Goal: Task Accomplishment & Management: Complete application form

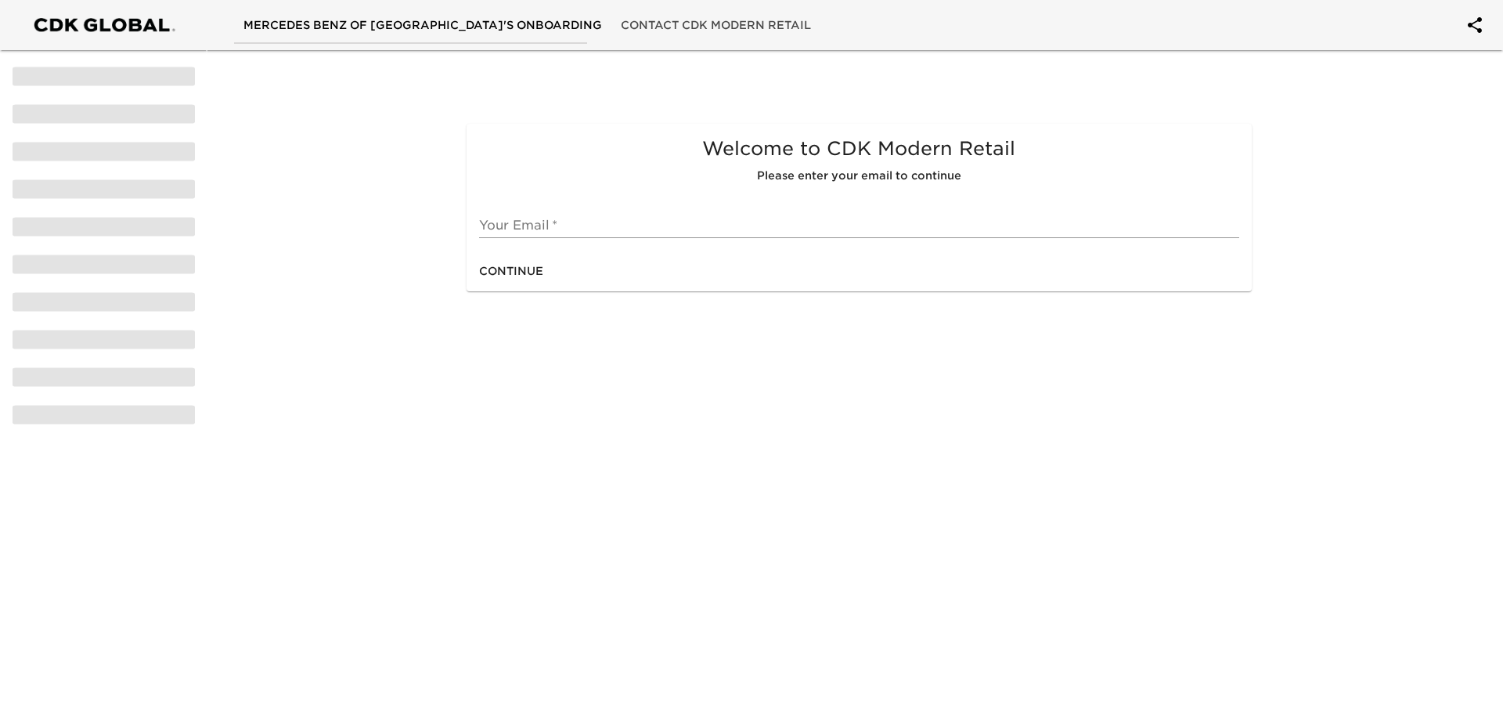
click at [550, 227] on input "text" at bounding box center [858, 225] width 759 height 25
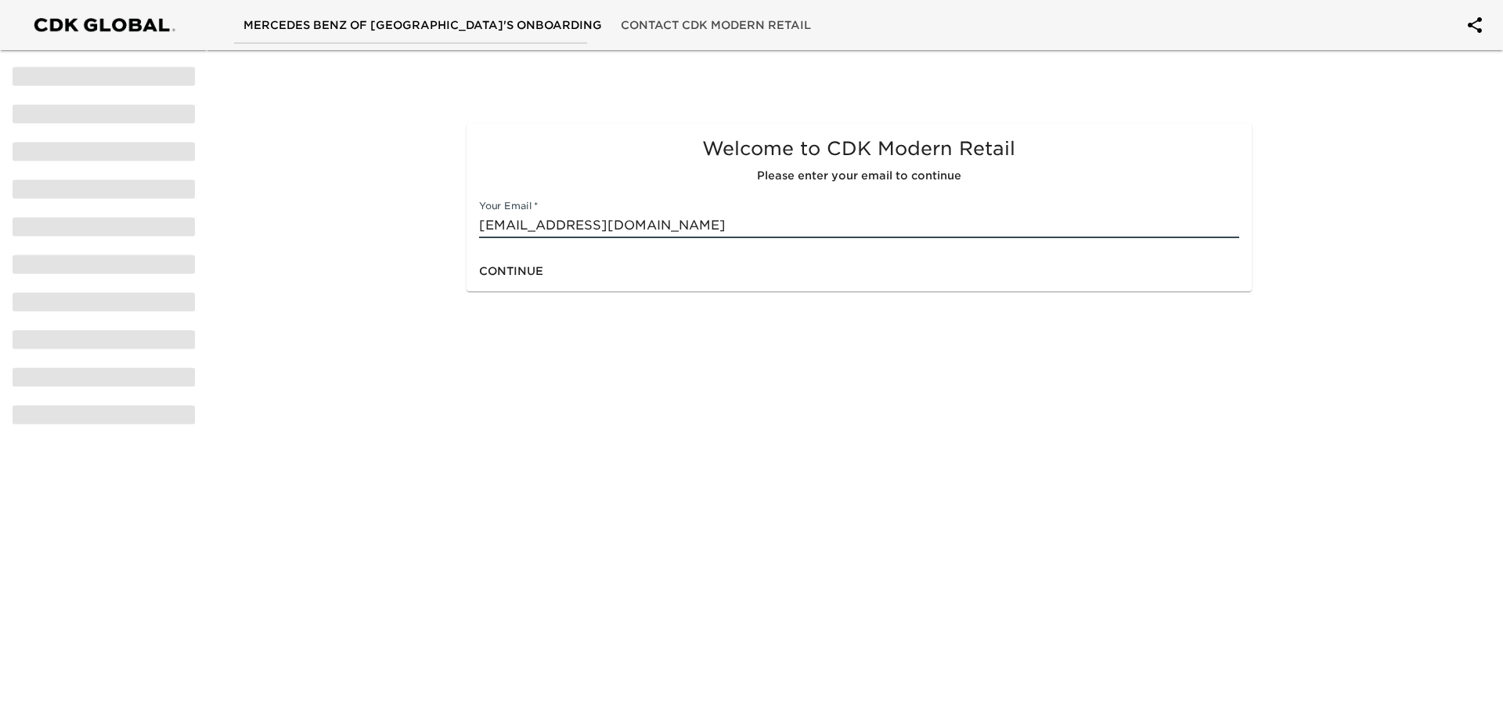
type input "[EMAIL_ADDRESS][DOMAIN_NAME]"
drag, startPoint x: 550, startPoint y: 269, endPoint x: 529, endPoint y: 269, distance: 21.1
click at [548, 269] on div "Continue" at bounding box center [859, 271] width 784 height 41
click at [528, 269] on span "Continue" at bounding box center [511, 271] width 64 height 20
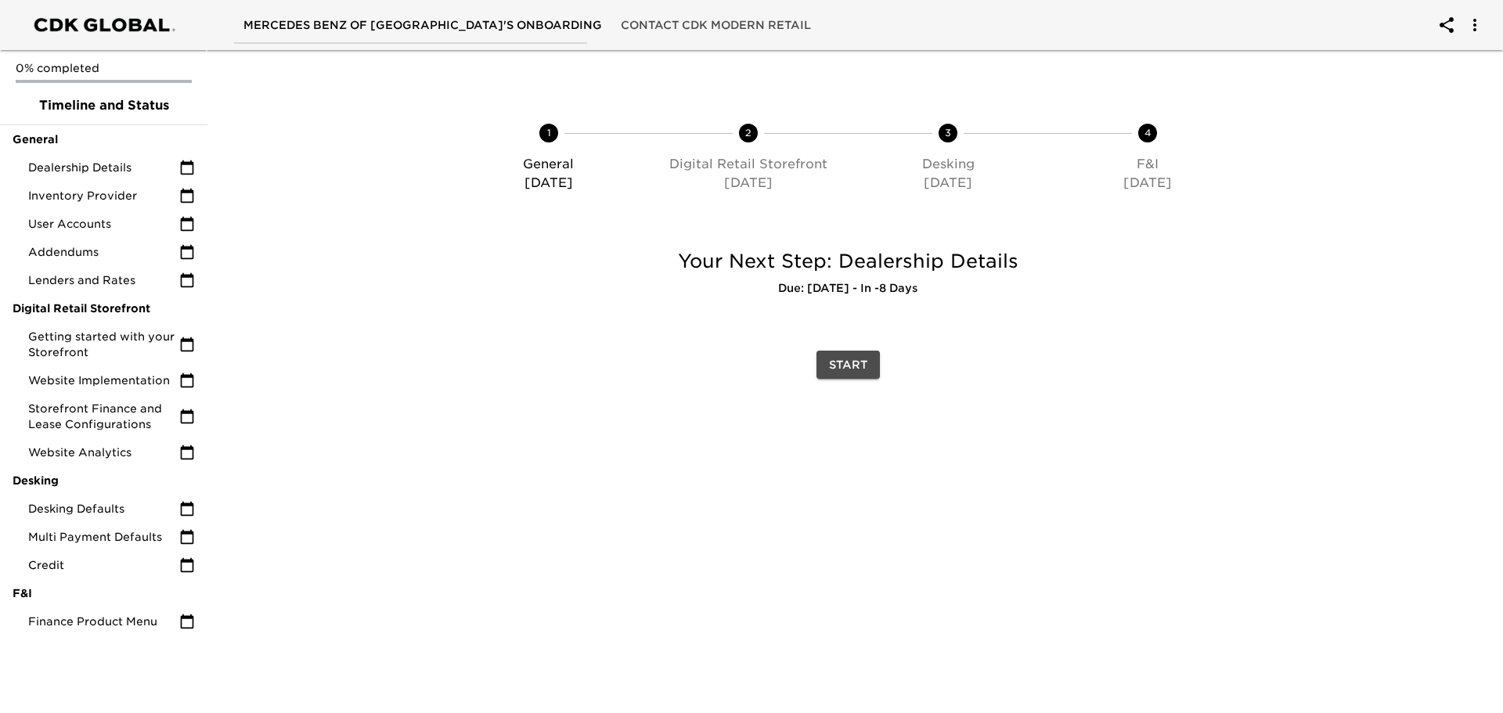
click at [852, 359] on span "Start" at bounding box center [848, 365] width 38 height 20
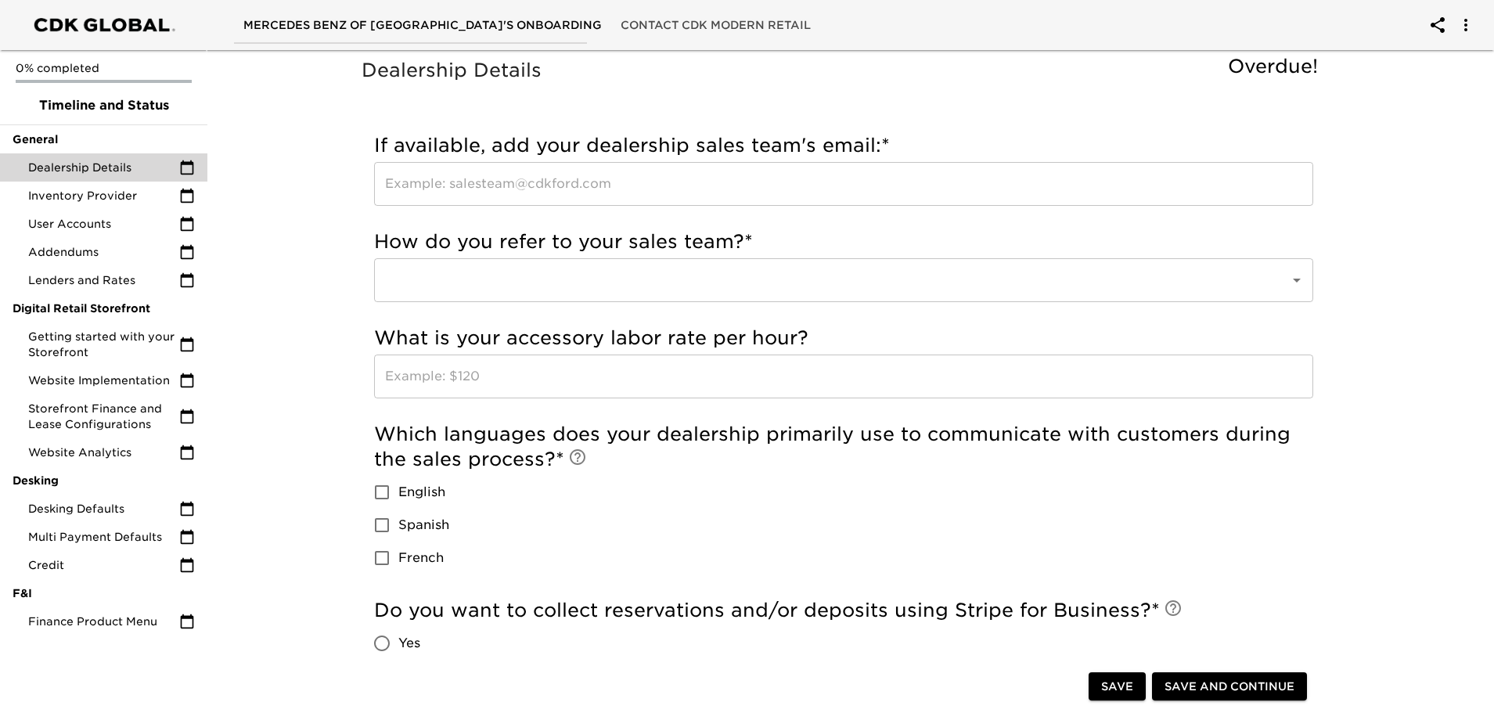
click at [516, 186] on input "text" at bounding box center [843, 184] width 939 height 44
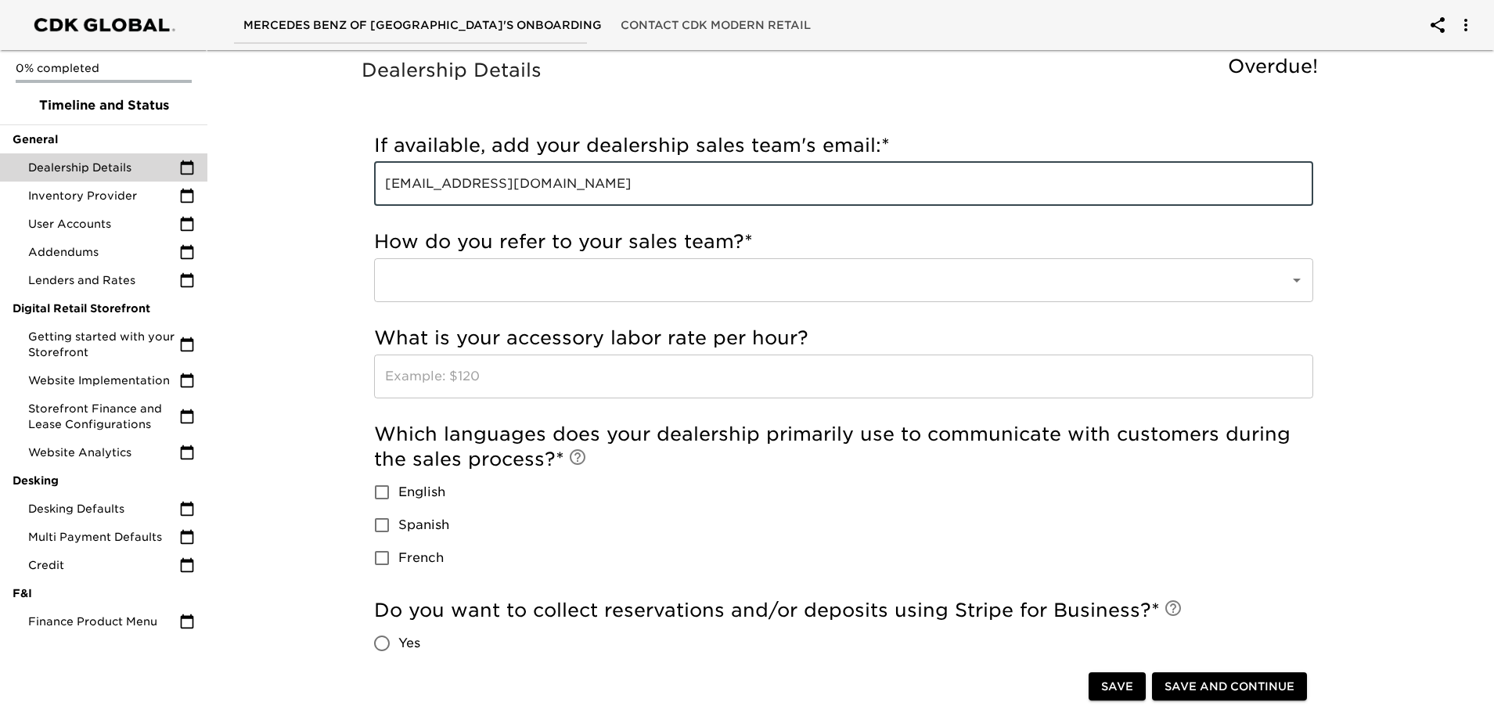
type input "[EMAIL_ADDRESS][DOMAIN_NAME]"
click at [381, 489] on input "English" at bounding box center [382, 492] width 33 height 33
checkbox input "true"
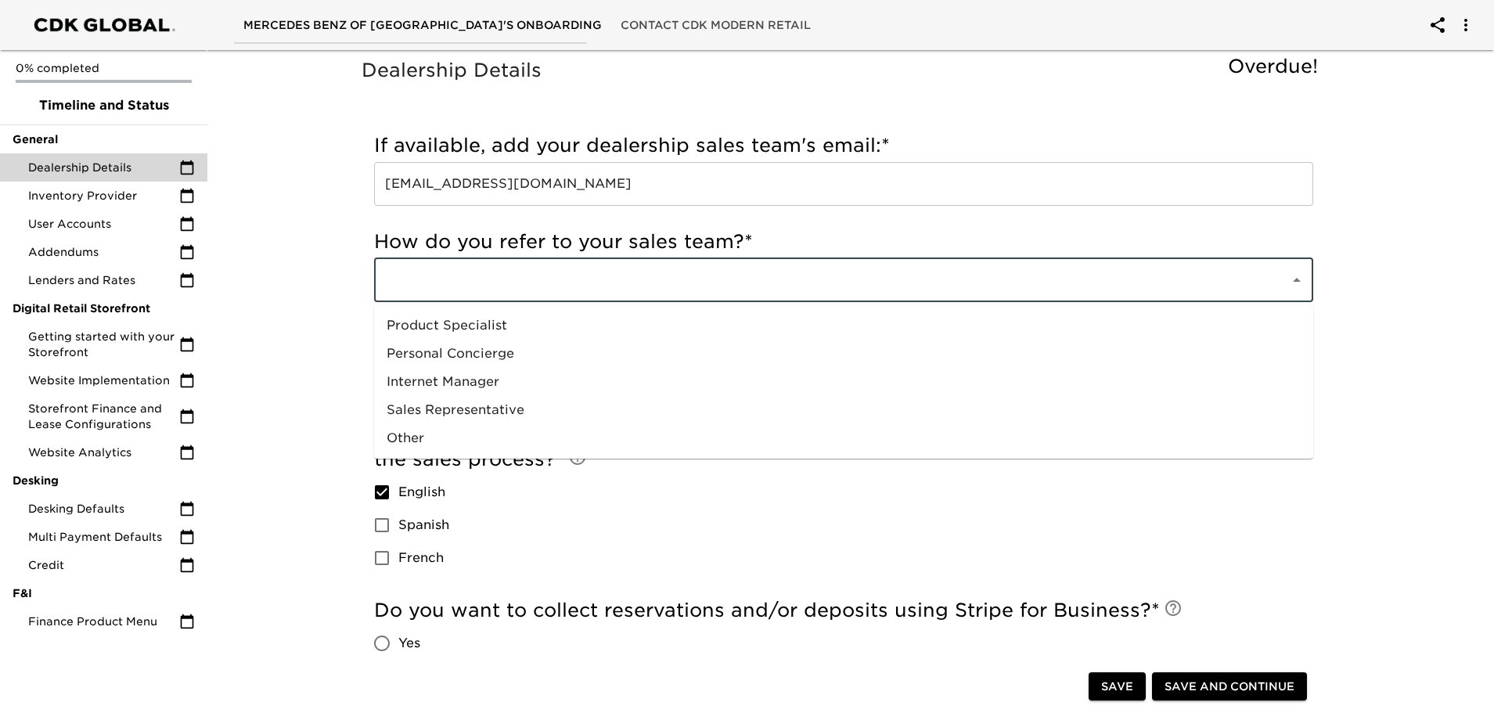
click at [422, 288] on input "text" at bounding box center [822, 280] width 882 height 30
click at [443, 406] on li "Sales Representative" at bounding box center [843, 410] width 939 height 28
type input "Sales Representative"
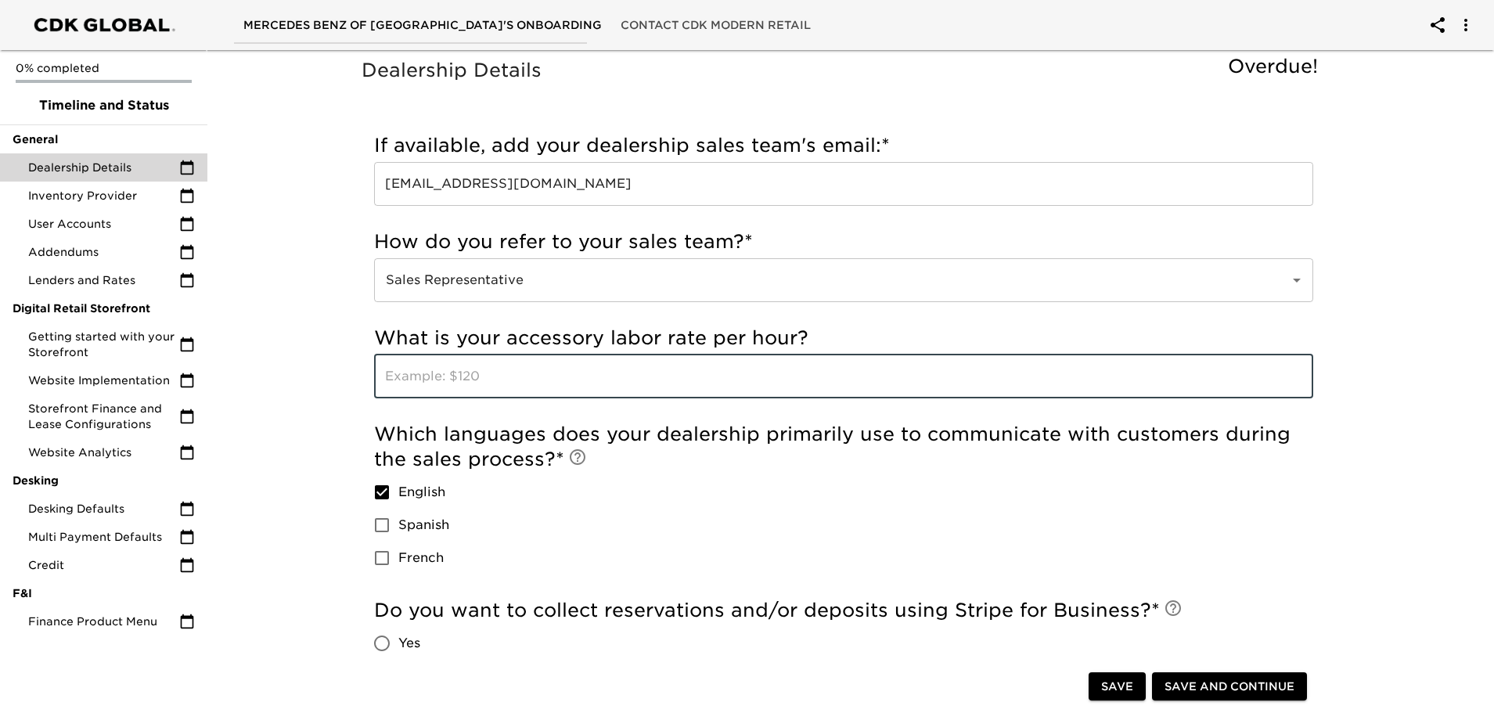
click at [575, 374] on input "text" at bounding box center [843, 377] width 939 height 44
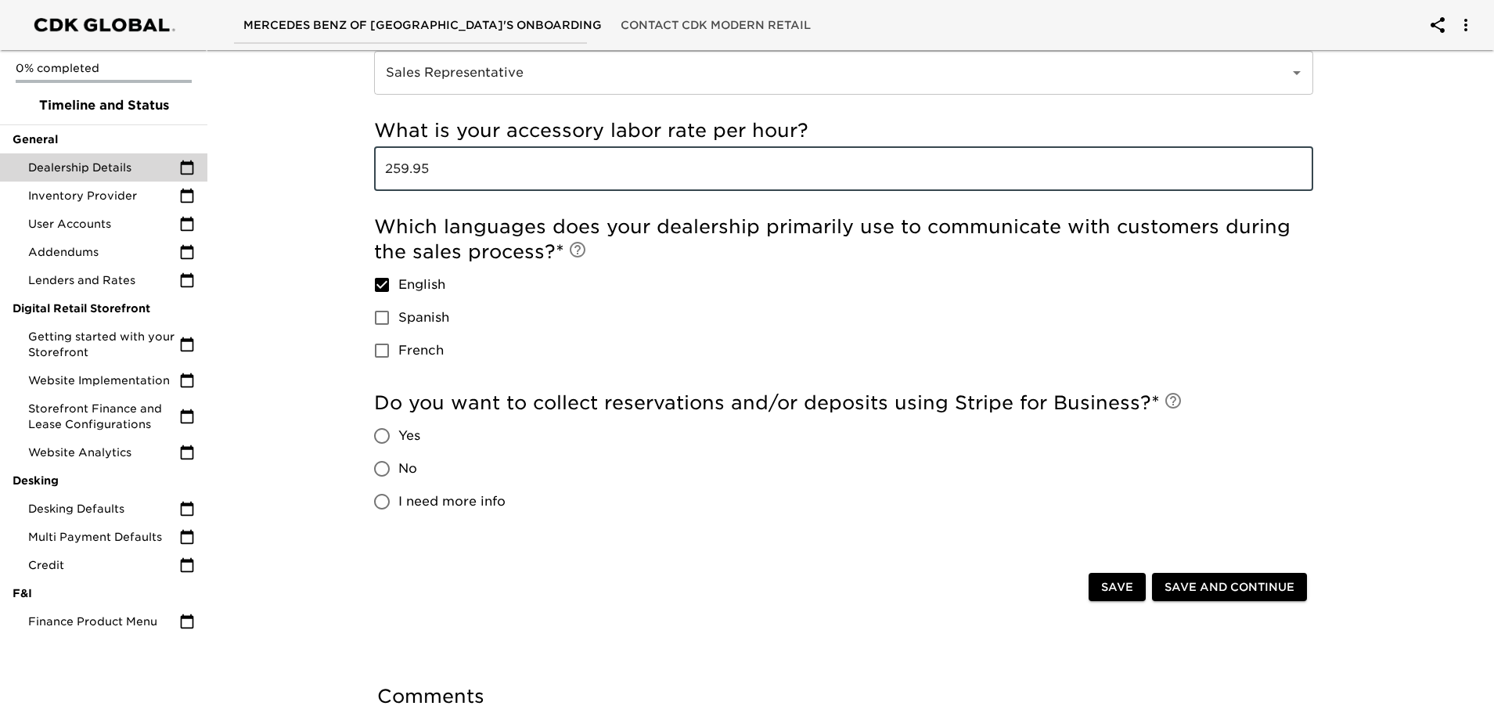
scroll to position [235, 0]
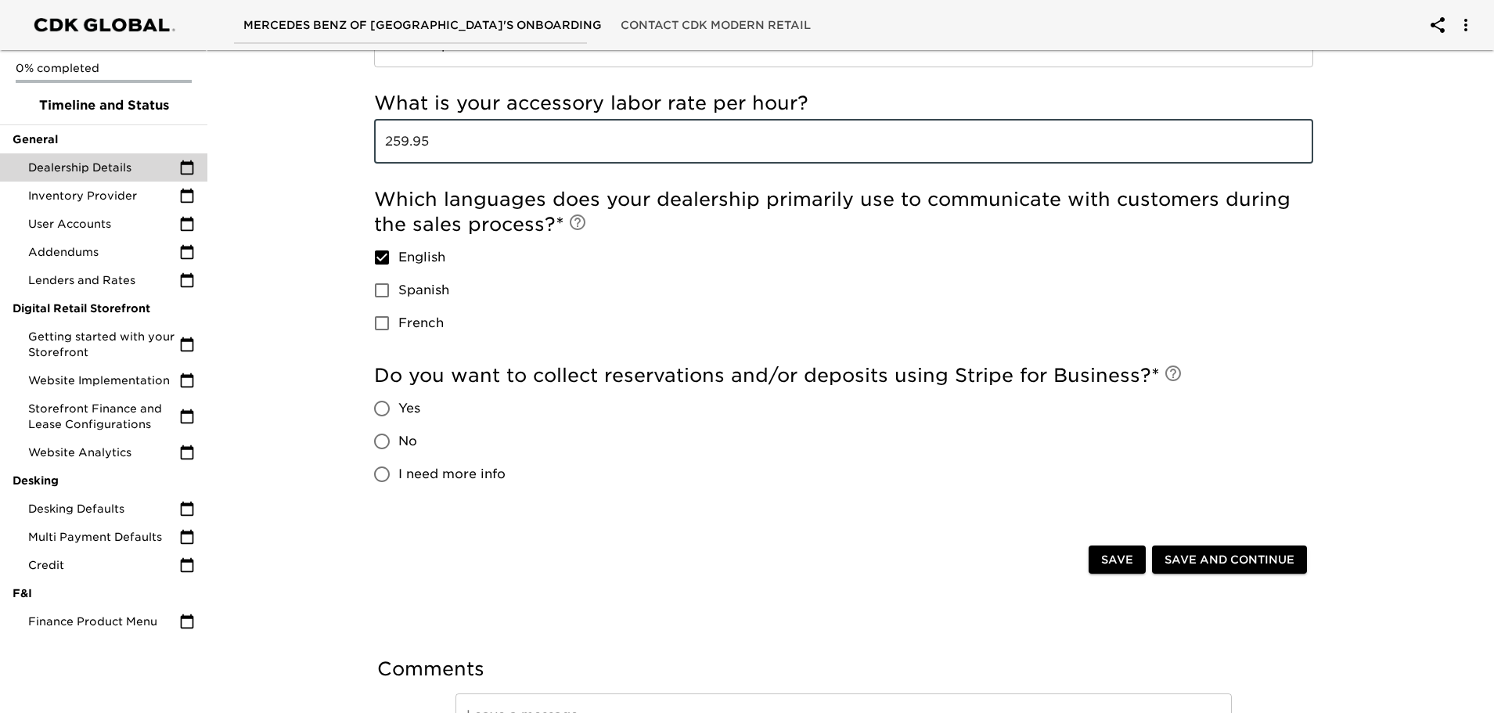
type input "259.95"
click at [382, 434] on input "No" at bounding box center [382, 441] width 33 height 33
radio input "true"
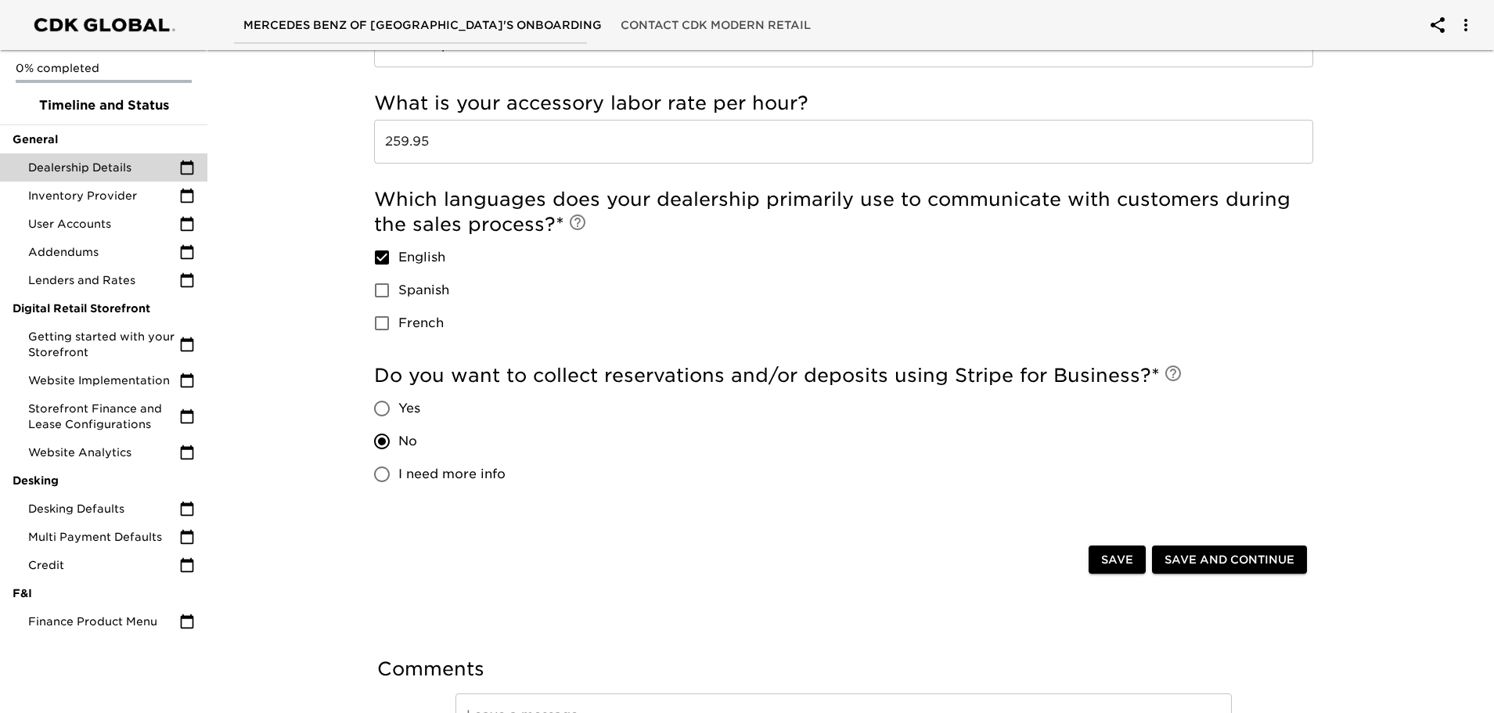
scroll to position [333, 0]
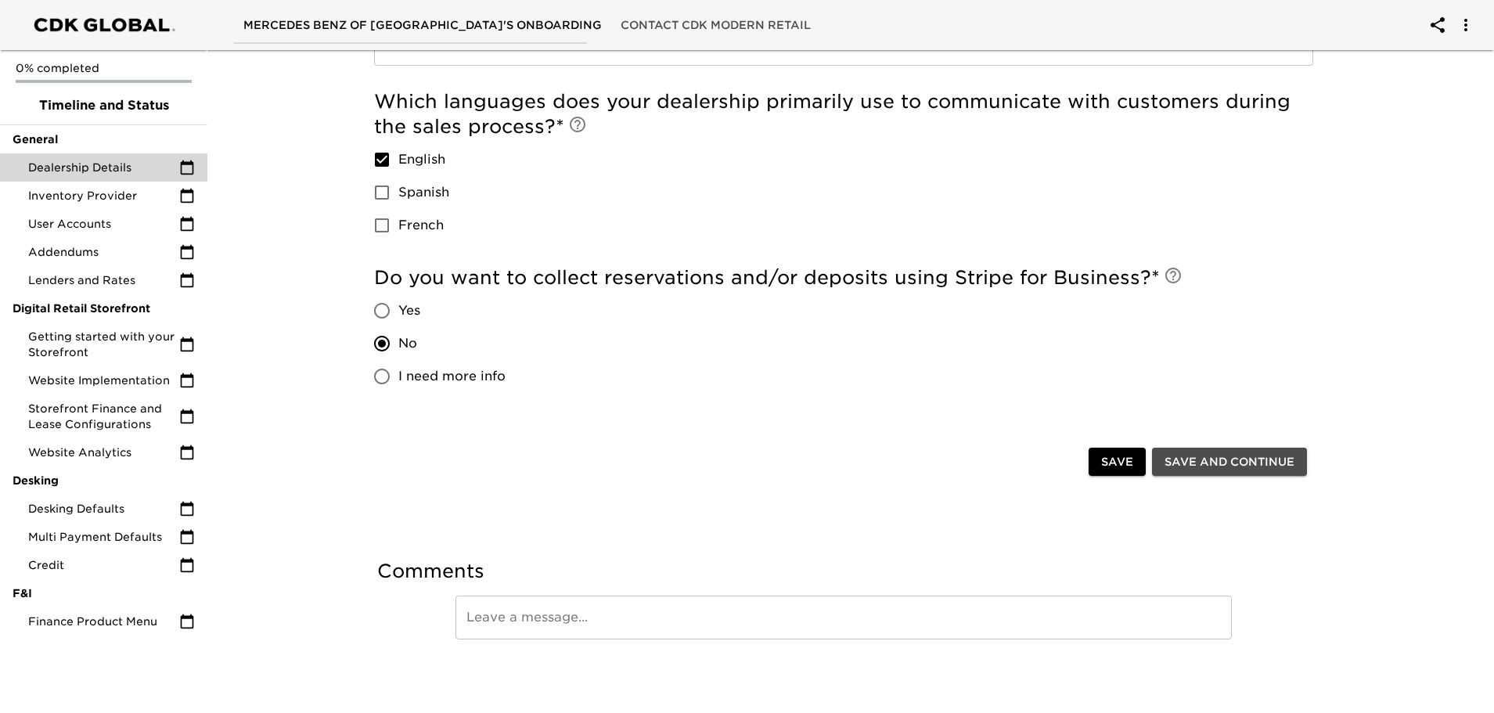
click at [1188, 463] on span "Save and Continue" at bounding box center [1230, 462] width 130 height 20
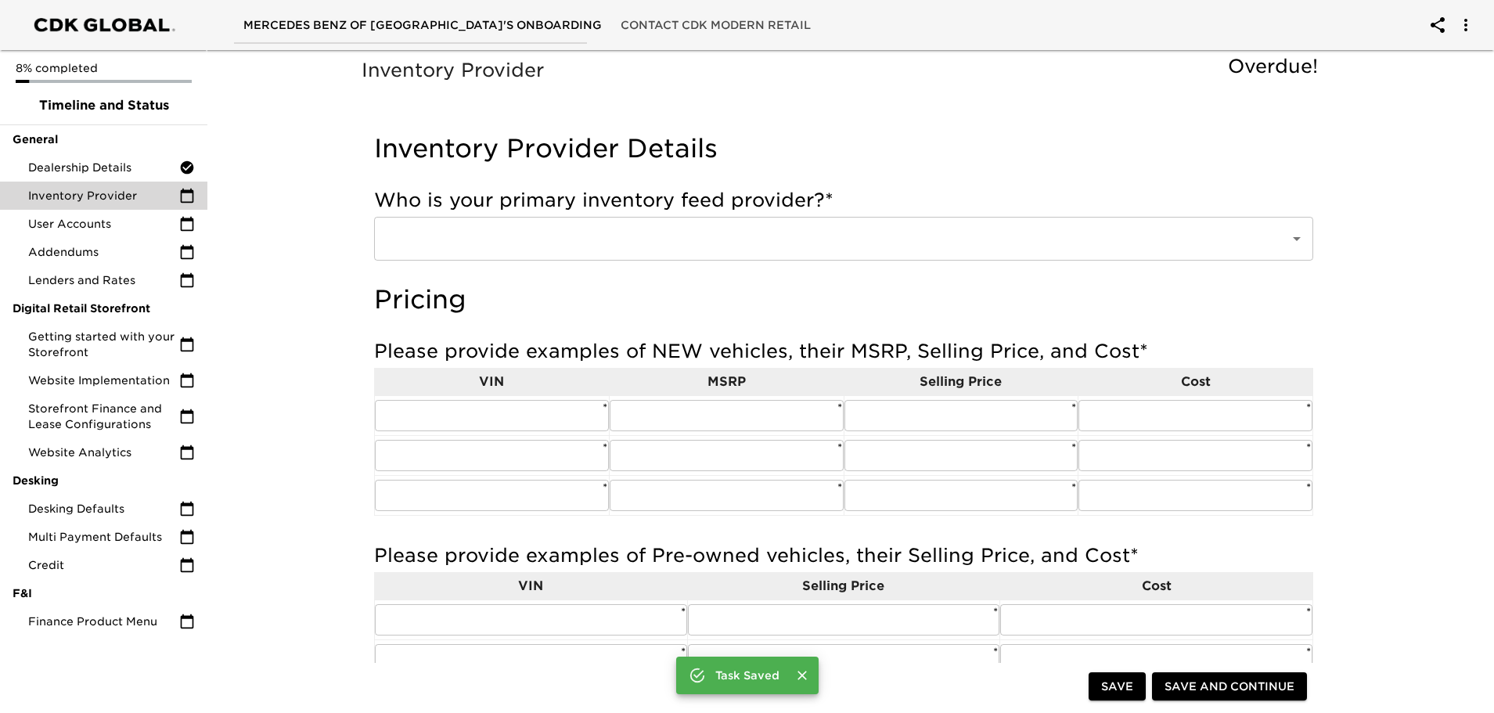
click at [546, 259] on div "​" at bounding box center [843, 239] width 939 height 44
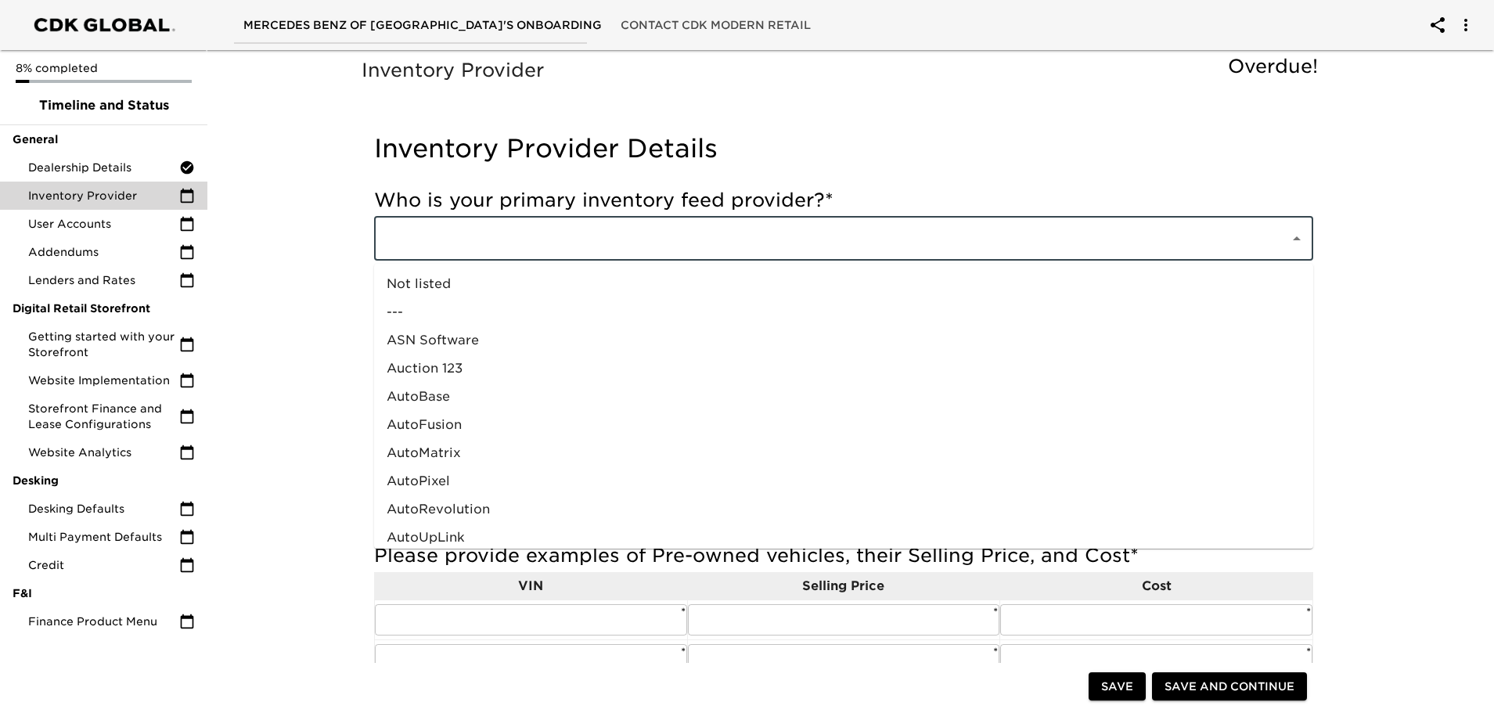
click at [546, 245] on input "text" at bounding box center [822, 239] width 882 height 30
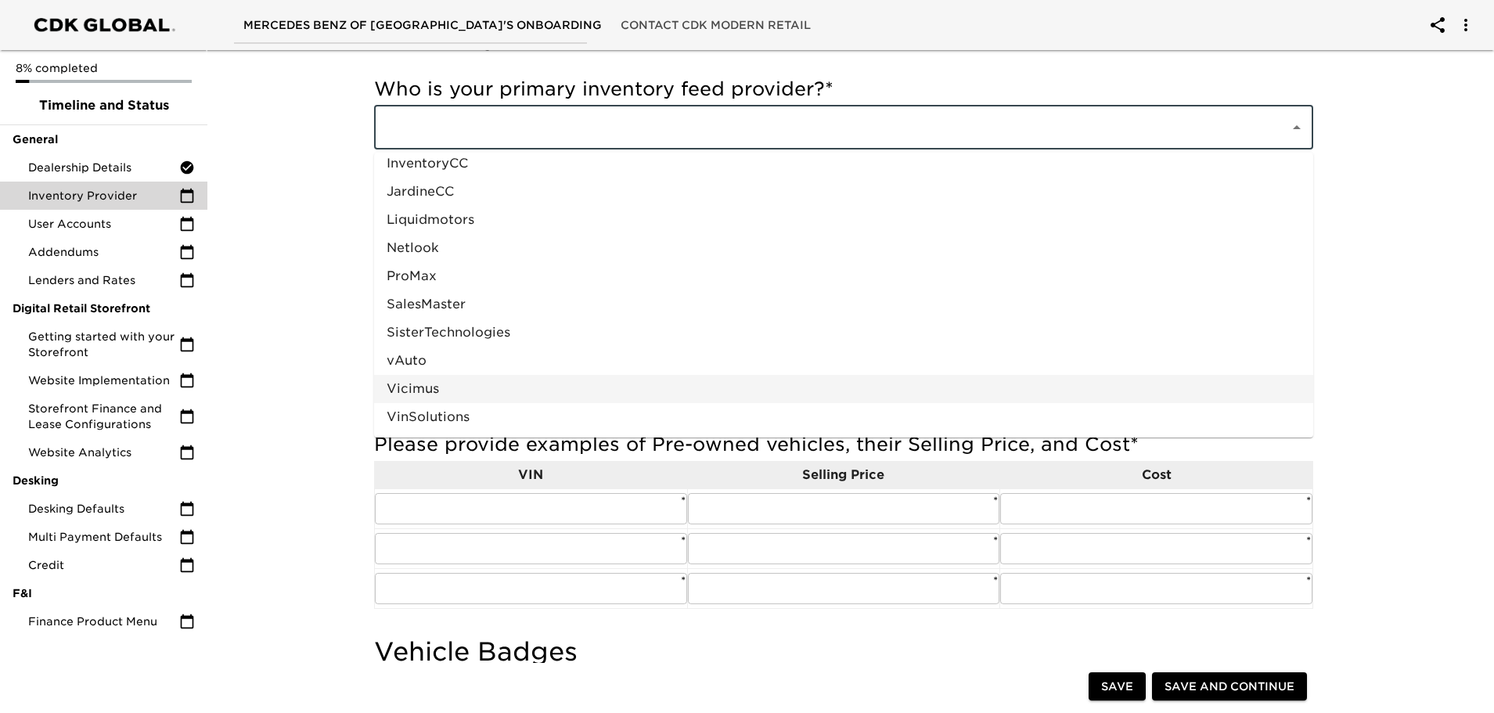
scroll to position [78, 0]
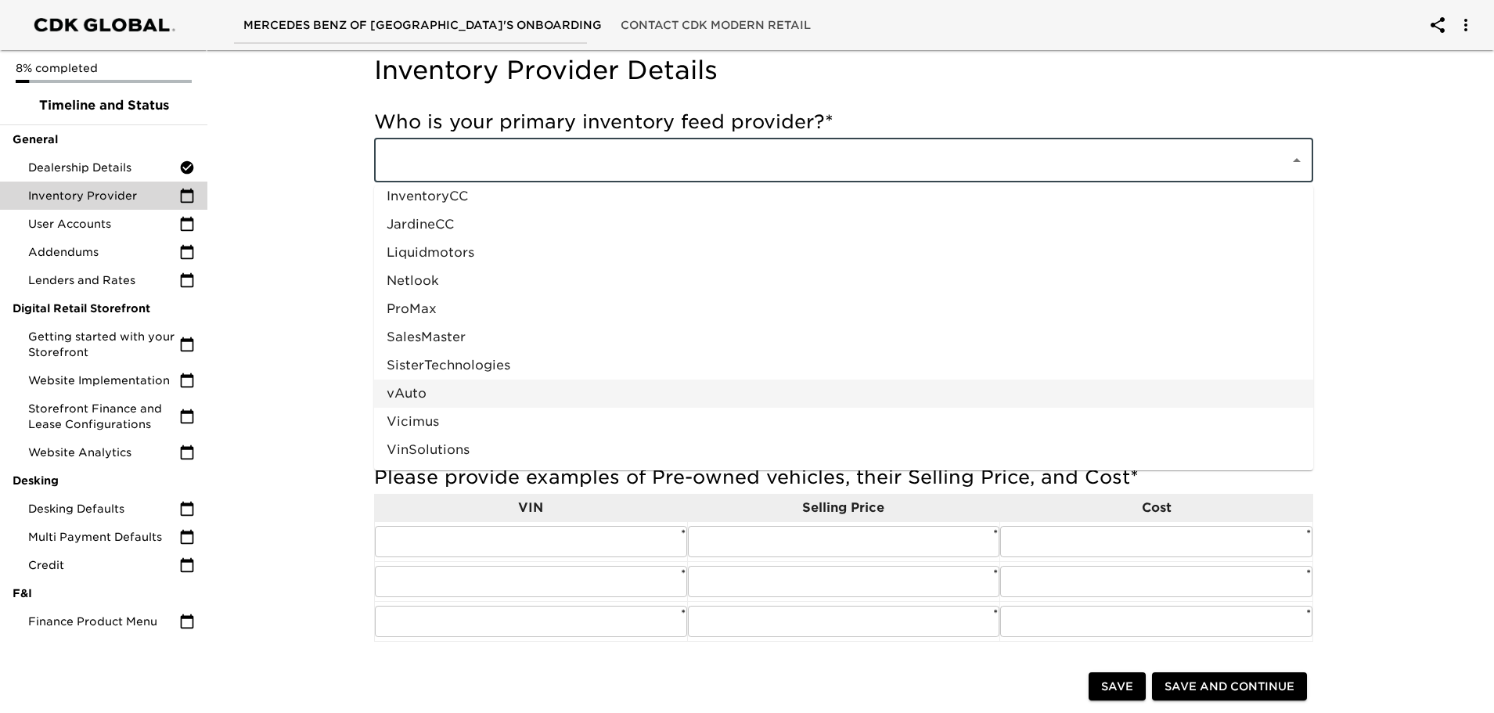
click at [422, 394] on li "vAuto" at bounding box center [843, 394] width 939 height 28
type input "vAuto"
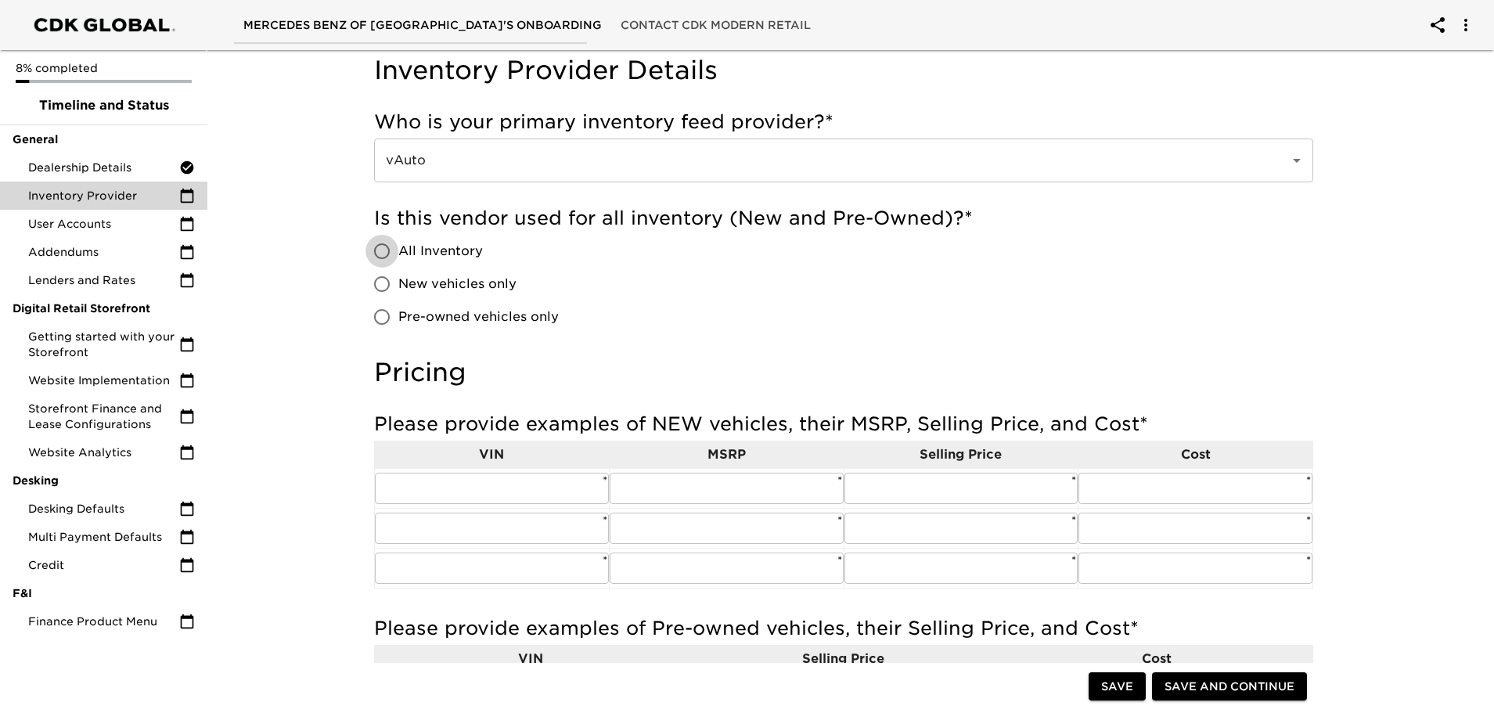
click at [392, 249] on input "All Inventory" at bounding box center [382, 251] width 33 height 33
radio input "true"
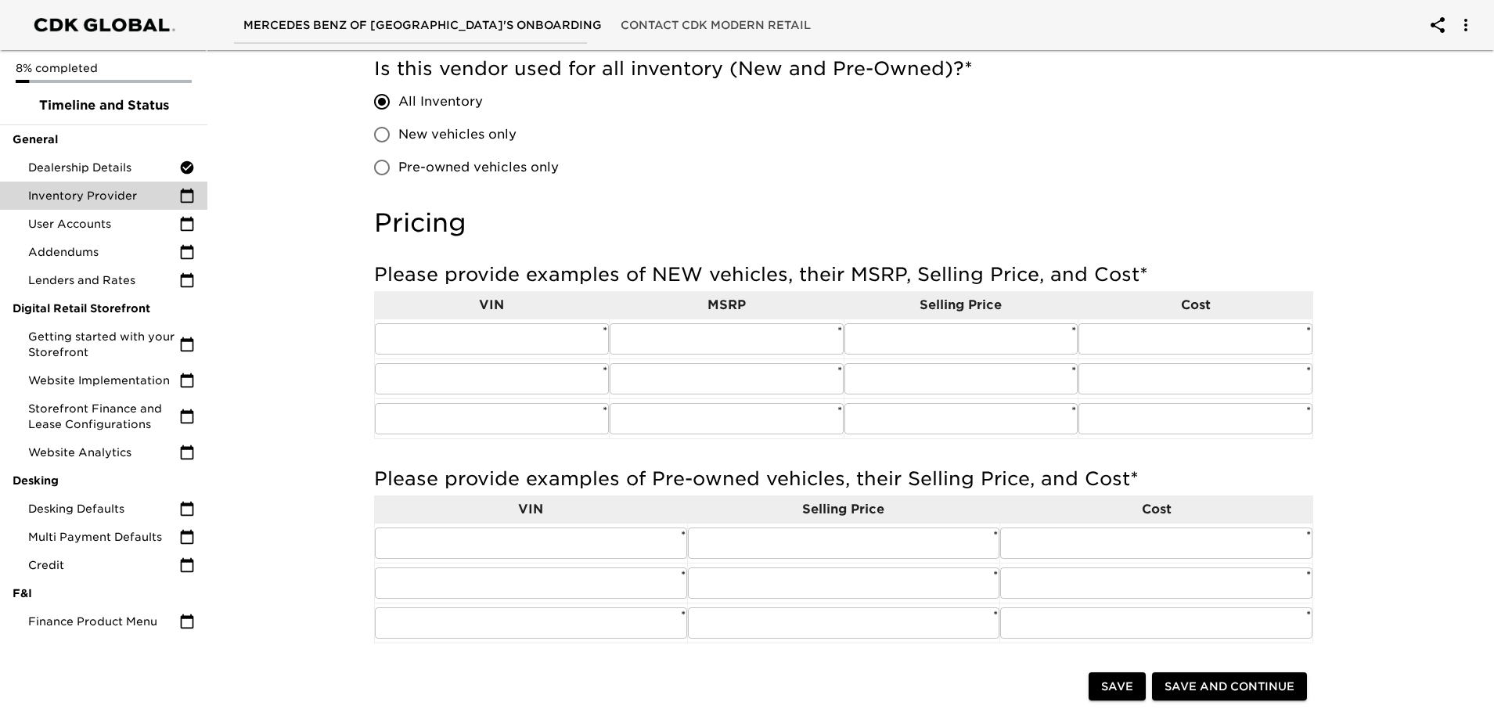
scroll to position [235, 0]
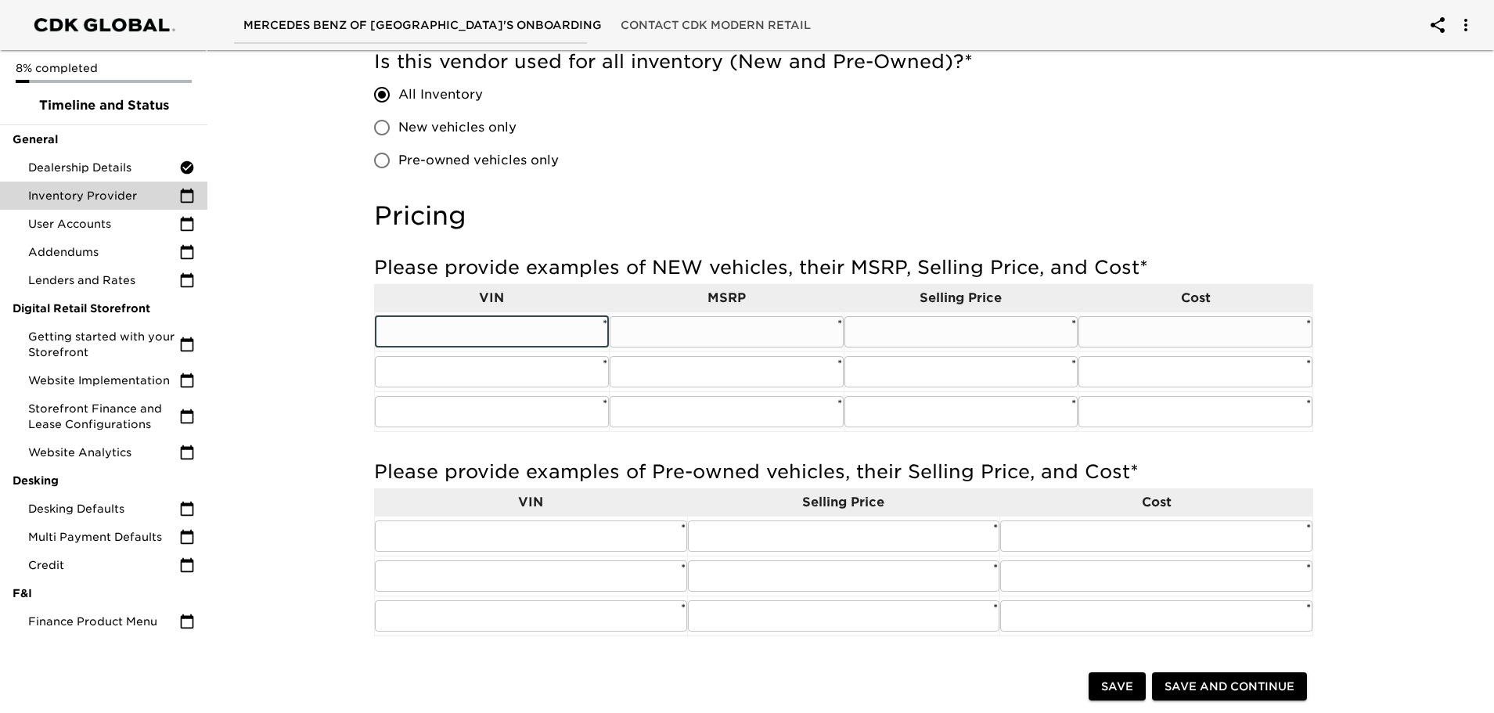
click at [391, 328] on input "text" at bounding box center [492, 331] width 234 height 31
paste input "[US_VEHICLE_IDENTIFICATION_NUMBER]"
type input "[US_VEHICLE_IDENTIFICATION_NUMBER]"
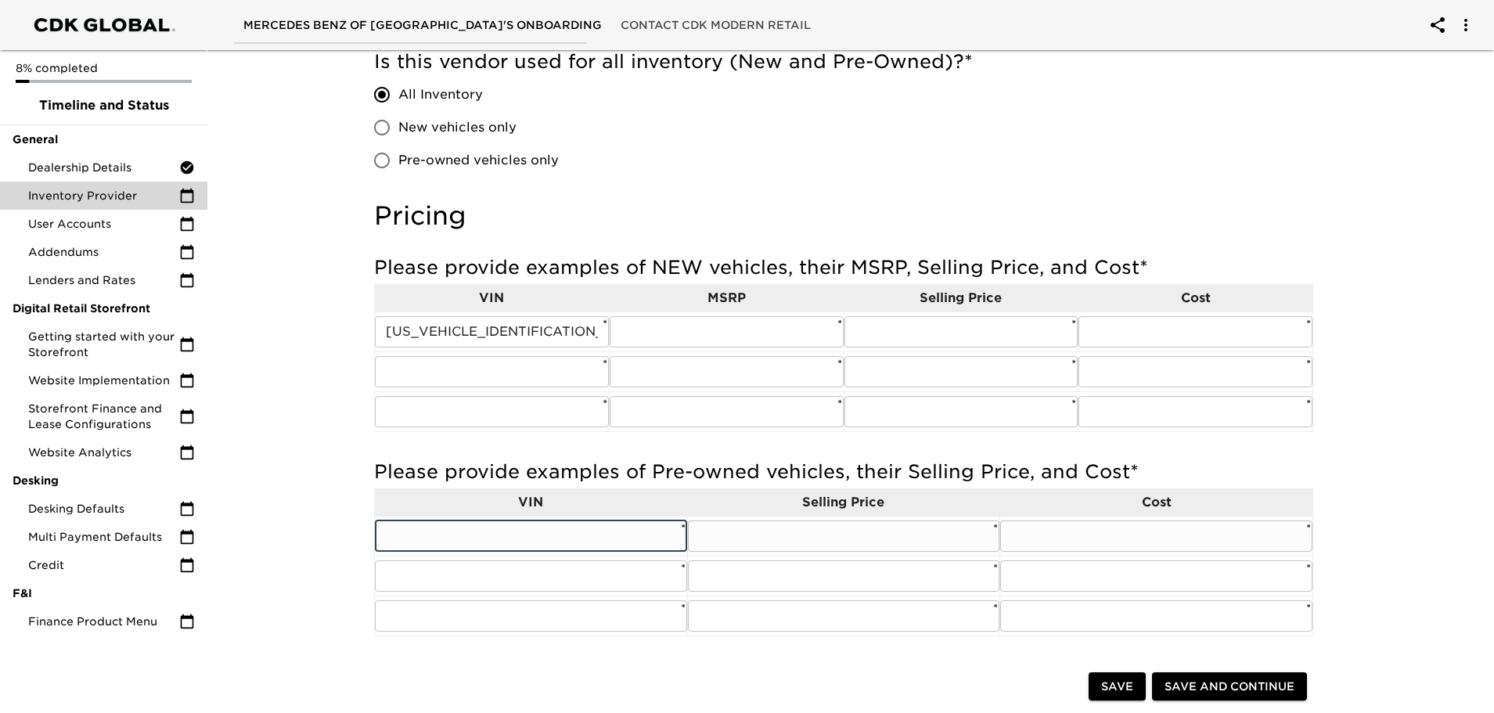
click at [387, 538] on input "text" at bounding box center [531, 536] width 312 height 31
paste input "[US_VEHICLE_IDENTIFICATION_NUMBER]"
type input "[US_VEHICLE_IDENTIFICATION_NUMBER]"
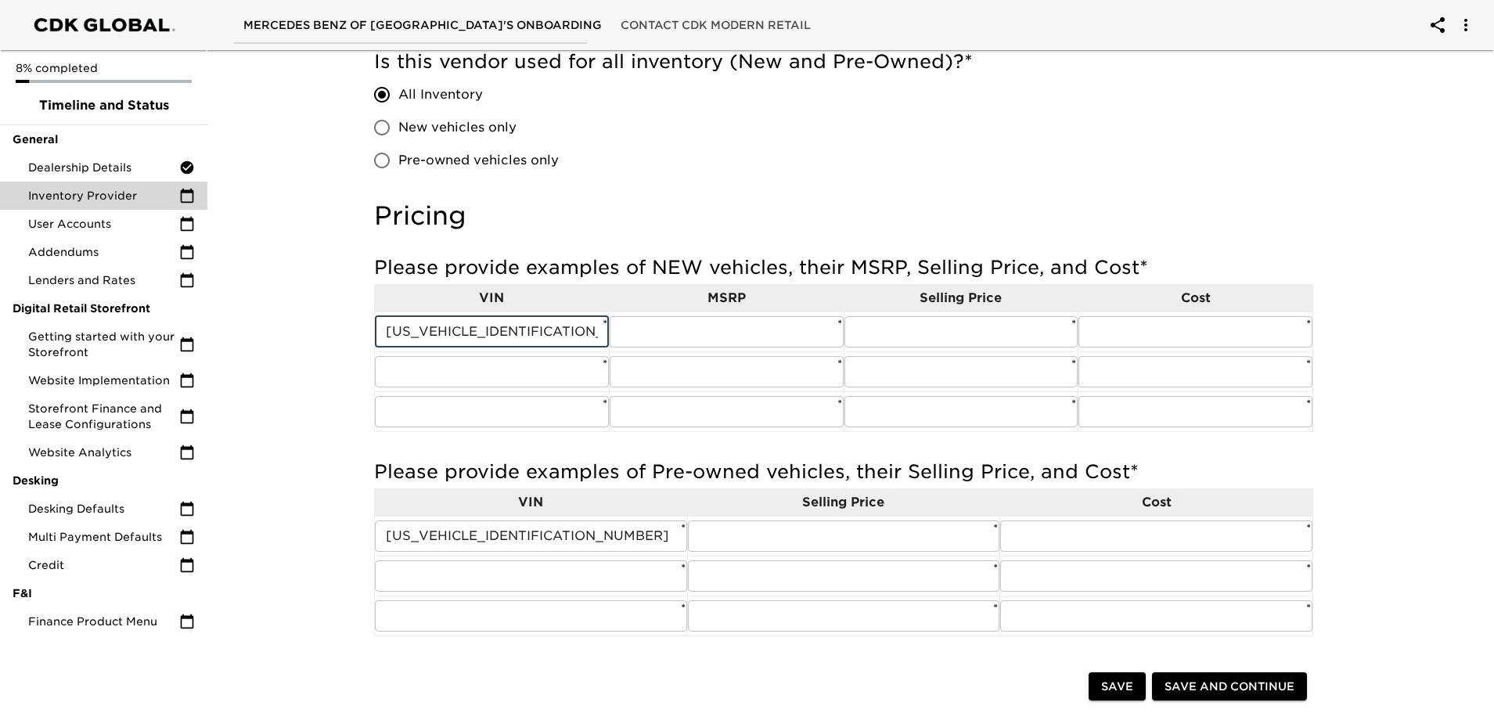
drag, startPoint x: 546, startPoint y: 330, endPoint x: 355, endPoint y: 327, distance: 190.2
click at [359, 326] on div "Inventory Provider Details Who is your primary inventory feed provider? * vAuto…" at bounding box center [844, 492] width 971 height 1234
click at [807, 536] on input "text" at bounding box center [844, 536] width 312 height 31
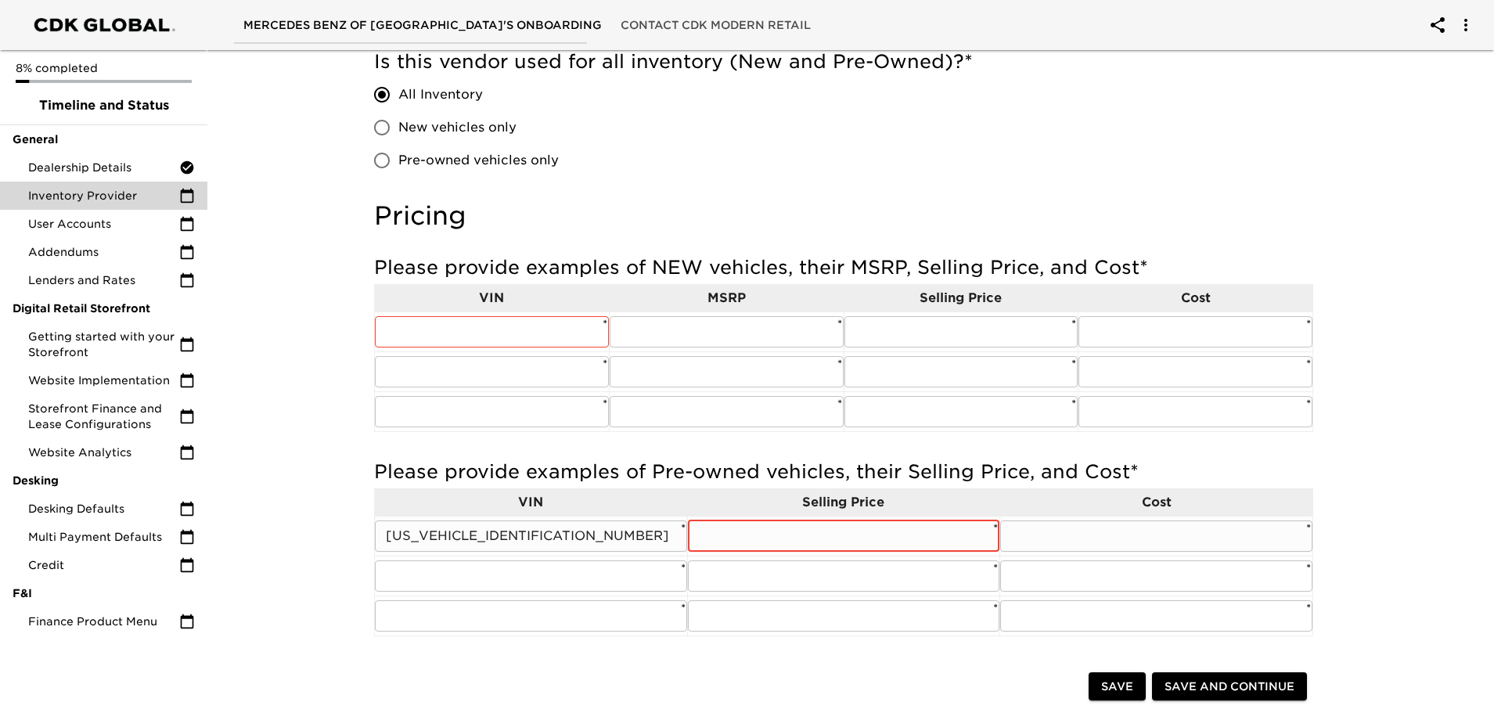
click at [715, 543] on input "text" at bounding box center [844, 536] width 312 height 31
type input "44999"
click at [1046, 545] on input "text" at bounding box center [1156, 536] width 312 height 31
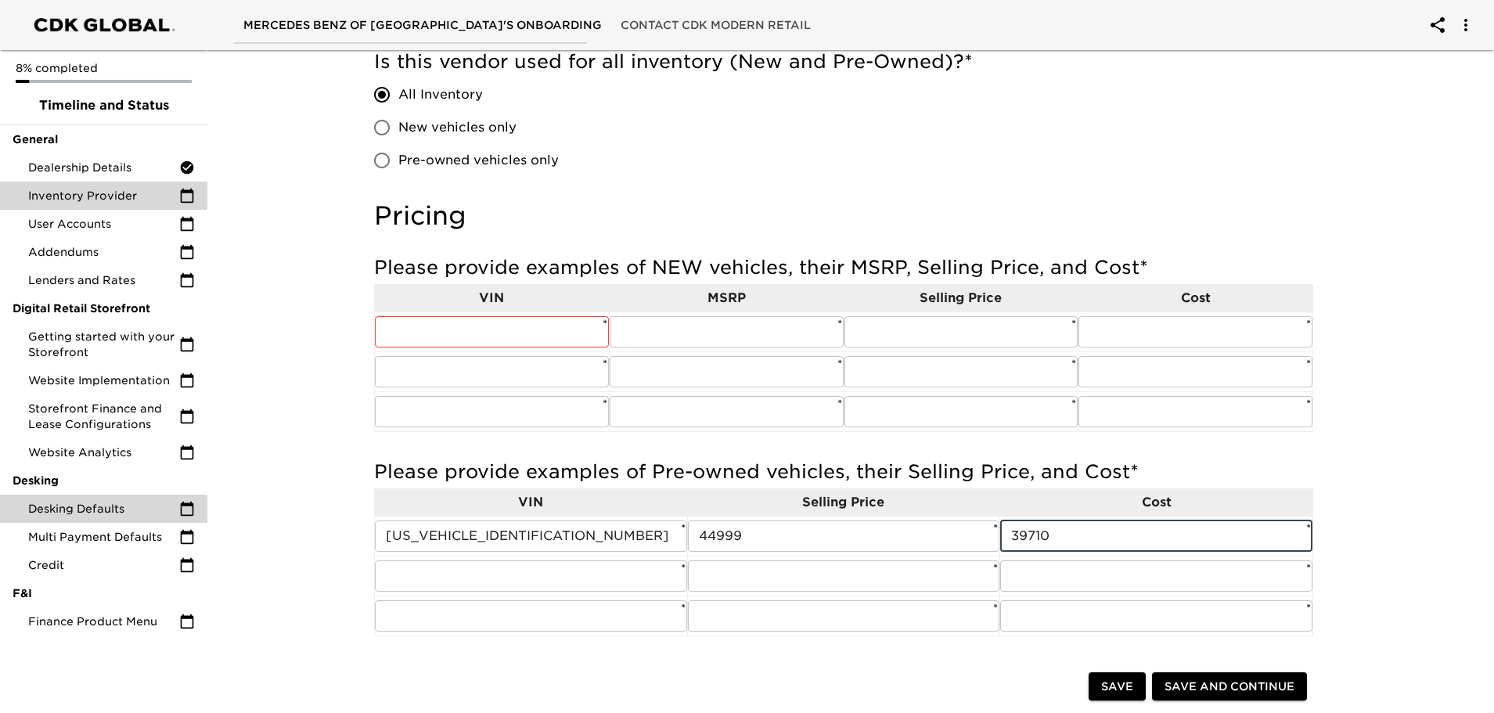
type input "39710"
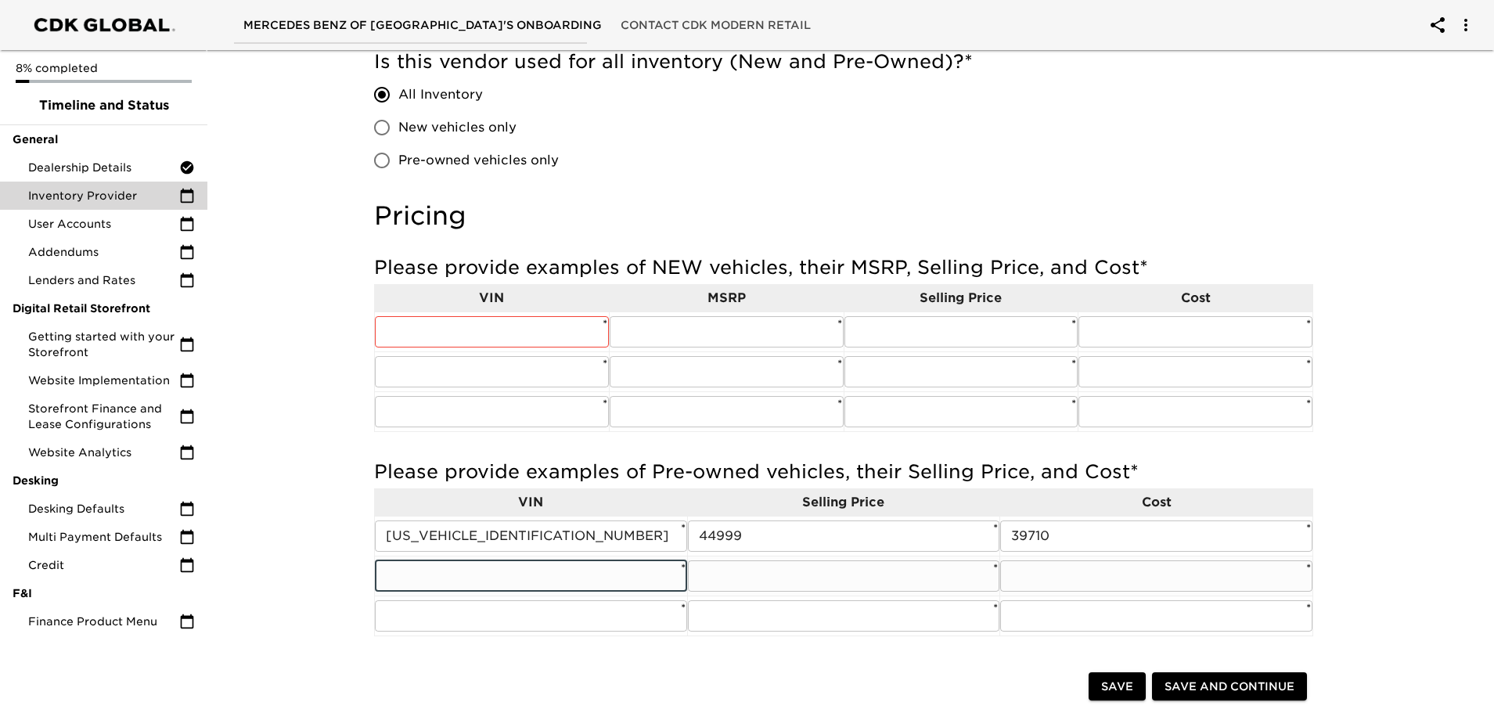
click at [409, 572] on input "text" at bounding box center [531, 576] width 312 height 31
paste input "[US_VEHICLE_IDENTIFICATION_NUMBER]"
type input "[US_VEHICLE_IDENTIFICATION_NUMBER]"
click at [719, 581] on input "text" at bounding box center [844, 576] width 312 height 31
type input "22499"
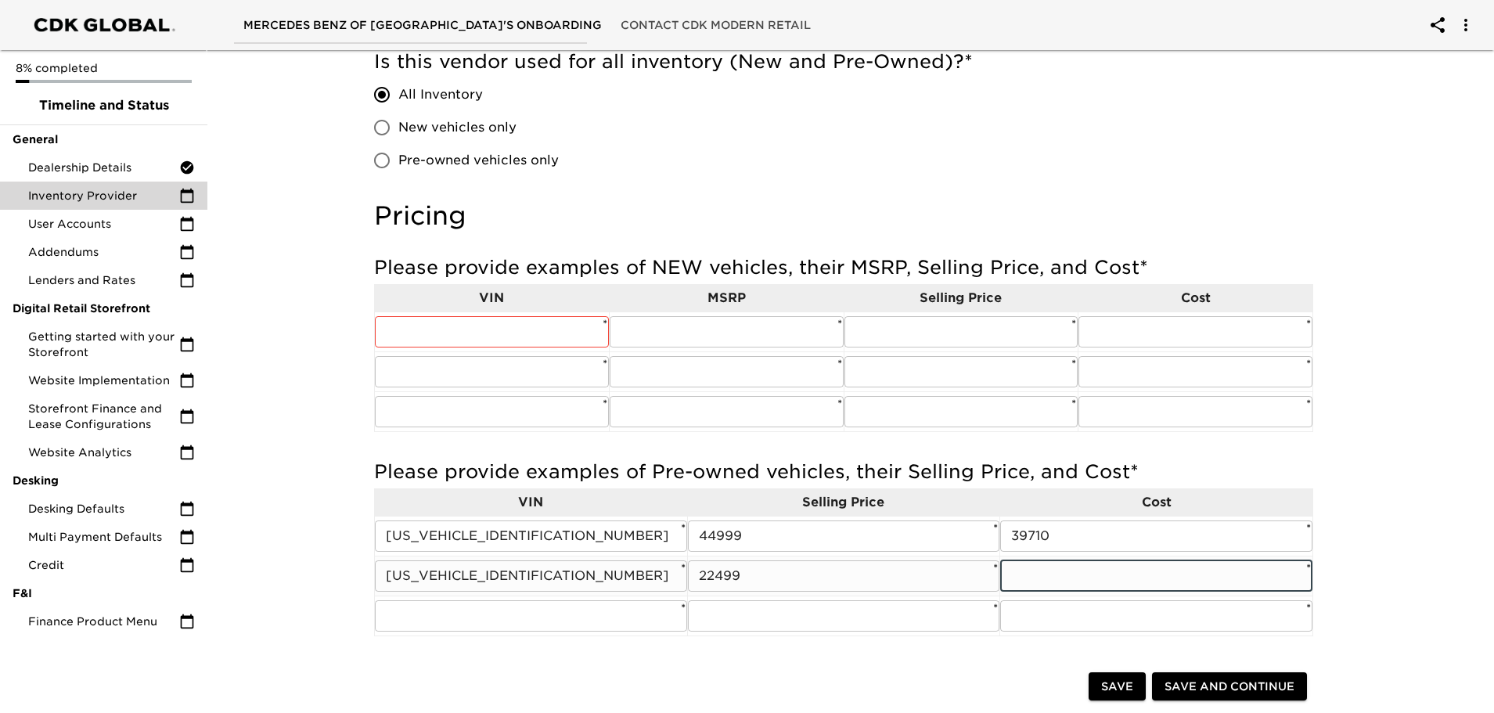
click at [1059, 569] on input "text" at bounding box center [1156, 576] width 312 height 31
type input "19710"
click at [446, 614] on input "text" at bounding box center [531, 615] width 312 height 31
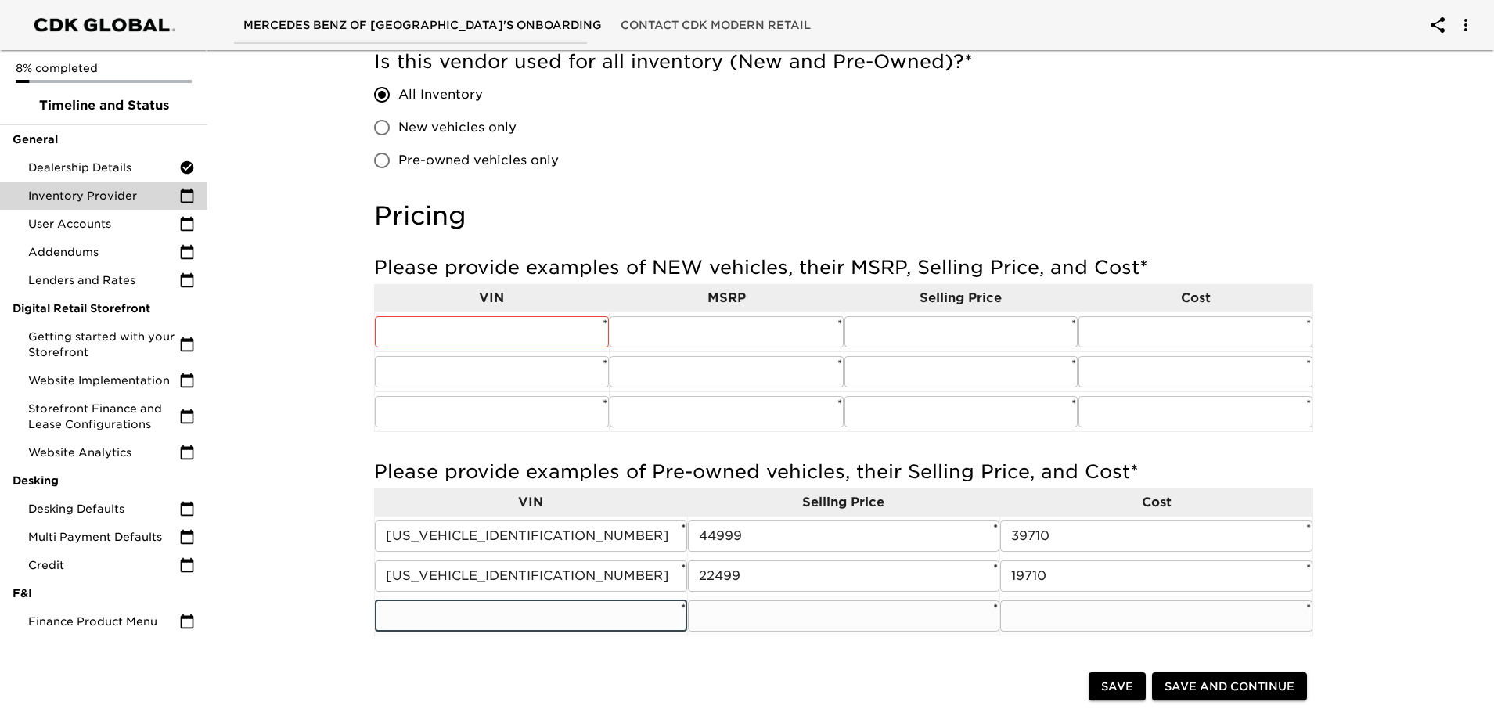
paste input "[US_VEHICLE_IDENTIFICATION_NUMBER]"
type input "[US_VEHICLE_IDENTIFICATION_NUMBER]"
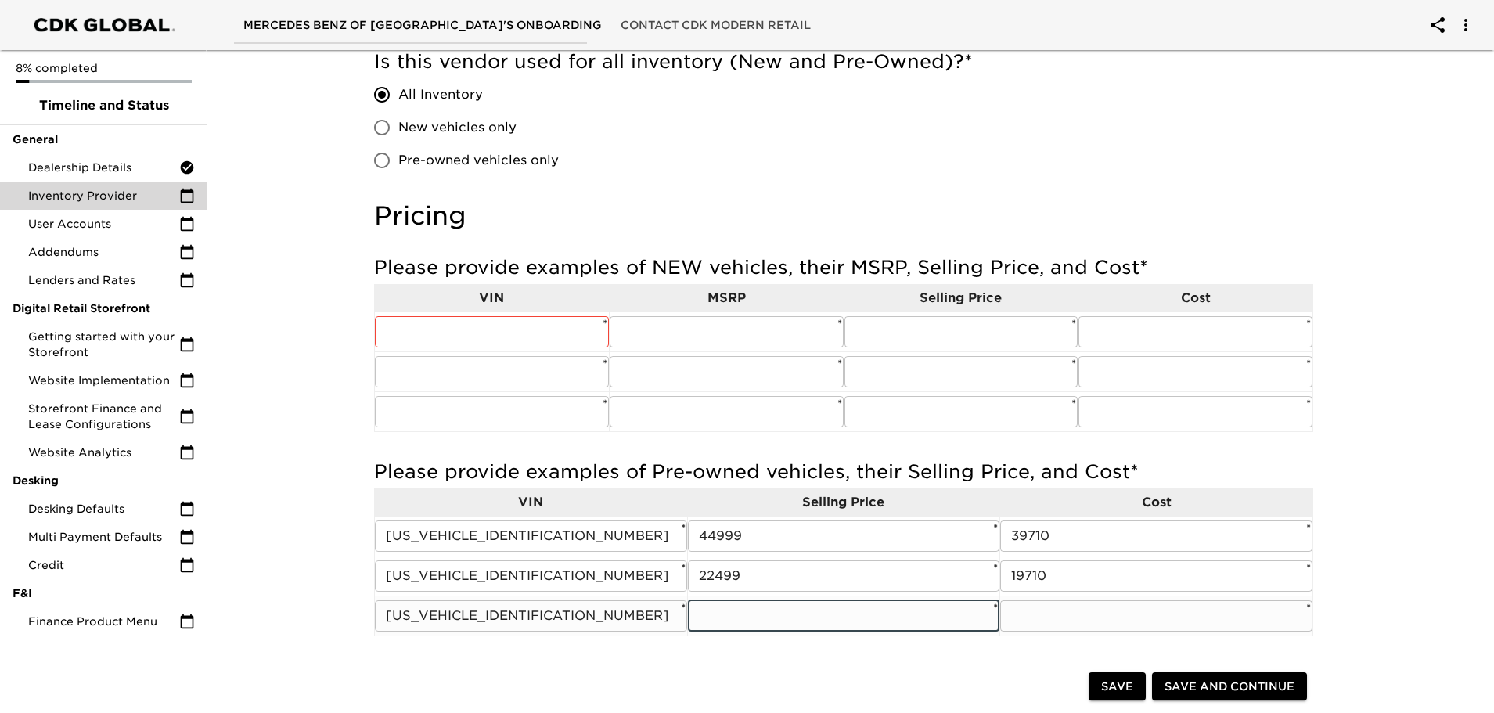
click at [708, 619] on input "text" at bounding box center [844, 615] width 312 height 31
type input "122999"
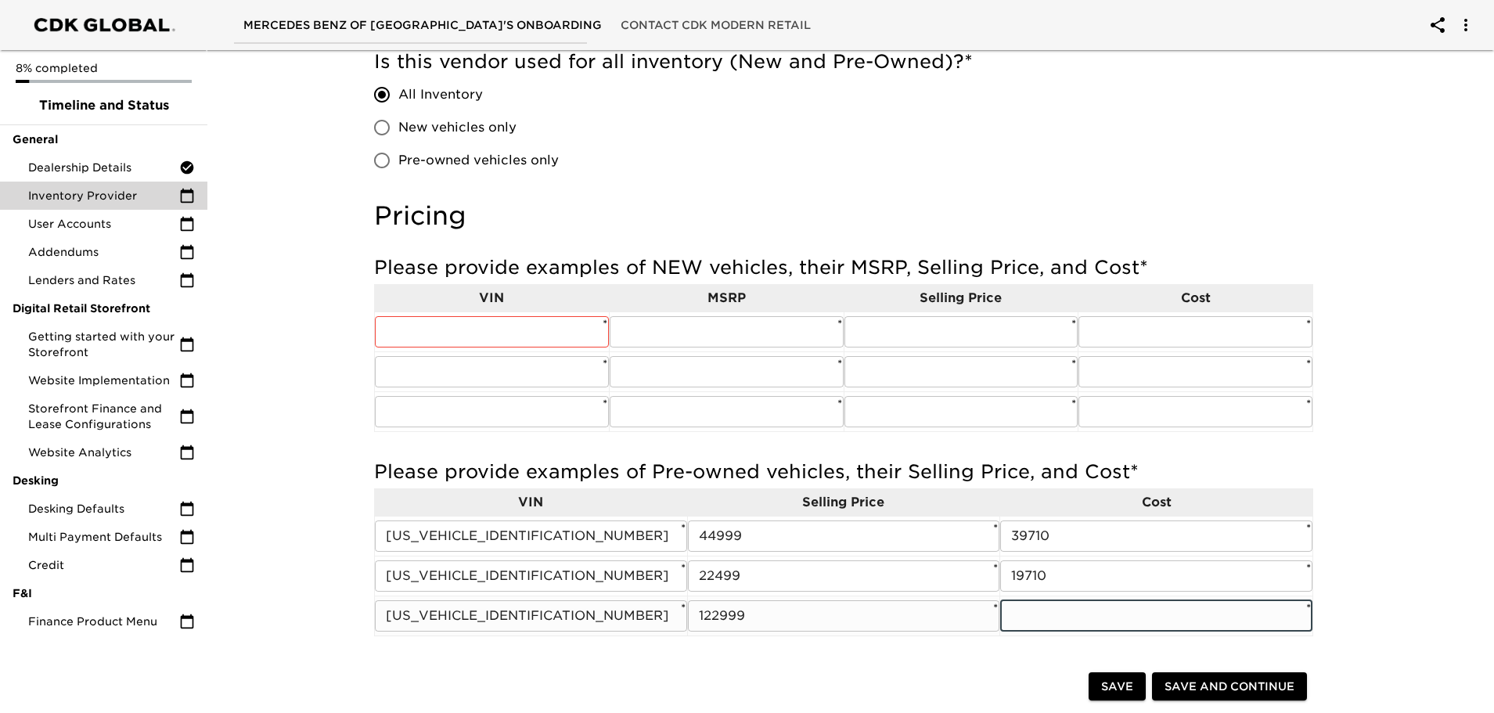
click at [1021, 625] on input "text" at bounding box center [1156, 615] width 312 height 31
type input "105935"
click at [415, 331] on input "text" at bounding box center [492, 331] width 234 height 31
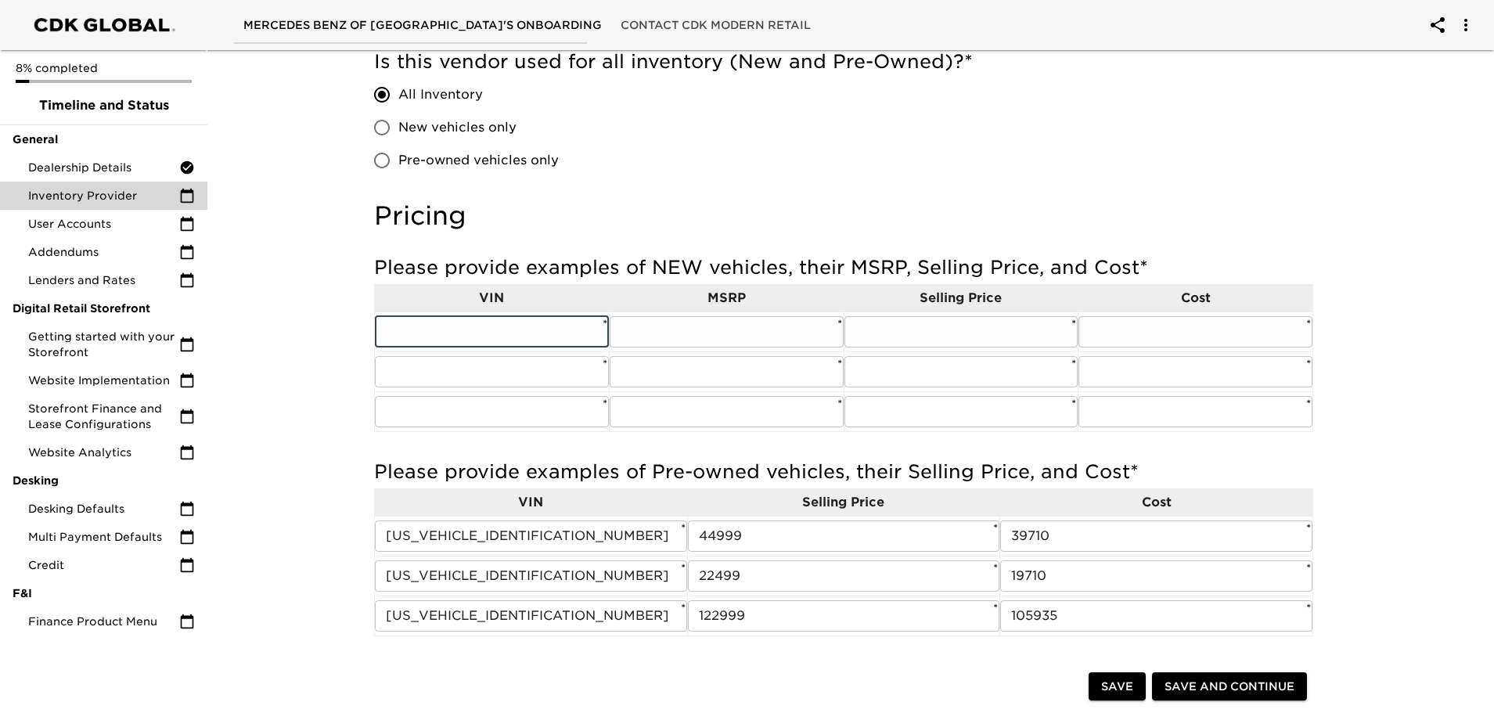
paste input "[US_VEHICLE_IDENTIFICATION_NUMBER]"
type input "[US_VEHICLE_IDENTIFICATION_NUMBER]"
drag, startPoint x: 541, startPoint y: 330, endPoint x: 486, endPoint y: 331, distance: 54.8
click at [486, 331] on input "[US_VEHICLE_IDENTIFICATION_NUMBER]" at bounding box center [492, 331] width 234 height 31
click at [774, 337] on input "text" at bounding box center [727, 331] width 234 height 31
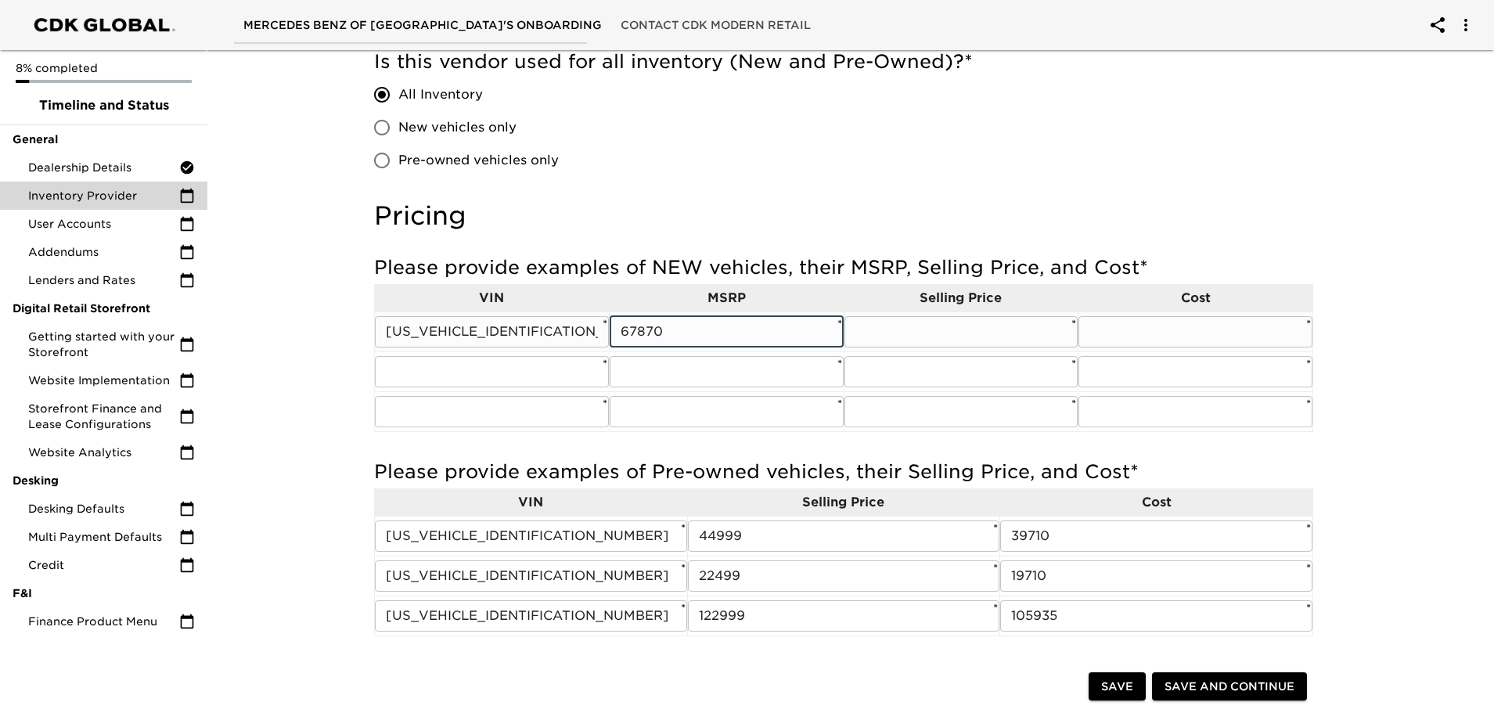
type input "67870"
click at [1011, 330] on input "text" at bounding box center [962, 331] width 234 height 31
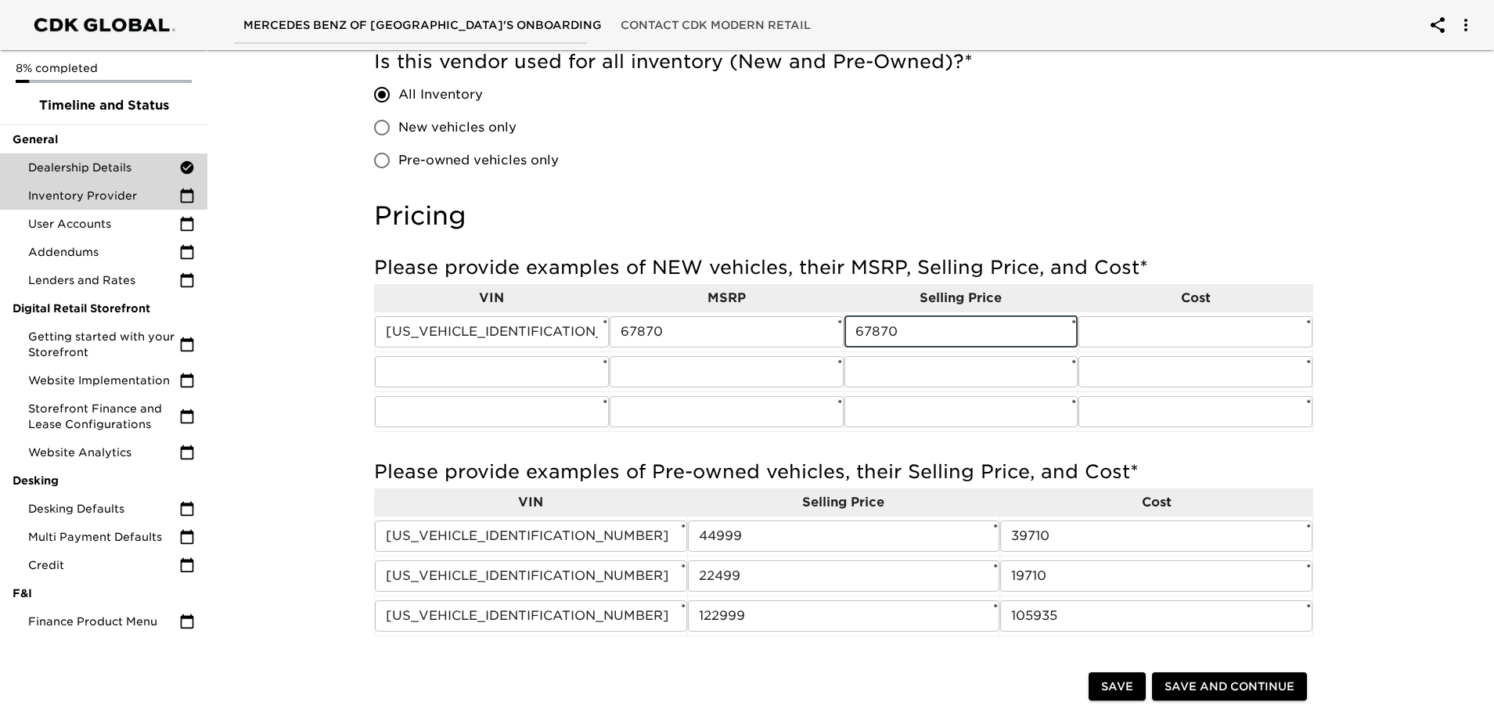
type input "67870"
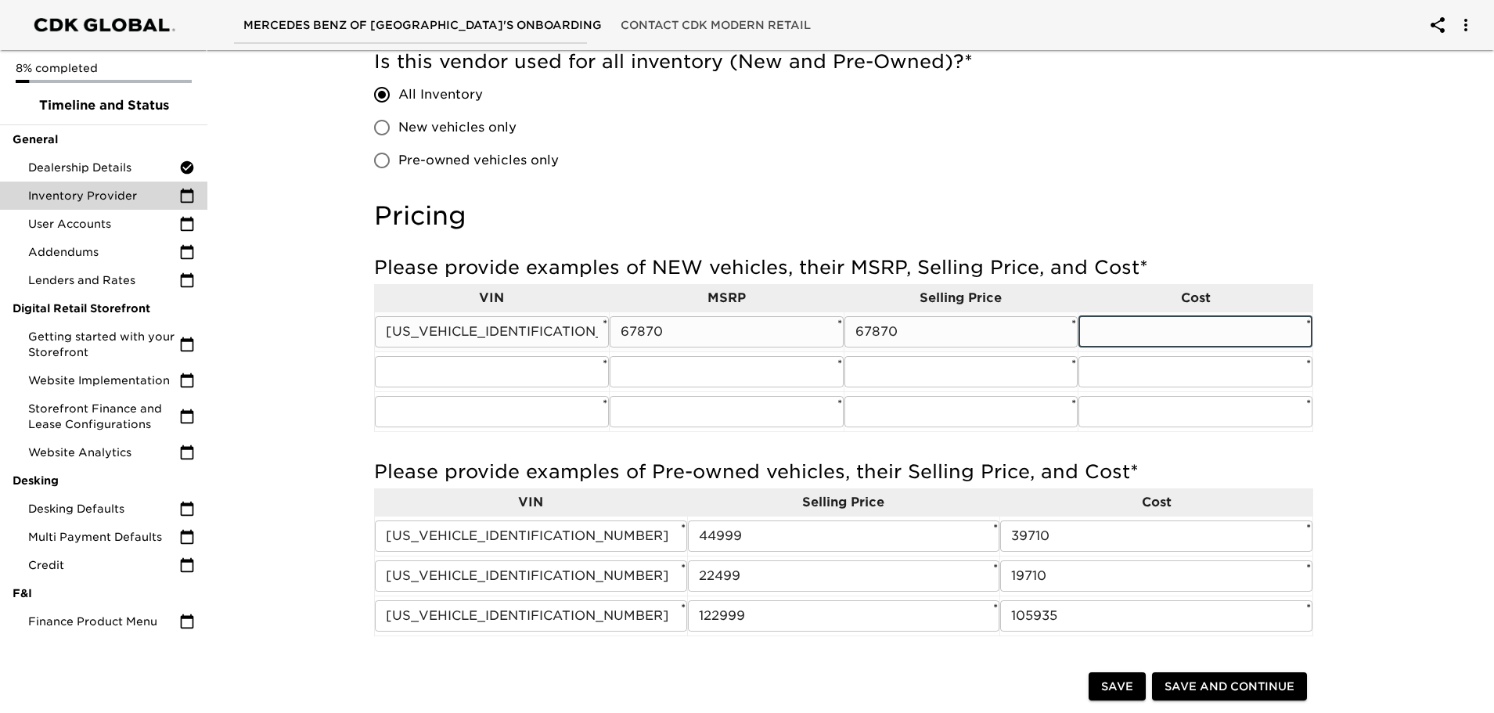
click at [1126, 329] on input "text" at bounding box center [1196, 331] width 234 height 31
type input "64931"
click at [402, 370] on input "text" at bounding box center [492, 371] width 234 height 31
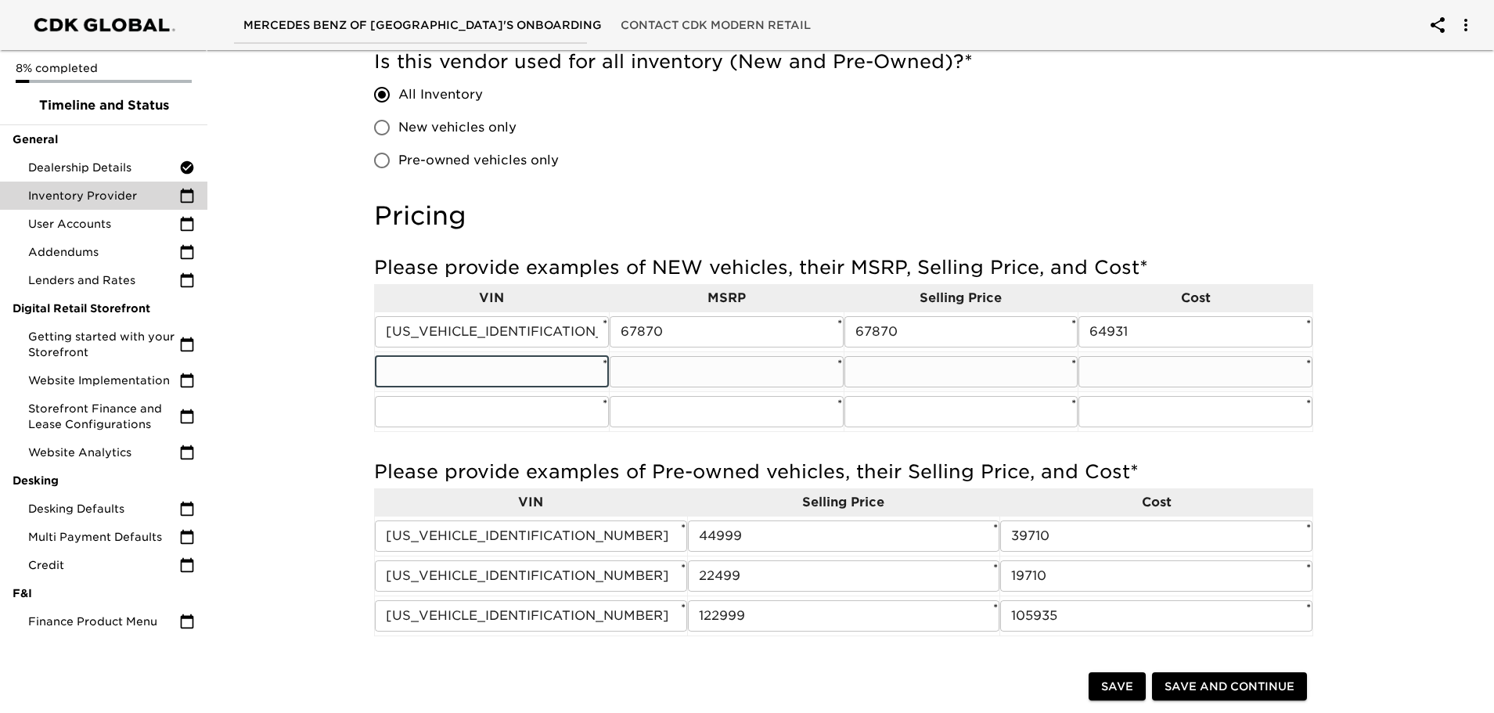
paste input "[US_VEHICLE_IDENTIFICATION_NUMBER]"
type input "[US_VEHICLE_IDENTIFICATION_NUMBER]"
click at [663, 369] on input "text" at bounding box center [727, 371] width 234 height 31
type input "139590"
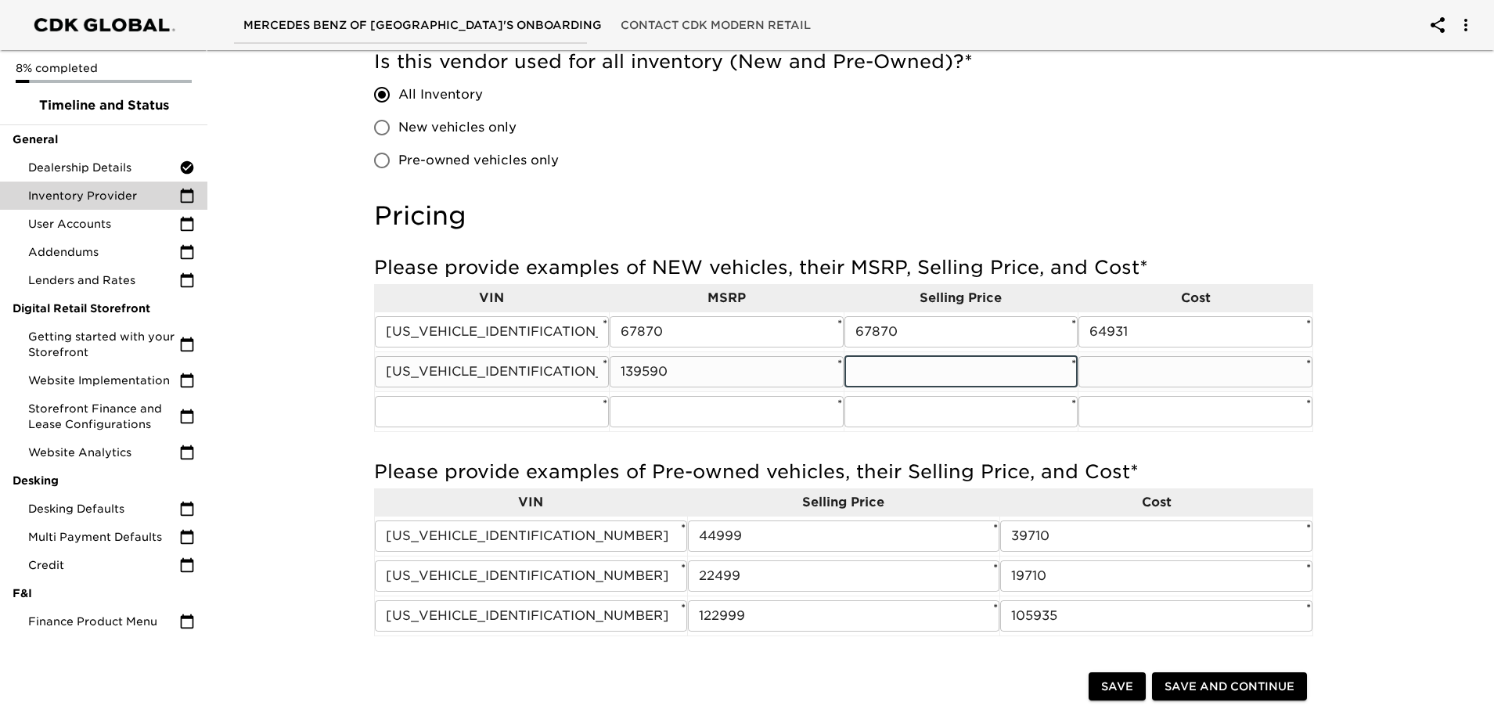
click at [885, 369] on input "text" at bounding box center [962, 371] width 234 height 31
type input "139590"
click at [1123, 362] on input "text" at bounding box center [1196, 371] width 234 height 31
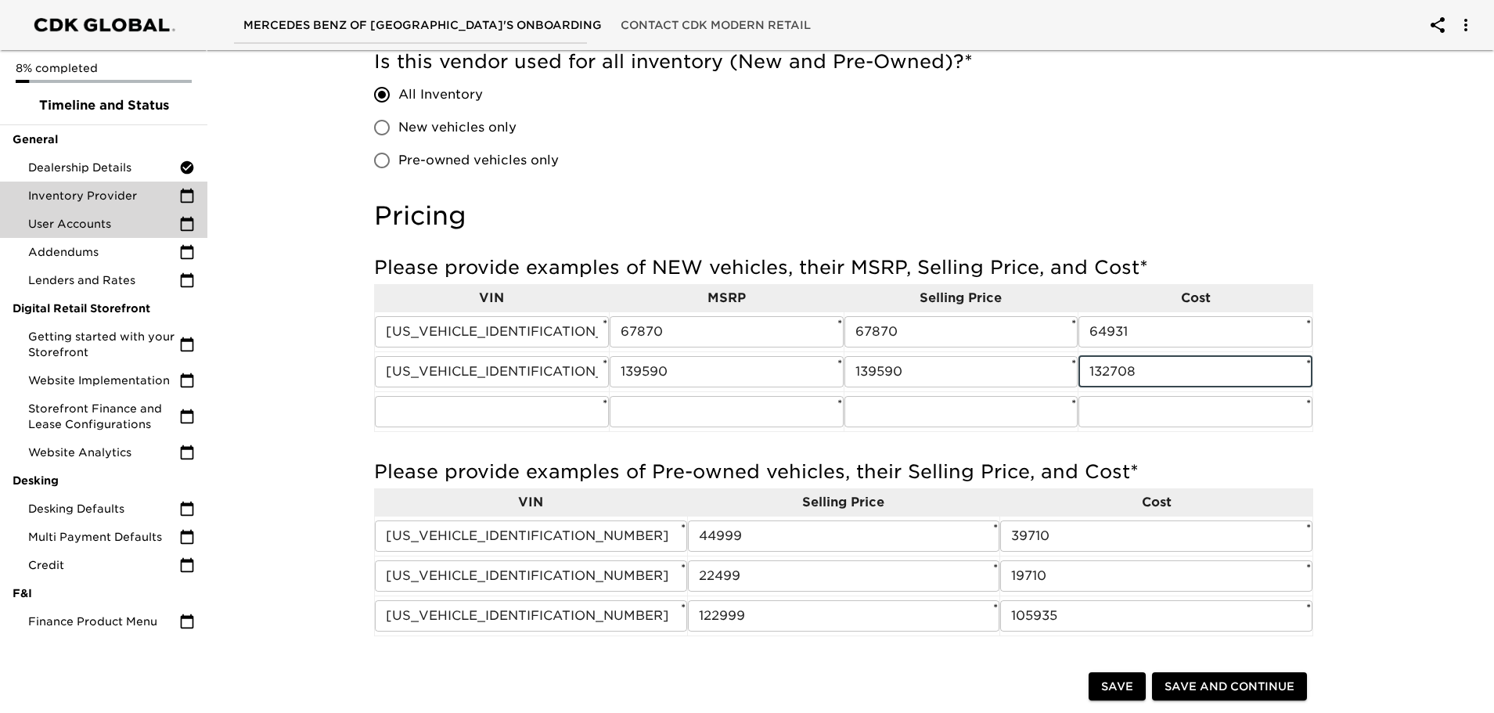
type input "132708"
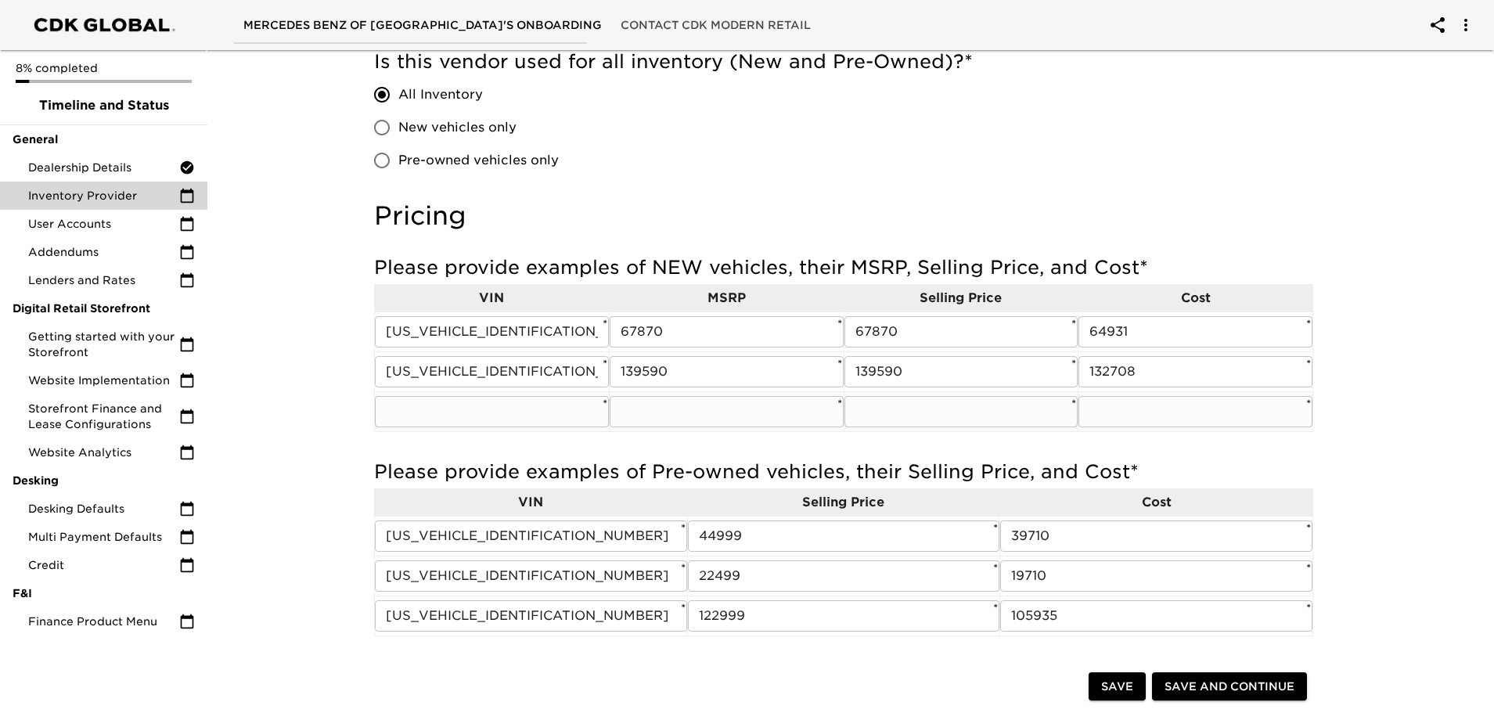
click at [421, 414] on input "text" at bounding box center [492, 411] width 234 height 31
paste input "[US_VEHICLE_IDENTIFICATION_NUMBER]"
type input "[US_VEHICLE_IDENTIFICATION_NUMBER]"
click at [630, 415] on input "text" at bounding box center [727, 411] width 234 height 31
type input "103345"
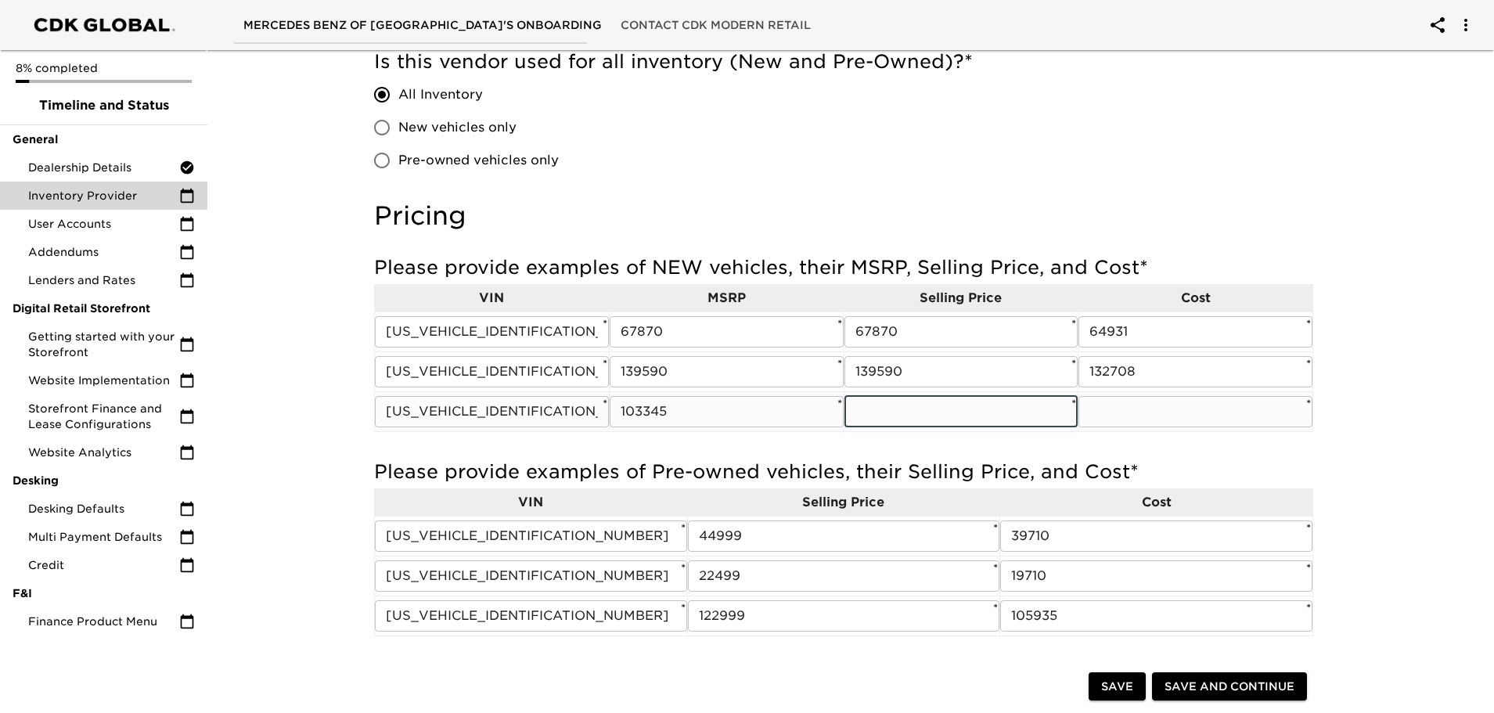
click at [875, 417] on input "text" at bounding box center [962, 411] width 234 height 31
type input "103345"
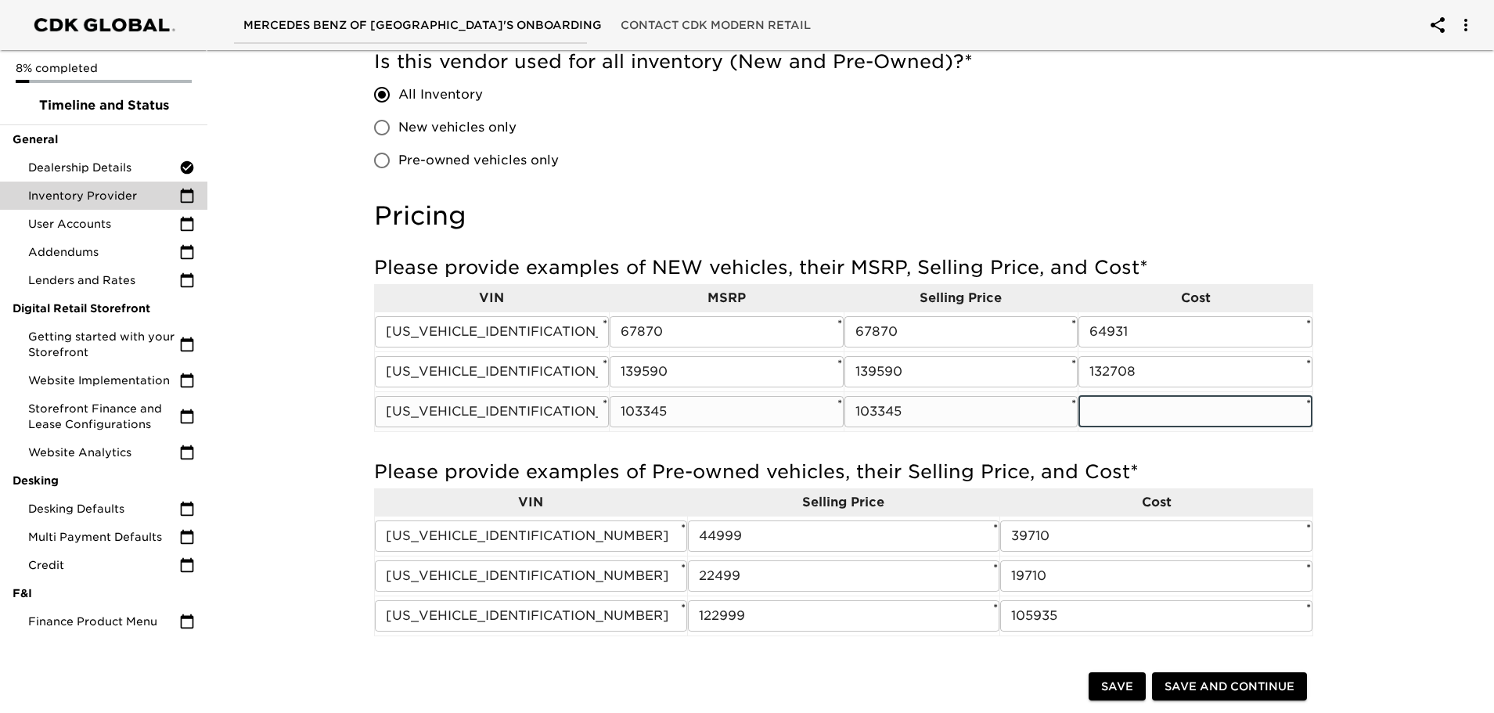
click at [1107, 406] on input "text" at bounding box center [1196, 411] width 234 height 31
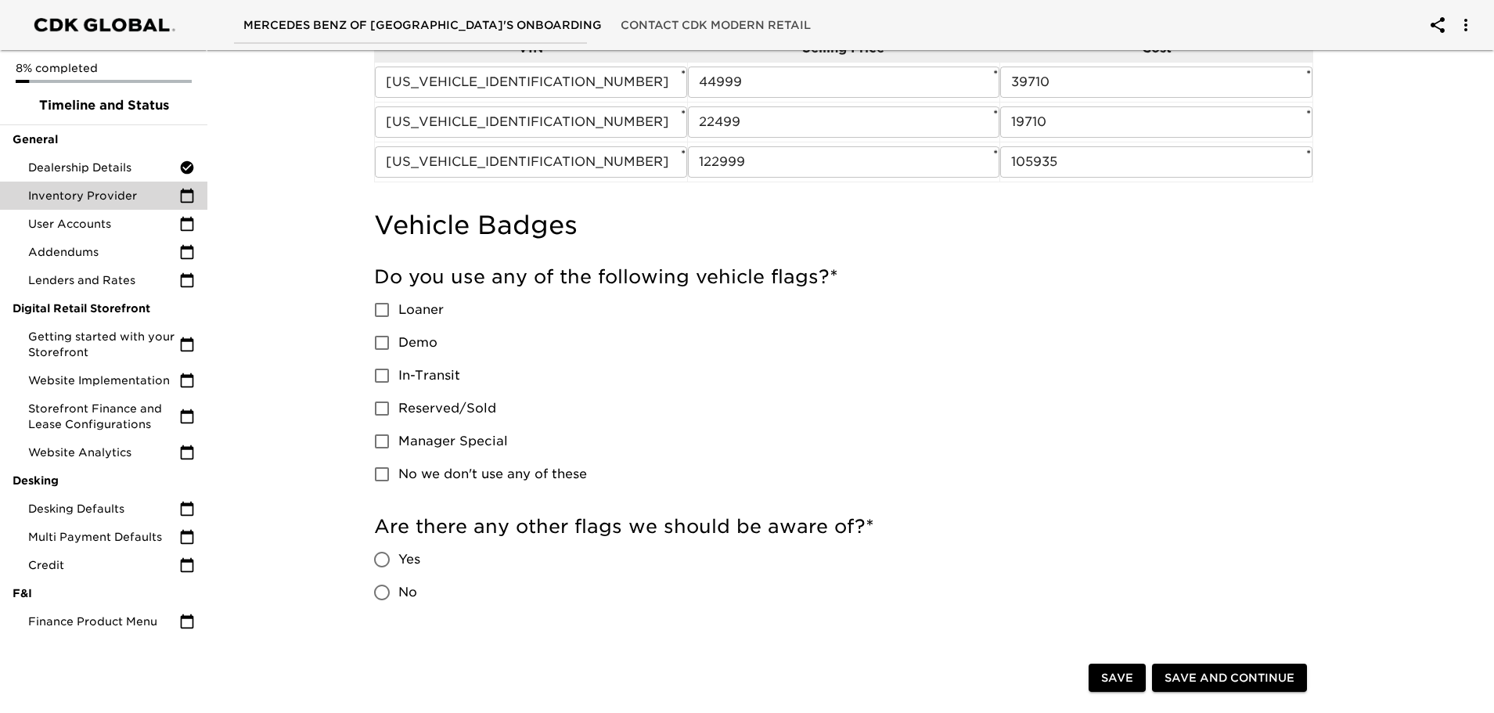
scroll to position [705, 0]
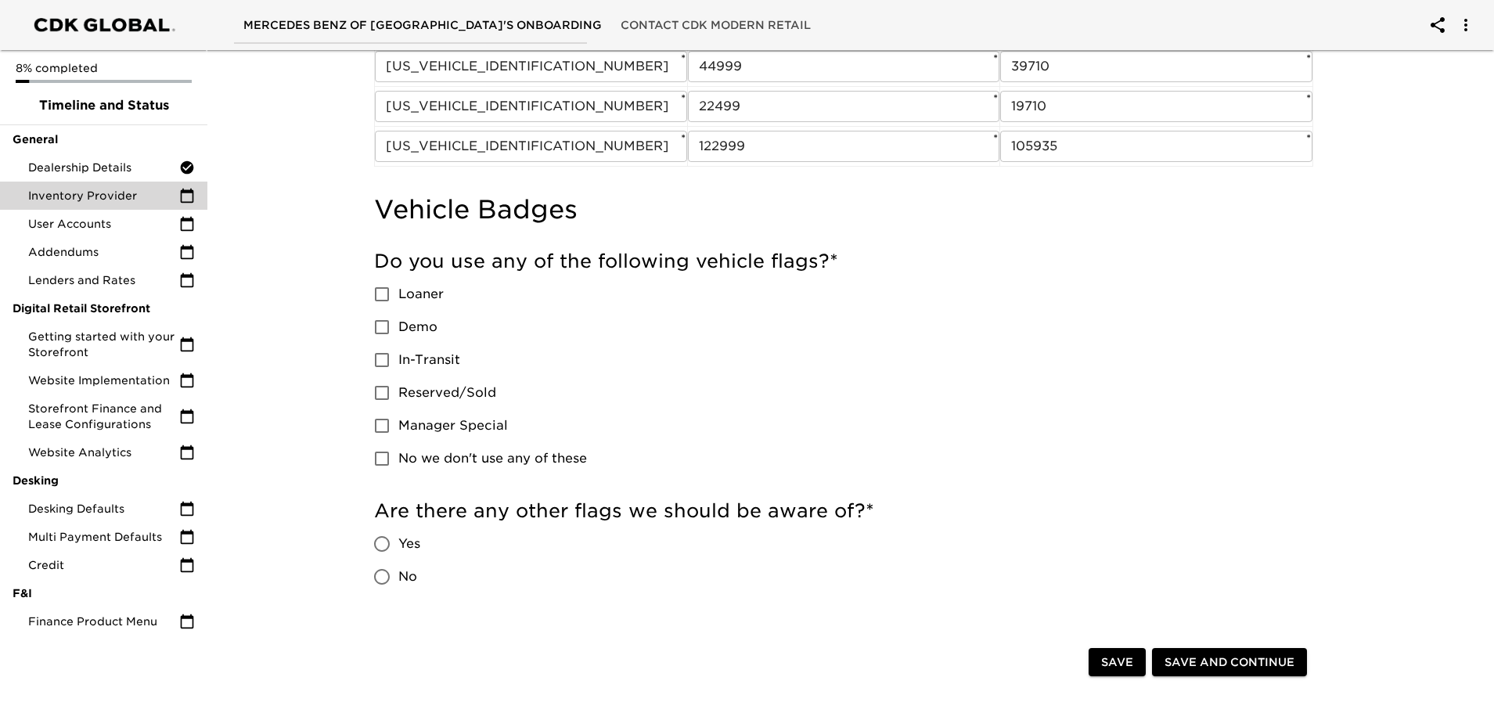
type input "98449"
click at [380, 294] on input "Loaner" at bounding box center [382, 294] width 33 height 33
checkbox input "true"
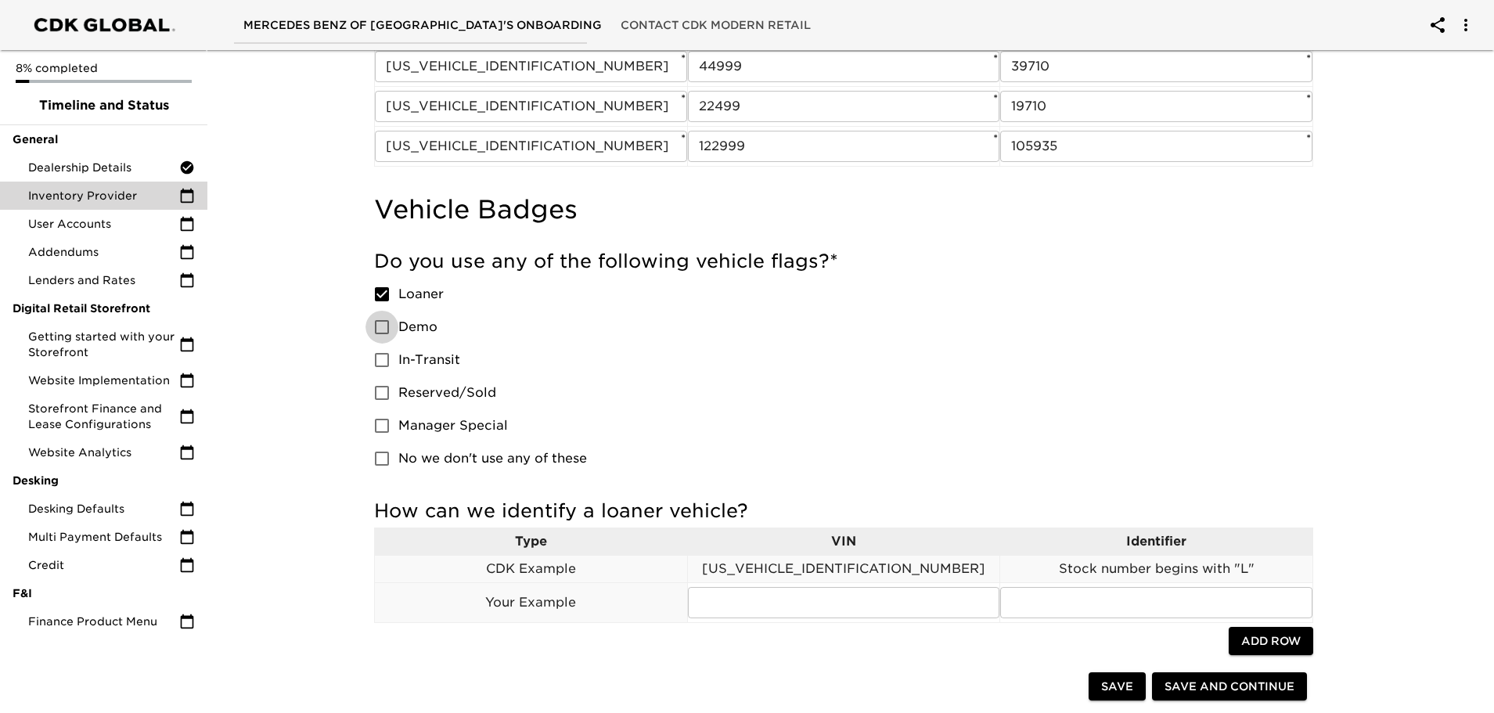
click at [382, 331] on input "Demo" at bounding box center [382, 327] width 33 height 33
checkbox input "true"
click at [385, 364] on input "In-Transit" at bounding box center [382, 360] width 33 height 33
checkbox input "true"
click at [382, 390] on input "Reserved/Sold" at bounding box center [382, 393] width 33 height 33
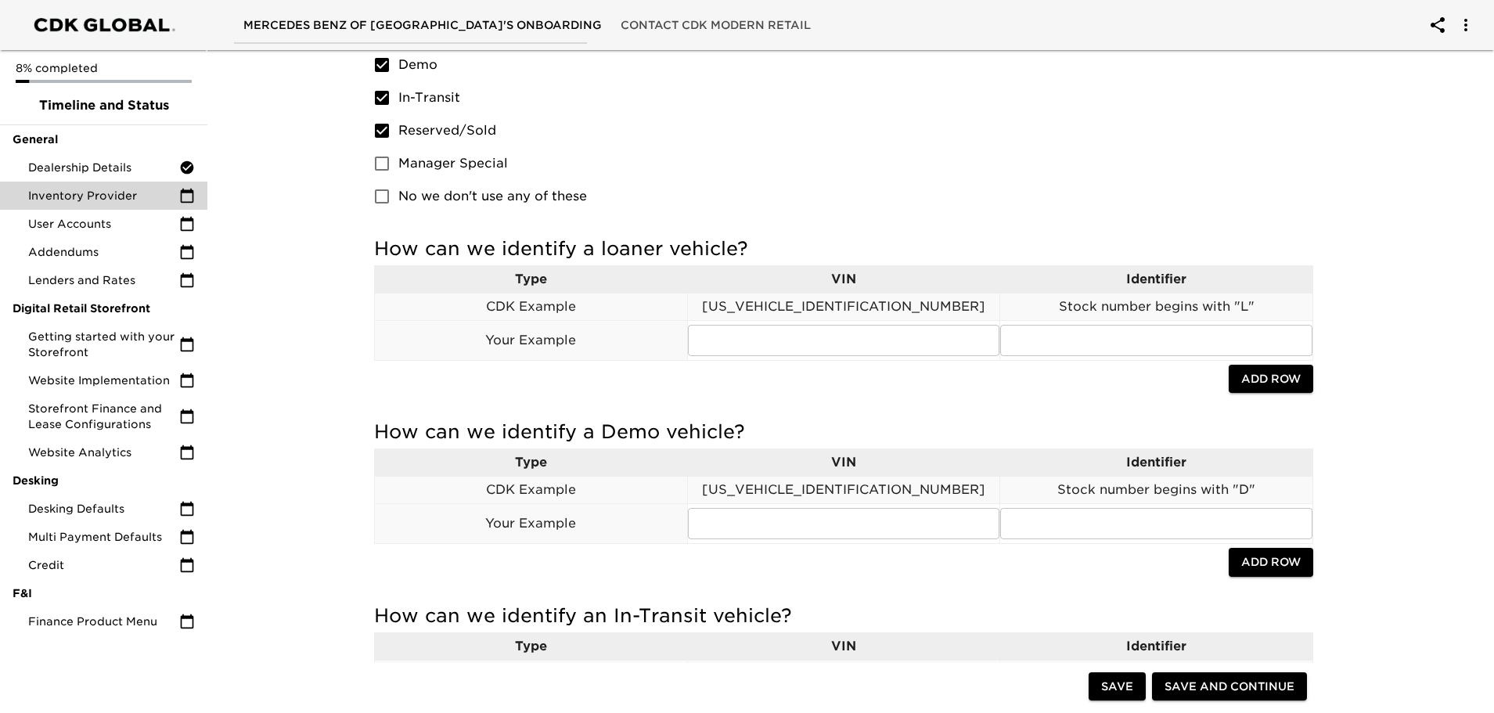
scroll to position [939, 0]
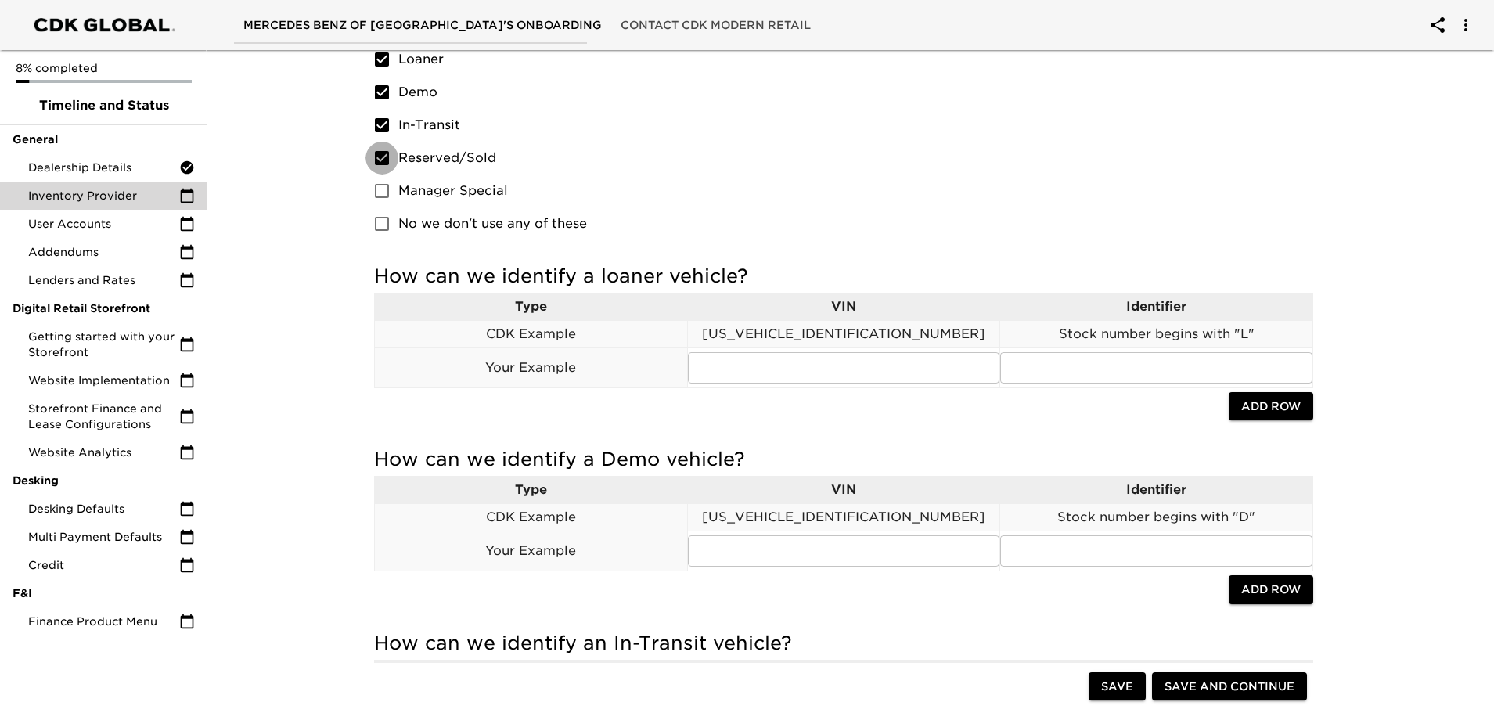
click at [386, 160] on input "Reserved/Sold" at bounding box center [382, 158] width 33 height 33
checkbox input "false"
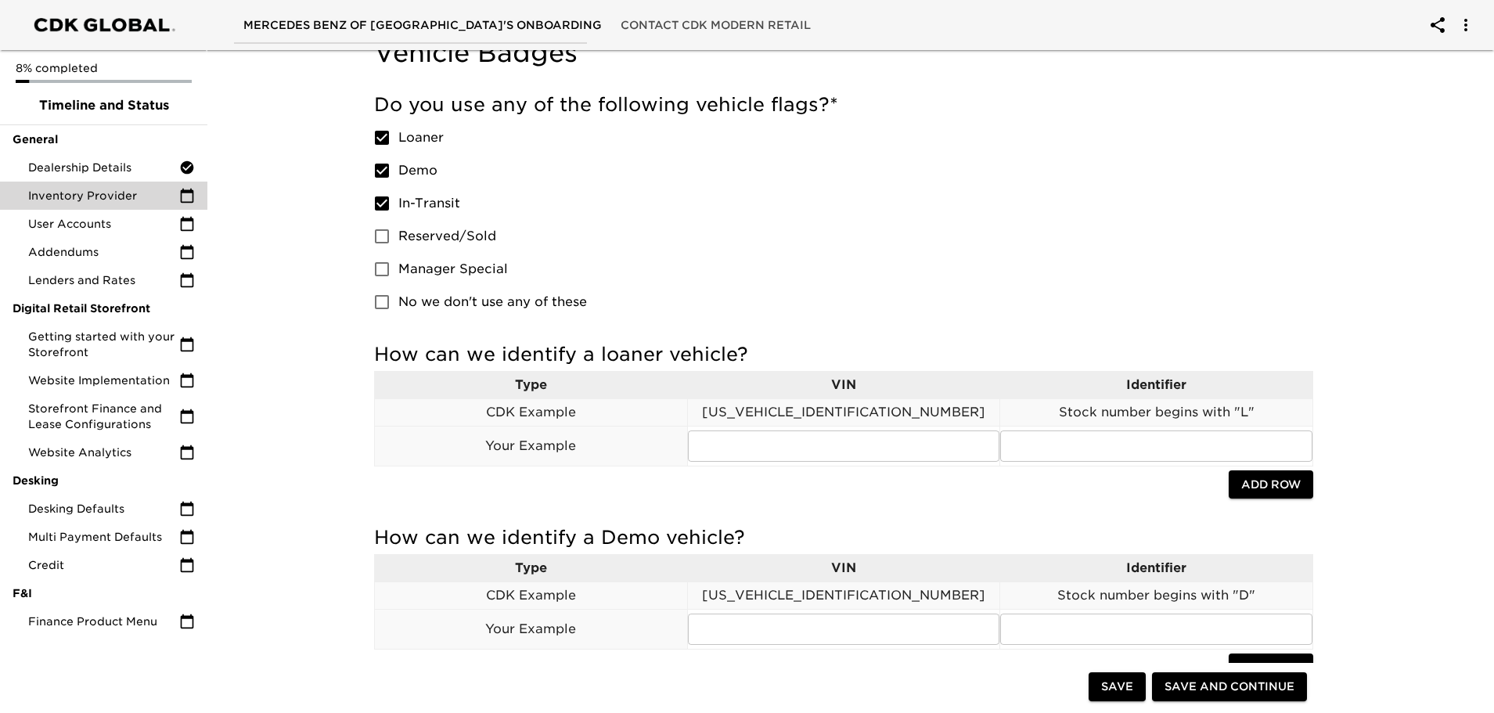
click at [384, 139] on input "Loaner" at bounding box center [382, 137] width 33 height 33
checkbox input "false"
click at [385, 166] on input "Demo" at bounding box center [382, 170] width 33 height 33
checkbox input "false"
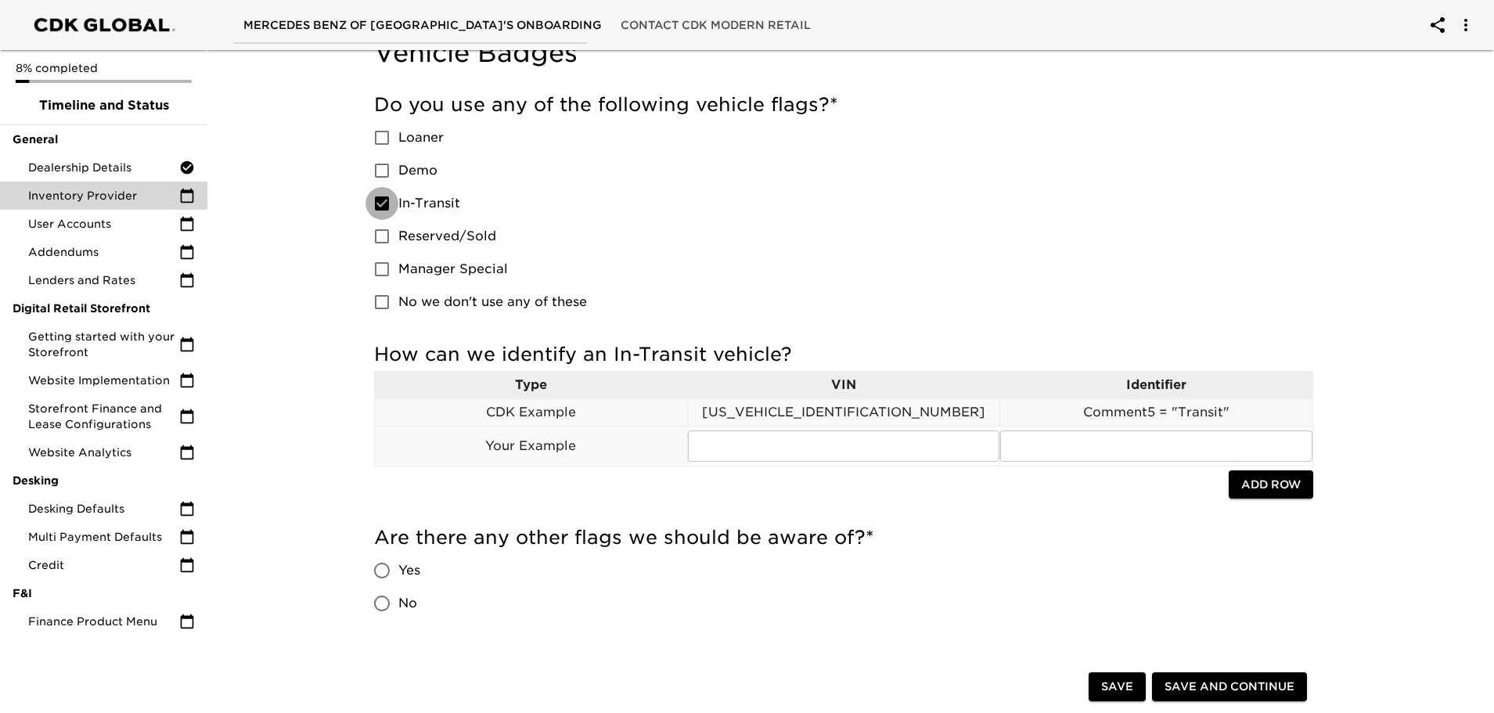
click at [387, 200] on input "In-Transit" at bounding box center [382, 203] width 33 height 33
checkbox input "false"
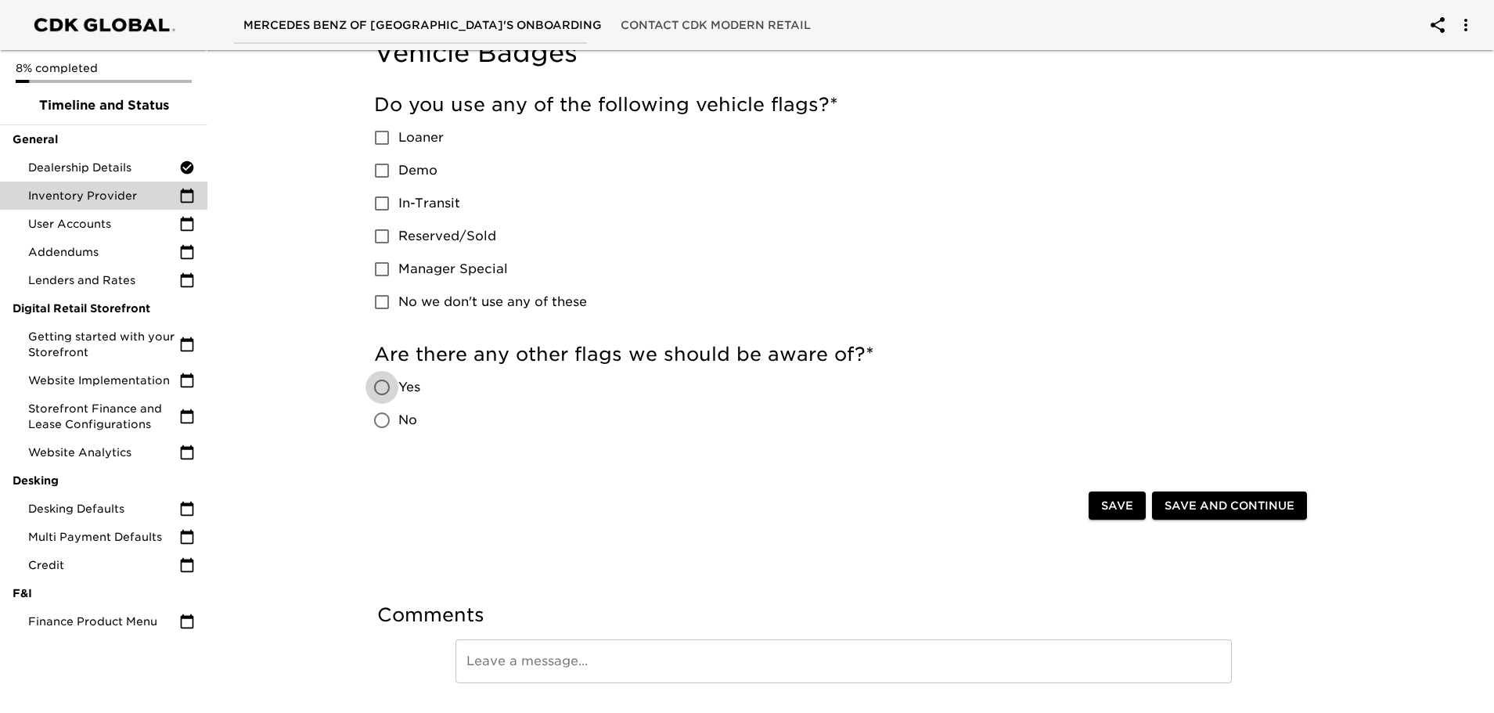
click at [381, 382] on input "Yes" at bounding box center [382, 387] width 33 height 33
radio input "true"
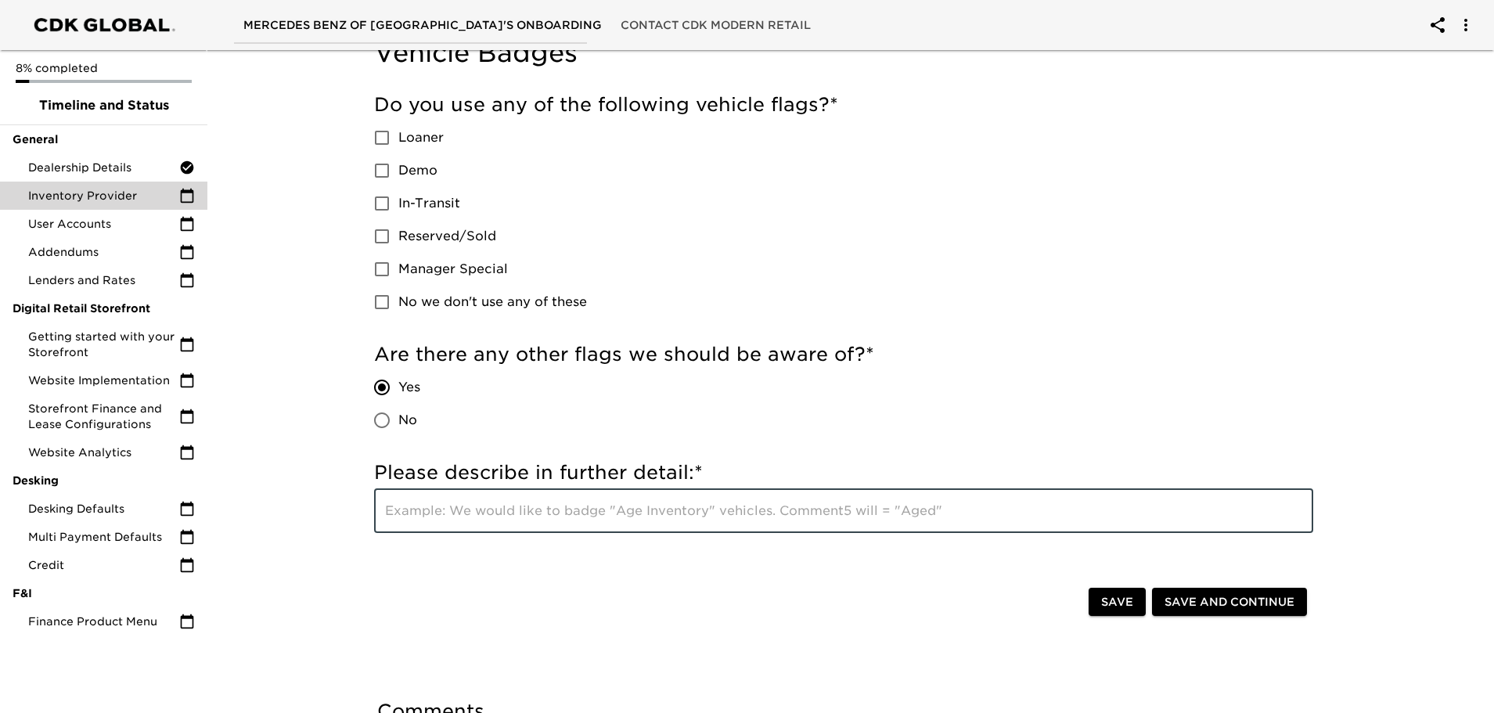
click at [473, 507] on input "text" at bounding box center [843, 511] width 939 height 44
type input "XCVP = Loaner"
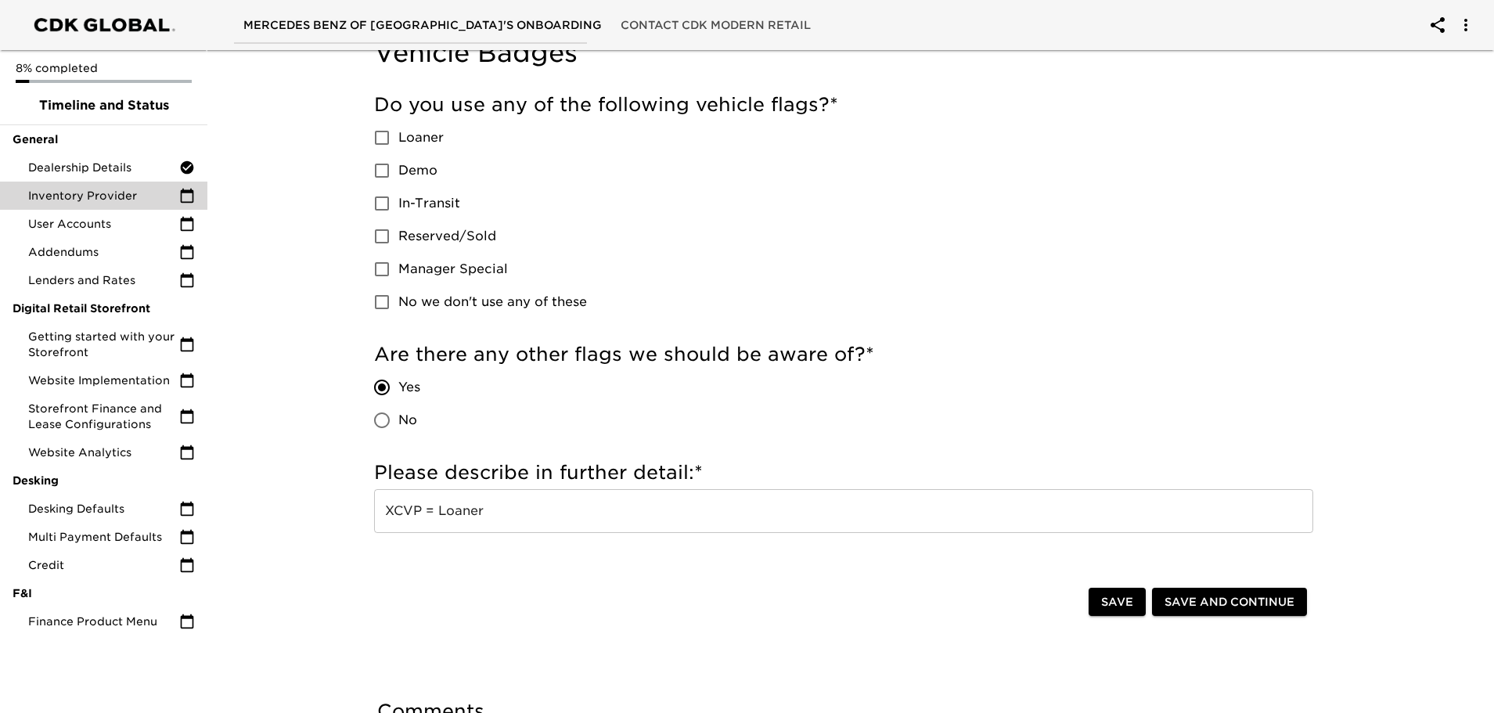
drag, startPoint x: 1120, startPoint y: 607, endPoint x: 1210, endPoint y: 615, distance: 90.3
click at [1178, 632] on div "Inventory Provider Overdue! Inventory Provider Details Who is your primary inve…" at bounding box center [844, 25] width 1002 height 1657
click at [1242, 601] on span "Save and Continue" at bounding box center [1230, 603] width 130 height 20
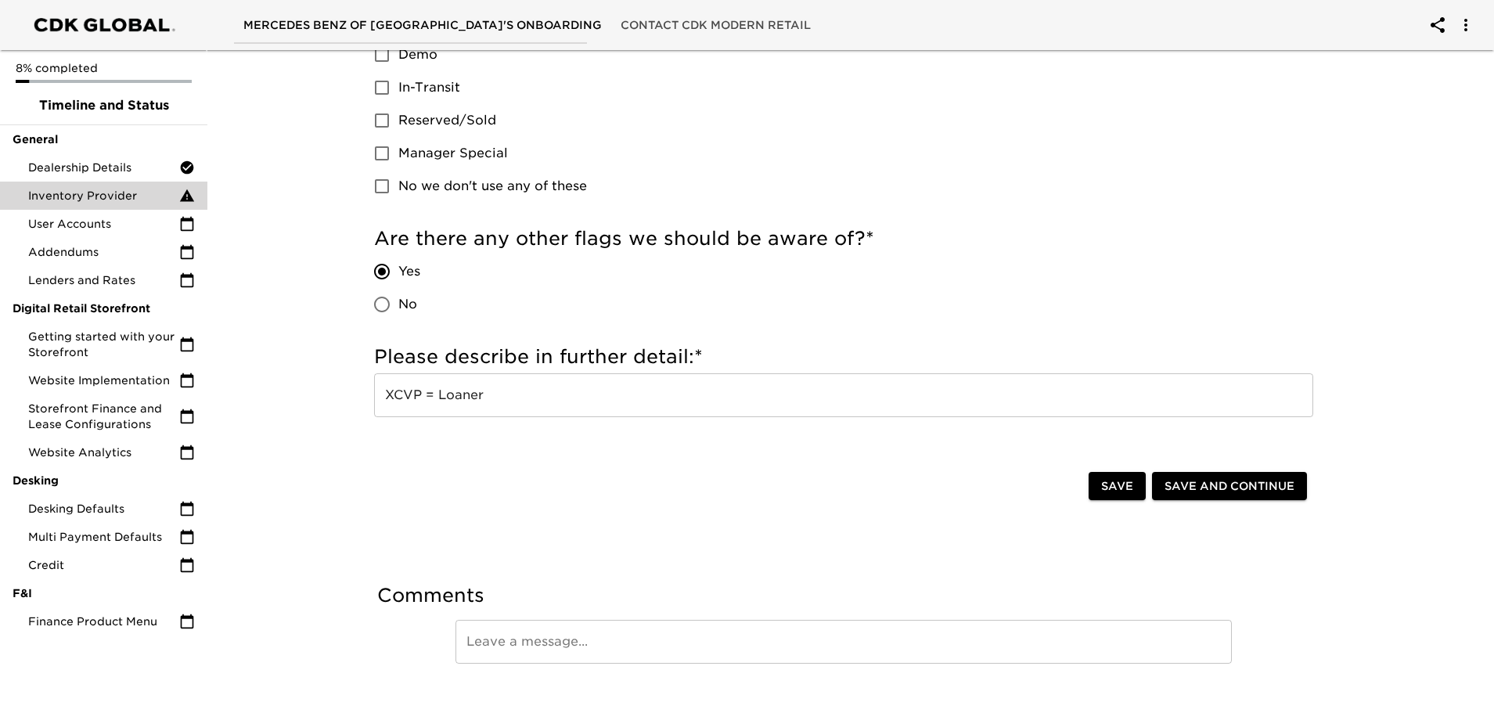
scroll to position [1017, 0]
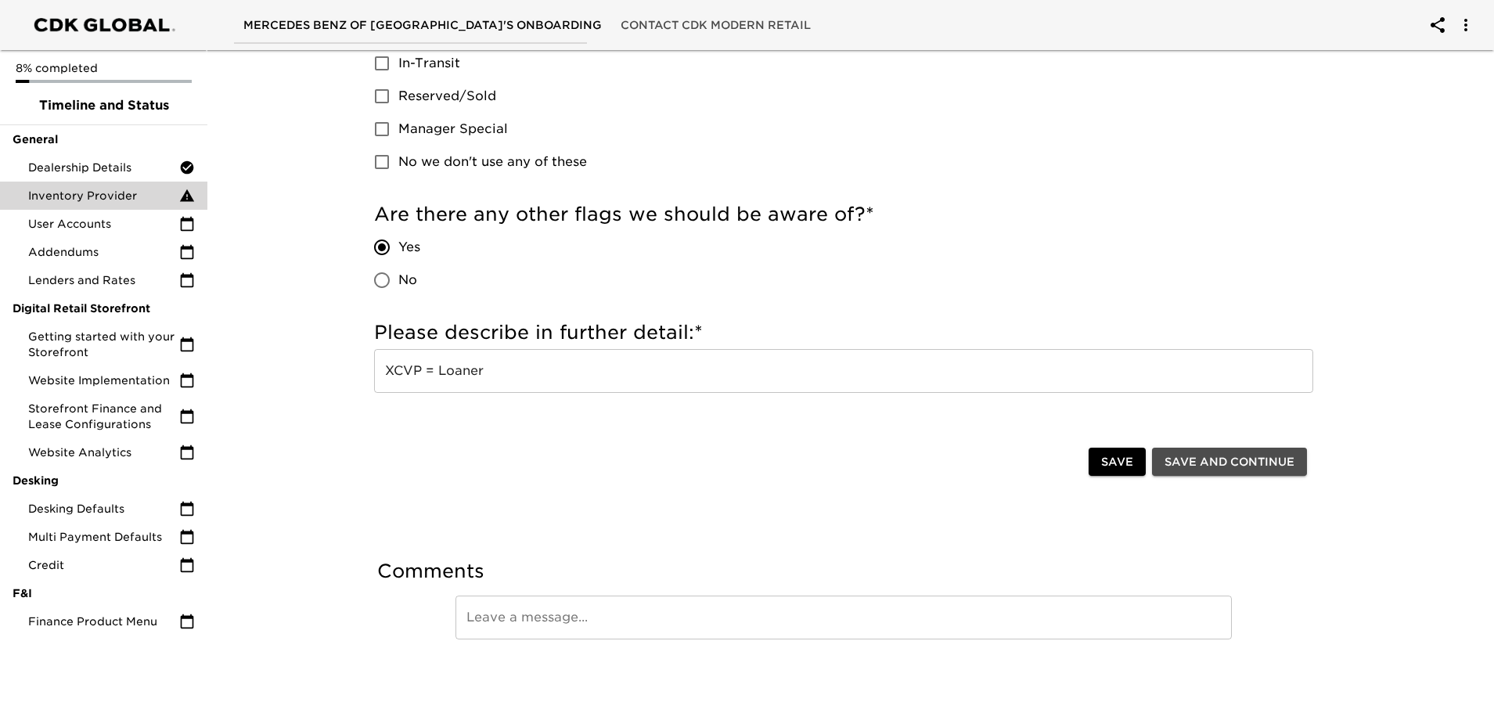
click at [1213, 475] on button "Save and Continue" at bounding box center [1229, 462] width 155 height 29
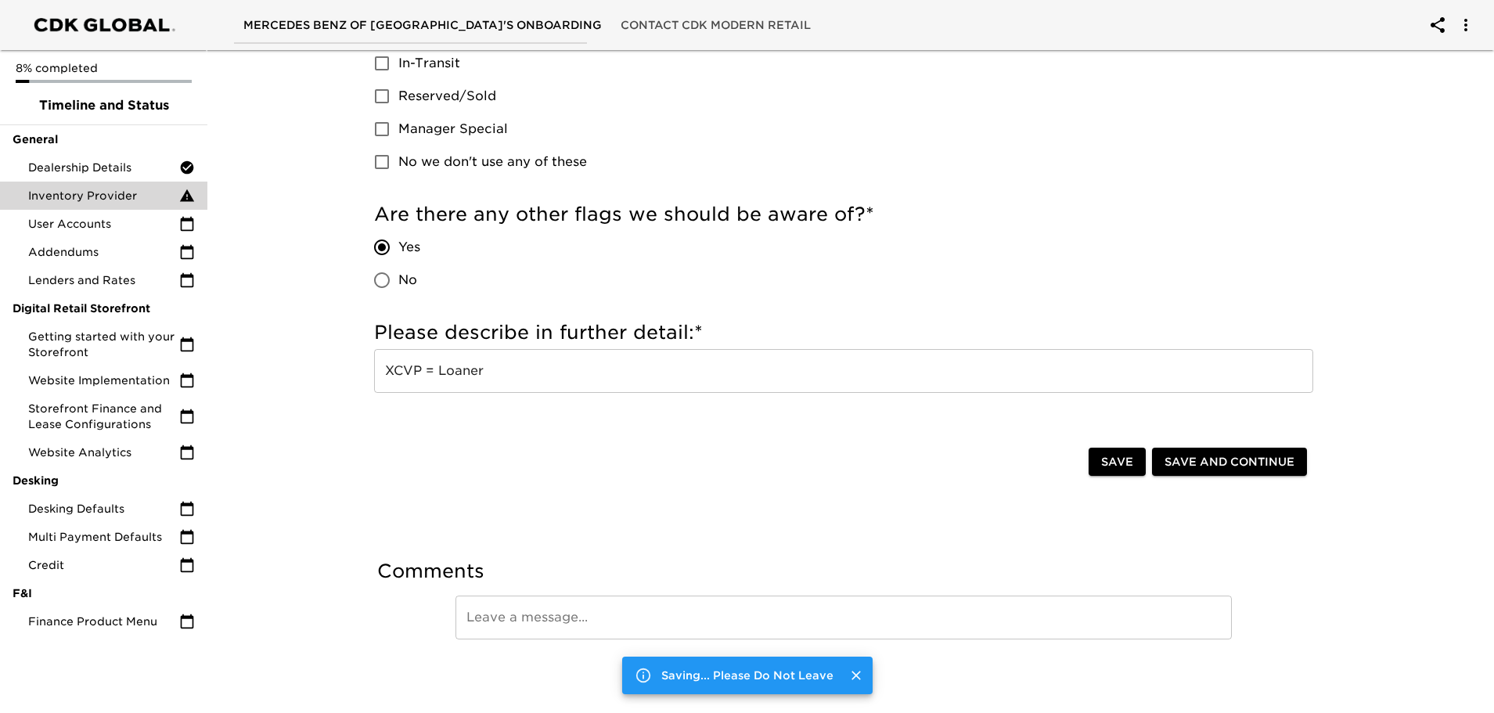
scroll to position [0, 0]
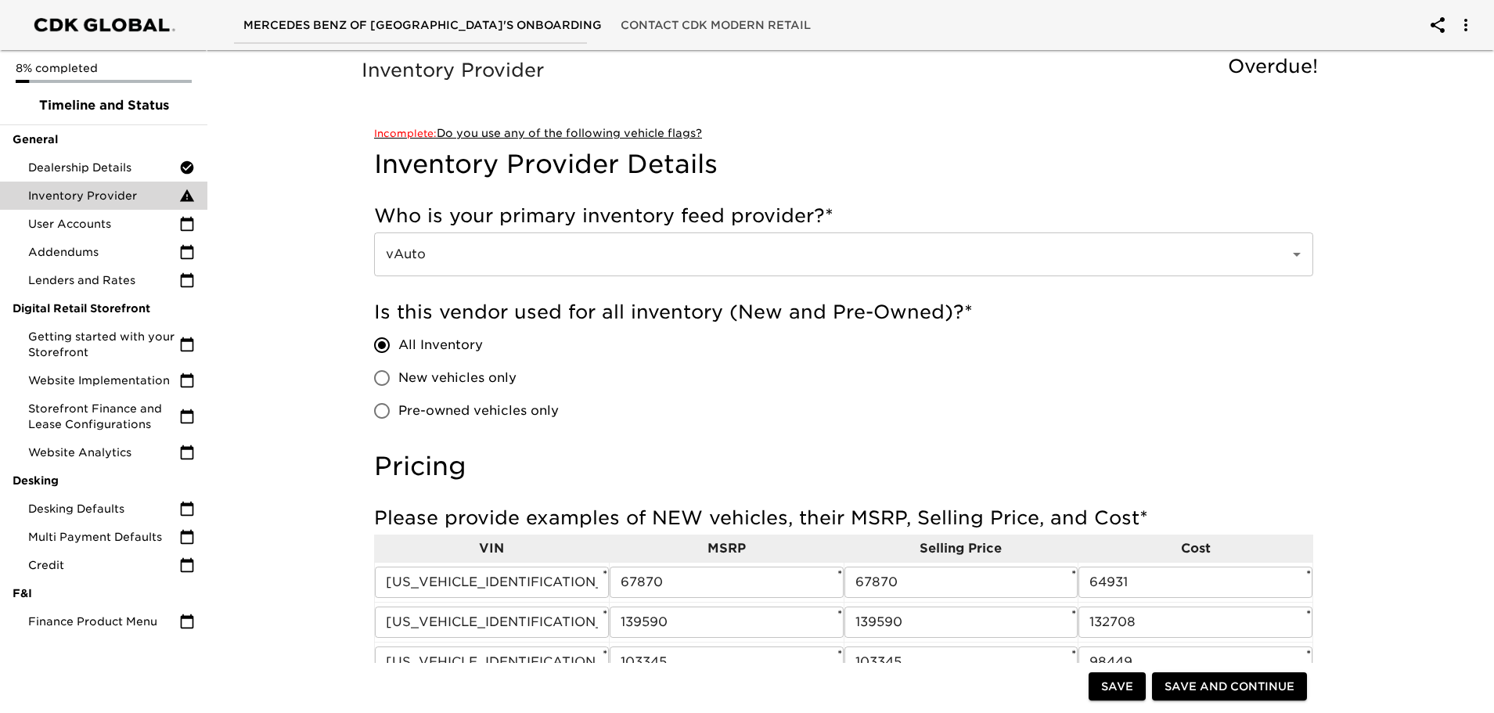
click at [395, 136] on span "Incomplete:" at bounding box center [405, 134] width 63 height 12
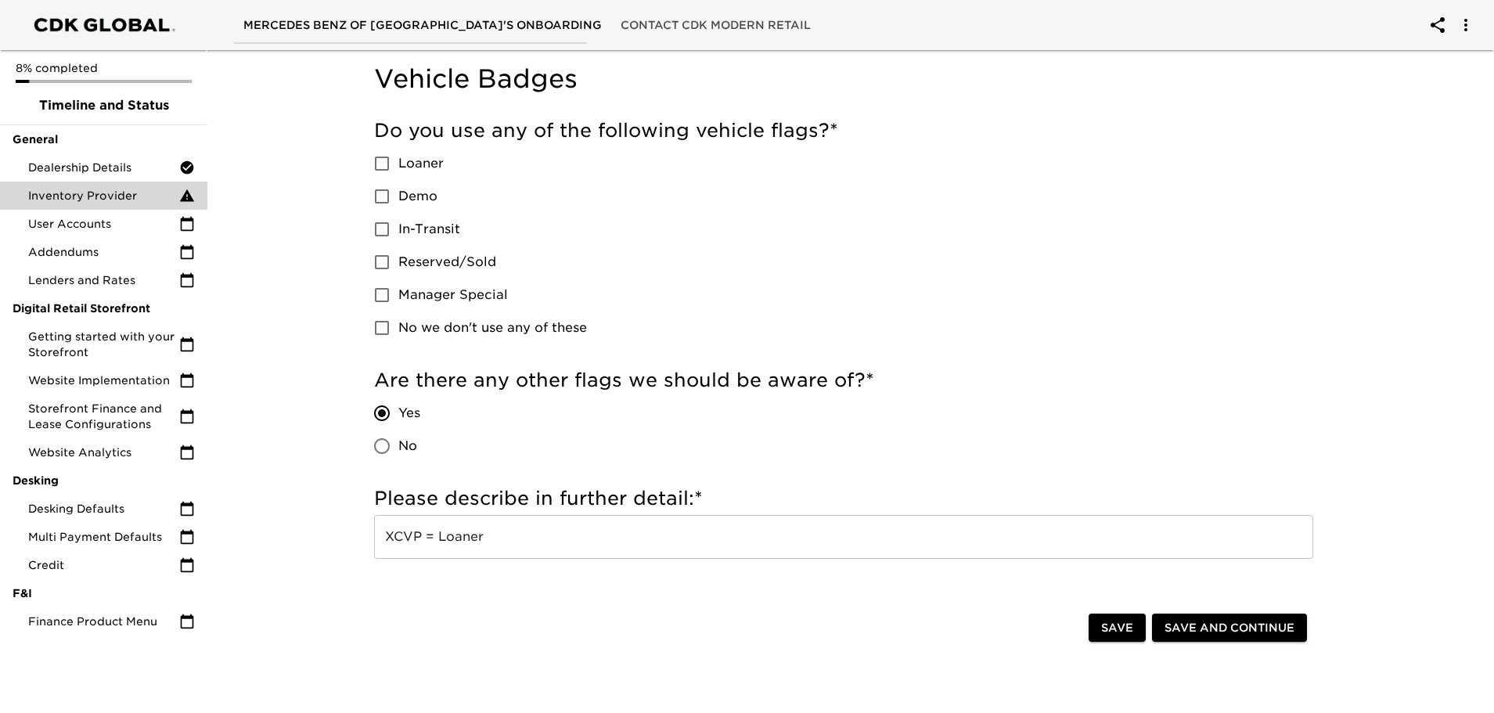
scroll to position [755, 0]
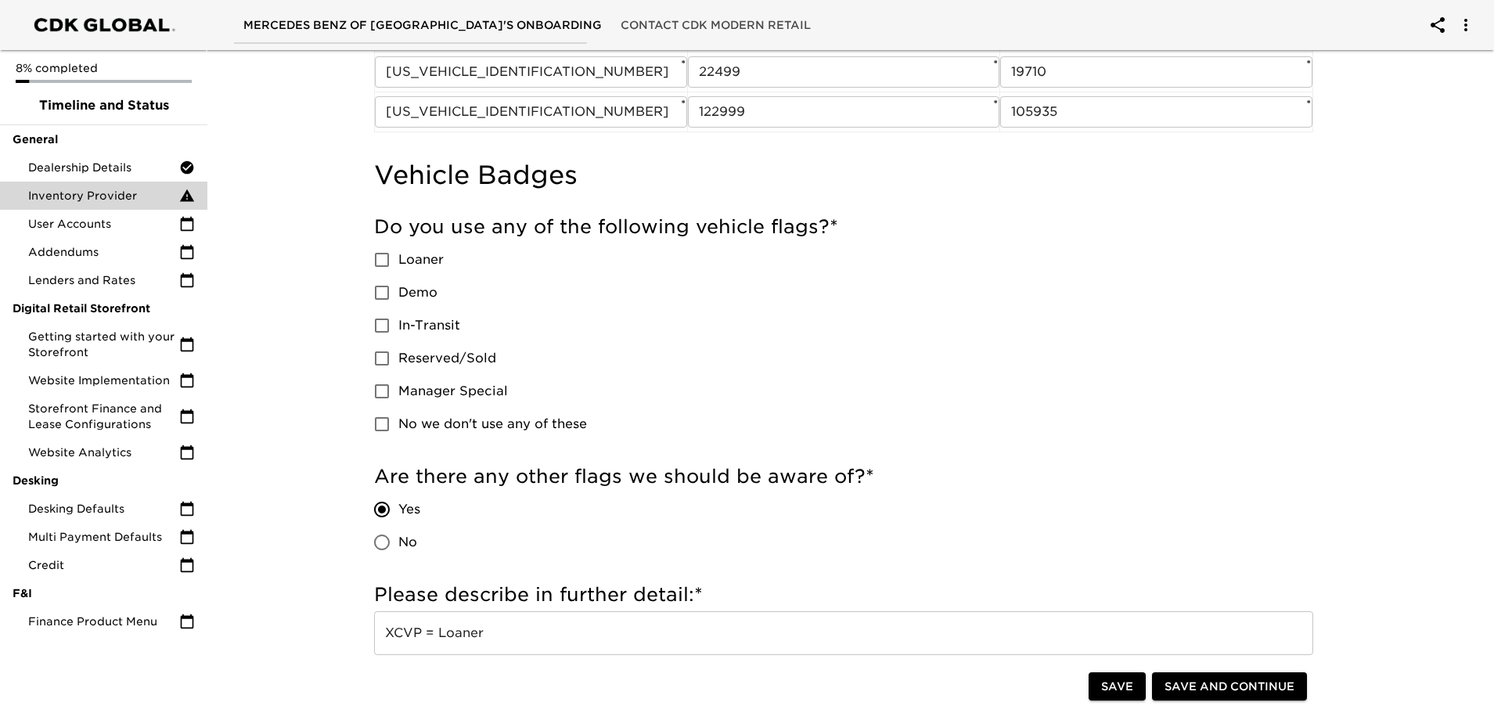
click at [379, 430] on input "No we don't use any of these" at bounding box center [382, 424] width 33 height 33
checkbox input "true"
click at [1204, 690] on span "Save and Continue" at bounding box center [1230, 687] width 130 height 20
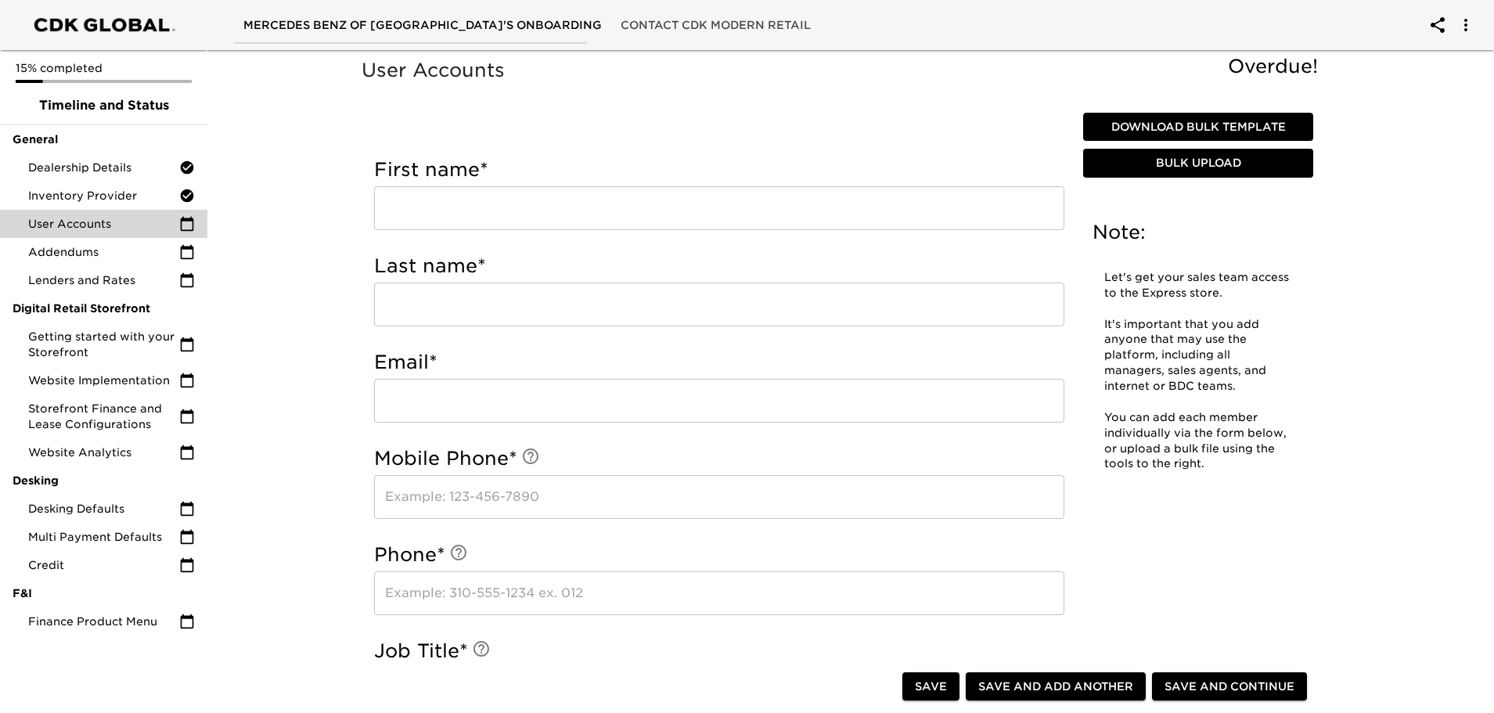
click at [430, 214] on input "text" at bounding box center [719, 208] width 690 height 44
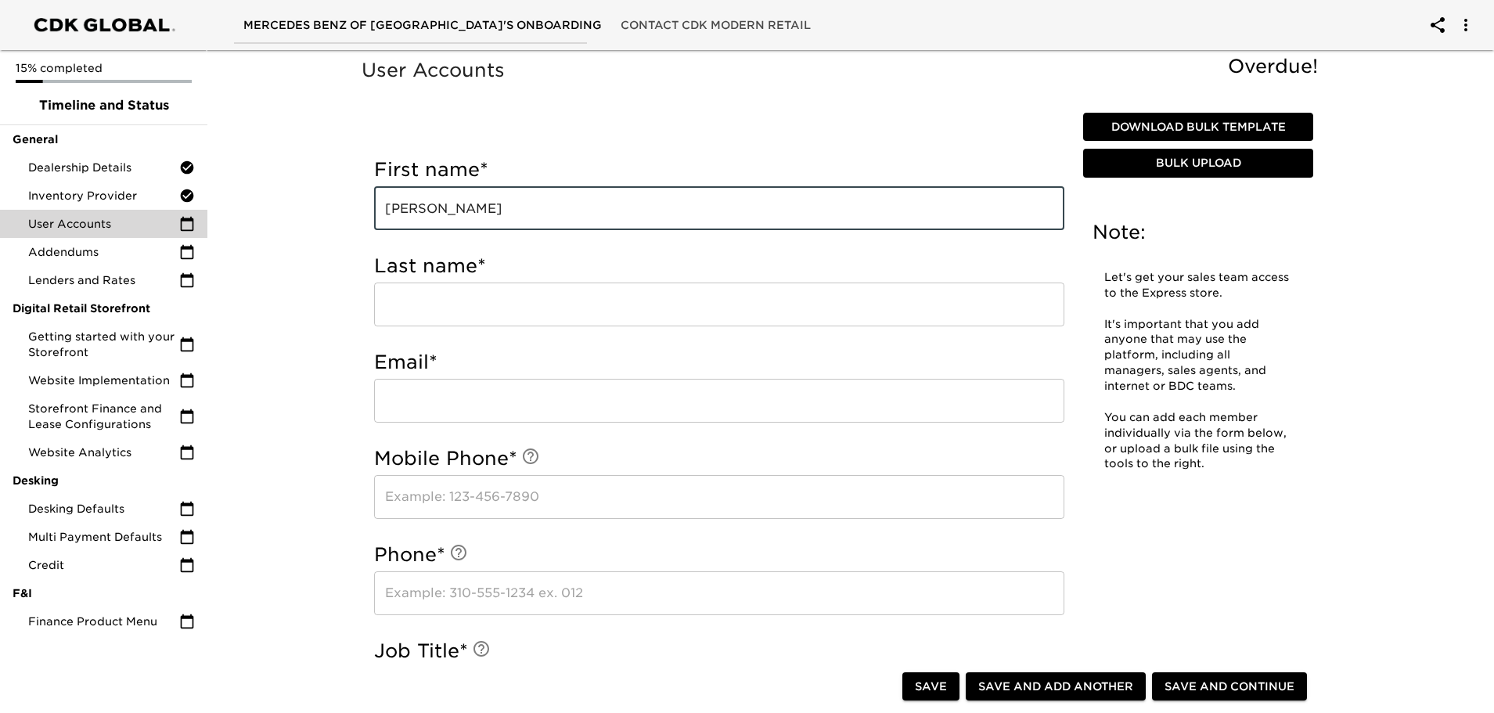
type input "[PERSON_NAME]"
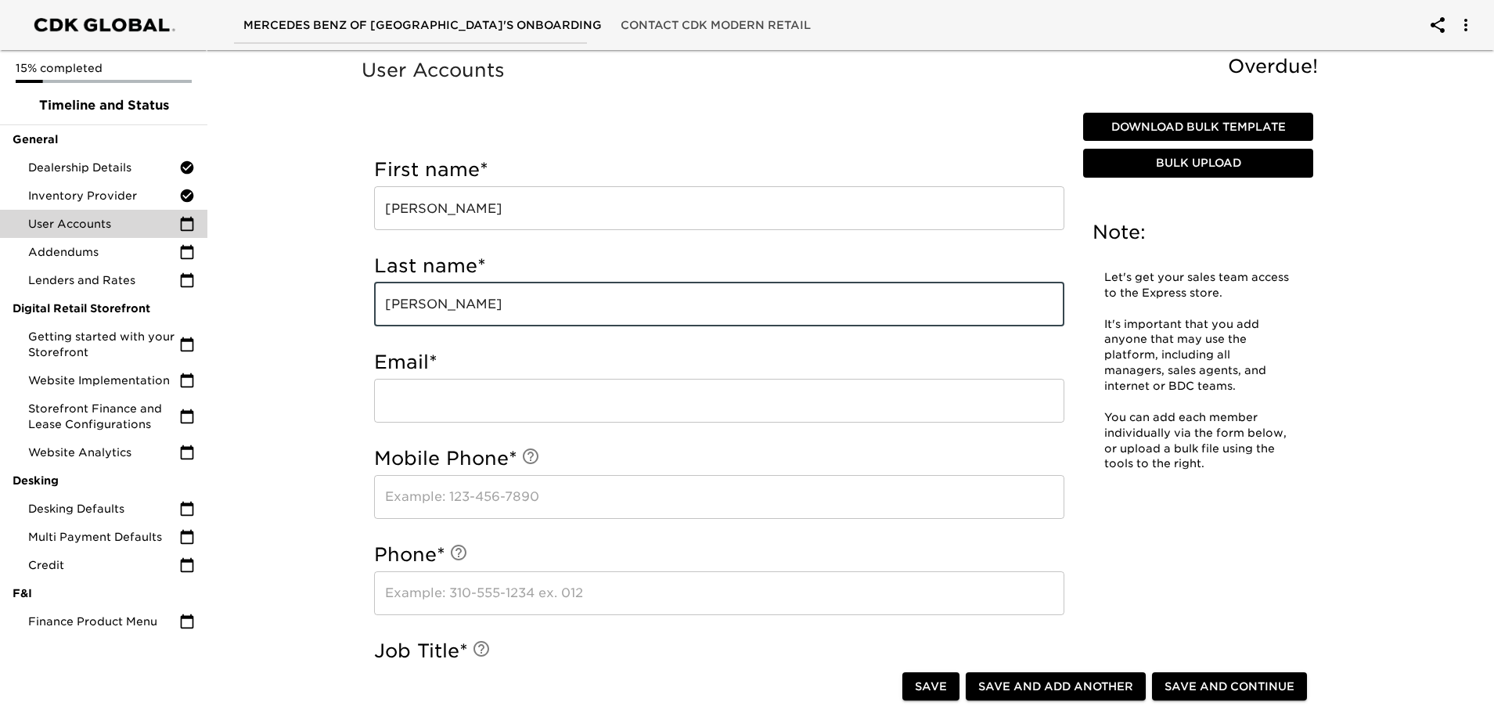
type input "[PERSON_NAME]"
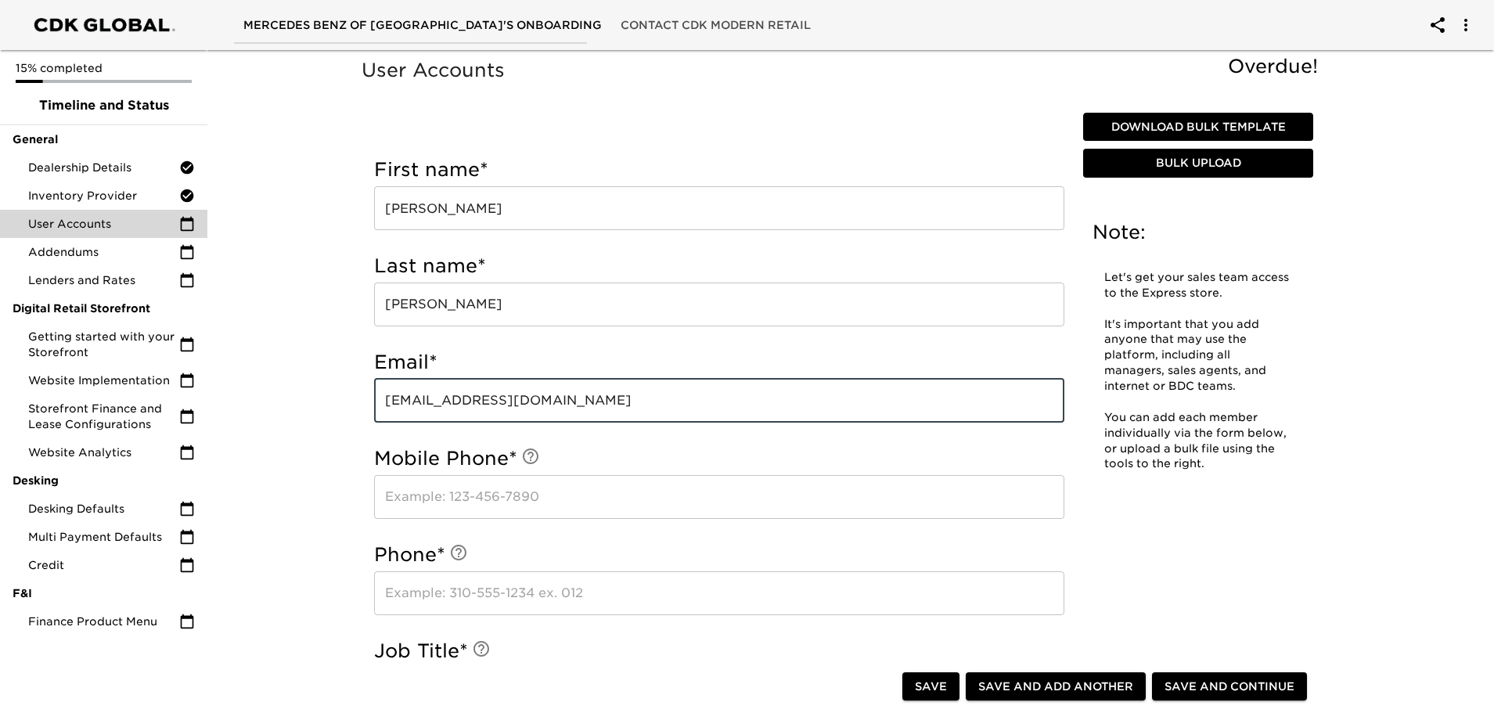
type input "[EMAIL_ADDRESS][DOMAIN_NAME]"
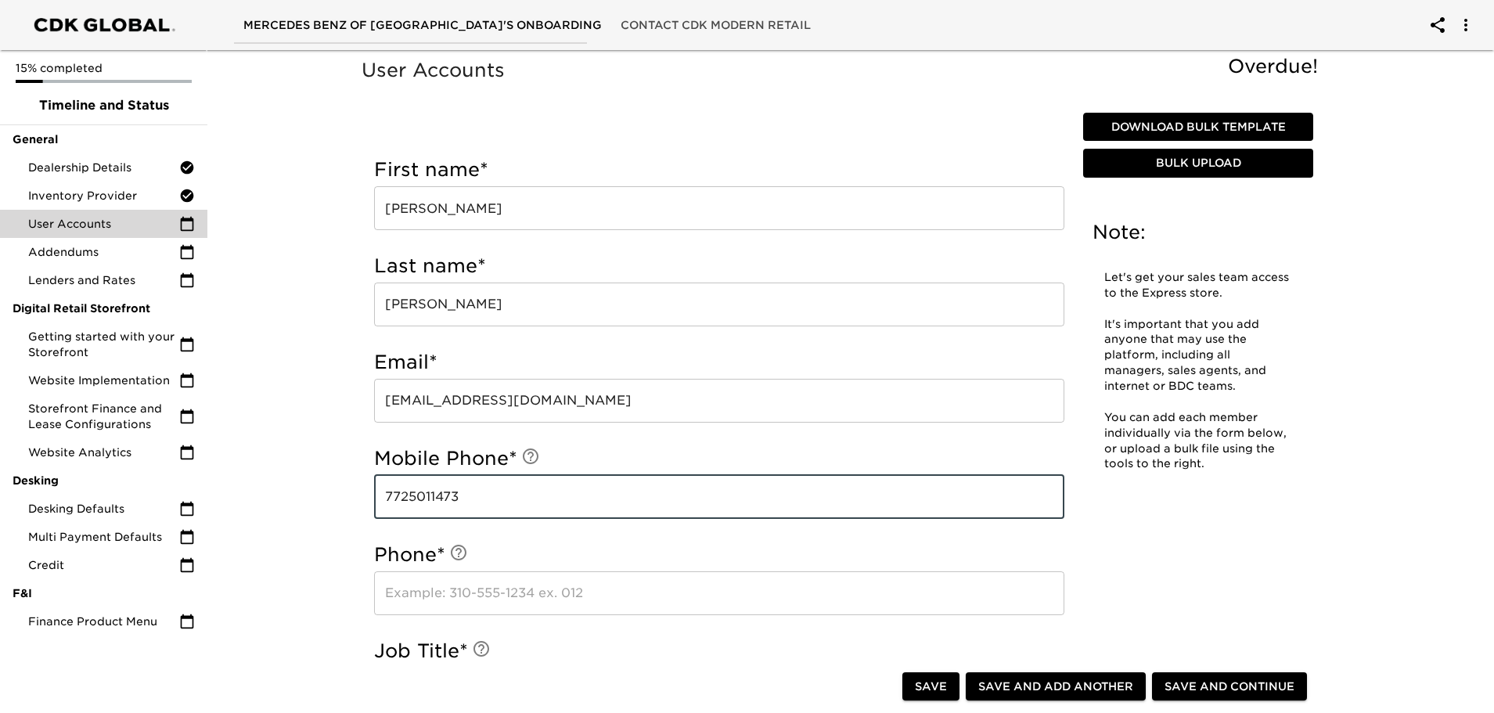
type input "7725011473"
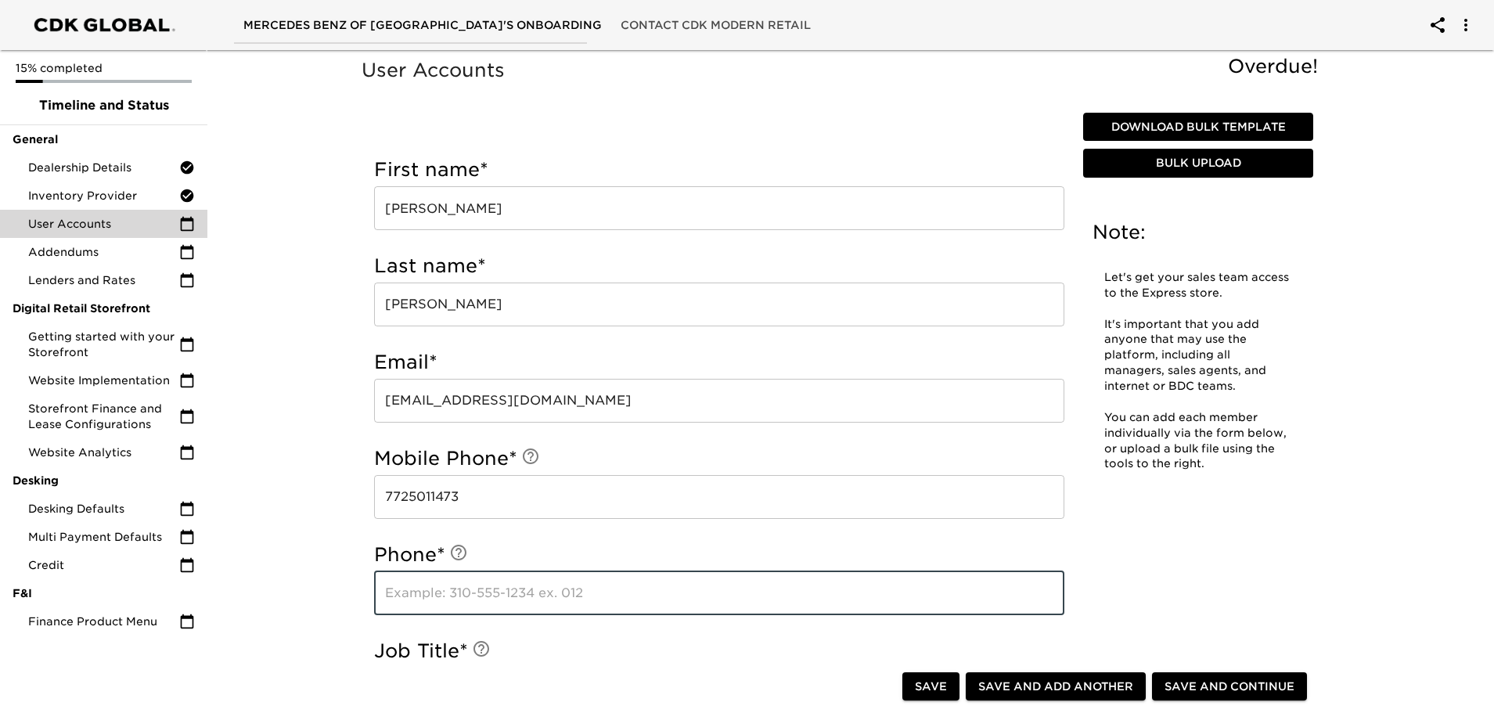
click at [478, 612] on input "text" at bounding box center [719, 593] width 690 height 44
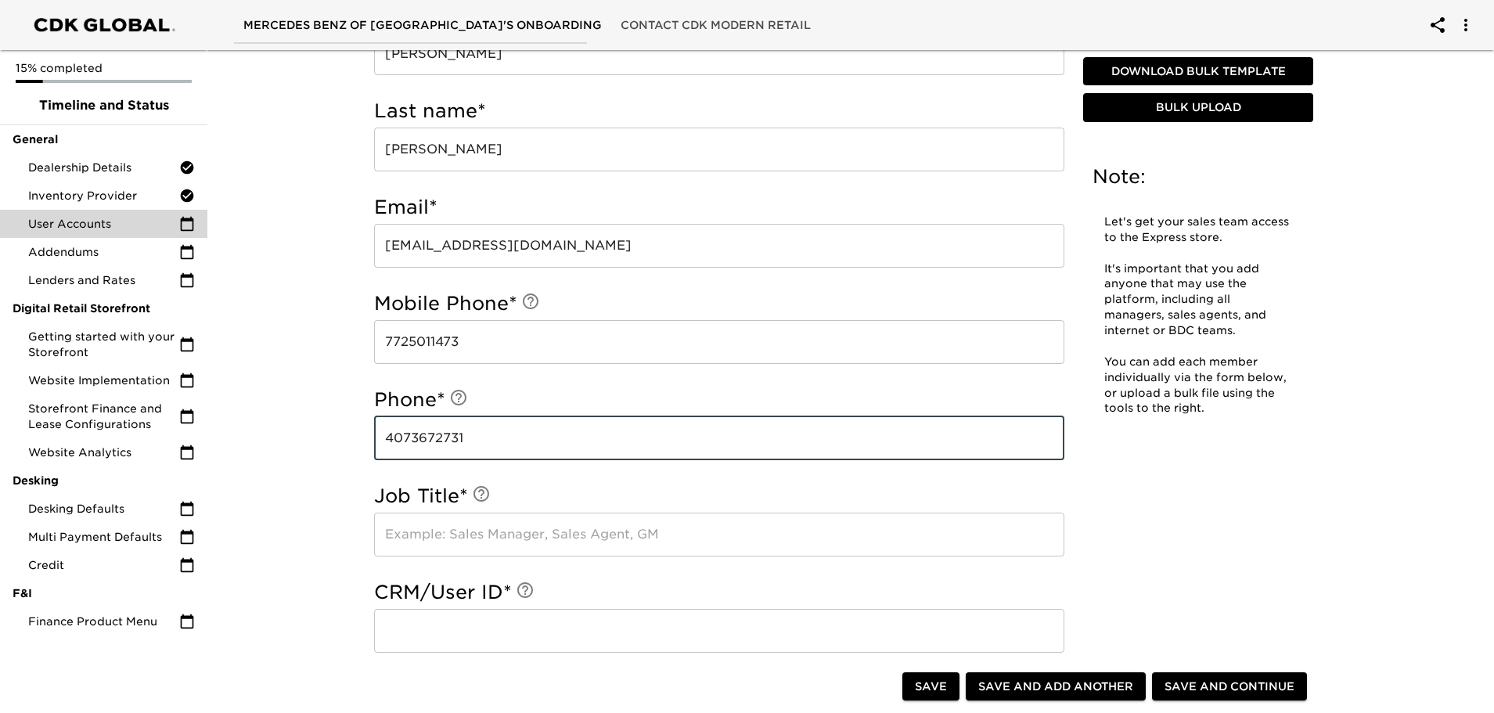
scroll to position [157, 0]
type input "4073672731"
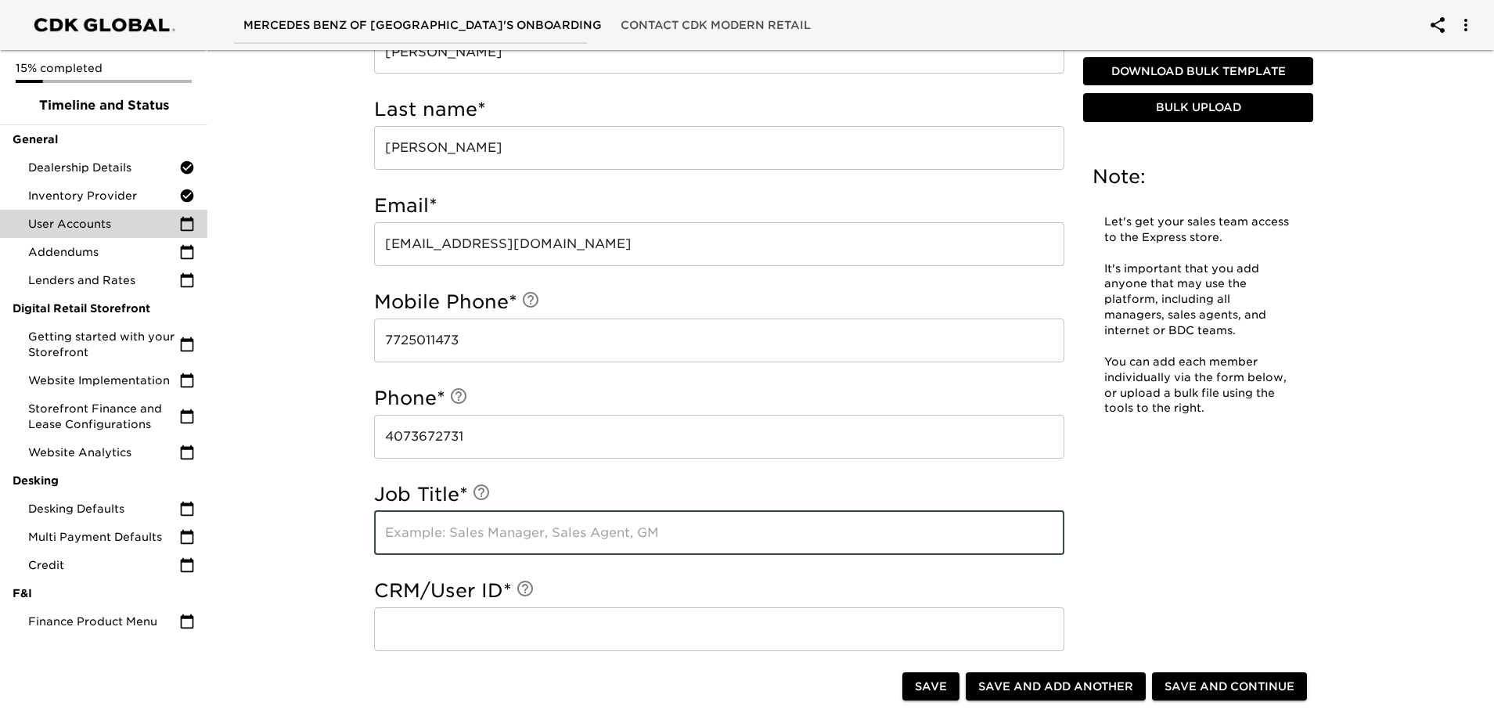
click at [560, 543] on input "text" at bounding box center [719, 533] width 690 height 44
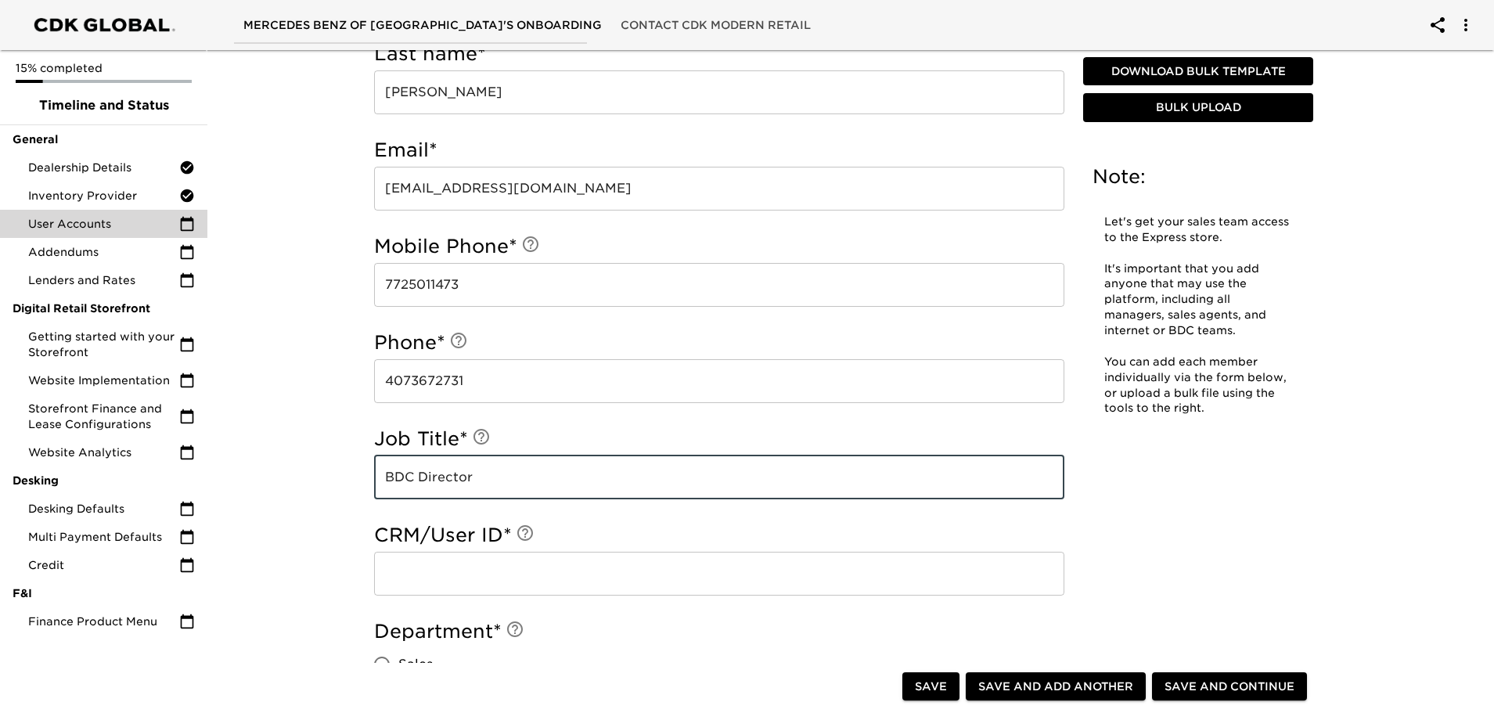
scroll to position [313, 0]
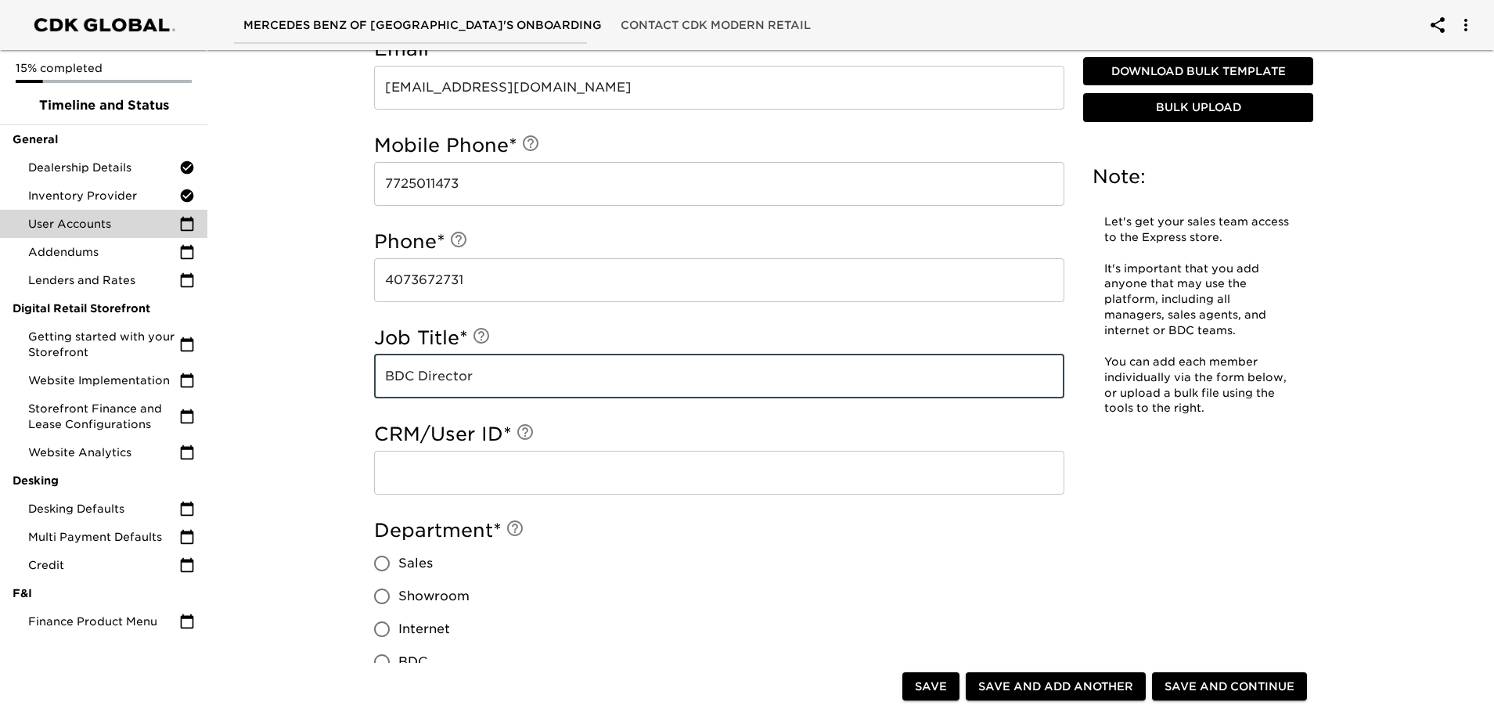
type input "BDC Director"
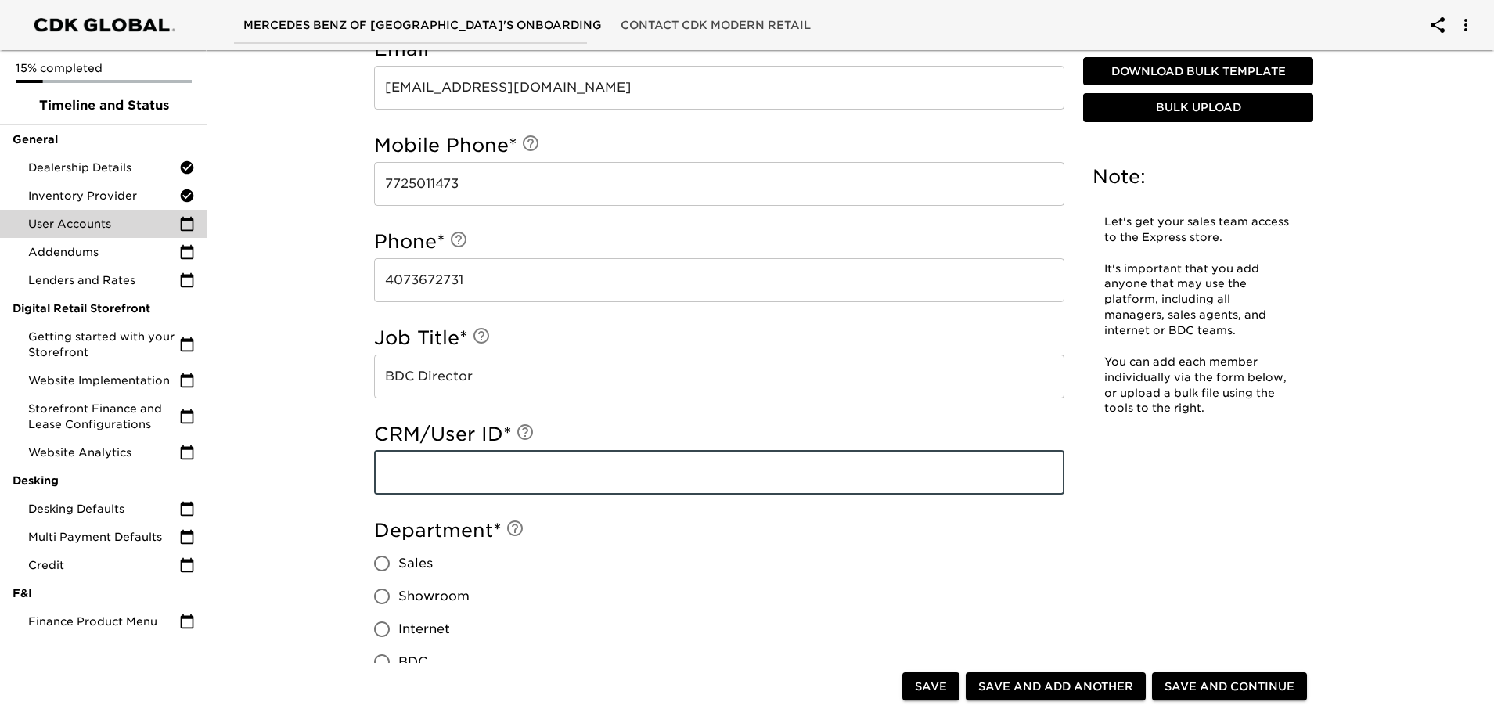
click at [509, 480] on input "text" at bounding box center [719, 473] width 690 height 44
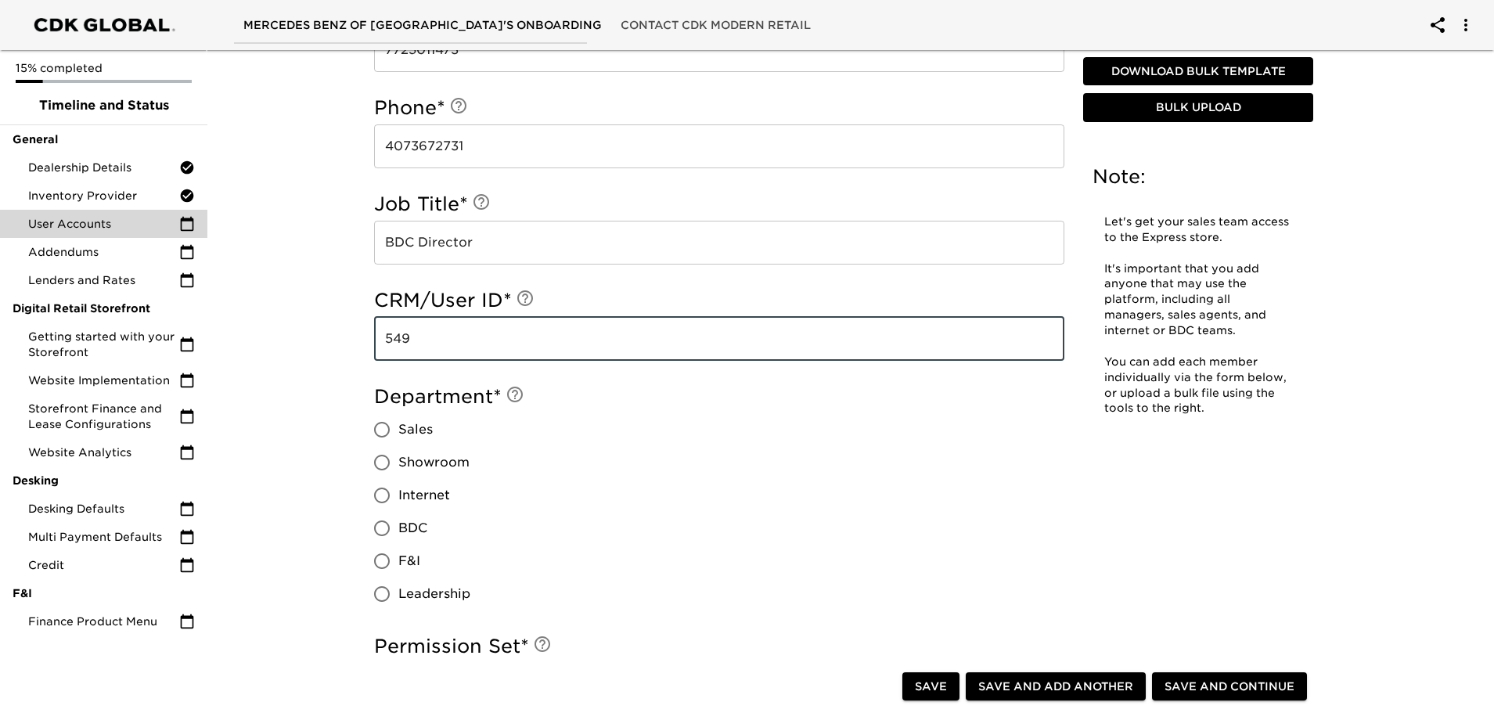
scroll to position [470, 0]
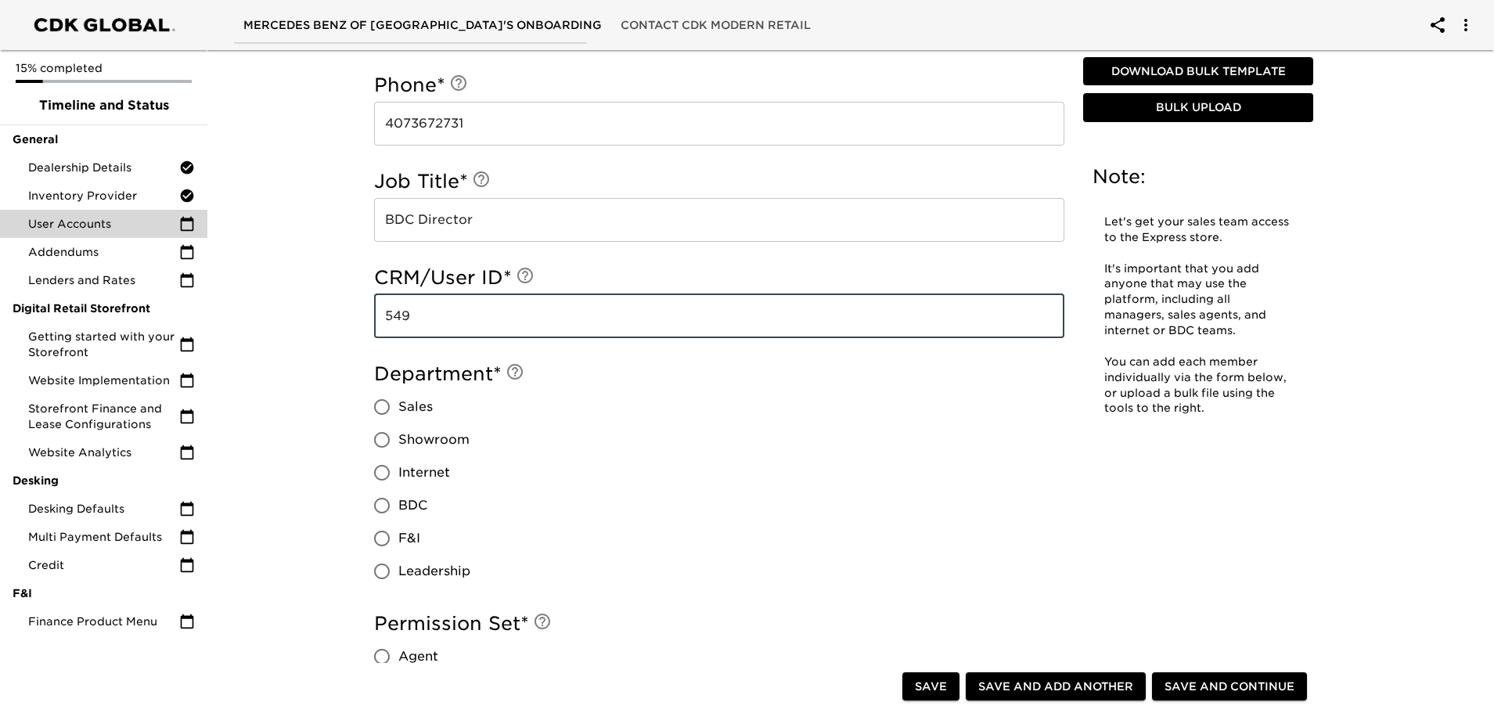
type input "549"
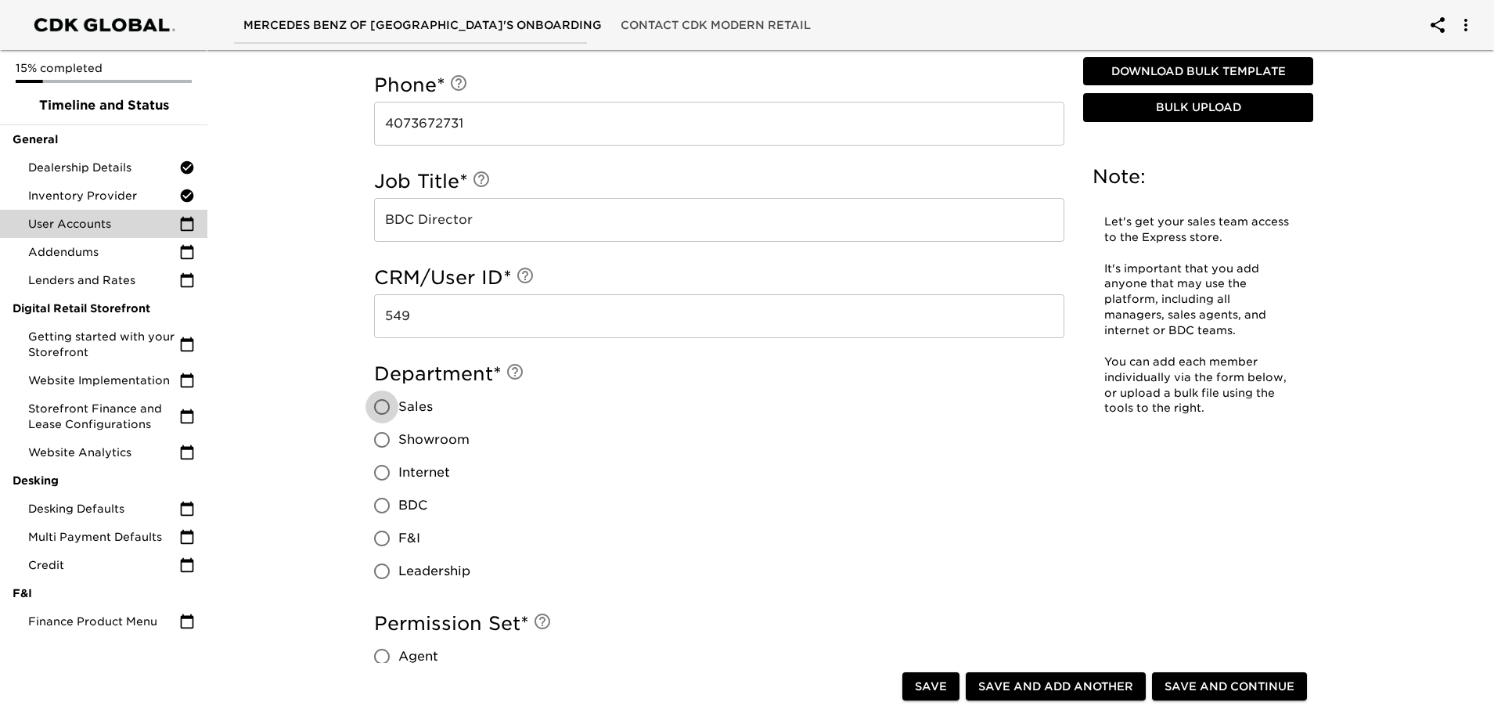
click at [380, 405] on input "Sales" at bounding box center [382, 407] width 33 height 33
radio input "true"
click at [384, 505] on input "BDC" at bounding box center [382, 505] width 33 height 33
radio input "true"
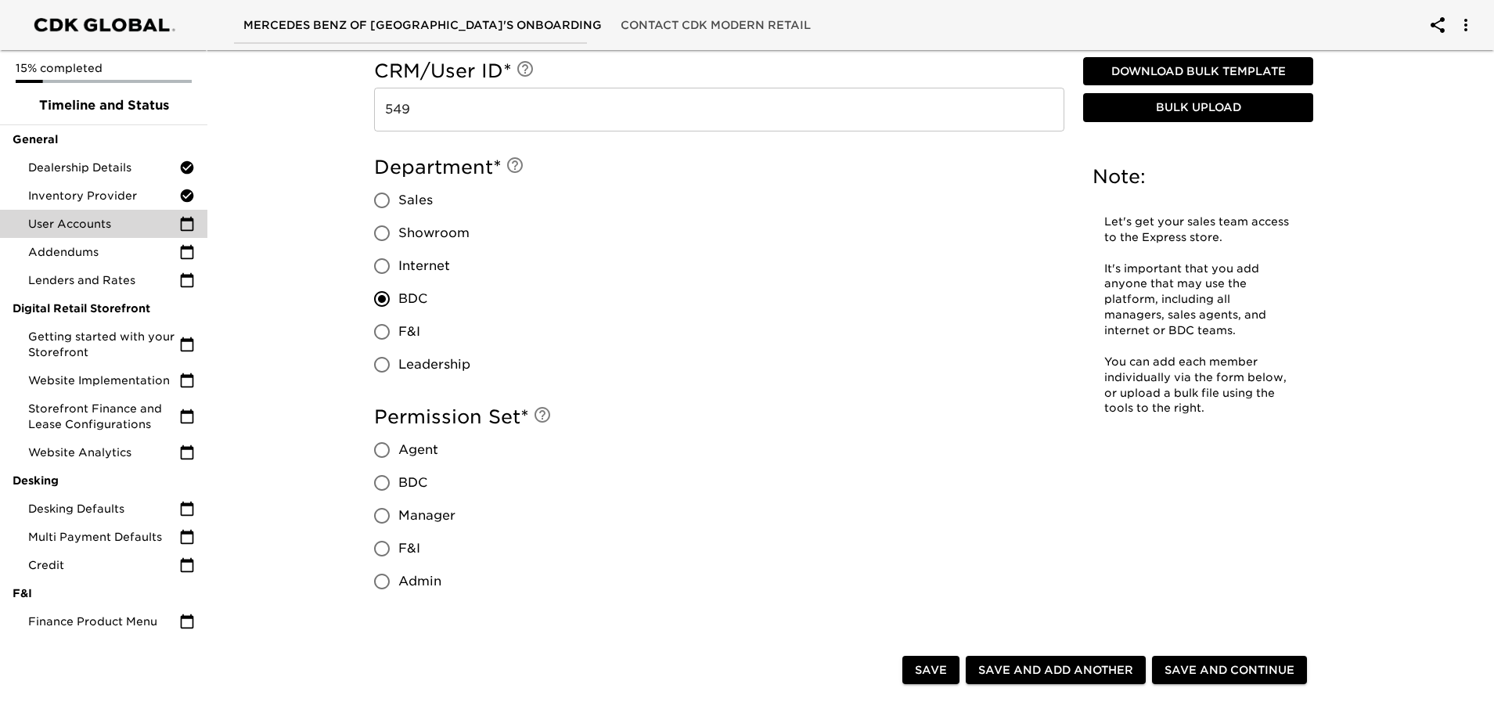
scroll to position [705, 0]
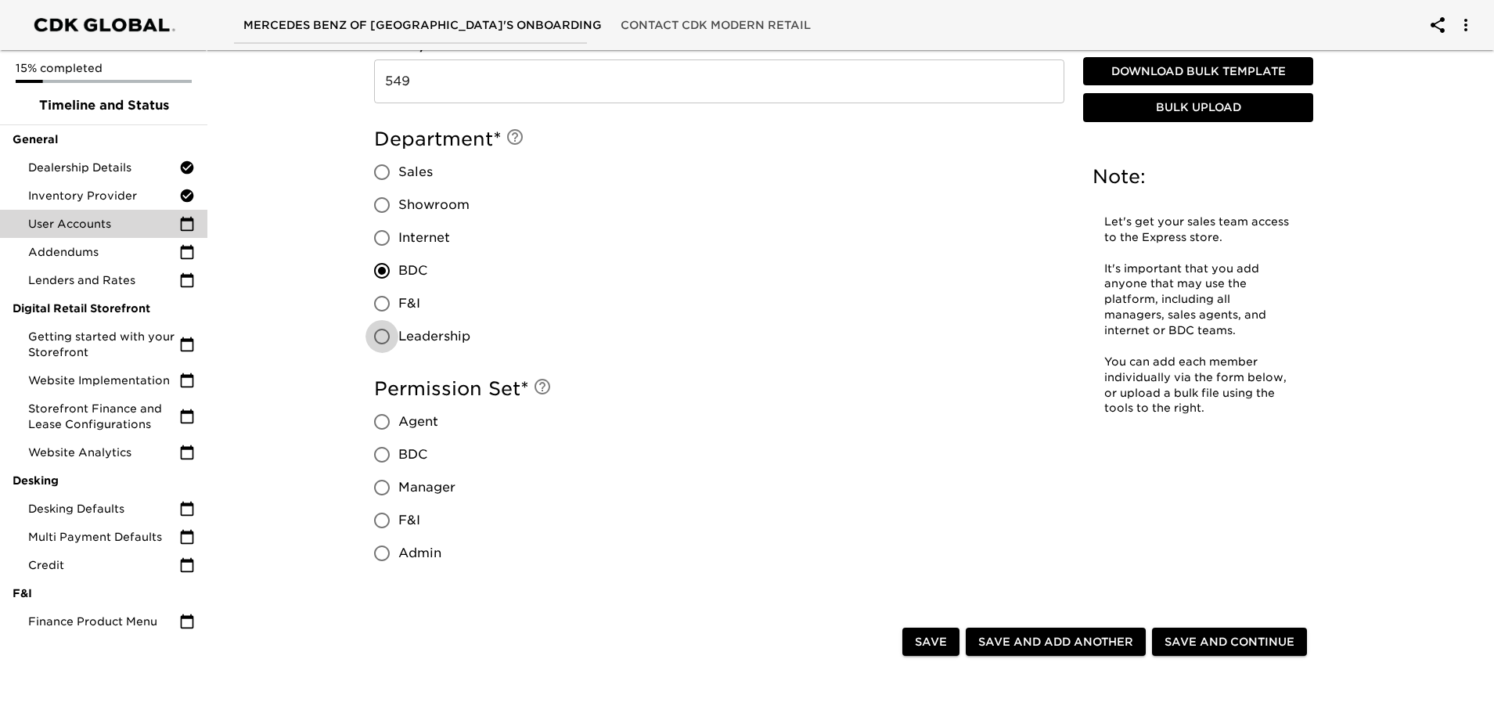
click at [377, 334] on input "Leadership" at bounding box center [382, 336] width 33 height 33
radio input "true"
click at [377, 489] on input "Manager" at bounding box center [382, 487] width 33 height 33
radio input "true"
click at [379, 552] on input "Admin" at bounding box center [382, 553] width 33 height 33
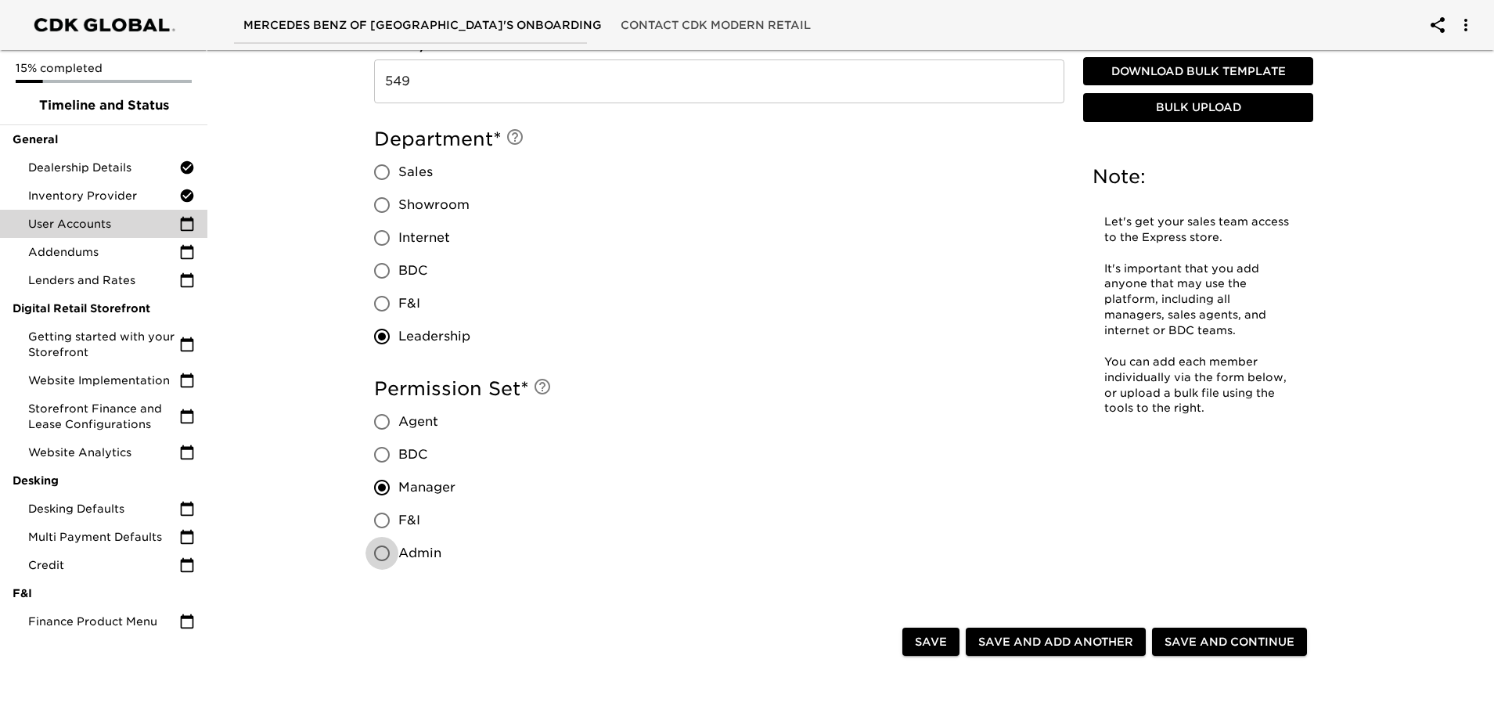
radio input "true"
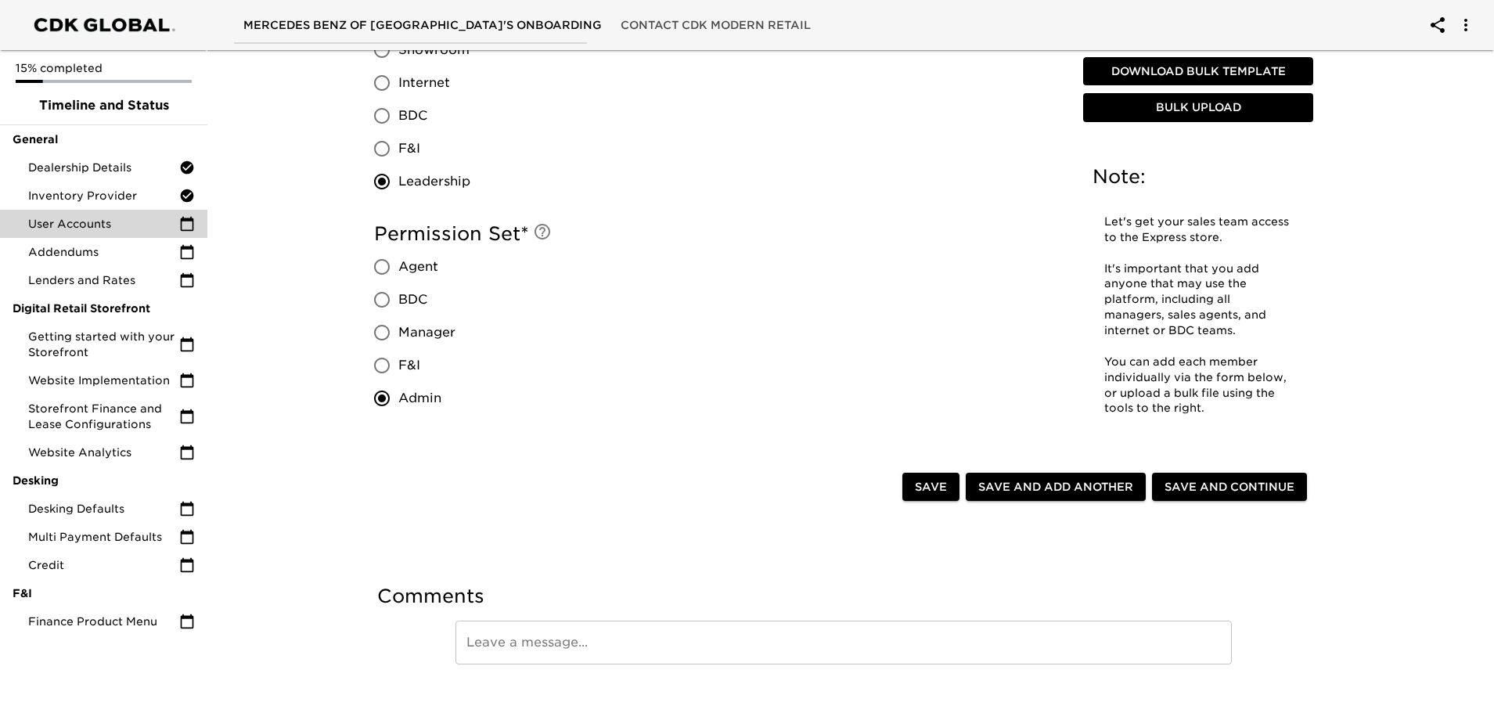
scroll to position [861, 0]
click at [1017, 489] on span "Save and Add Another" at bounding box center [1056, 486] width 155 height 20
radio input "false"
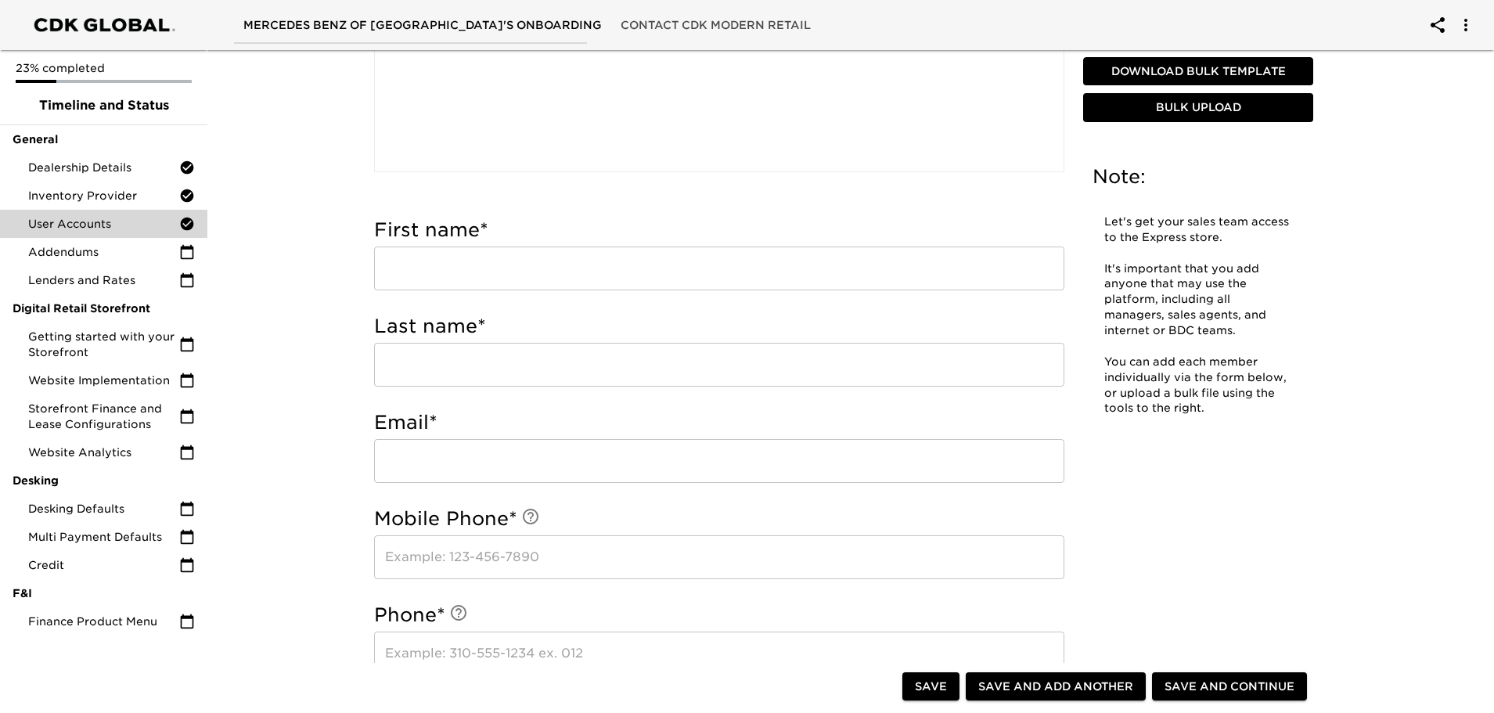
scroll to position [359, 0]
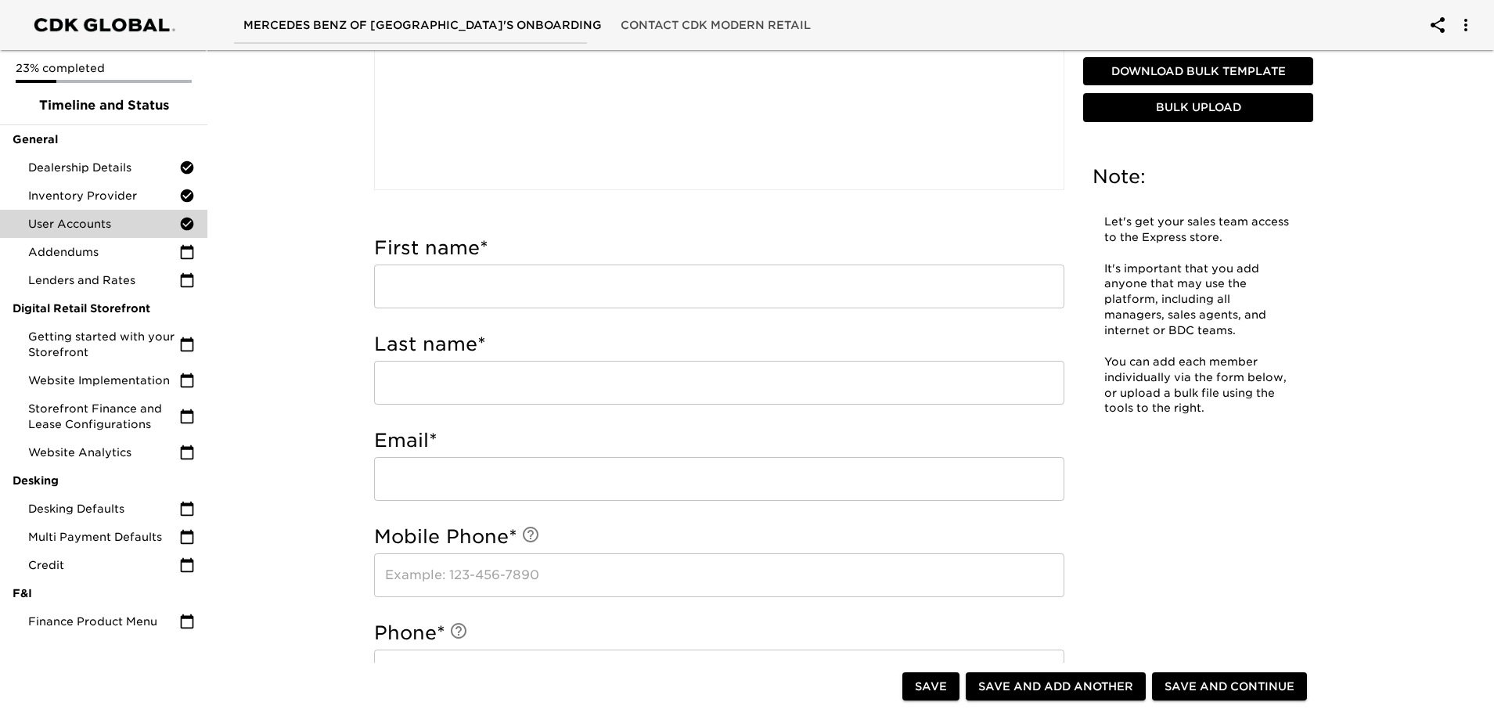
click at [423, 287] on input "text" at bounding box center [719, 287] width 690 height 44
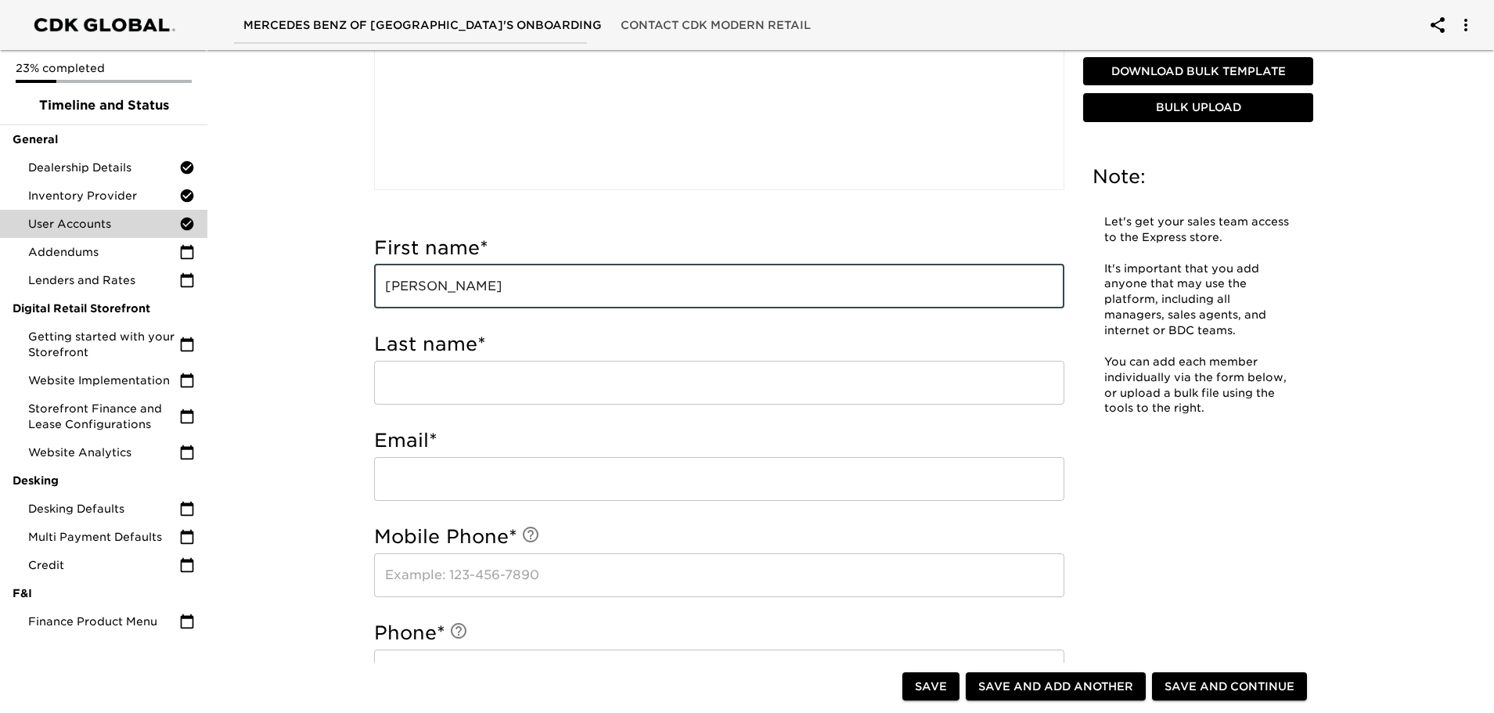
type input "[PERSON_NAME]"
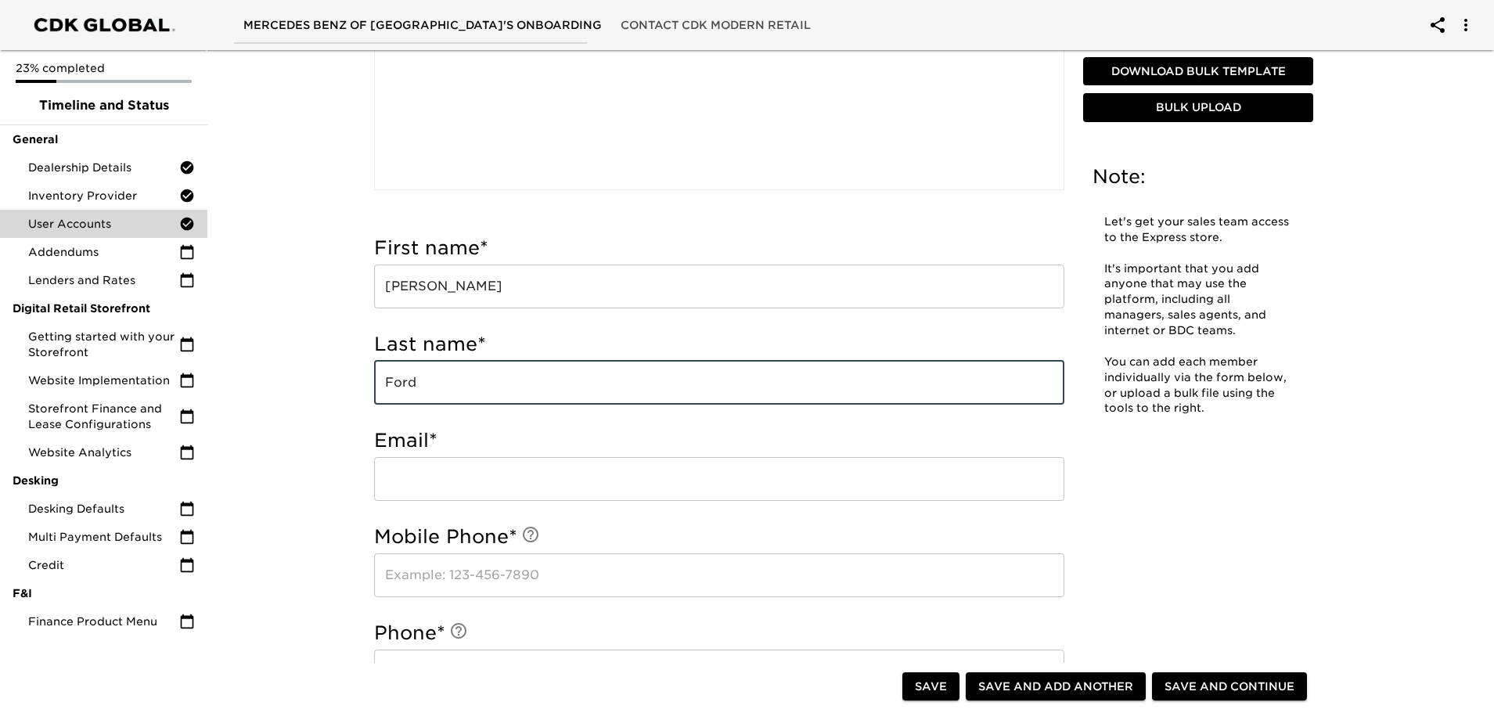
type input "Ford"
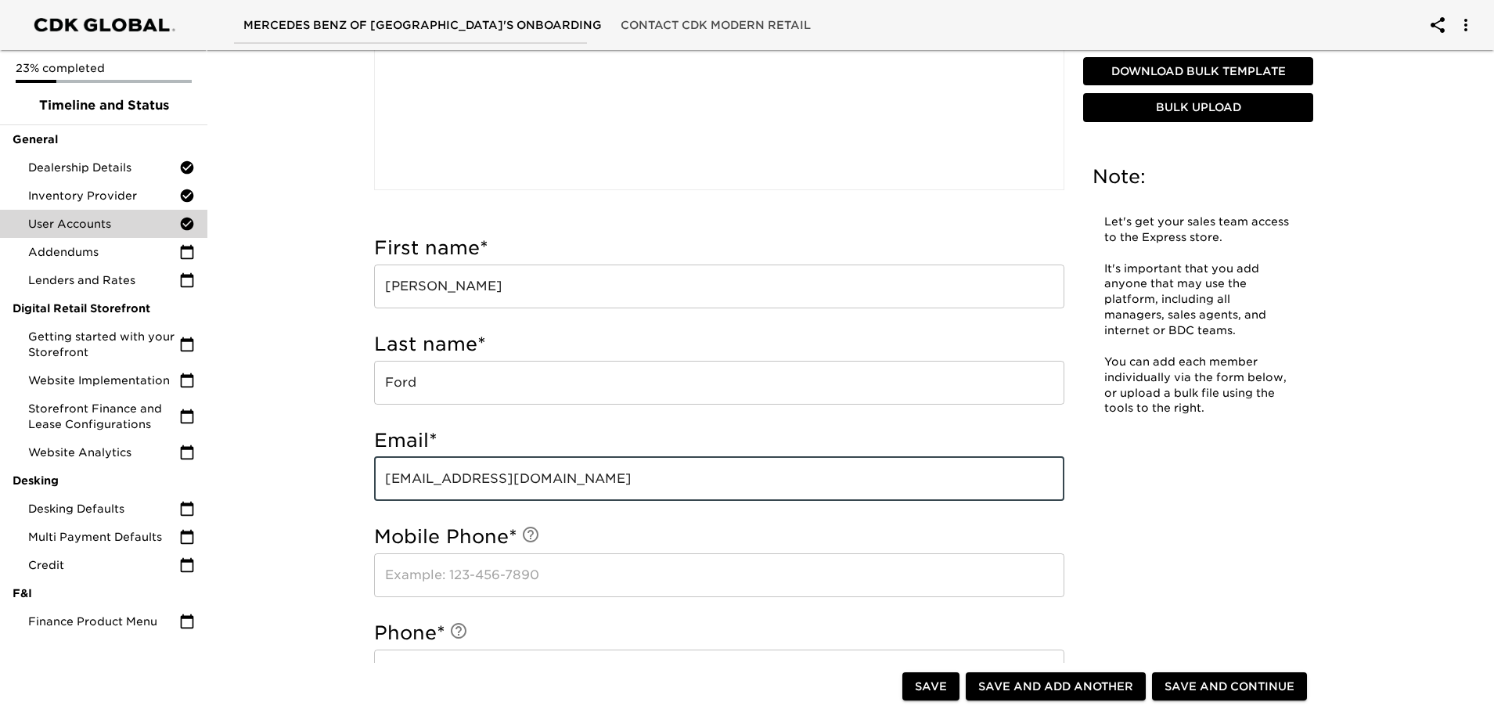
type input "[EMAIL_ADDRESS][DOMAIN_NAME]"
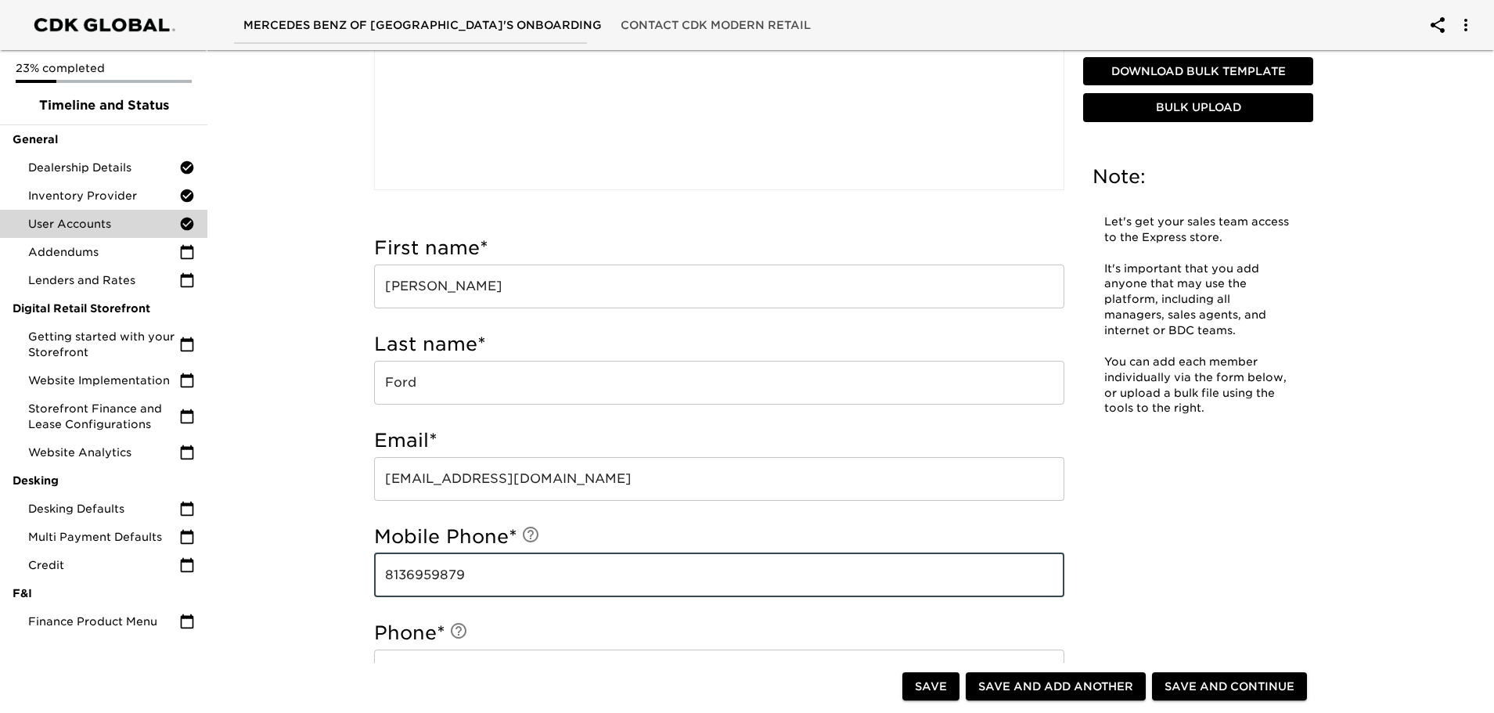
type input "8136959879"
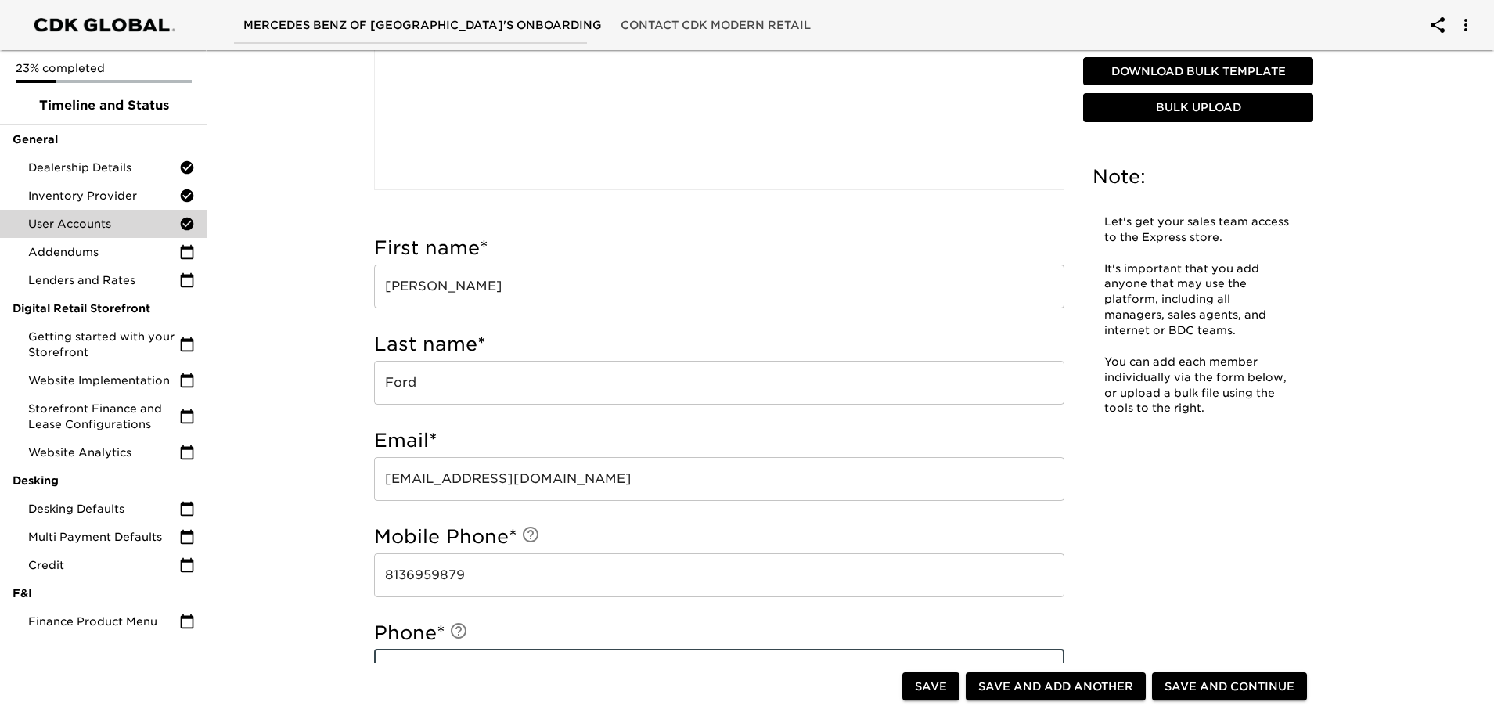
click at [533, 661] on input "text" at bounding box center [719, 672] width 690 height 44
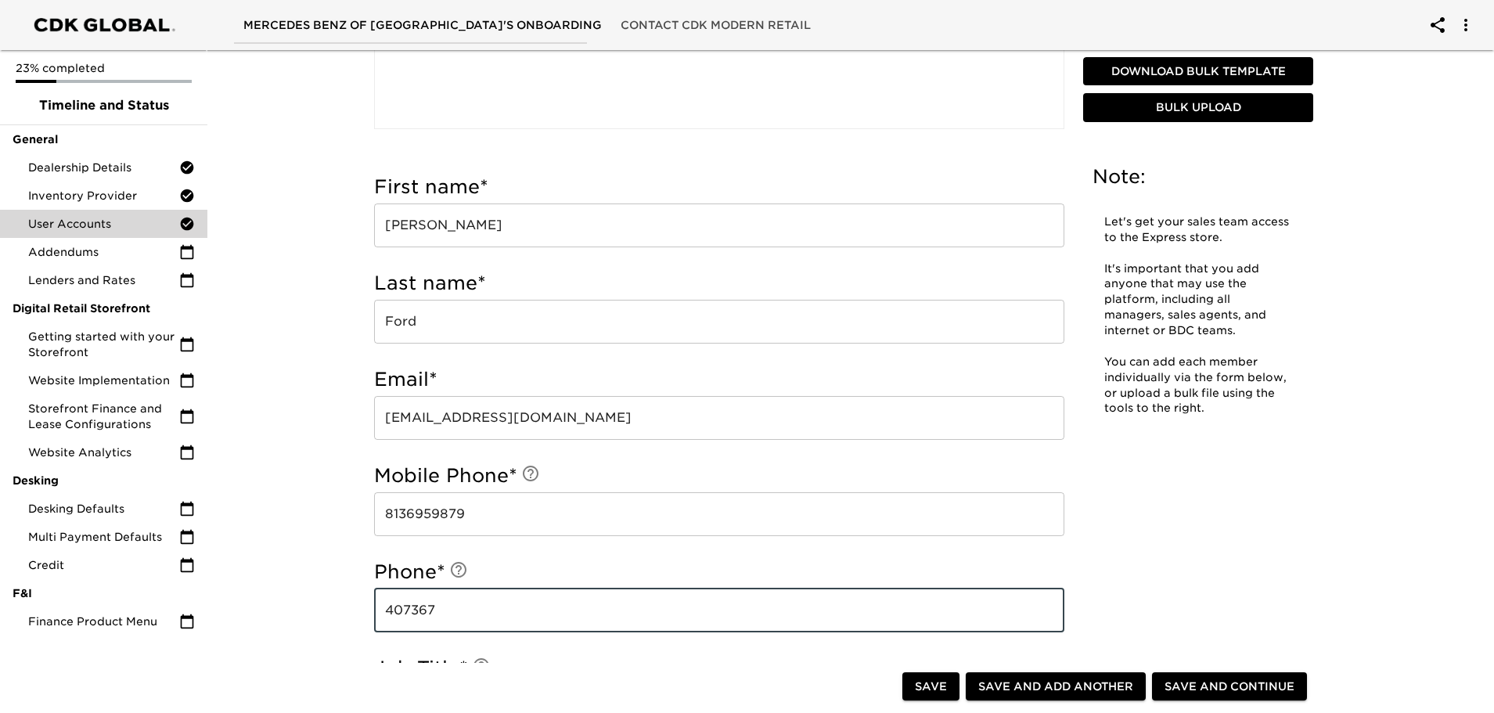
scroll to position [516, 0]
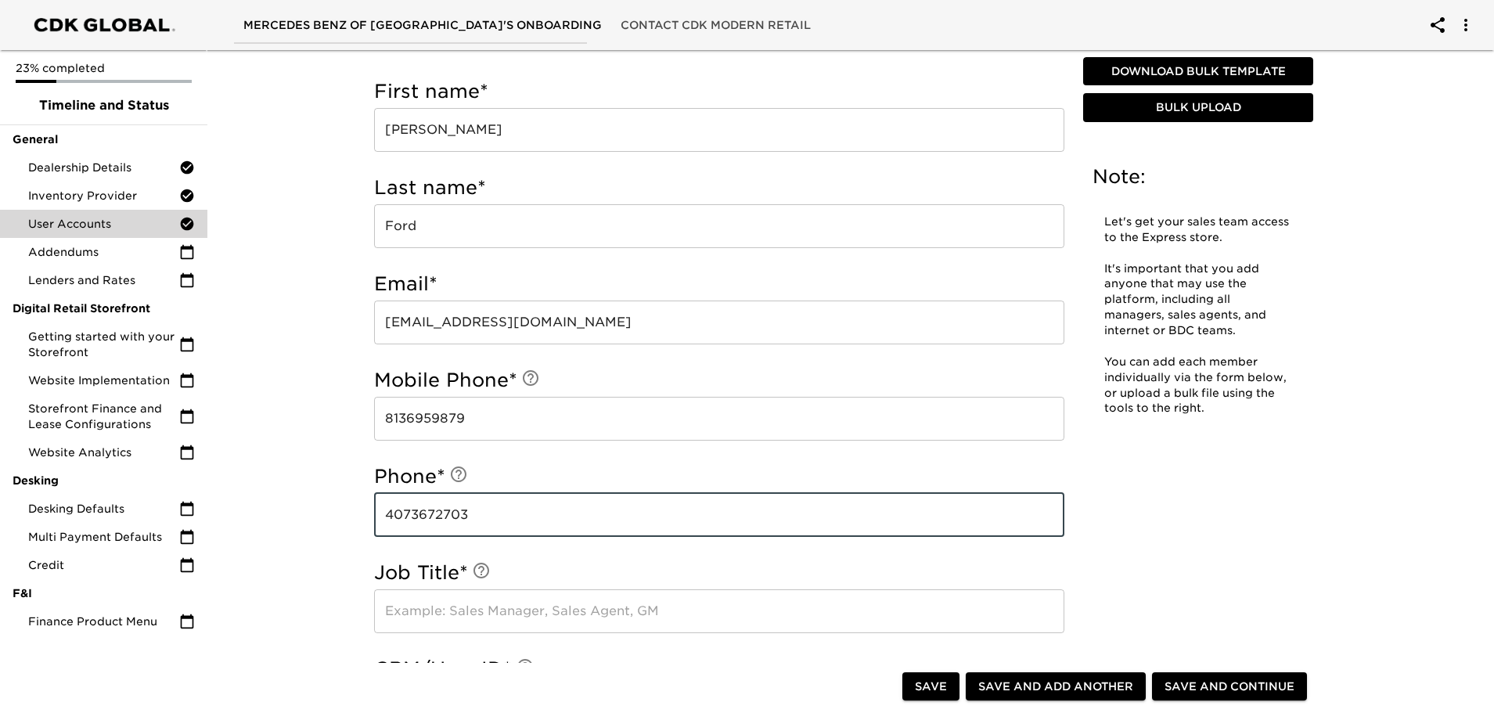
type input "4073672703"
click at [451, 612] on input "text" at bounding box center [719, 611] width 690 height 44
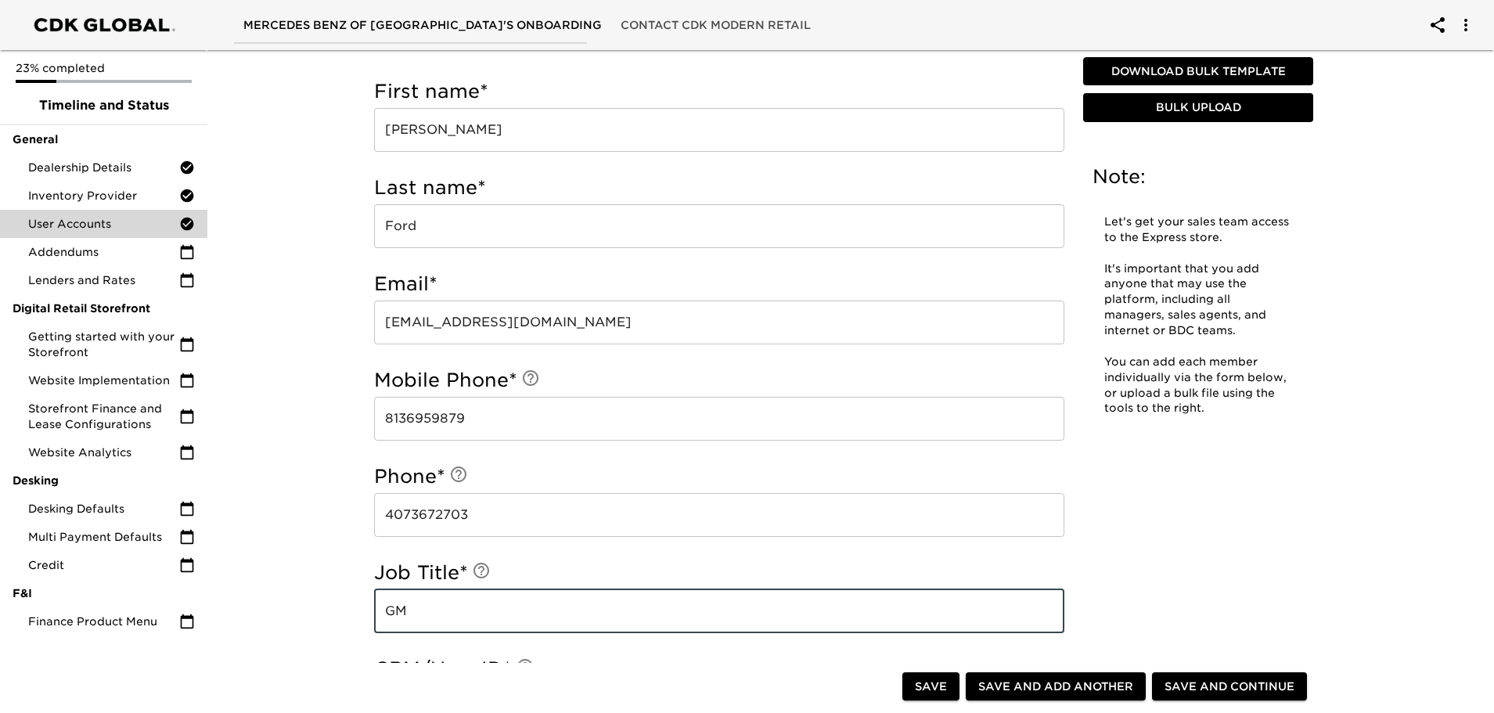
type input "GM"
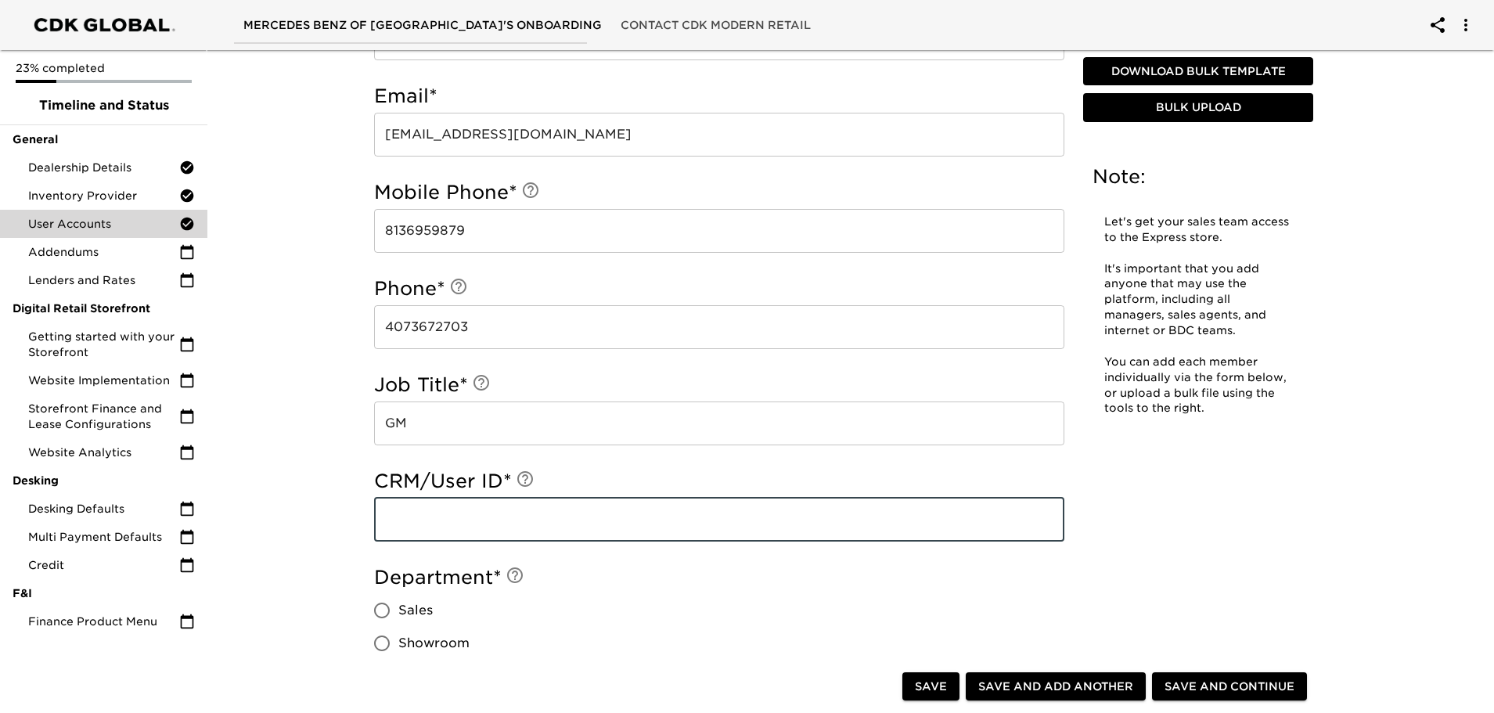
scroll to position [767, 0]
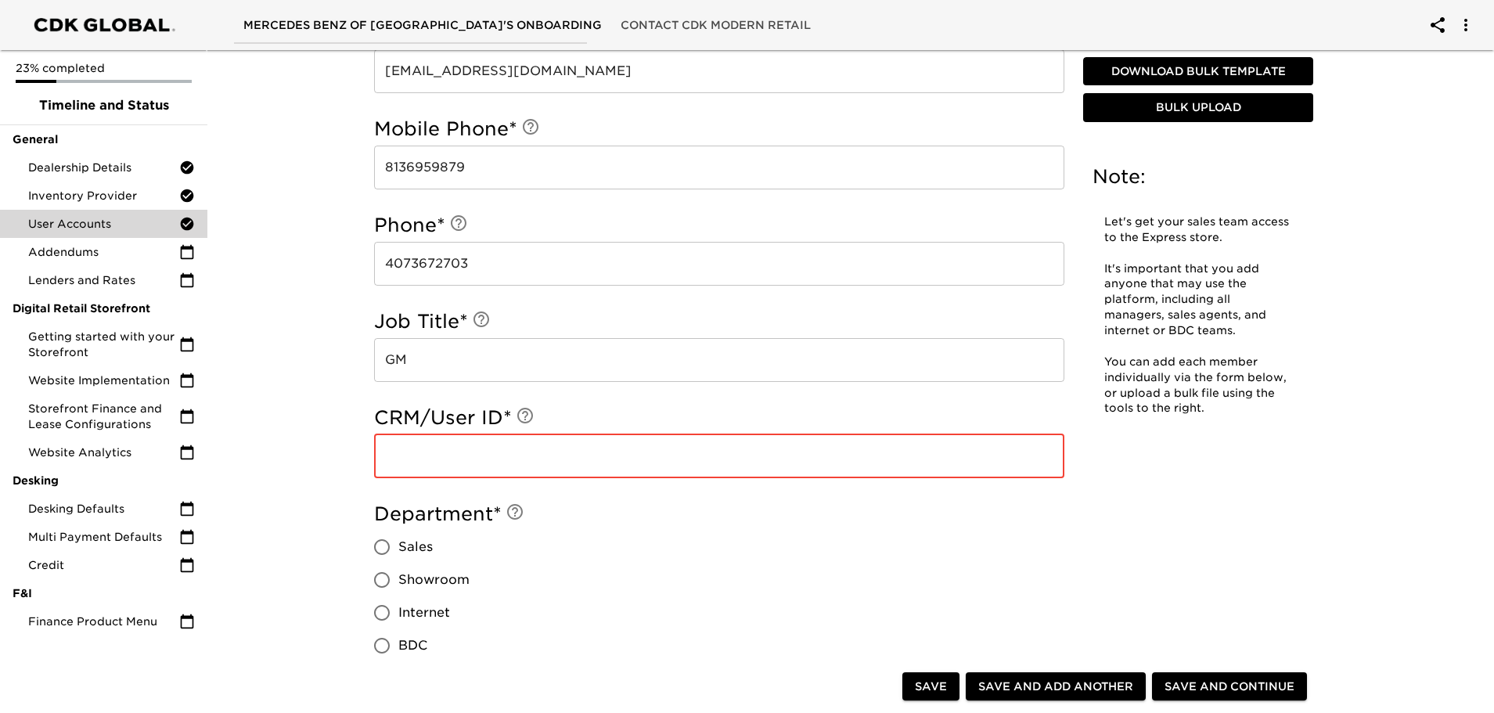
click at [412, 462] on input "text" at bounding box center [719, 456] width 690 height 44
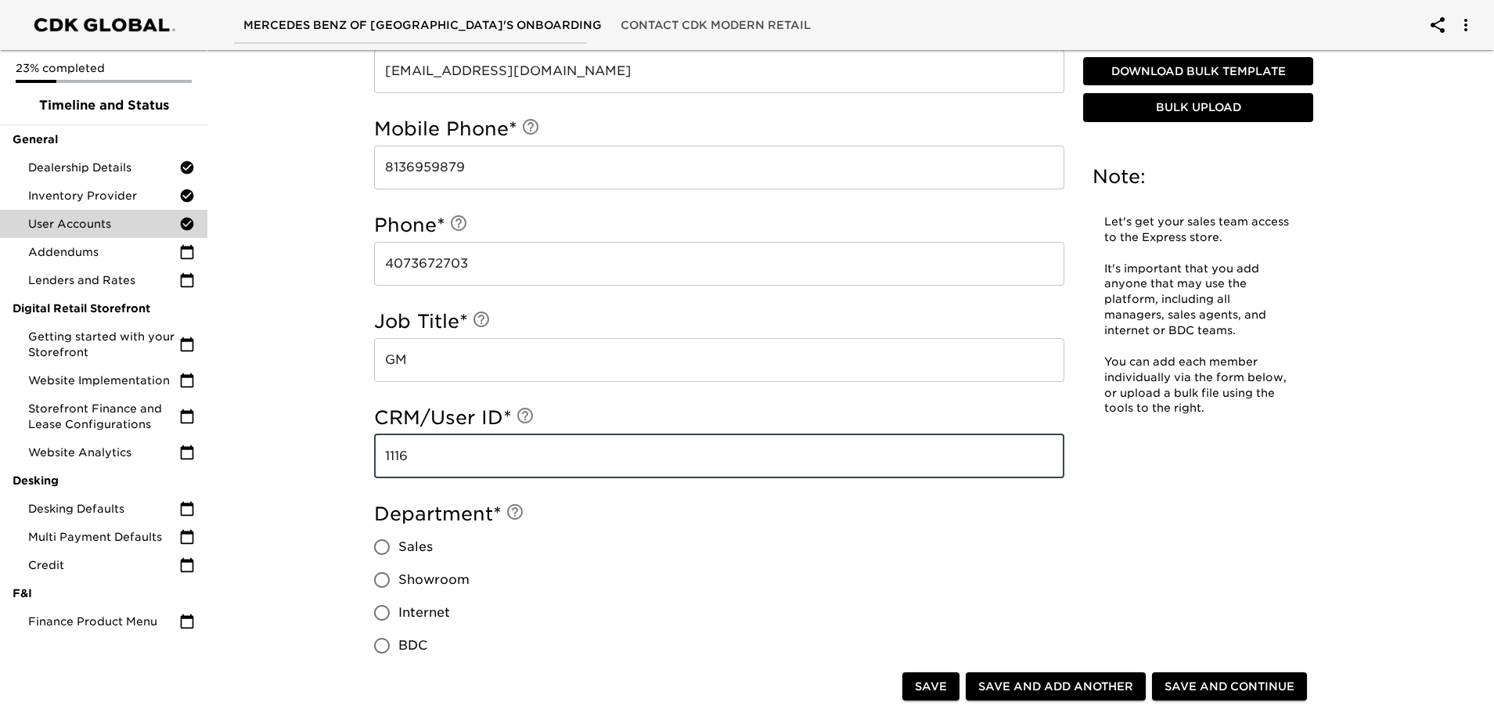
type input "1116"
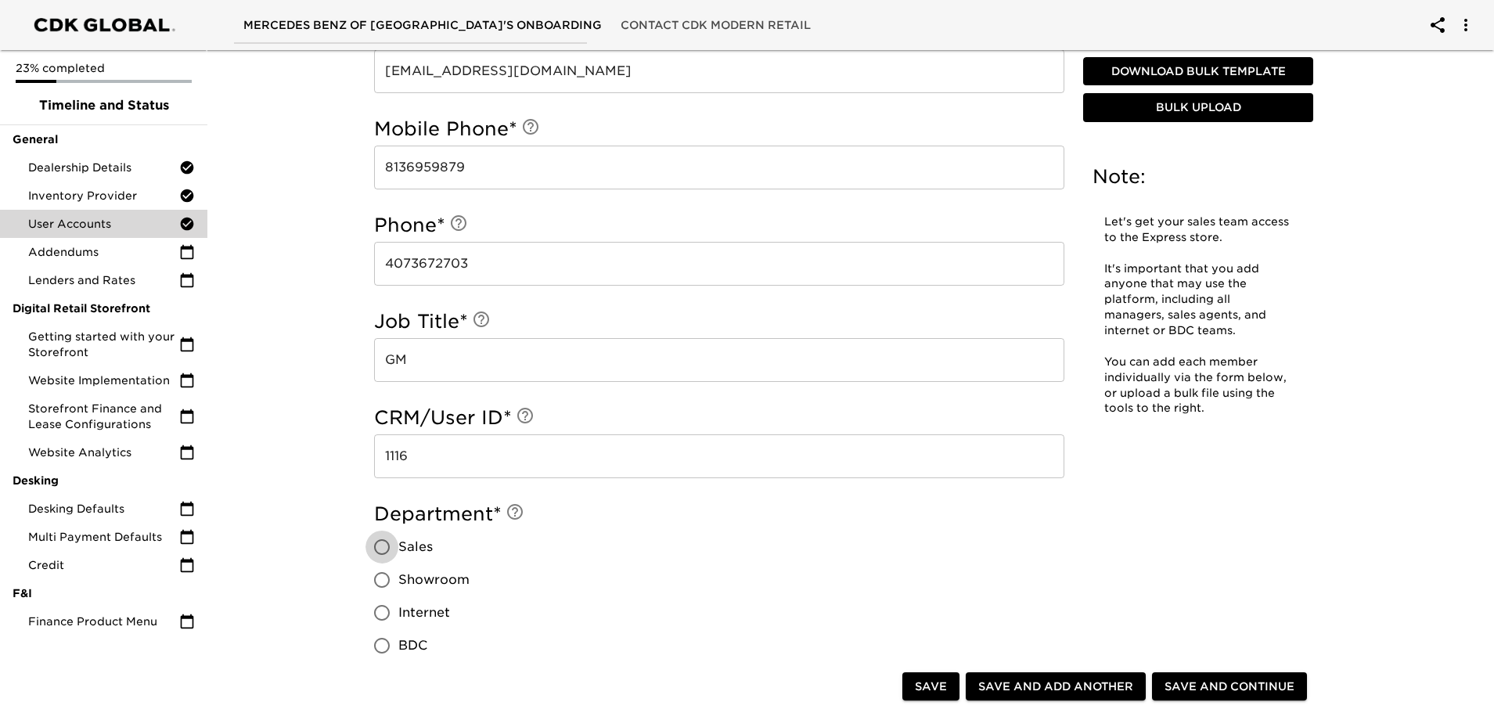
click at [387, 547] on input "Sales" at bounding box center [382, 547] width 33 height 33
radio input "true"
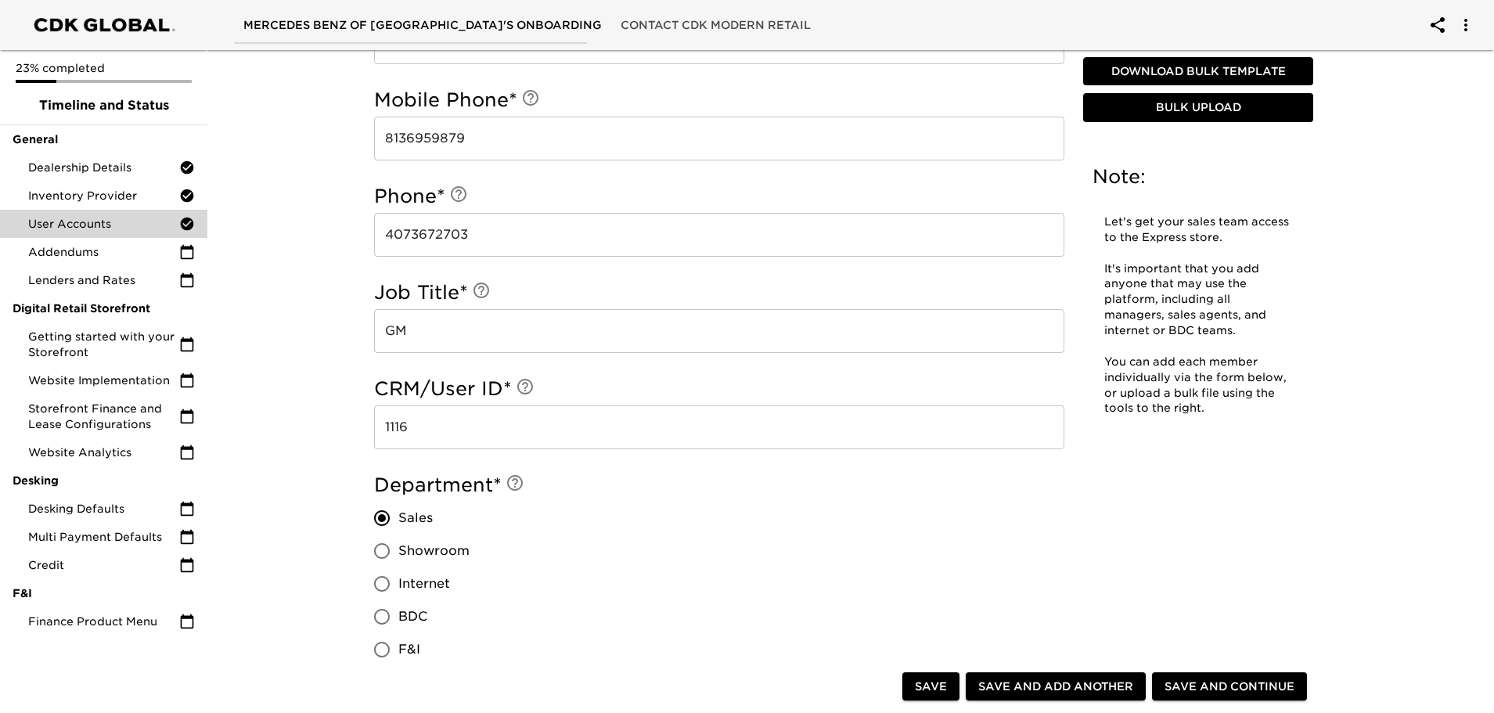
scroll to position [845, 0]
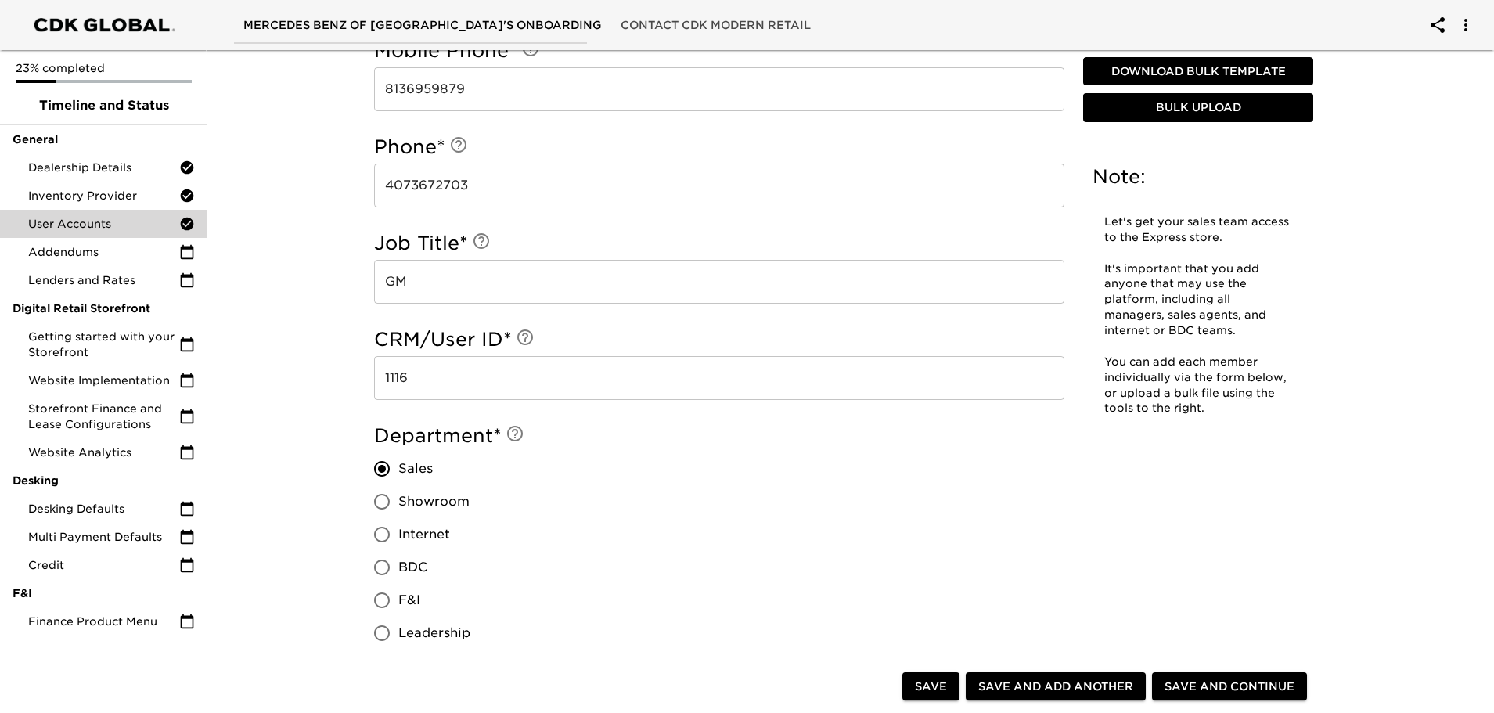
click at [387, 633] on input "Leadership" at bounding box center [382, 633] width 33 height 33
radio input "true"
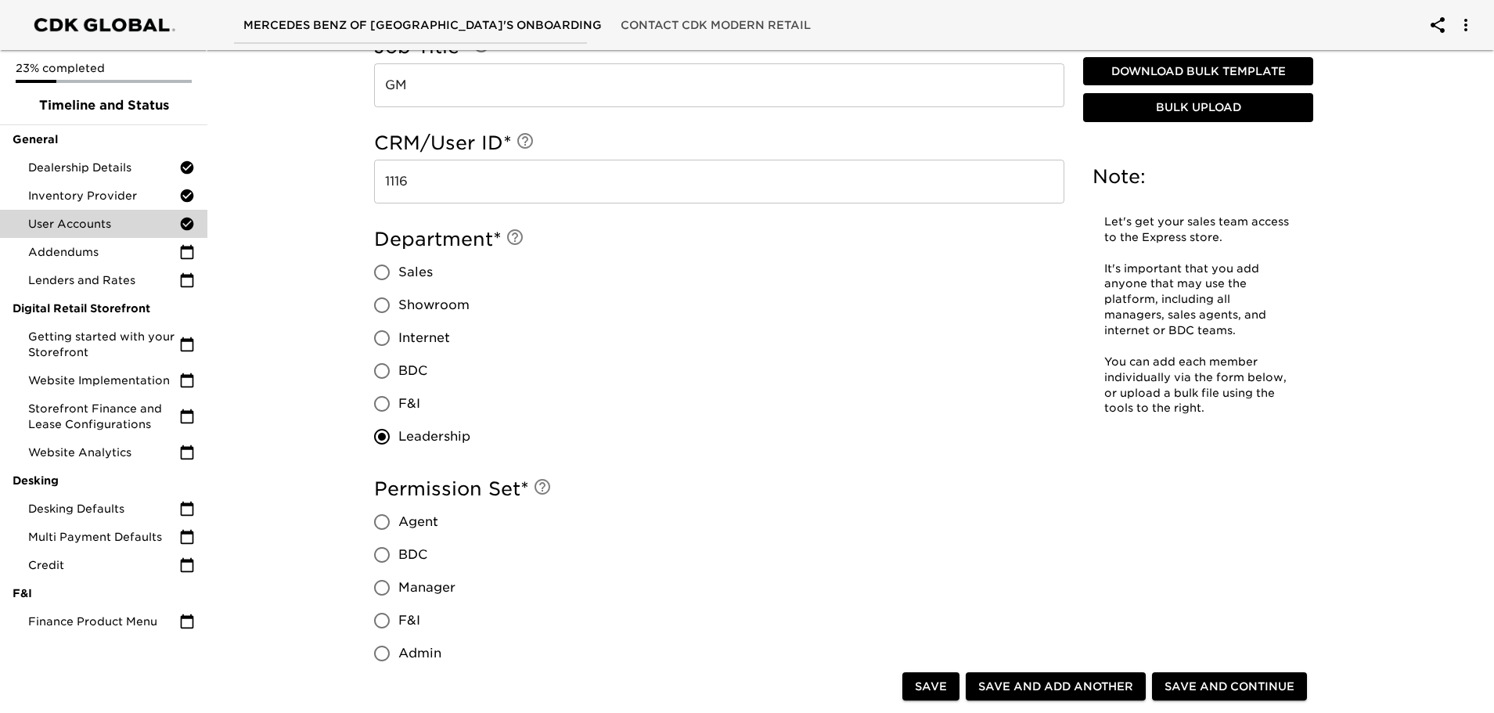
scroll to position [1080, 0]
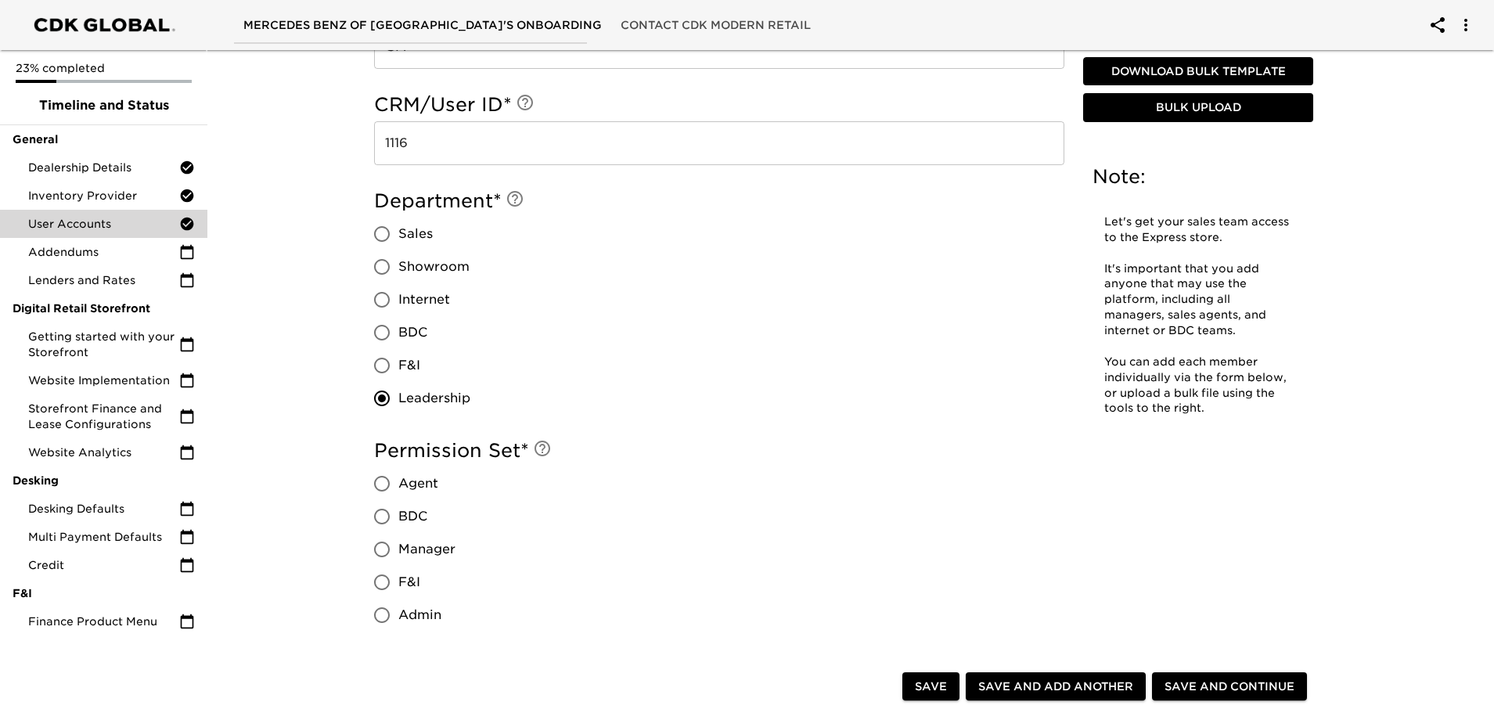
click at [385, 553] on input "Manager" at bounding box center [382, 549] width 33 height 33
radio input "true"
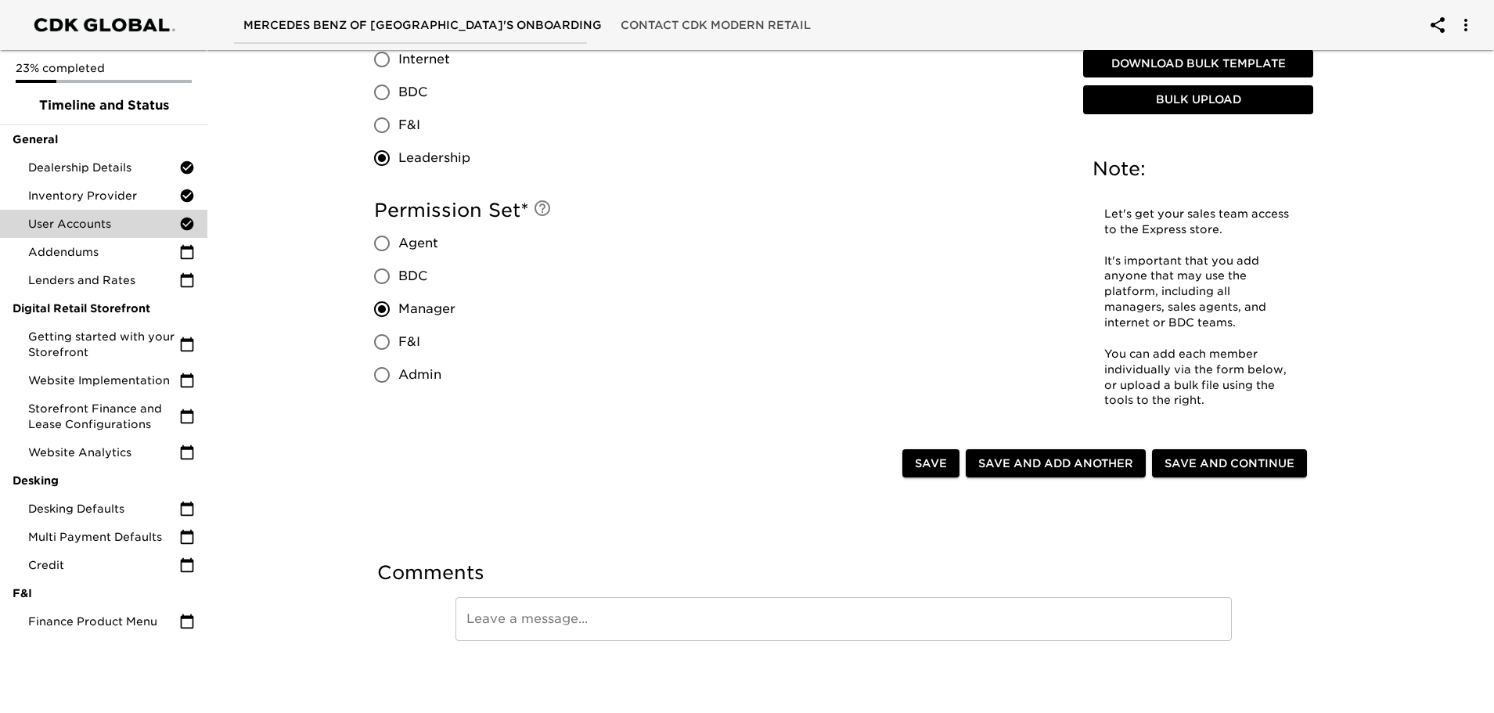
scroll to position [1322, 0]
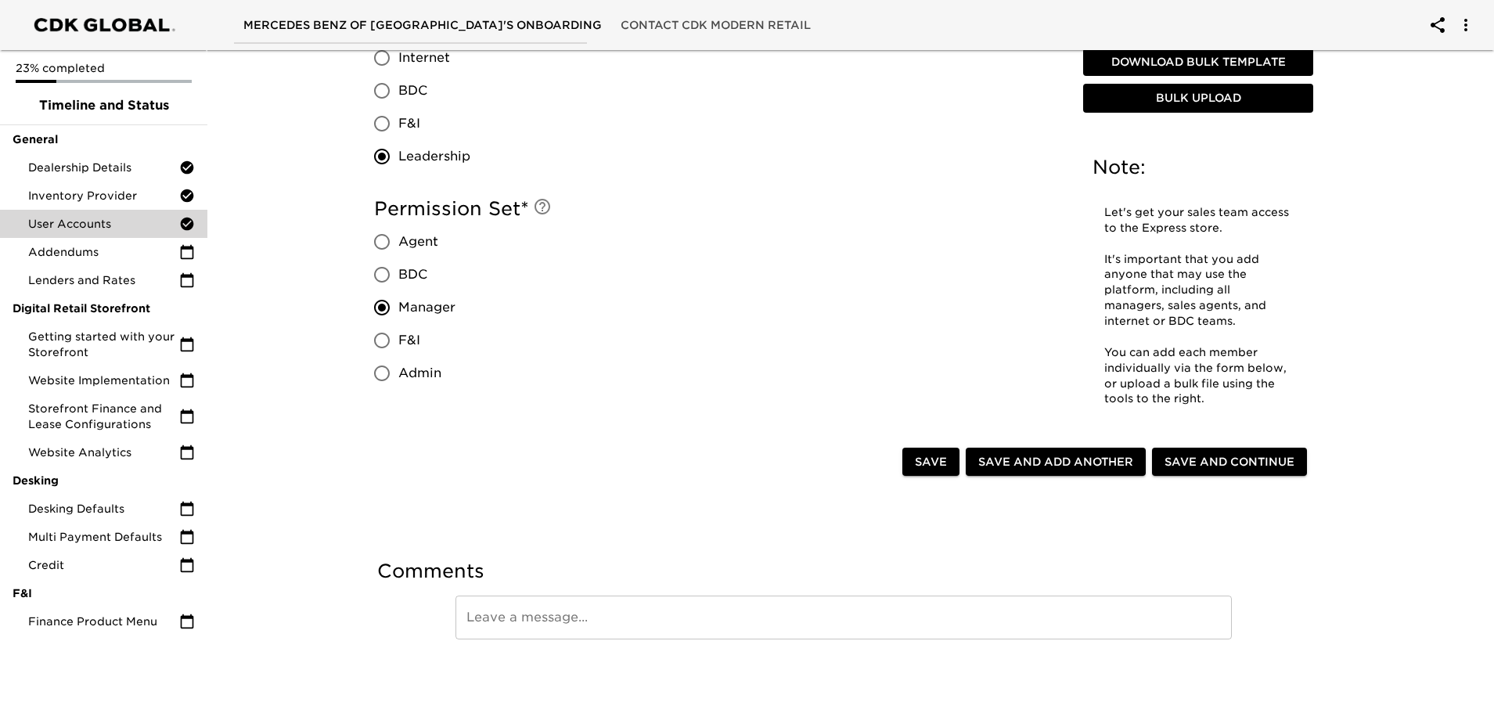
click at [1042, 461] on span "Save and Add Another" at bounding box center [1056, 462] width 155 height 20
radio input "false"
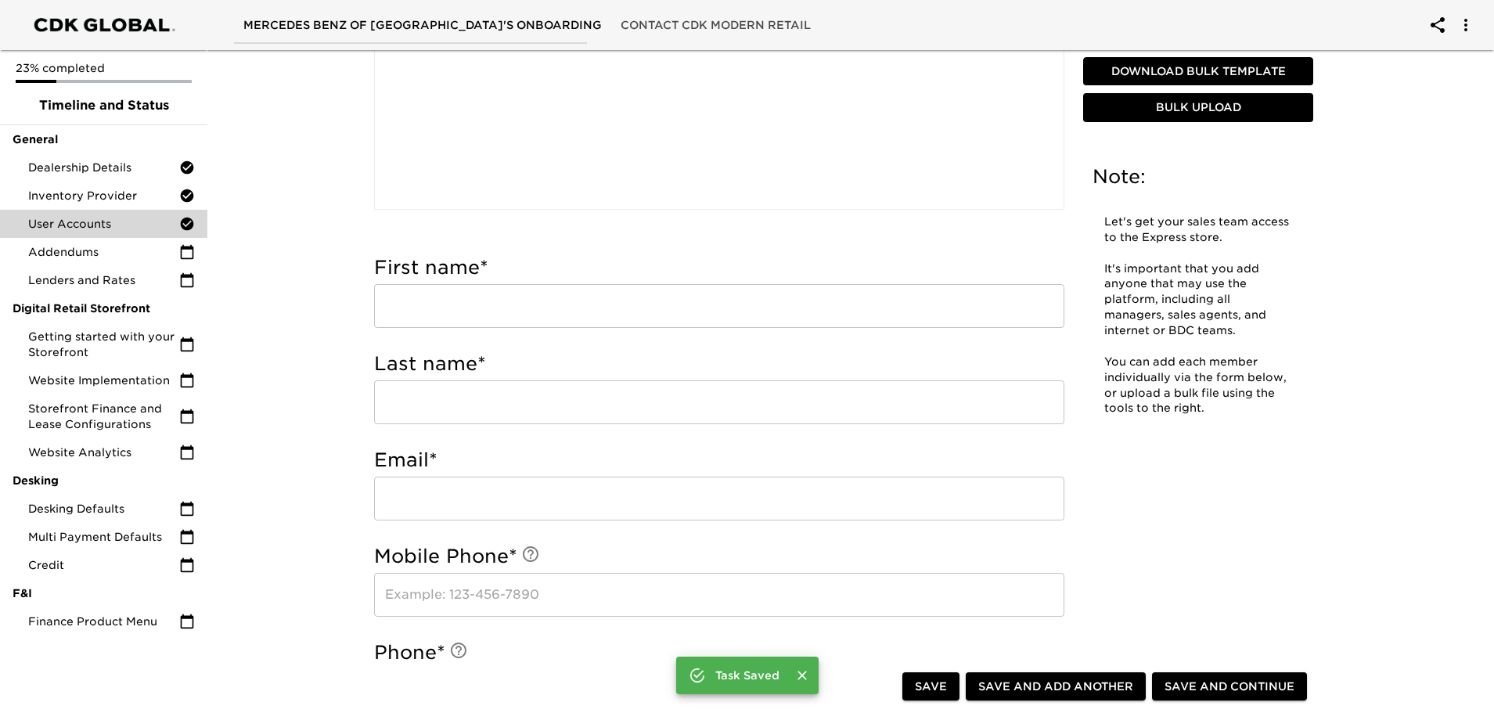
scroll to position [305, 0]
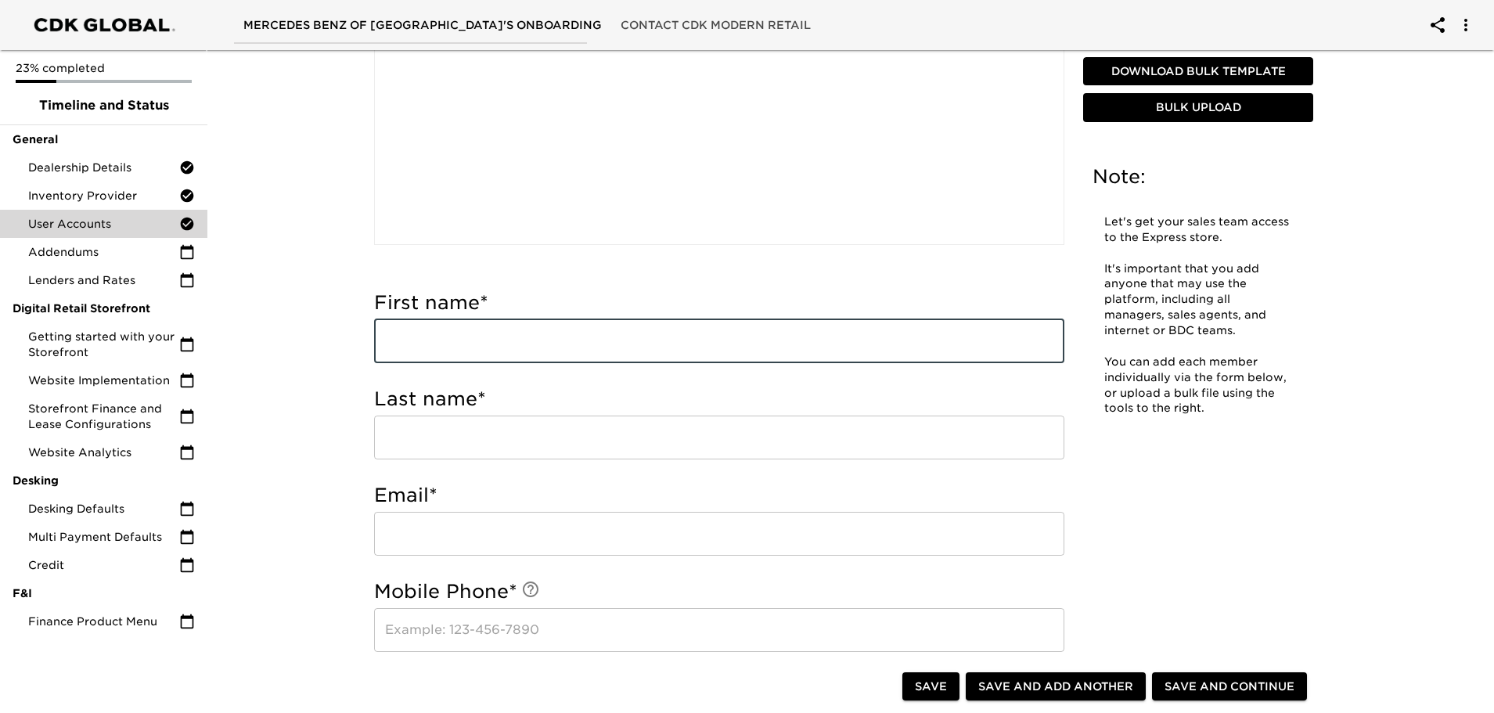
drag, startPoint x: 405, startPoint y: 332, endPoint x: 396, endPoint y: 332, distance: 8.6
click at [396, 332] on input "text" at bounding box center [719, 341] width 690 height 44
type input "[PERSON_NAME]"
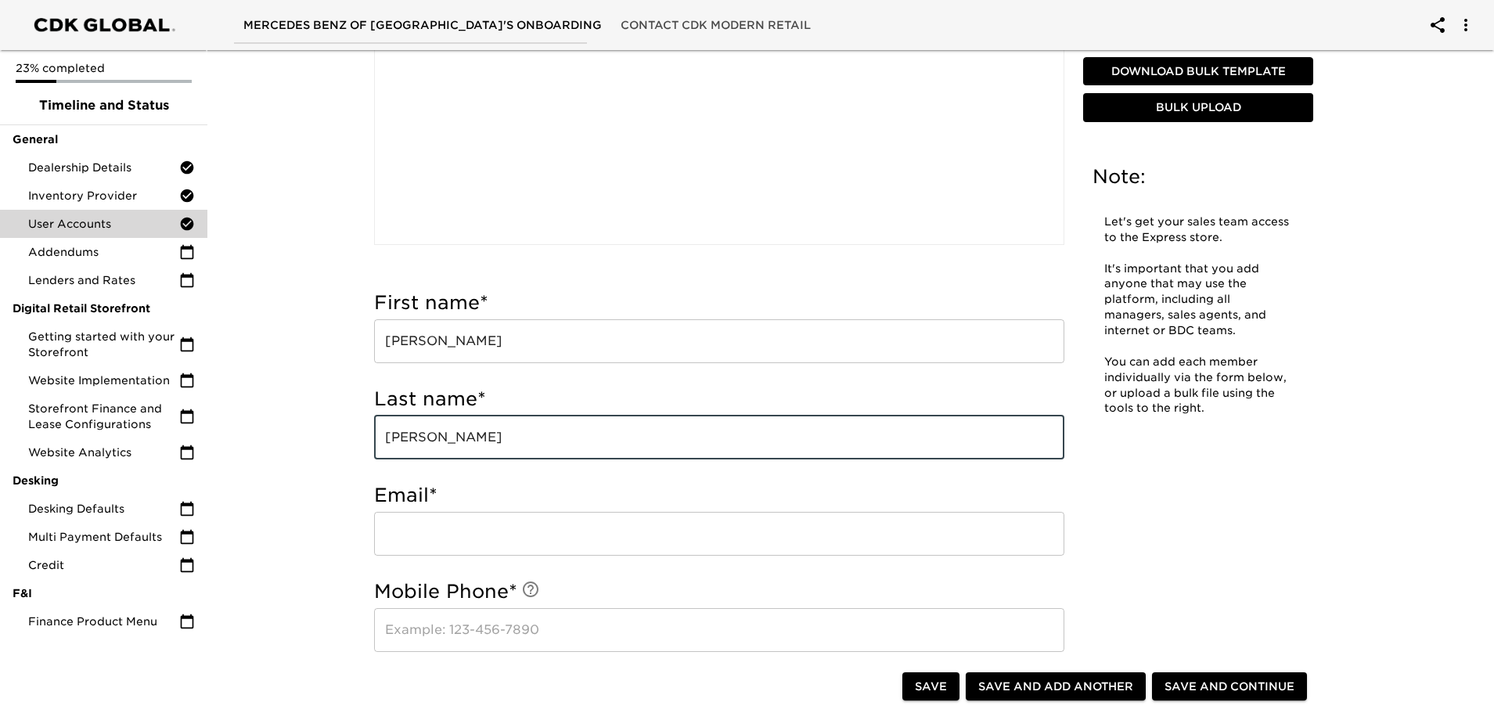
type input "[PERSON_NAME]"
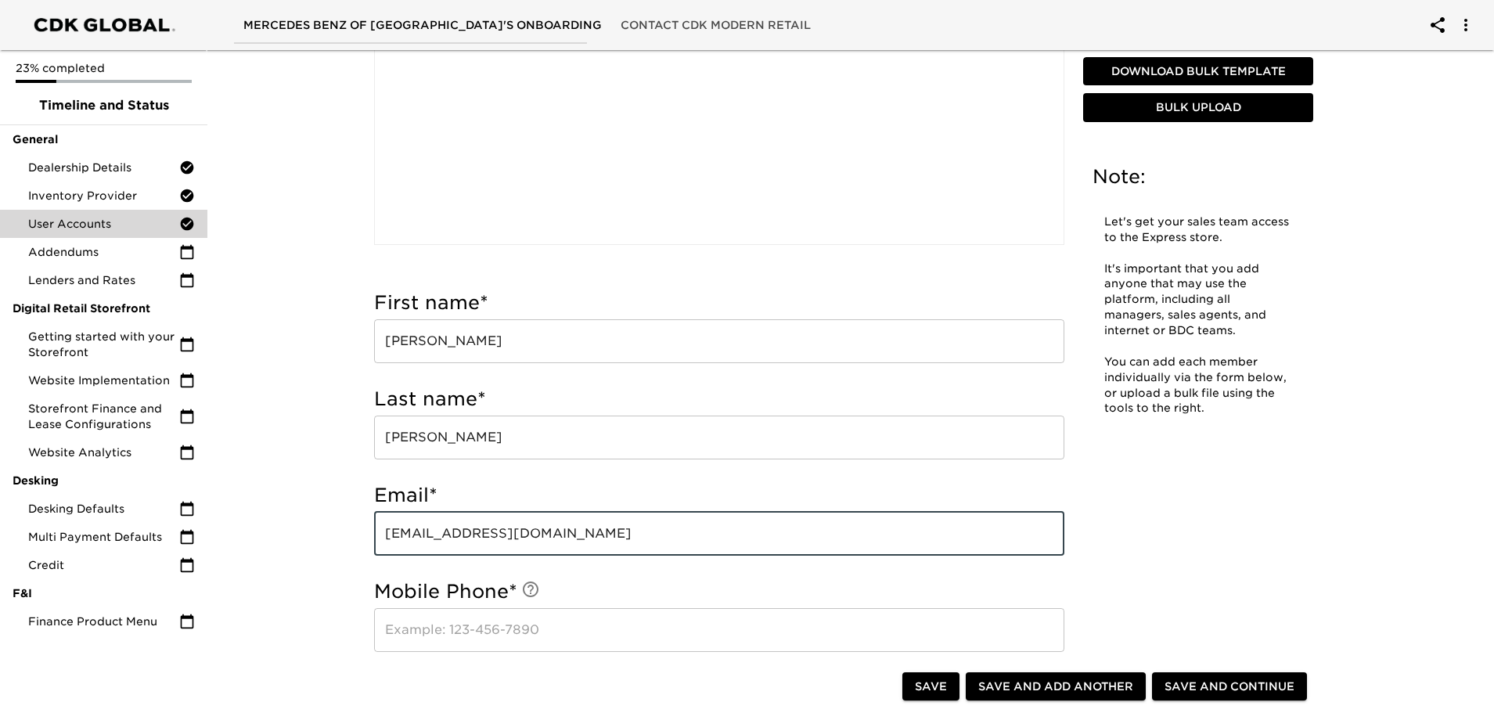
type input "[EMAIL_ADDRESS][DOMAIN_NAME]"
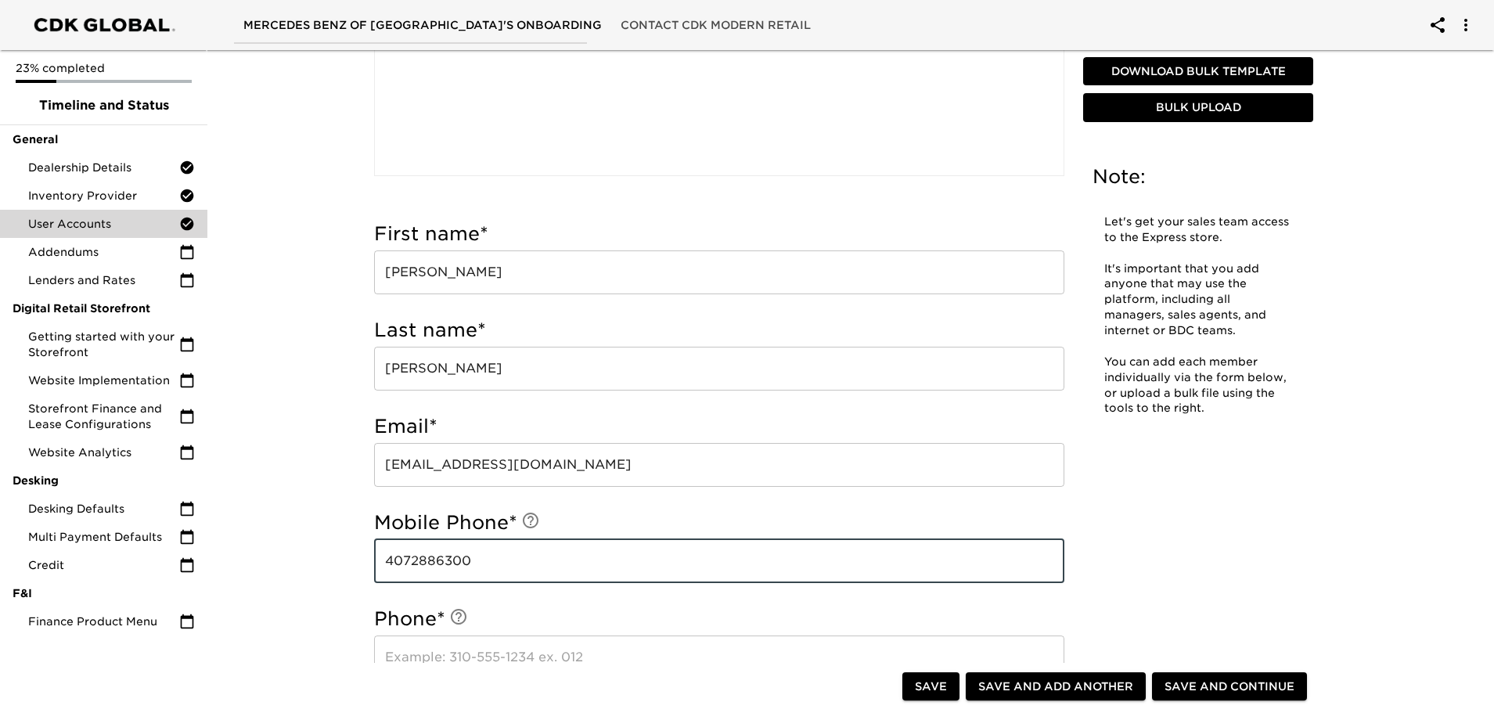
scroll to position [539, 0]
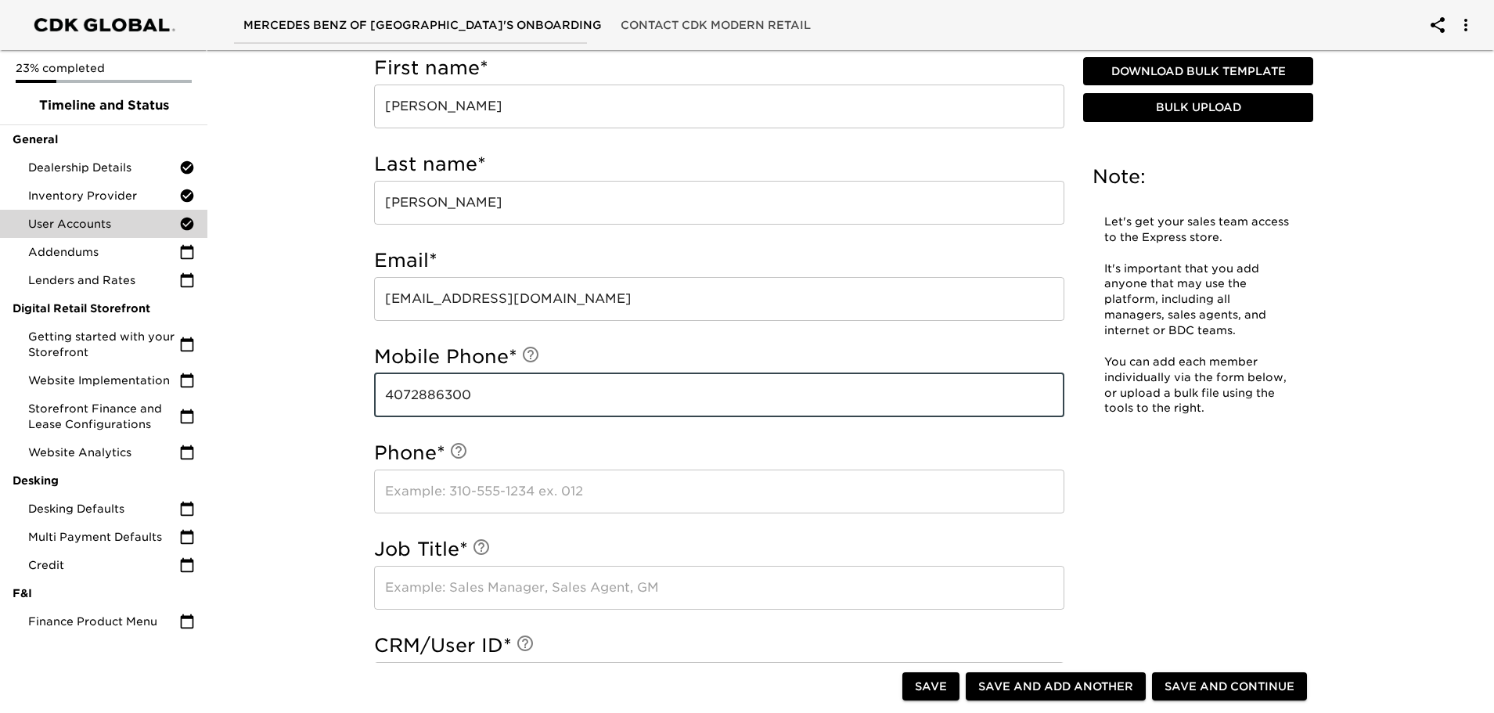
type input "4072886300"
click at [474, 497] on input "text" at bounding box center [719, 492] width 690 height 44
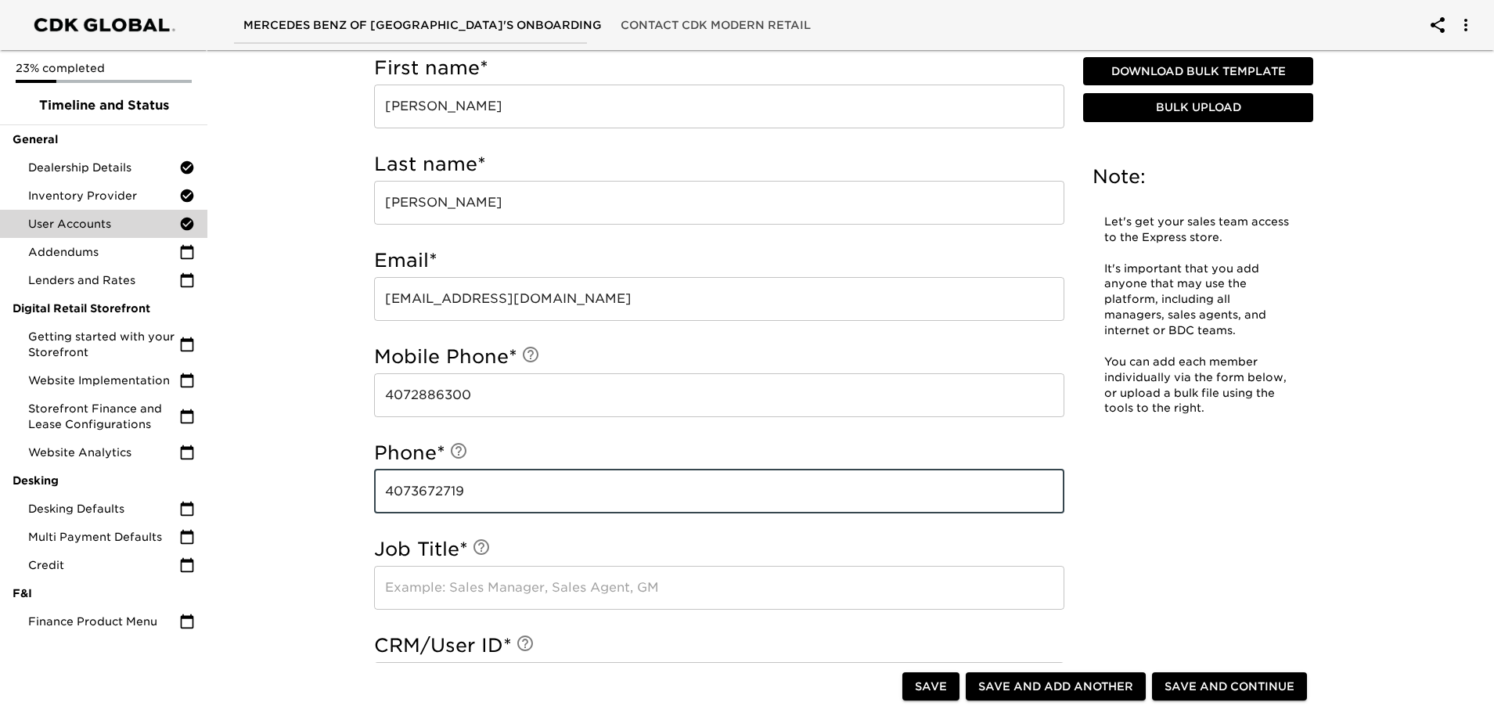
type input "4073672719"
click at [478, 592] on input "text" at bounding box center [719, 588] width 690 height 44
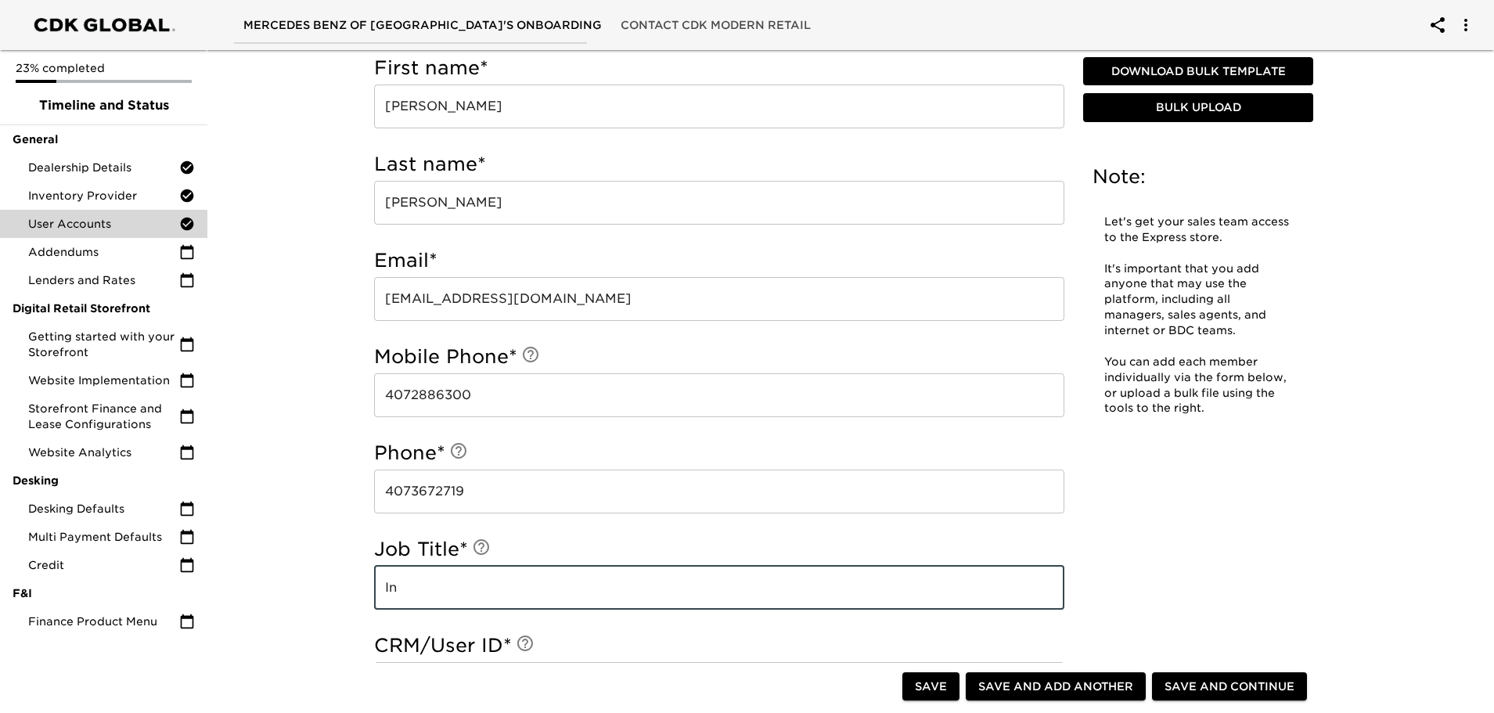
type input "I"
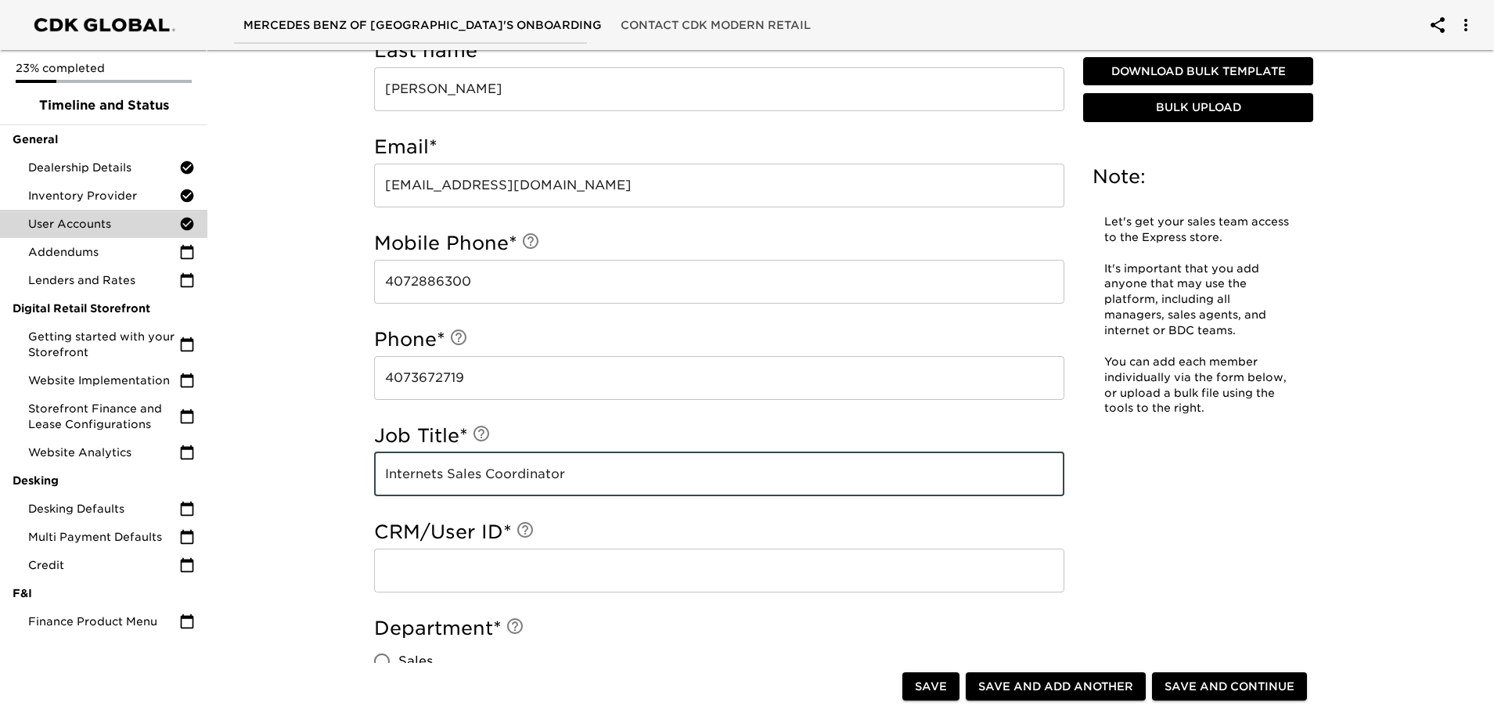
scroll to position [696, 0]
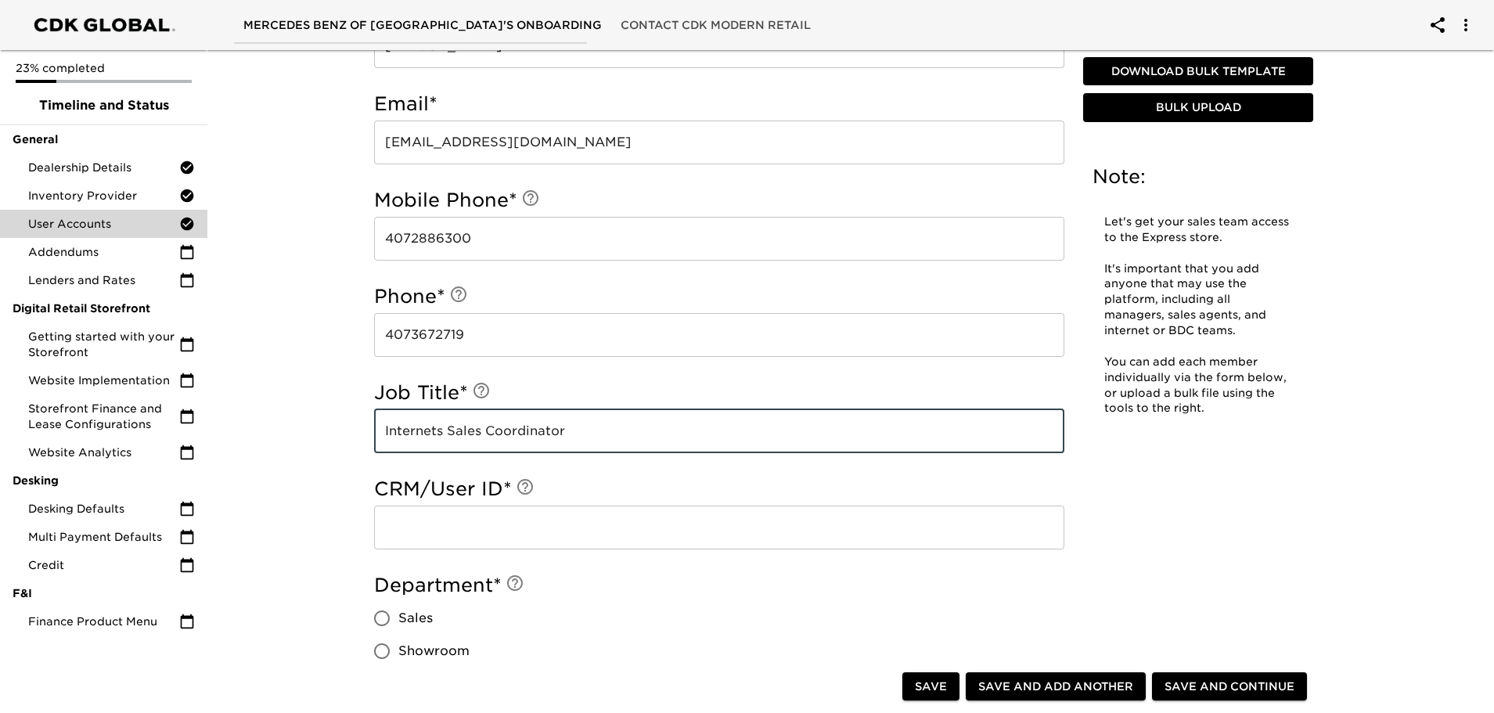
type input "Internets Sales Coordinator"
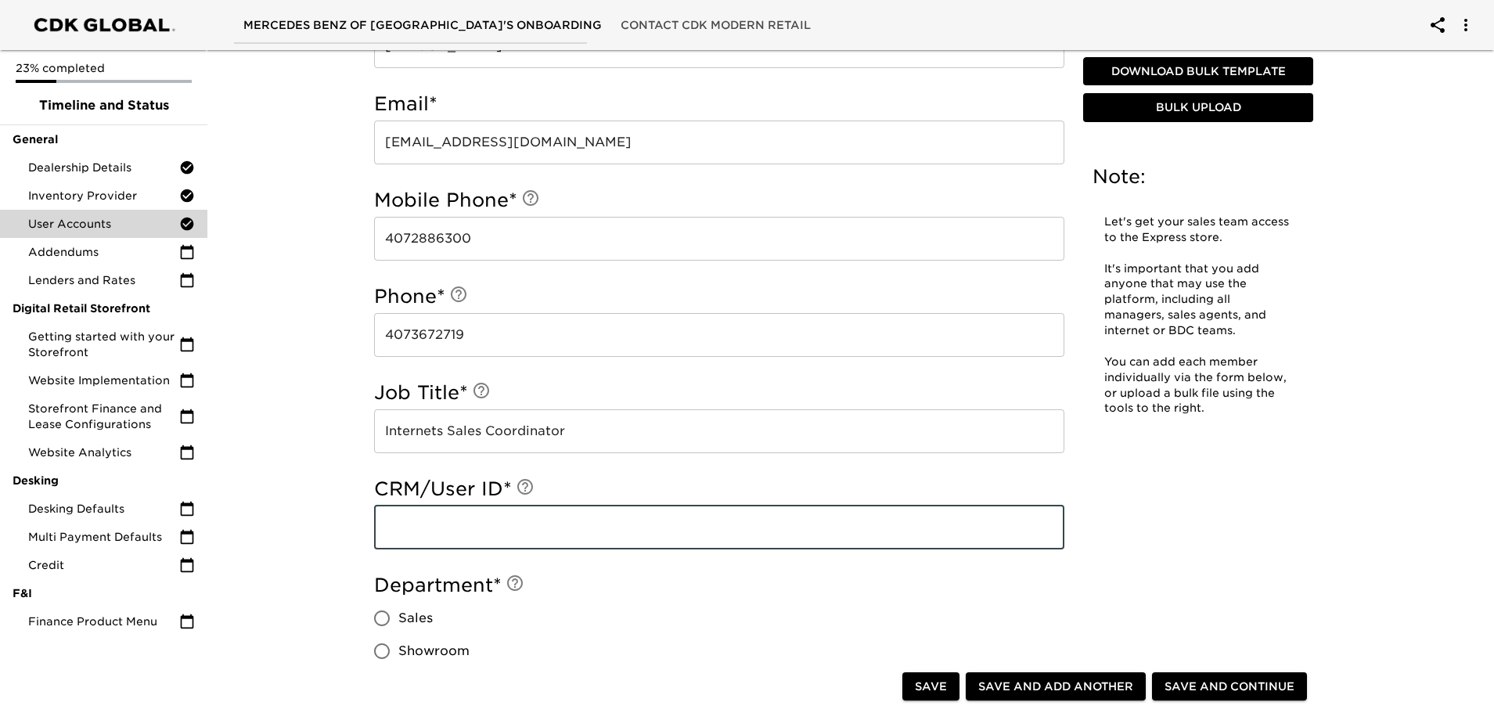
click at [428, 538] on input "text" at bounding box center [719, 528] width 690 height 44
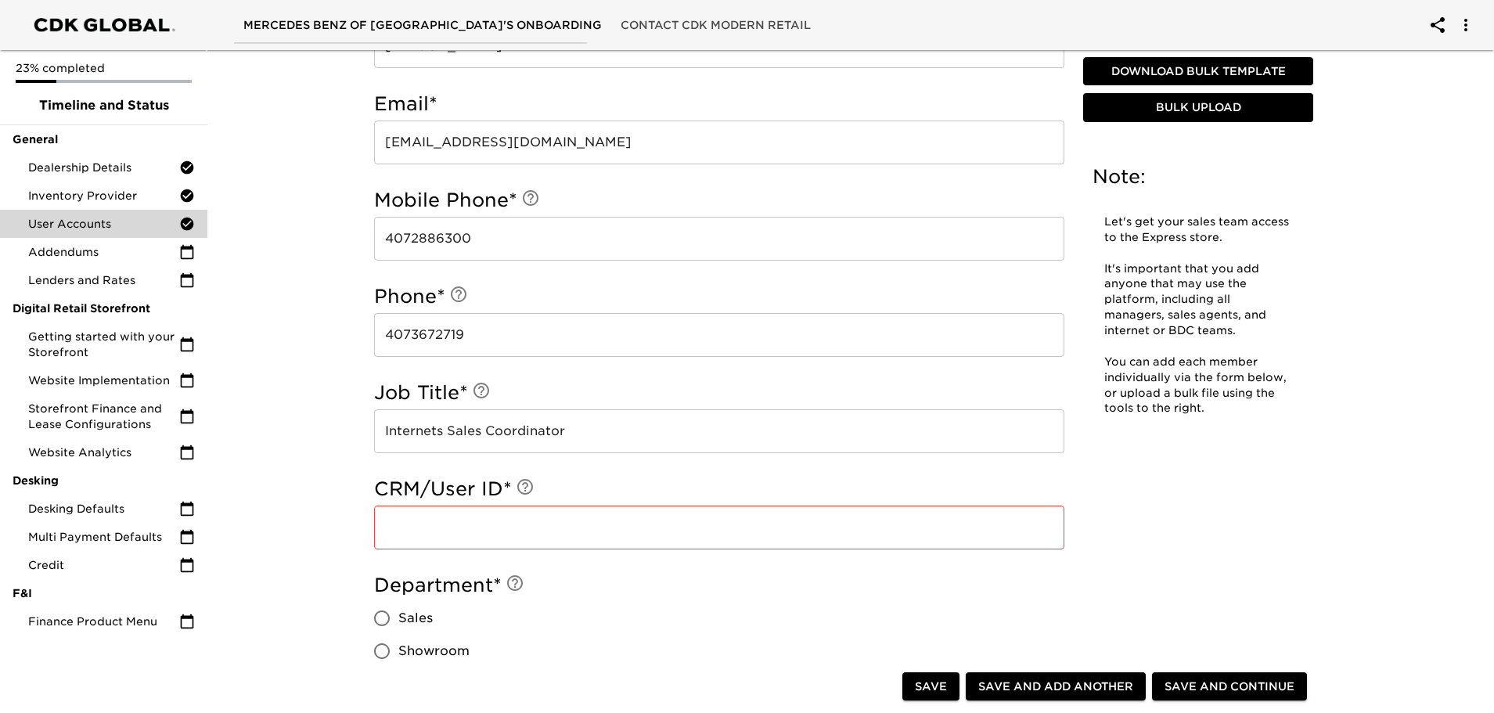
click at [414, 519] on input "text" at bounding box center [719, 528] width 690 height 44
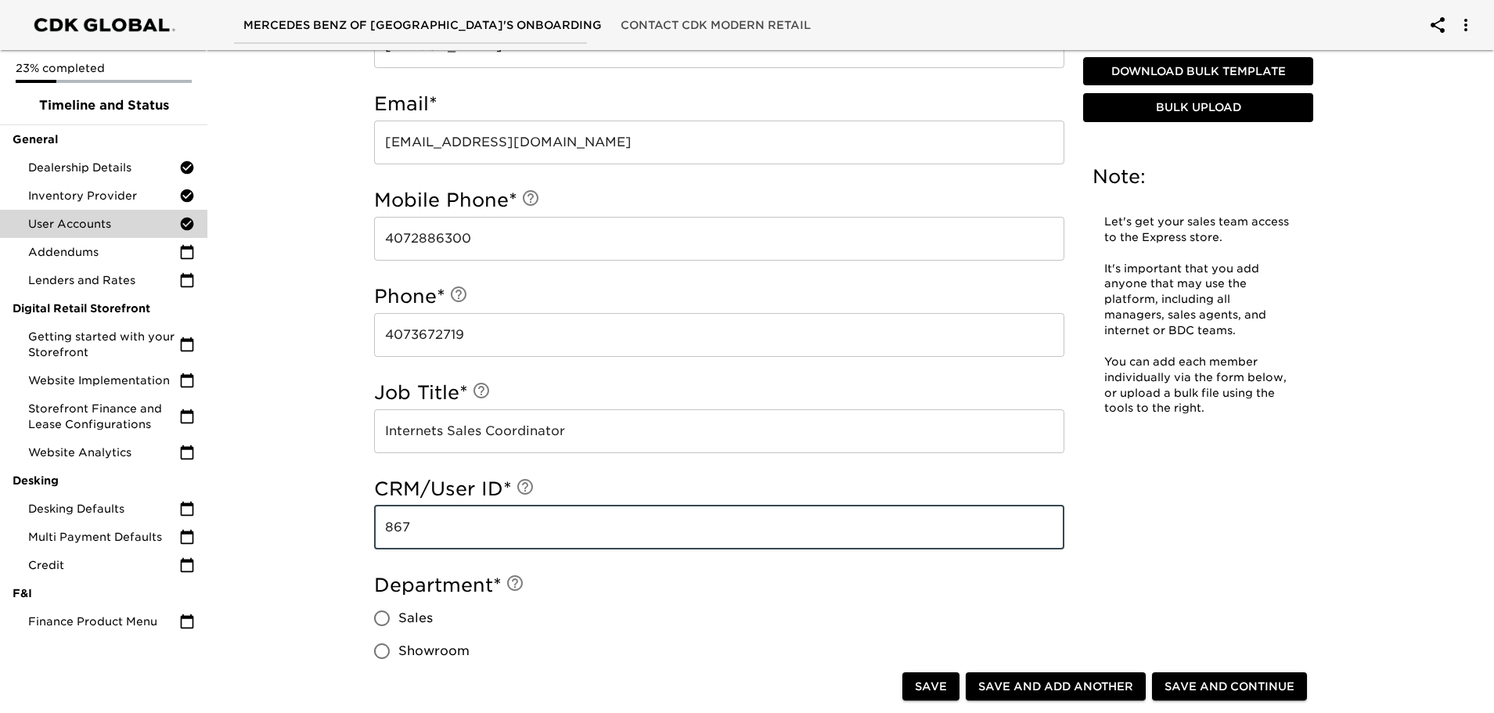
type input "867"
click at [384, 626] on input "Sales" at bounding box center [382, 618] width 33 height 33
radio input "true"
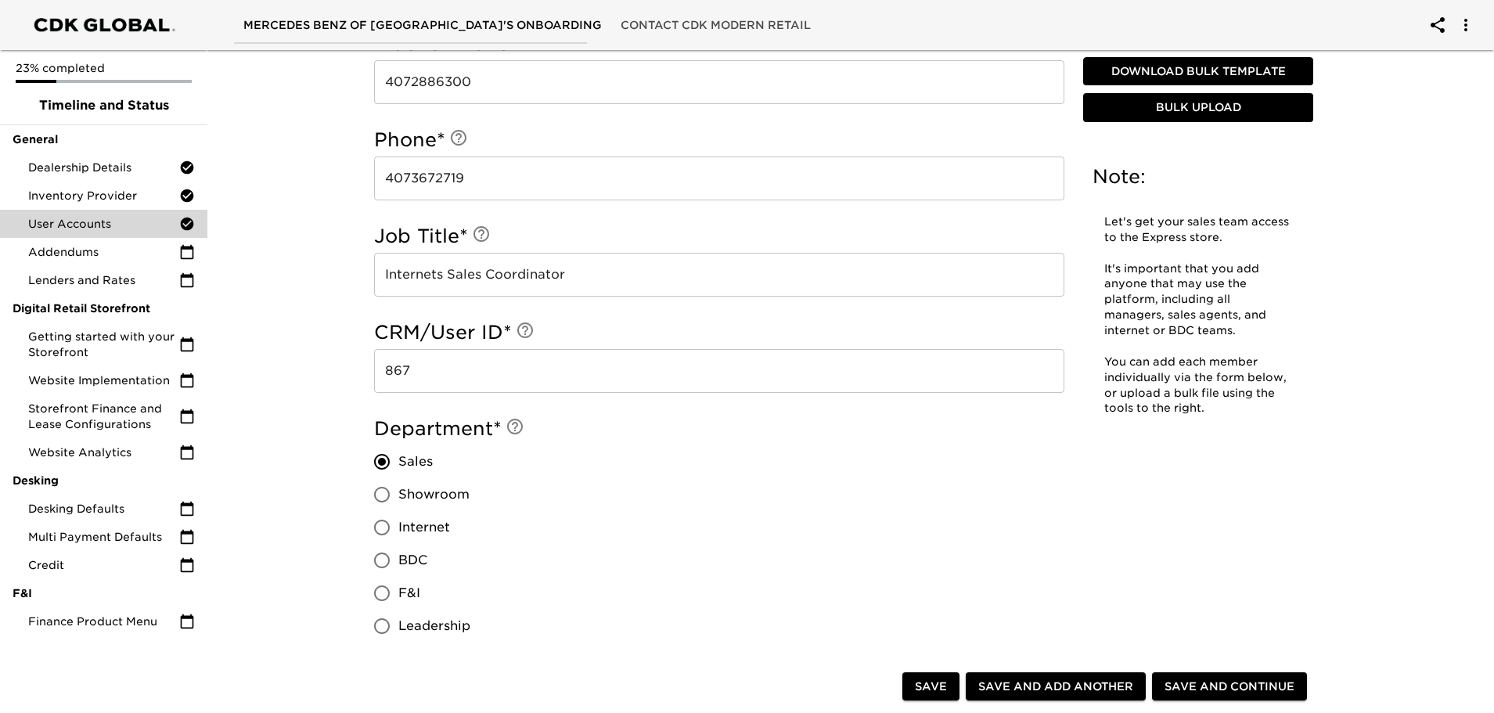
scroll to position [931, 0]
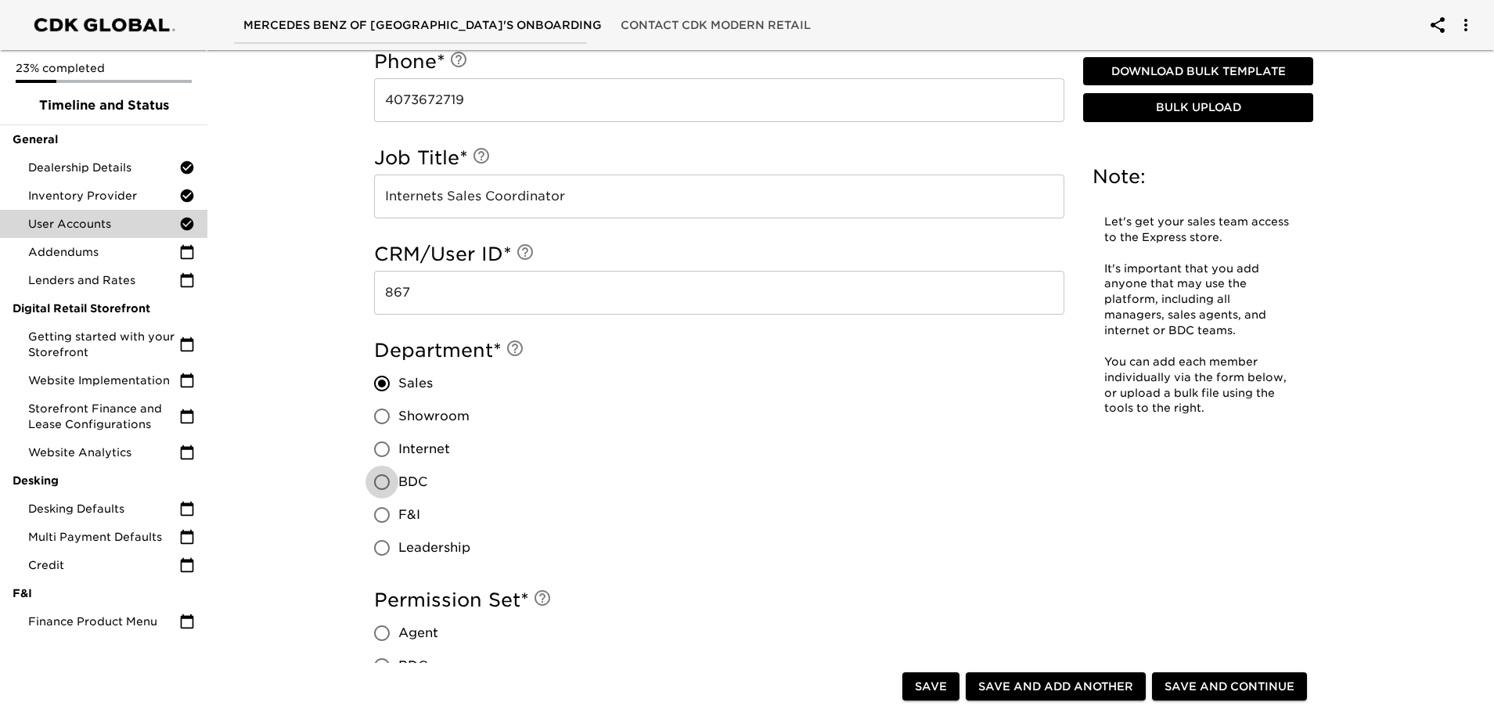
click at [381, 478] on input "BDC" at bounding box center [382, 482] width 33 height 33
radio input "true"
click at [387, 453] on input "Internet" at bounding box center [382, 449] width 33 height 33
radio input "true"
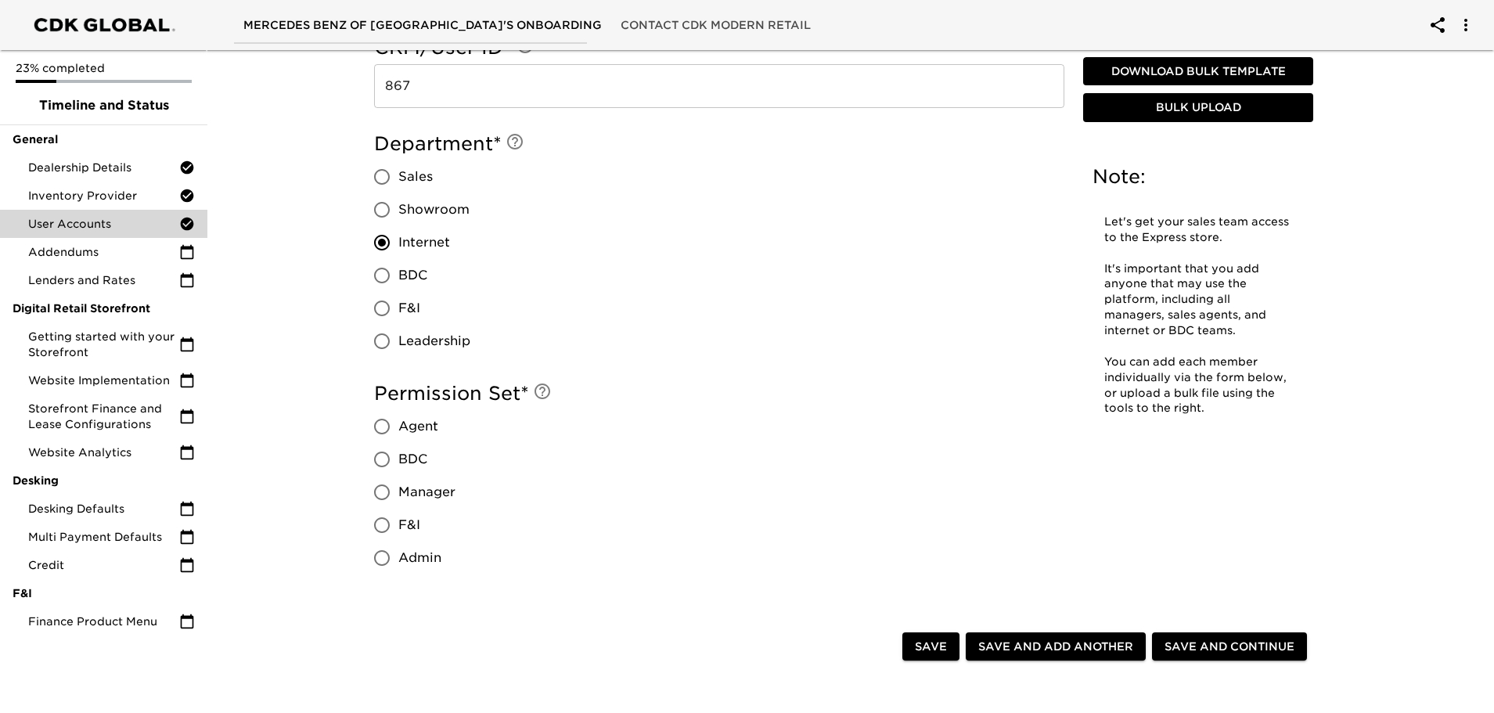
scroll to position [1166, 0]
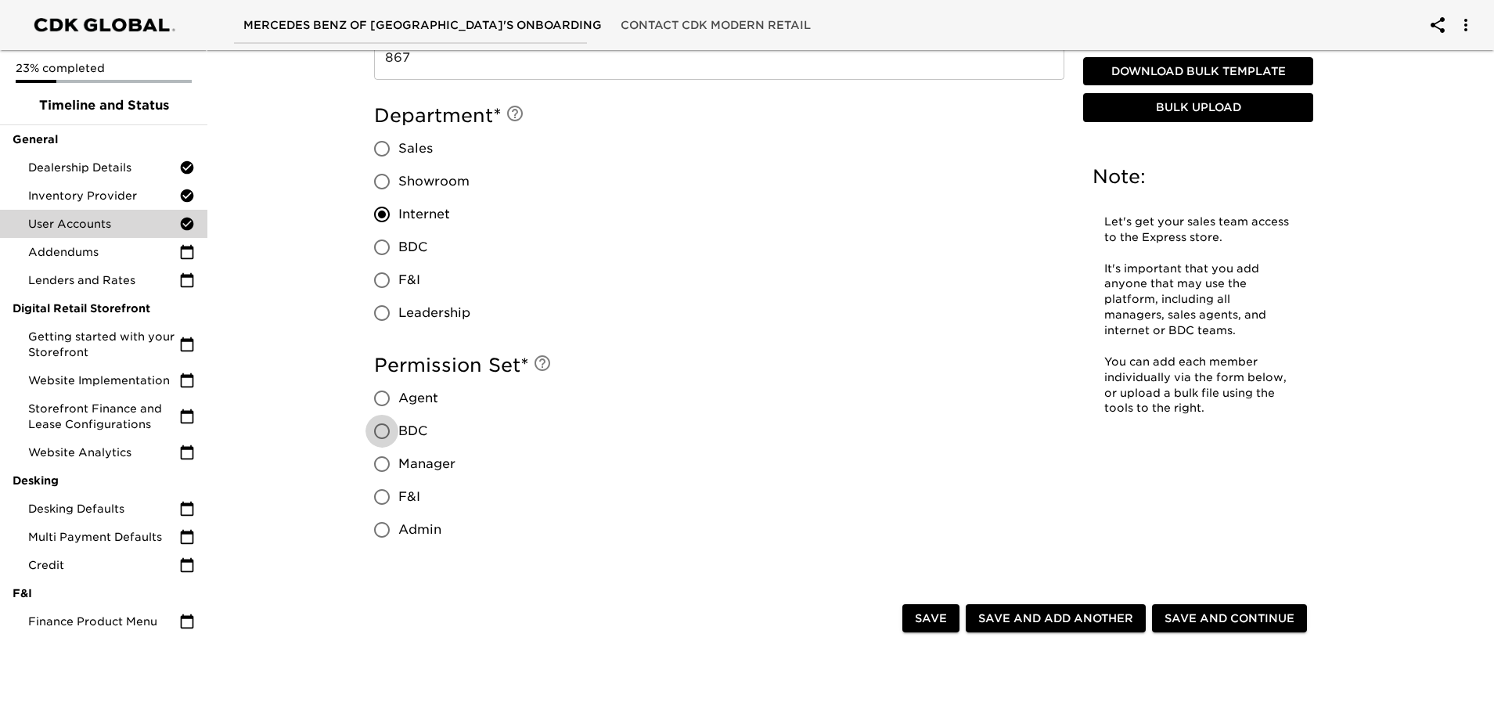
click at [384, 431] on input "BDC" at bounding box center [382, 431] width 33 height 33
radio input "true"
click at [1046, 621] on span "Save and Add Another" at bounding box center [1056, 619] width 155 height 20
radio input "false"
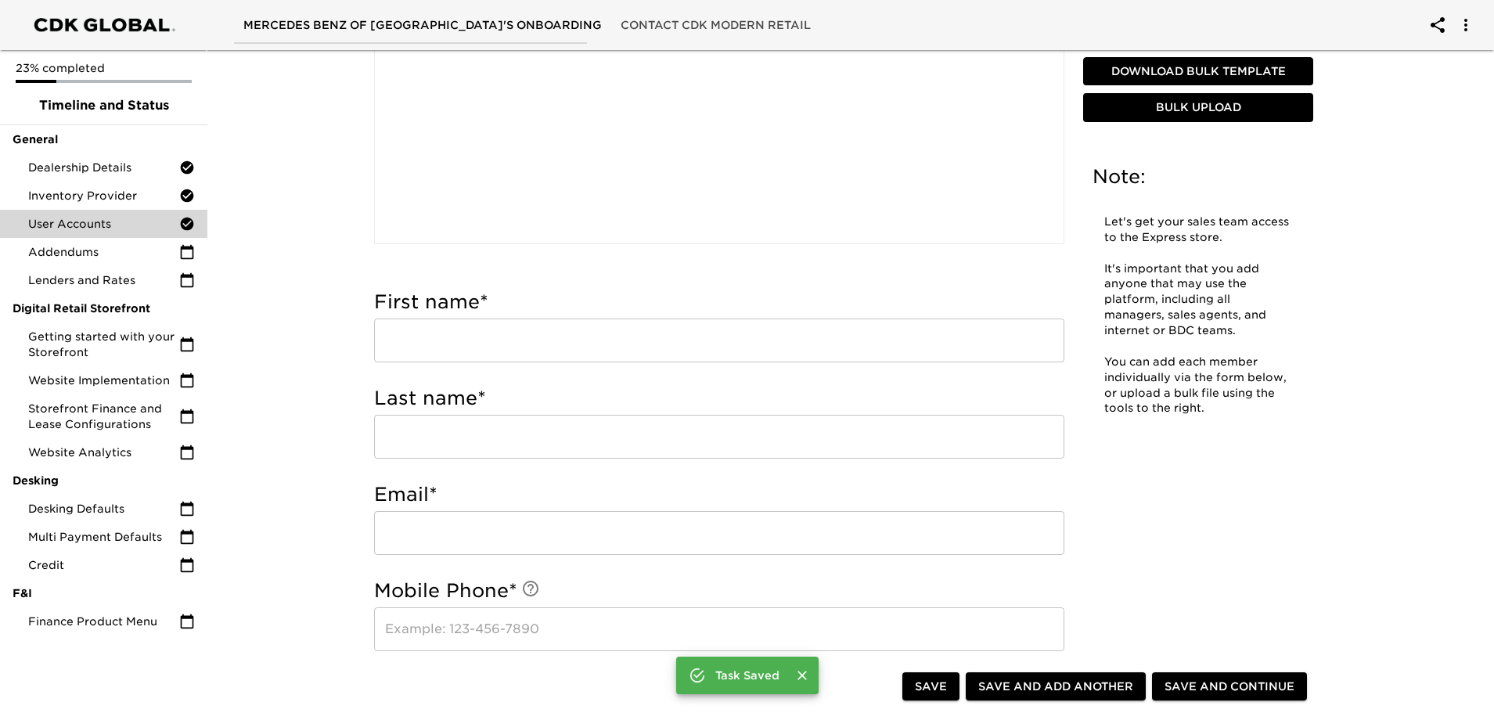
scroll to position [305, 0]
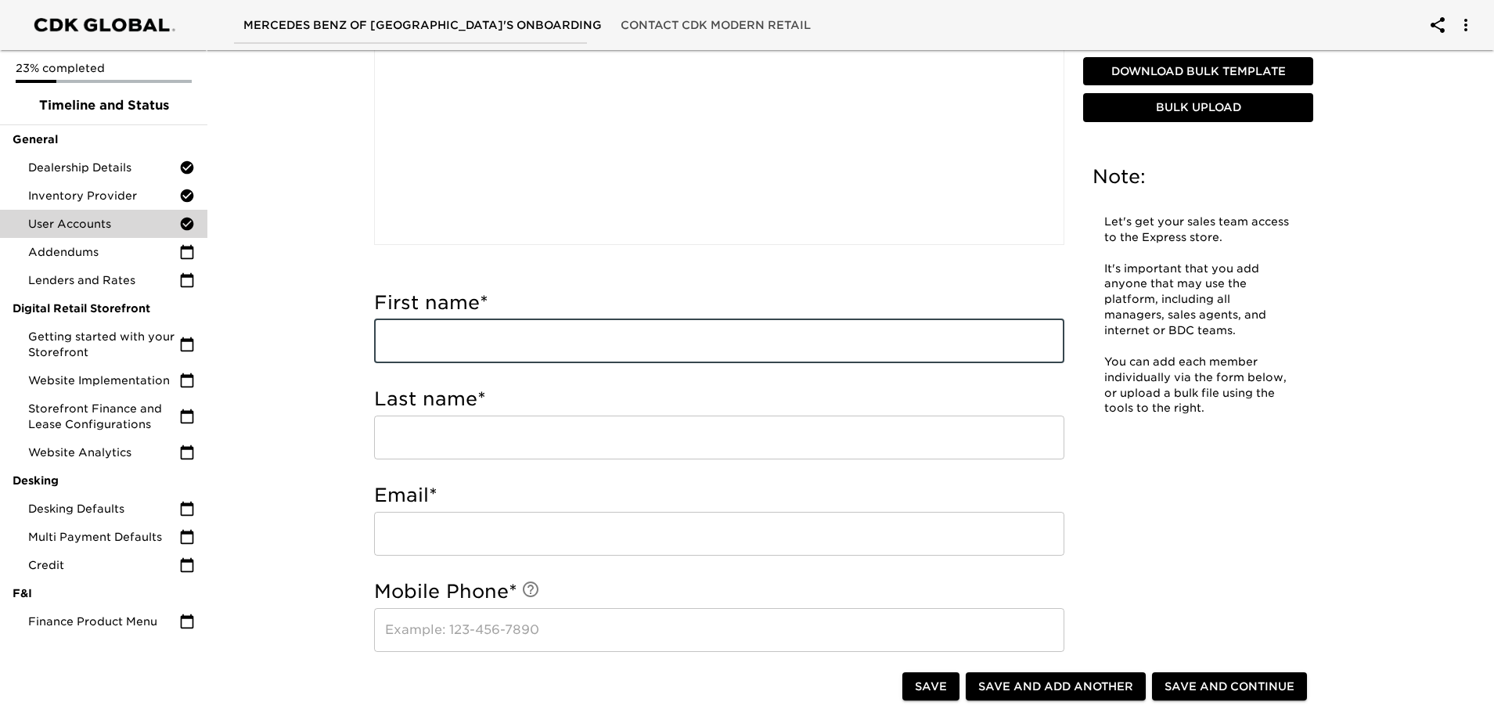
click at [460, 344] on input "text" at bounding box center [719, 341] width 690 height 44
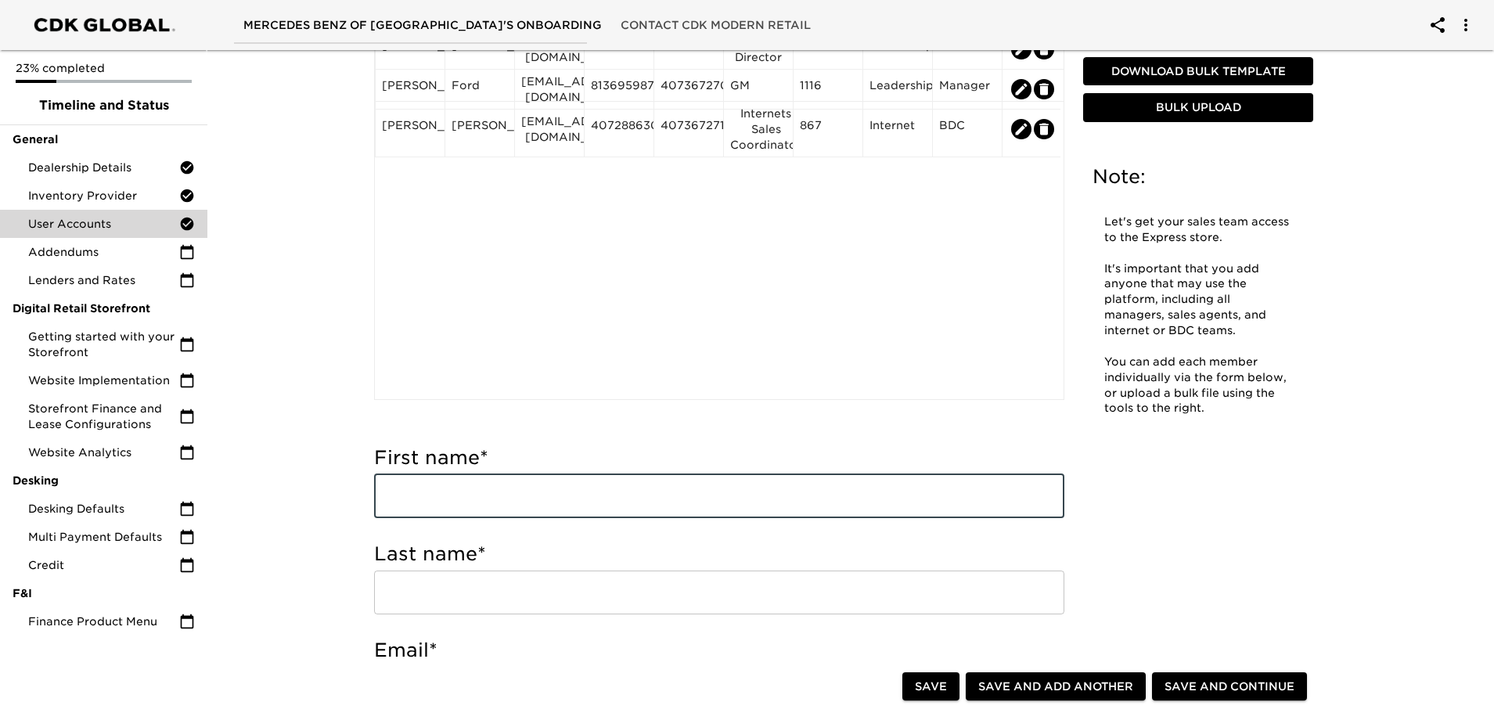
scroll to position [157, 0]
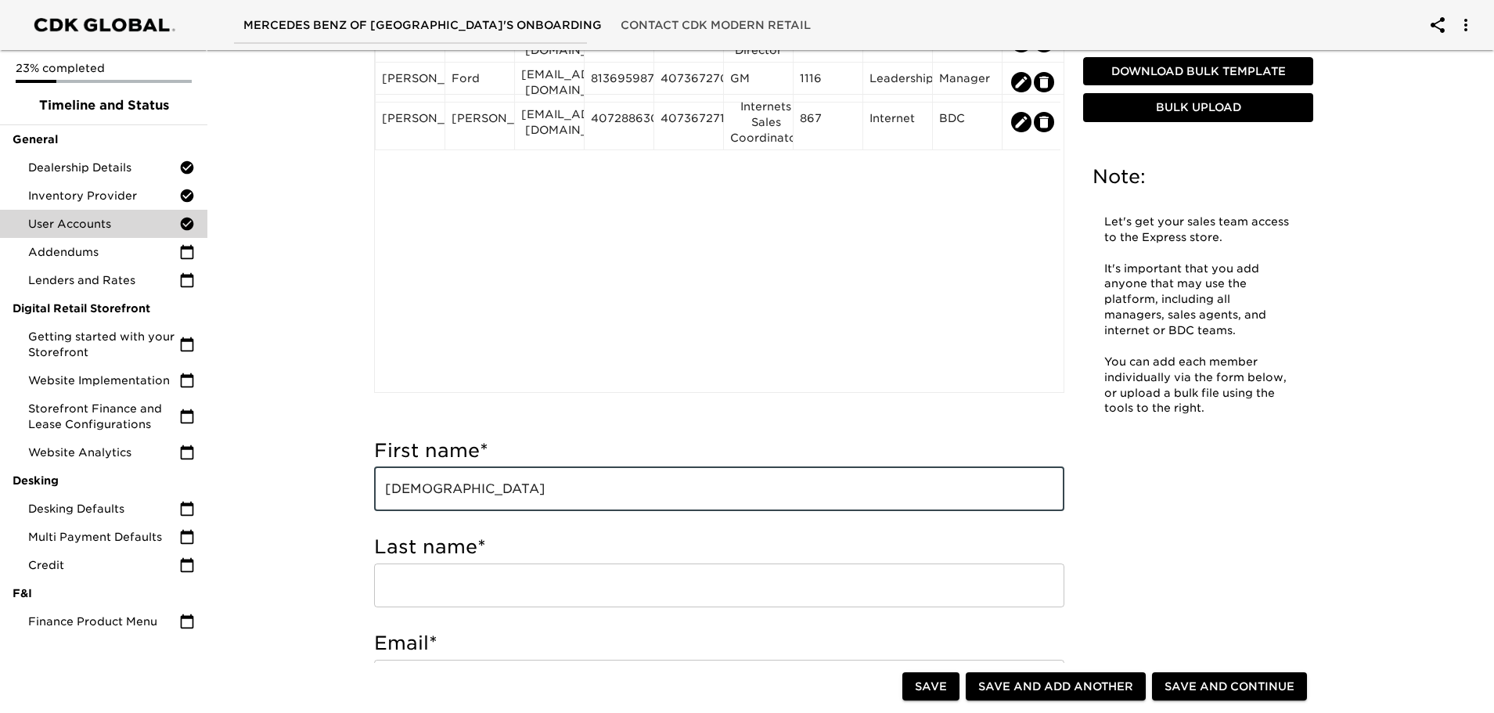
type input "[DEMOGRAPHIC_DATA]"
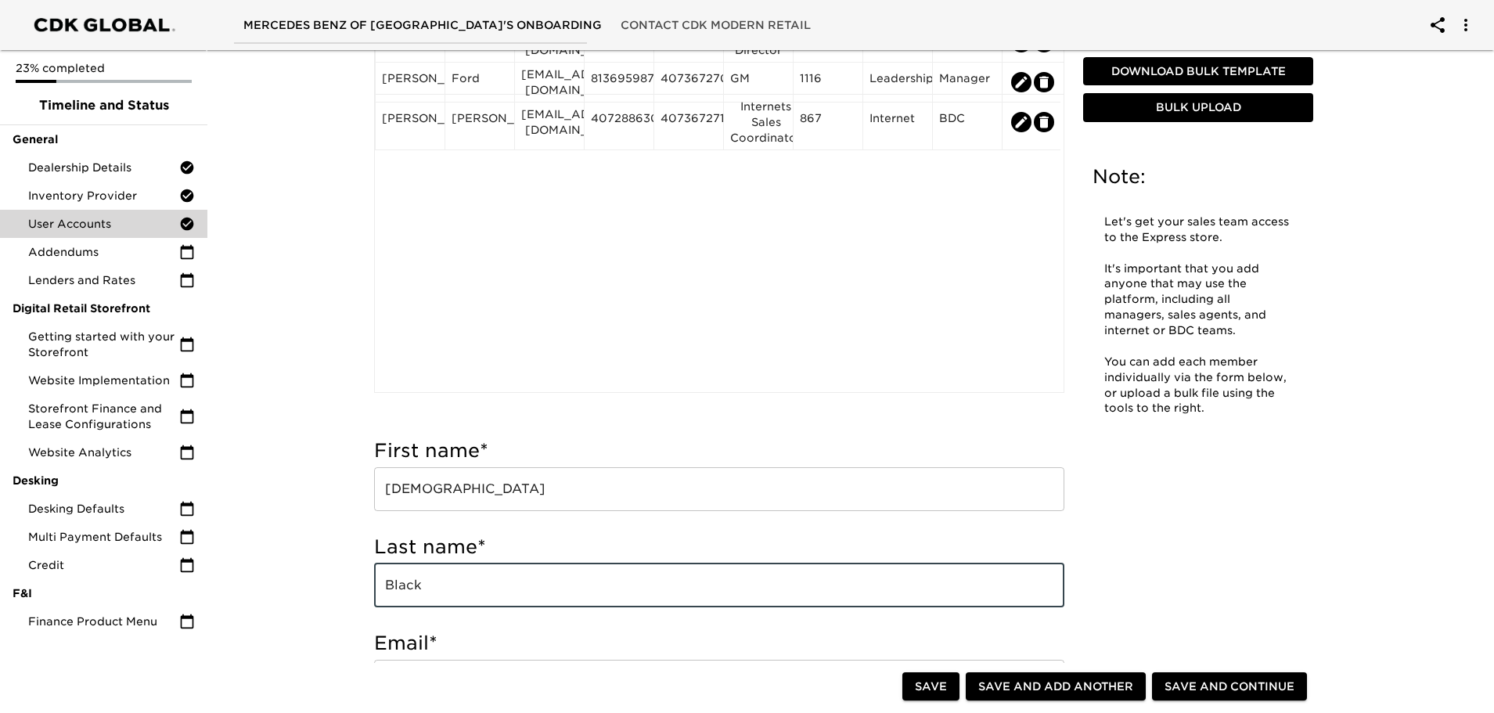
type input "Black"
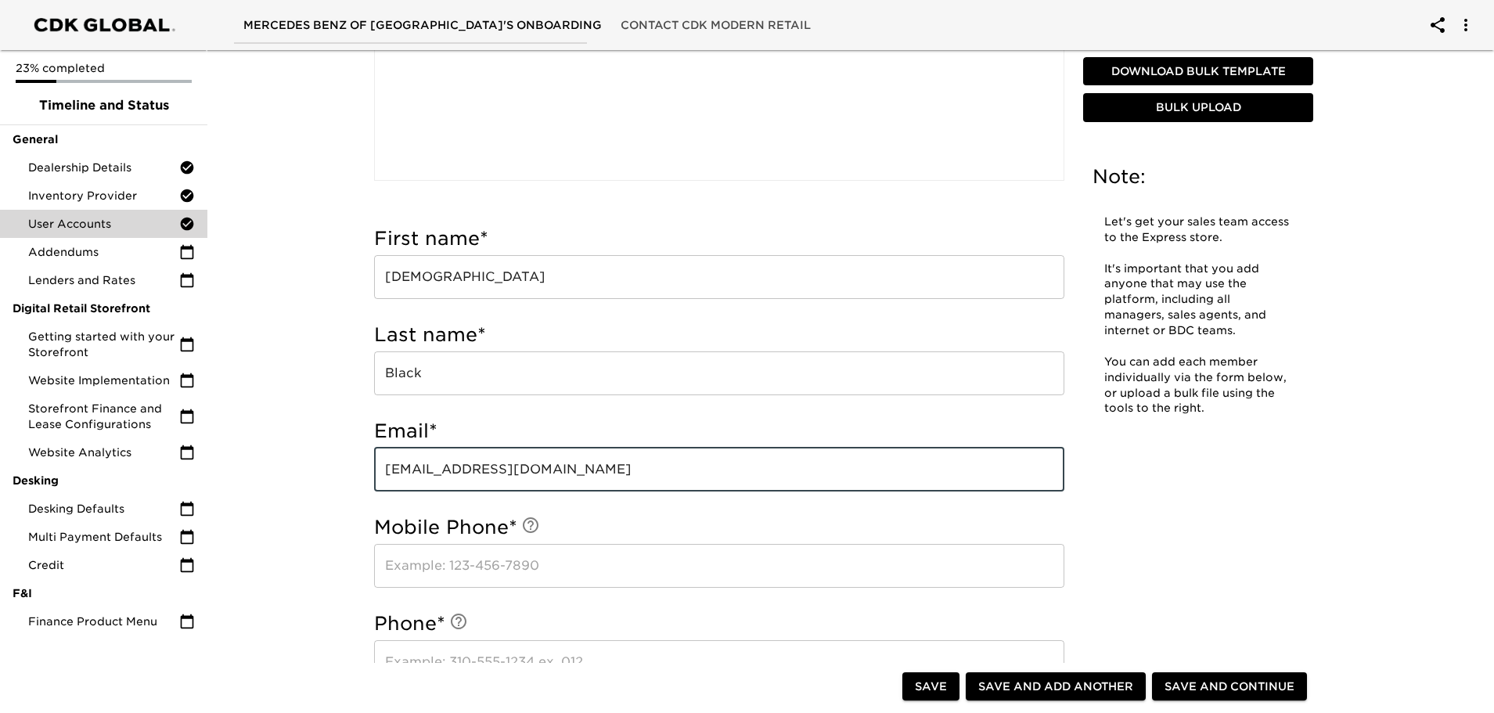
scroll to position [470, 0]
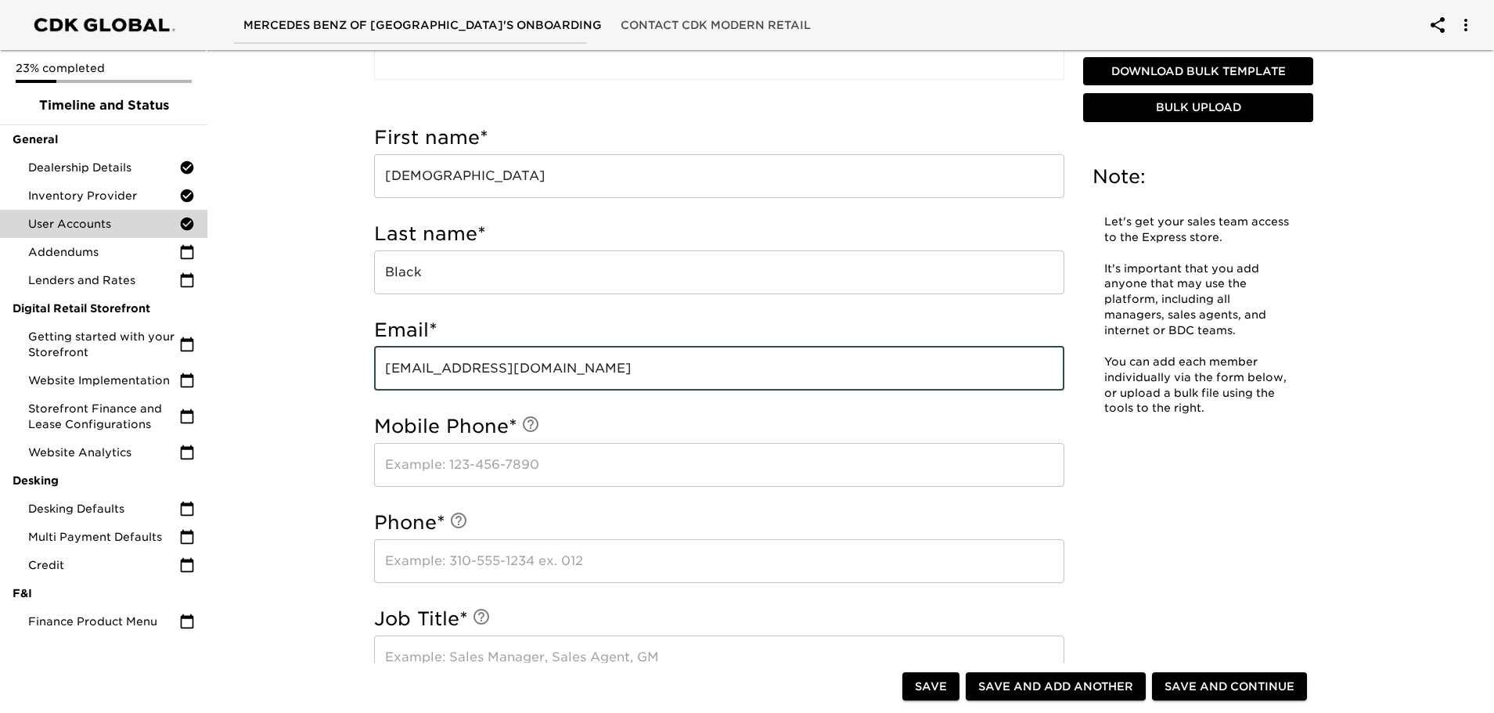
type input "[EMAIL_ADDRESS][DOMAIN_NAME]"
click at [427, 463] on input "text" at bounding box center [719, 465] width 690 height 44
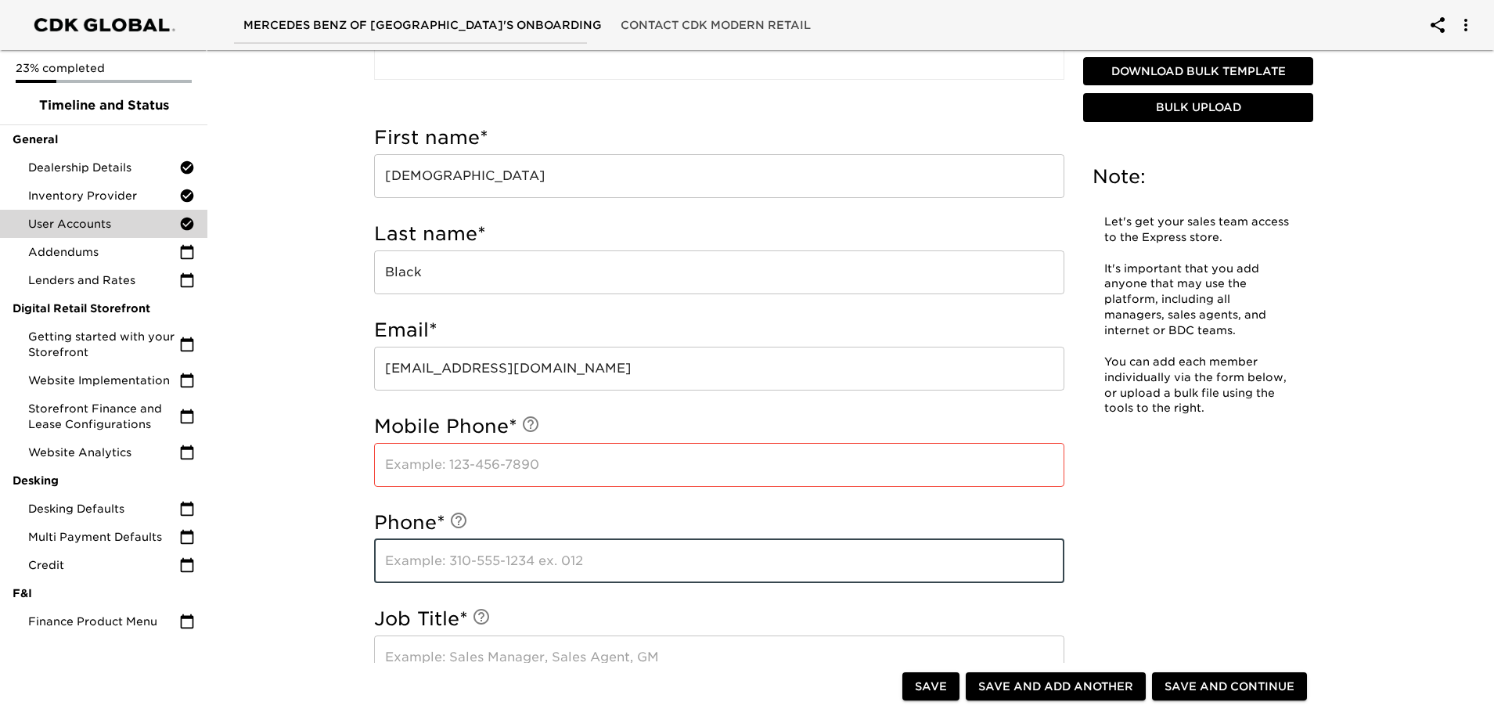
click at [504, 571] on input "text" at bounding box center [719, 561] width 690 height 44
click at [420, 460] on input "text" at bounding box center [719, 465] width 690 height 44
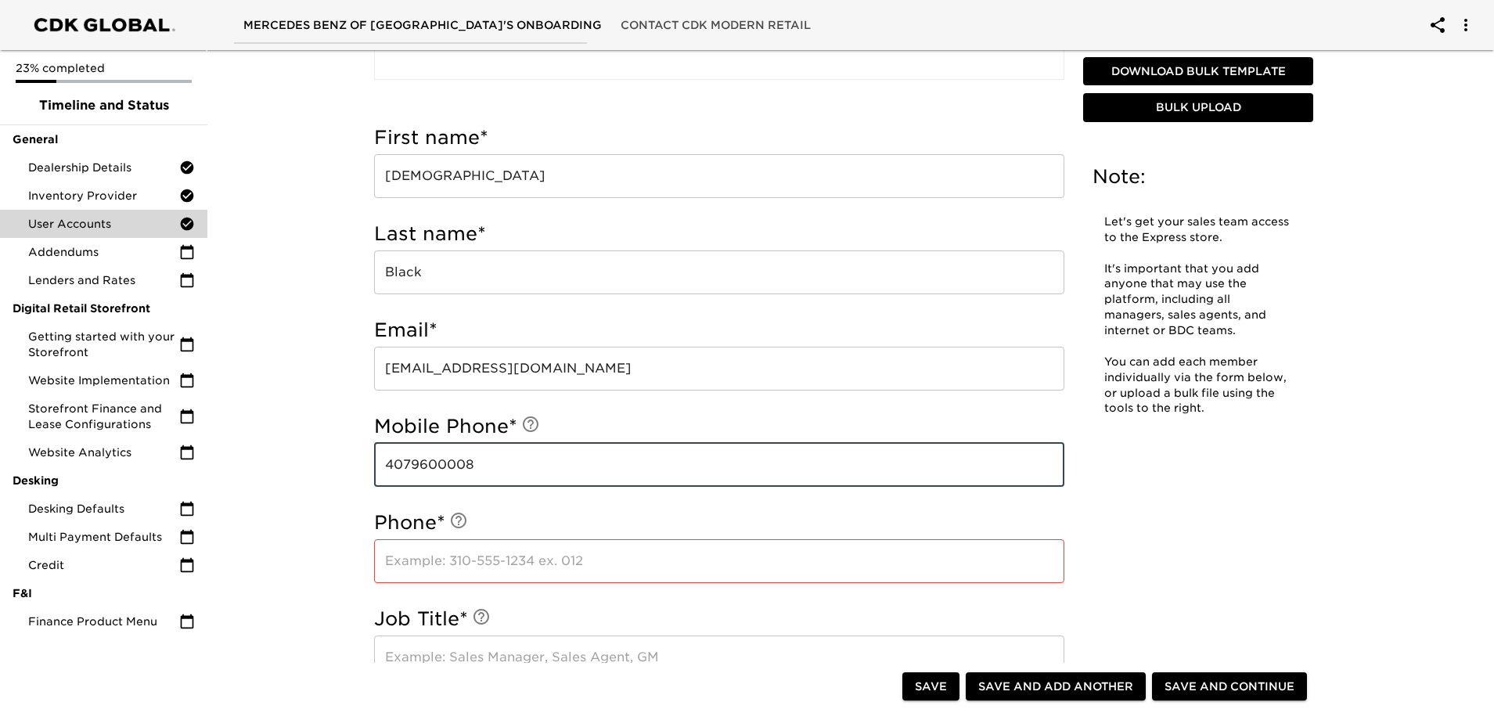
type input "4079600008"
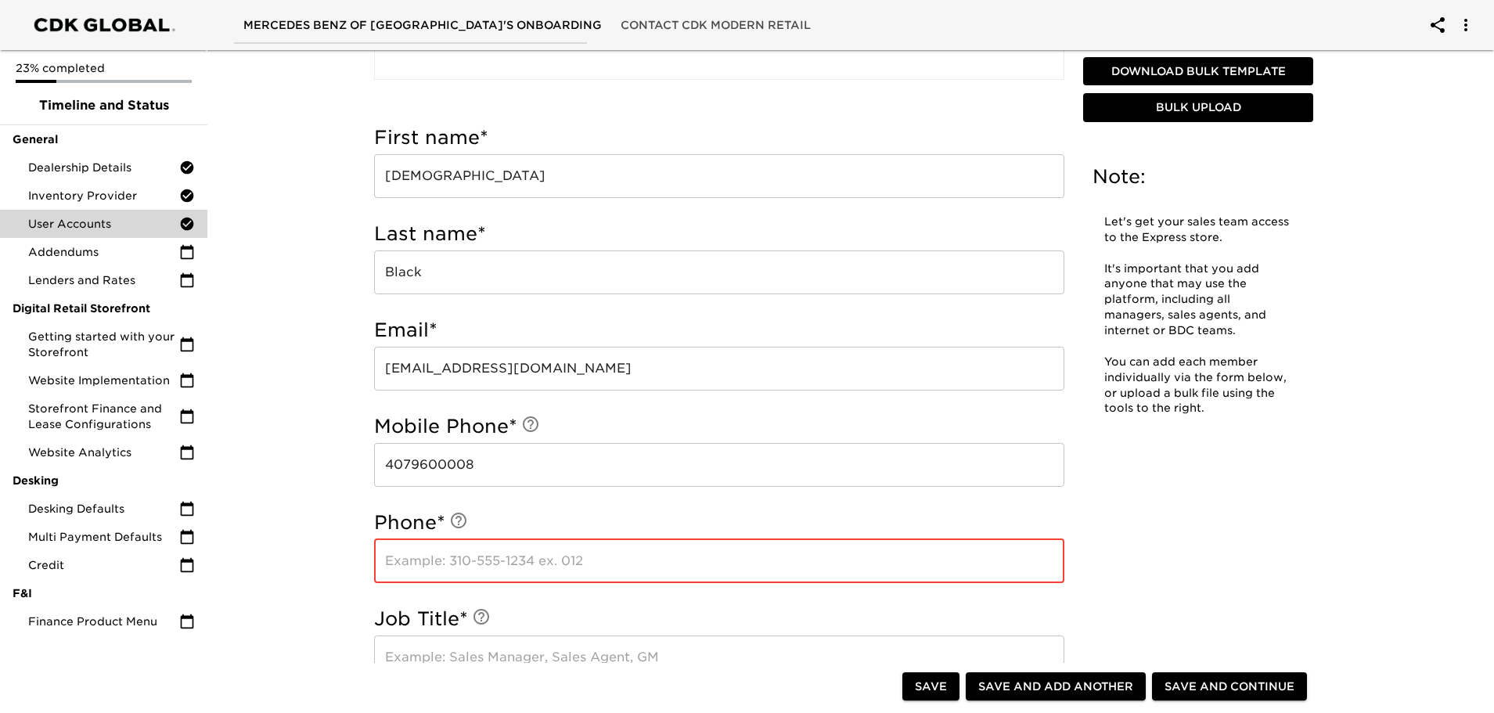
click at [450, 553] on input "text" at bounding box center [719, 561] width 690 height 44
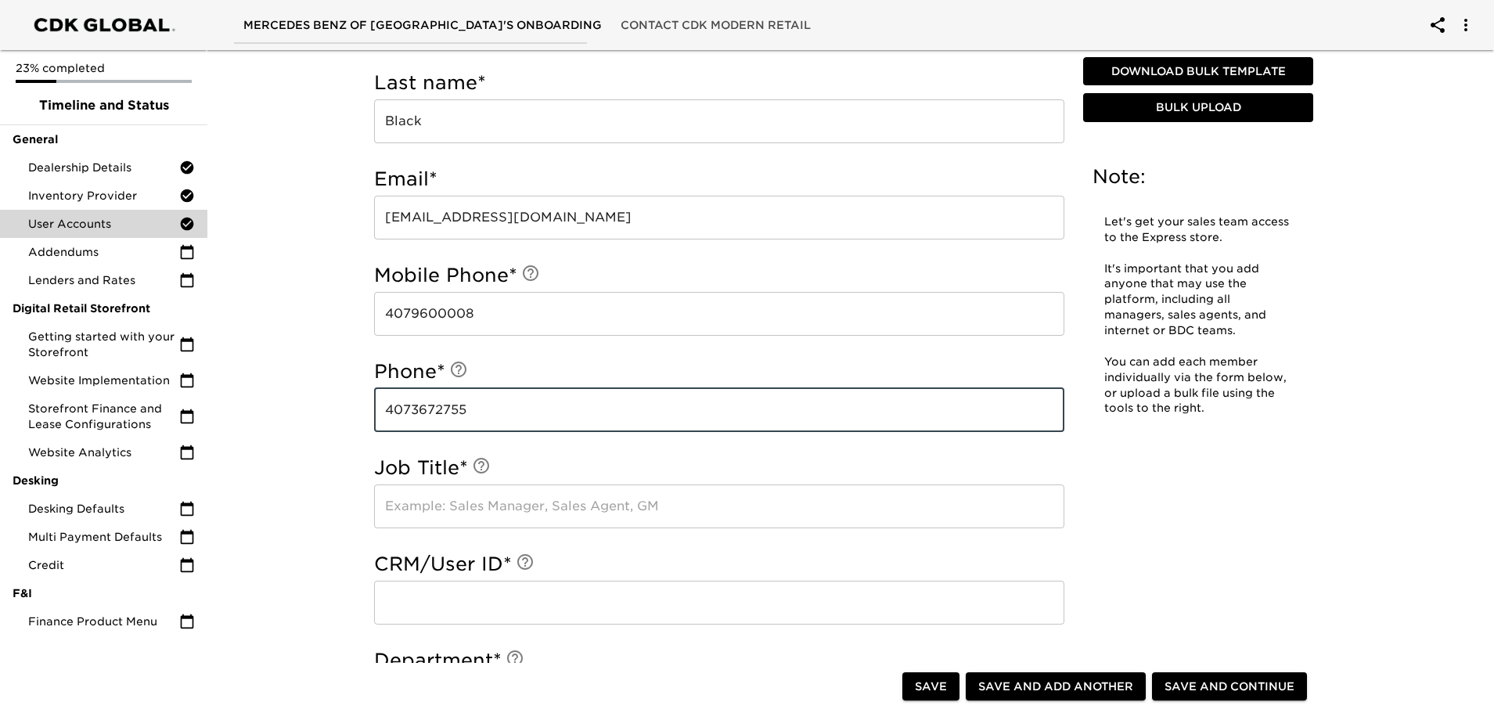
scroll to position [626, 0]
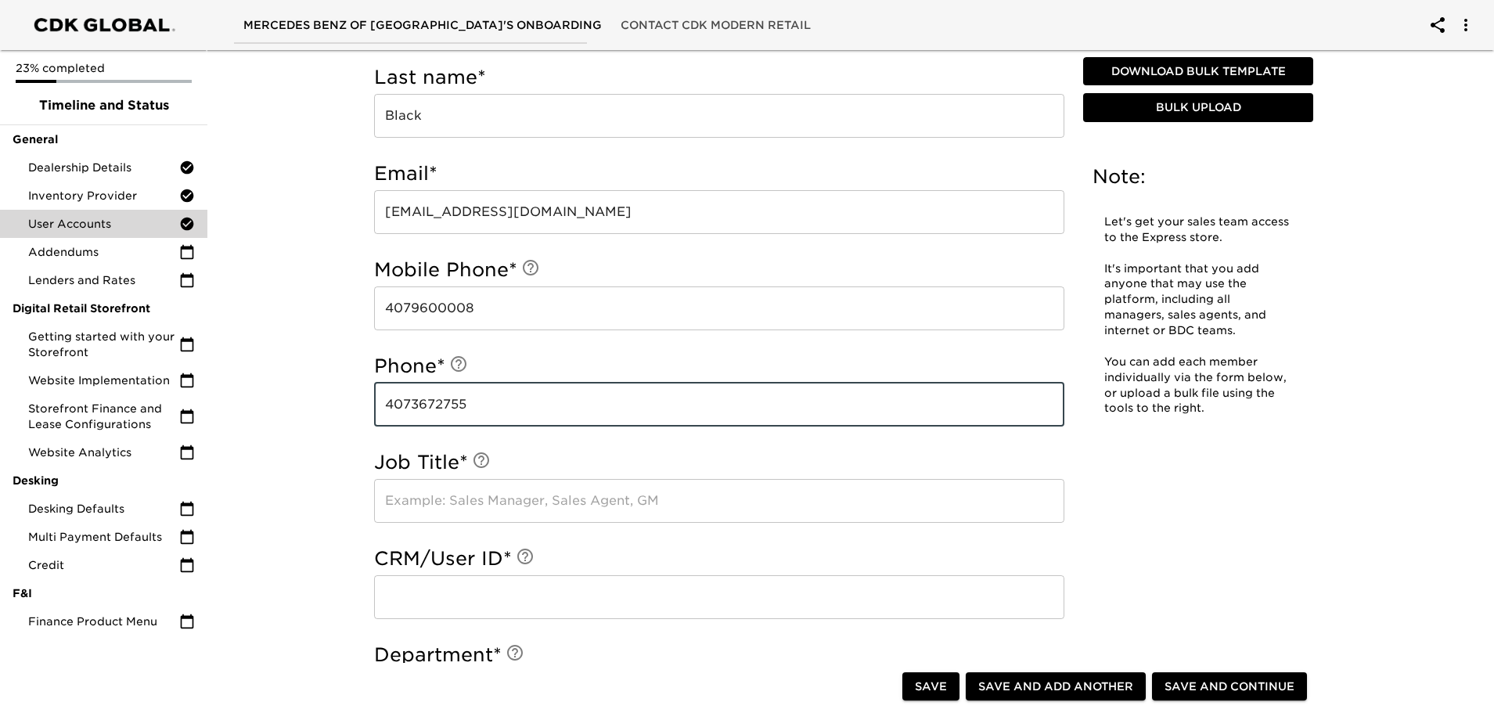
type input "4073672755"
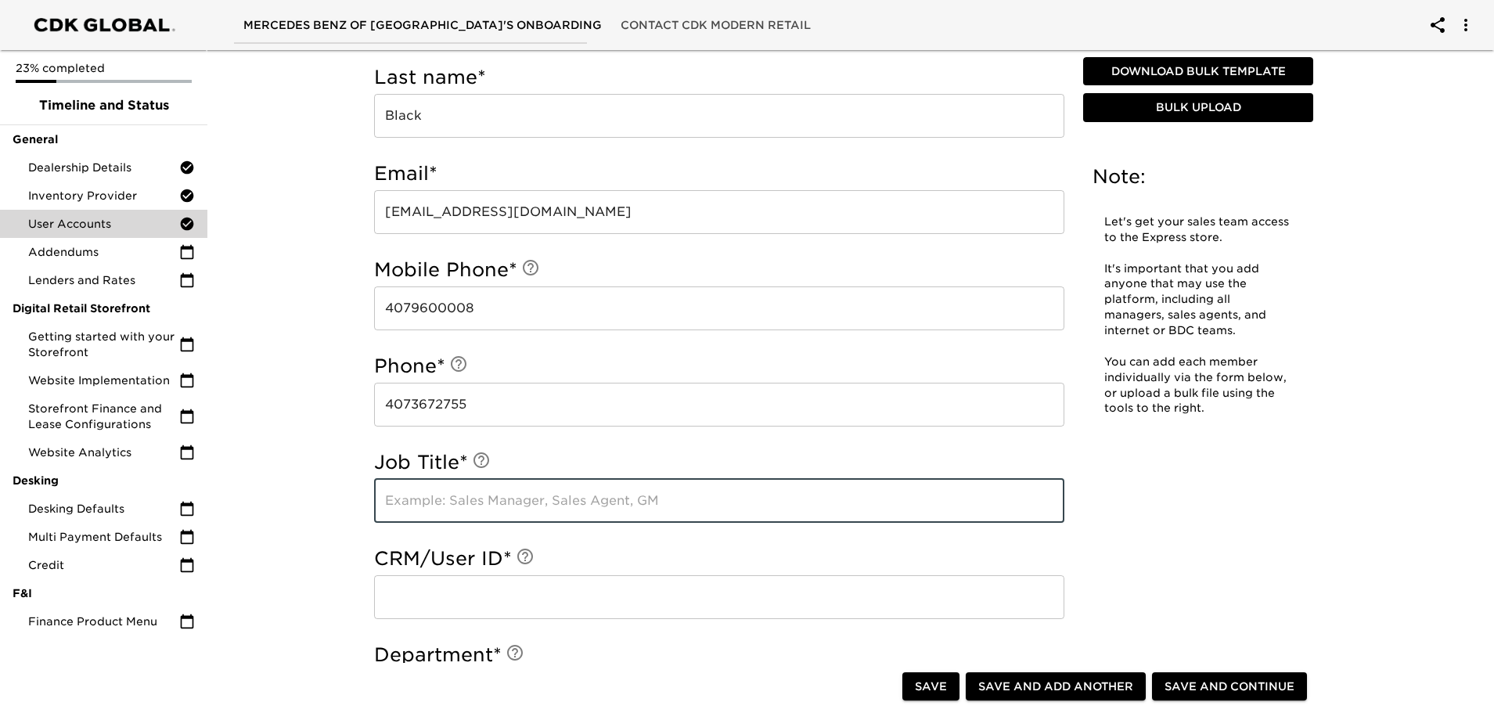
click at [491, 507] on input "text" at bounding box center [719, 501] width 690 height 44
type input "Internet Sales Coordinator"
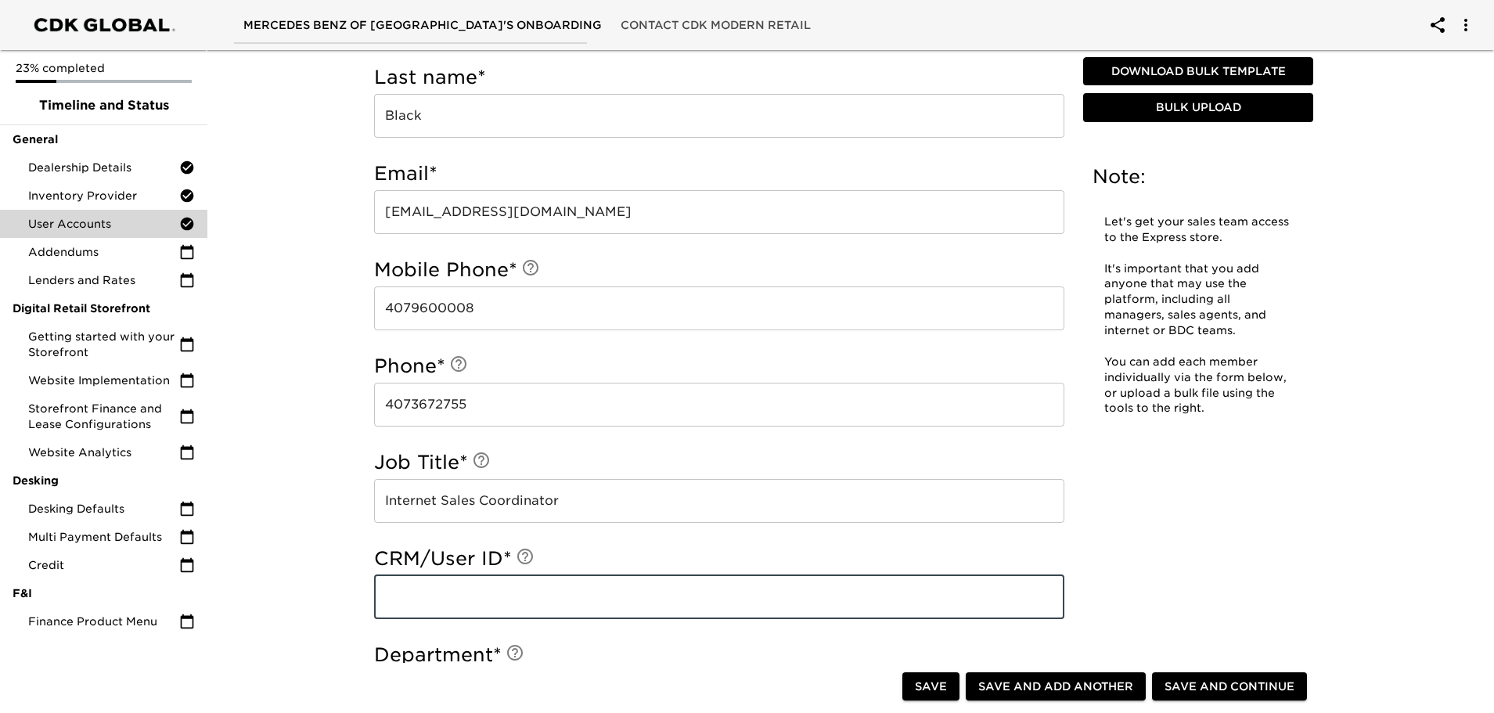
click at [421, 591] on input "text" at bounding box center [719, 597] width 690 height 44
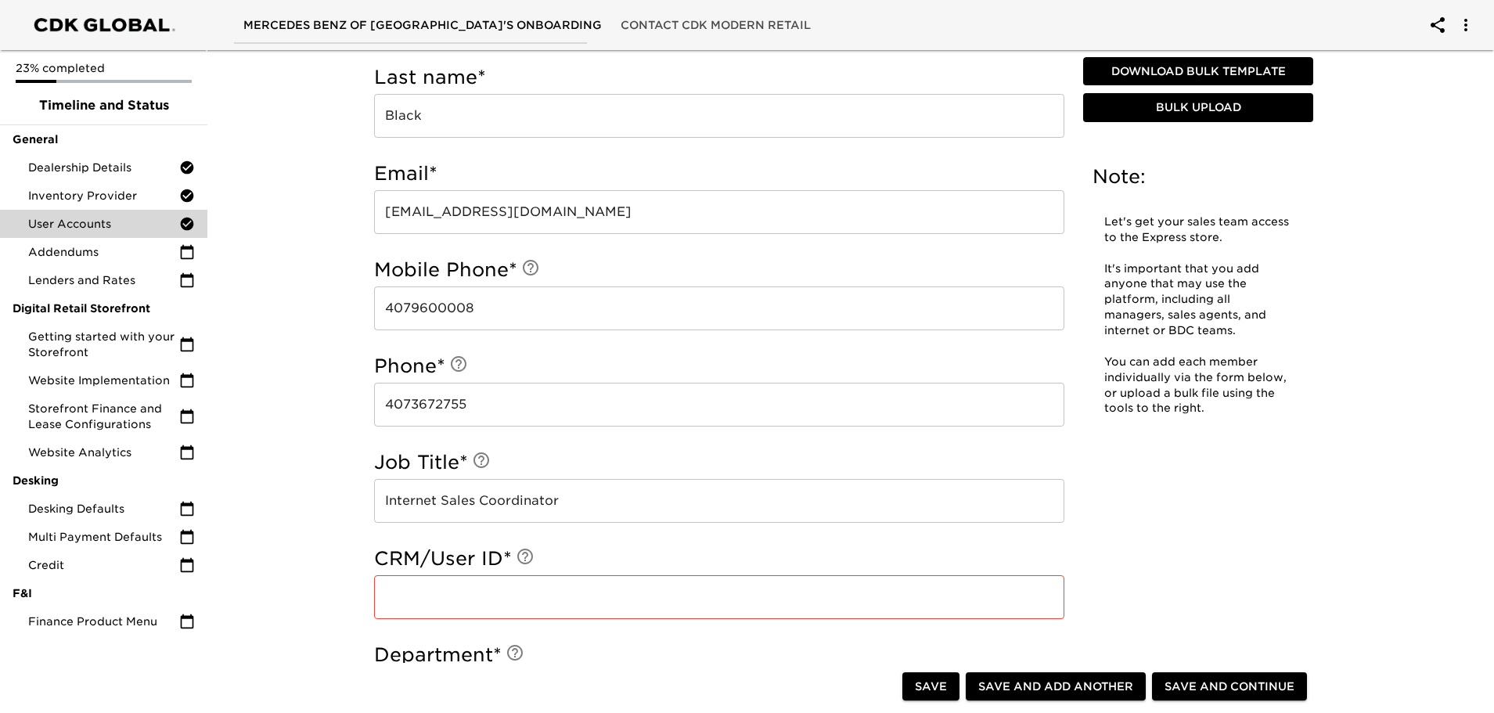
click at [410, 593] on input "text" at bounding box center [719, 597] width 690 height 44
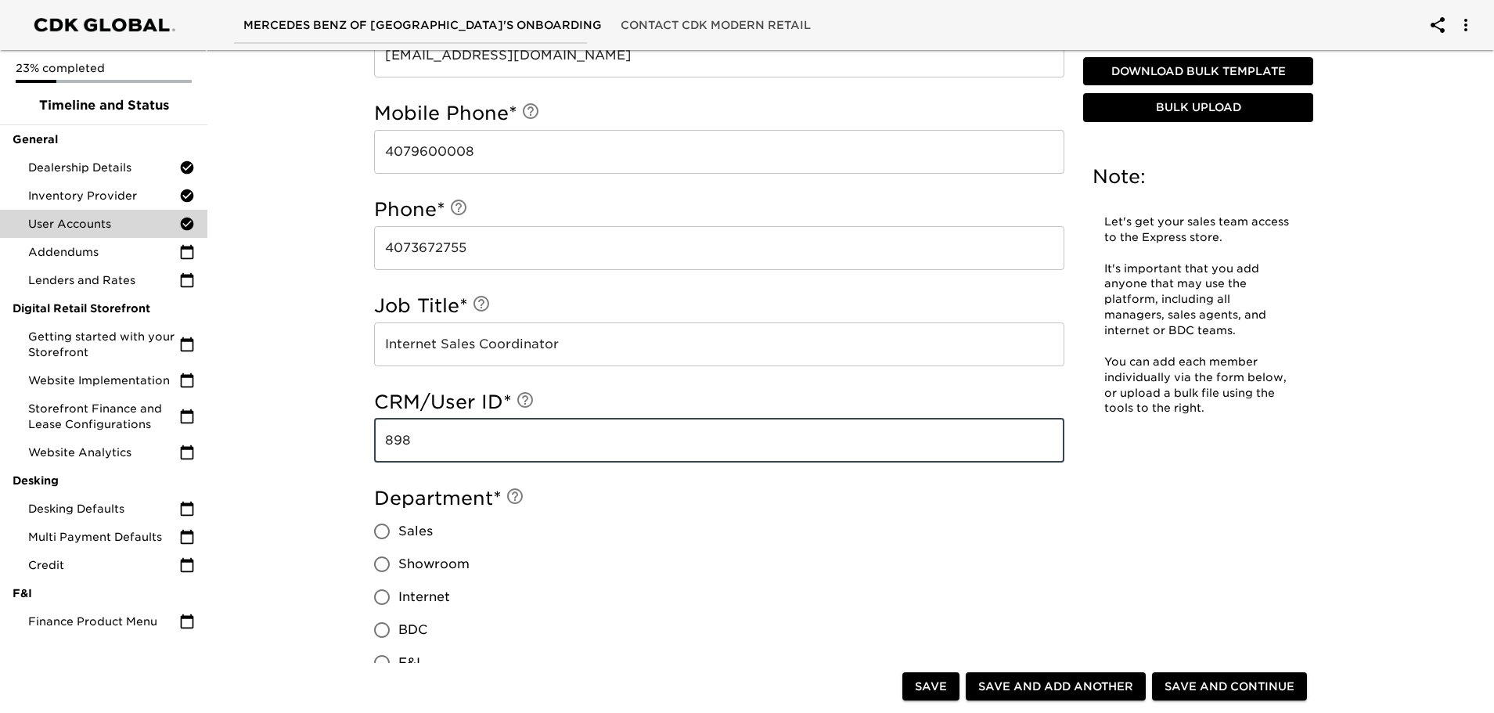
scroll to position [861, 0]
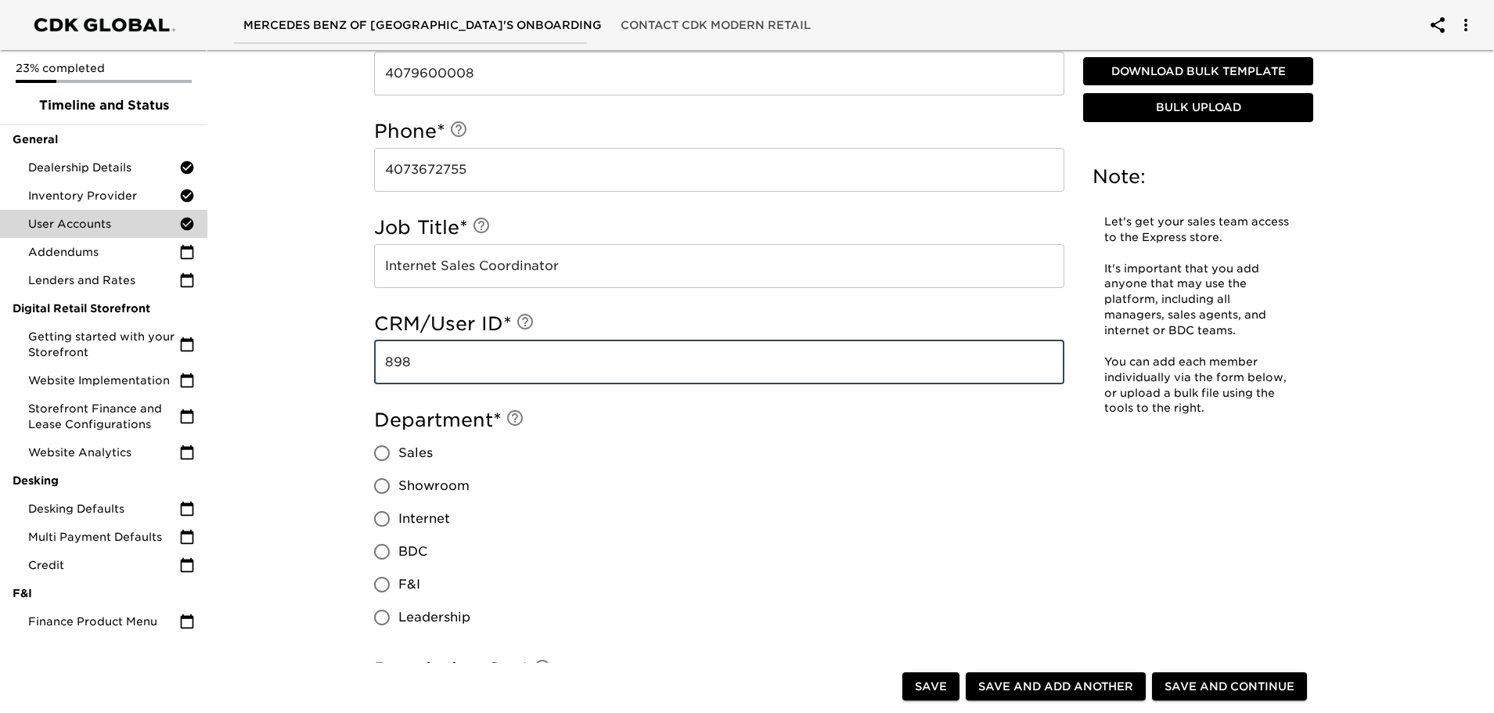
type input "898"
click at [385, 520] on input "Internet" at bounding box center [382, 519] width 33 height 33
radio input "true"
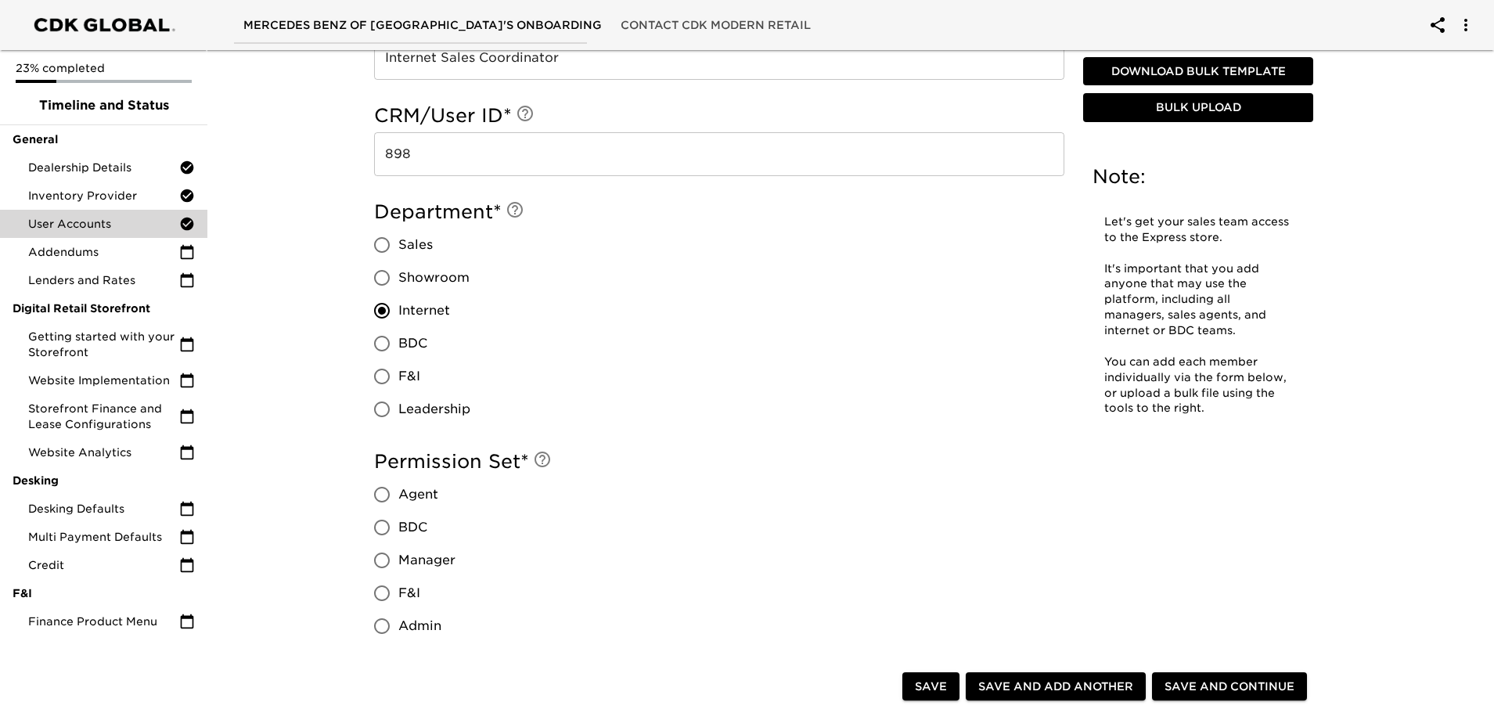
scroll to position [1096, 0]
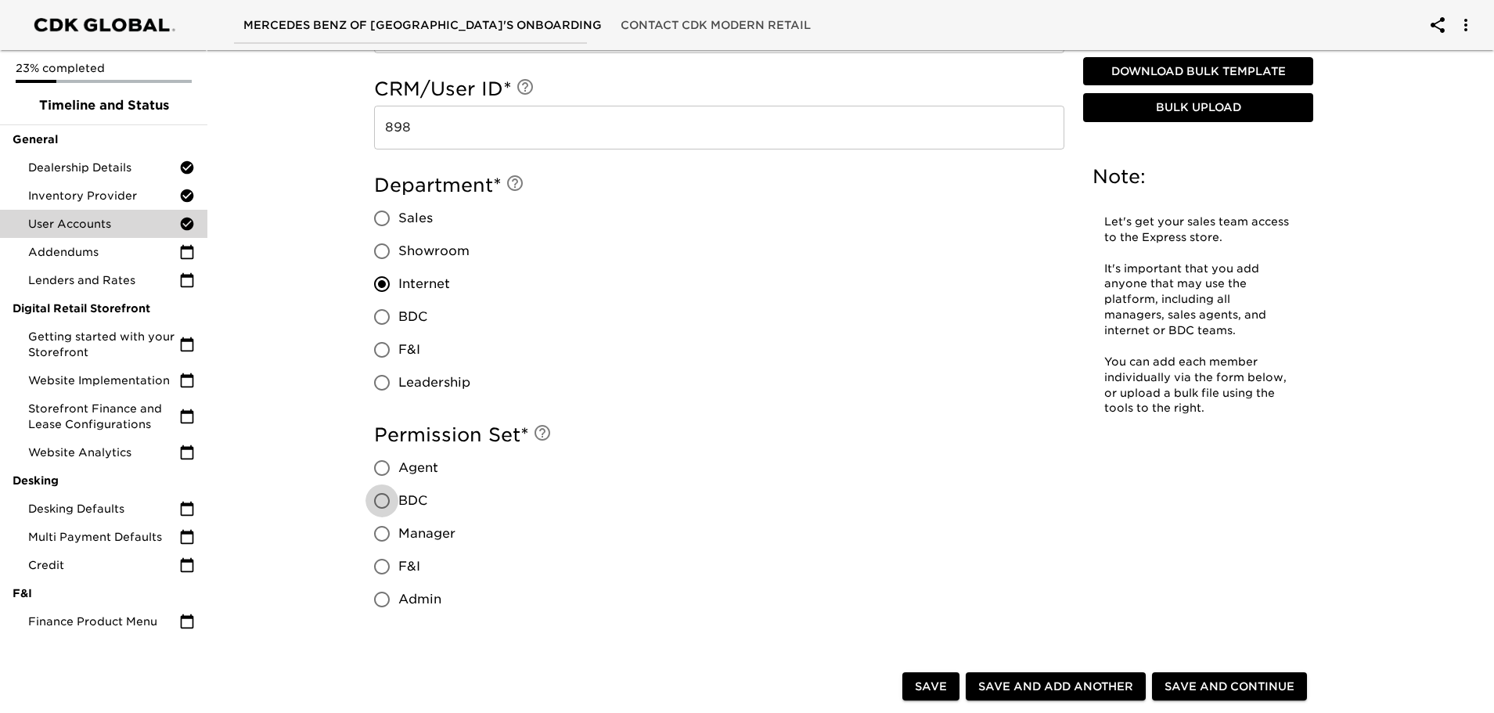
click at [383, 503] on input "BDC" at bounding box center [382, 501] width 33 height 33
radio input "true"
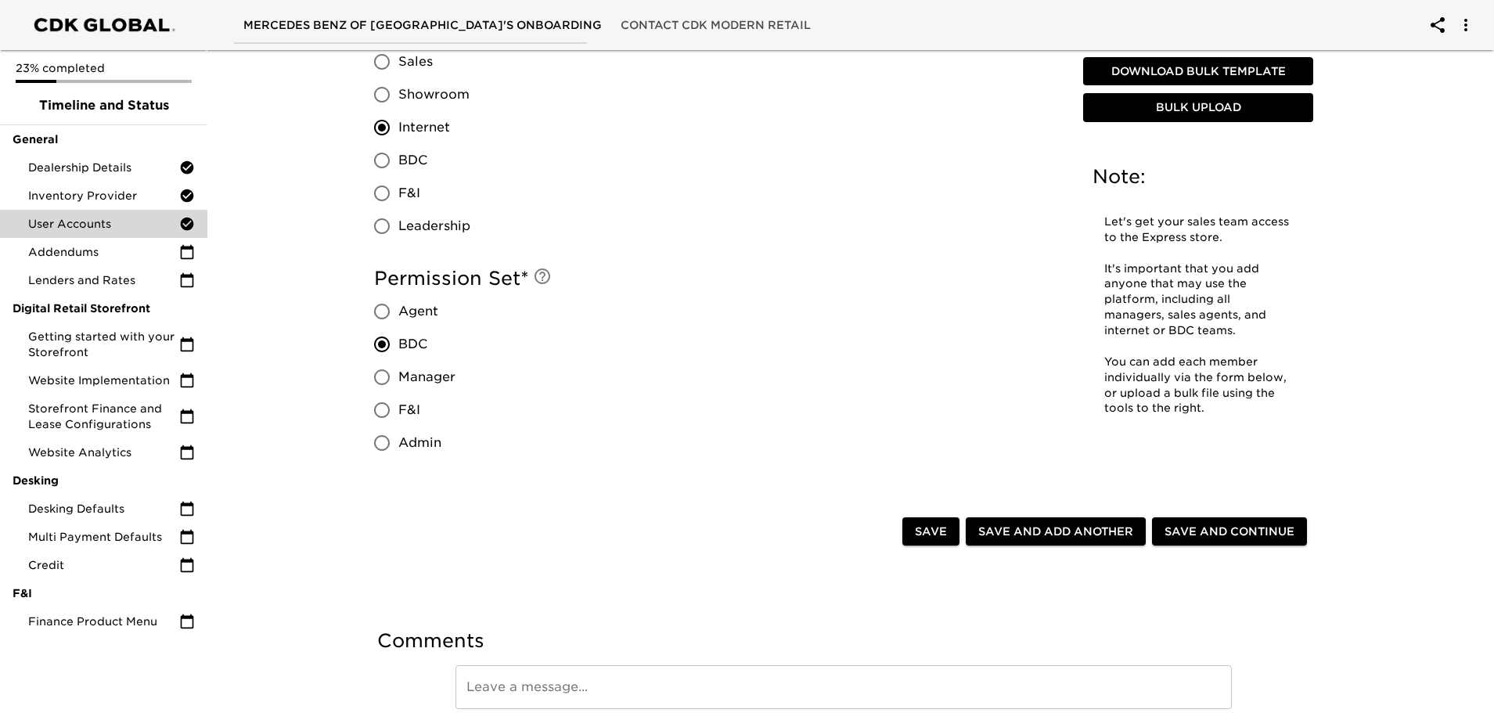
scroll to position [1322, 0]
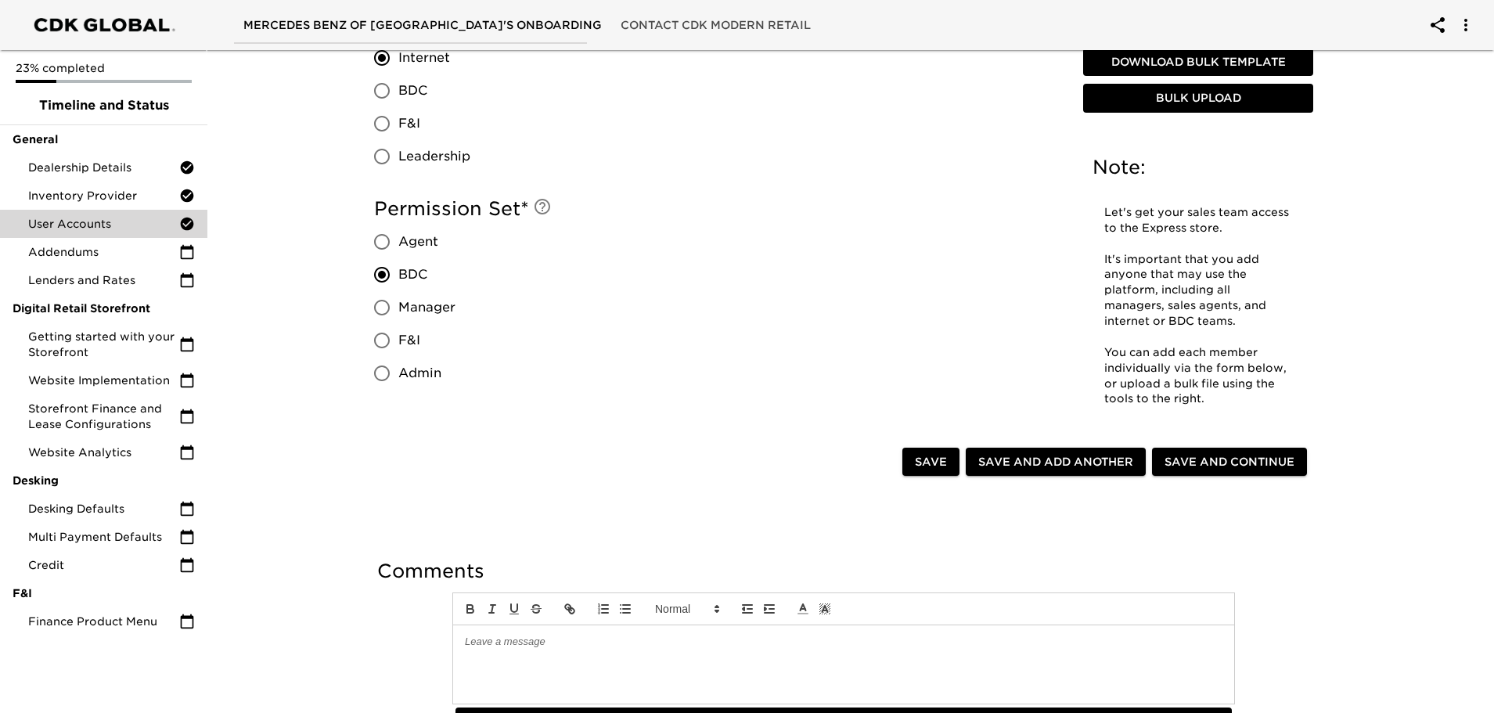
click at [1069, 462] on span "Save and Add Another" at bounding box center [1056, 462] width 155 height 20
radio input "false"
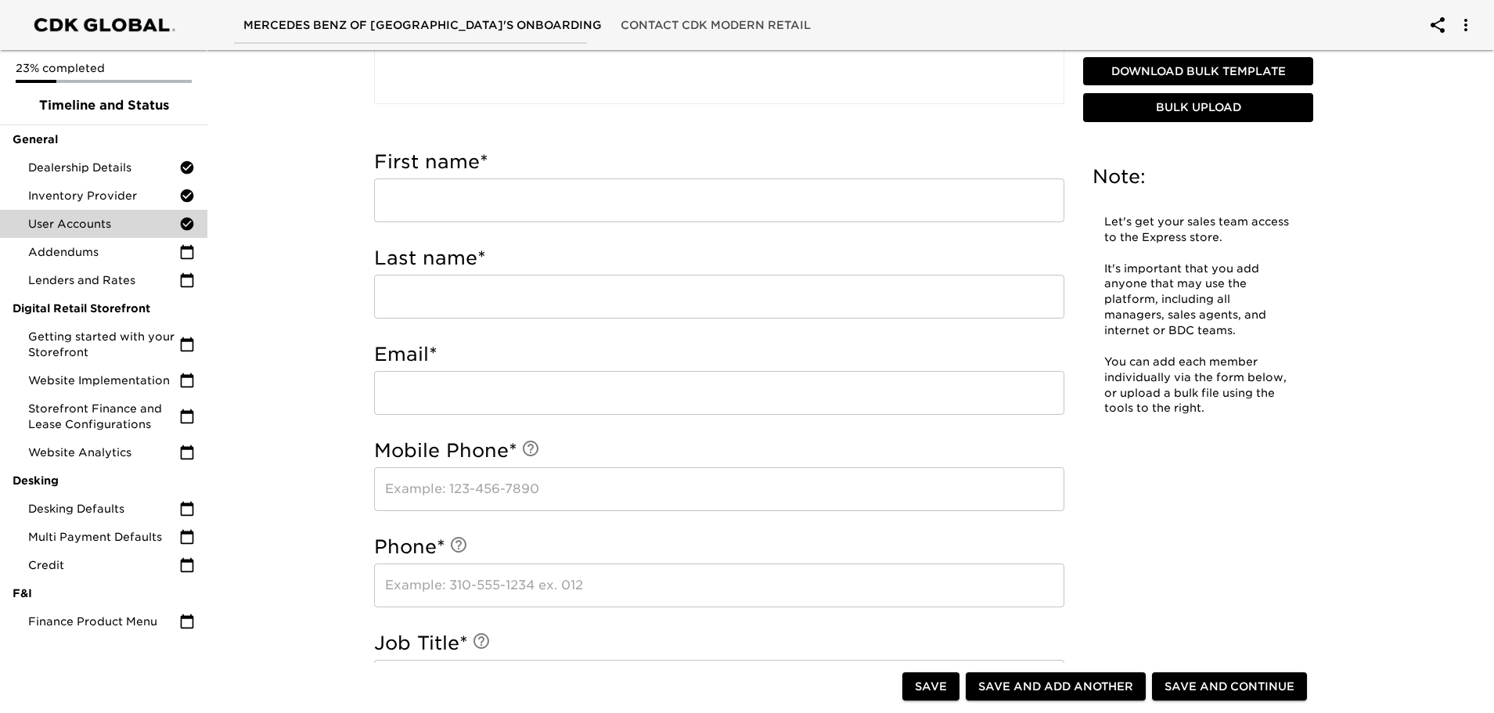
scroll to position [305, 0]
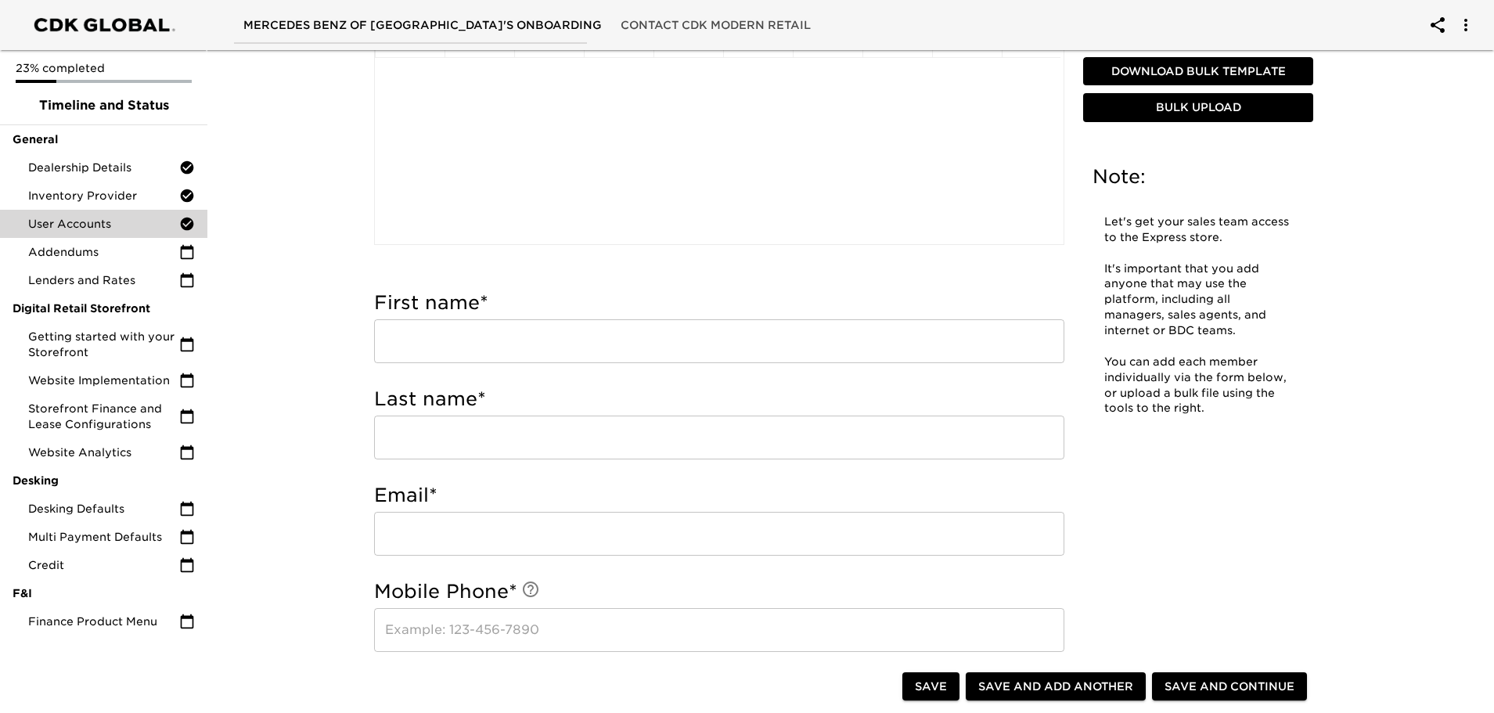
click at [468, 344] on input "text" at bounding box center [719, 341] width 690 height 44
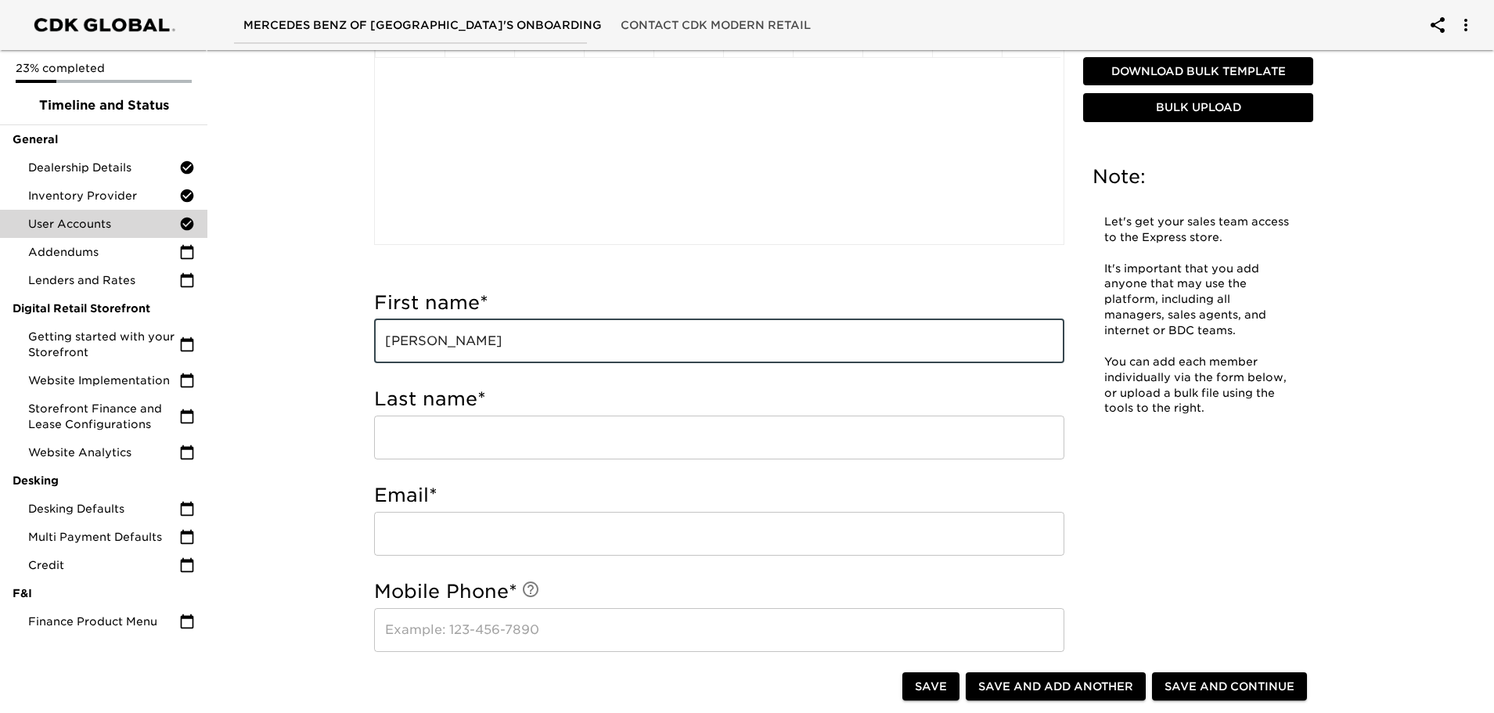
type input "[PERSON_NAME]"
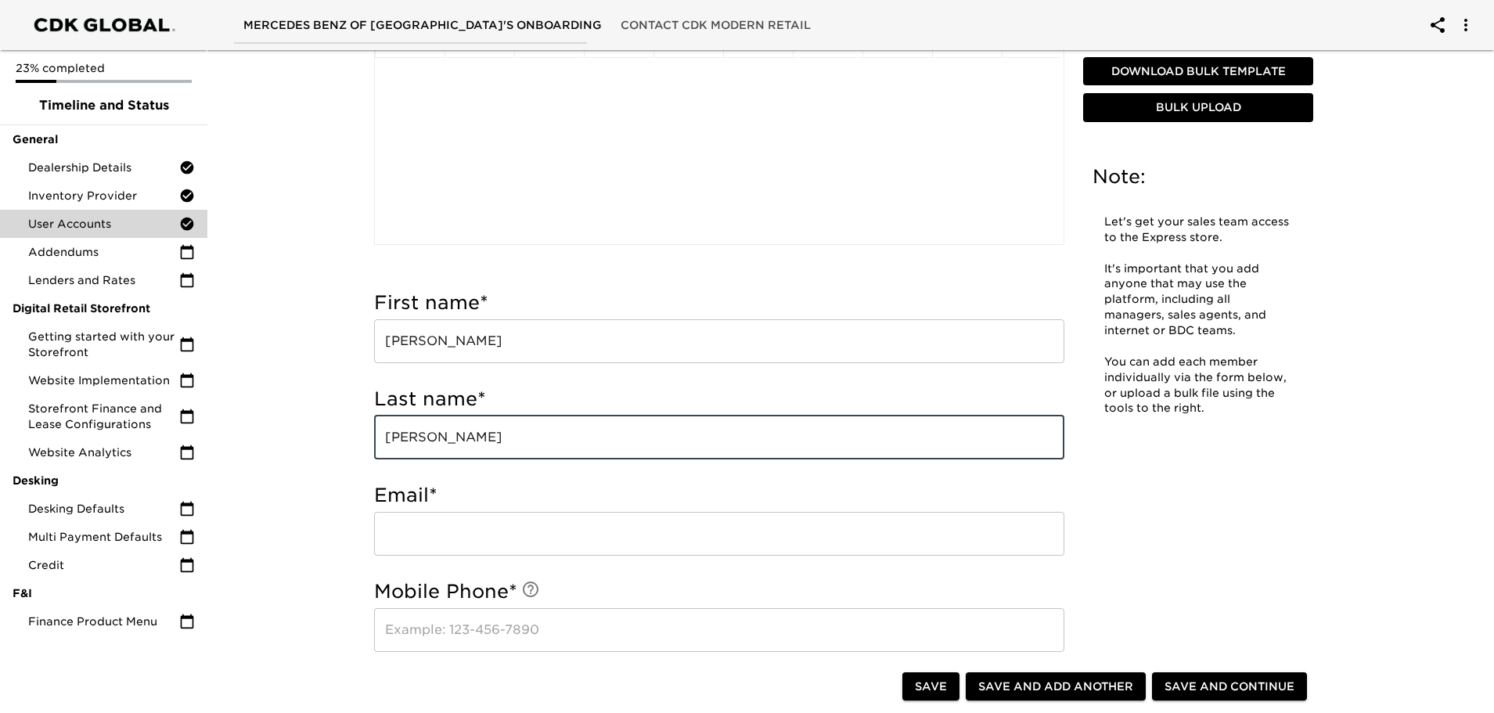
type input "[PERSON_NAME]"
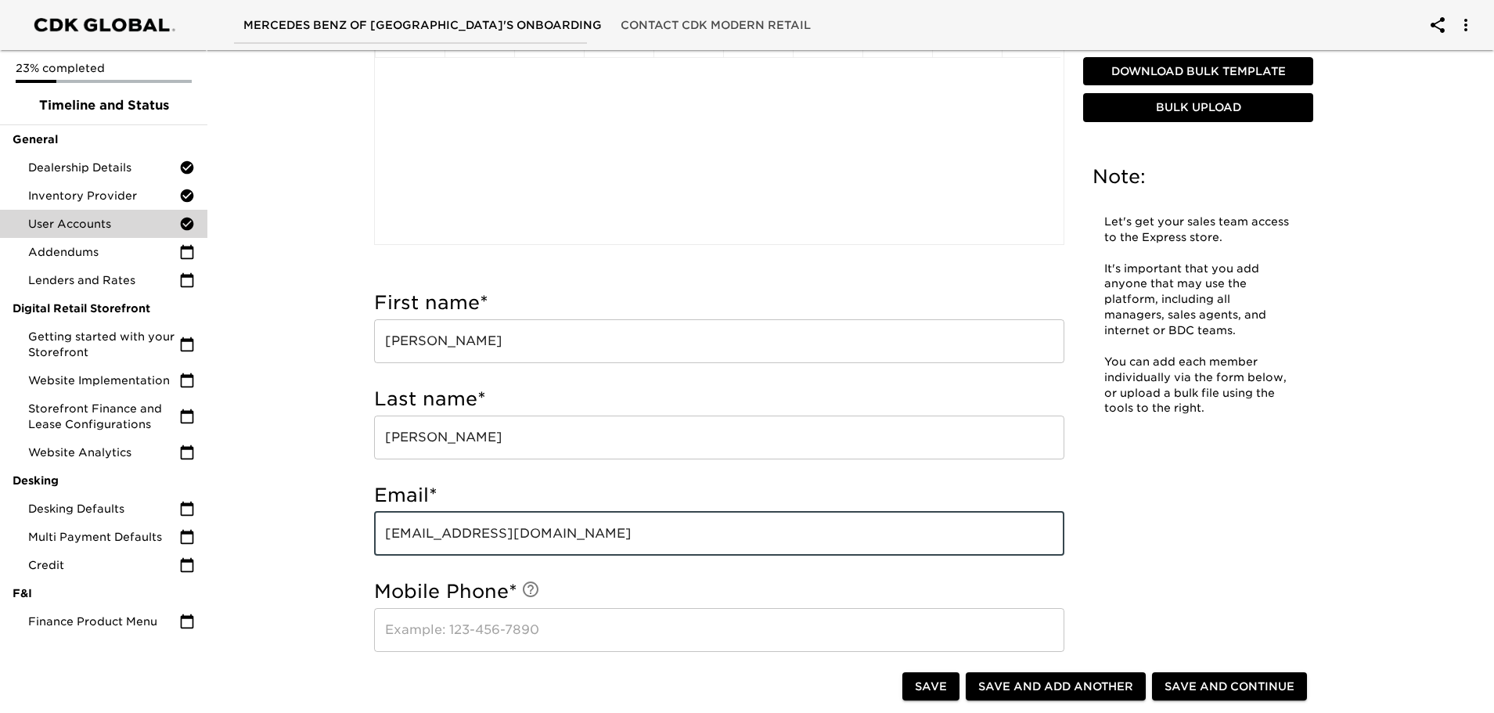
type input "[EMAIL_ADDRESS][DOMAIN_NAME]"
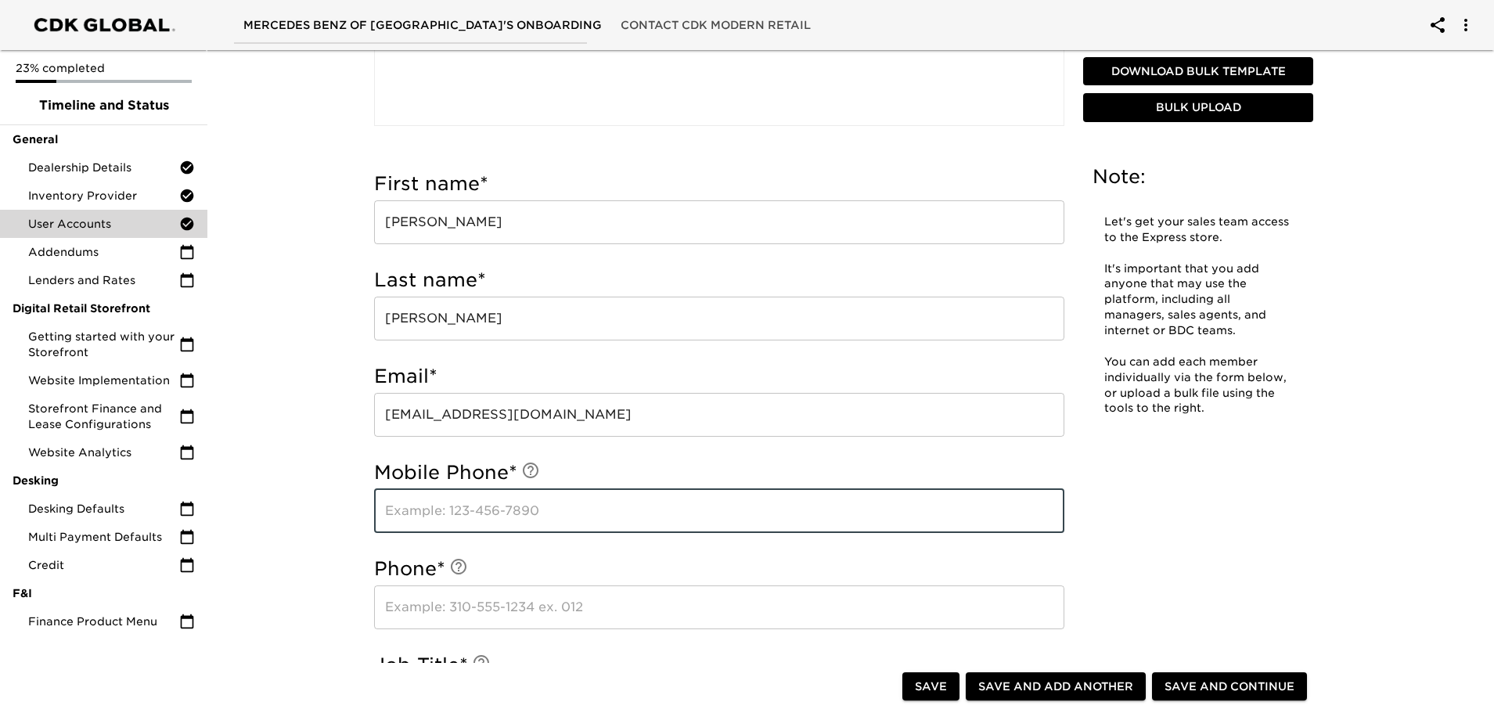
scroll to position [461, 0]
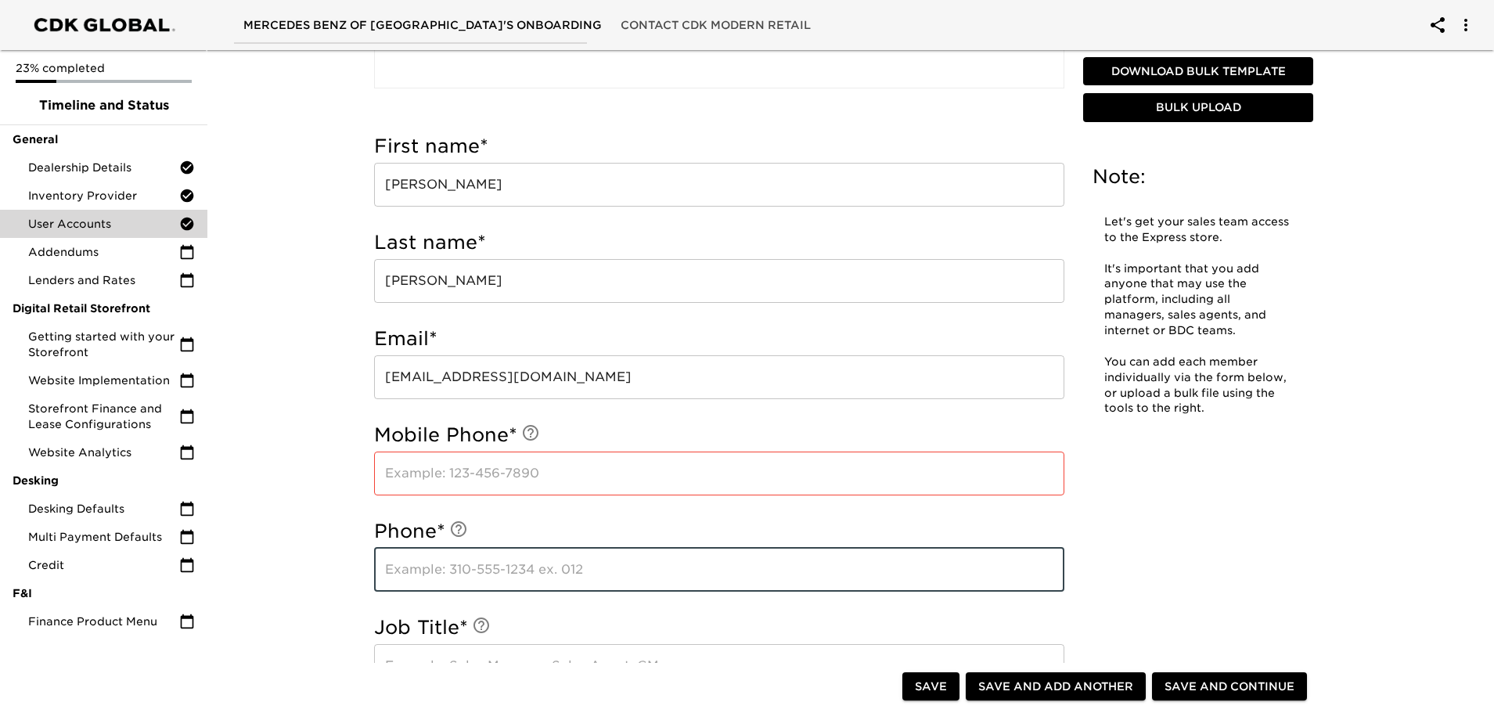
click at [426, 566] on input "text" at bounding box center [719, 570] width 690 height 44
type input "4073175353"
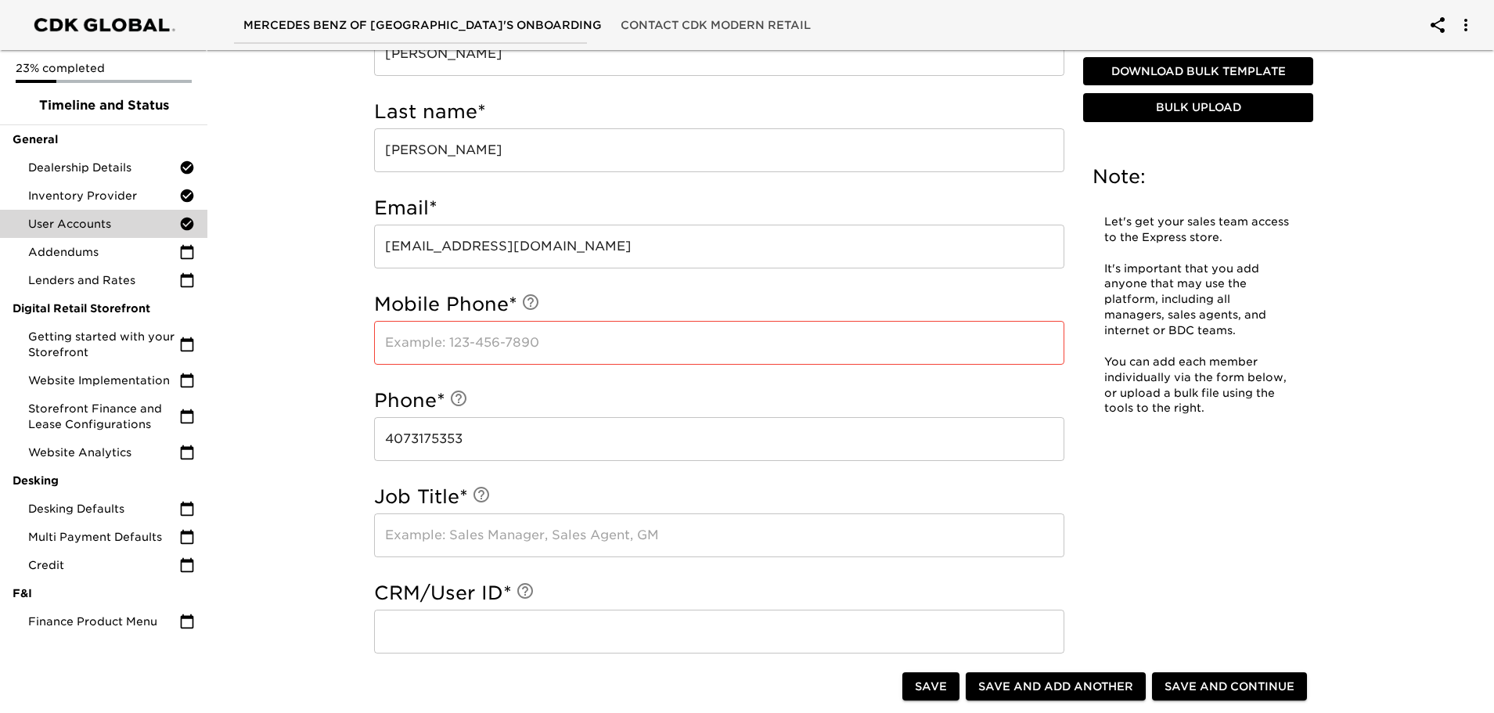
scroll to position [618, 0]
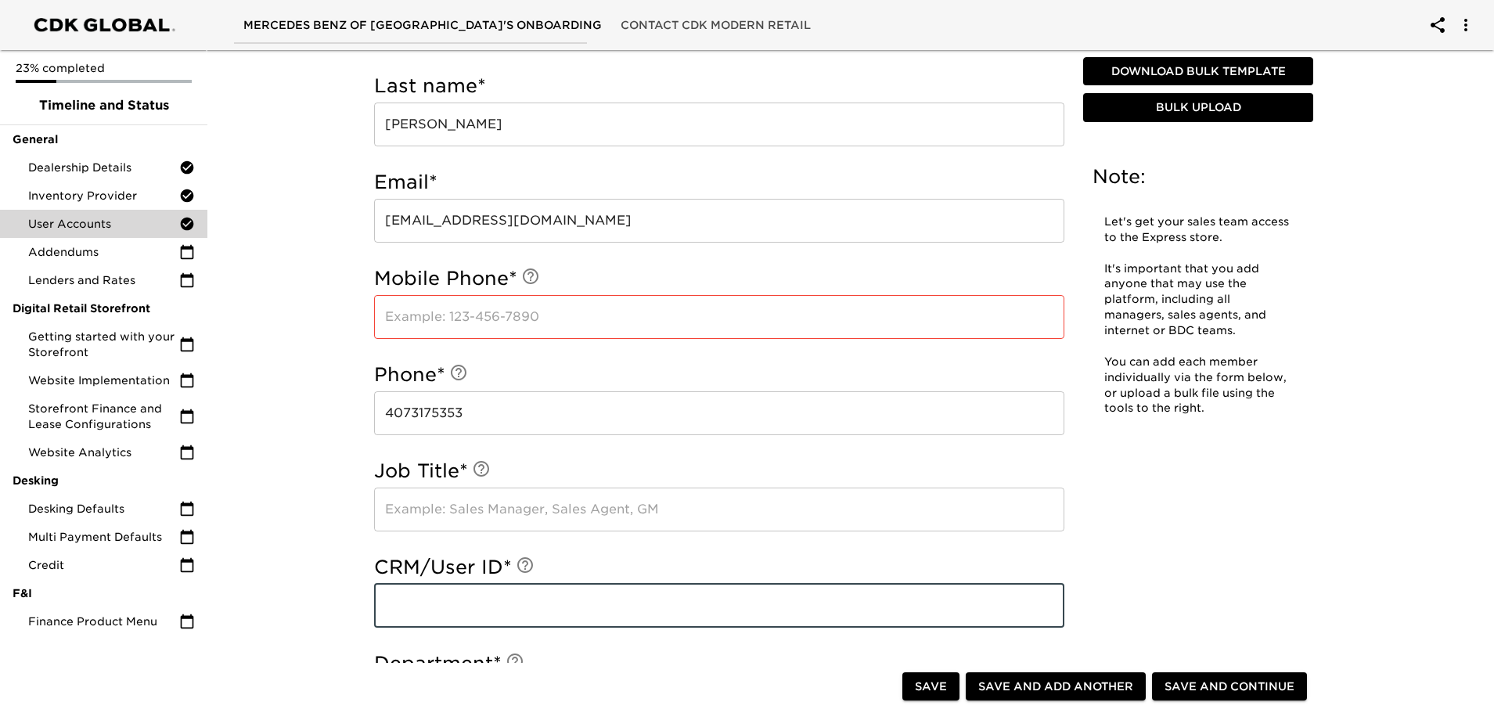
click at [419, 601] on input "text" at bounding box center [719, 606] width 690 height 44
type input "1307"
click at [434, 507] on input "text" at bounding box center [719, 510] width 690 height 44
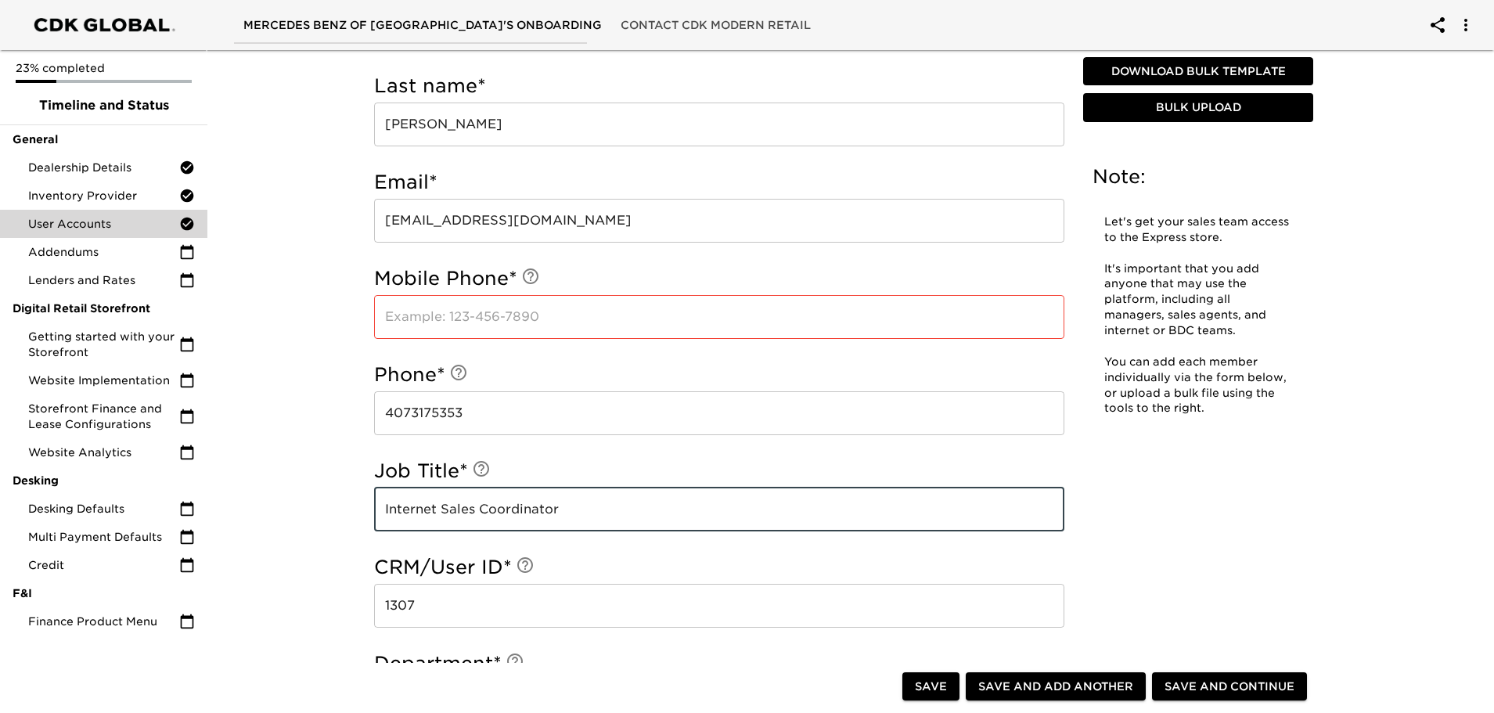
type input "Internet Sales Coordinator"
click at [410, 308] on input "text" at bounding box center [719, 317] width 690 height 44
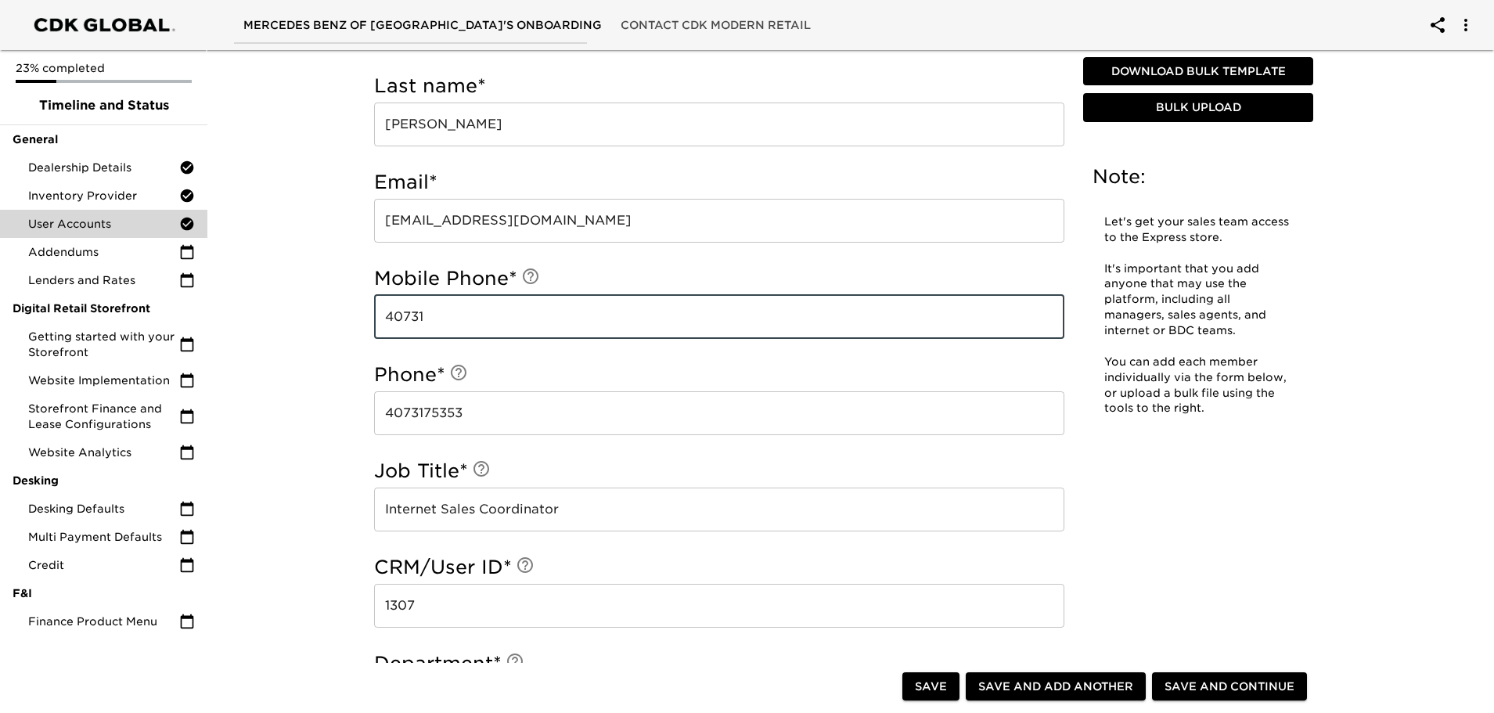
drag, startPoint x: 434, startPoint y: 315, endPoint x: 292, endPoint y: 335, distance: 143.8
click at [292, 333] on div "User Accounts - Complete! Note: Let's get your sales team access to the Express…" at bounding box center [843, 470] width 1293 height 2088
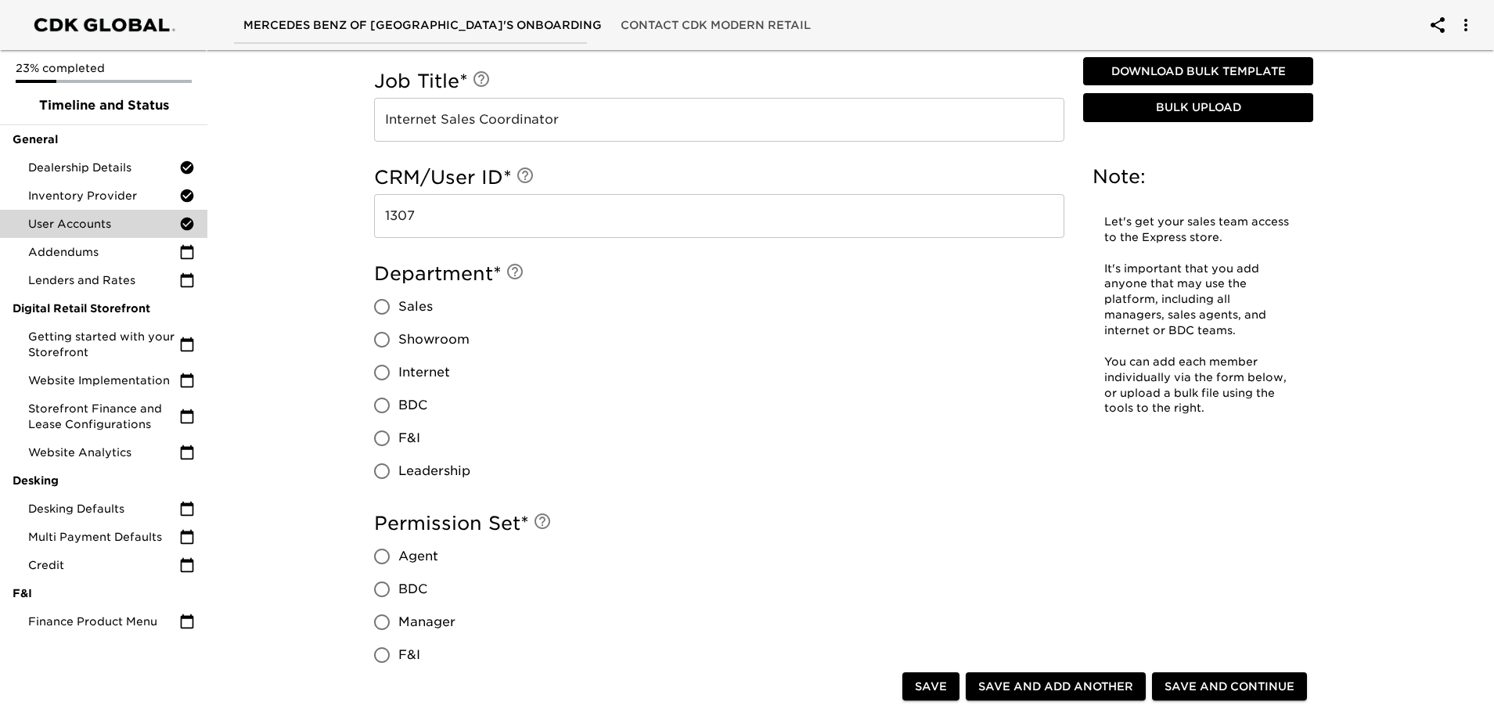
scroll to position [1009, 0]
type input "4144034608"
click at [387, 369] on input "Internet" at bounding box center [382, 371] width 33 height 33
radio input "true"
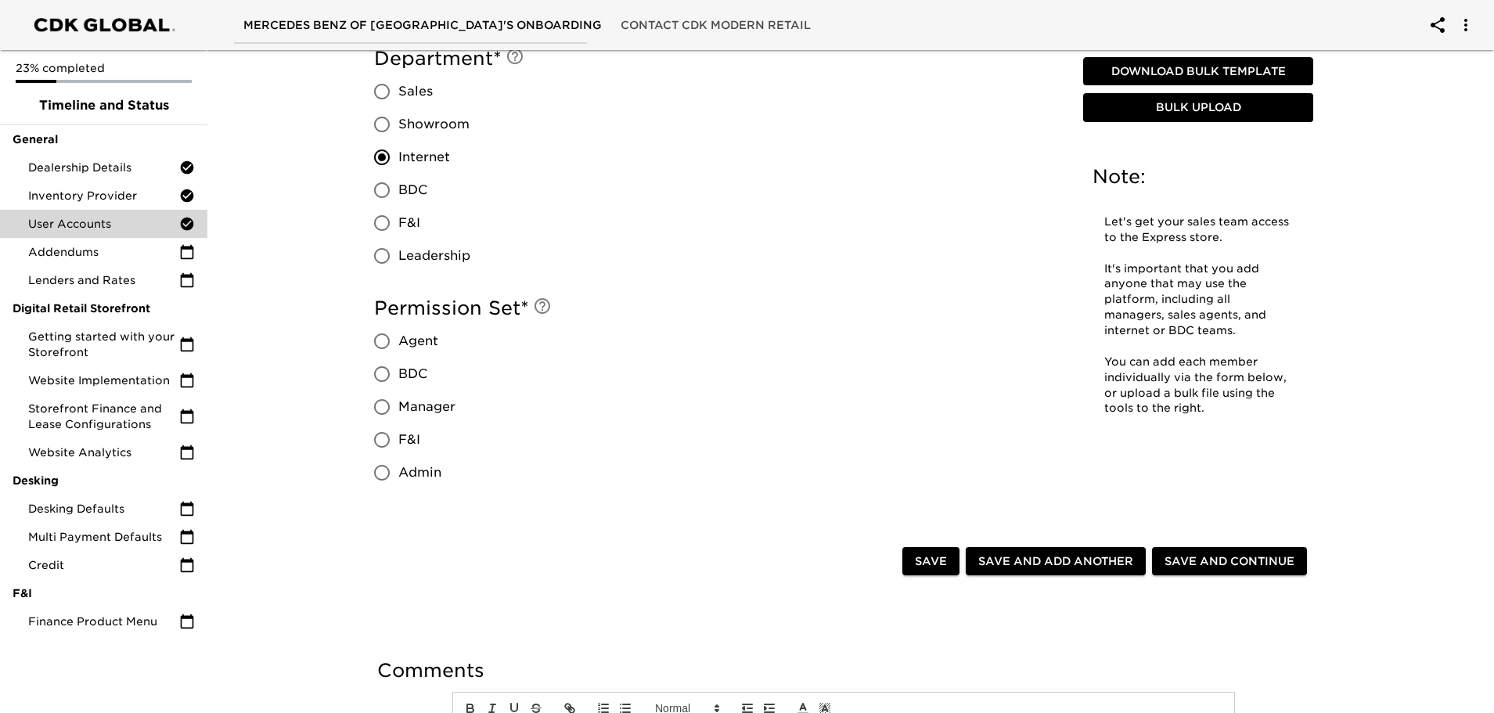
scroll to position [1244, 0]
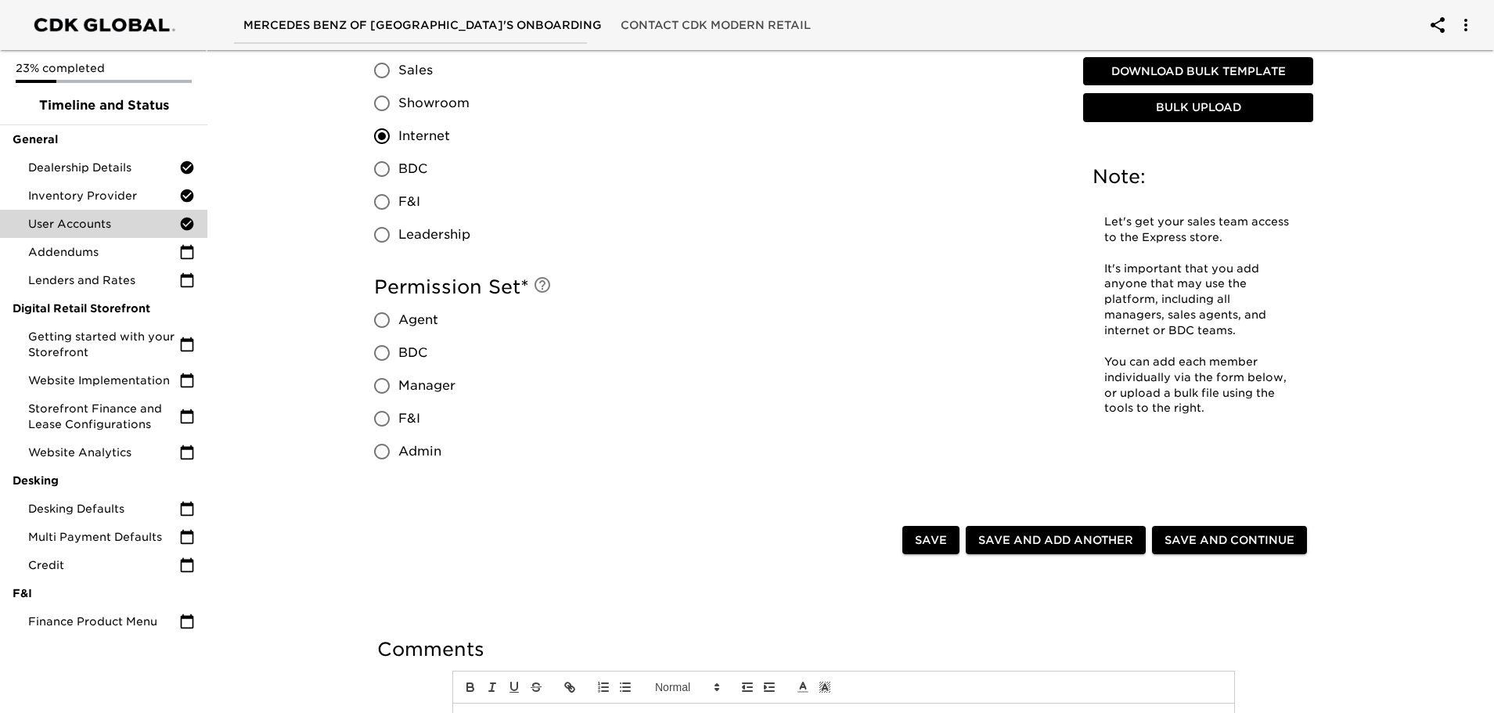
click at [379, 353] on input "BDC" at bounding box center [382, 353] width 33 height 33
radio input "true"
click at [1020, 539] on span "Save and Add Another" at bounding box center [1056, 541] width 155 height 20
radio input "false"
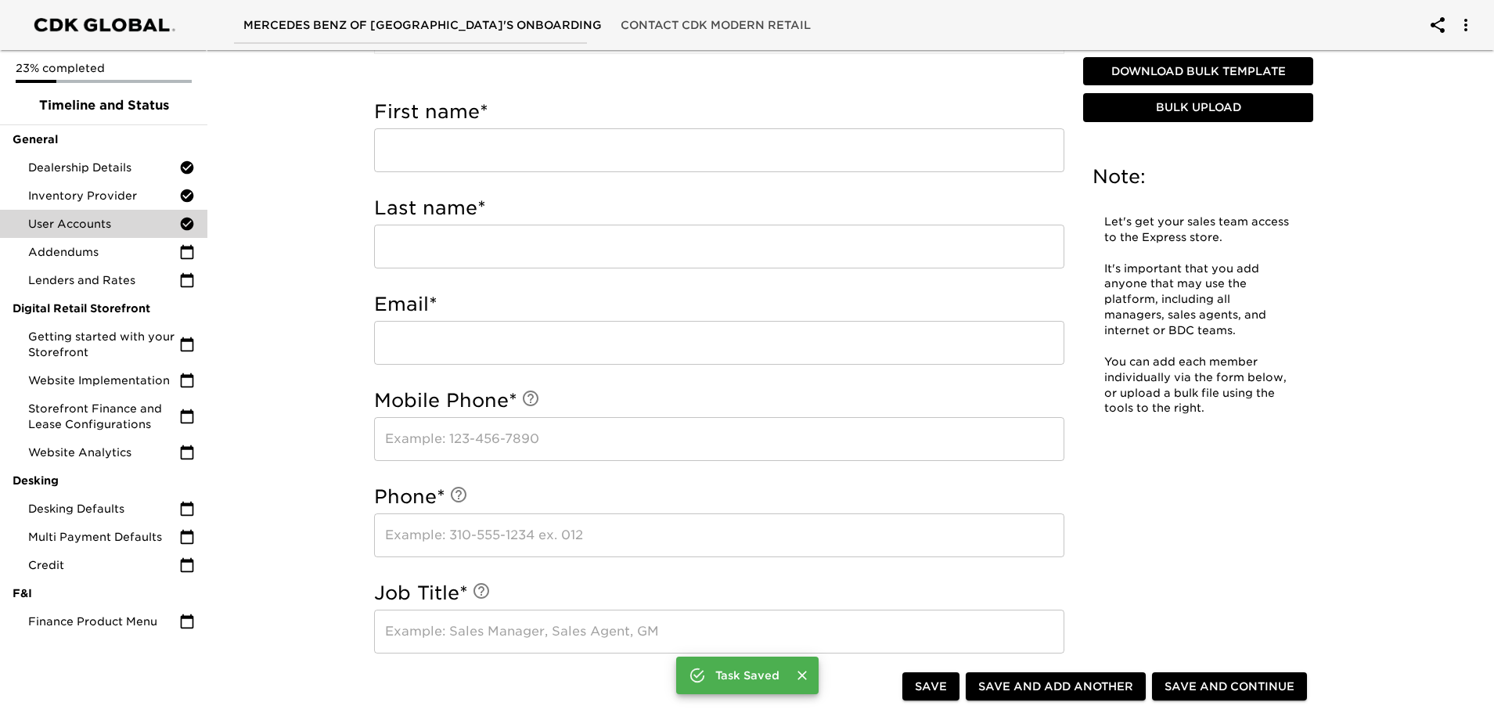
scroll to position [461, 0]
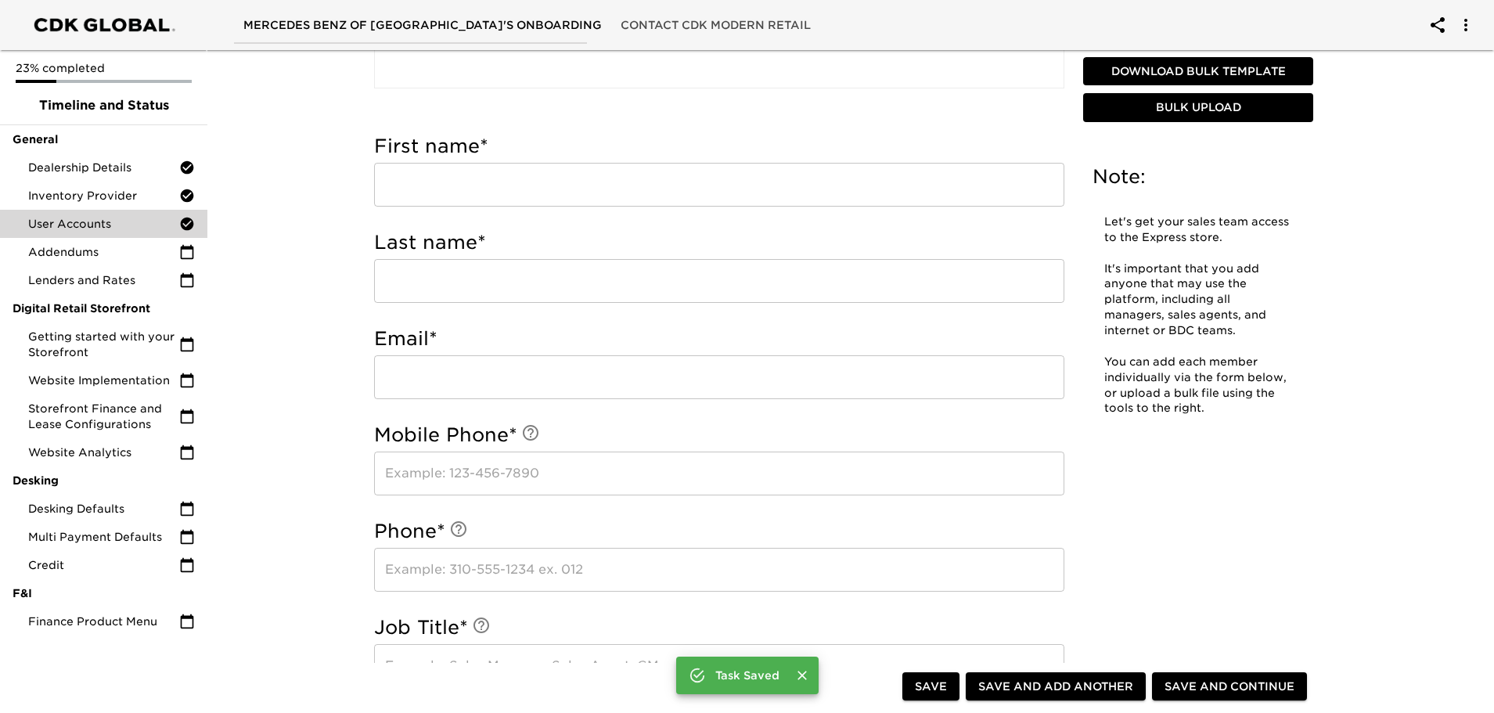
click at [490, 183] on input "text" at bounding box center [719, 185] width 690 height 44
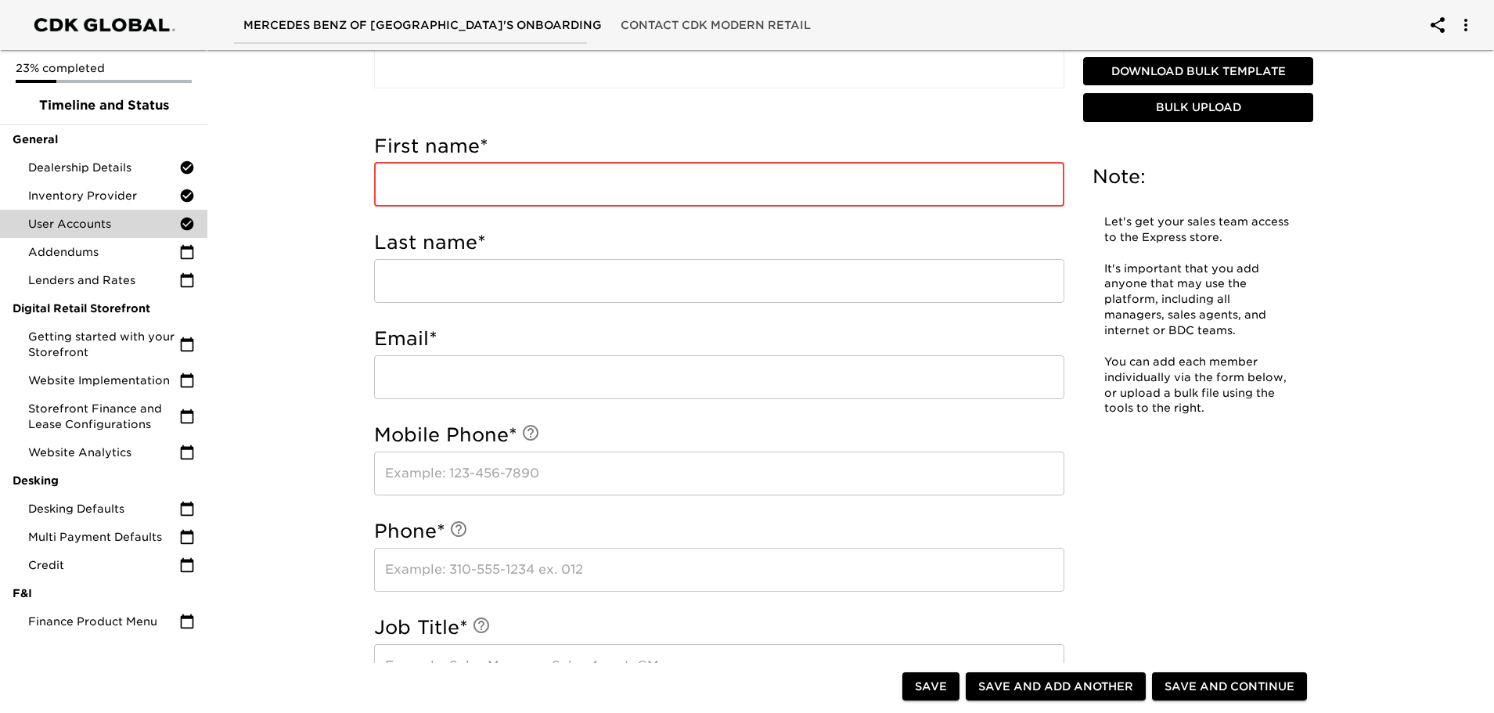
click at [440, 188] on input "text" at bounding box center [719, 185] width 690 height 44
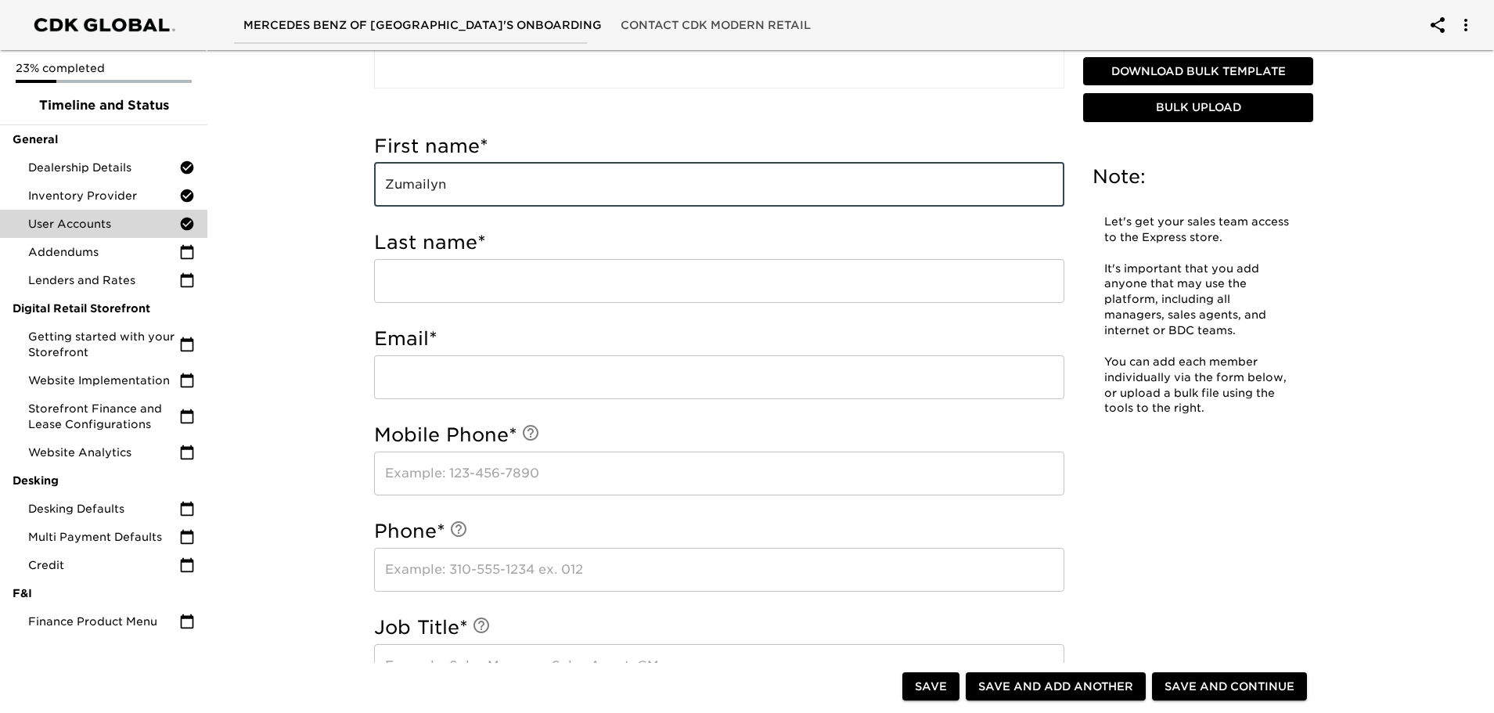
type input "Zumailyn"
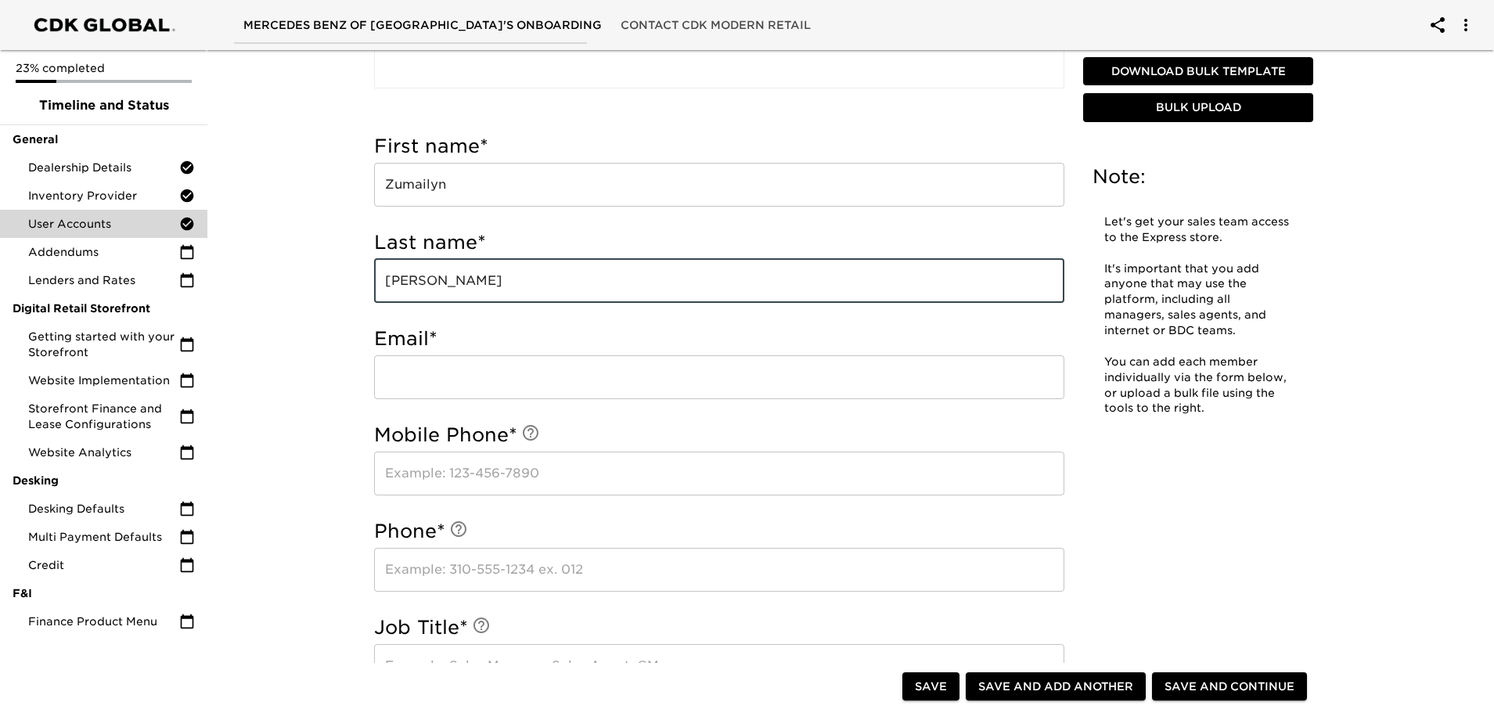
type input "[PERSON_NAME]"
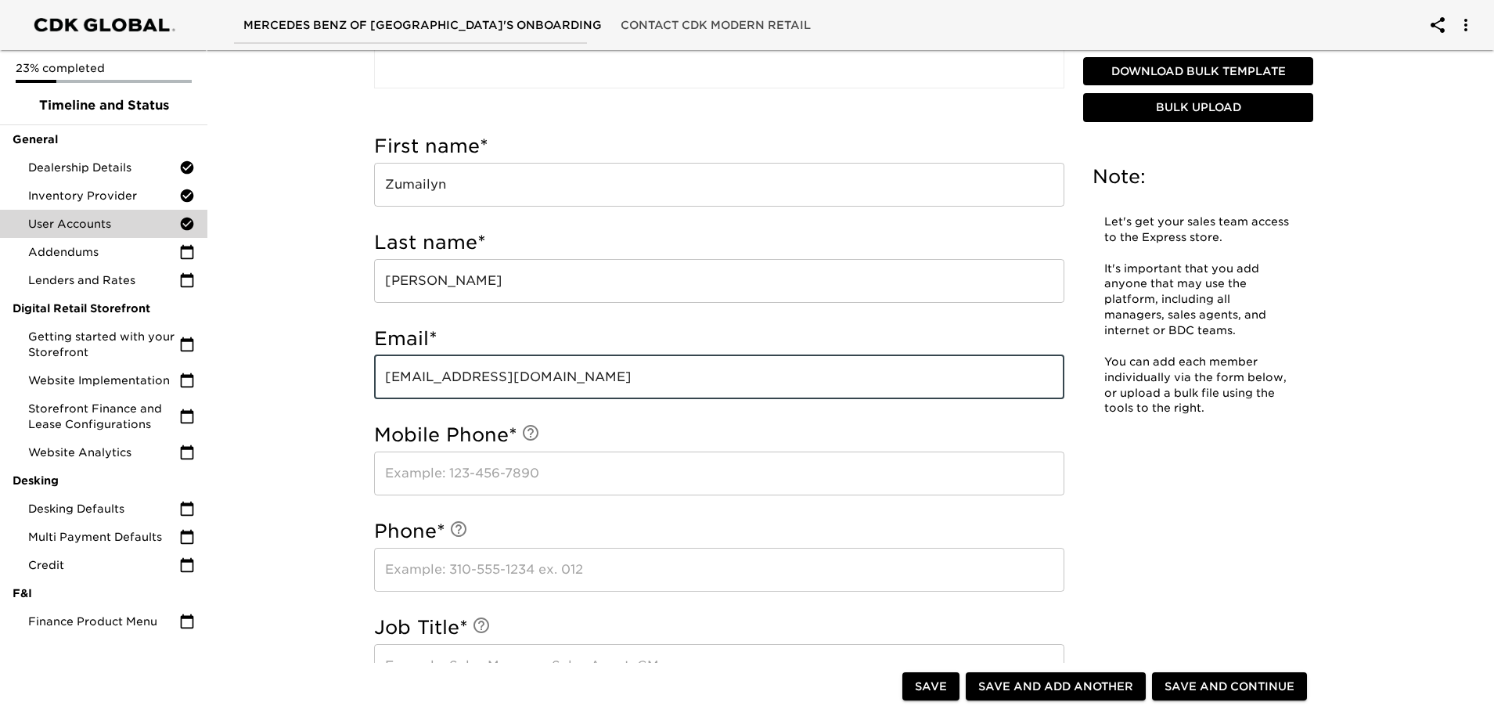
type input "[EMAIL_ADDRESS][DOMAIN_NAME]"
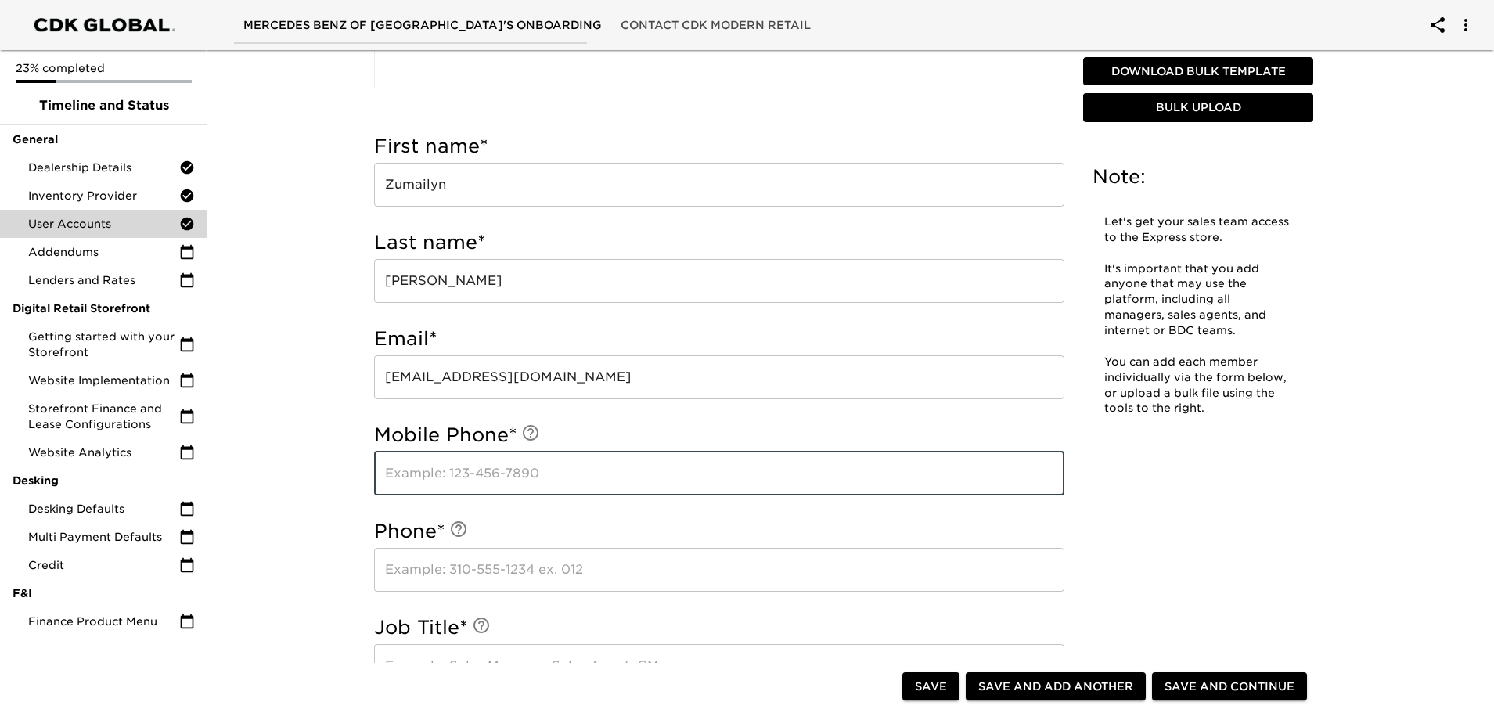
click at [402, 471] on input "text" at bounding box center [719, 474] width 690 height 44
type input "4073930172"
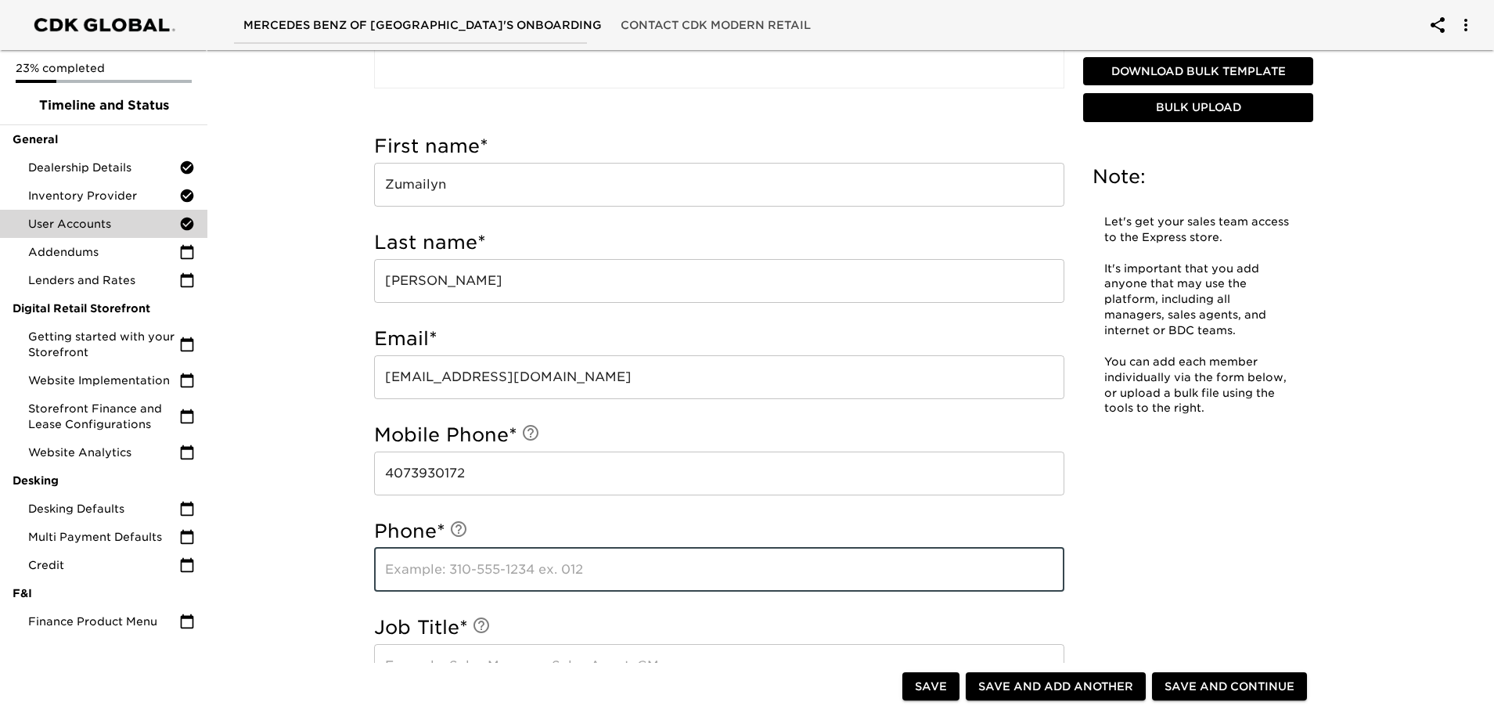
click at [461, 579] on input "text" at bounding box center [719, 570] width 690 height 44
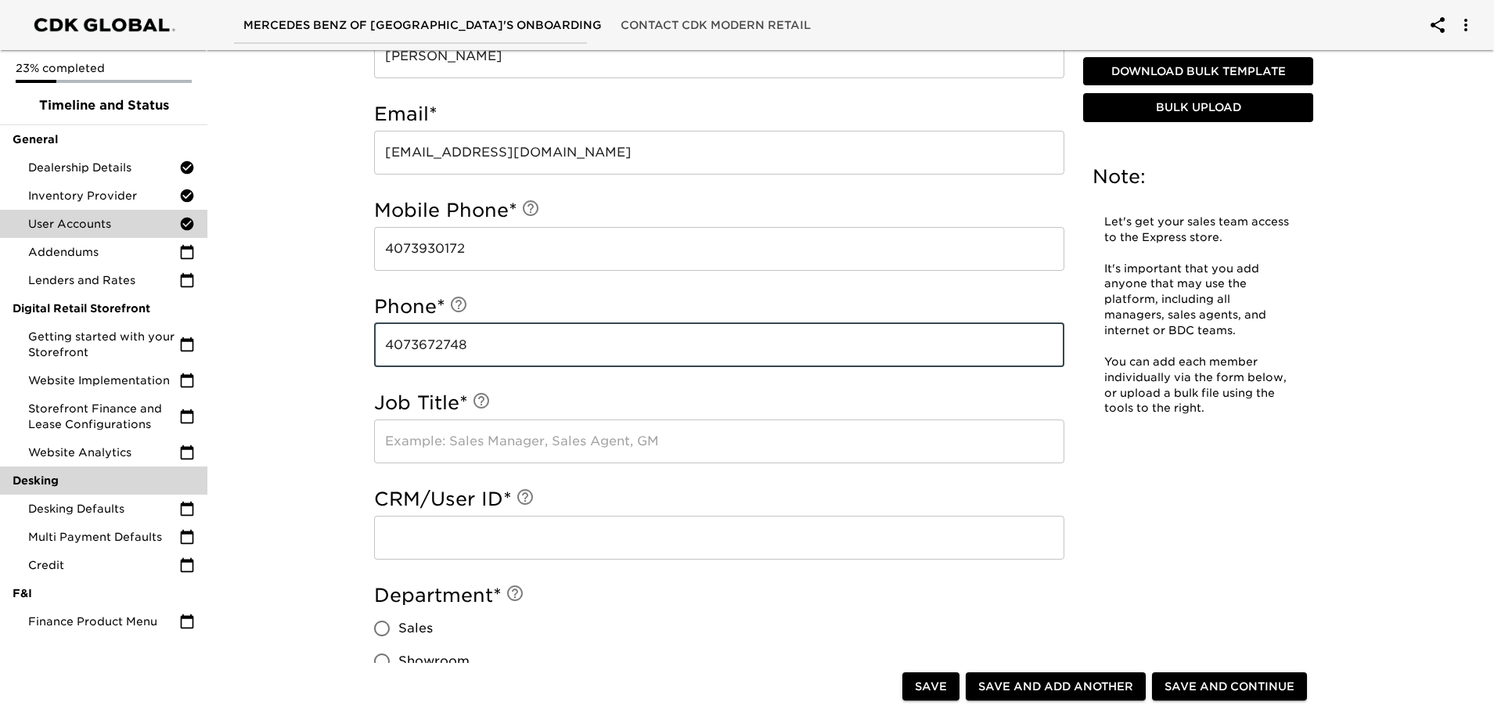
scroll to position [696, 0]
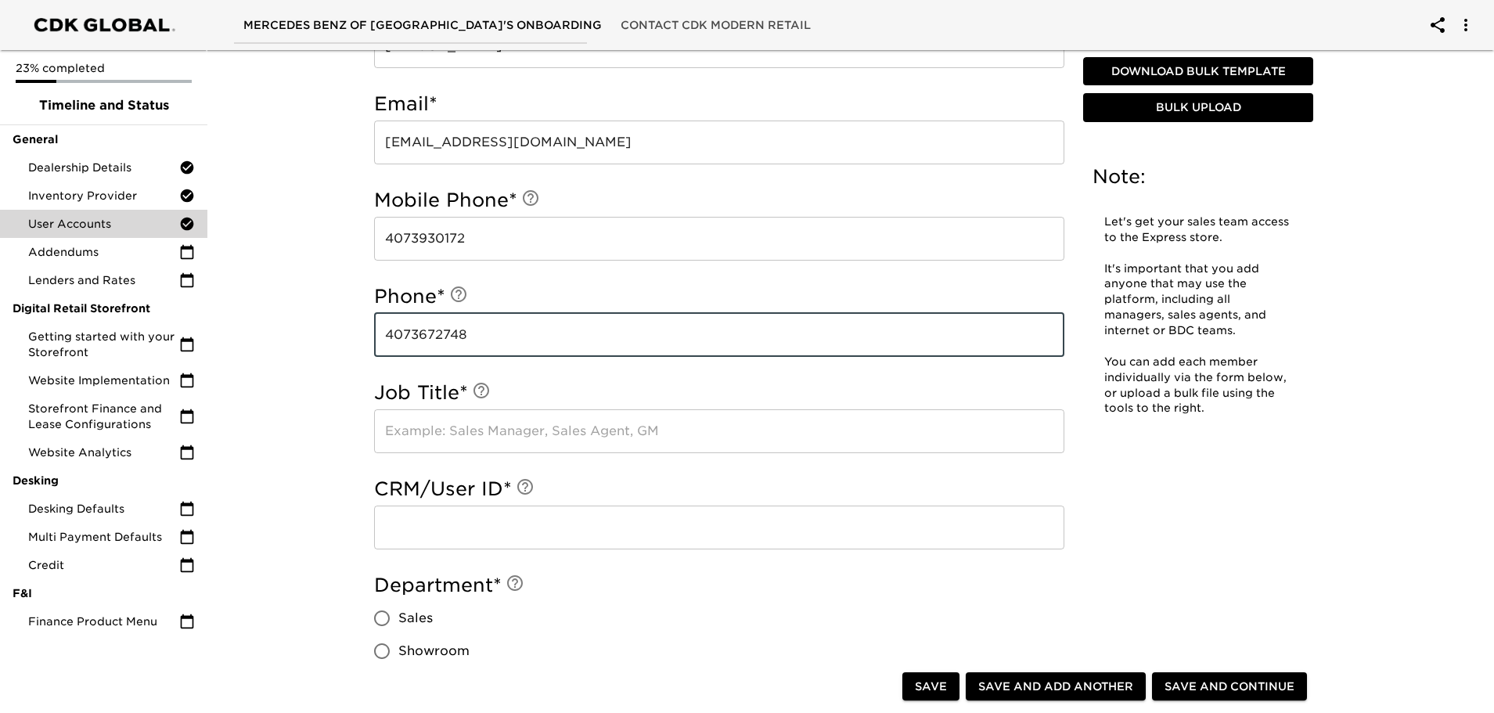
type input "4073672748"
click at [439, 442] on input "text" at bounding box center [719, 431] width 690 height 44
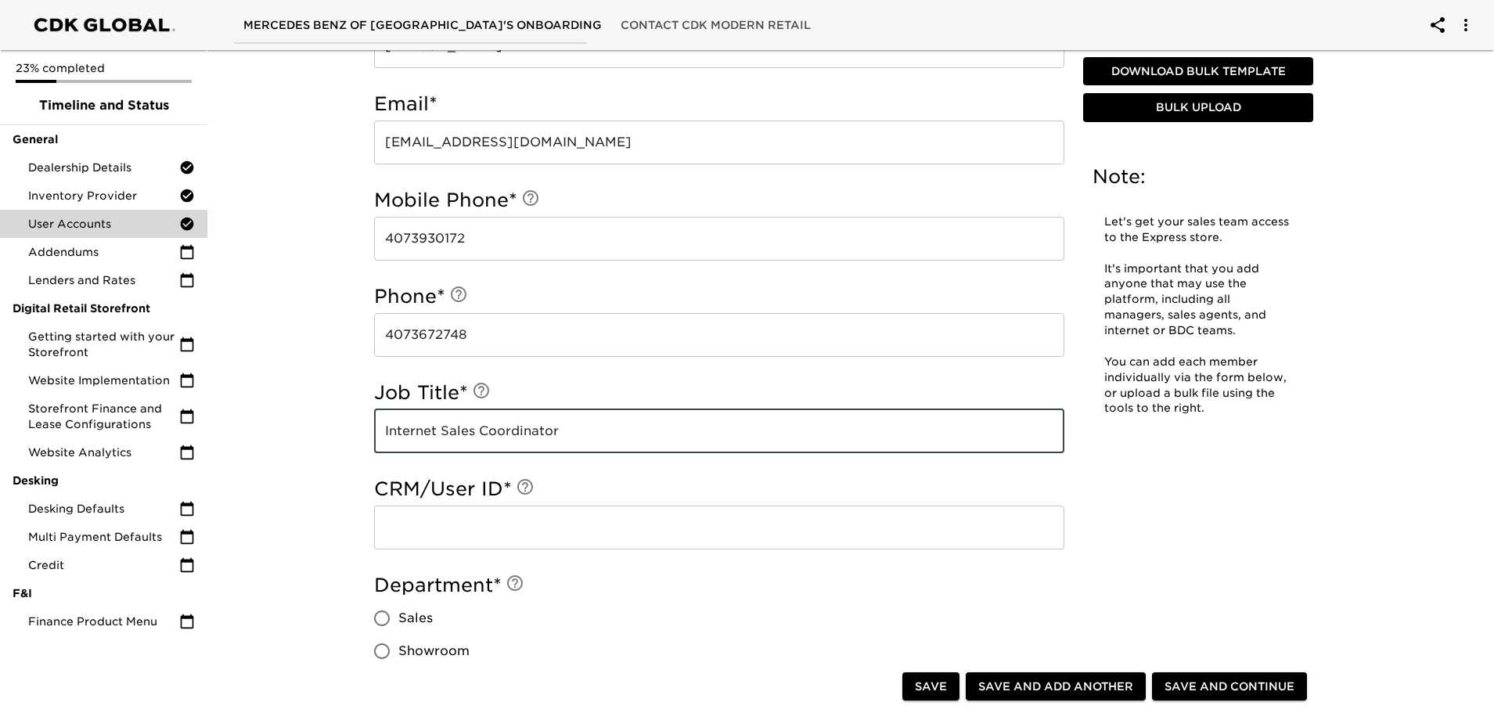
type input "Internet Sales Coordinator"
click at [447, 523] on input "text" at bounding box center [719, 528] width 690 height 44
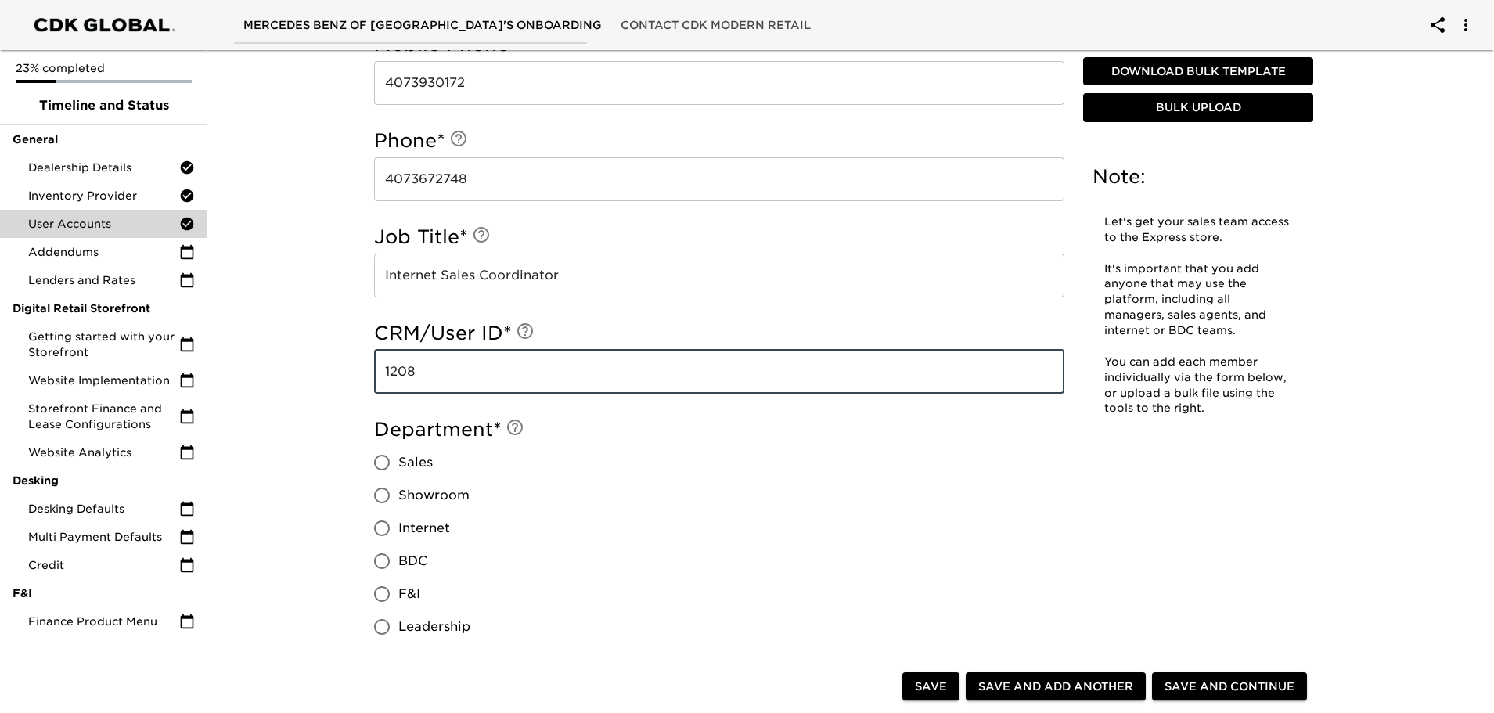
scroll to position [853, 0]
type input "1208"
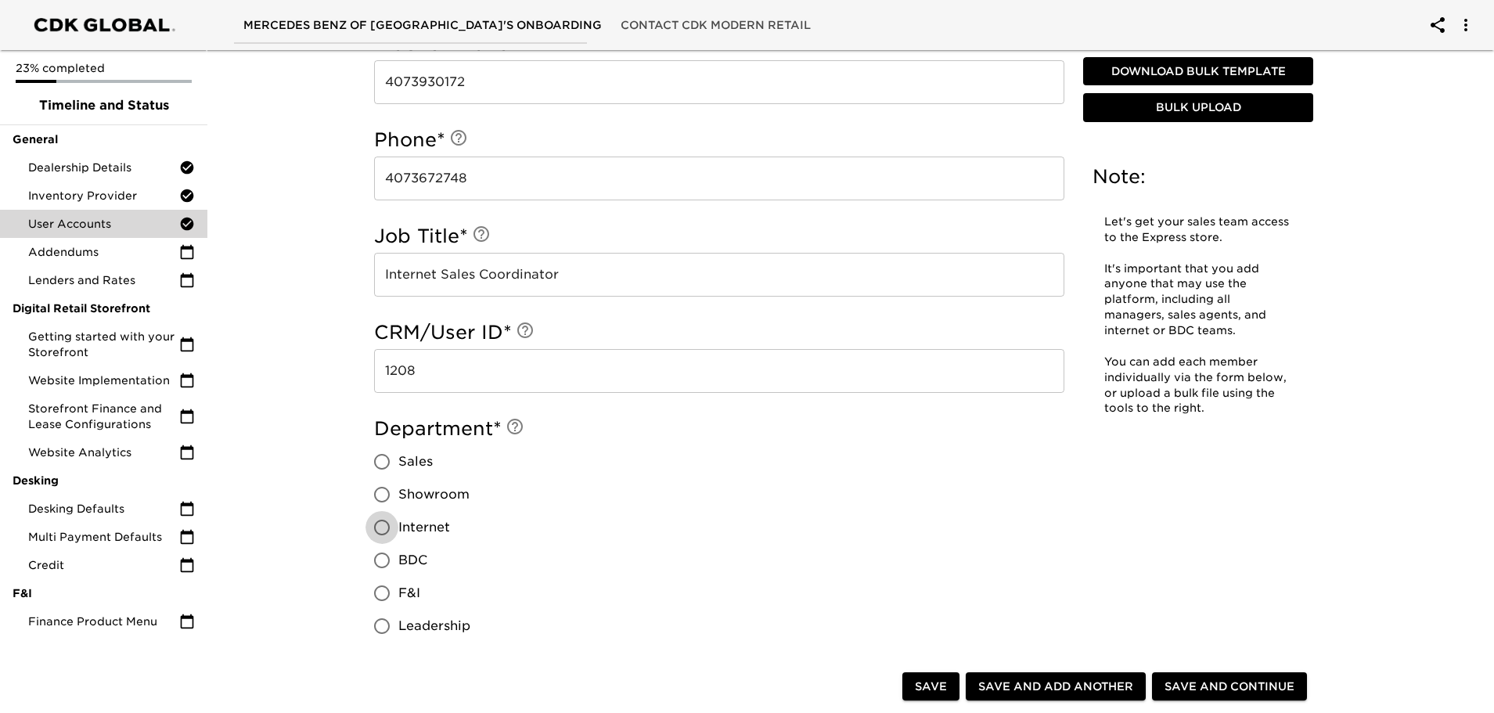
click at [381, 532] on input "Internet" at bounding box center [382, 527] width 33 height 33
radio input "true"
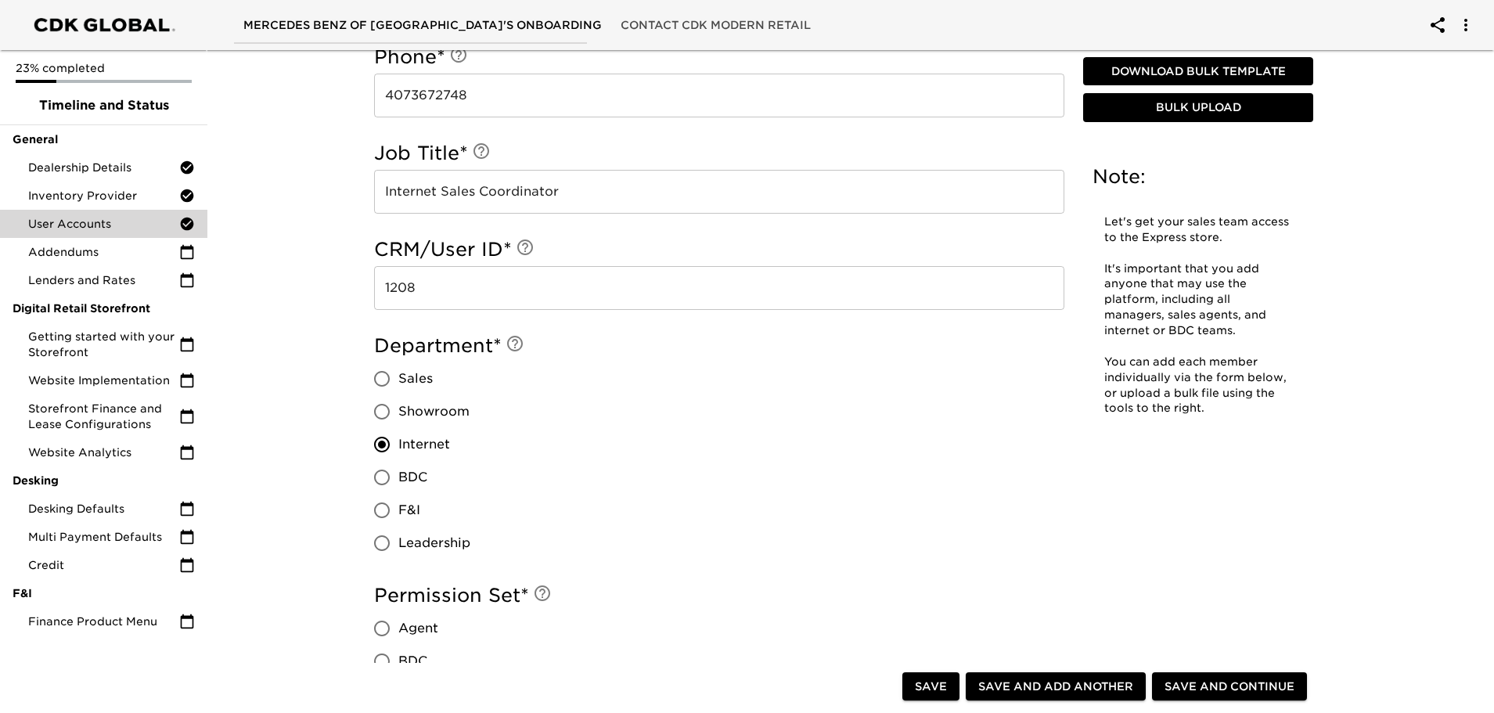
scroll to position [1009, 0]
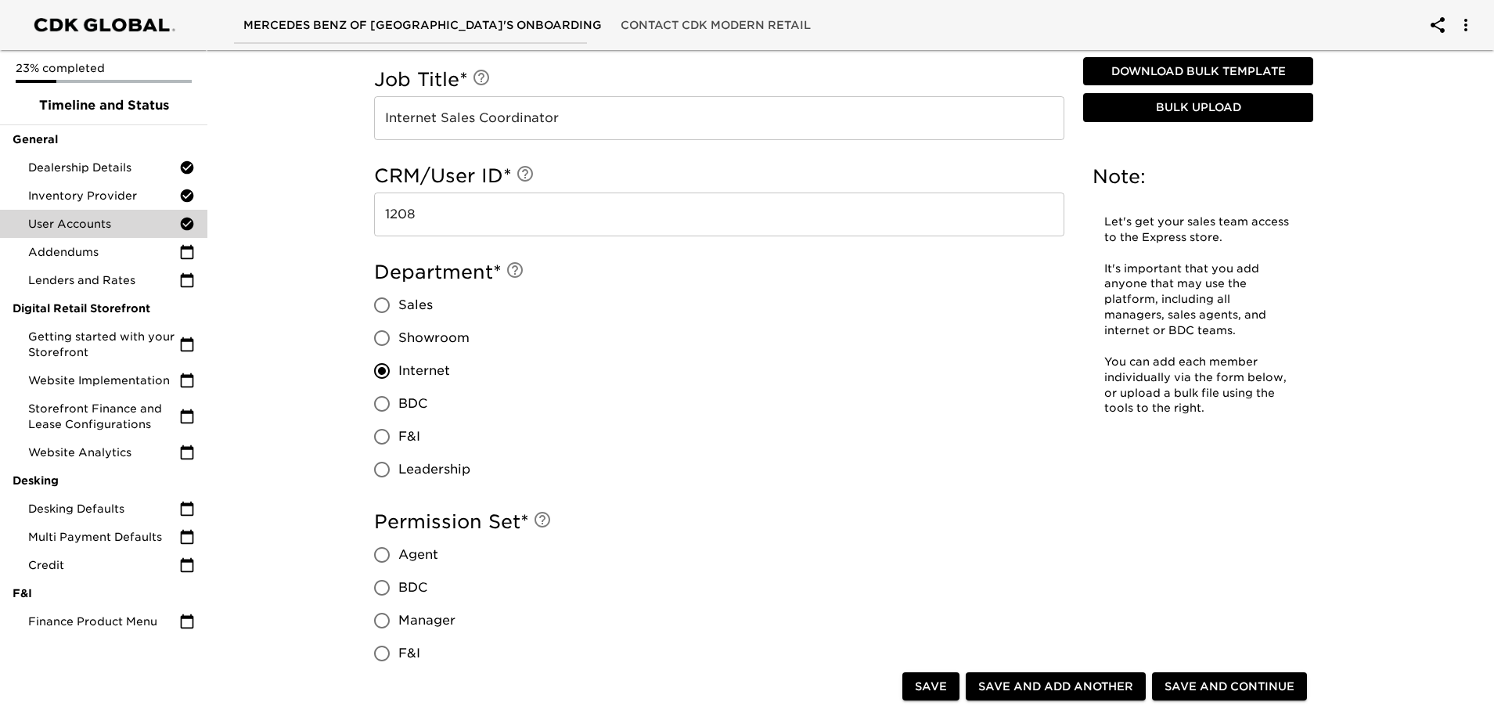
click at [387, 588] on input "BDC" at bounding box center [382, 587] width 33 height 33
radio input "true"
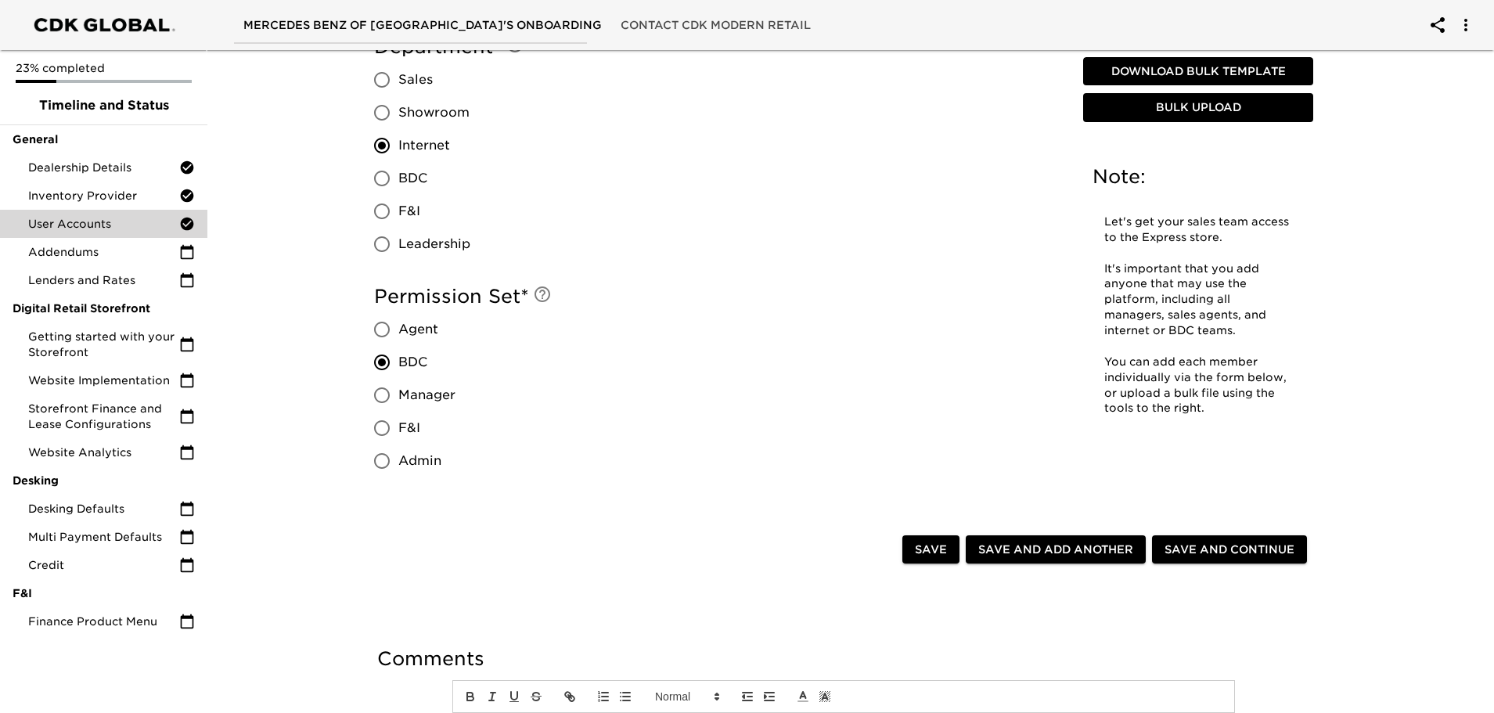
scroll to position [1244, 0]
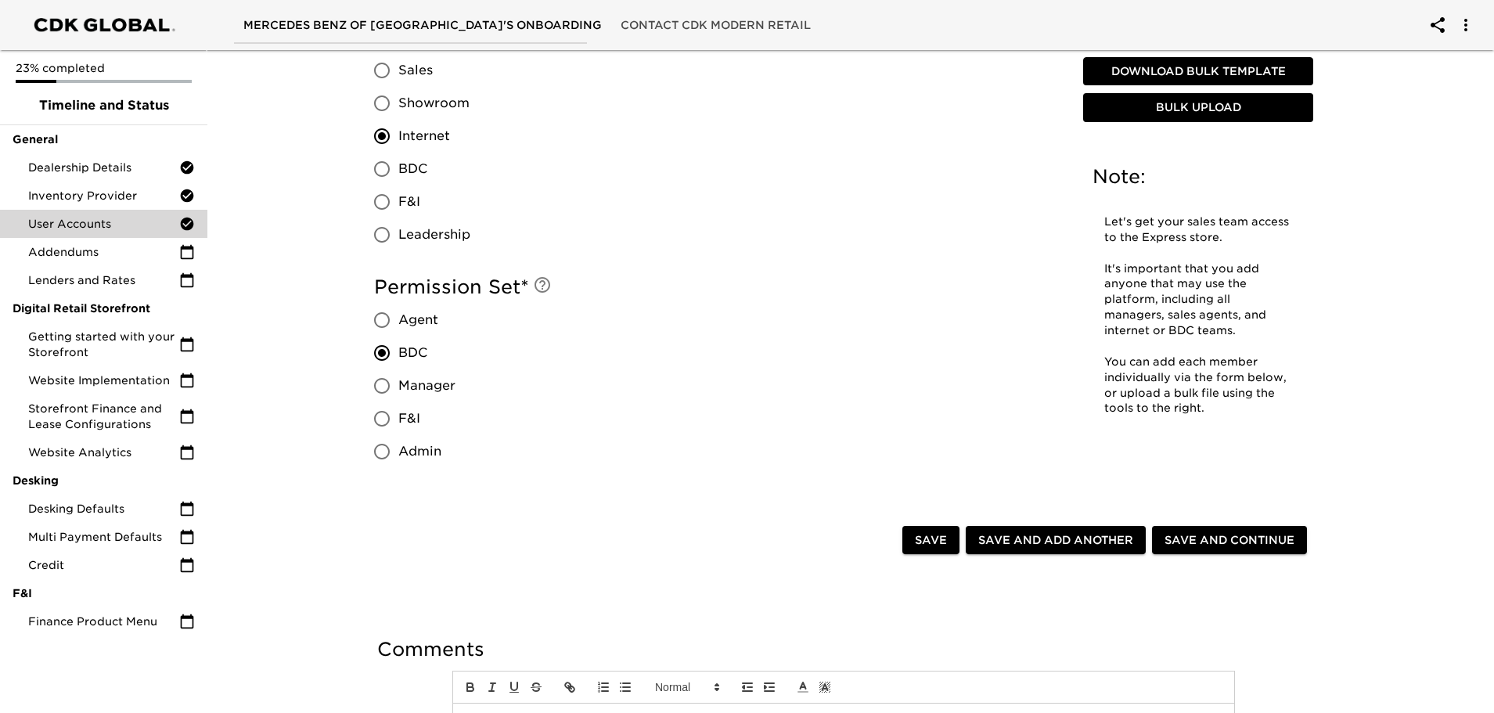
click at [1005, 540] on span "Save and Add Another" at bounding box center [1056, 541] width 155 height 20
radio input "false"
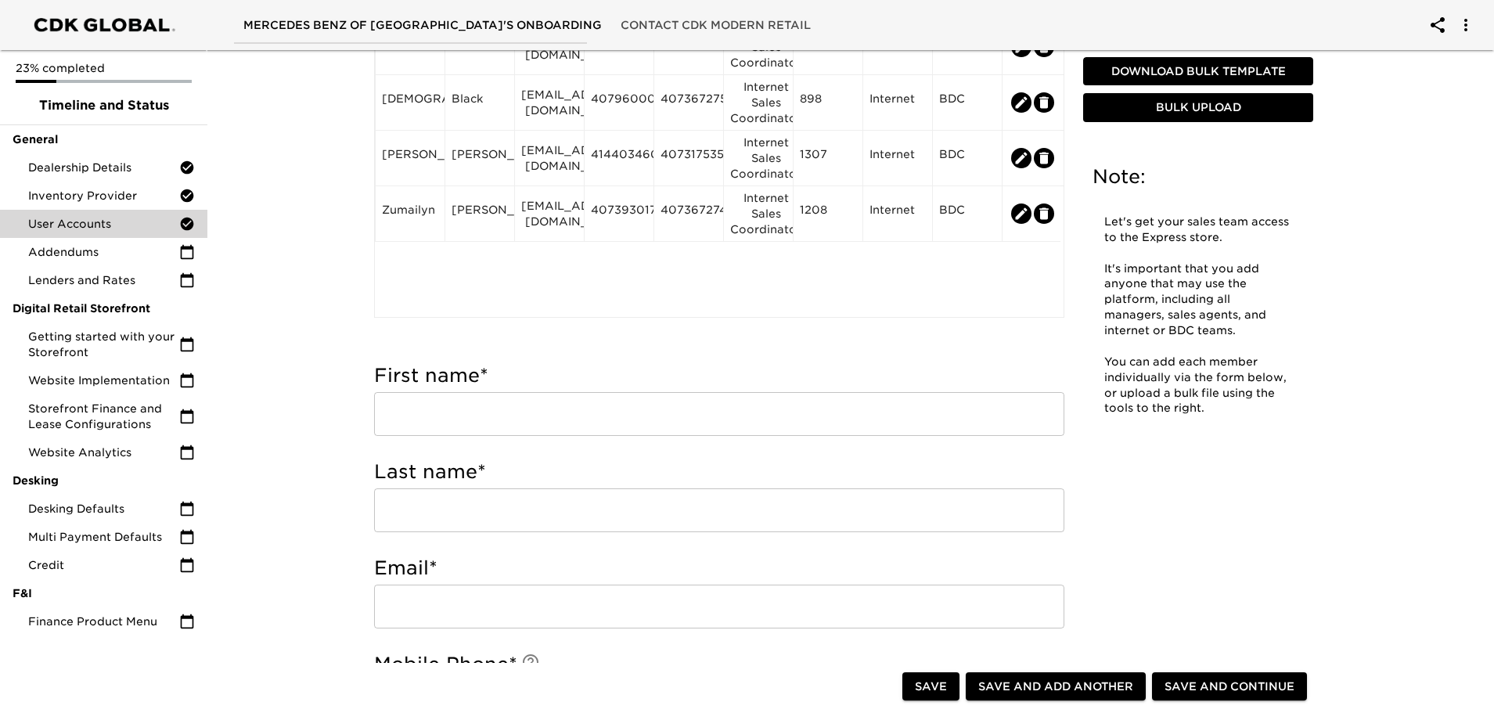
scroll to position [235, 0]
click at [510, 423] on input "text" at bounding box center [719, 411] width 690 height 44
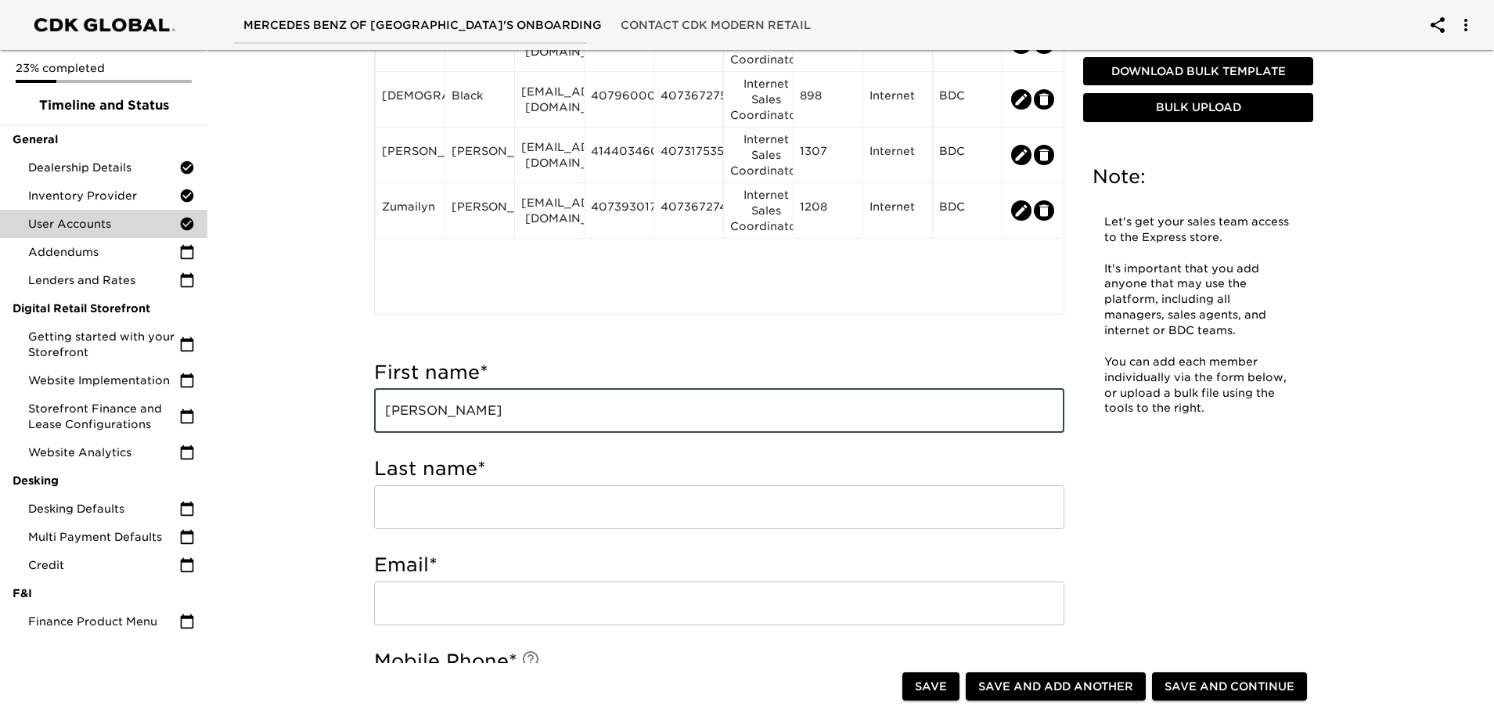
type input "[PERSON_NAME]"
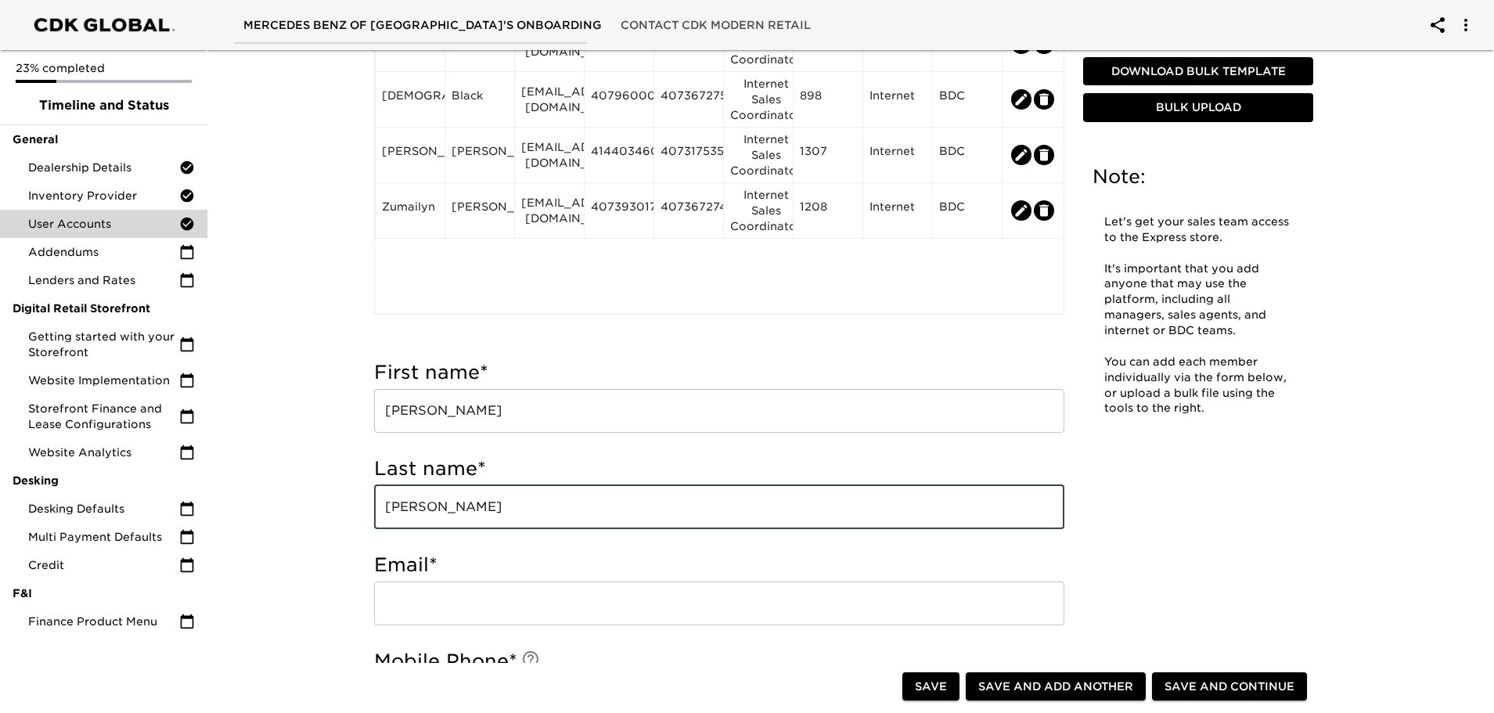
type input "[PERSON_NAME]"
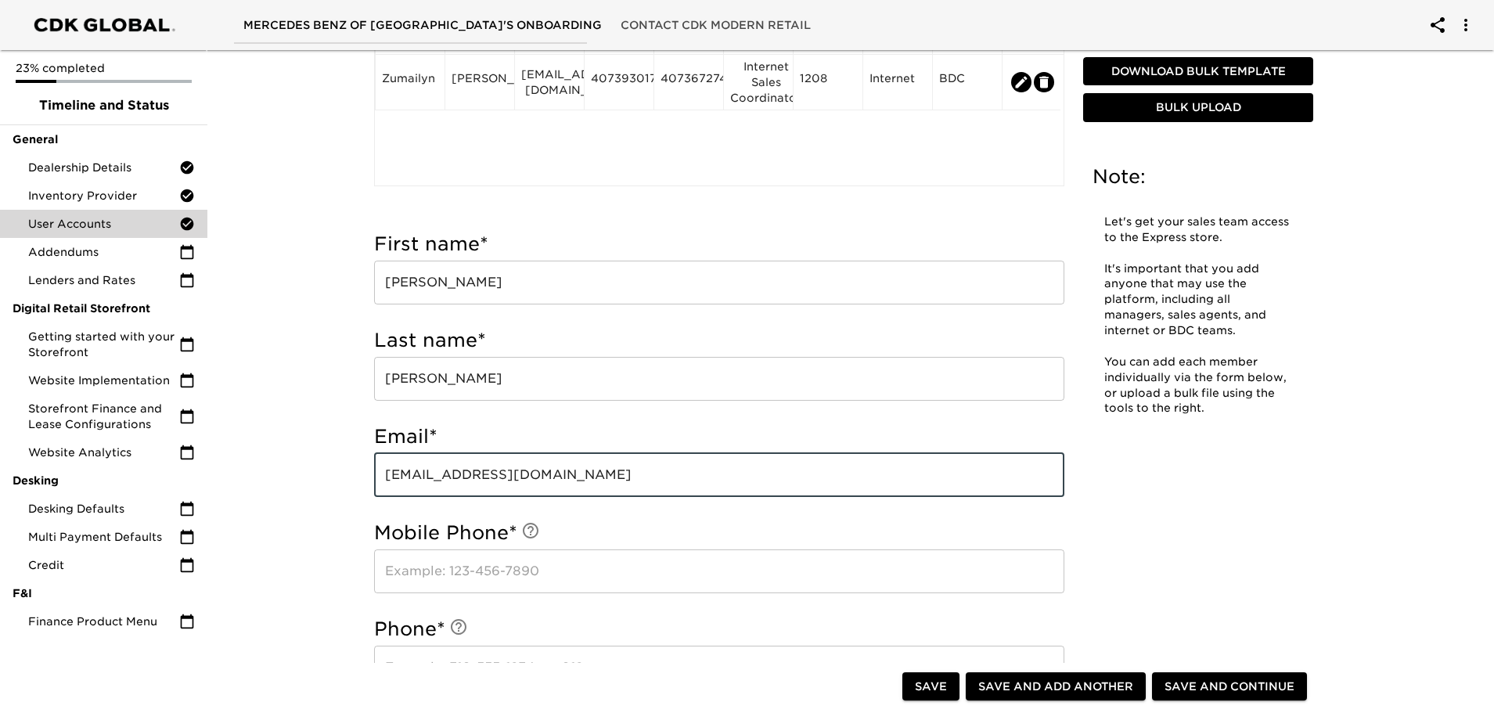
scroll to position [391, 0]
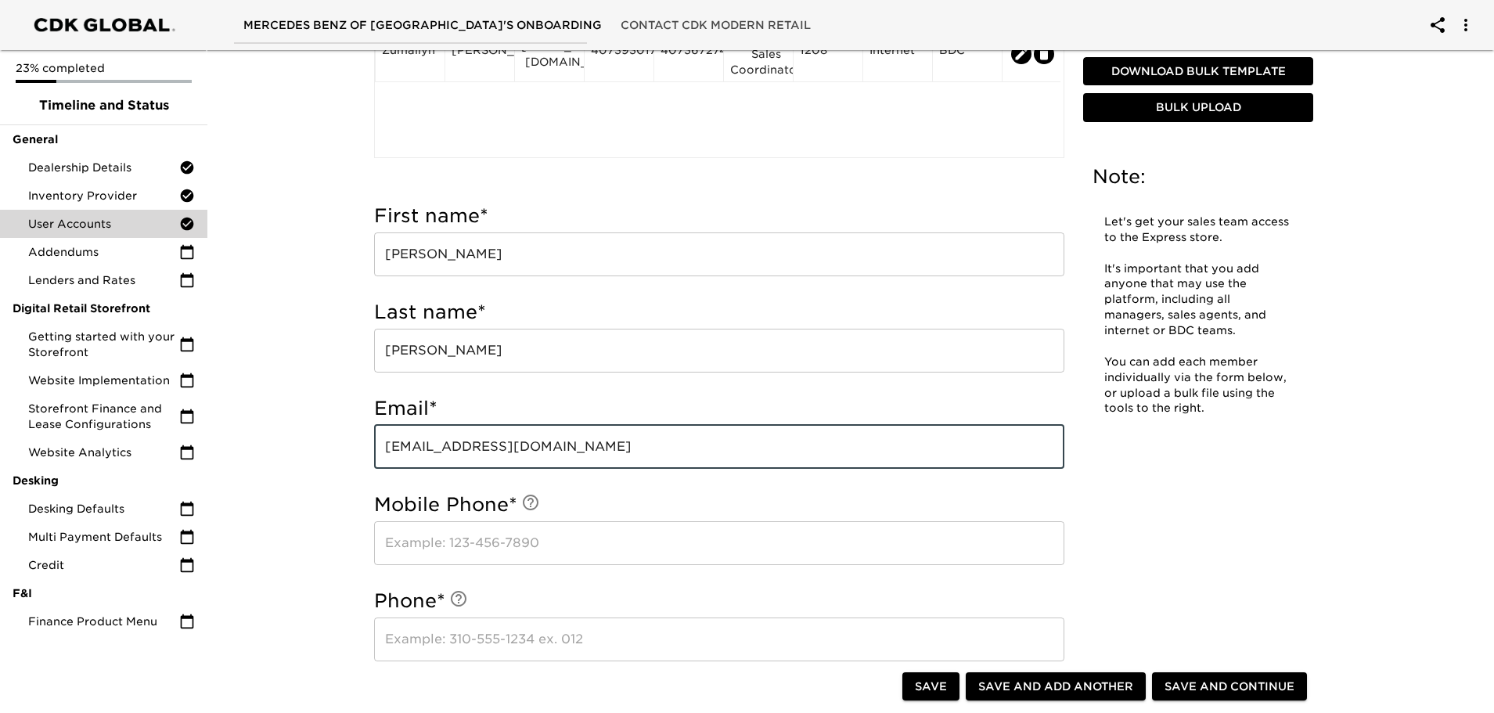
type input "[EMAIL_ADDRESS][DOMAIN_NAME]"
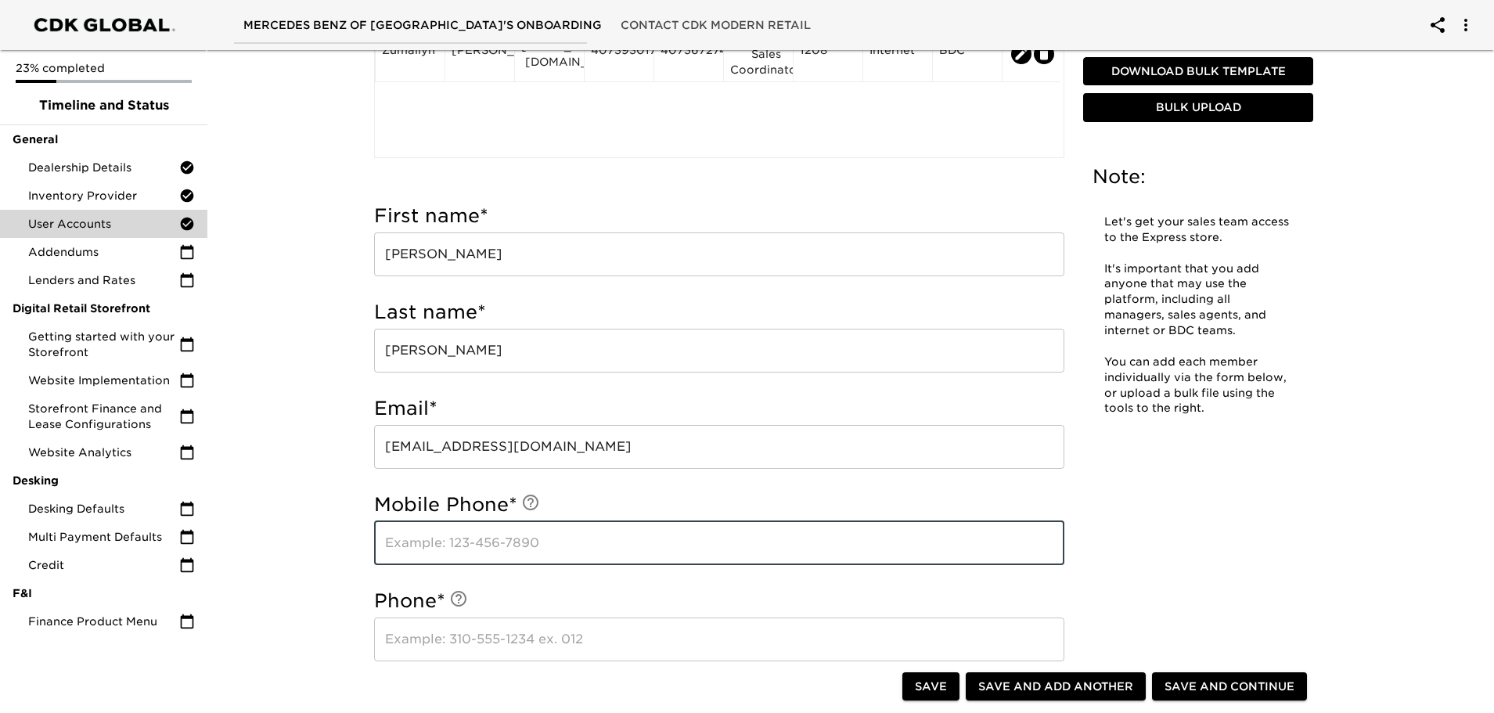
click at [480, 547] on input "text" at bounding box center [719, 543] width 690 height 44
type input "4076975185"
click at [511, 636] on input "text" at bounding box center [719, 640] width 690 height 44
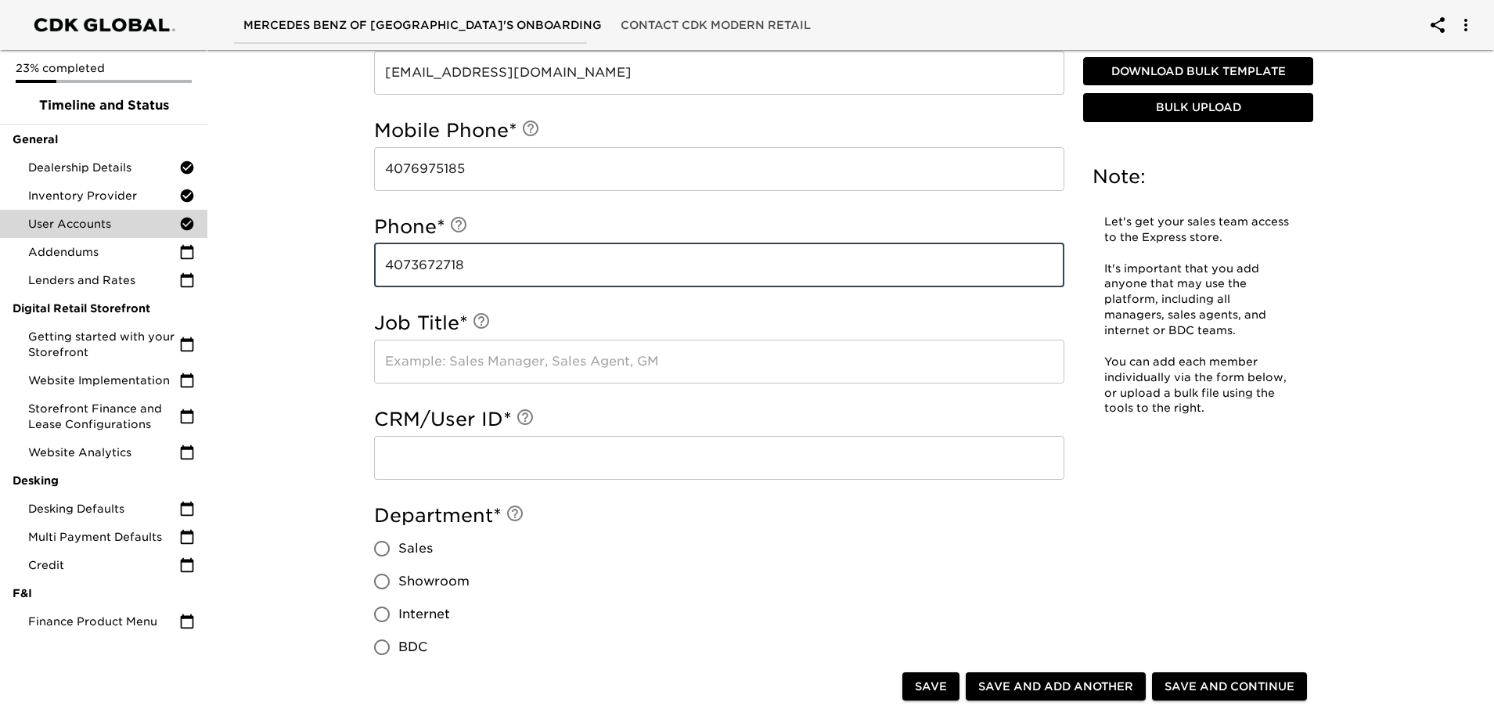
scroll to position [783, 0]
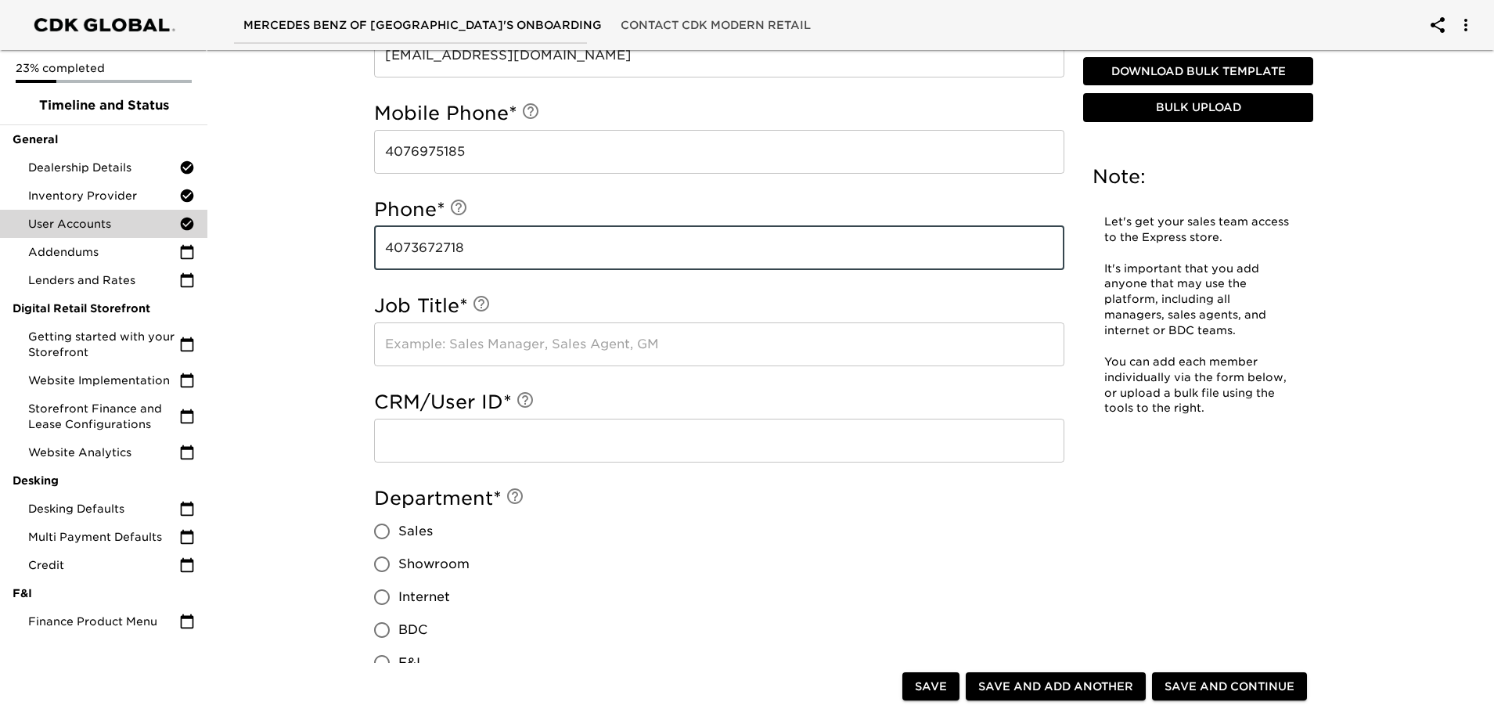
type input "4073672718"
click at [430, 352] on input "text" at bounding box center [719, 345] width 690 height 44
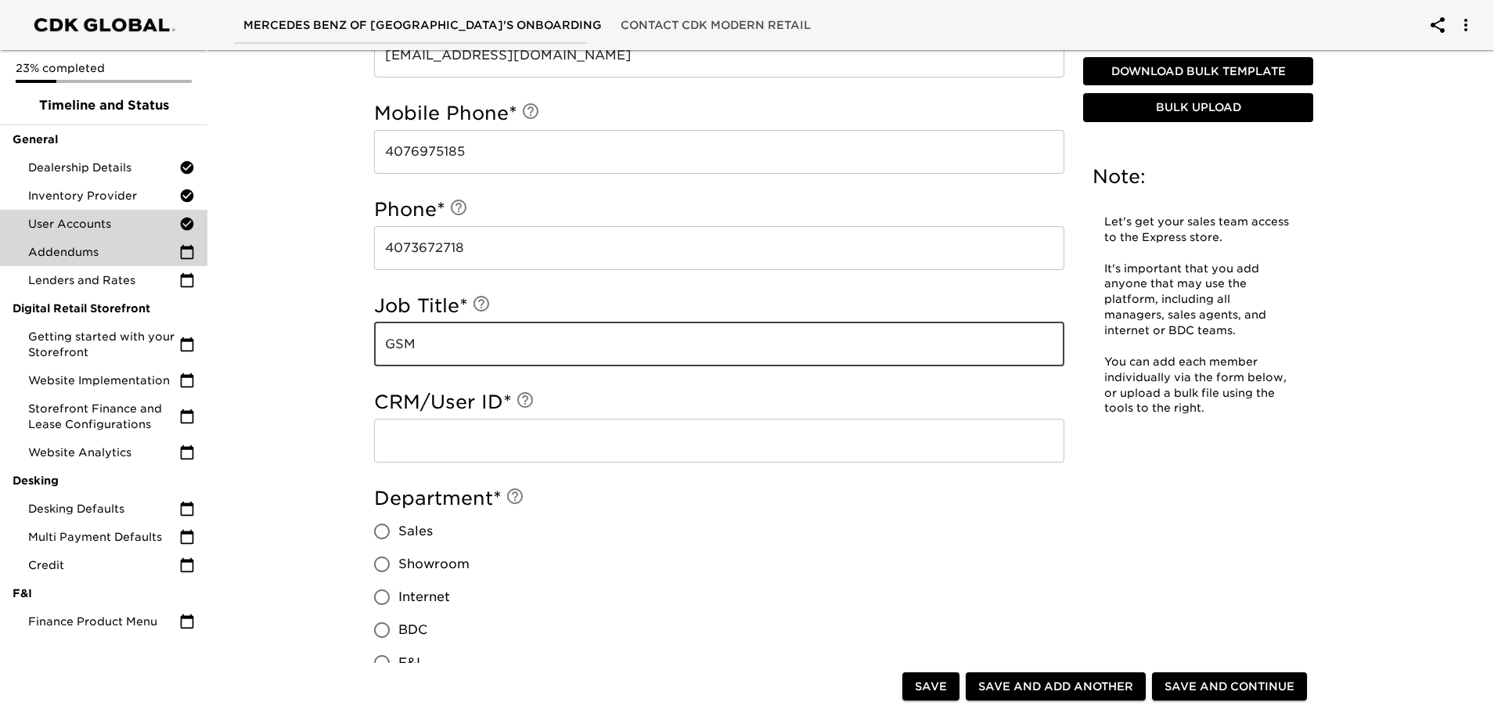
type input "GSM"
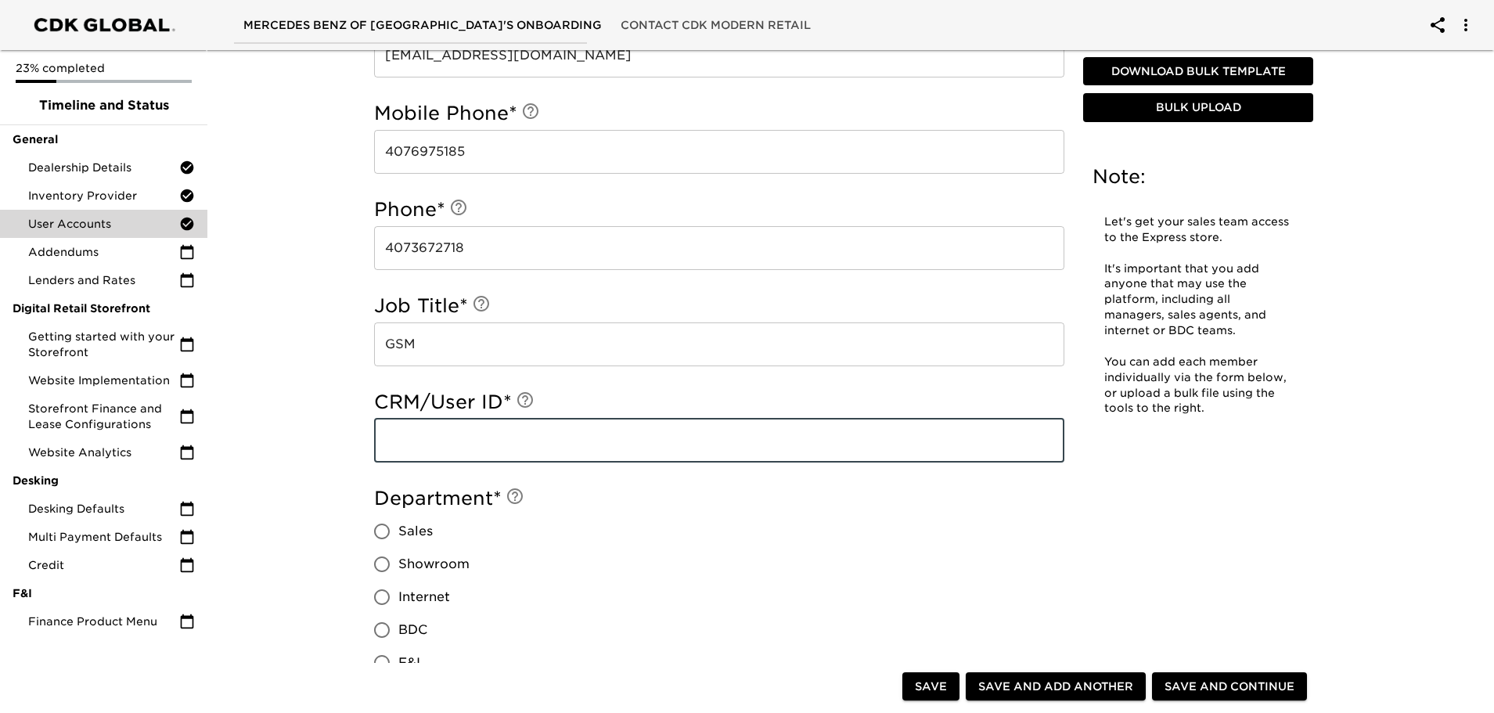
click at [452, 448] on input "text" at bounding box center [719, 441] width 690 height 44
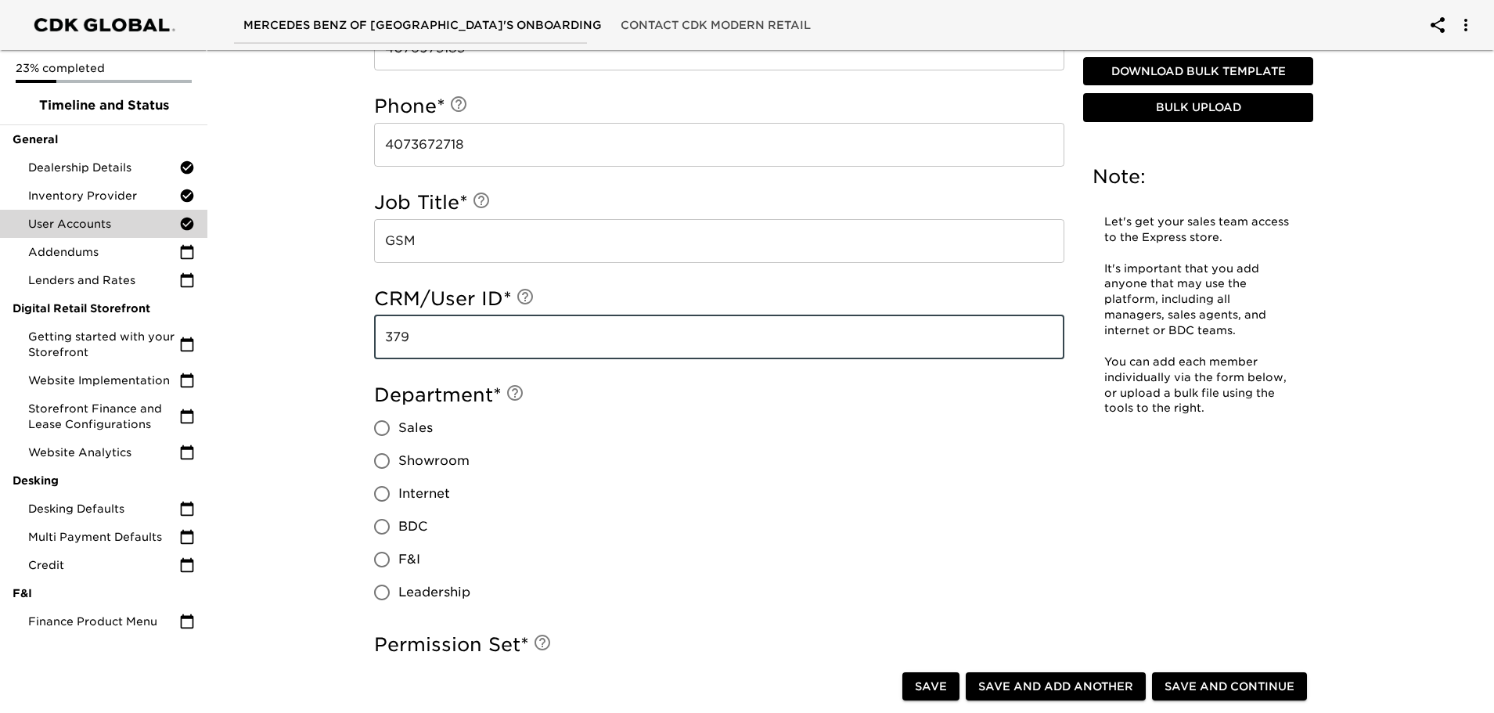
scroll to position [939, 0]
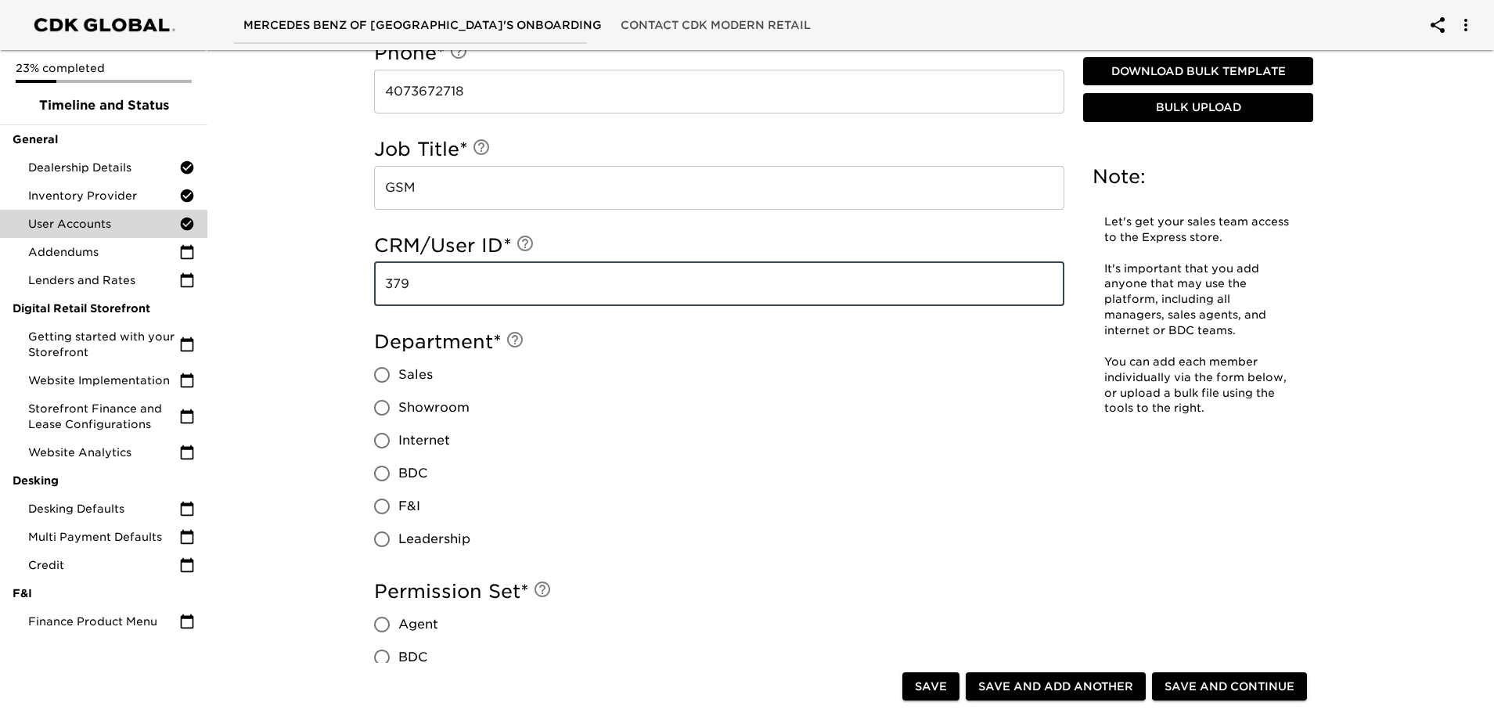
type input "379"
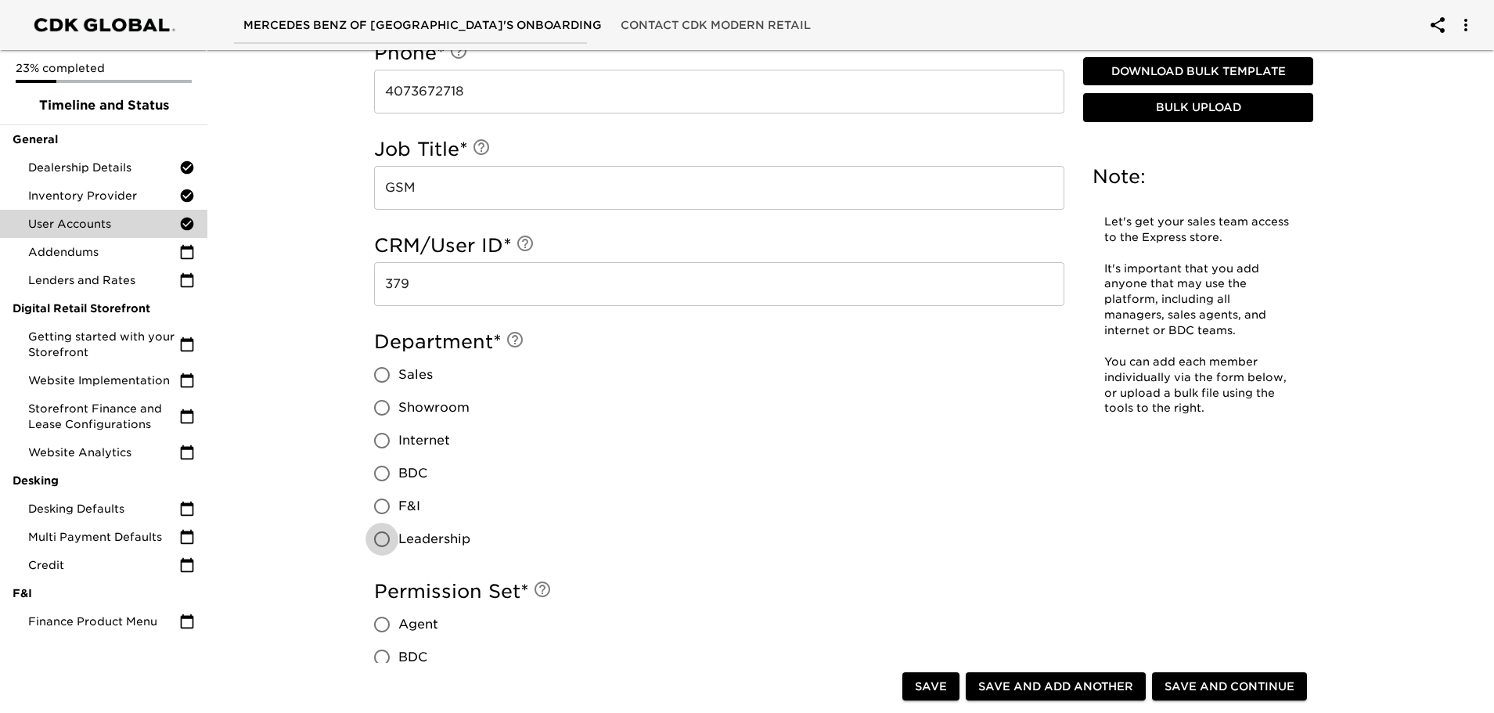
click at [387, 536] on input "Leadership" at bounding box center [382, 539] width 33 height 33
radio input "true"
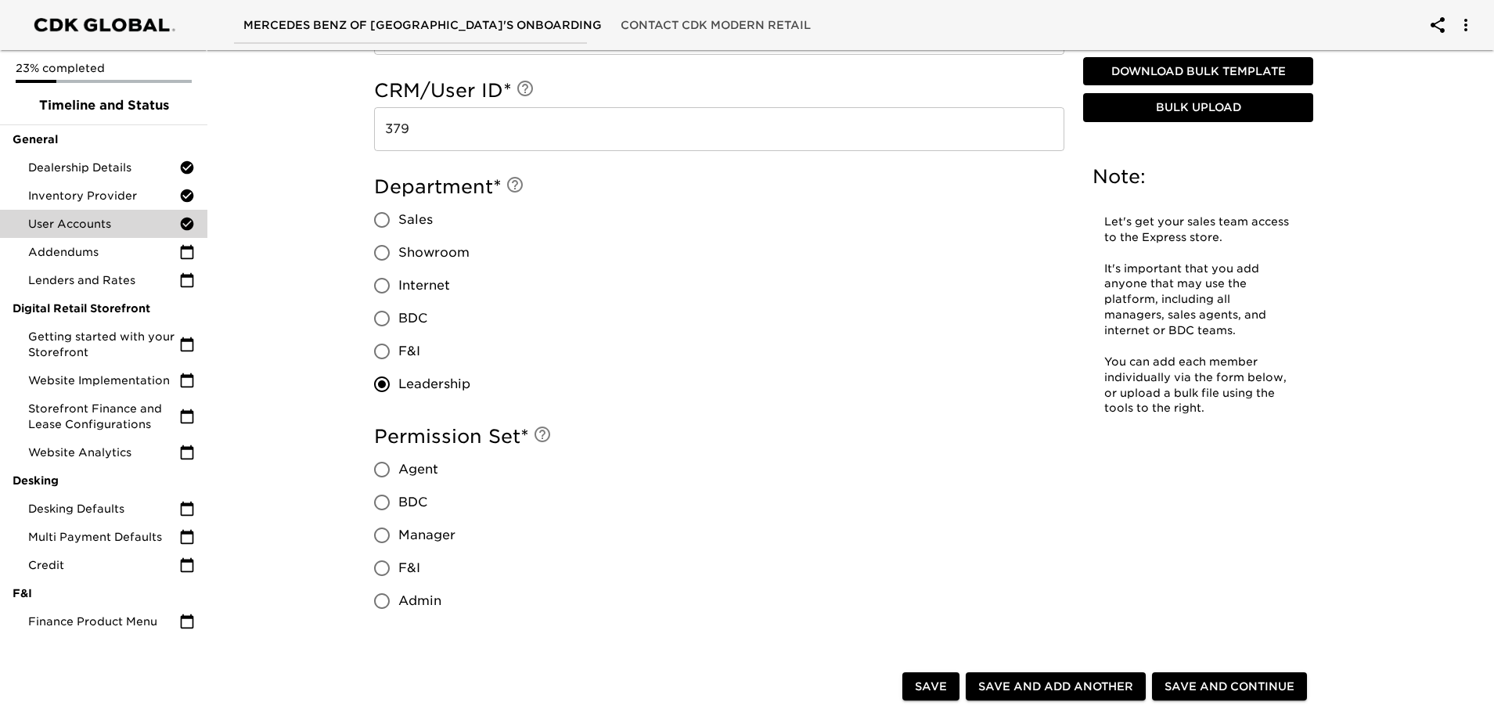
scroll to position [1096, 0]
click at [382, 535] on input "Manager" at bounding box center [382, 533] width 33 height 33
radio input "true"
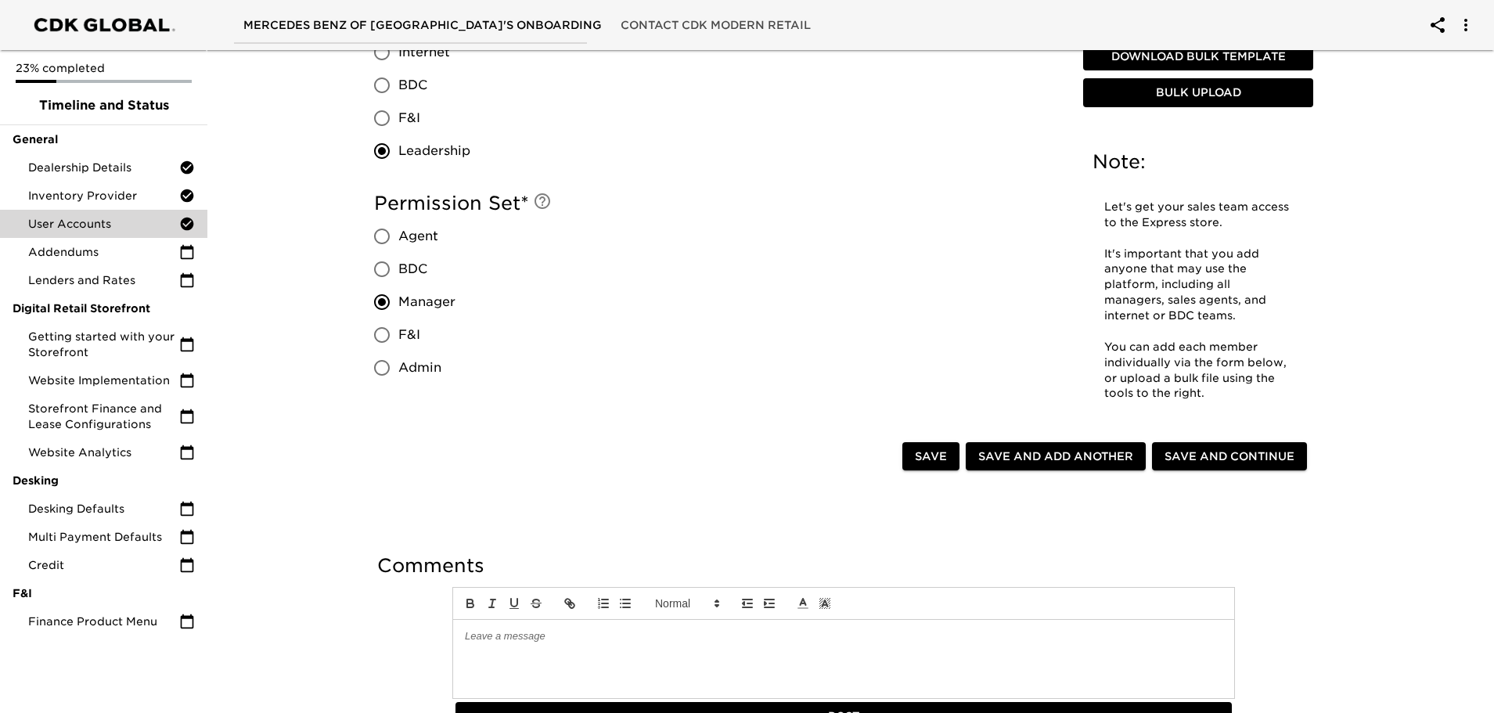
scroll to position [1331, 0]
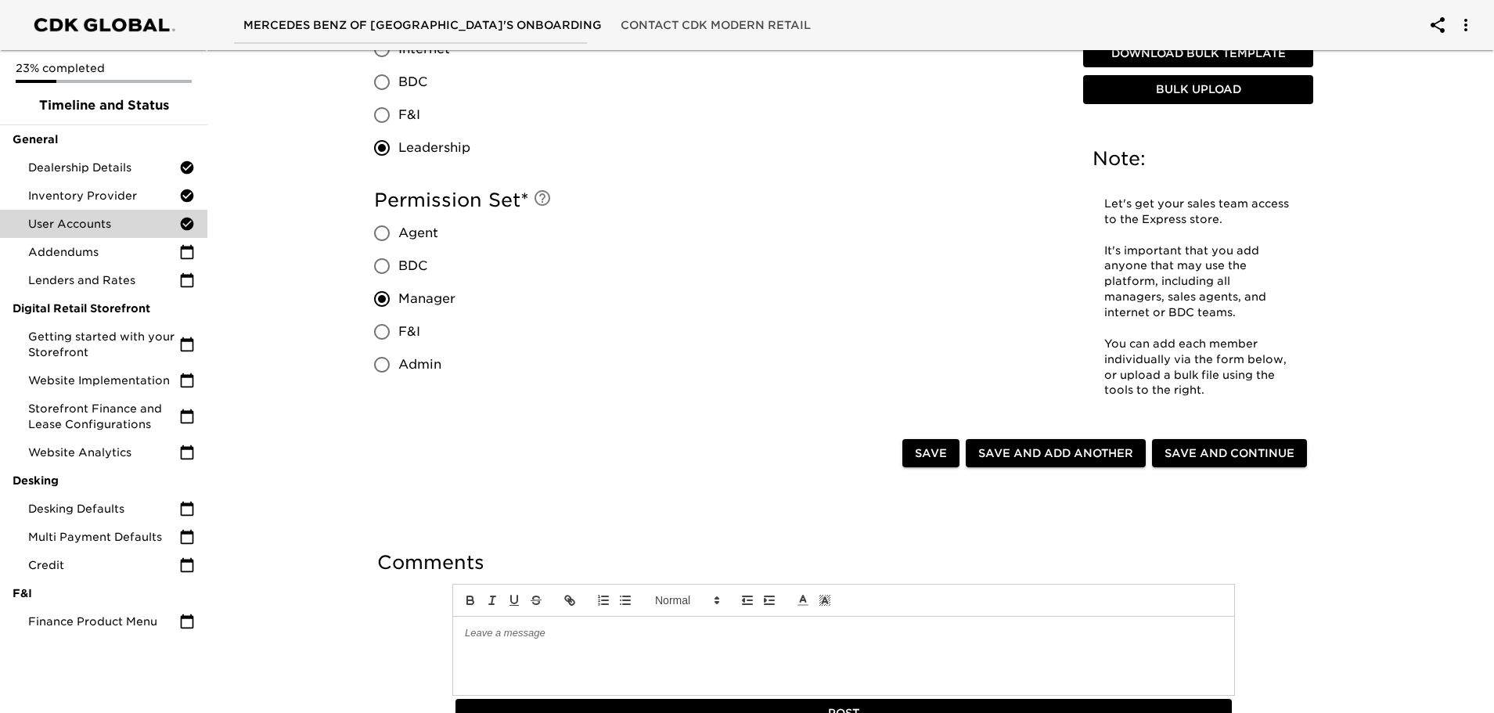
click at [1012, 450] on span "Save and Add Another" at bounding box center [1056, 454] width 155 height 20
radio input "false"
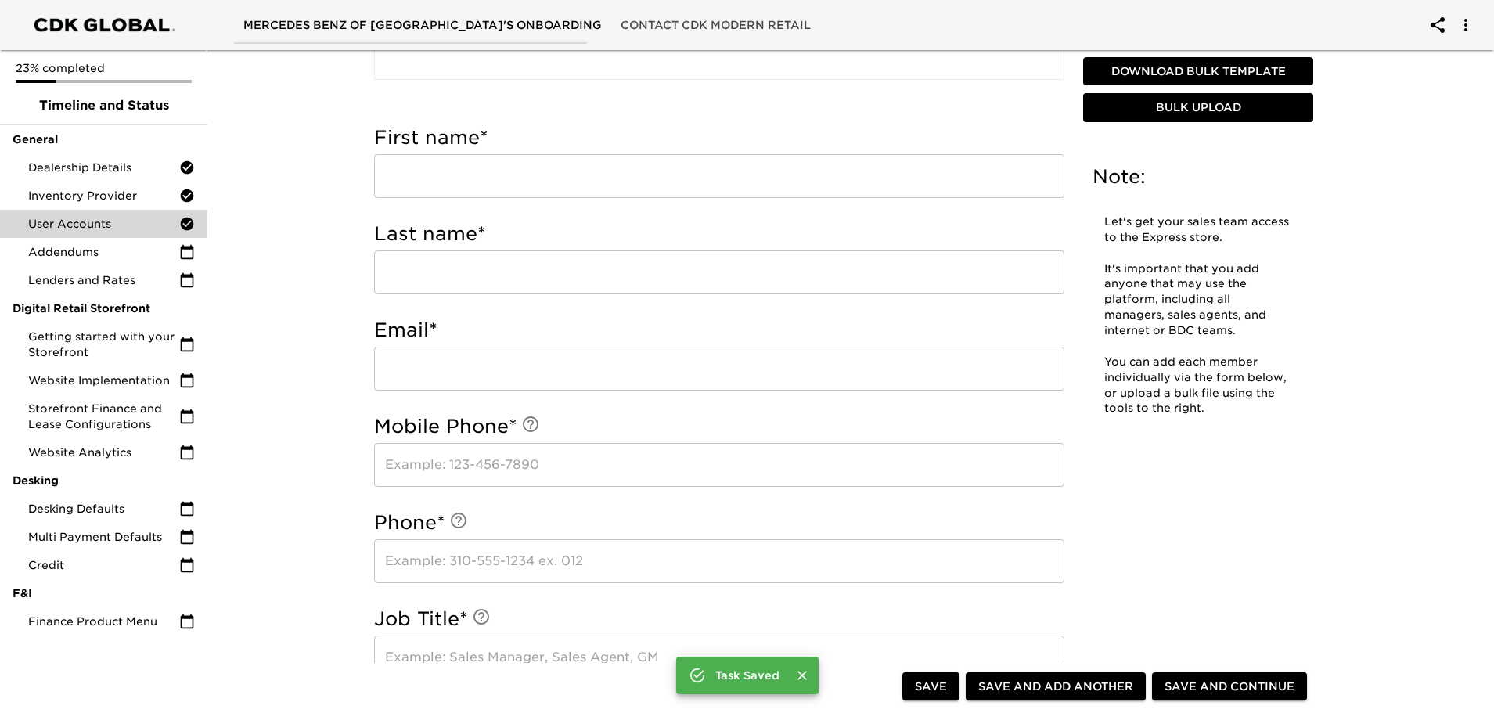
scroll to position [391, 0]
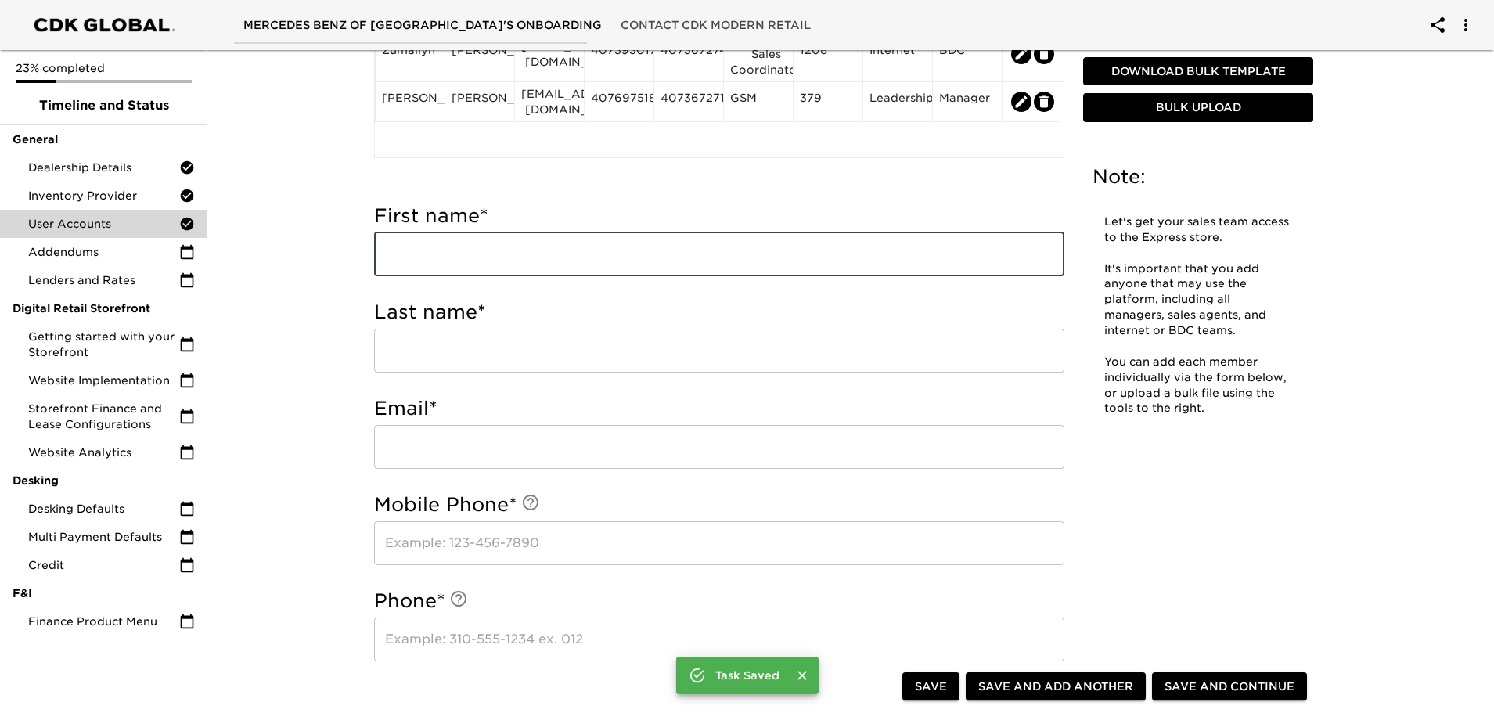
click at [439, 254] on input "text" at bounding box center [719, 255] width 690 height 44
type input "[PERSON_NAME]"
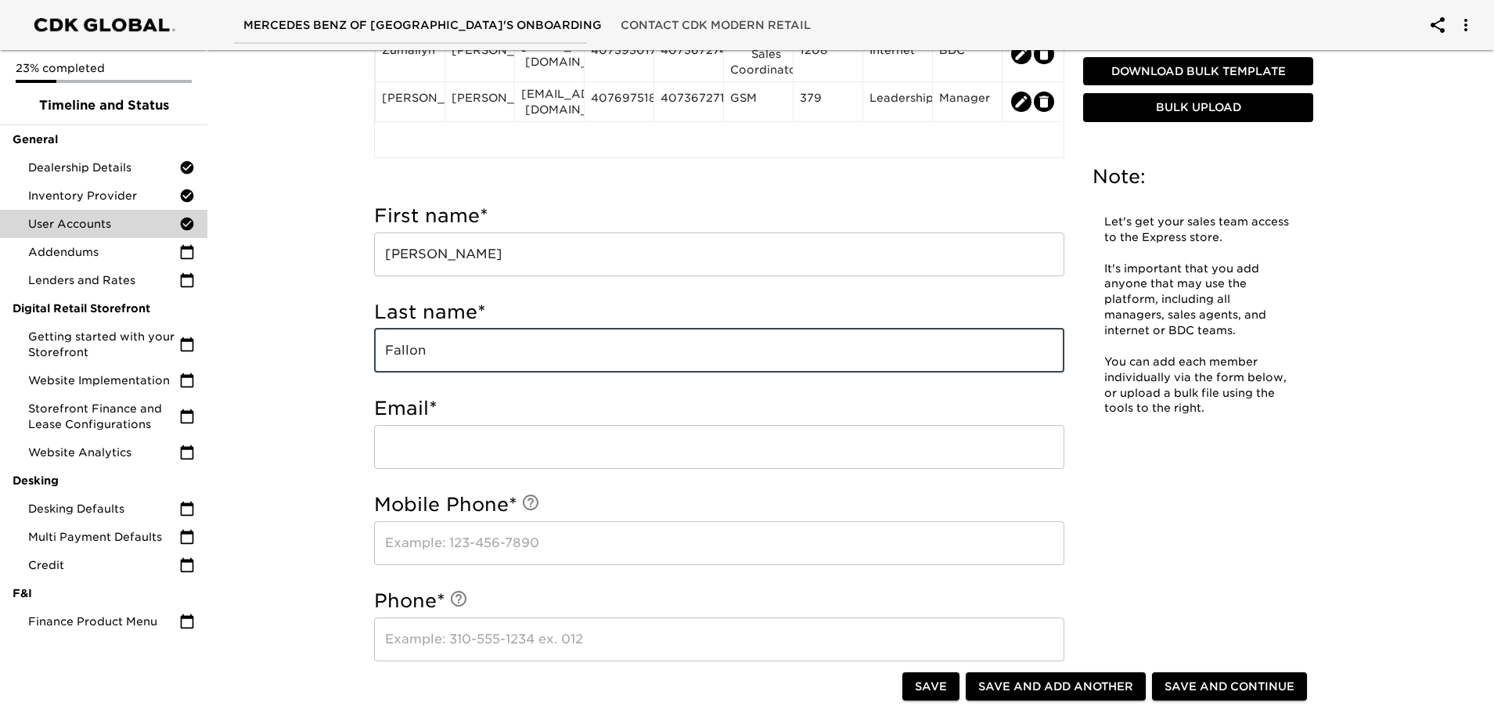
type input "Fallon"
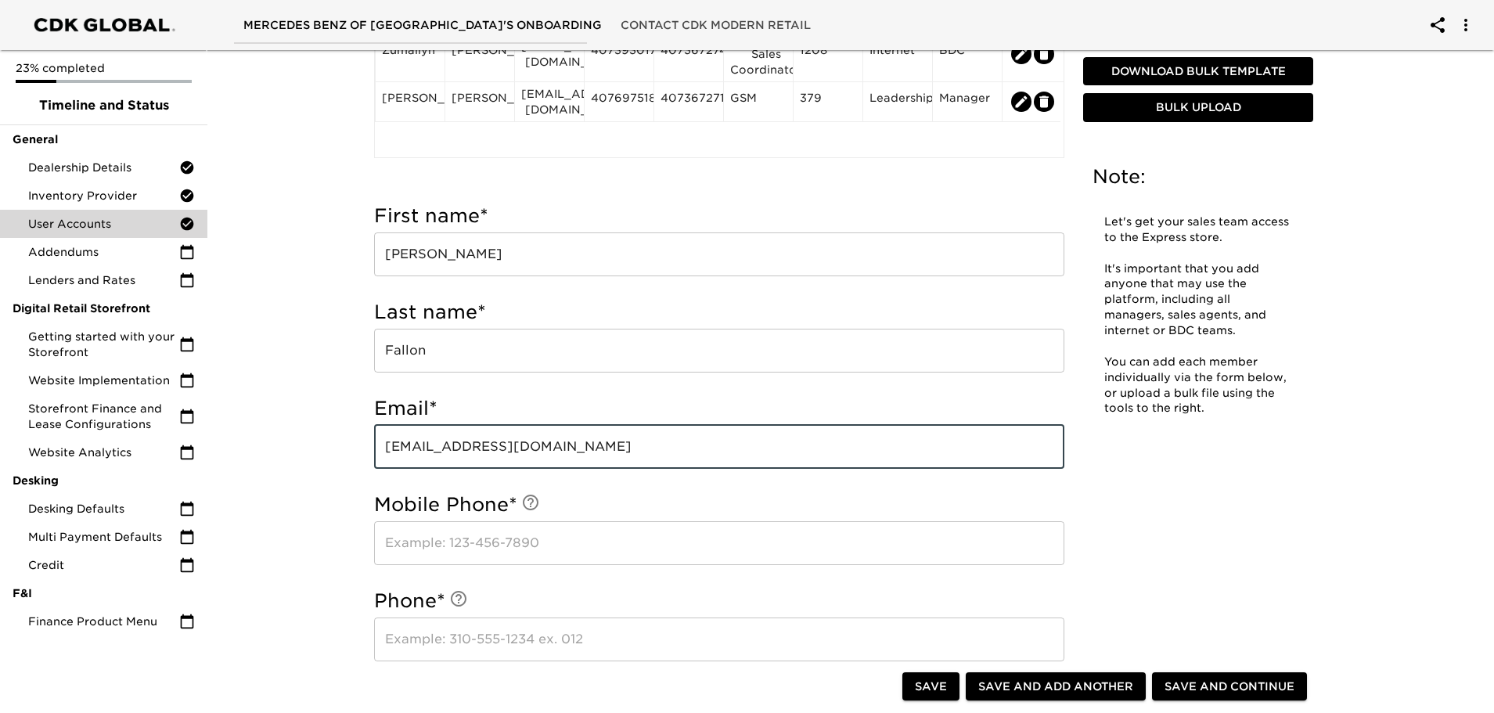
type input "[EMAIL_ADDRESS][DOMAIN_NAME]"
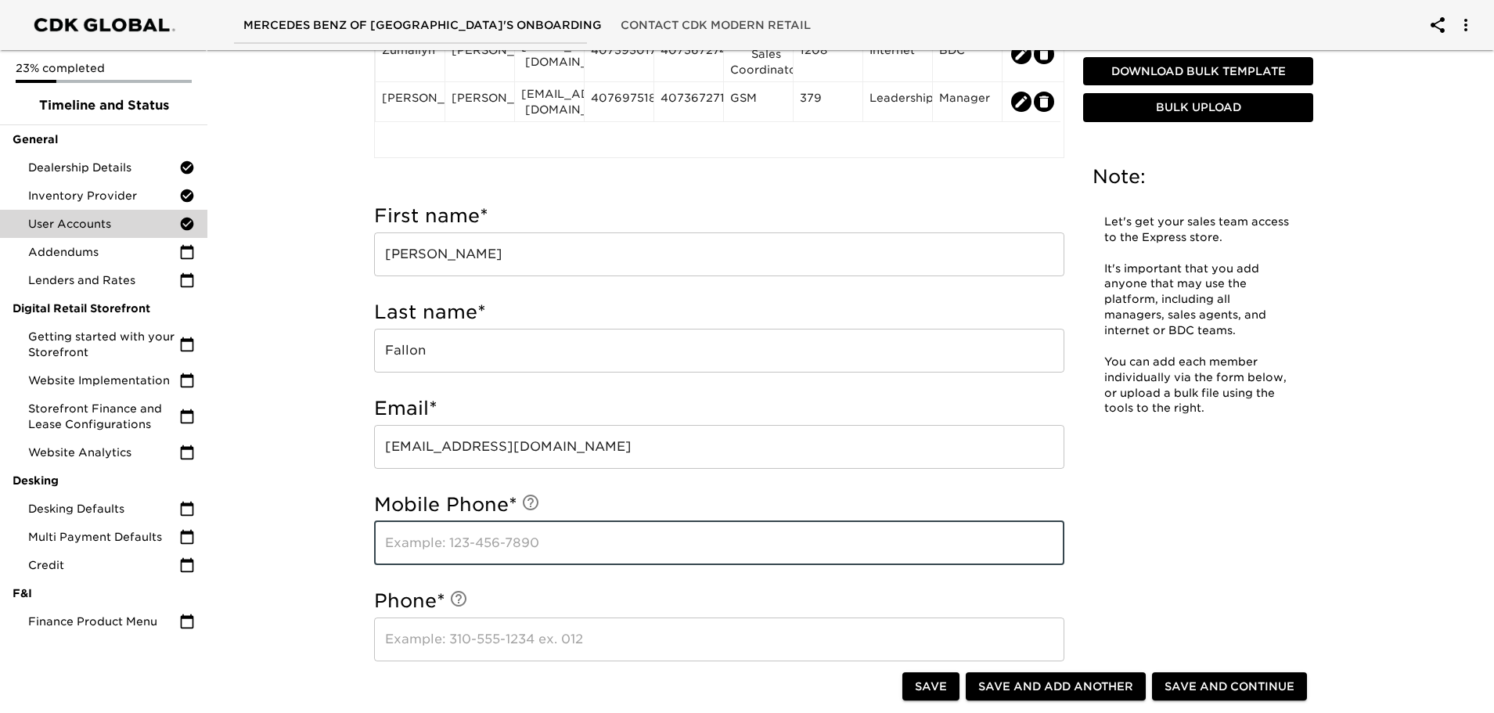
type input "2"
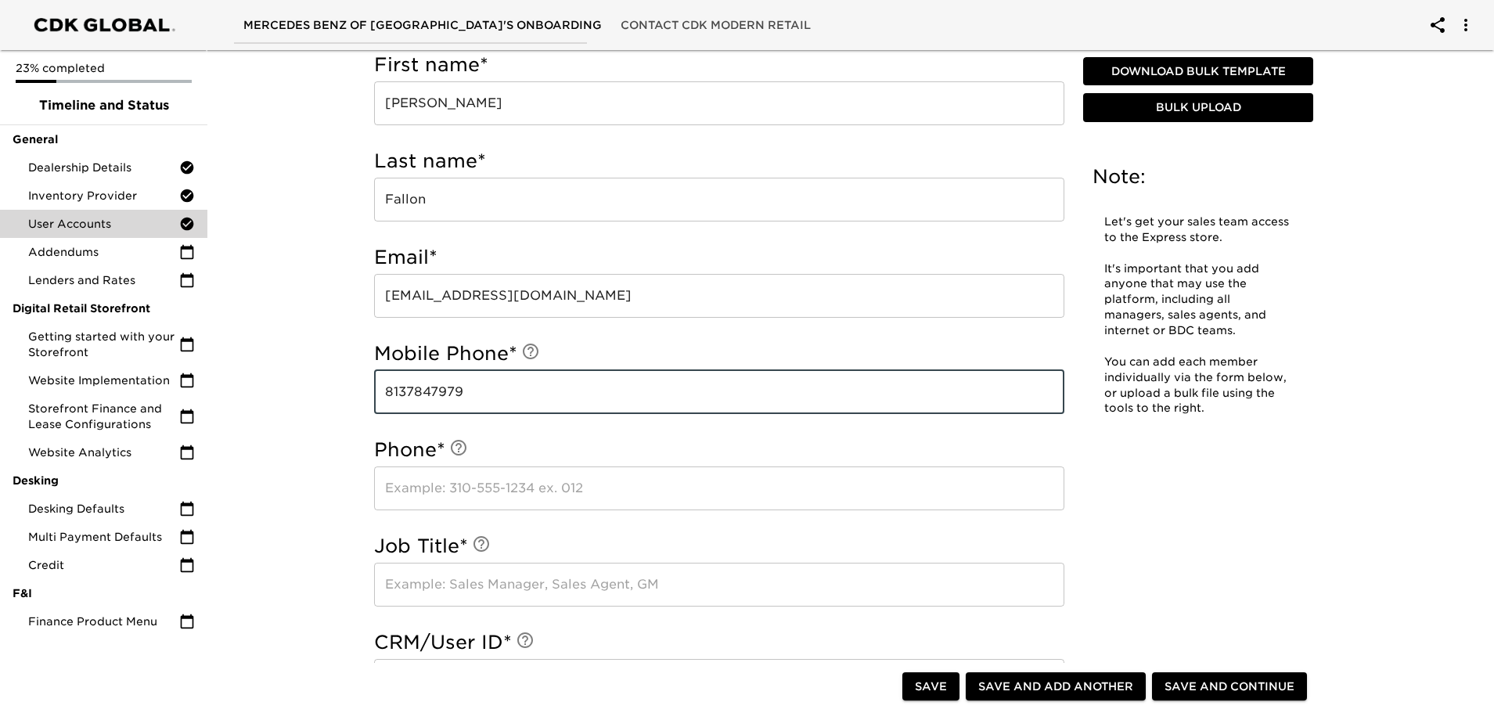
scroll to position [548, 0]
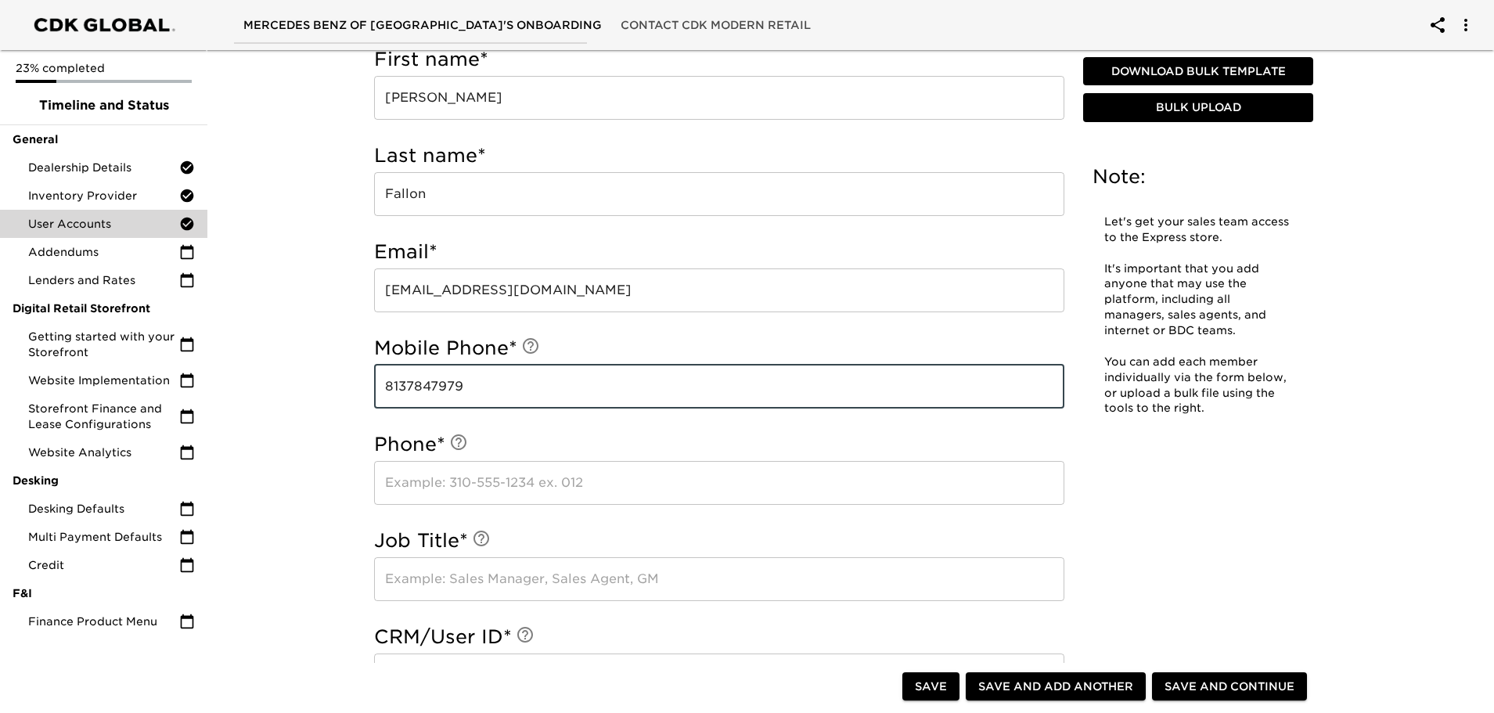
type input "8137847979"
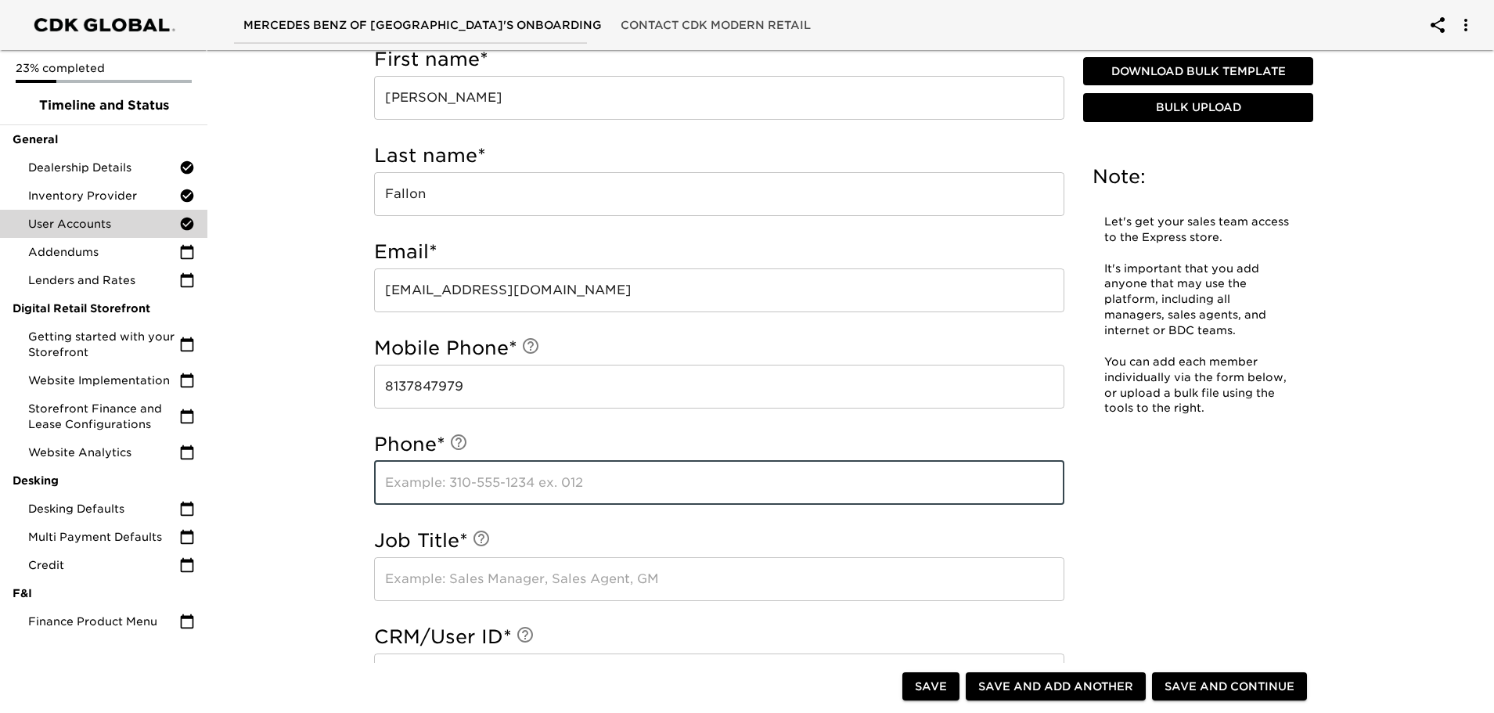
click at [466, 489] on input "text" at bounding box center [719, 483] width 690 height 44
type input "4073674576"
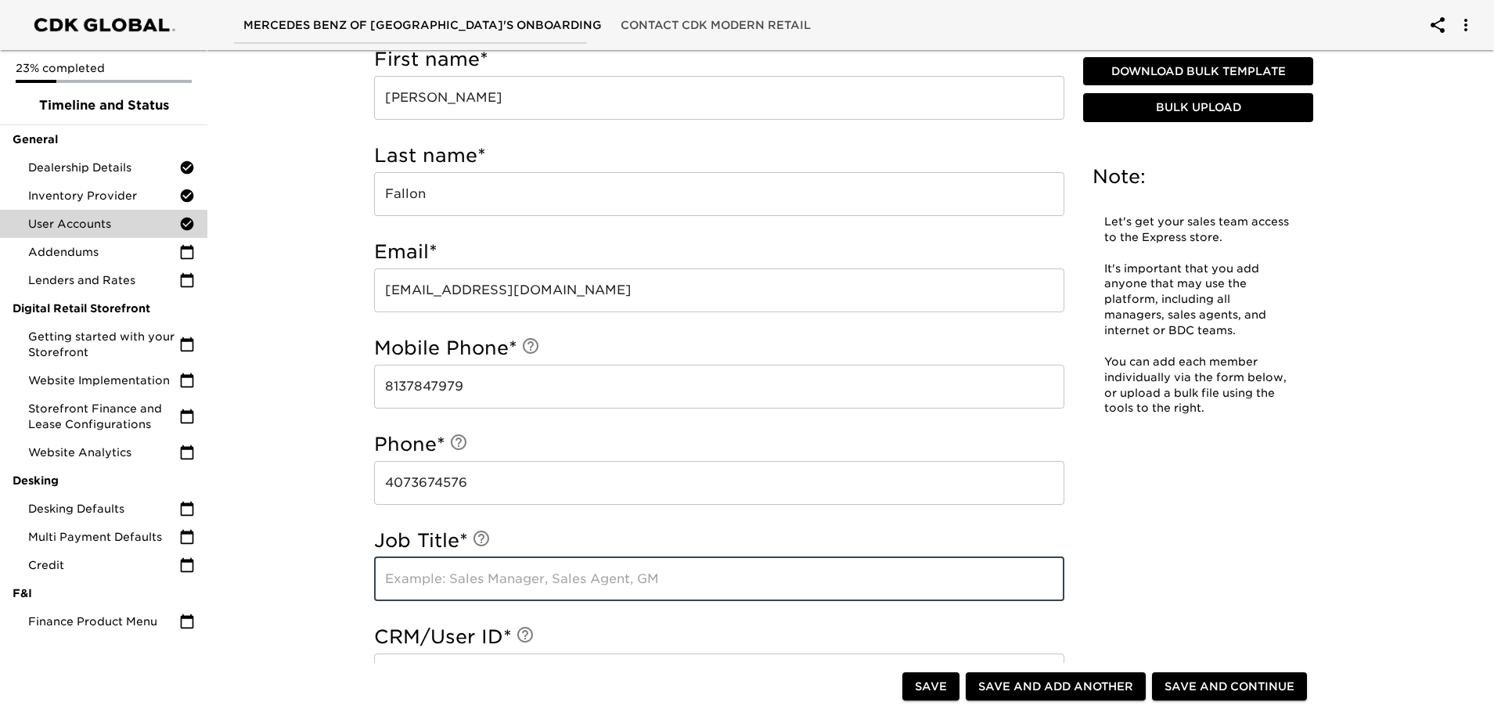
click at [433, 582] on input "text" at bounding box center [719, 579] width 690 height 44
type input "Used Car Manager"
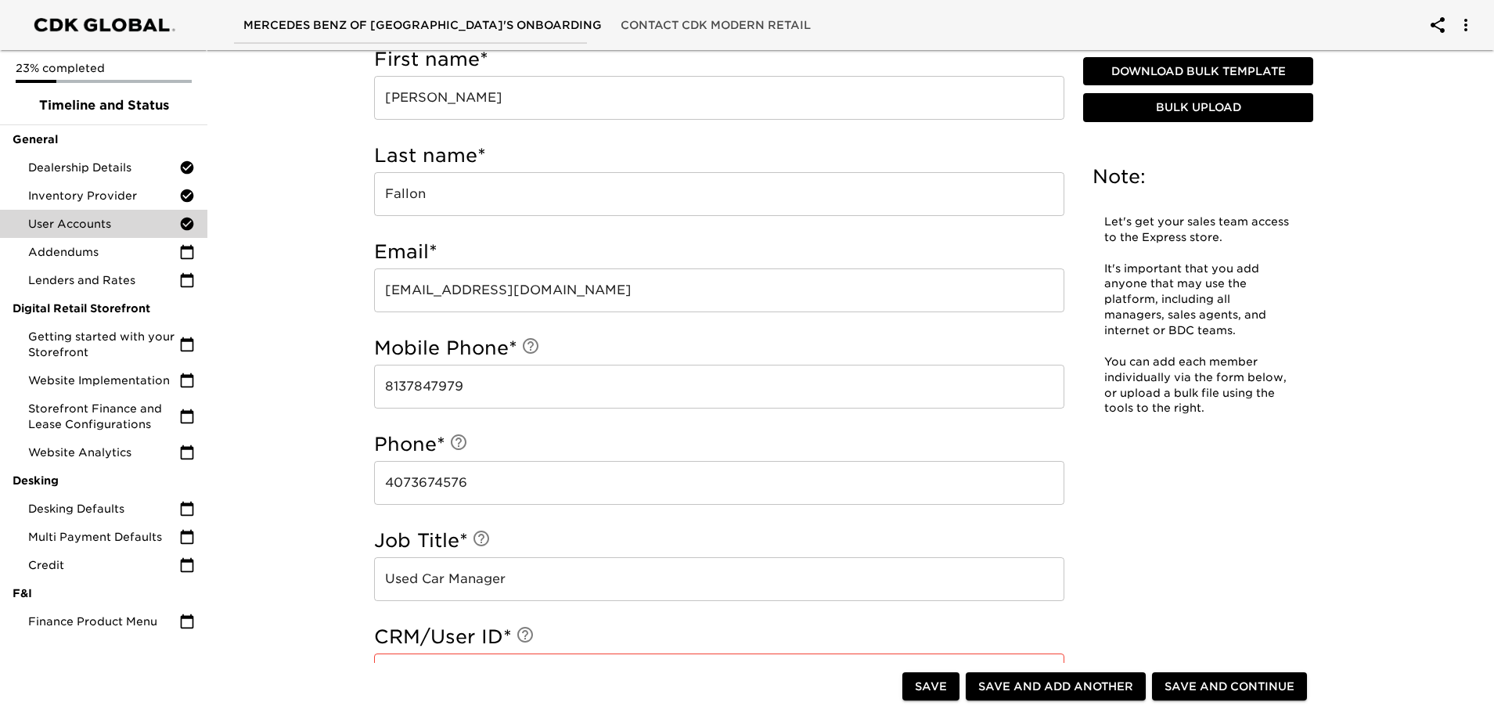
click at [406, 579] on input "Used Car Manager" at bounding box center [719, 579] width 690 height 44
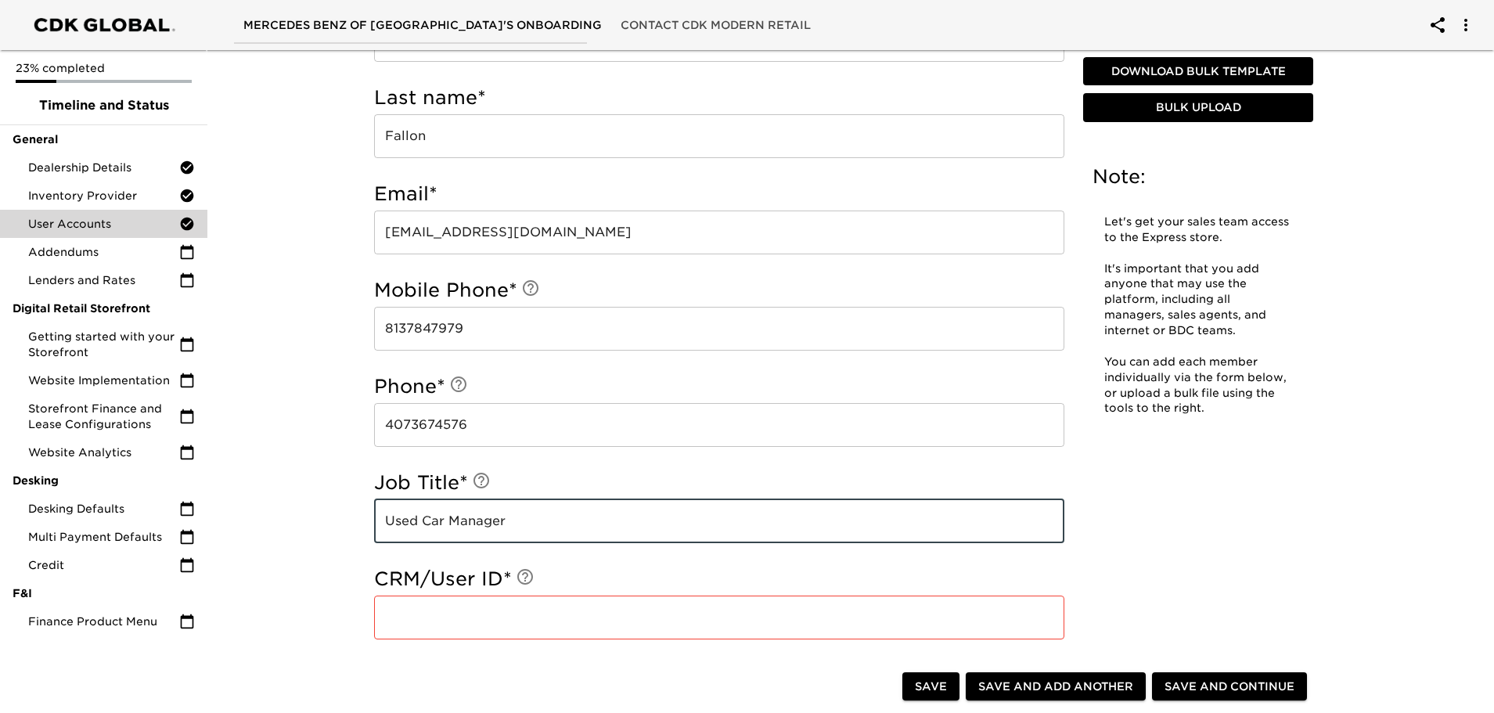
scroll to position [705, 0]
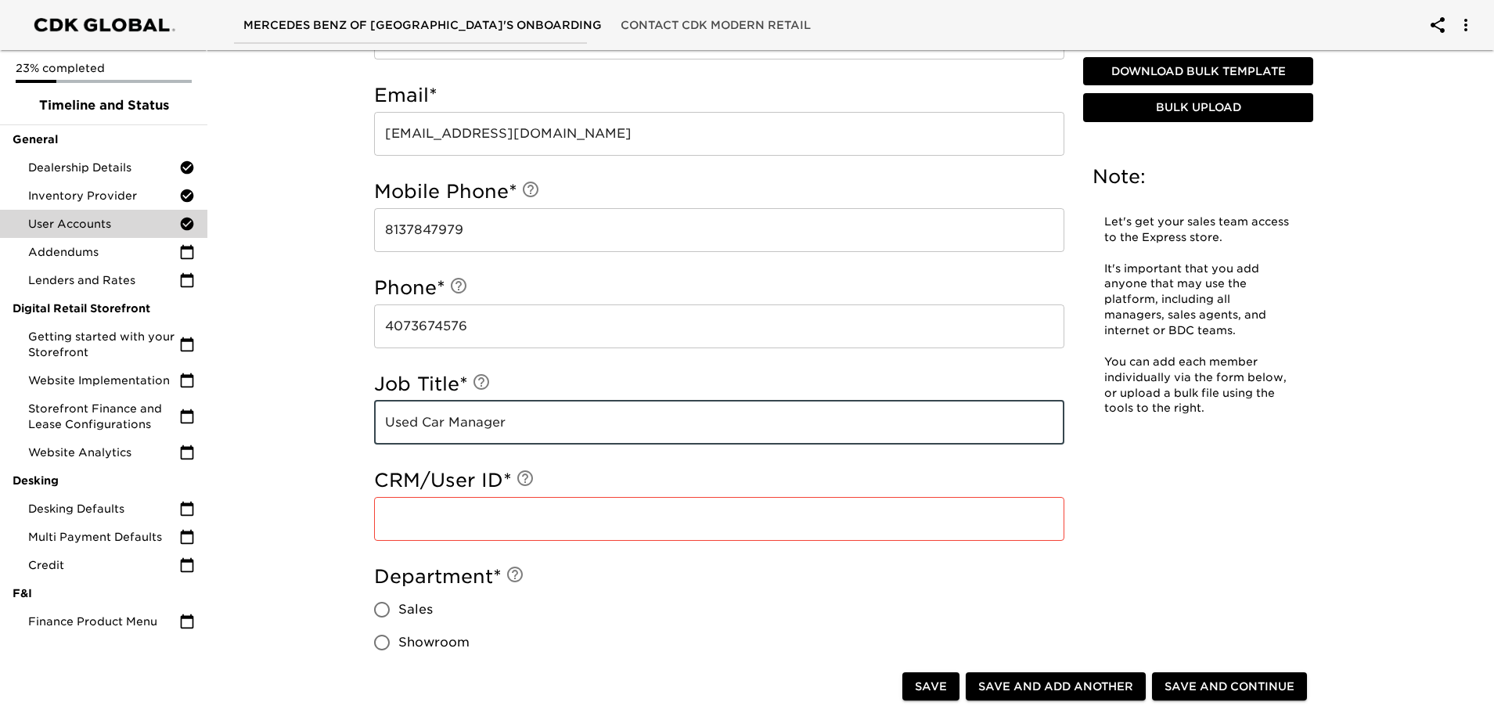
click at [413, 528] on input "text" at bounding box center [719, 519] width 690 height 44
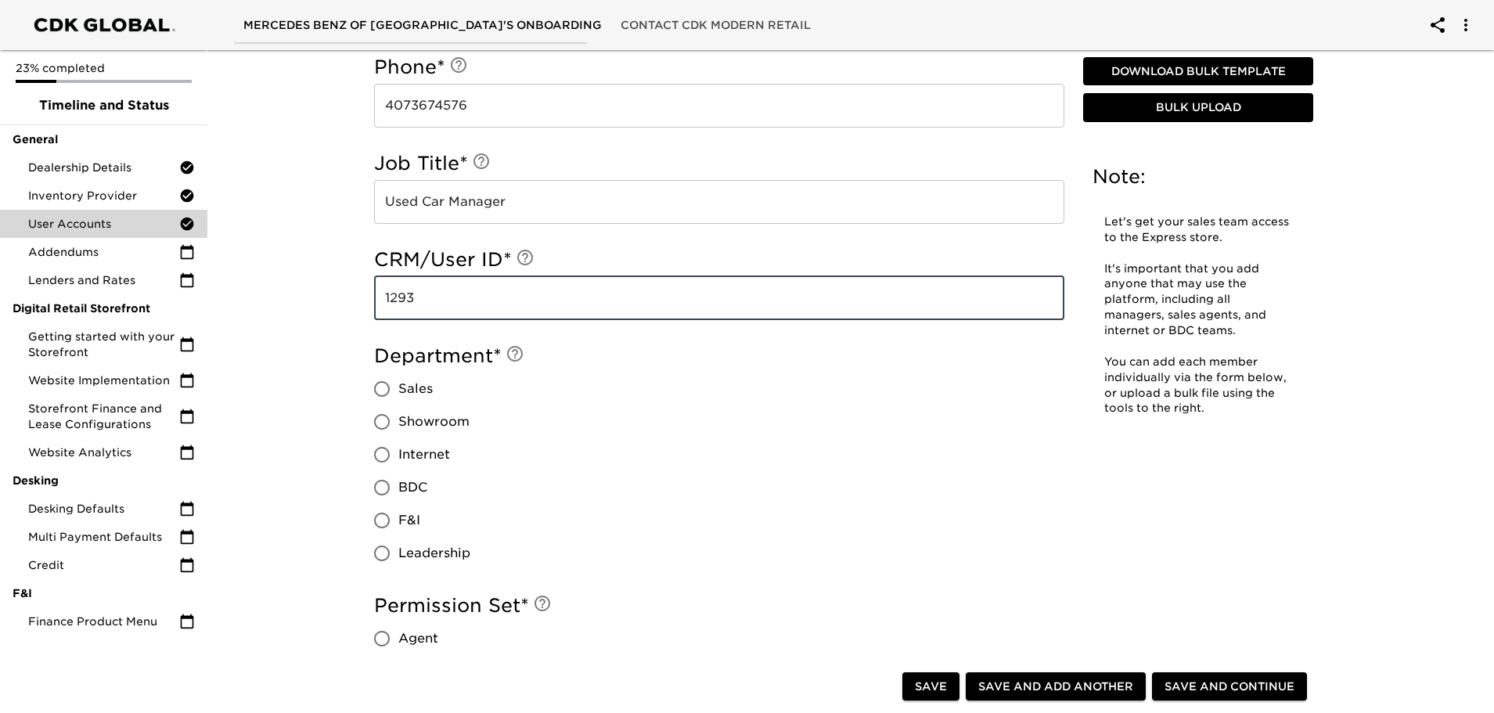
scroll to position [939, 0]
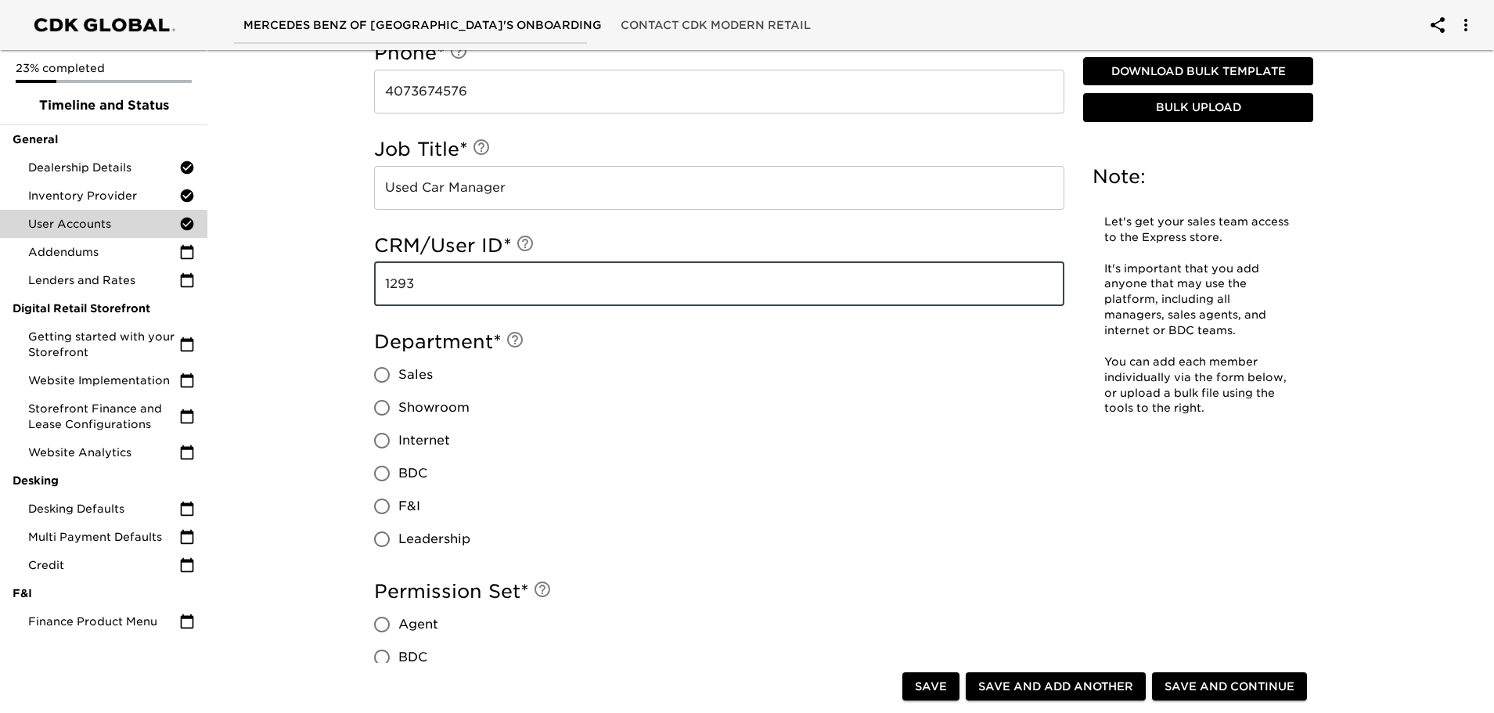
type input "1293"
click at [384, 536] on input "Leadership" at bounding box center [382, 539] width 33 height 33
radio input "true"
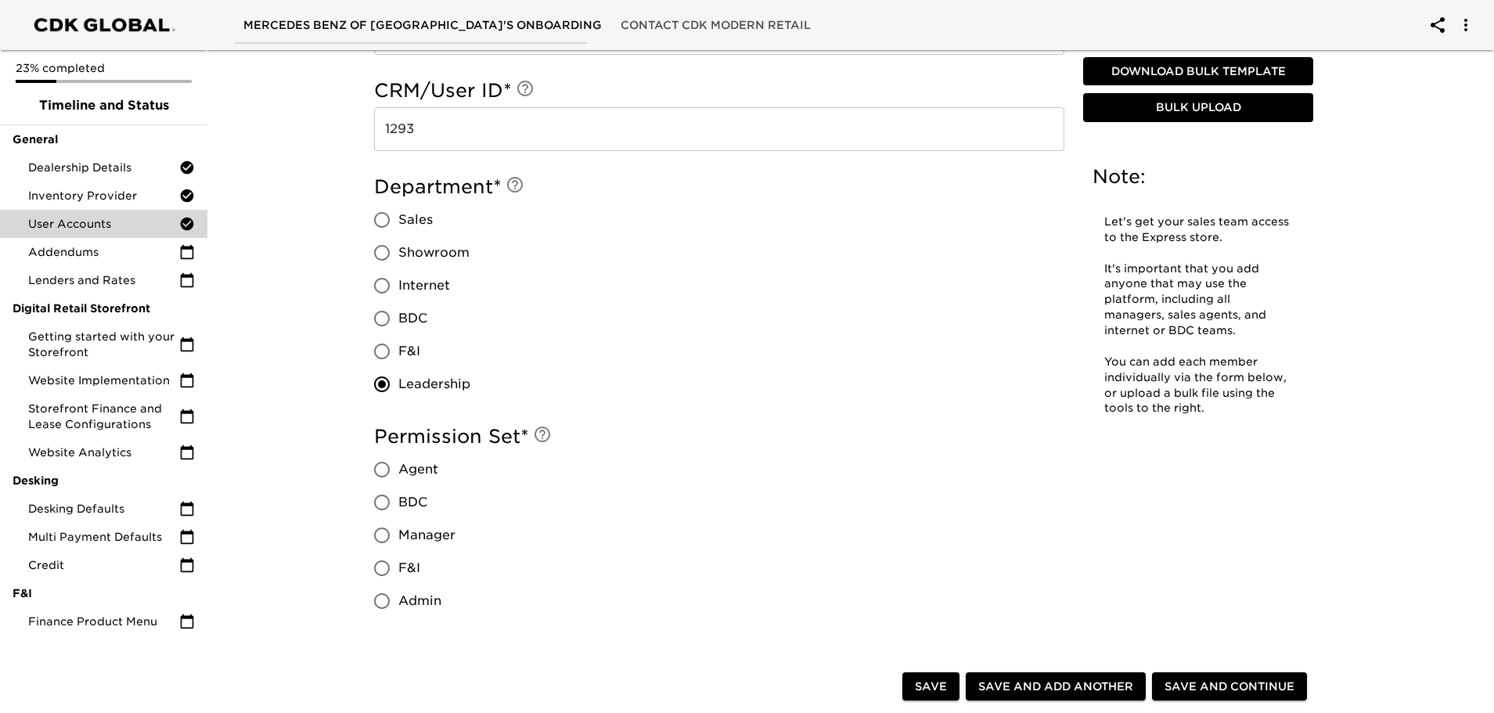
scroll to position [1096, 0]
click at [382, 532] on input "Manager" at bounding box center [382, 533] width 33 height 33
radio input "true"
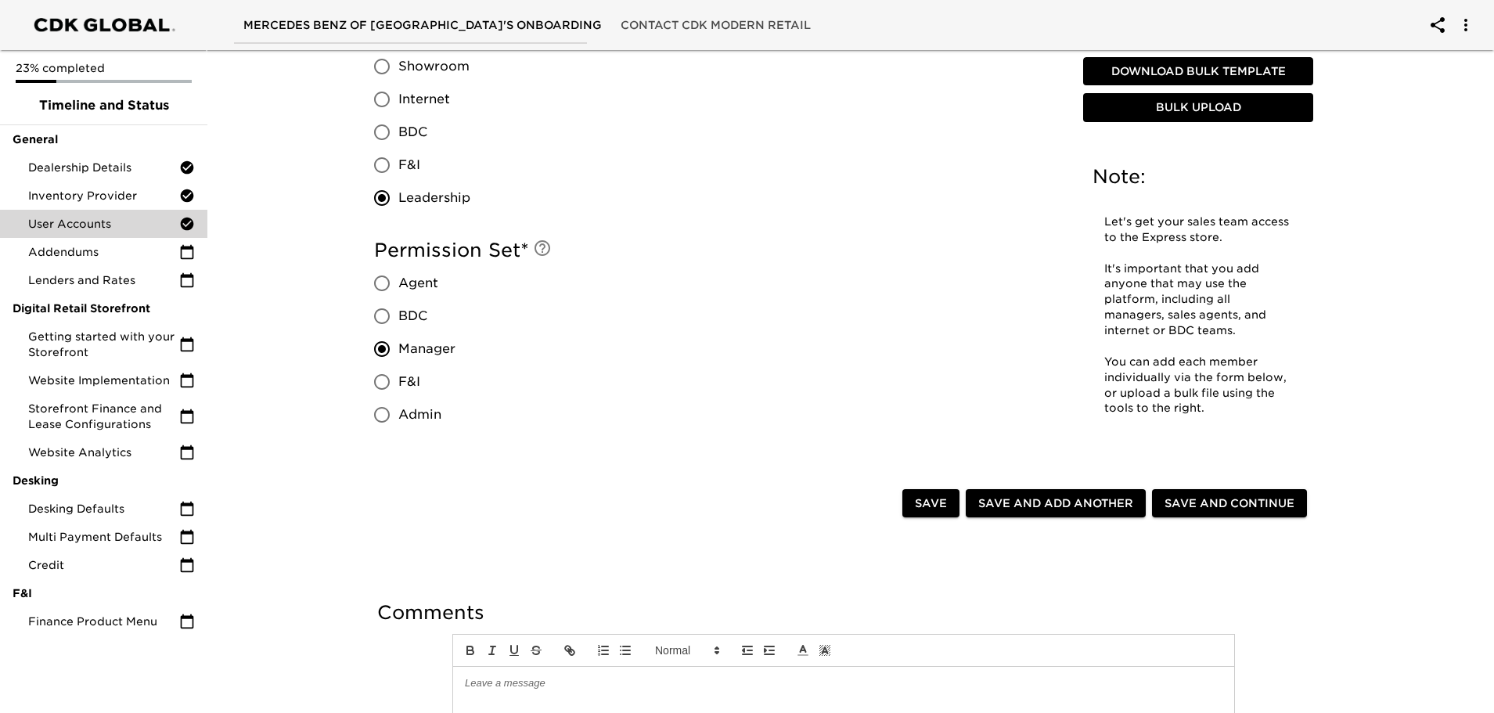
scroll to position [1331, 0]
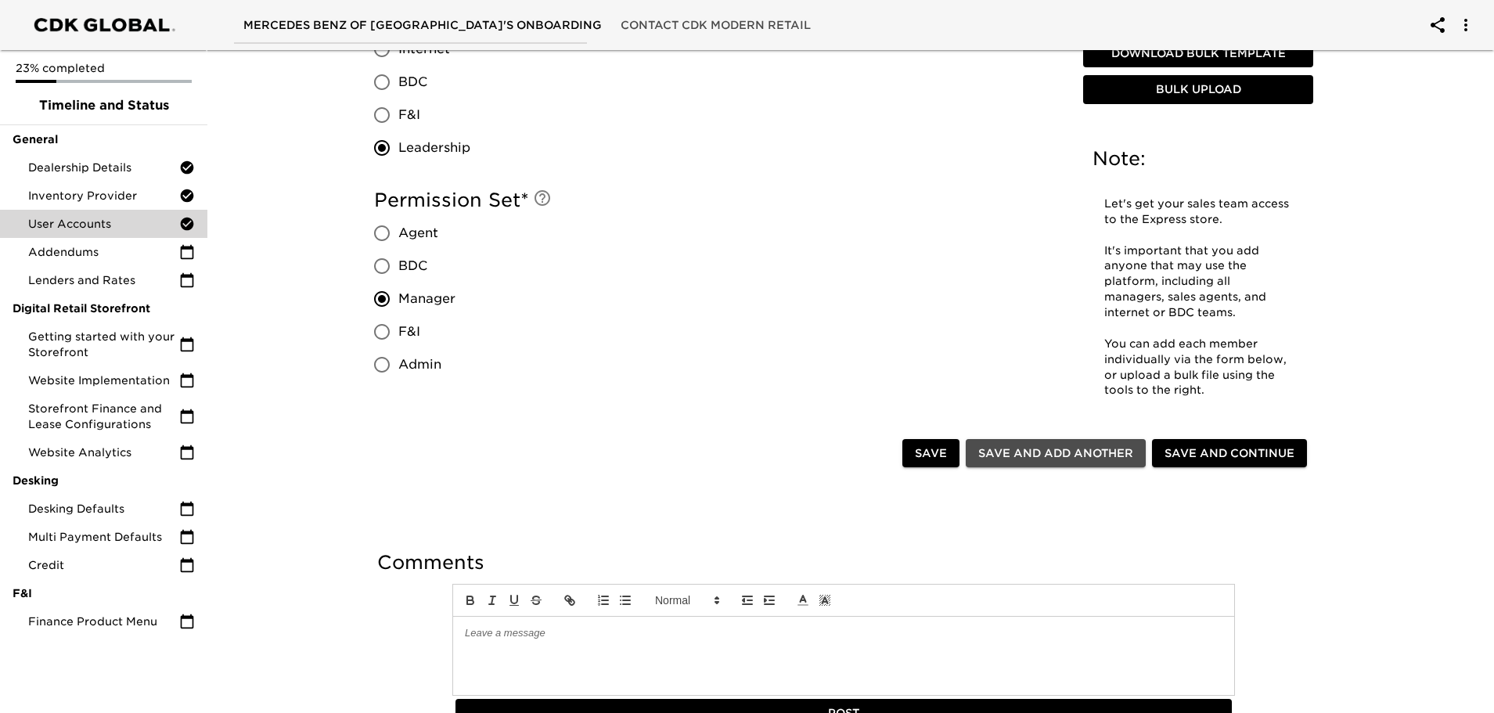
click at [1039, 454] on span "Save and Add Another" at bounding box center [1056, 454] width 155 height 20
radio input "false"
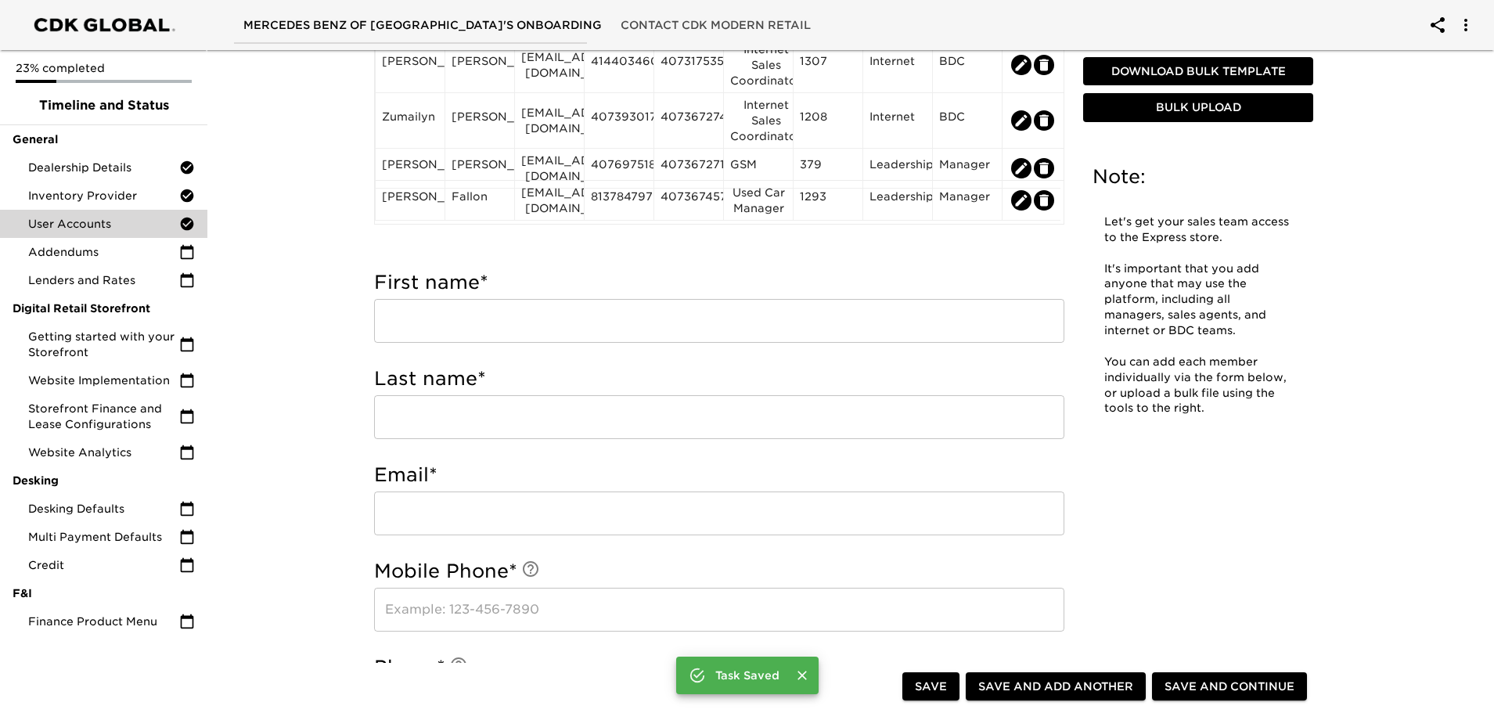
scroll to position [313, 0]
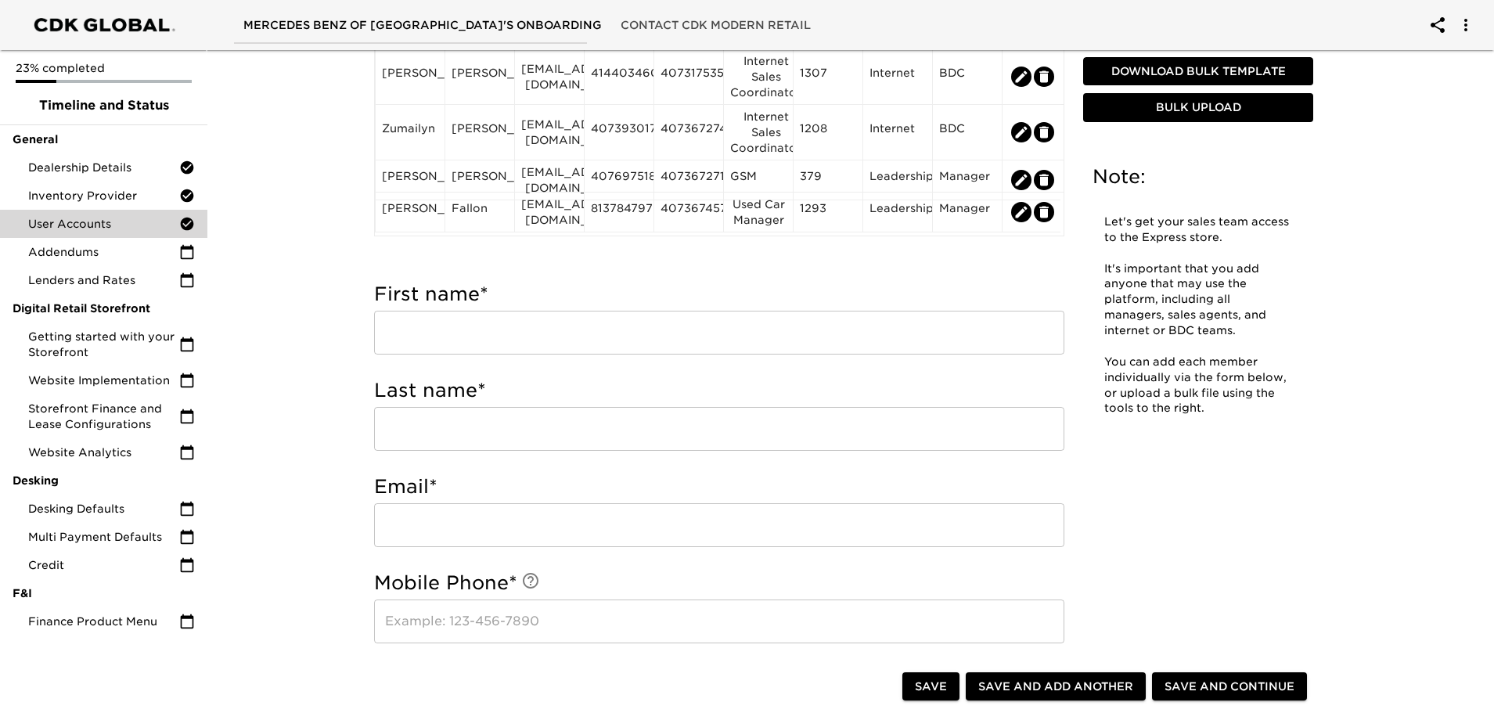
click at [452, 342] on input "text" at bounding box center [719, 333] width 690 height 44
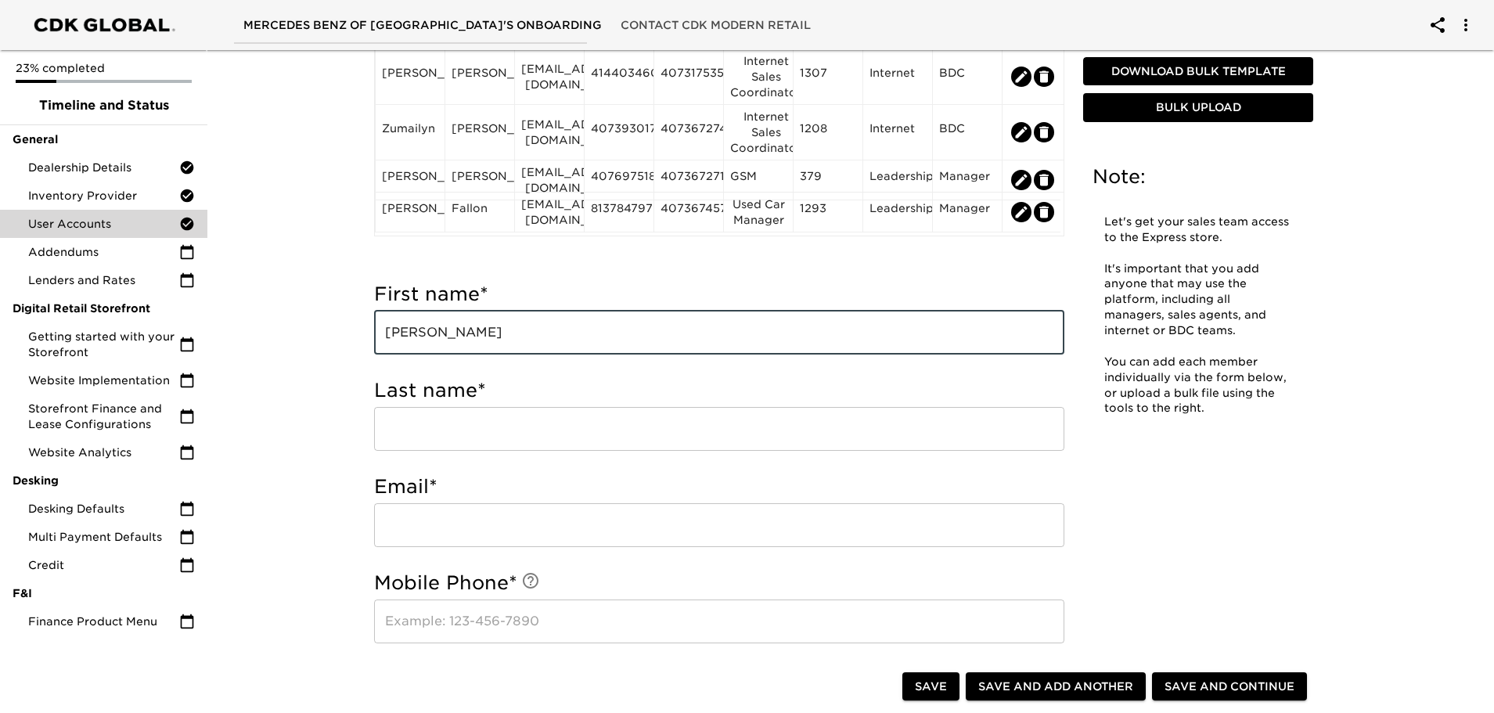
type input "[PERSON_NAME]"
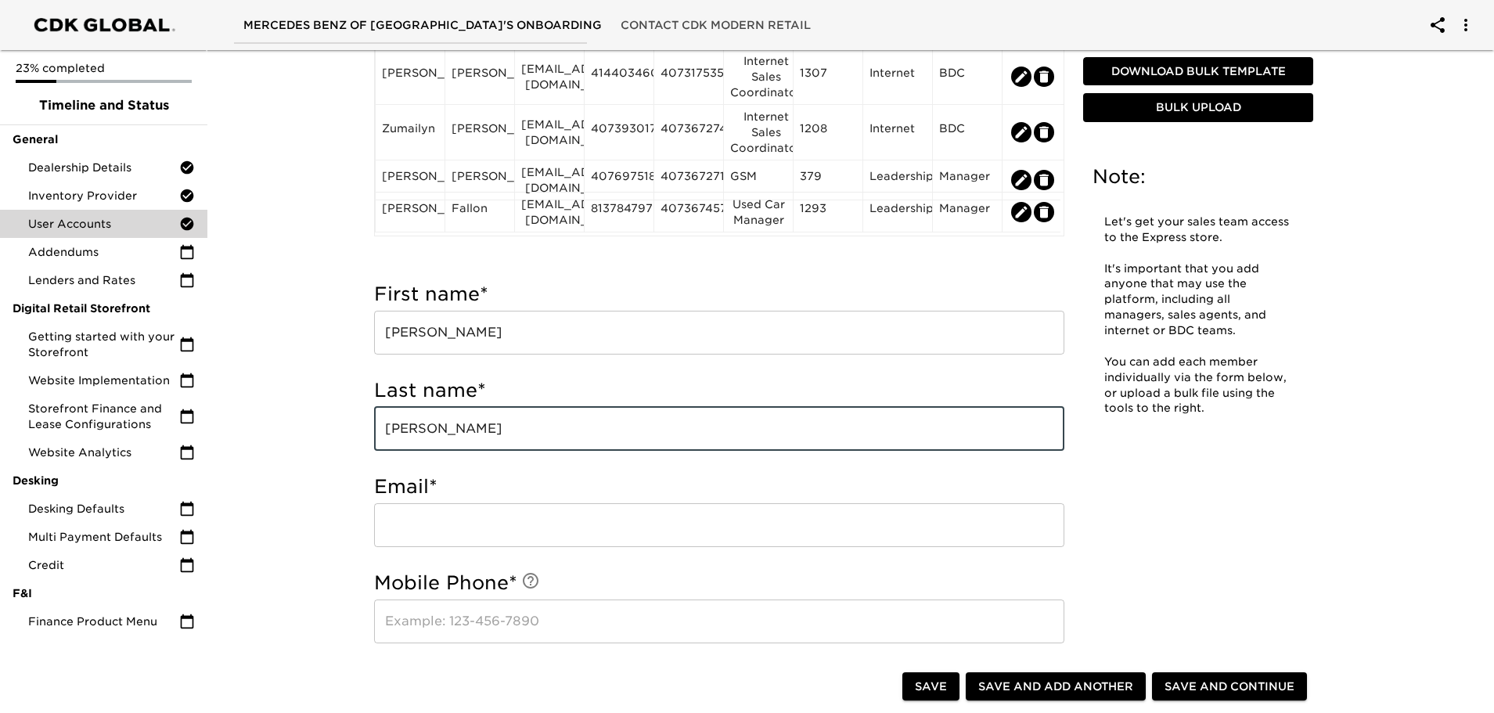
type input "[PERSON_NAME]"
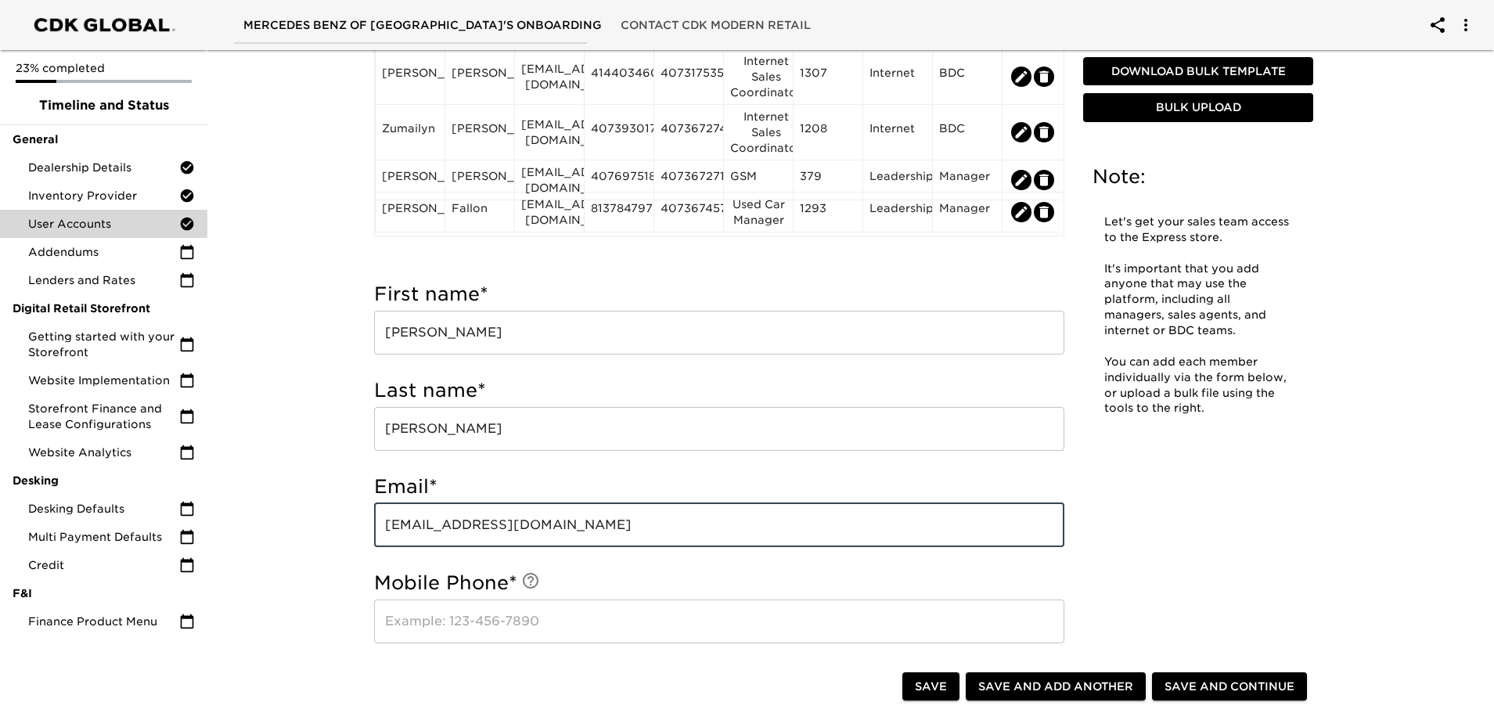
type input "[EMAIL_ADDRESS][DOMAIN_NAME]"
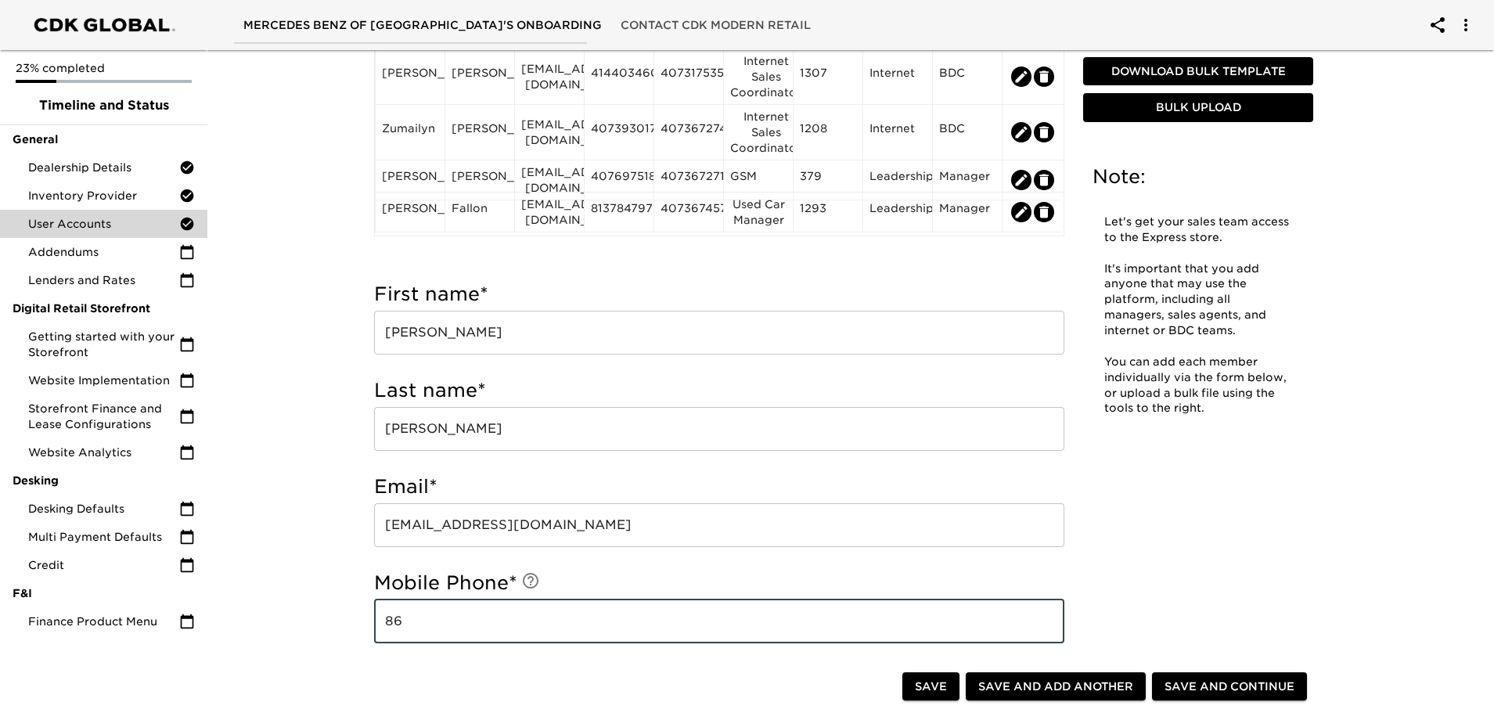
type input "8"
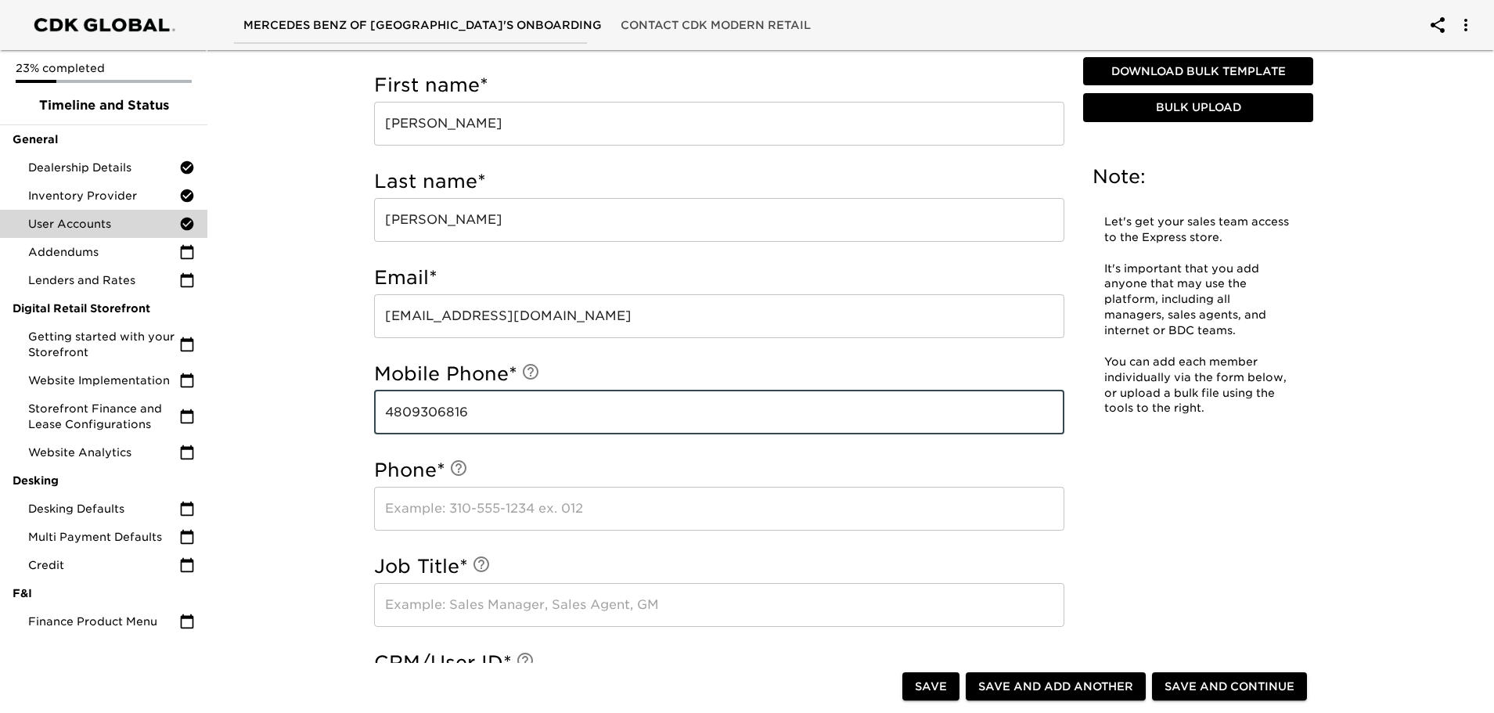
scroll to position [548, 0]
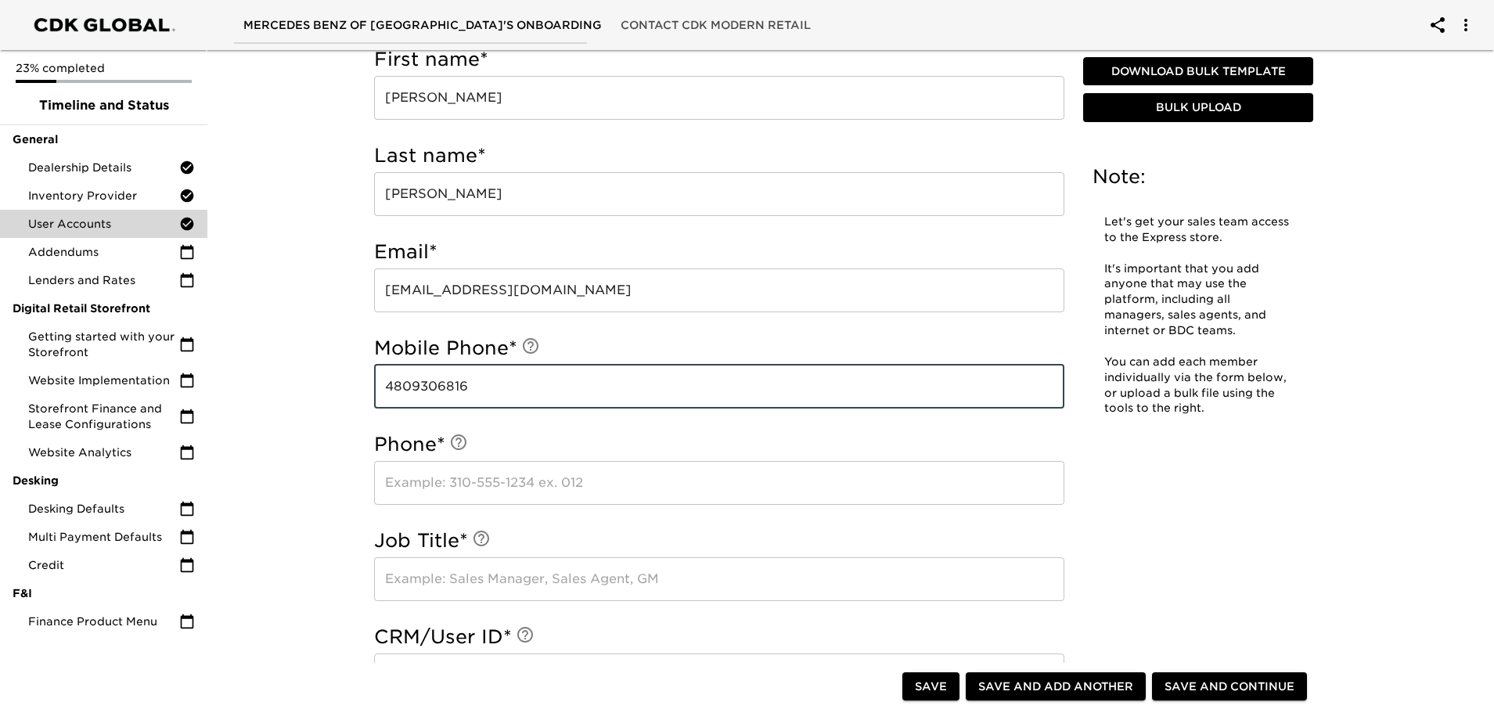
type input "4809306816"
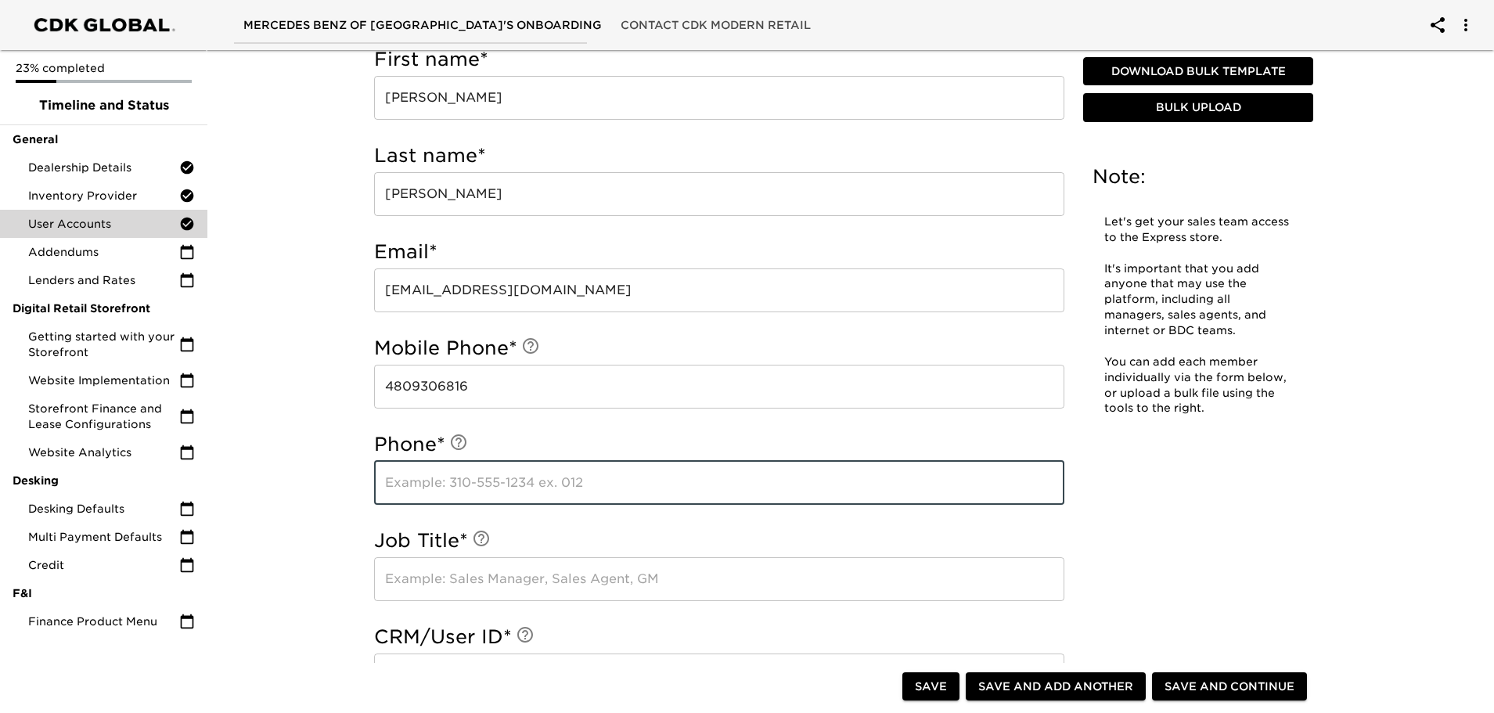
click at [452, 488] on input "text" at bounding box center [719, 483] width 690 height 44
type input "4073671725"
click at [505, 577] on input "text" at bounding box center [719, 579] width 690 height 44
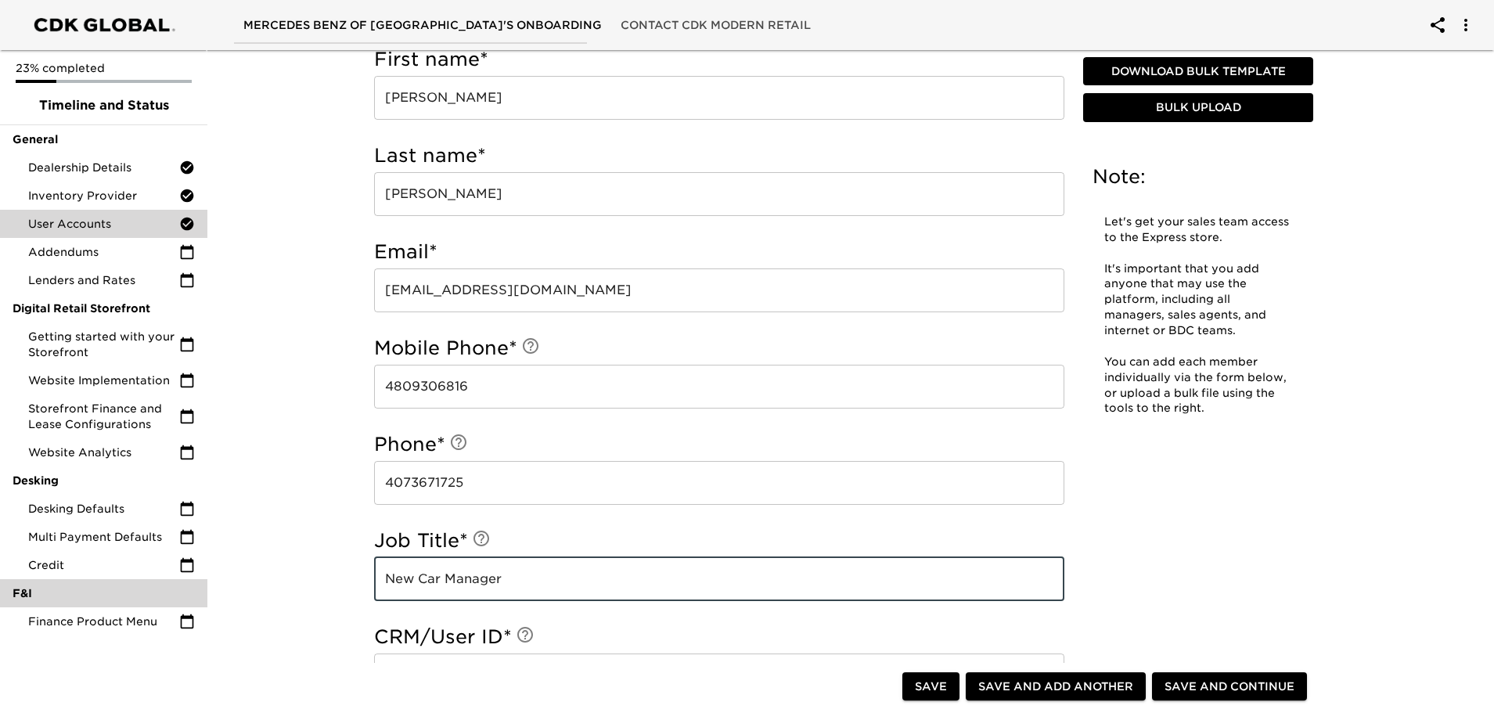
type input "New Car Manager"
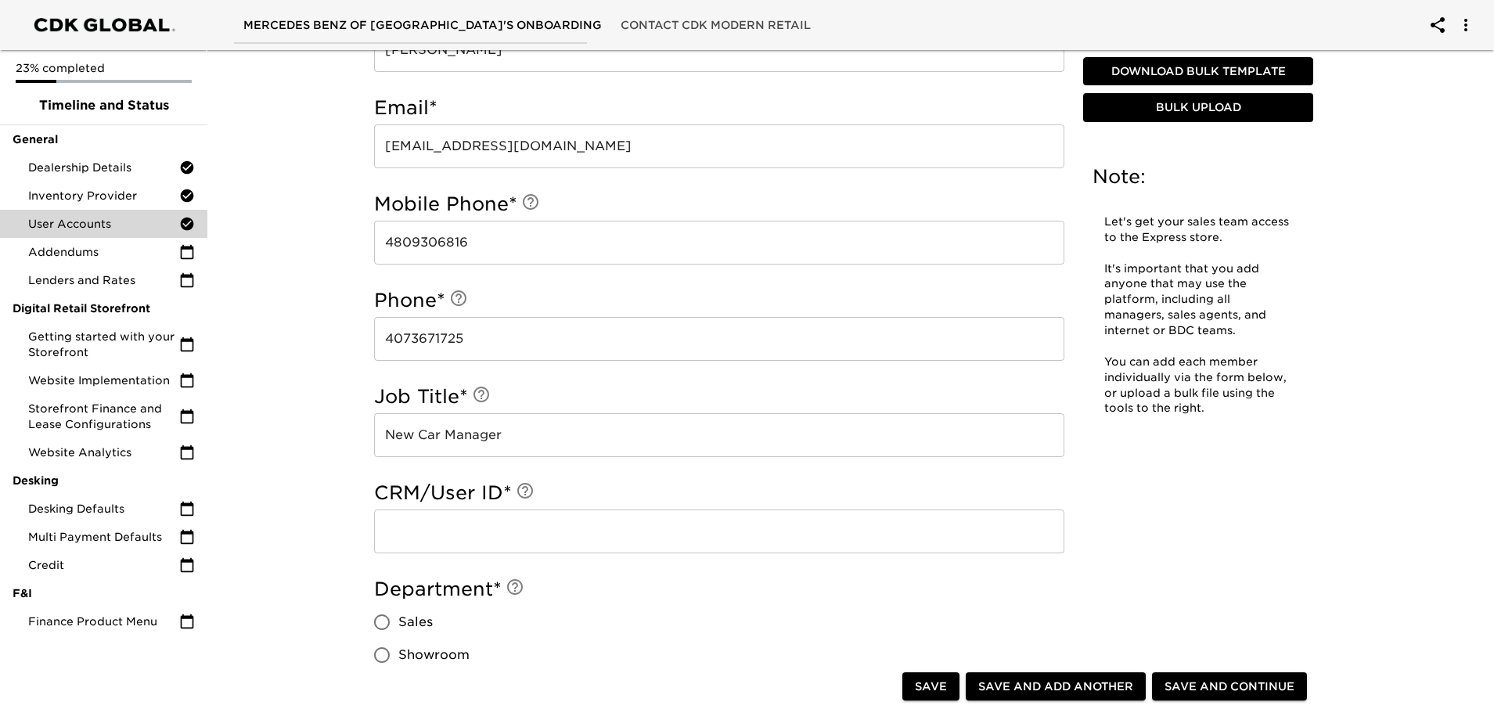
scroll to position [705, 0]
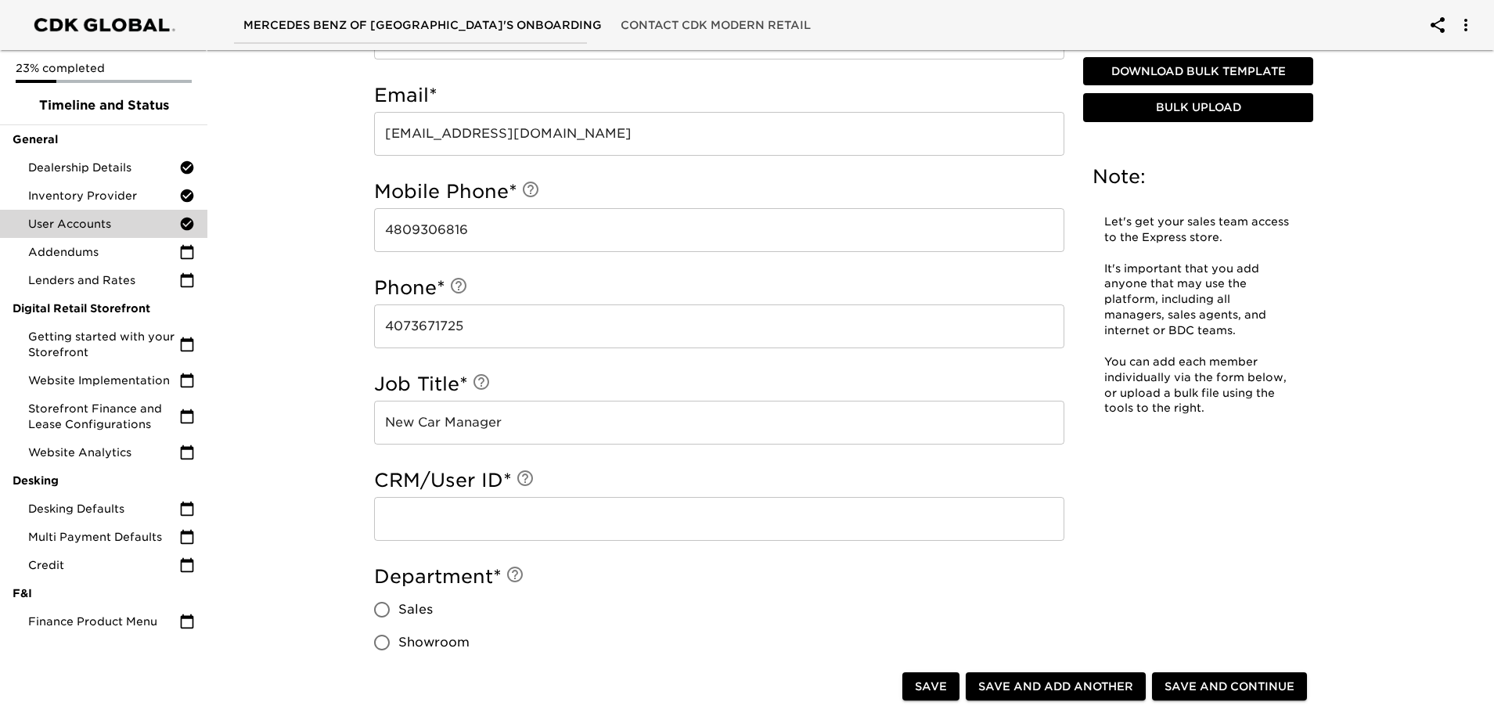
click at [435, 519] on input "text" at bounding box center [719, 519] width 690 height 44
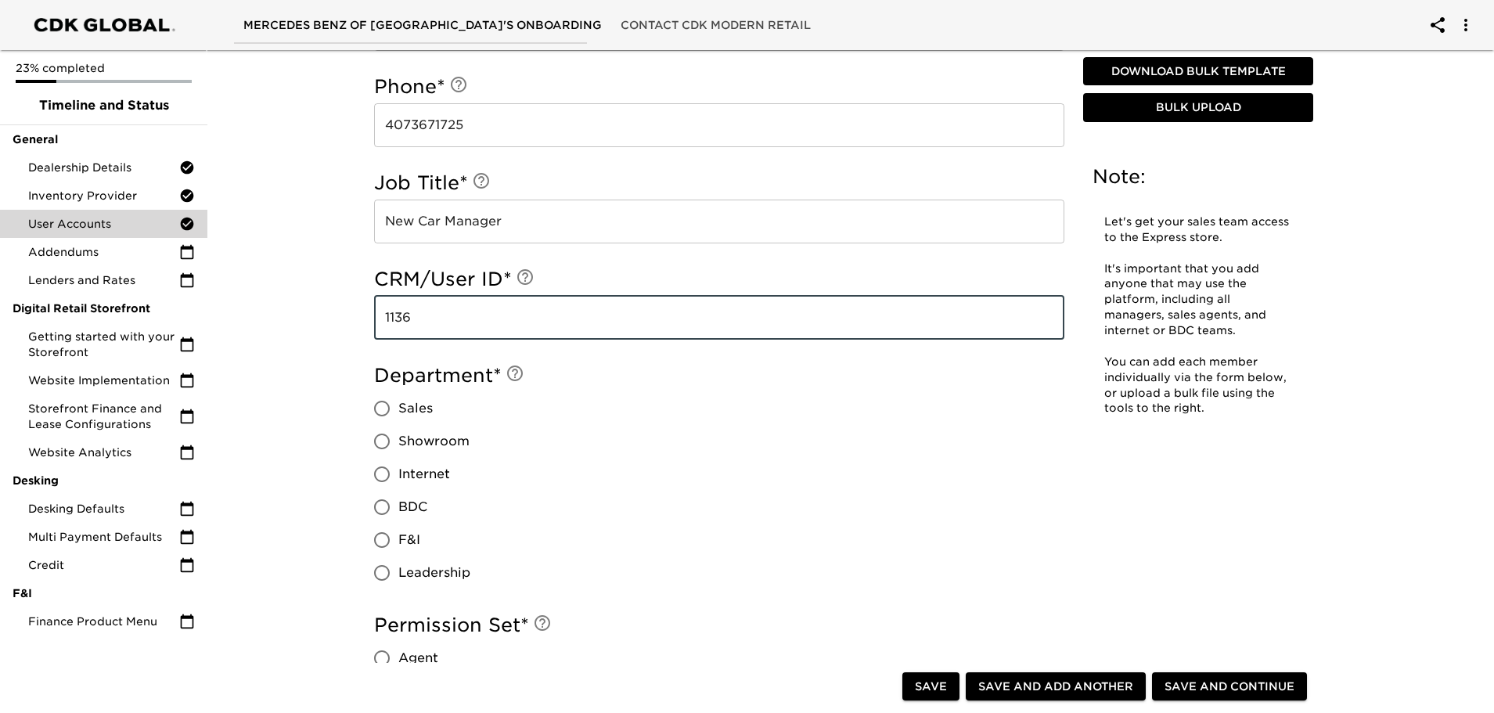
scroll to position [939, 0]
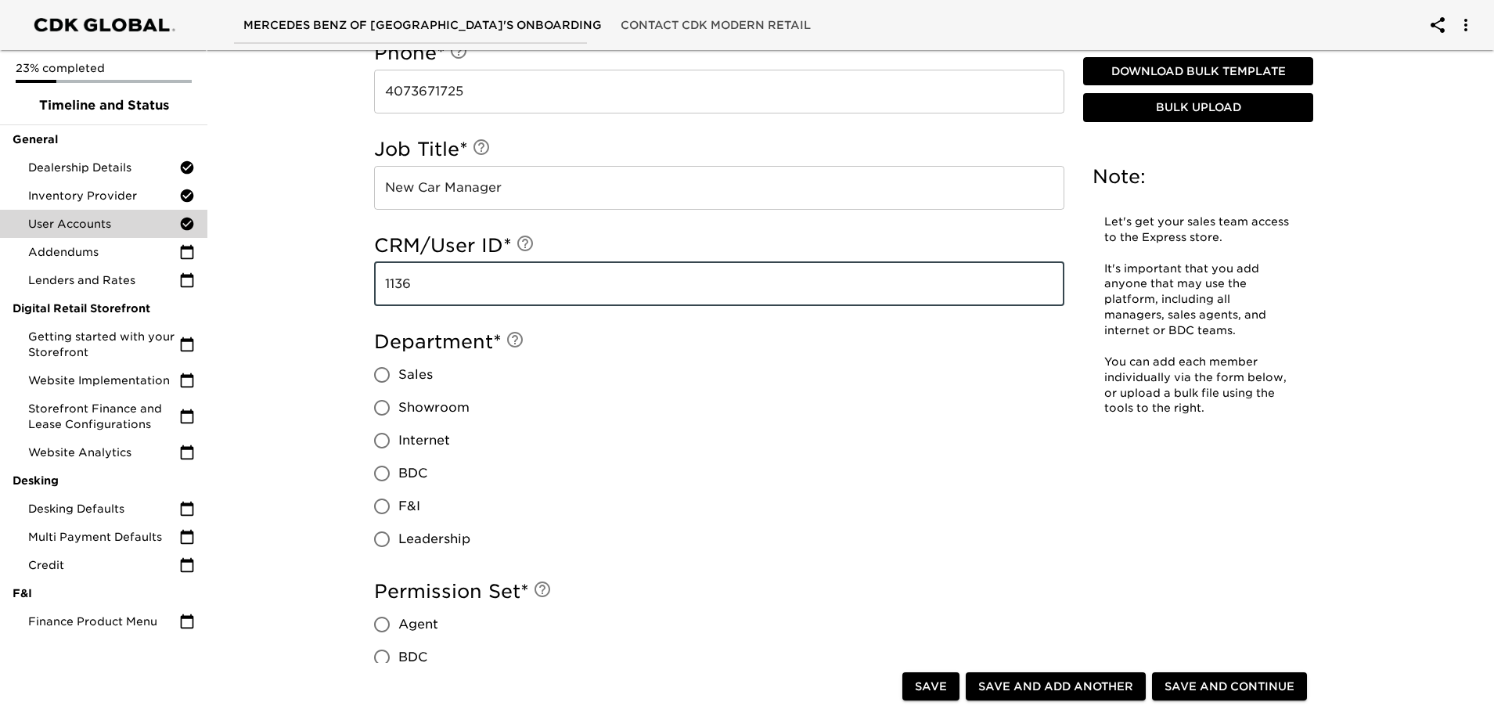
click at [389, 542] on input "Leadership" at bounding box center [382, 539] width 33 height 33
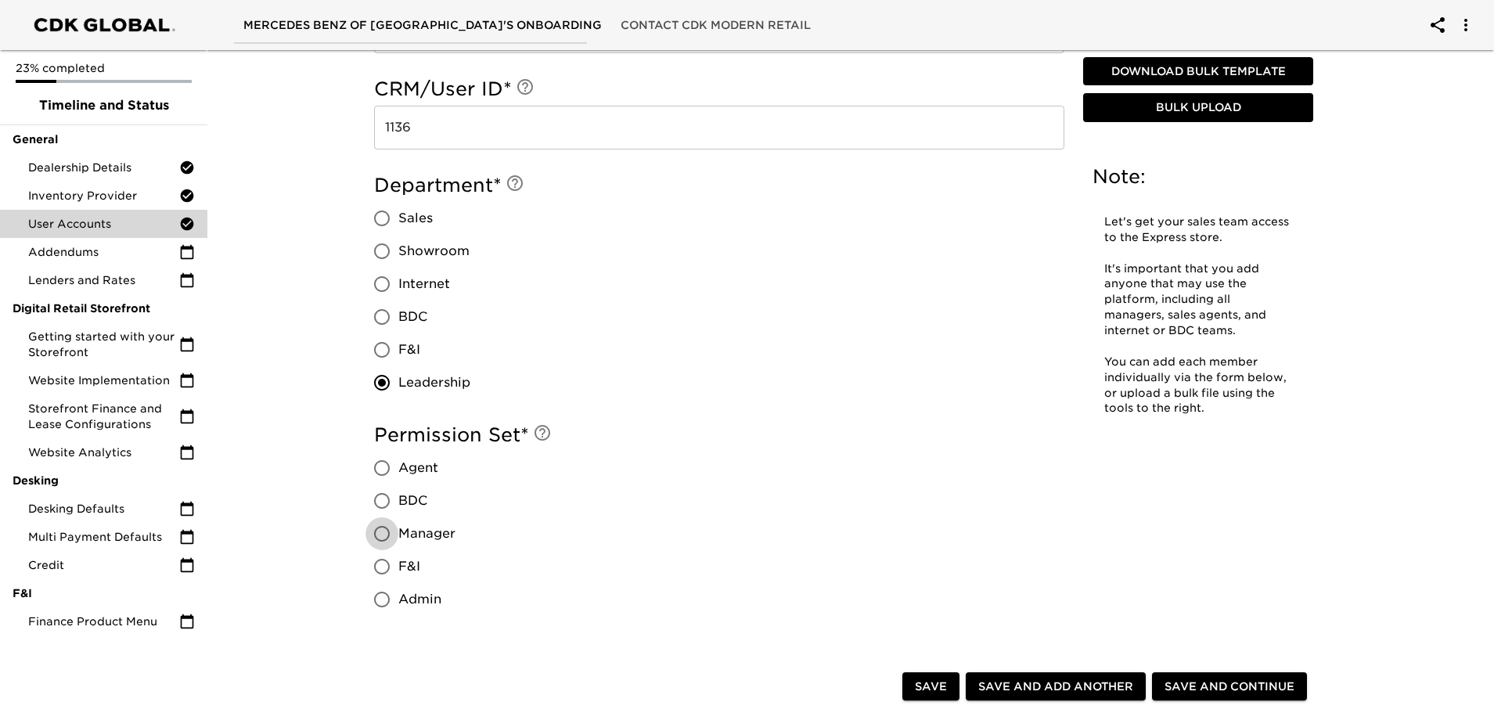
click at [386, 535] on input "Manager" at bounding box center [382, 533] width 33 height 33
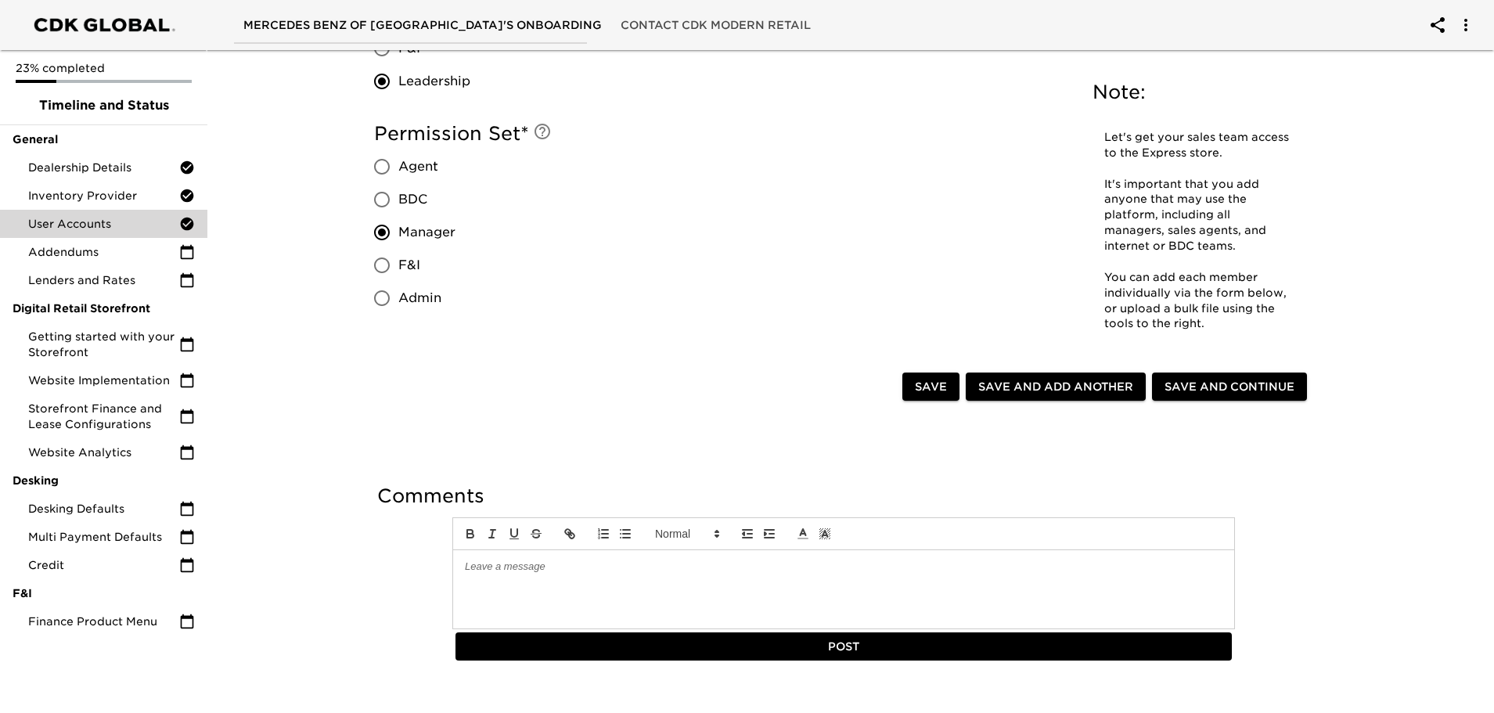
scroll to position [1409, 0]
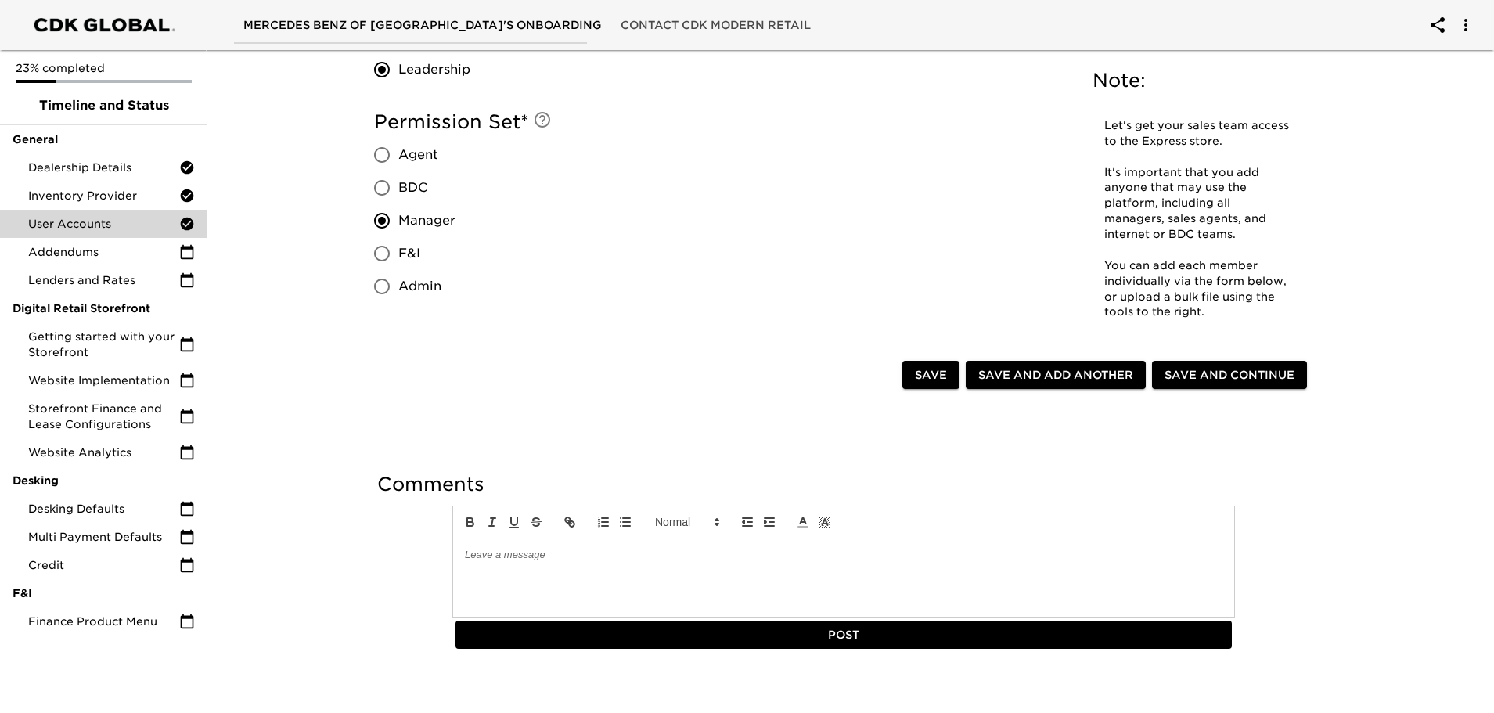
click at [1048, 374] on span "Save and Add Another" at bounding box center [1056, 376] width 155 height 20
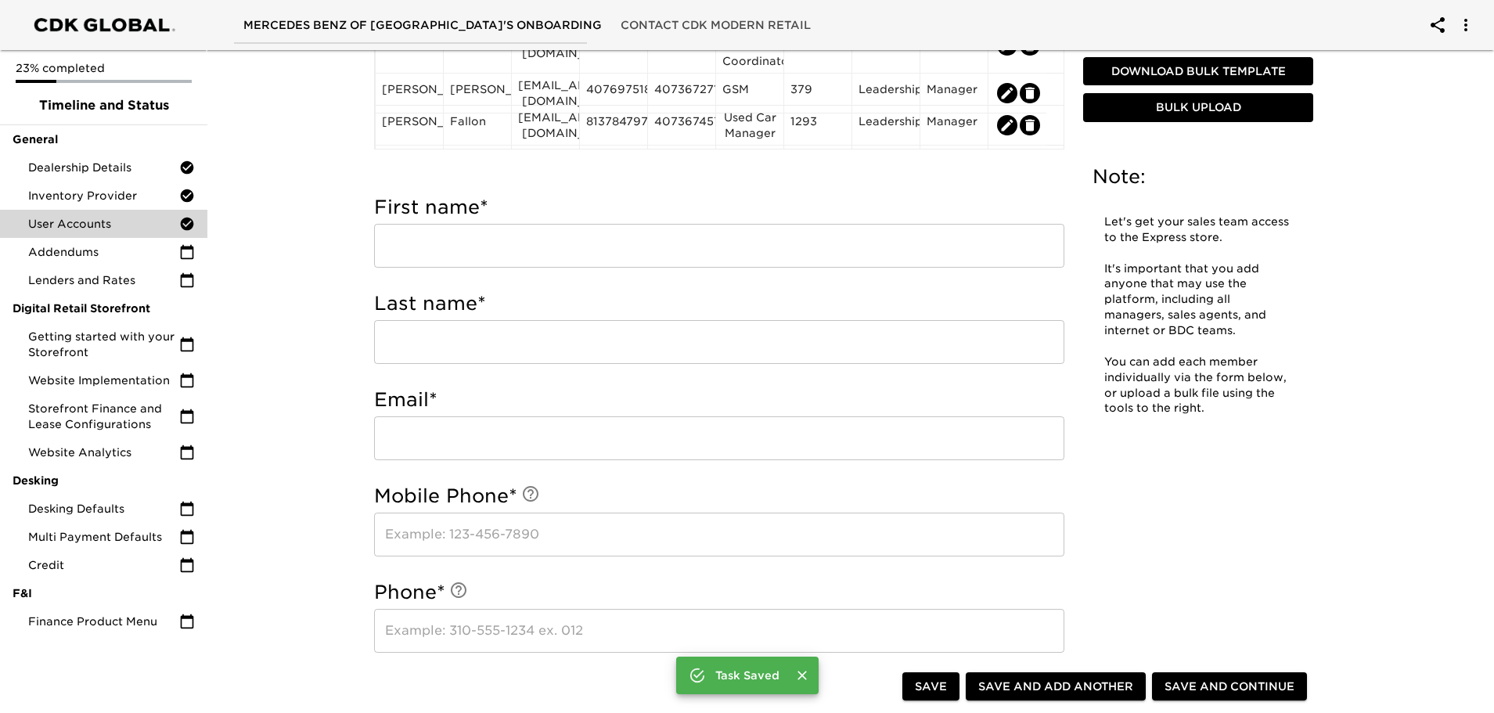
scroll to position [391, 0]
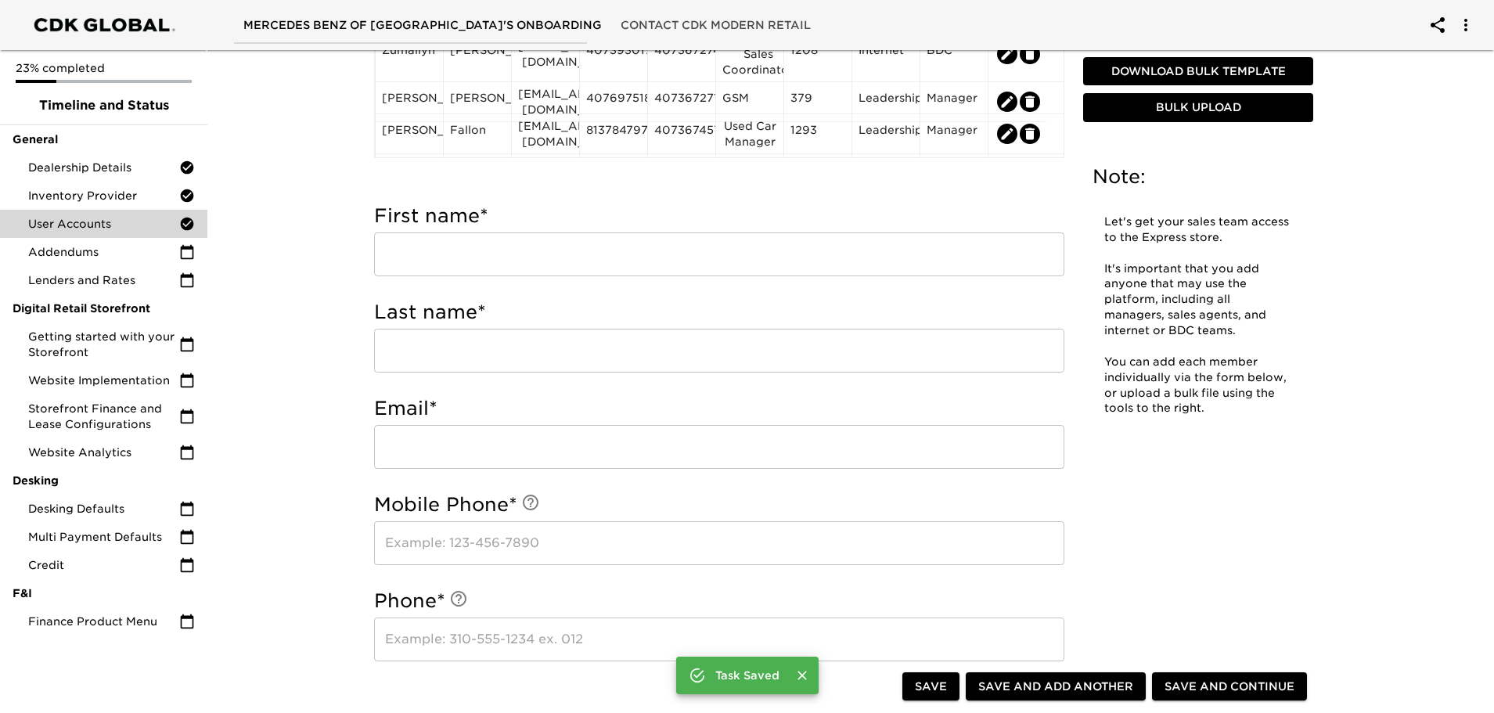
click at [459, 265] on input "text" at bounding box center [719, 255] width 690 height 44
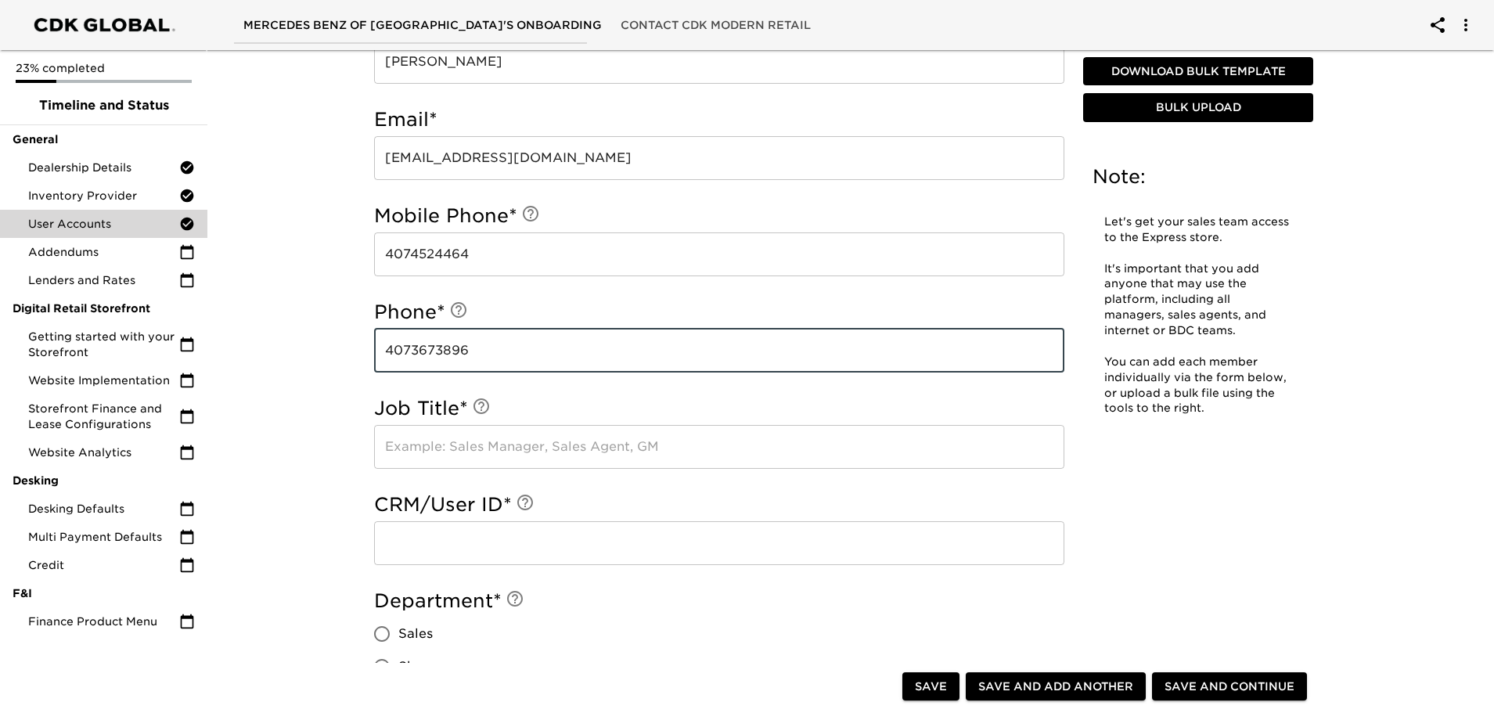
scroll to position [705, 0]
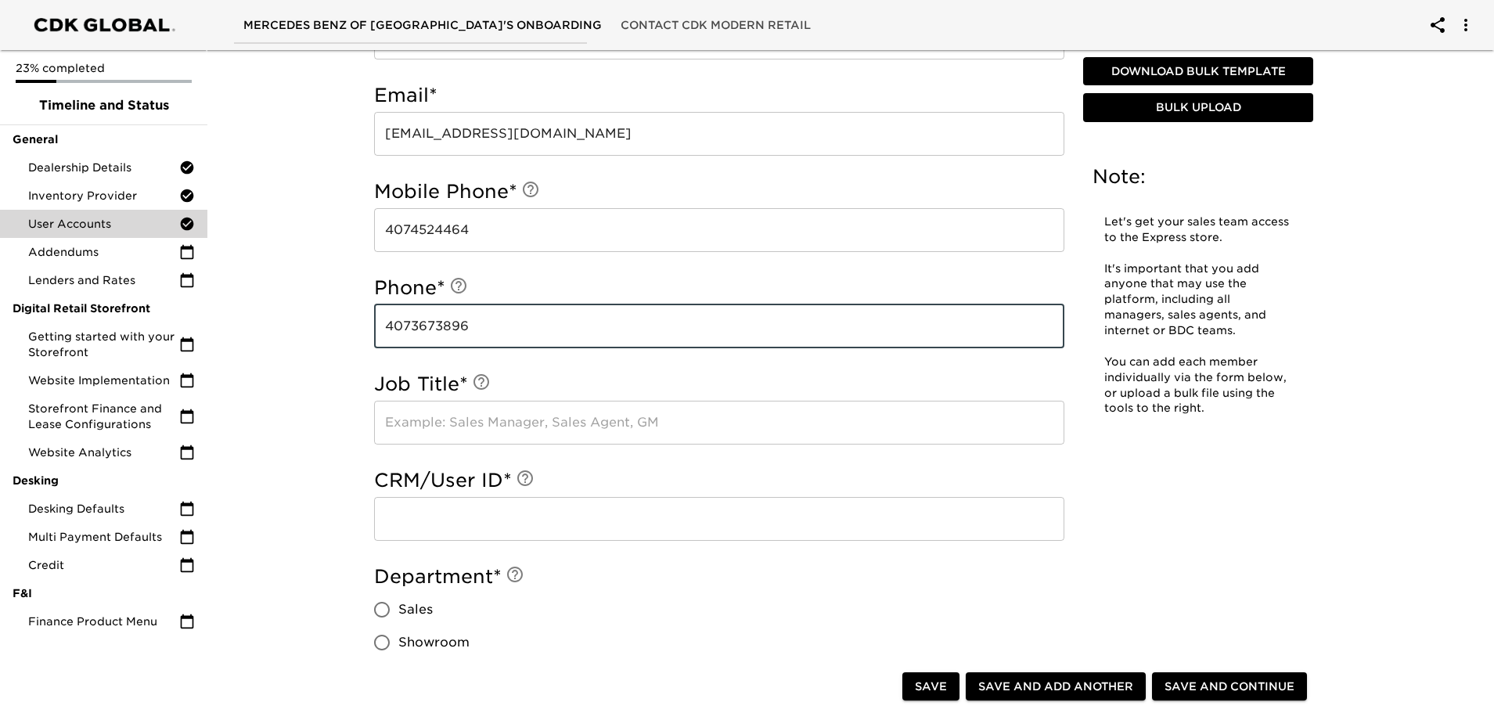
click at [410, 424] on input "text" at bounding box center [719, 423] width 690 height 44
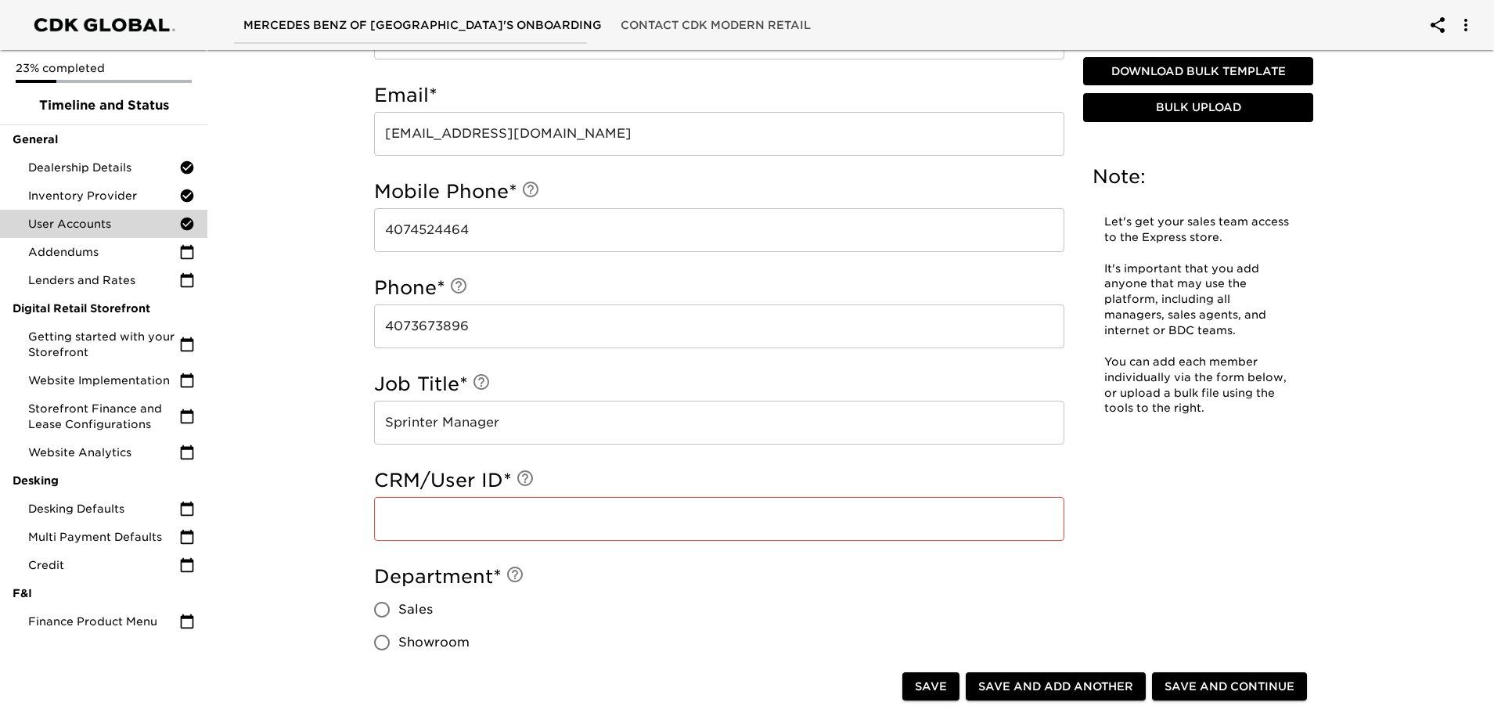
click at [415, 509] on input "text" at bounding box center [719, 519] width 690 height 44
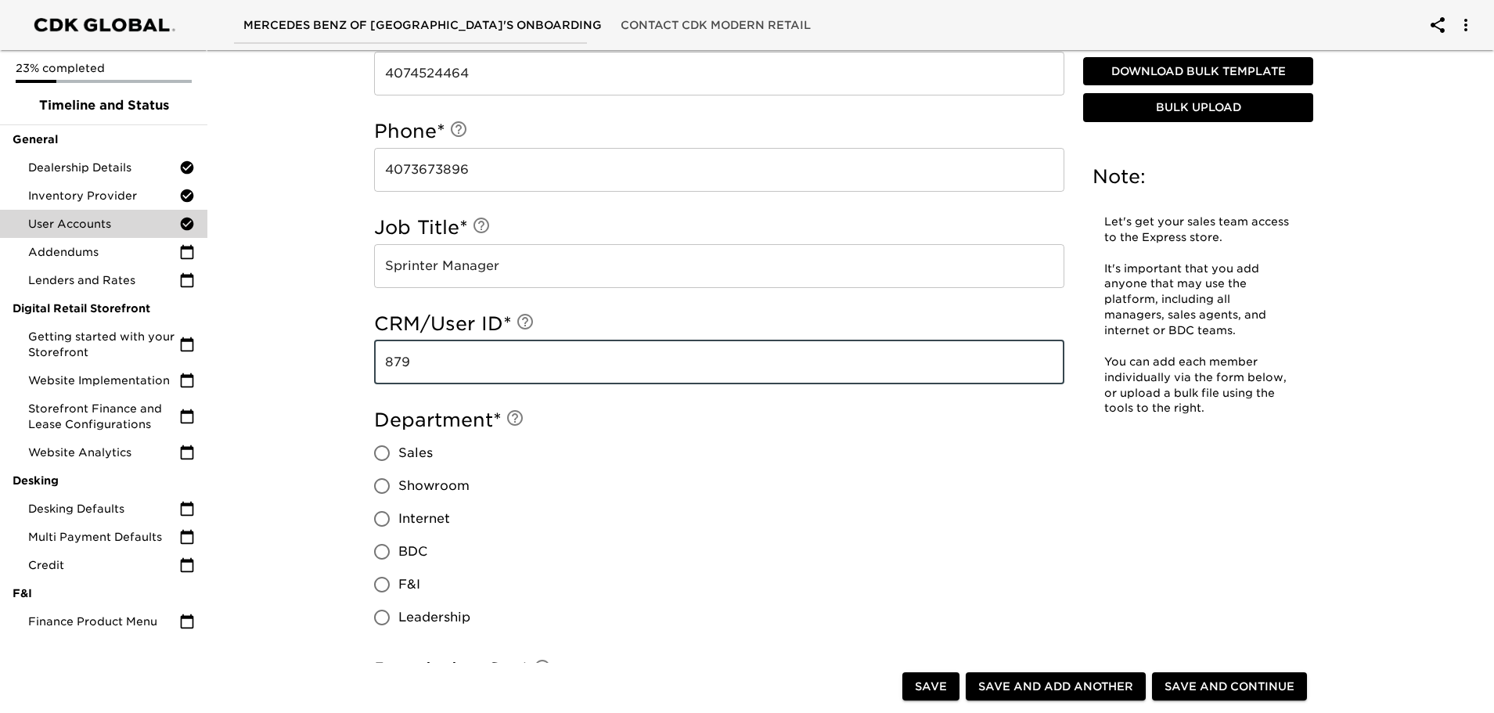
scroll to position [939, 0]
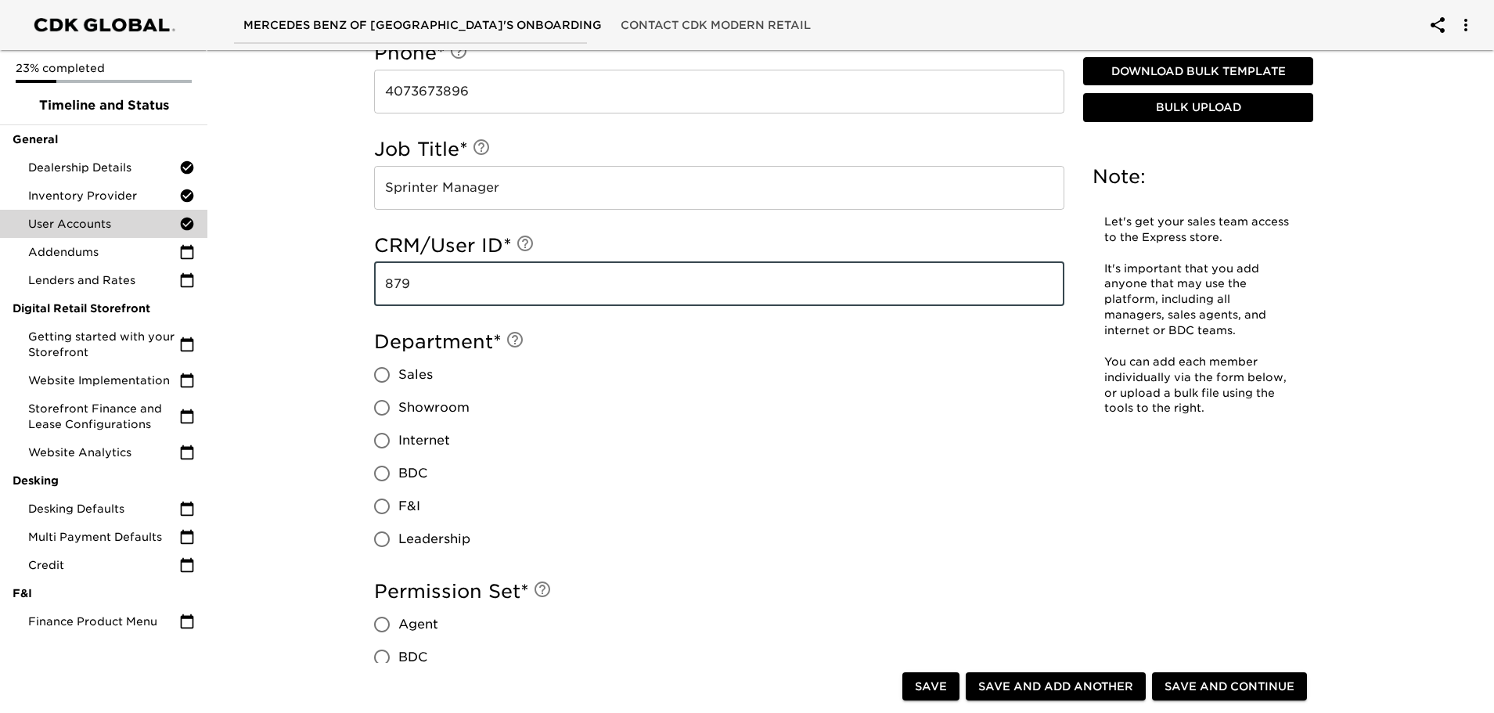
click at [380, 540] on input "Leadership" at bounding box center [382, 539] width 33 height 33
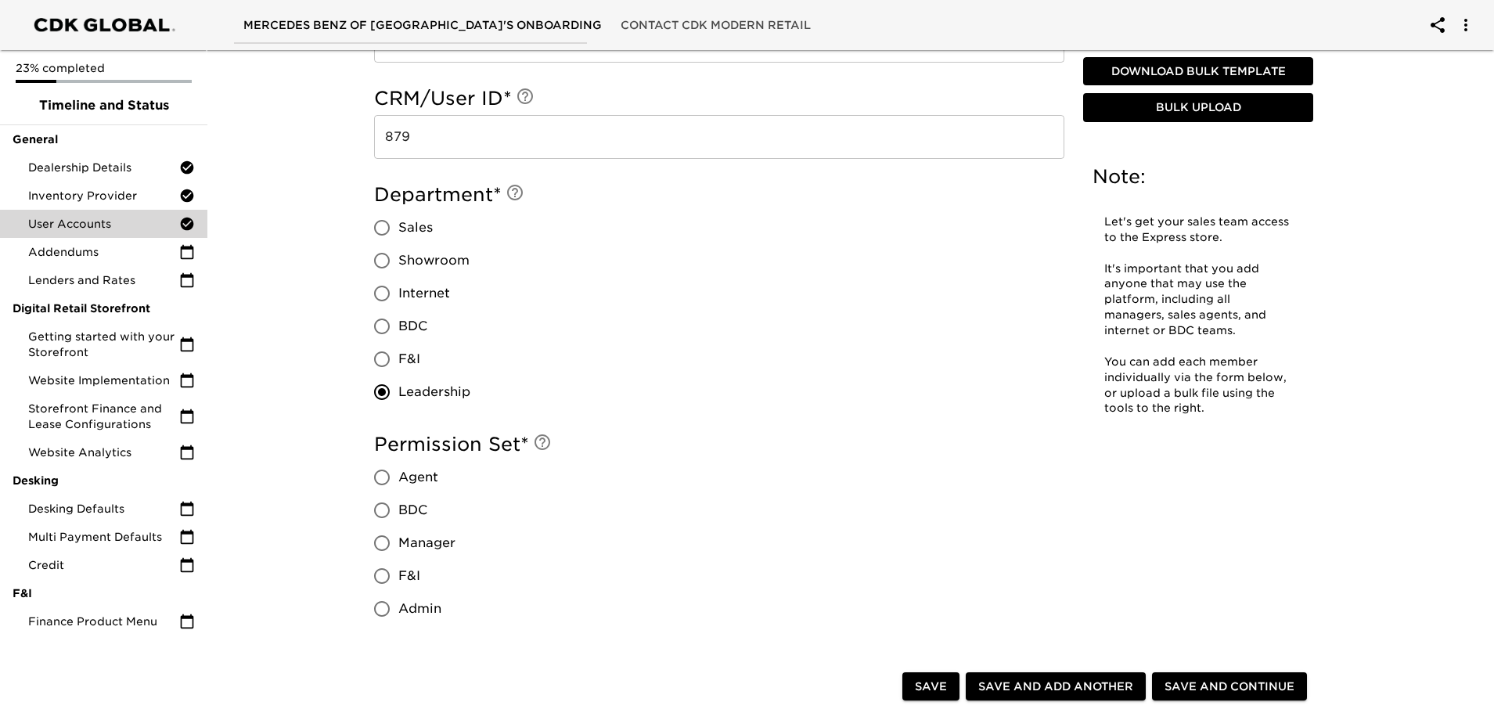
scroll to position [1096, 0]
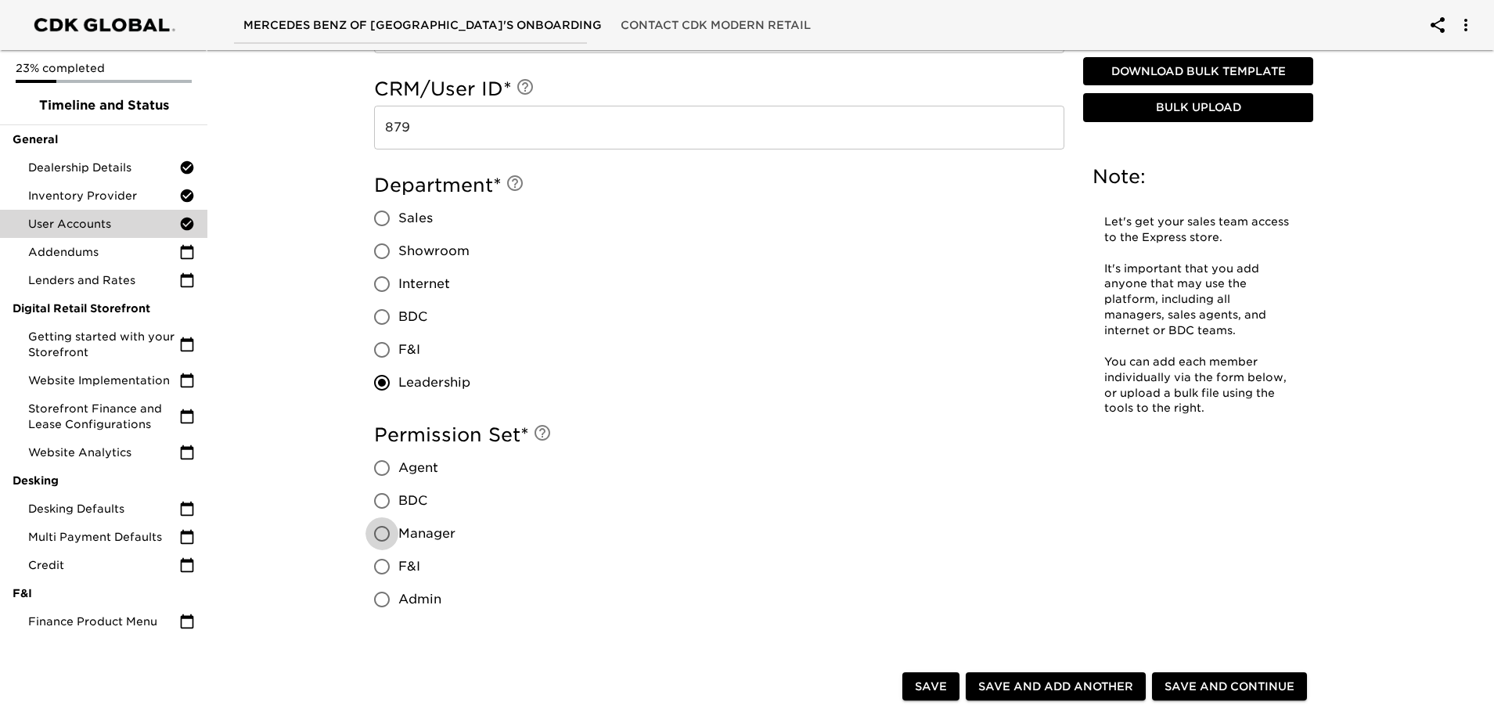
click at [382, 538] on input "Manager" at bounding box center [382, 533] width 33 height 33
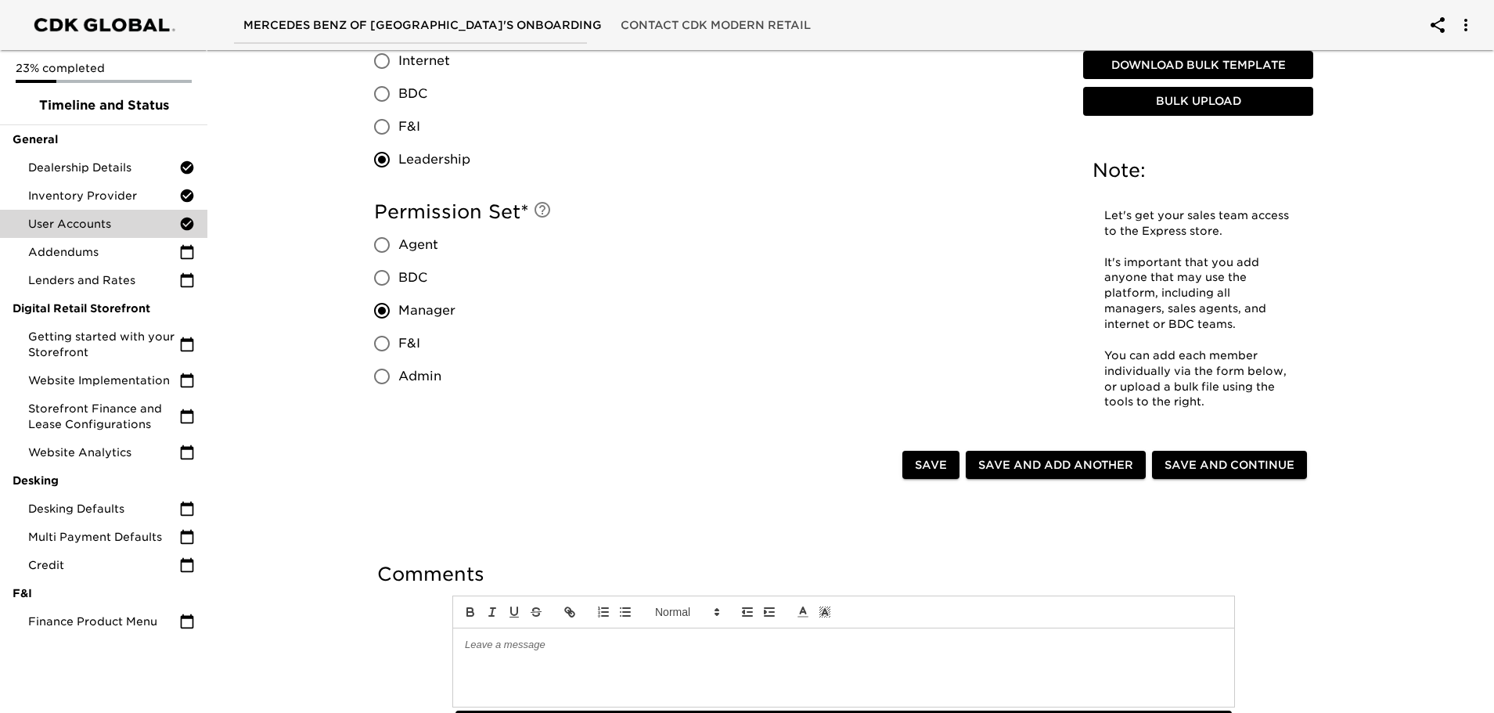
scroll to position [1331, 0]
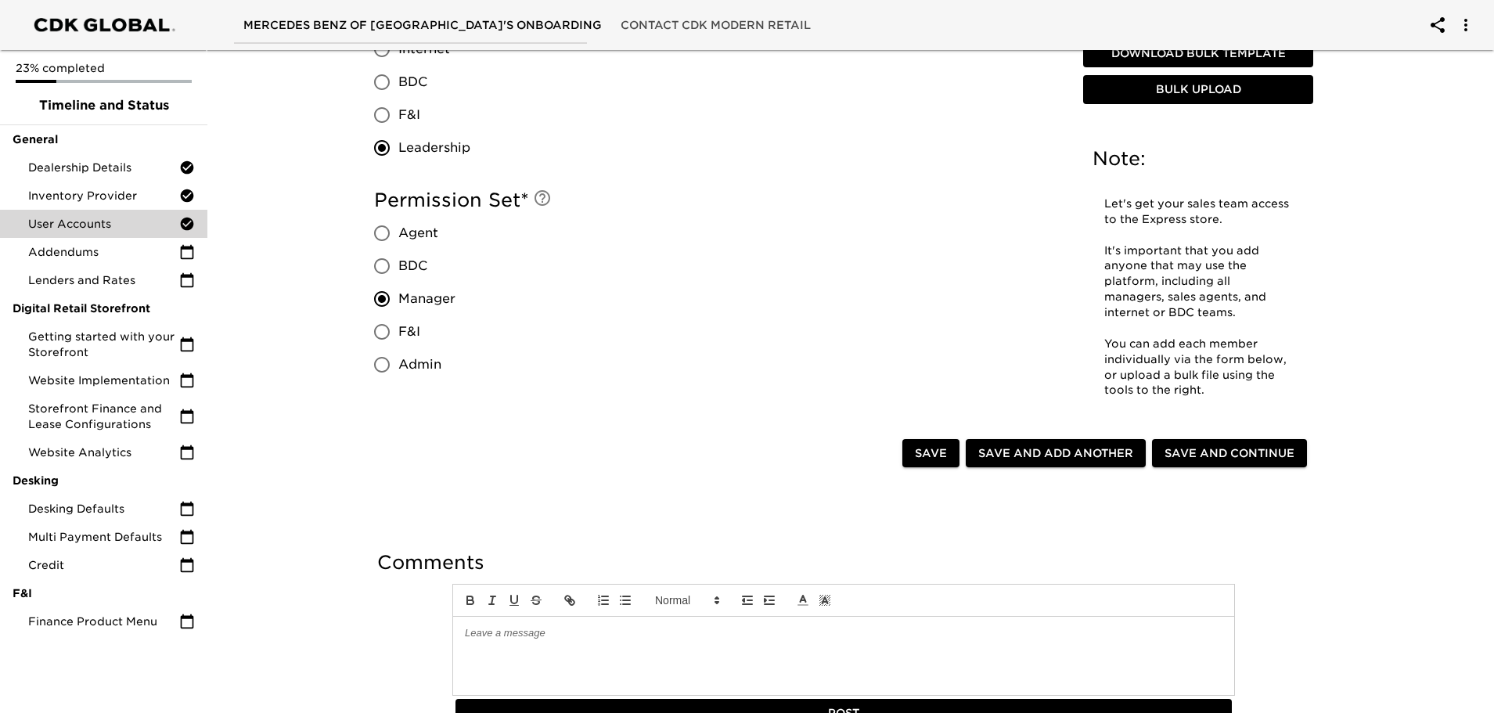
click at [1065, 454] on span "Save and Add Another" at bounding box center [1056, 454] width 155 height 20
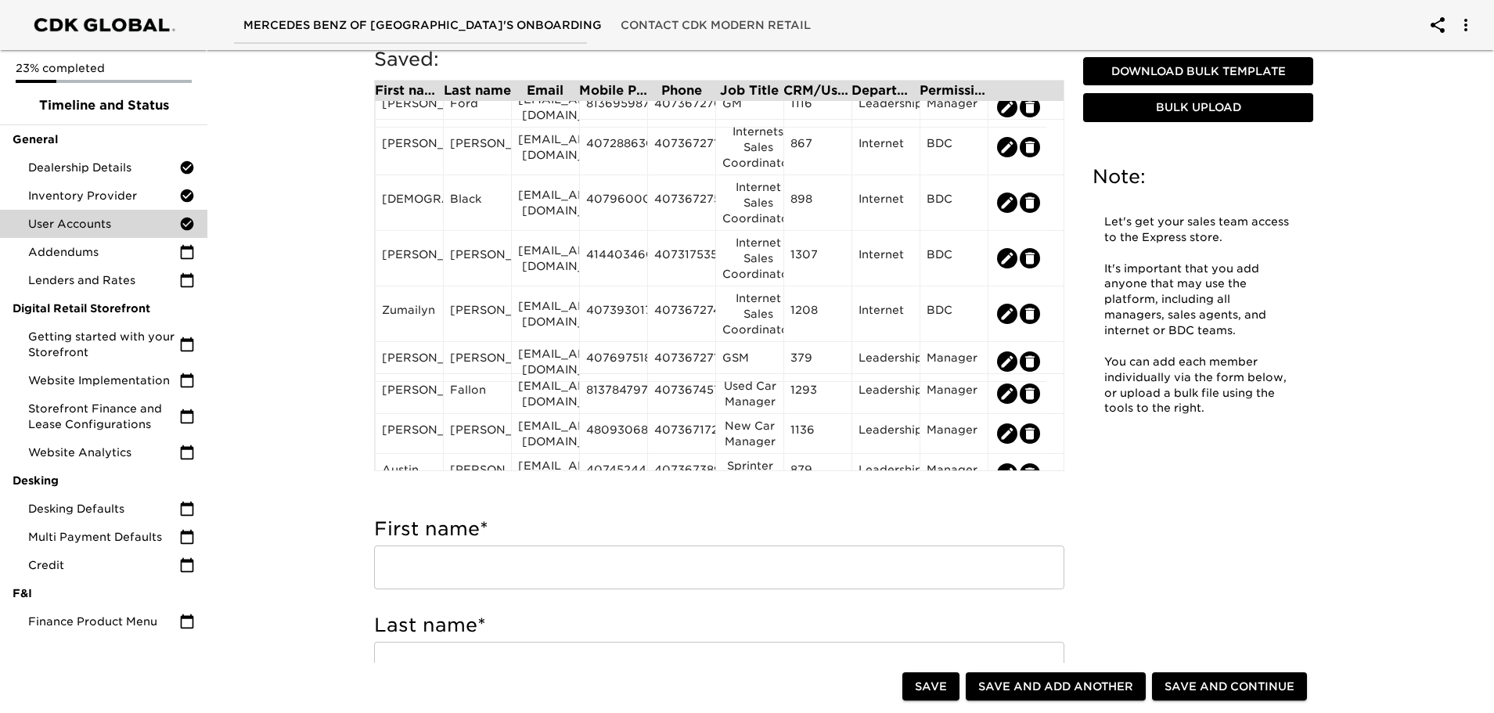
scroll to position [77, 0]
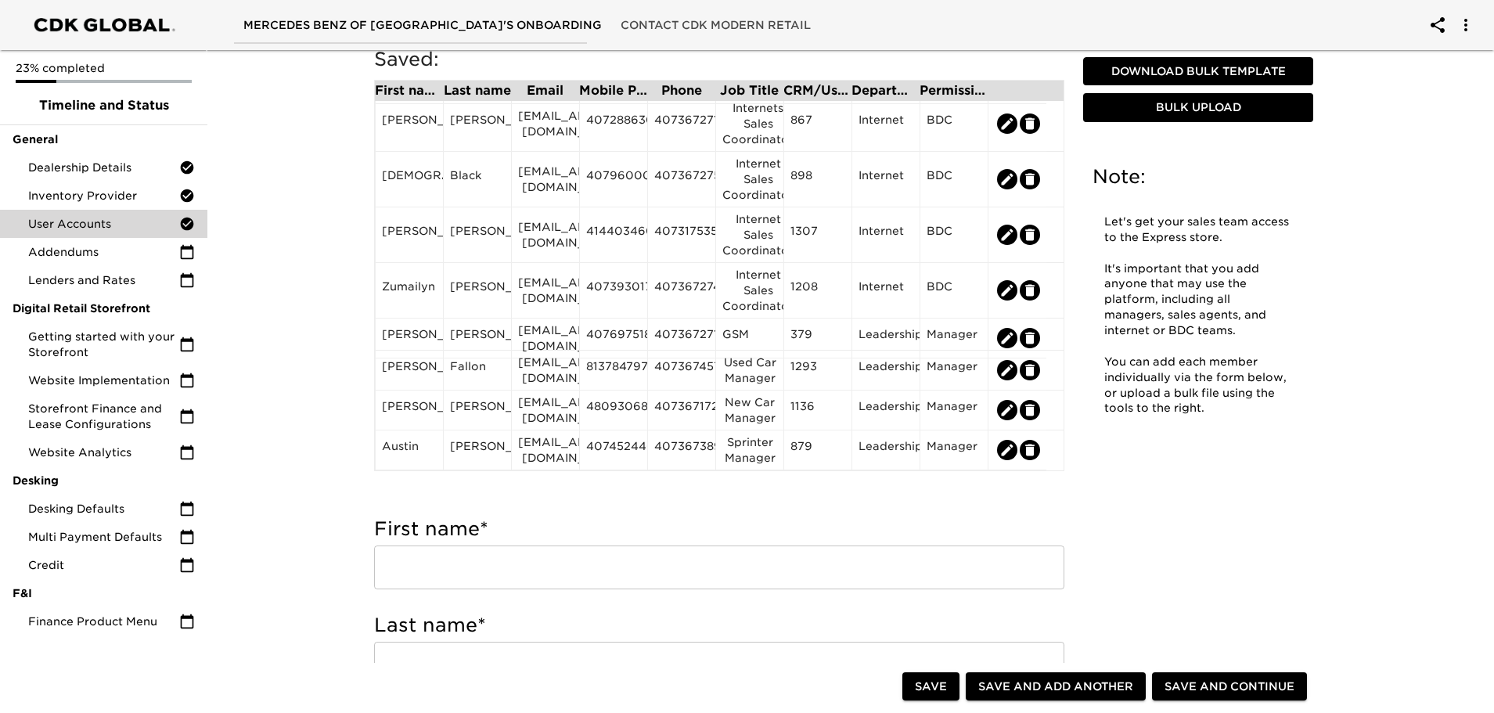
click at [1249, 683] on span "Save and Continue" at bounding box center [1230, 687] width 130 height 20
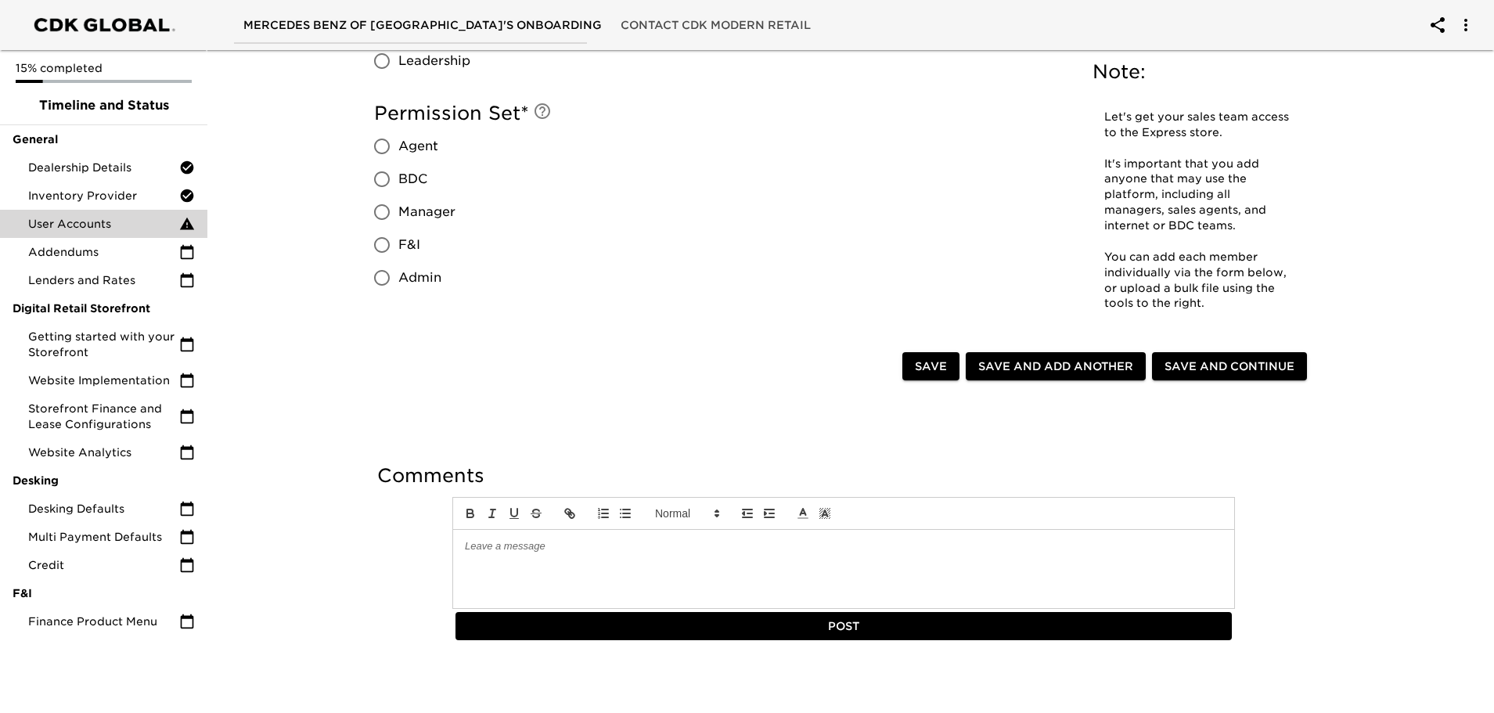
scroll to position [1419, 0]
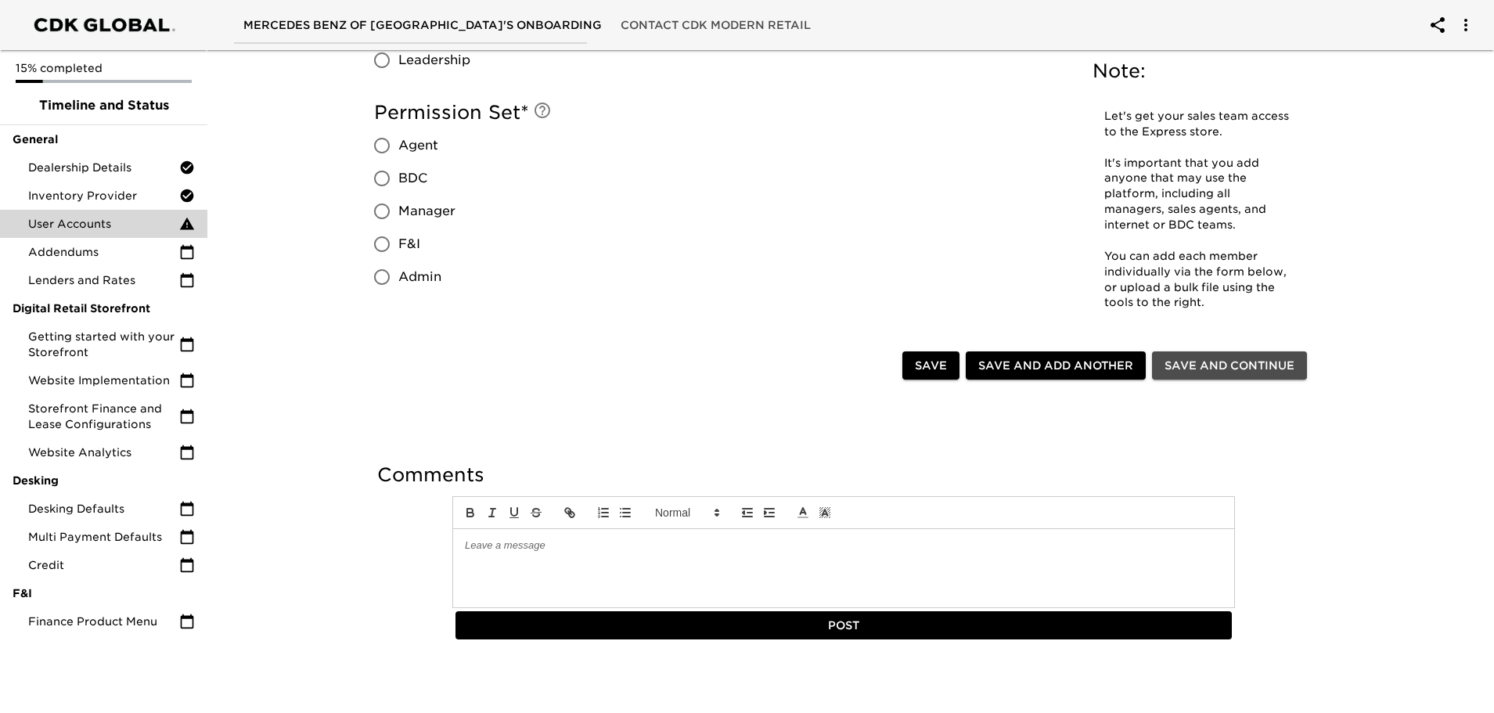
click at [1219, 368] on span "Save and Continue" at bounding box center [1230, 366] width 130 height 20
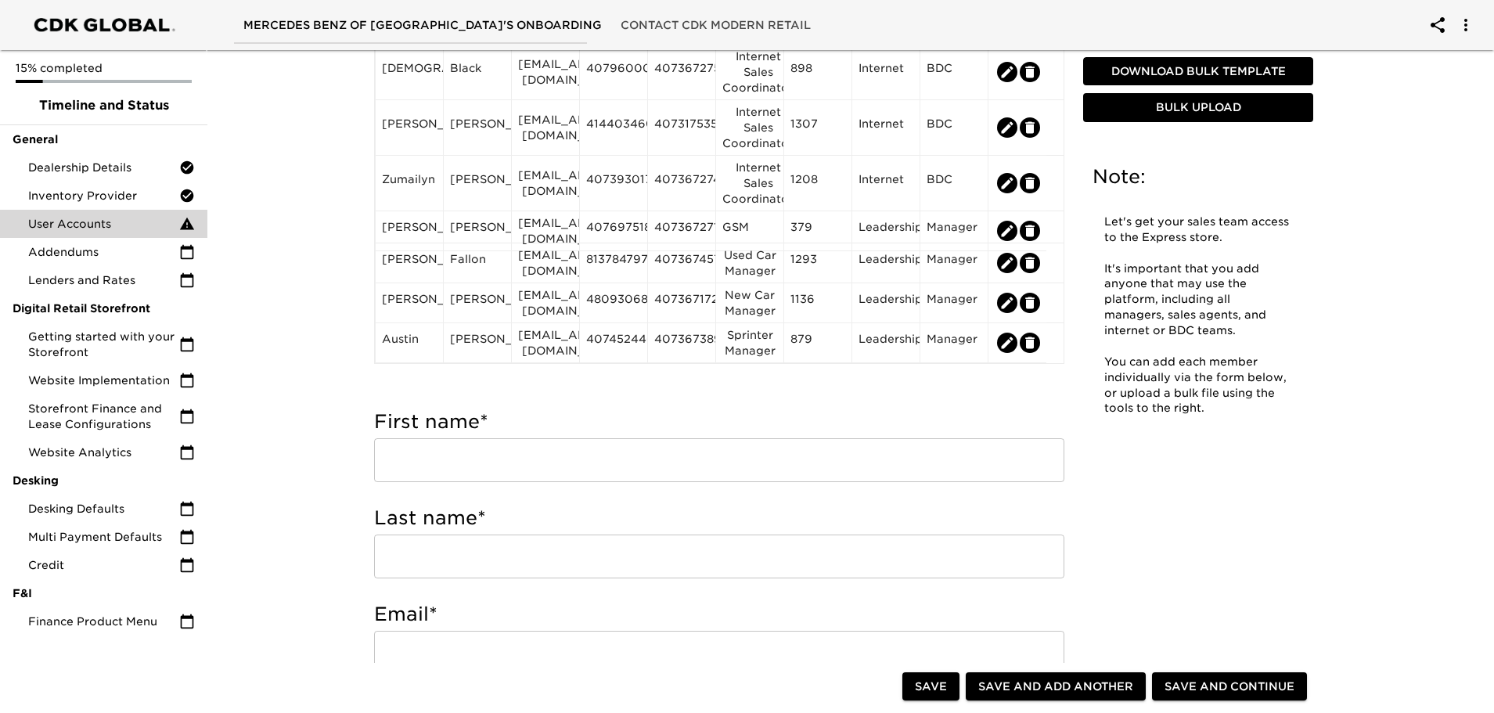
scroll to position [235, 0]
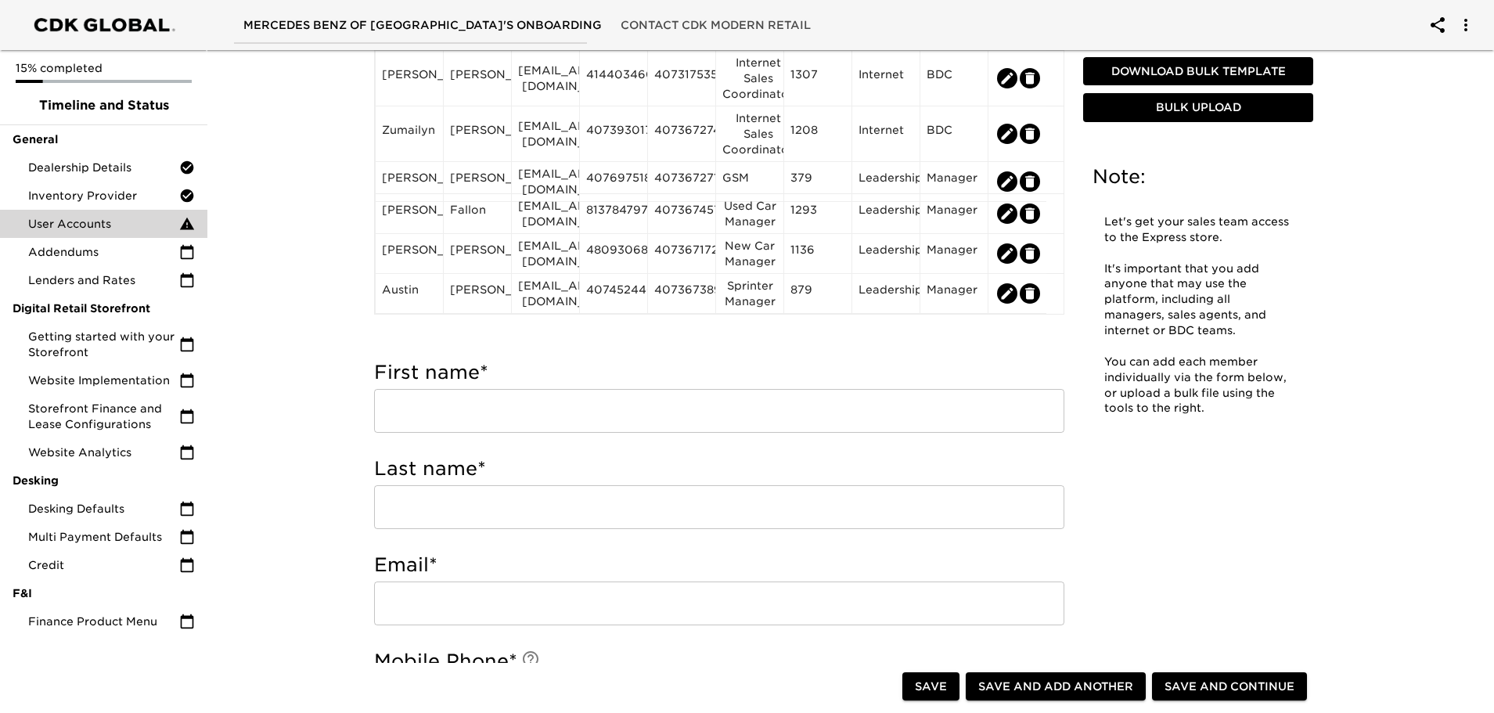
click at [445, 414] on input "text" at bounding box center [719, 411] width 690 height 44
click at [1025, 295] on icon "edit" at bounding box center [1030, 294] width 16 height 16
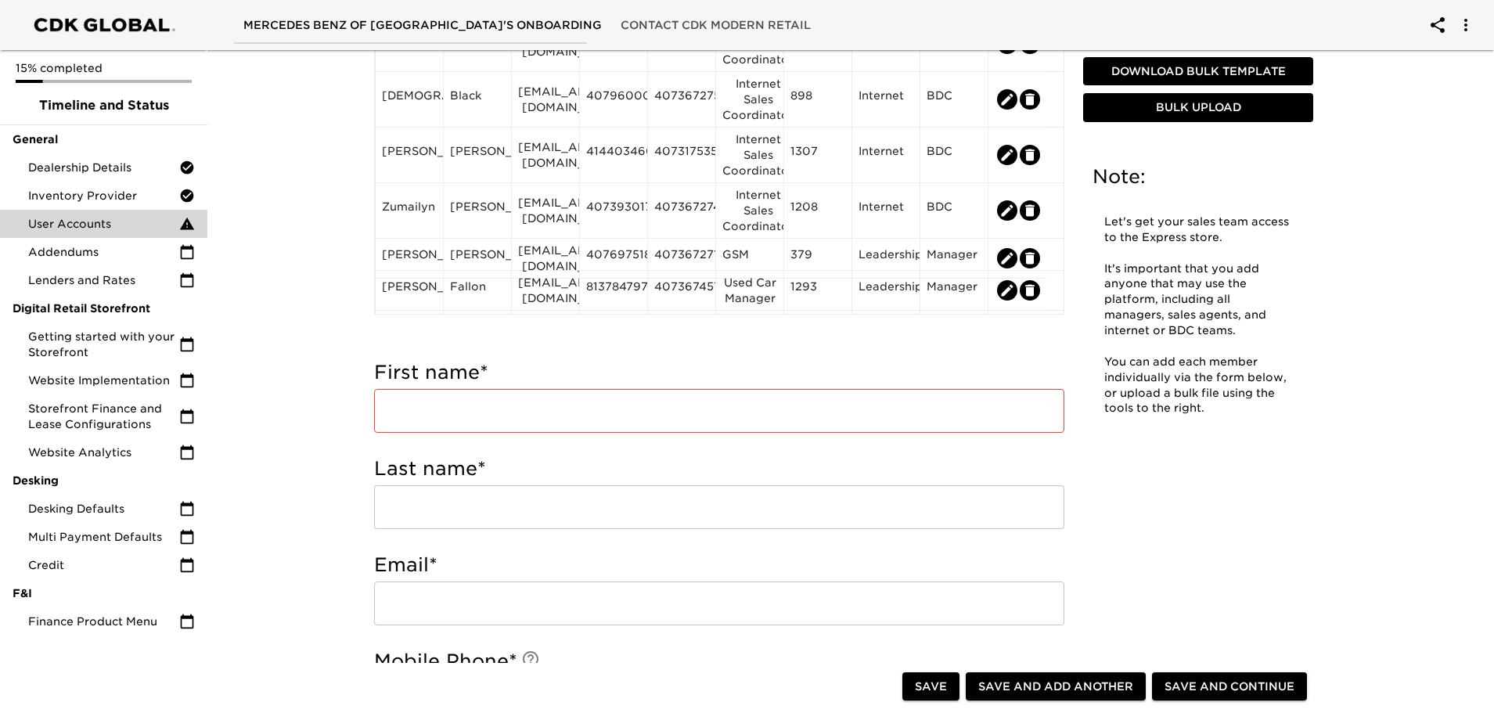
click at [594, 415] on input "text" at bounding box center [719, 411] width 690 height 44
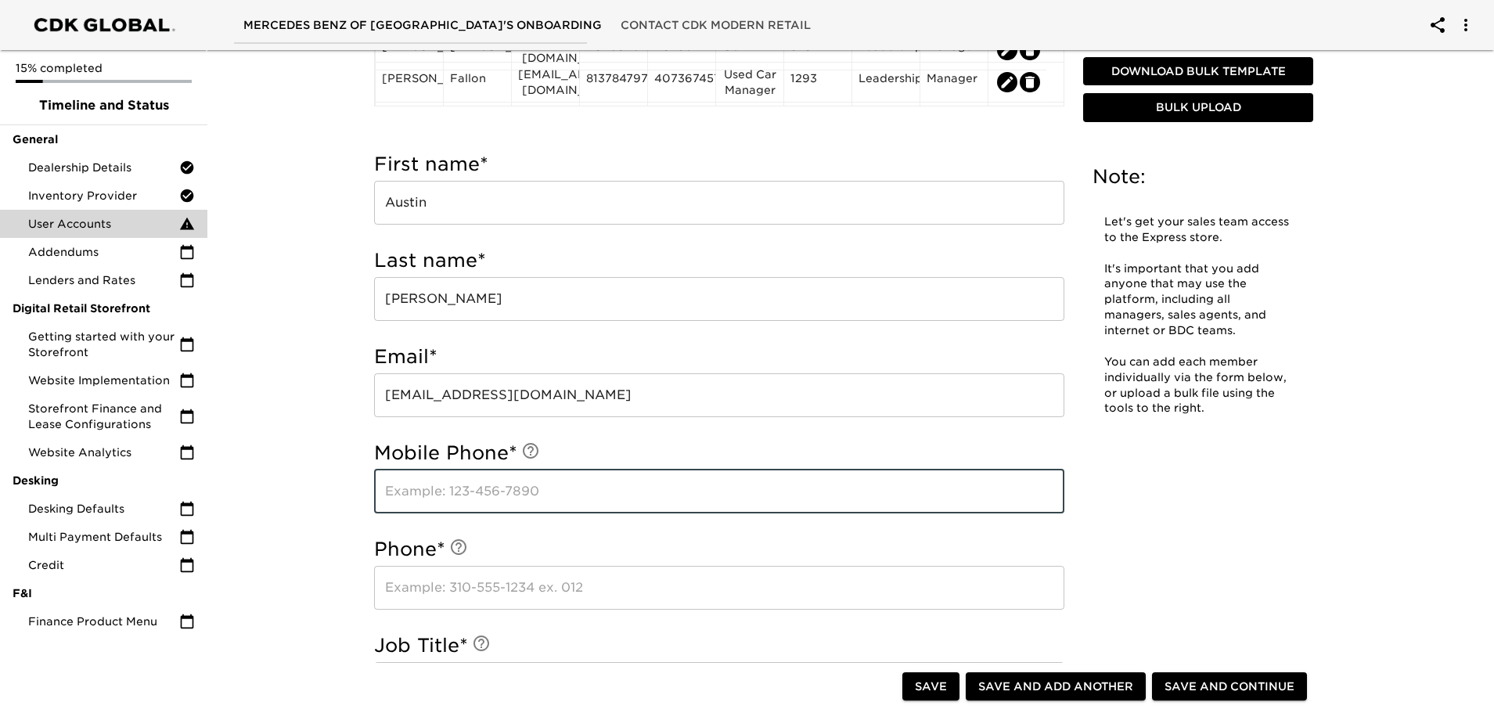
scroll to position [478, 0]
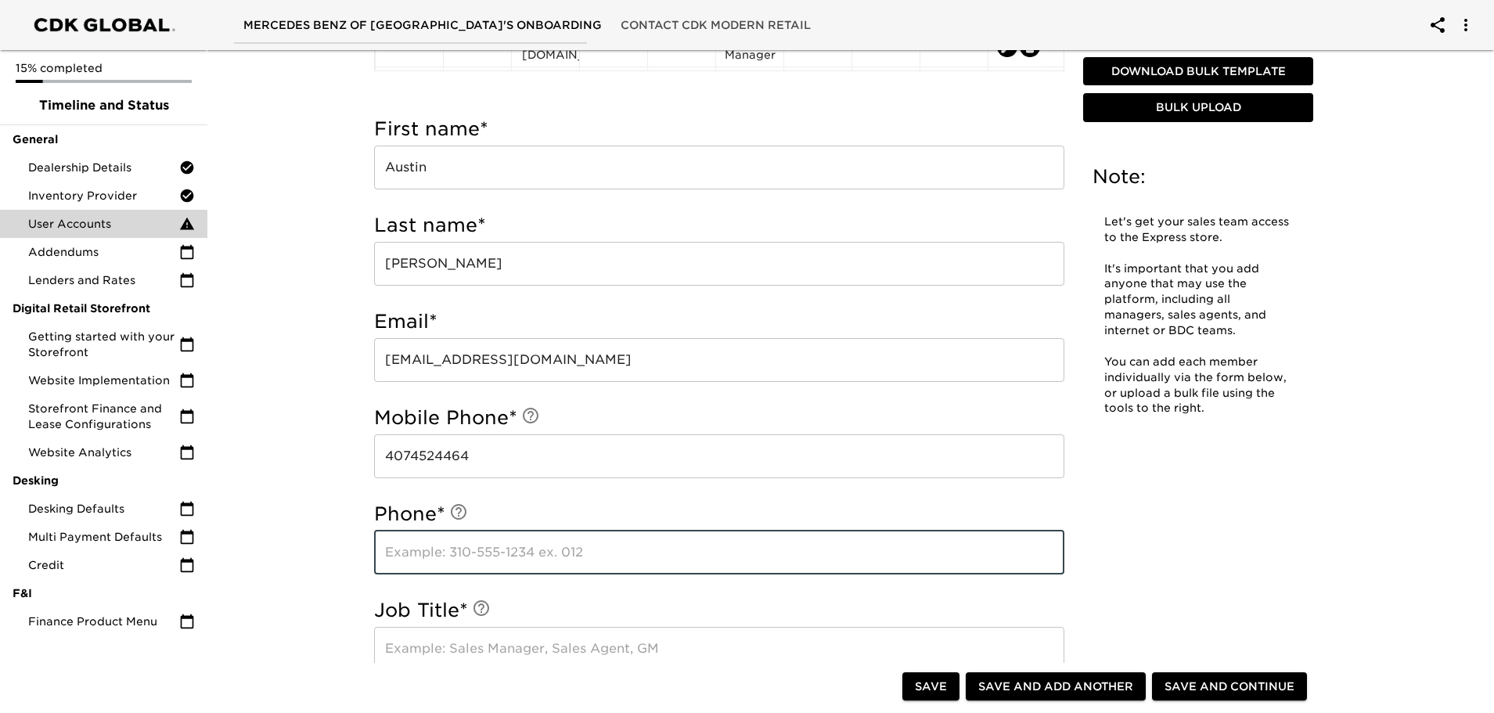
click at [444, 551] on input "text" at bounding box center [719, 553] width 690 height 44
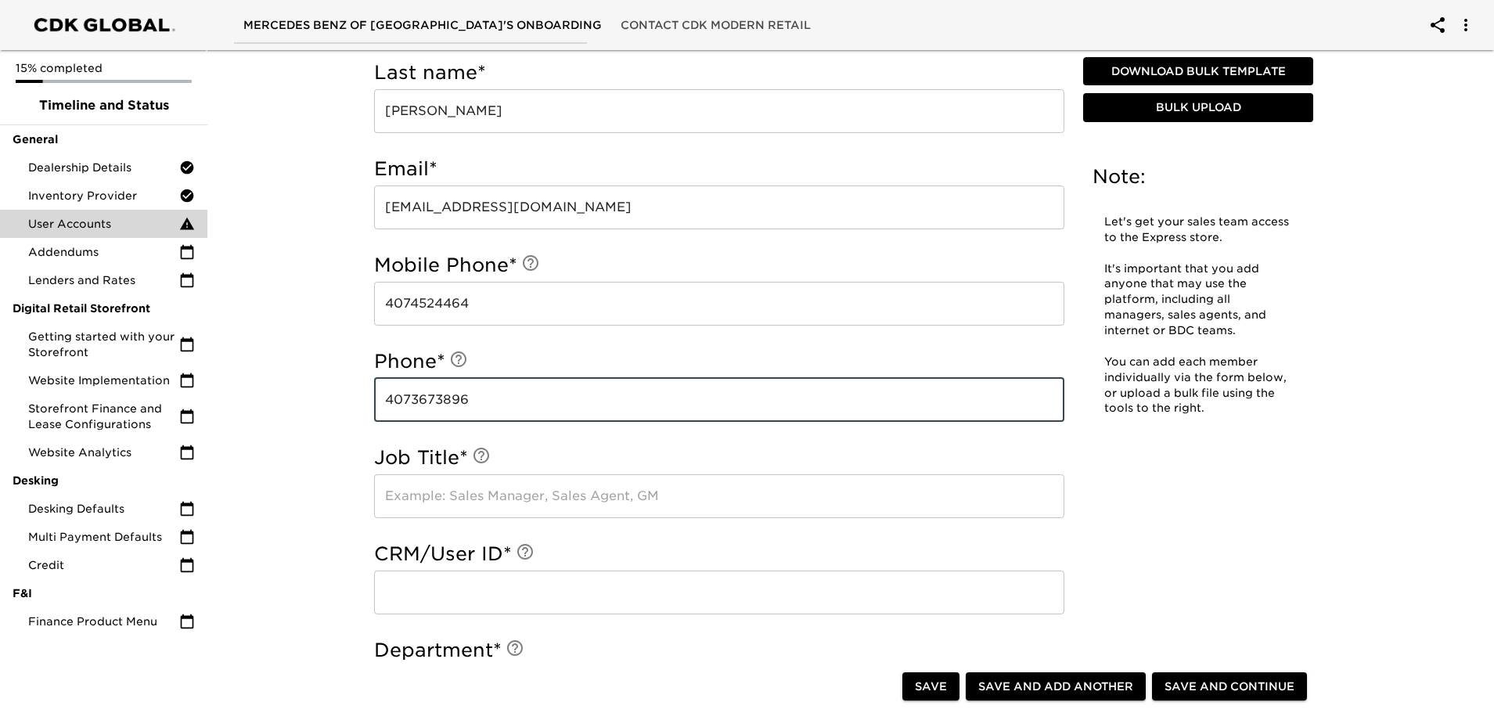
scroll to position [635, 0]
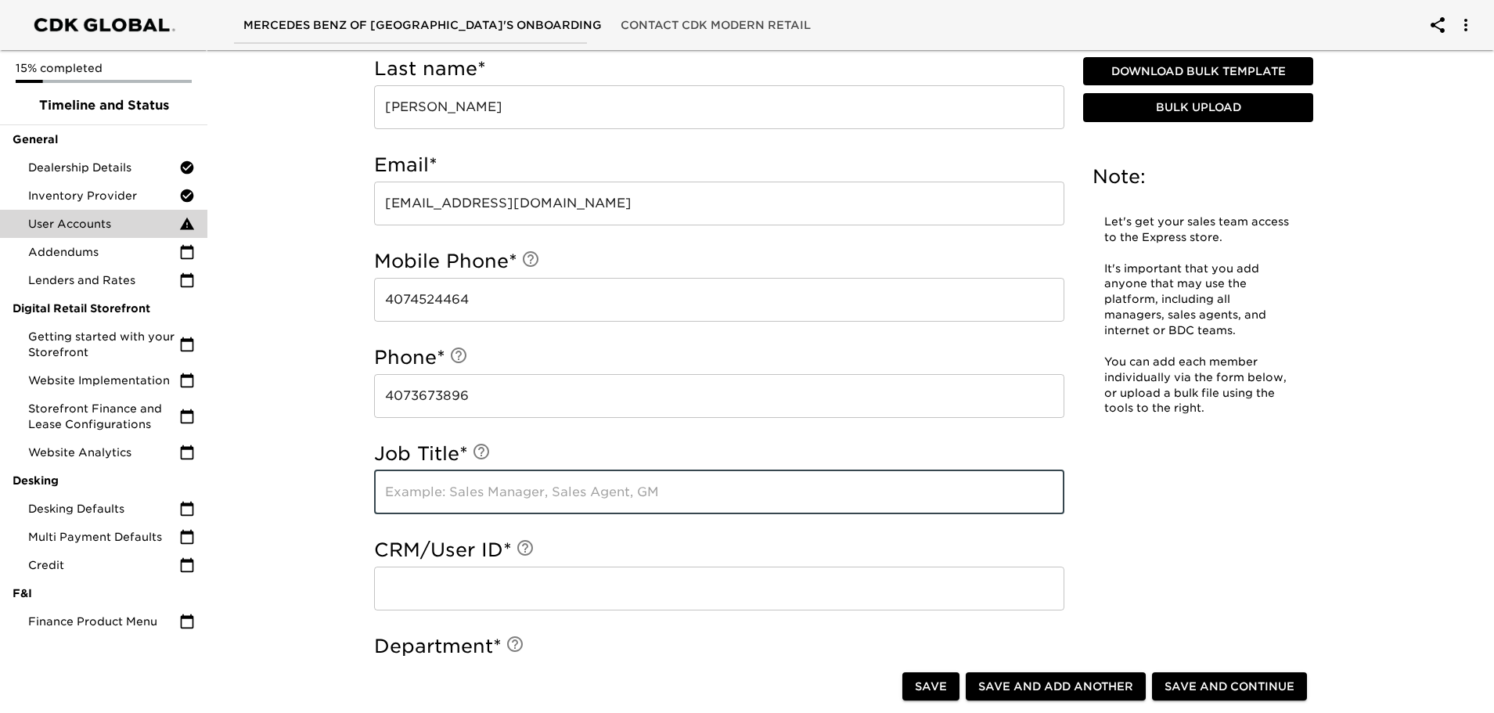
click at [507, 496] on input "text" at bounding box center [719, 492] width 690 height 44
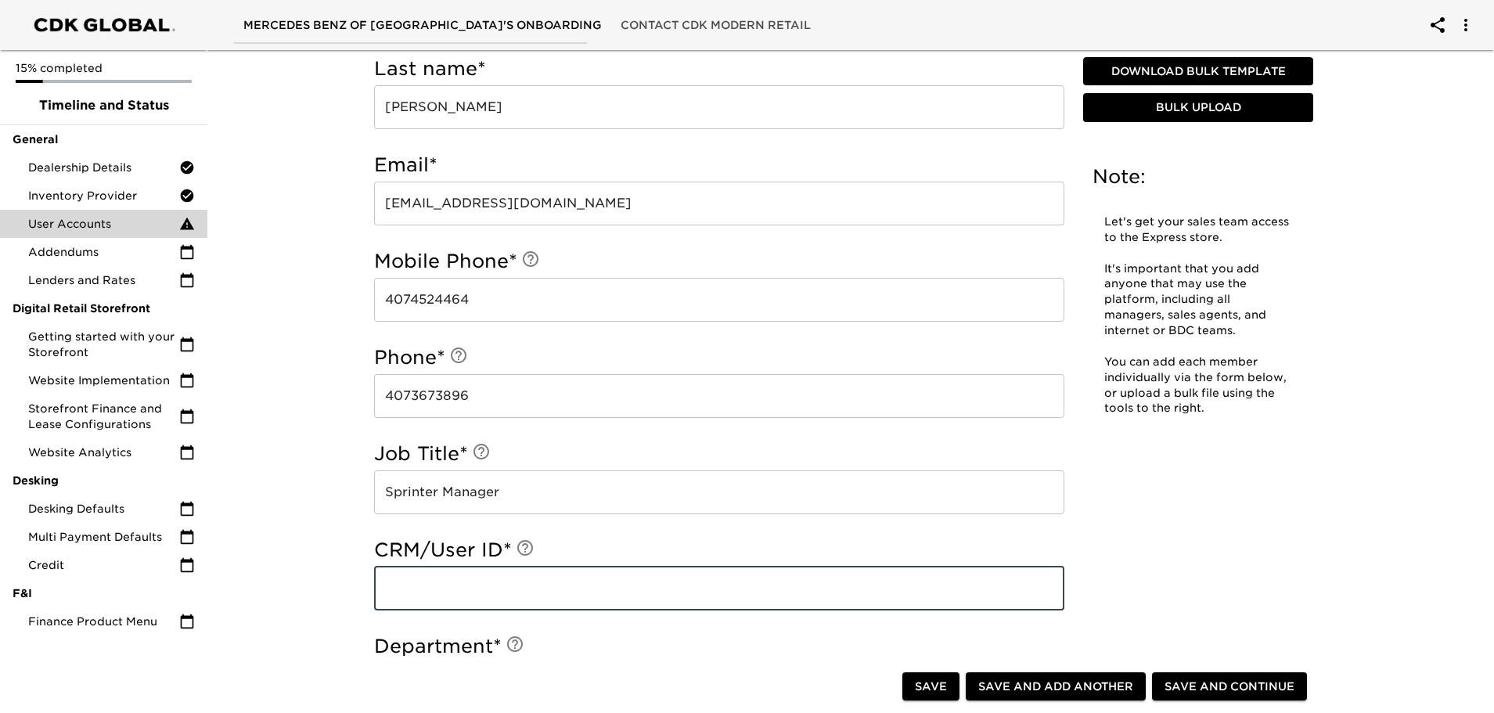
click at [521, 597] on input "text" at bounding box center [719, 589] width 690 height 44
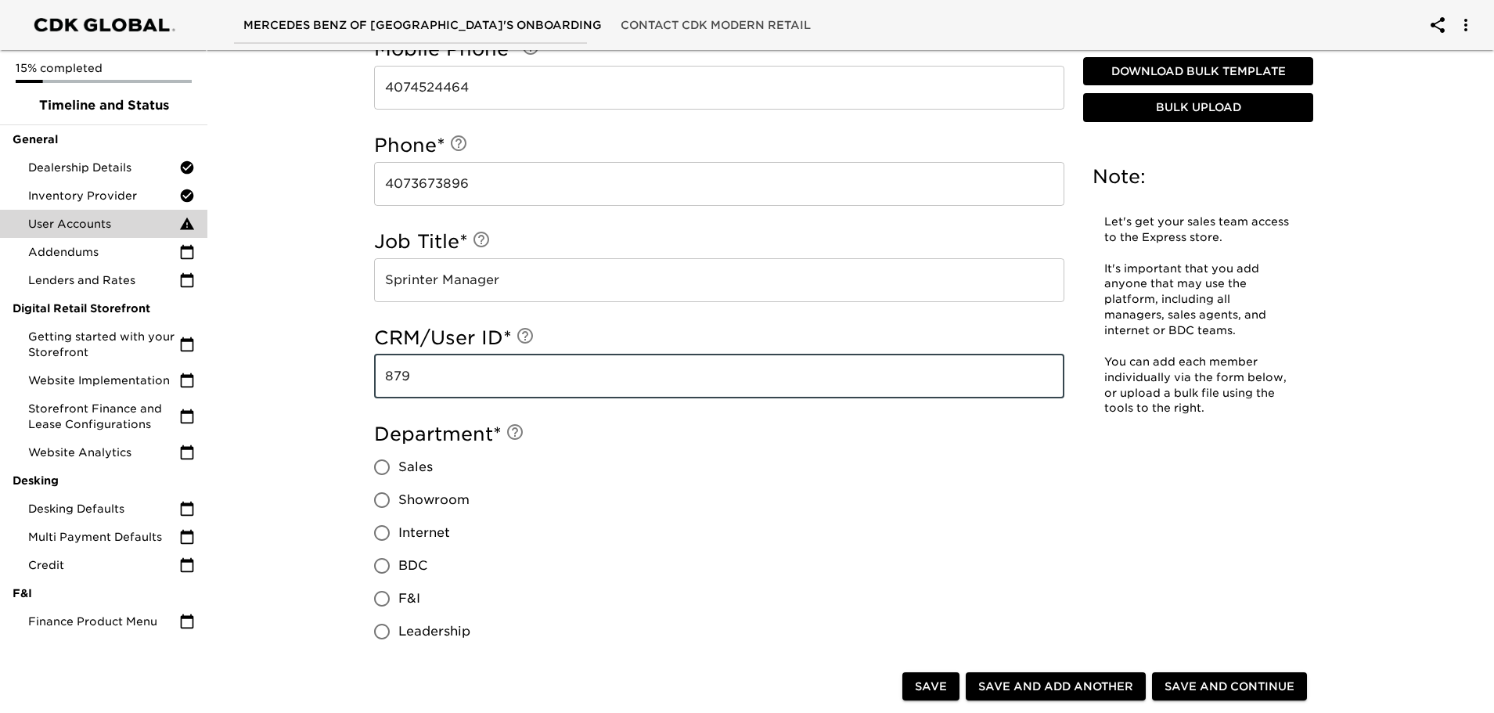
scroll to position [870, 0]
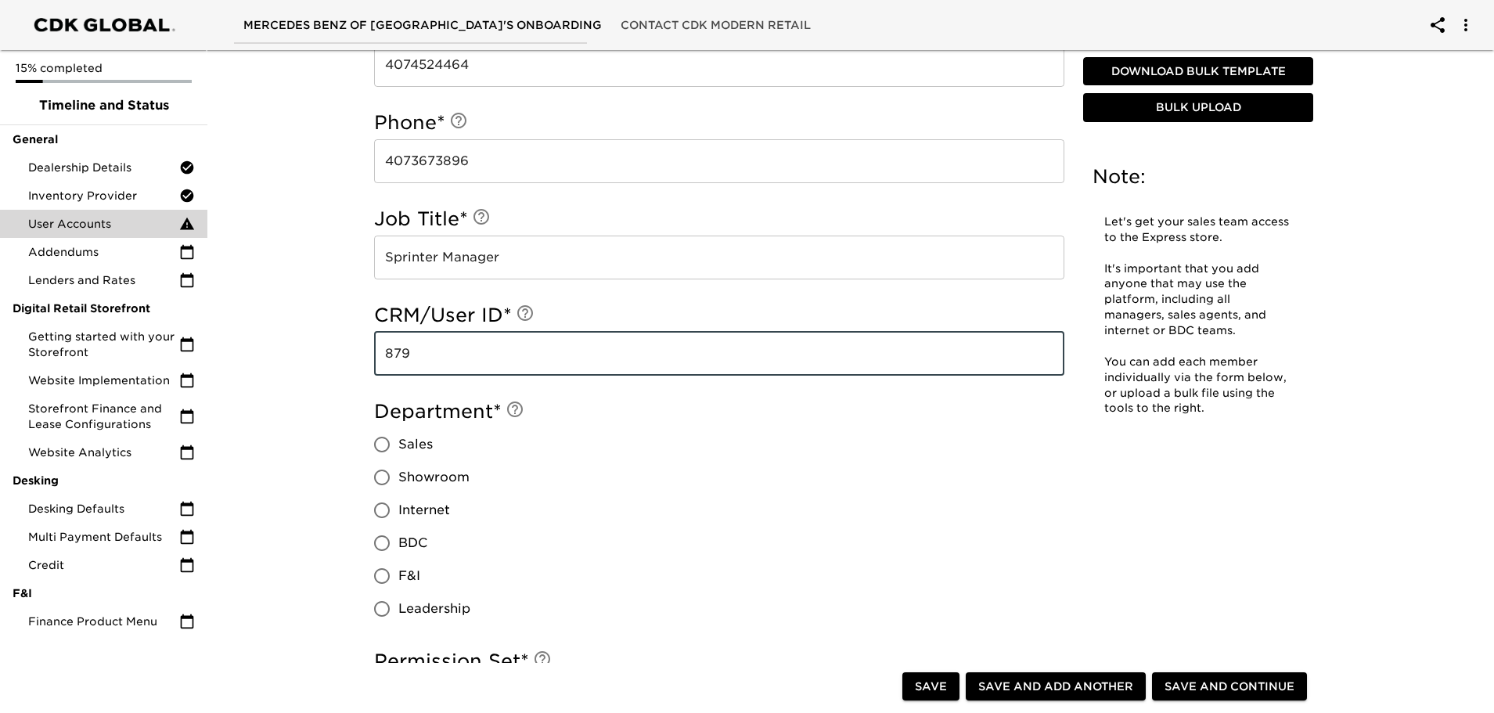
click at [379, 613] on input "Leadership" at bounding box center [382, 609] width 33 height 33
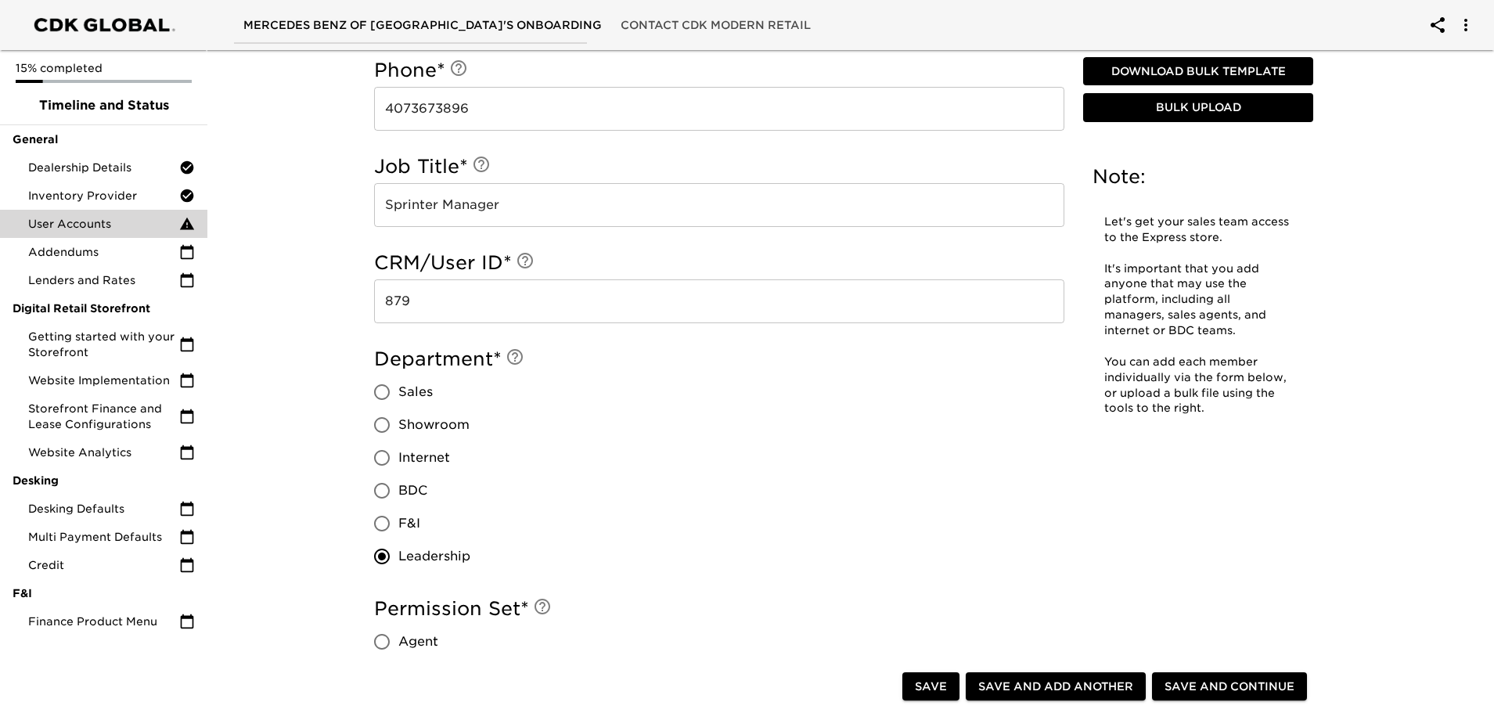
scroll to position [1026, 0]
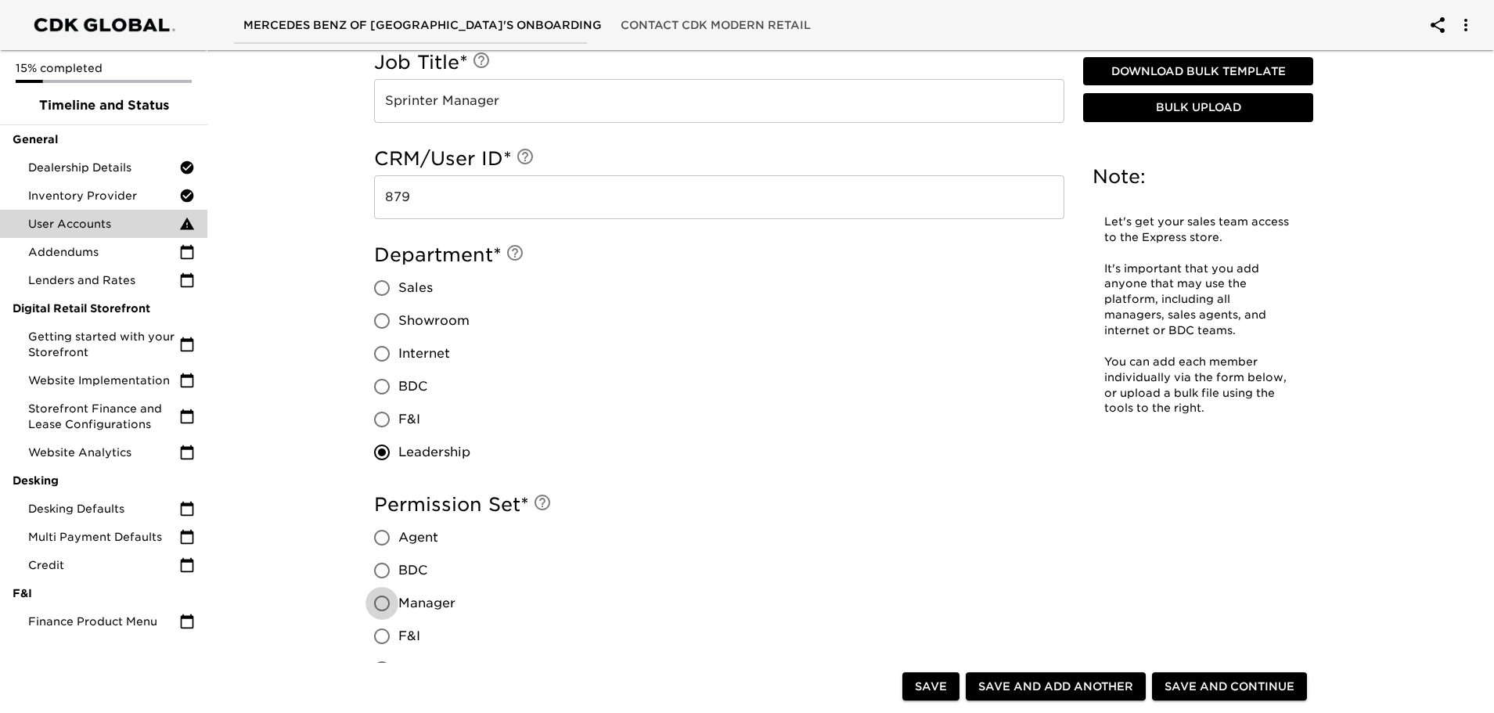
click at [380, 602] on input "Manager" at bounding box center [382, 603] width 33 height 33
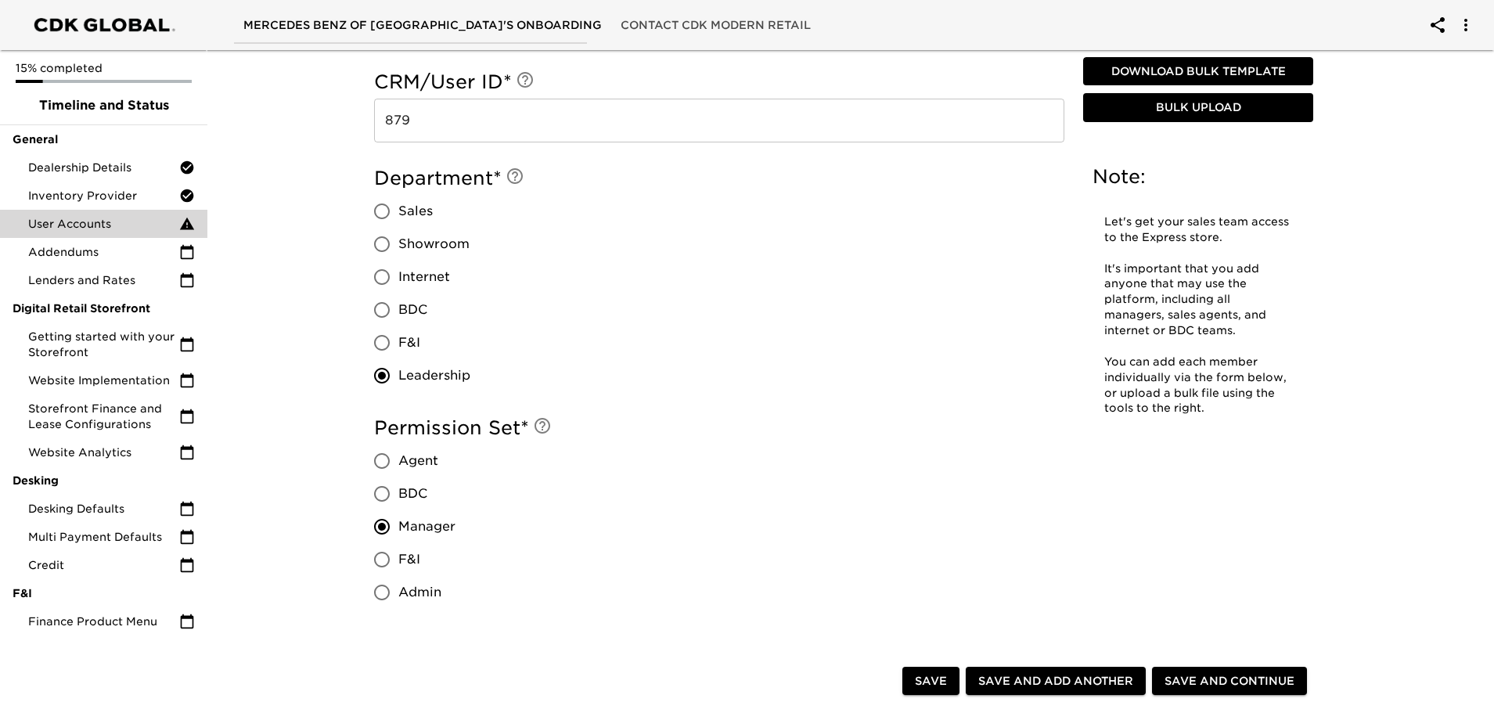
scroll to position [1261, 0]
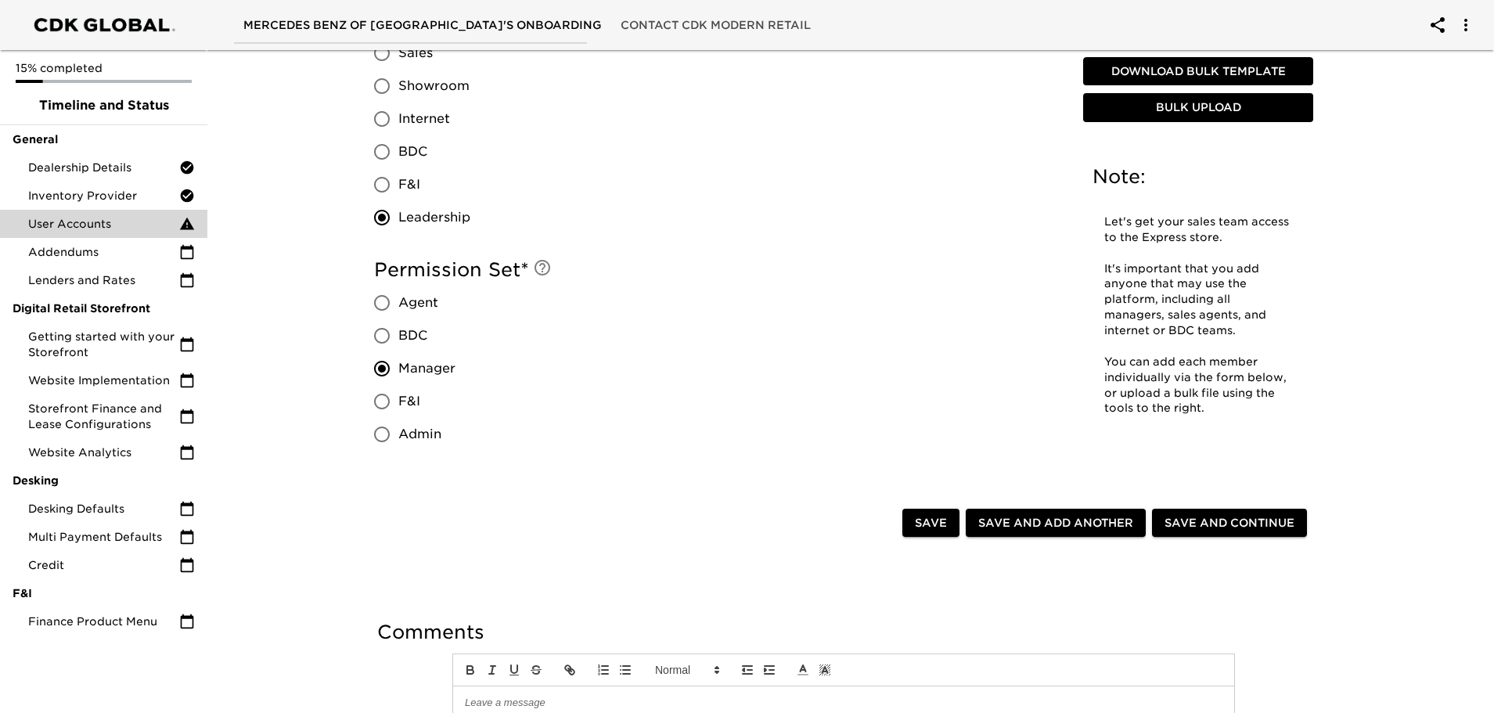
click at [1196, 524] on span "Save and Continue" at bounding box center [1230, 524] width 130 height 20
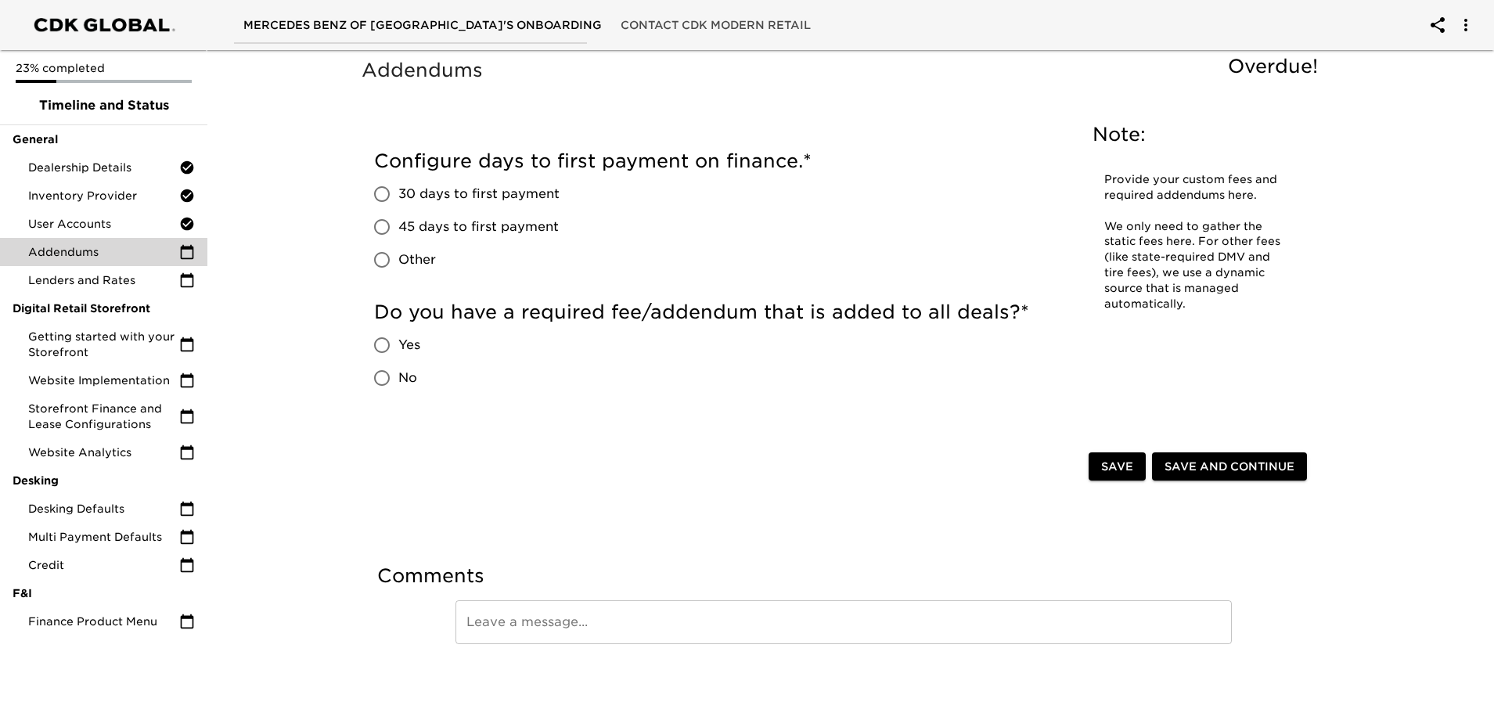
click at [381, 195] on input "30 days to first payment" at bounding box center [382, 194] width 33 height 33
click at [379, 345] on input "Yes" at bounding box center [382, 345] width 33 height 33
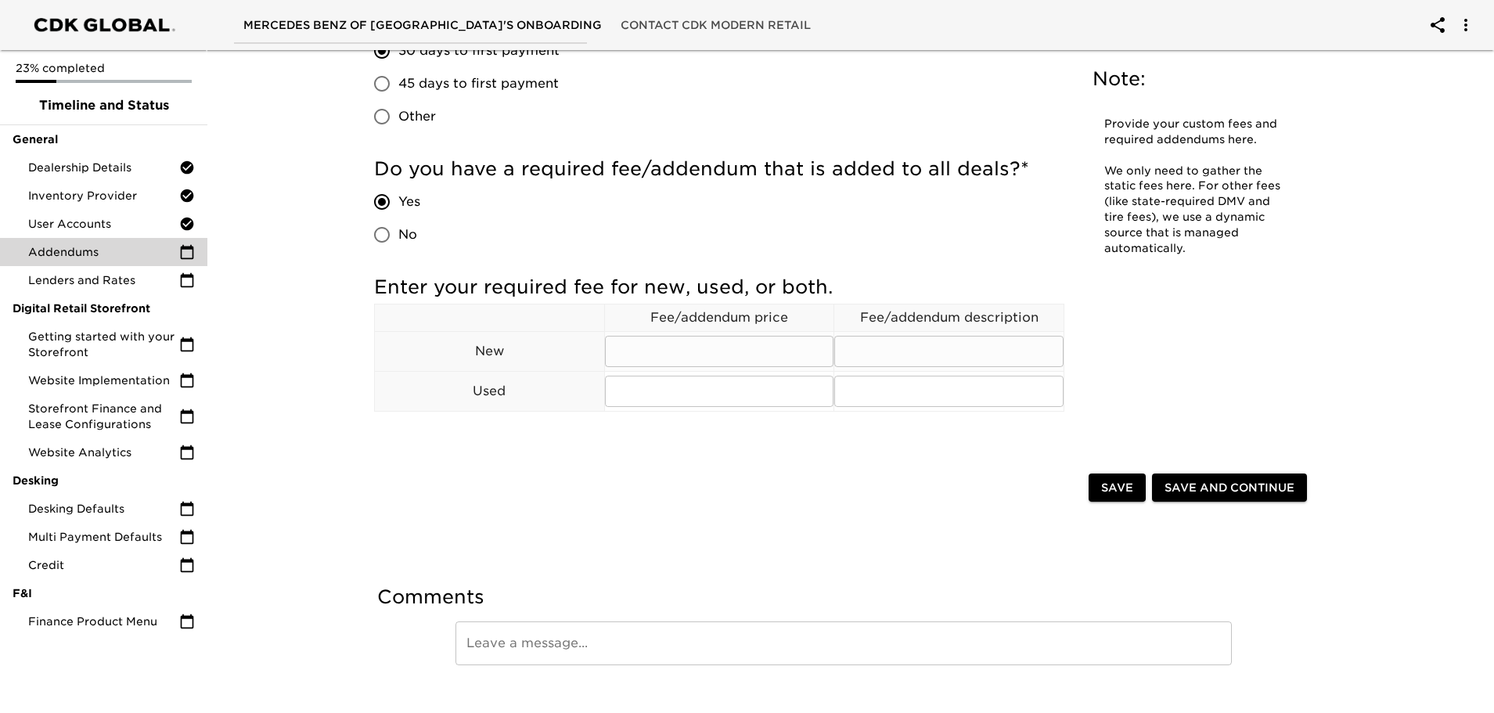
scroll to position [169, 0]
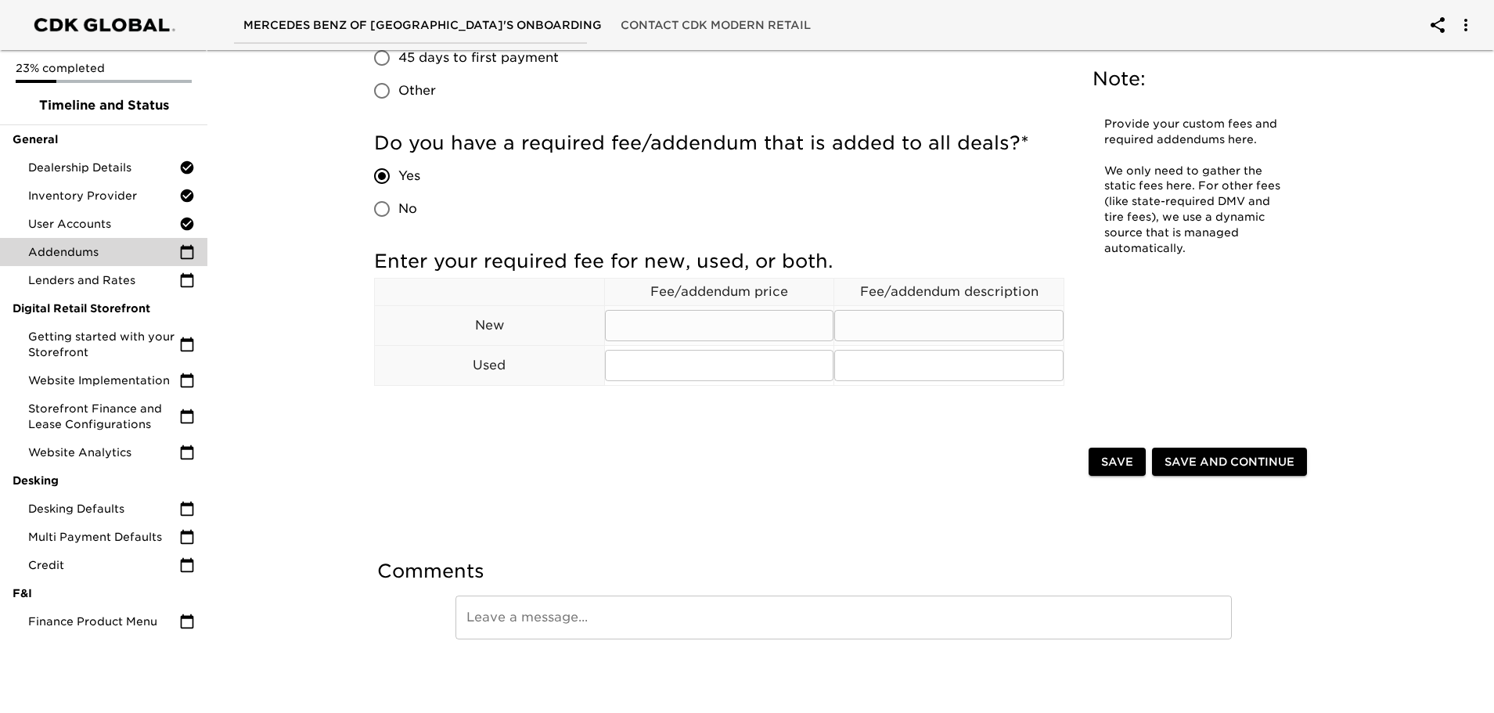
click at [672, 333] on input "text" at bounding box center [719, 325] width 229 height 31
drag, startPoint x: 750, startPoint y: 320, endPoint x: 611, endPoint y: 323, distance: 139.4
click at [611, 323] on input "Dealer Service Fee" at bounding box center [719, 325] width 229 height 31
click at [867, 323] on input "text" at bounding box center [949, 325] width 229 height 31
paste input "Dealer Service Fee"
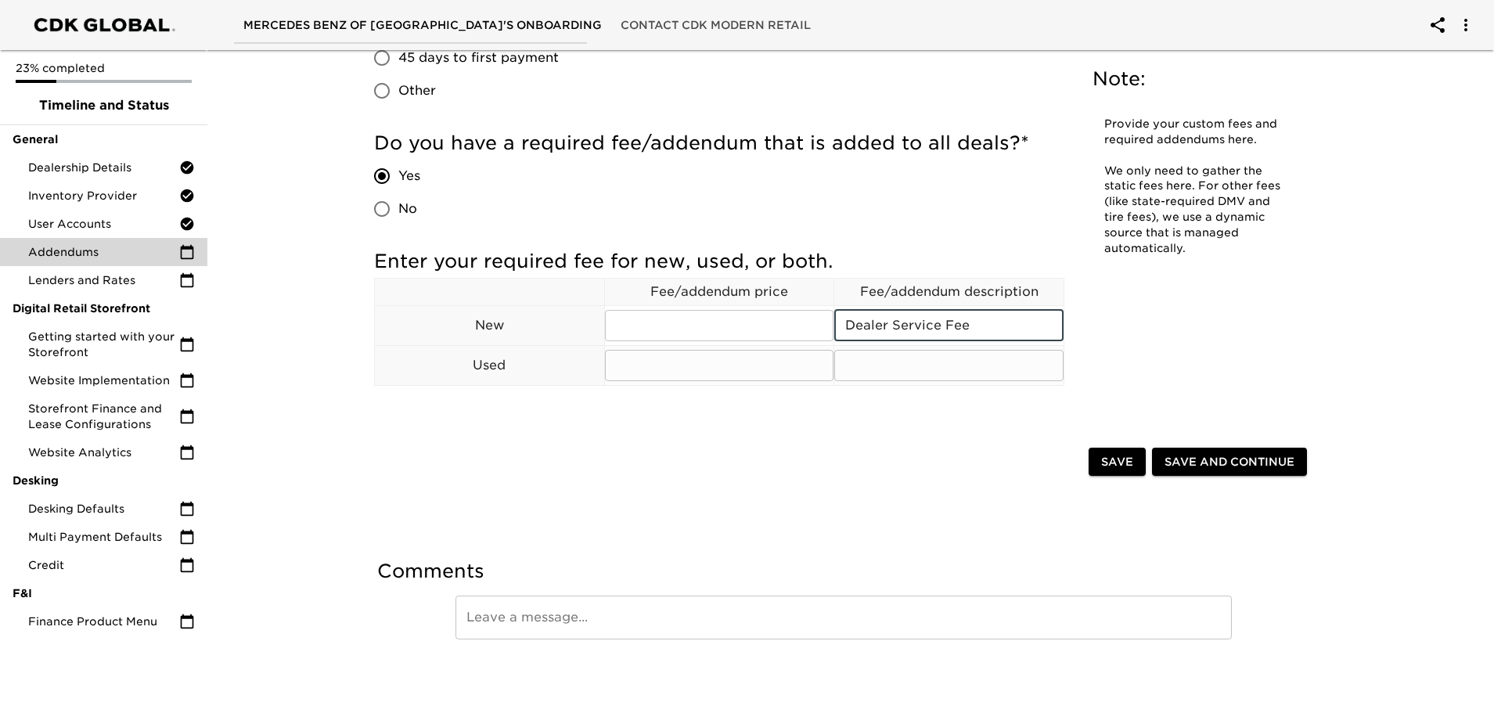
click at [851, 368] on input "text" at bounding box center [949, 365] width 229 height 31
paste input "Dealer Service Fee"
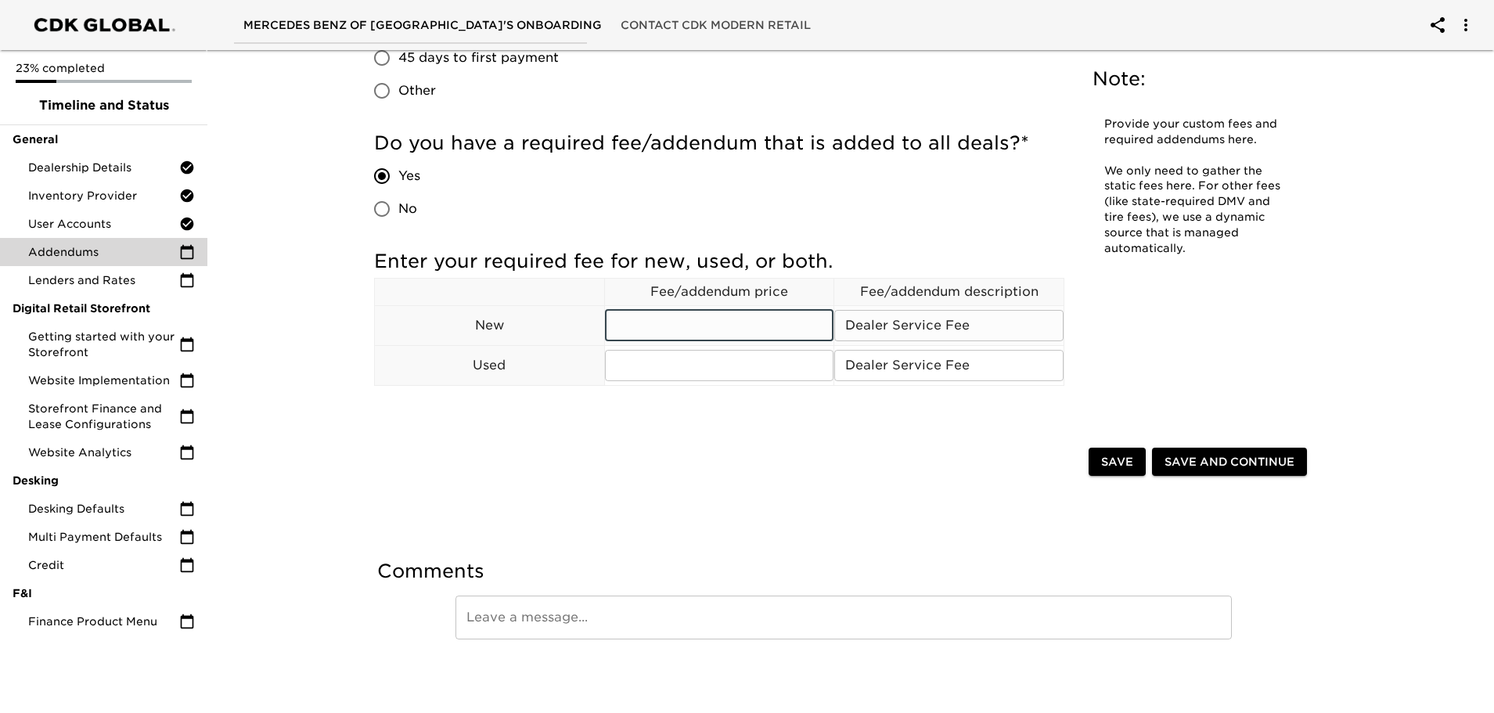
click at [641, 324] on input "text" at bounding box center [719, 325] width 229 height 31
click at [615, 361] on input "text" at bounding box center [719, 365] width 229 height 31
click at [1184, 458] on span "Save and Continue" at bounding box center [1230, 462] width 130 height 20
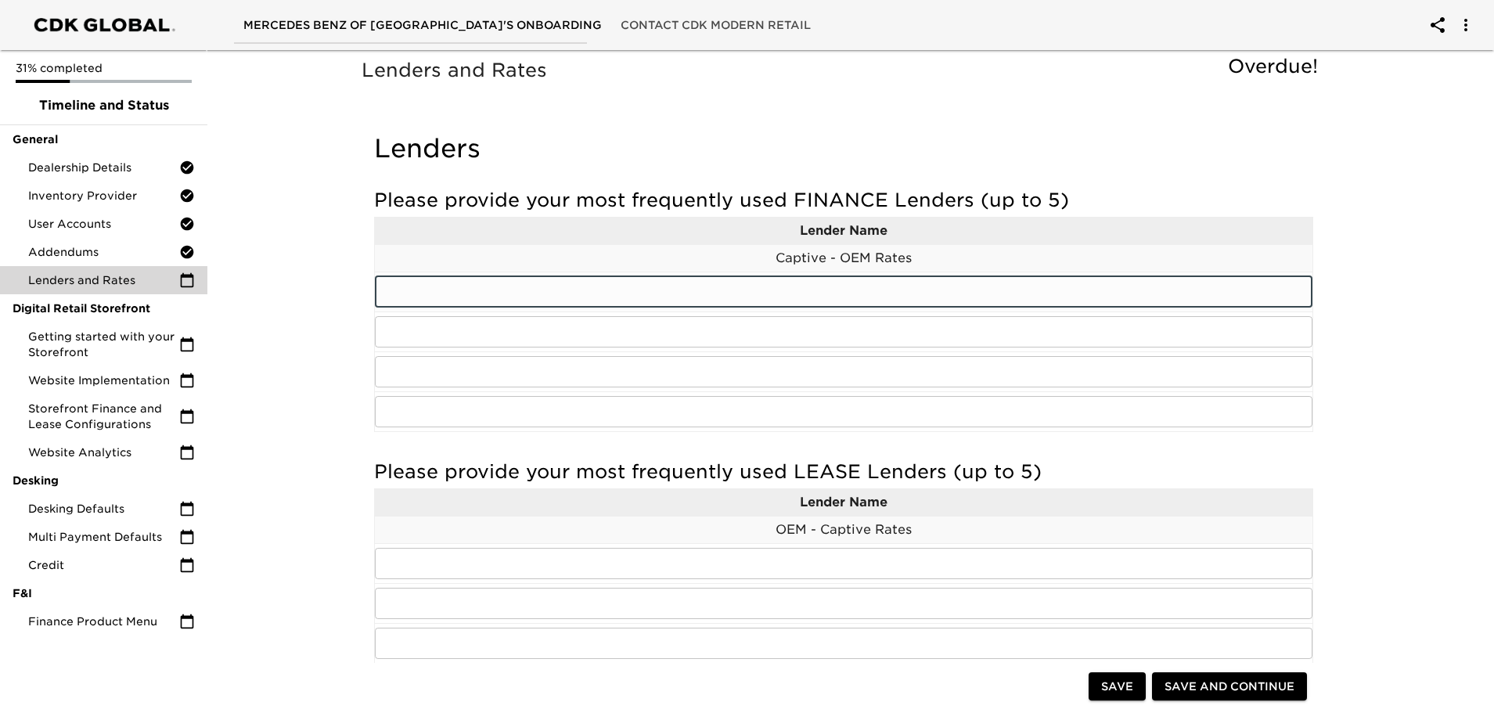
click at [632, 302] on input "text" at bounding box center [844, 291] width 938 height 31
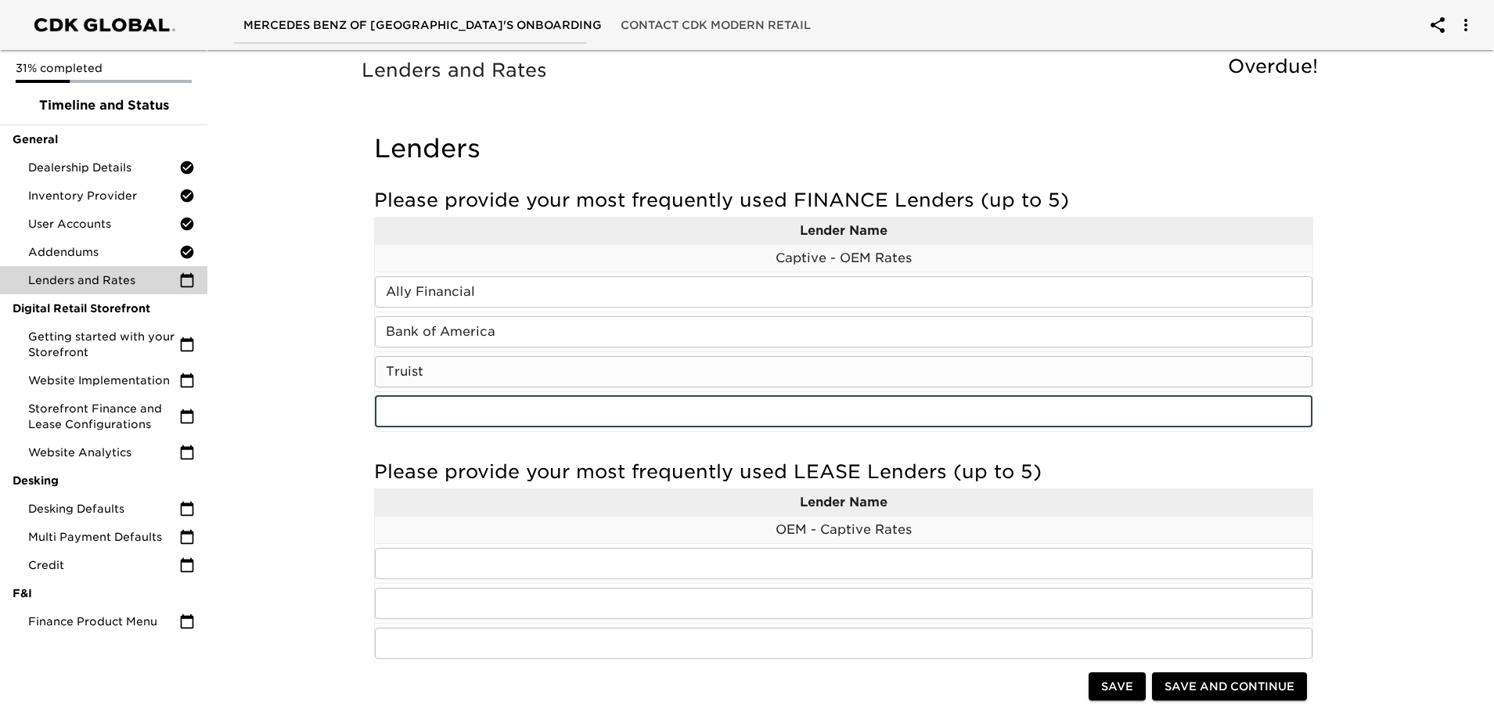
click at [452, 374] on input "Truist" at bounding box center [844, 371] width 938 height 31
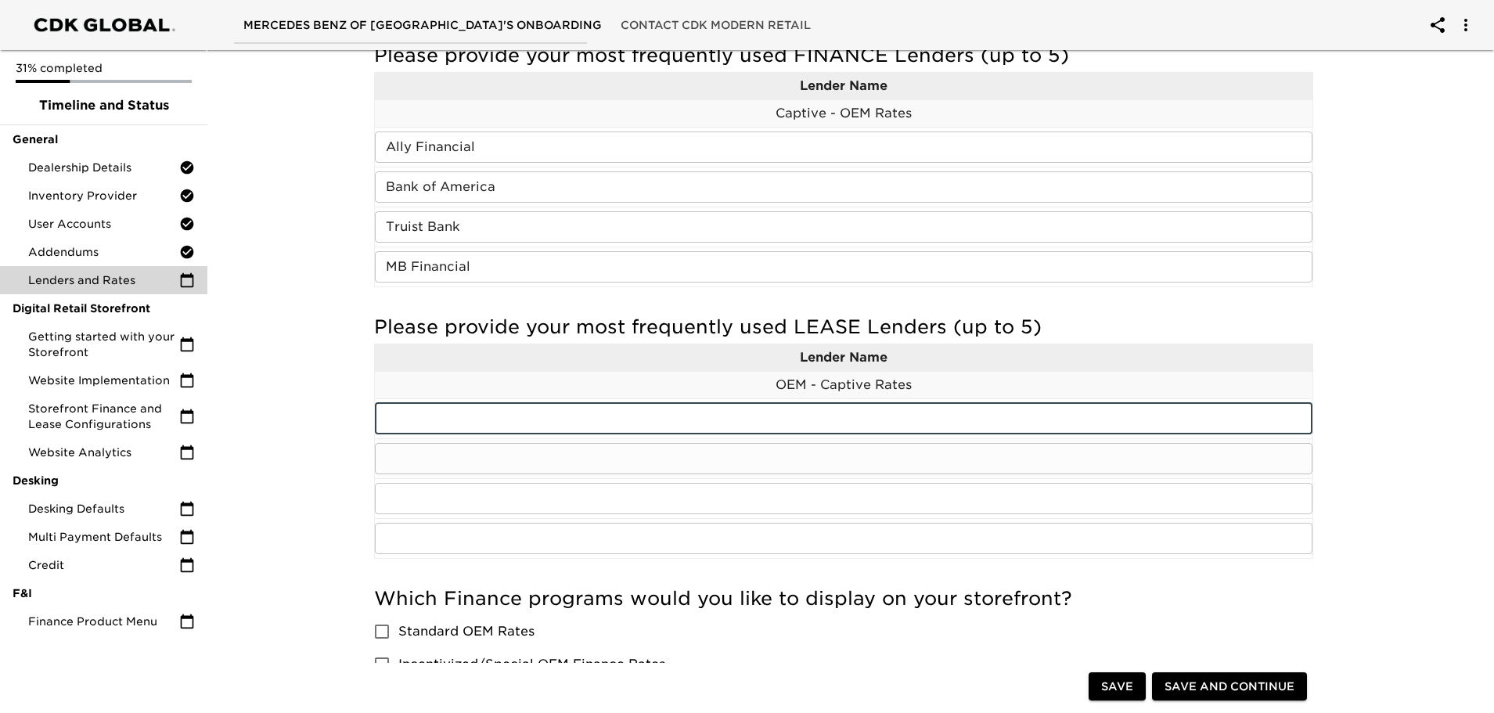
scroll to position [157, 0]
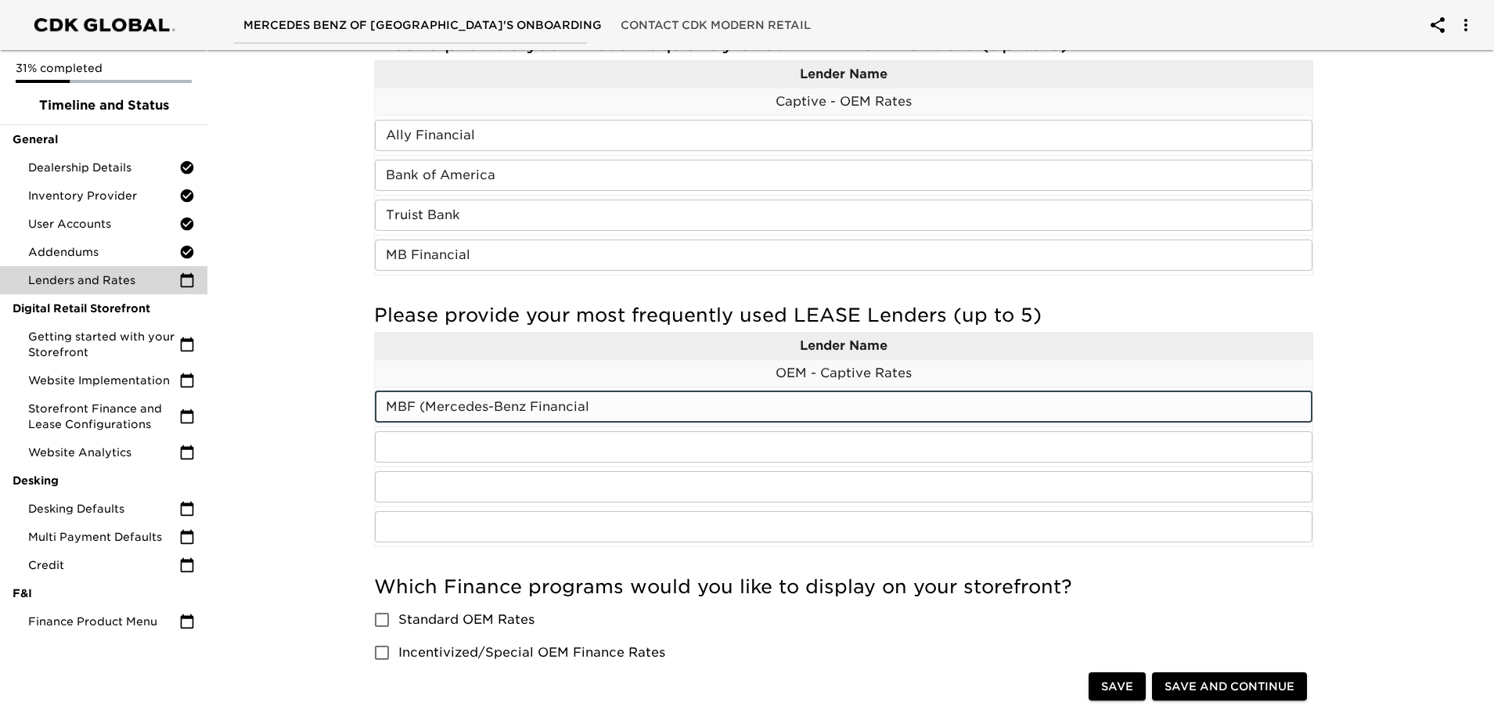
click at [418, 406] on input "MBF (Mercedes-Benz Financial" at bounding box center [844, 406] width 938 height 31
click at [610, 398] on input "MBFS (Mercedes-Benz Financial" at bounding box center [844, 406] width 938 height 31
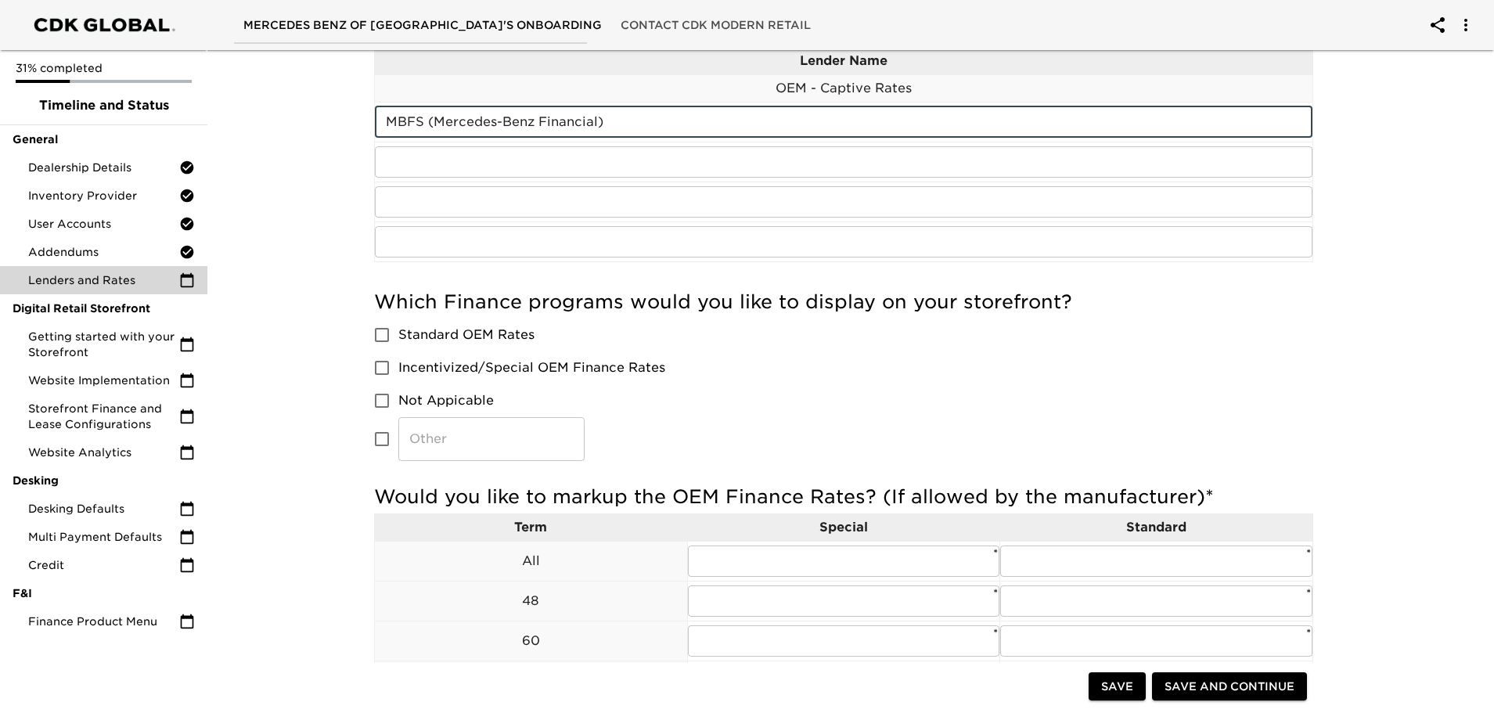
scroll to position [470, 0]
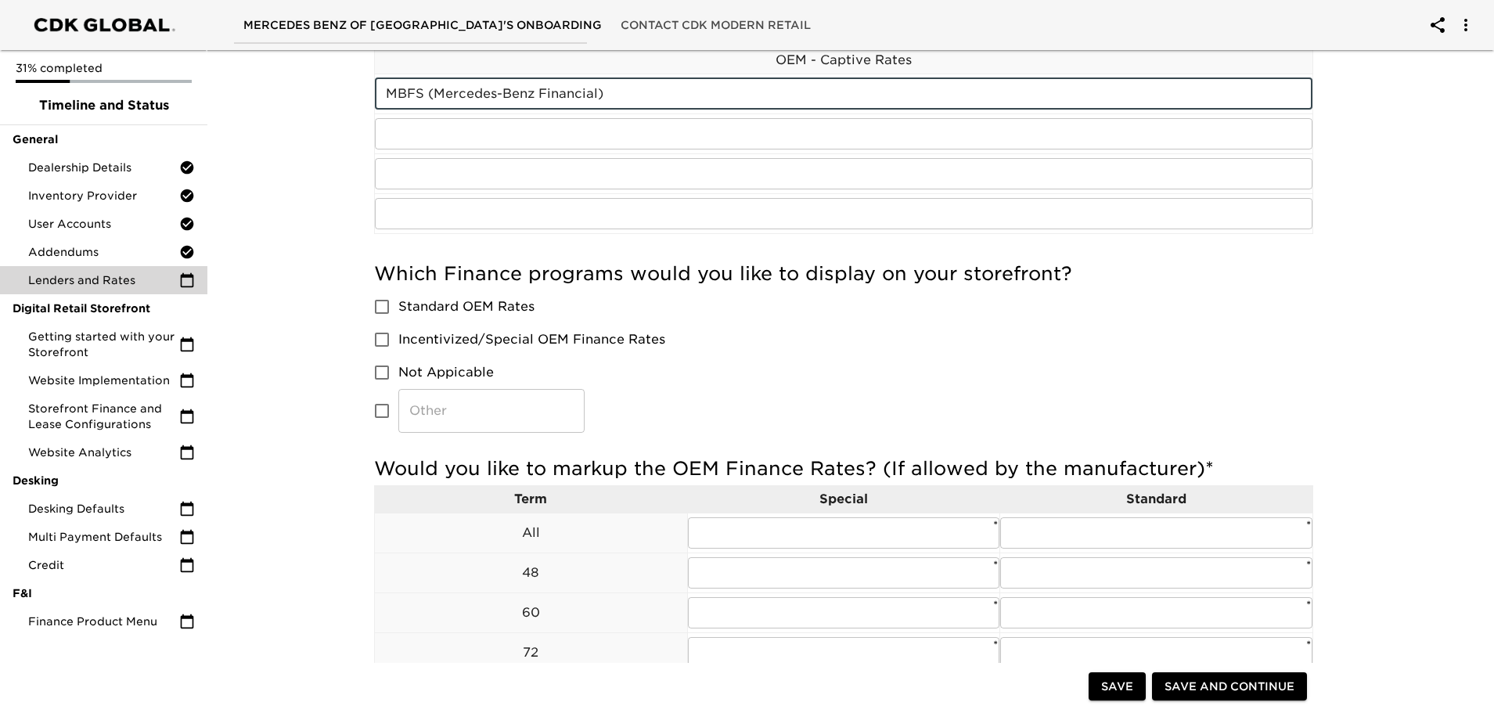
click at [388, 310] on input "Standard OEM Rates" at bounding box center [382, 306] width 33 height 33
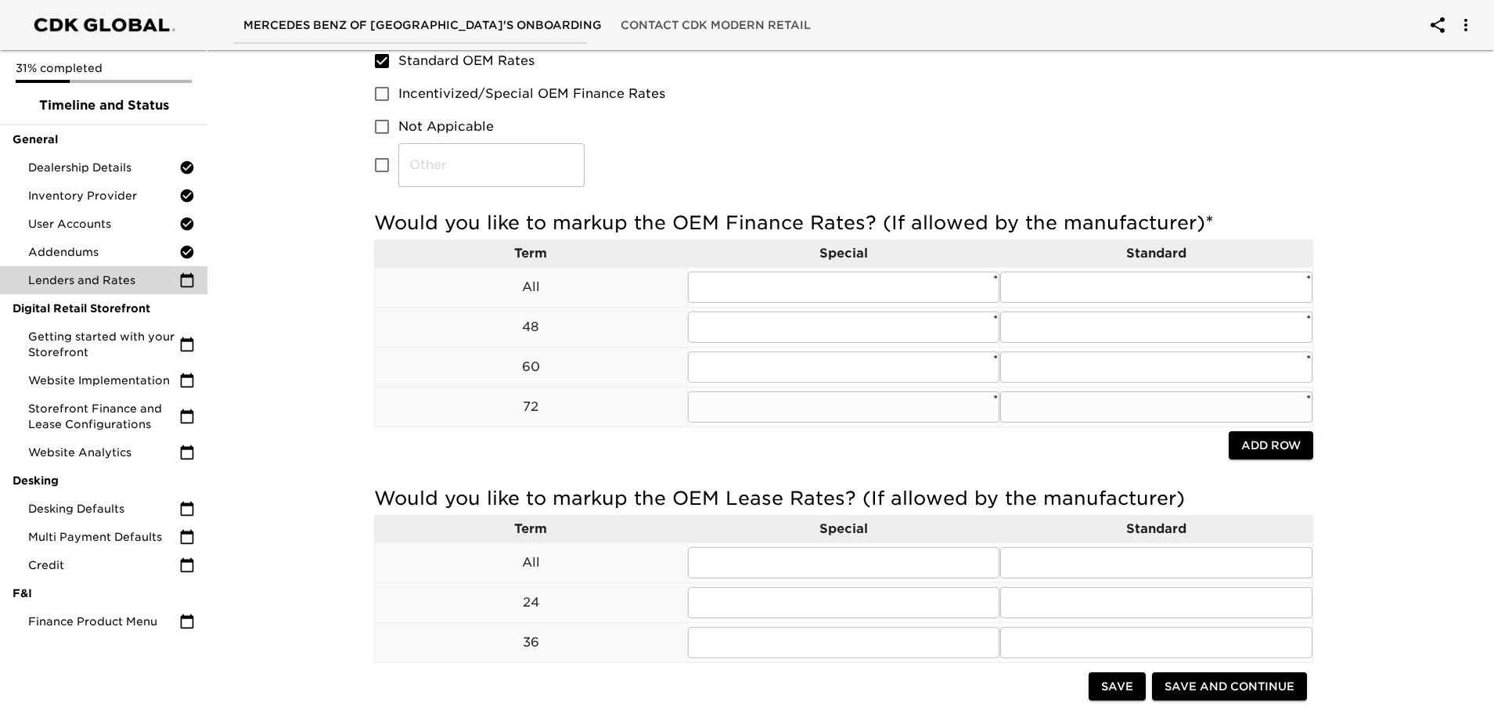
scroll to position [705, 0]
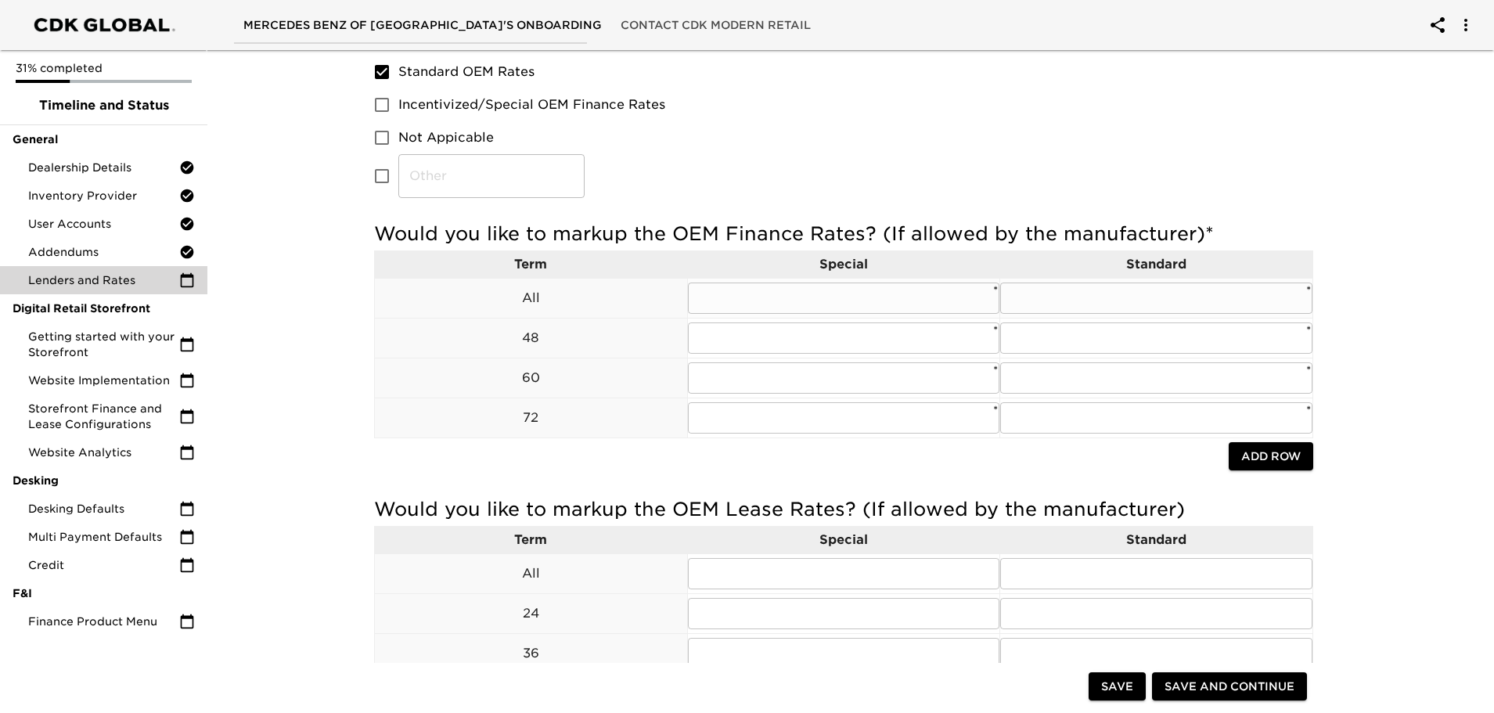
click at [569, 295] on p "All" at bounding box center [531, 298] width 312 height 19
click at [907, 305] on input "text" at bounding box center [844, 298] width 312 height 31
click at [1022, 295] on input "text" at bounding box center [1156, 298] width 312 height 31
click at [920, 294] on input "text" at bounding box center [844, 298] width 312 height 31
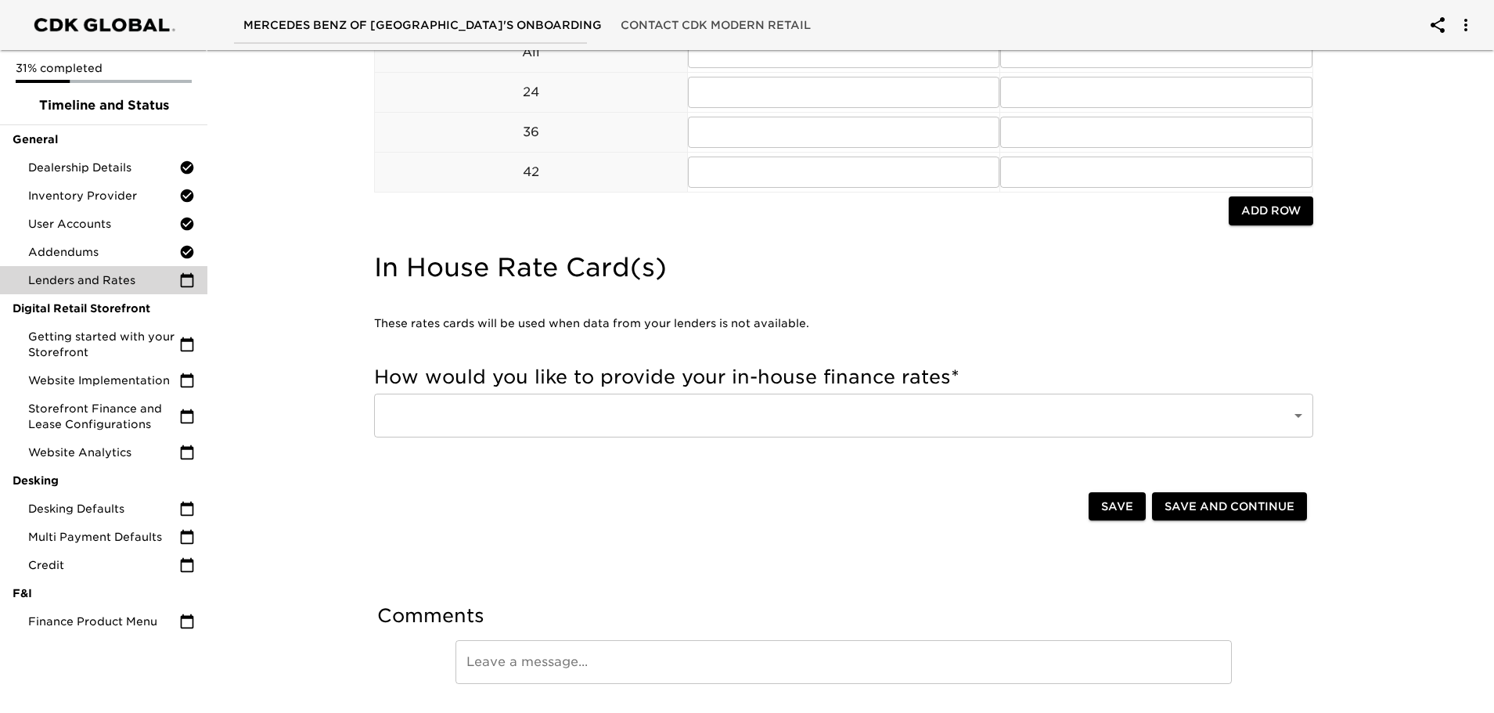
scroll to position [1253, 0]
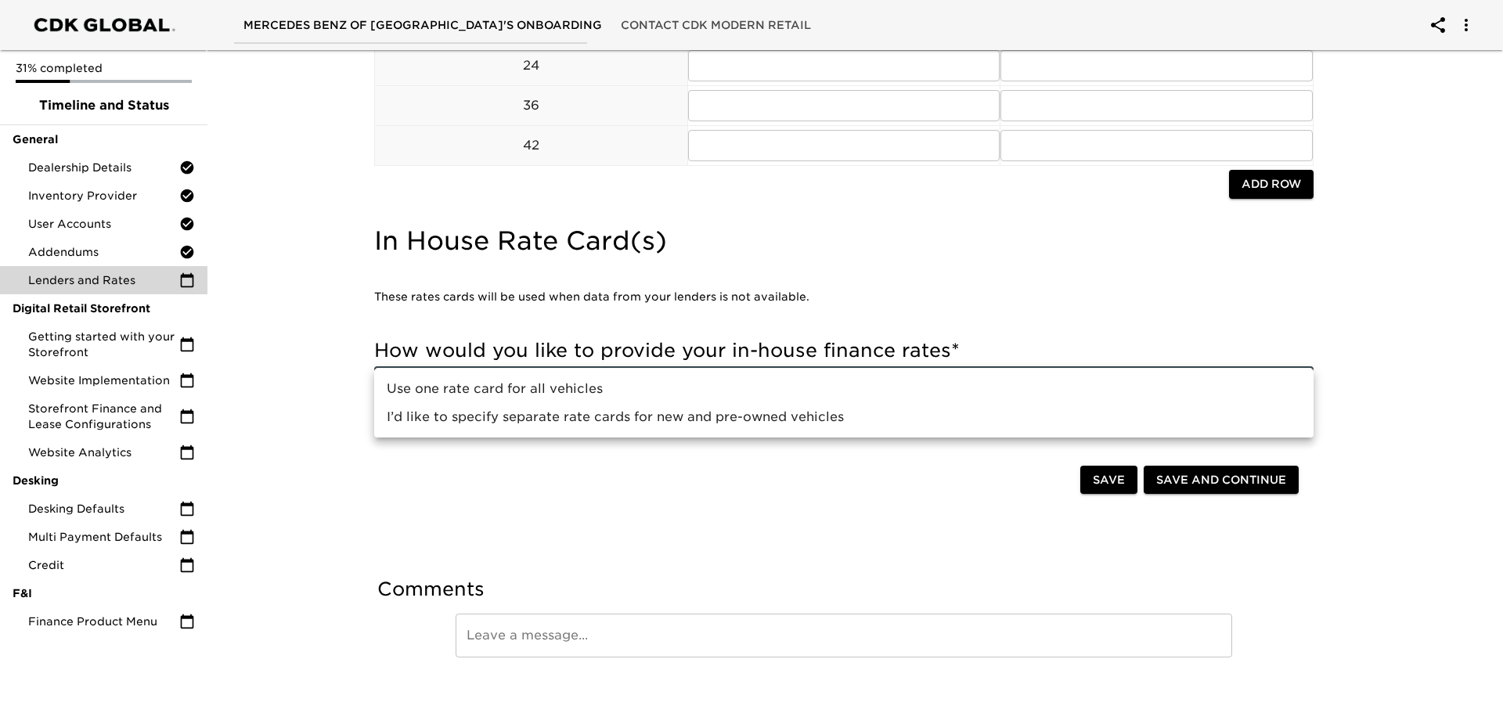
click at [814, 481] on div at bounding box center [751, 356] width 1503 height 713
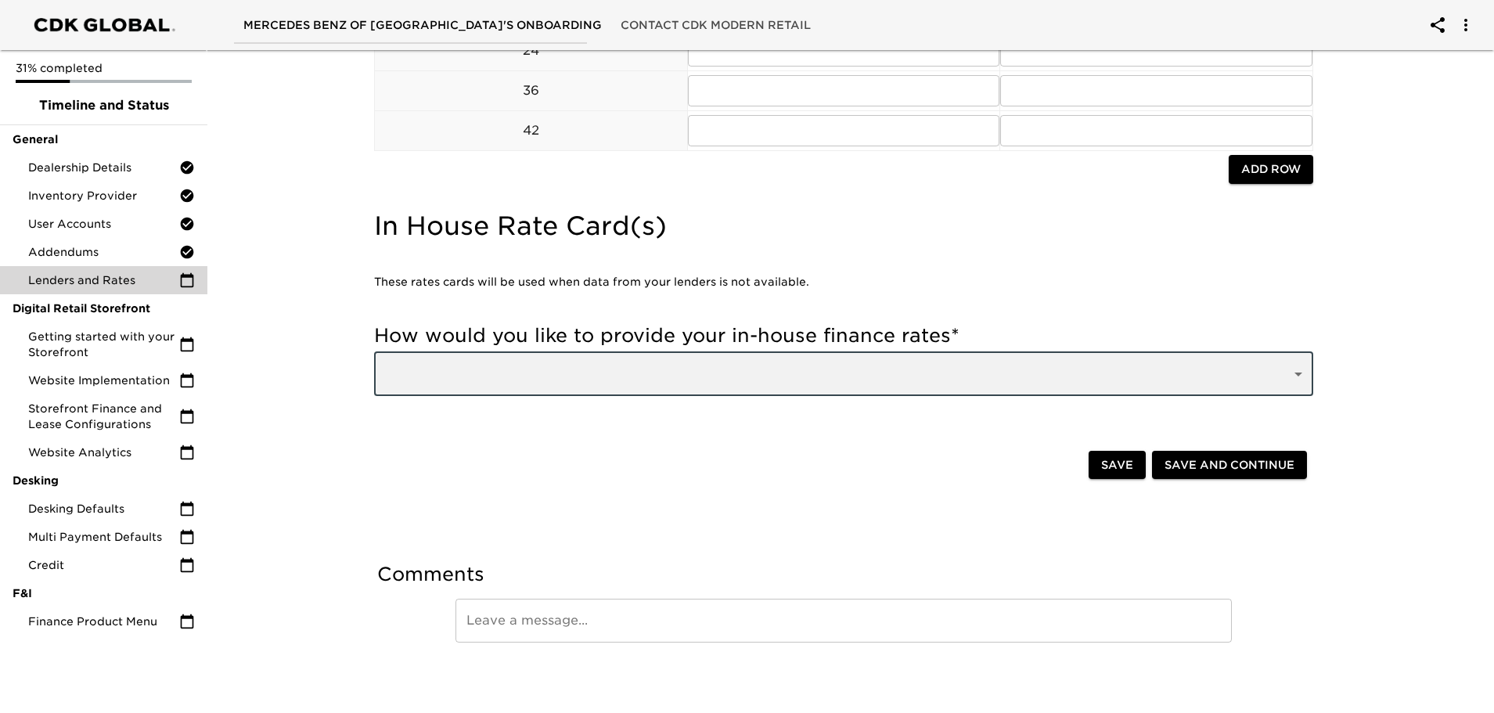
scroll to position [1271, 0]
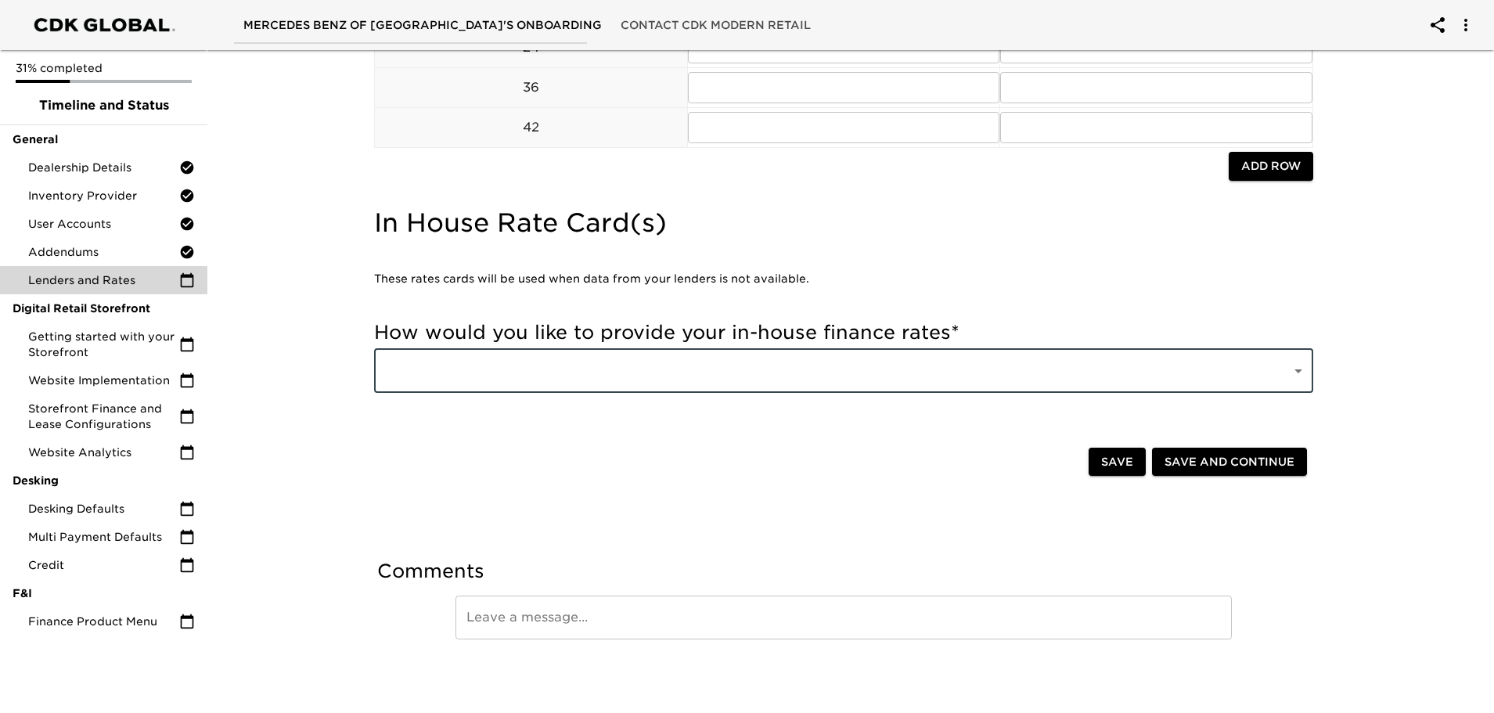
click at [1228, 463] on span "Save and Continue" at bounding box center [1230, 462] width 130 height 20
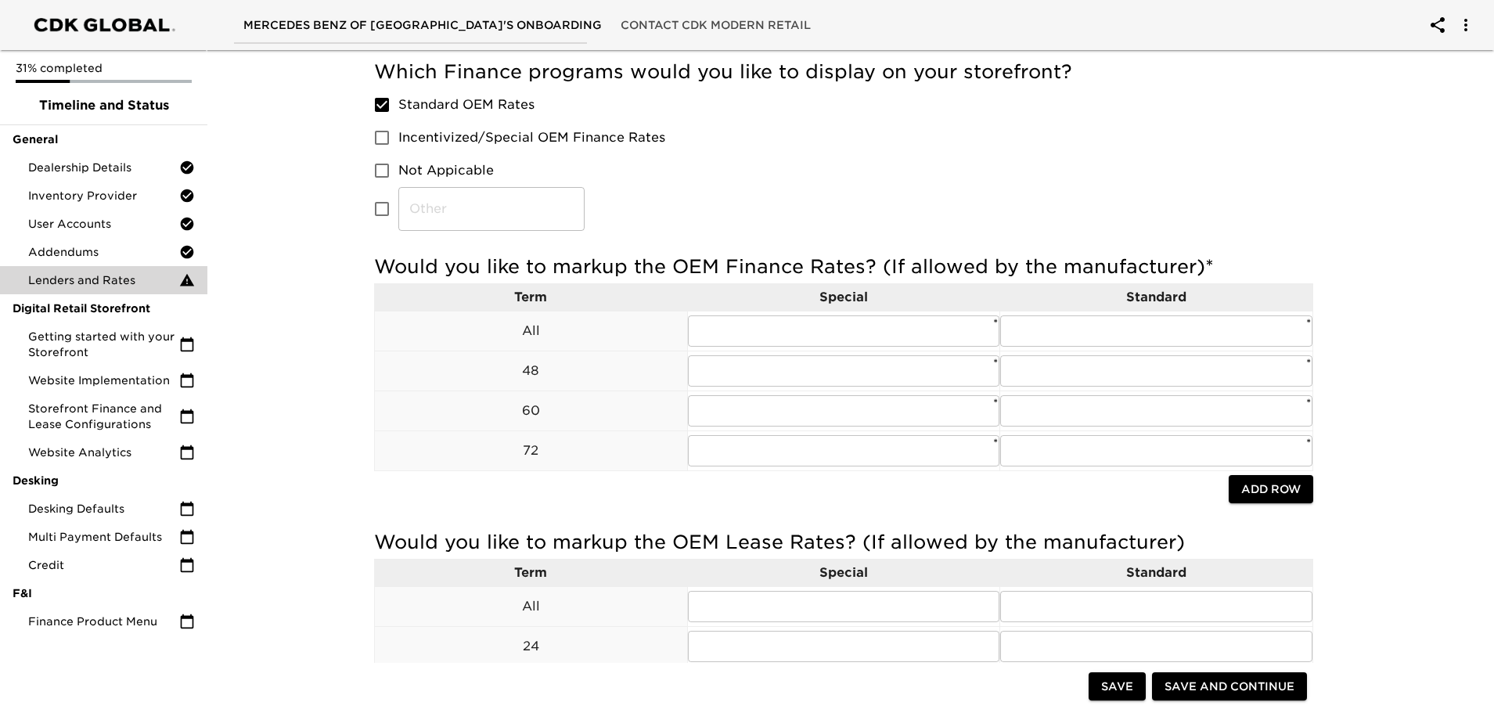
scroll to position [705, 0]
click at [916, 331] on input "text" at bounding box center [844, 329] width 312 height 31
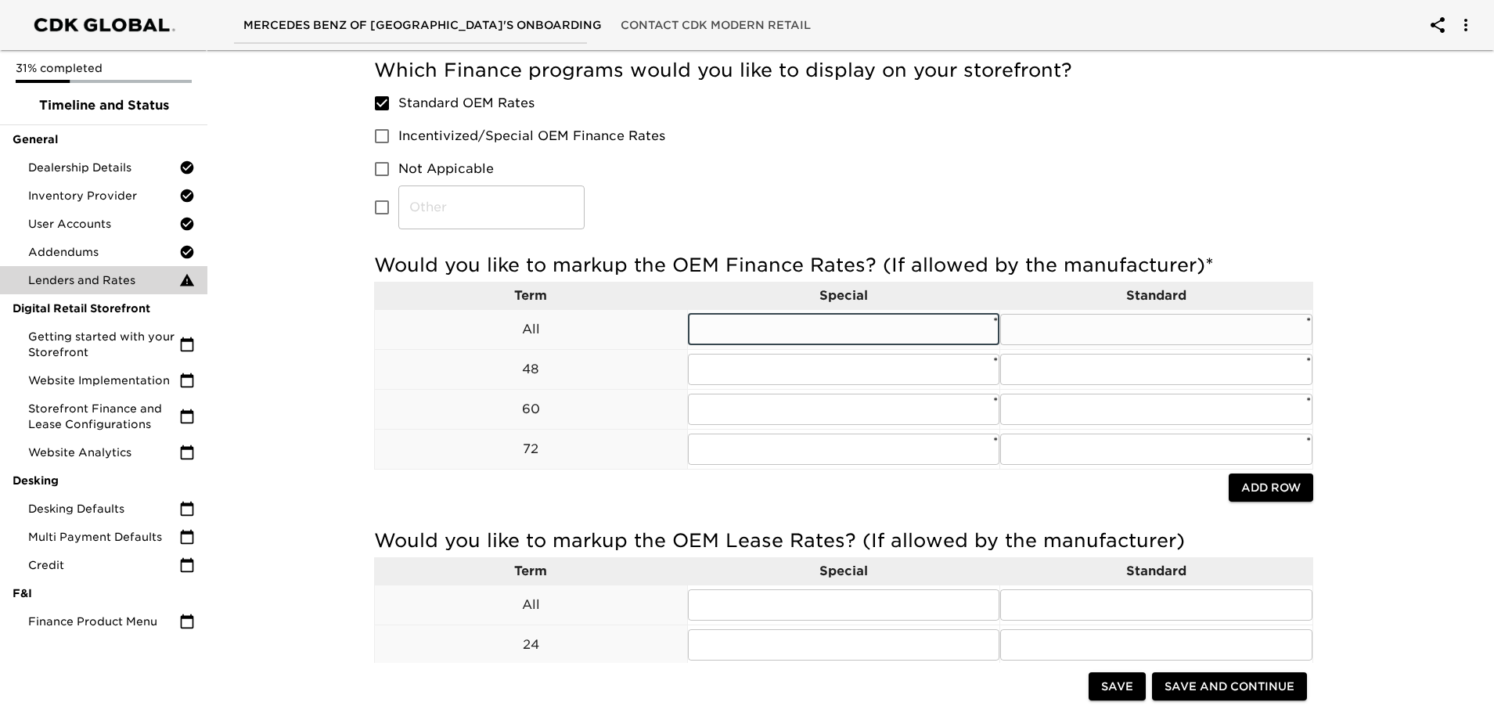
click at [555, 330] on p "All" at bounding box center [531, 329] width 312 height 19
click at [850, 335] on input "text" at bounding box center [844, 329] width 312 height 31
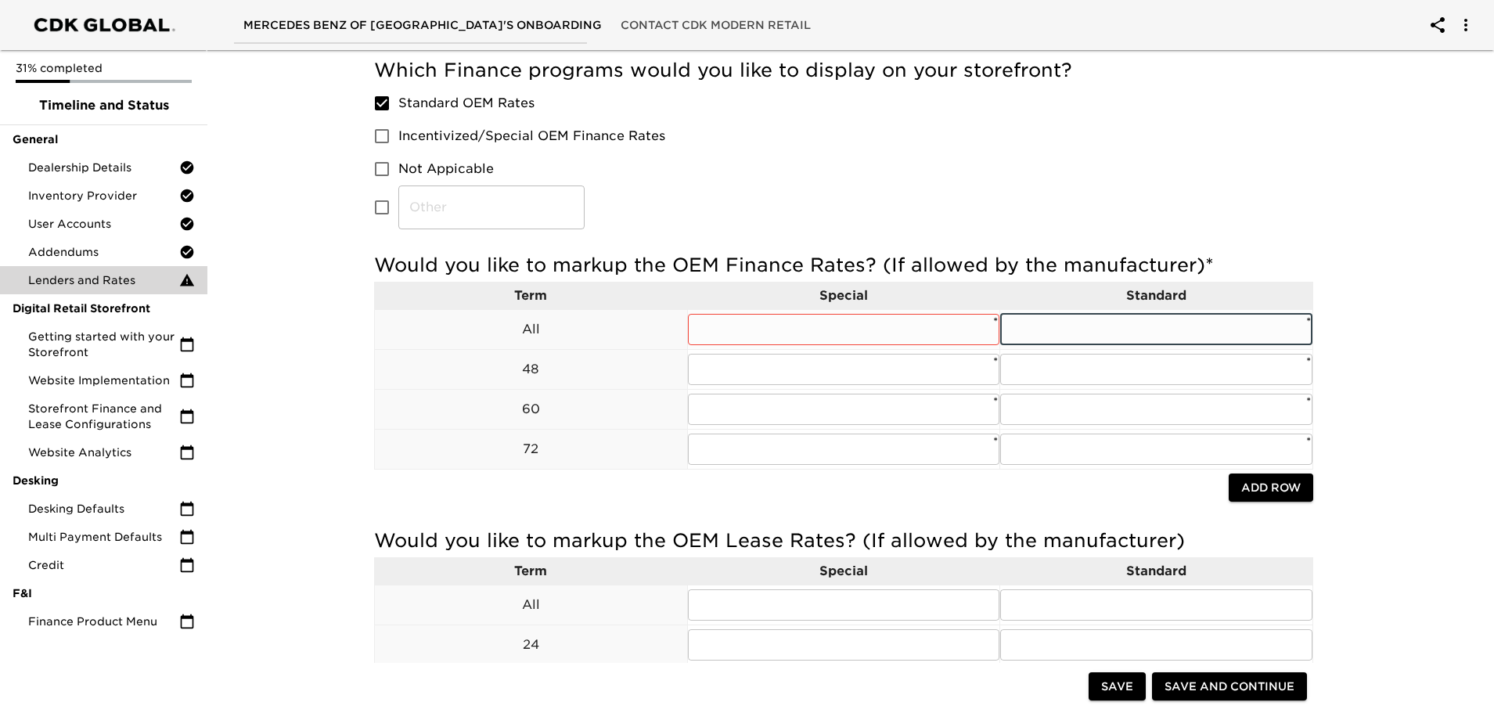
click at [1032, 326] on input "text" at bounding box center [1156, 329] width 312 height 31
click at [836, 330] on input "text" at bounding box center [844, 329] width 312 height 31
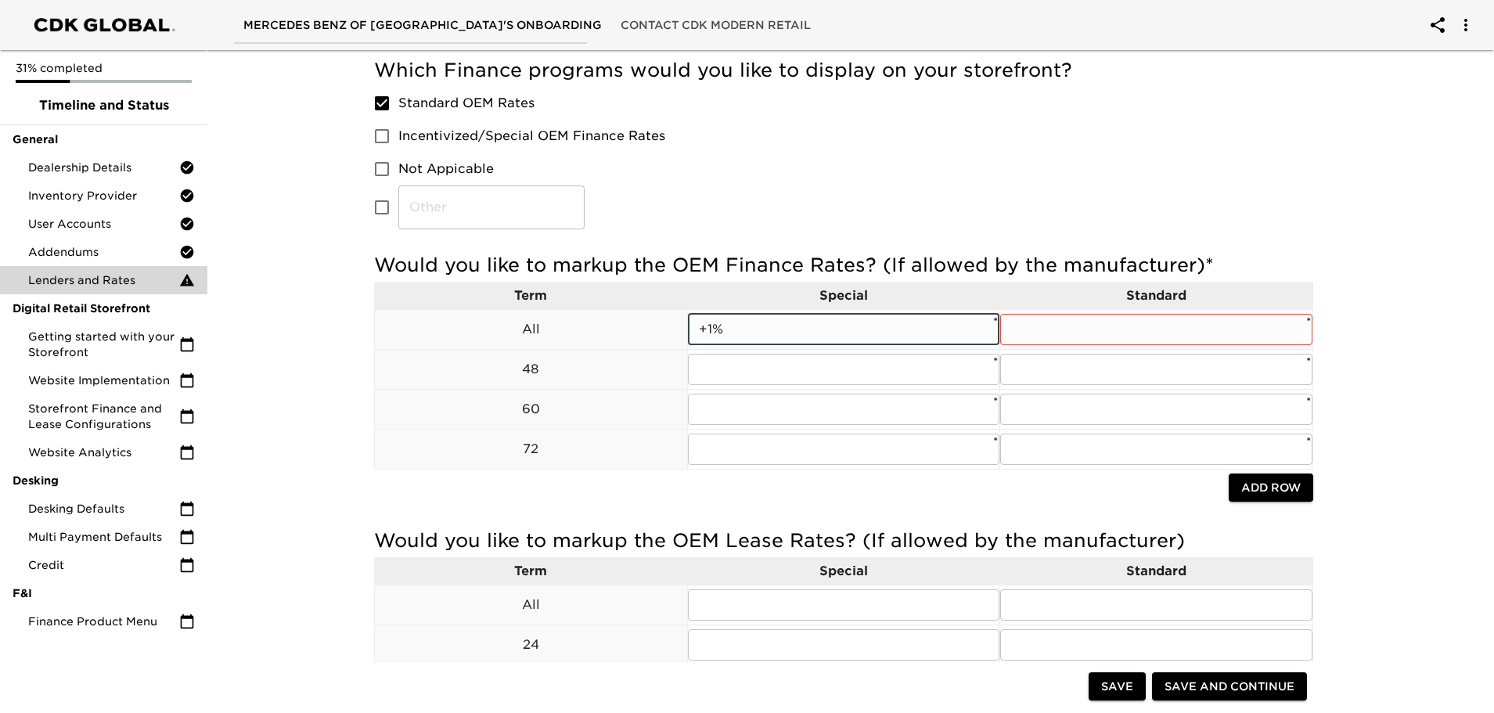
drag, startPoint x: 745, startPoint y: 326, endPoint x: 683, endPoint y: 323, distance: 61.9
click at [683, 323] on tr "All +1% ​ * ​ *" at bounding box center [844, 329] width 939 height 40
click at [709, 369] on input "text" at bounding box center [844, 369] width 312 height 31
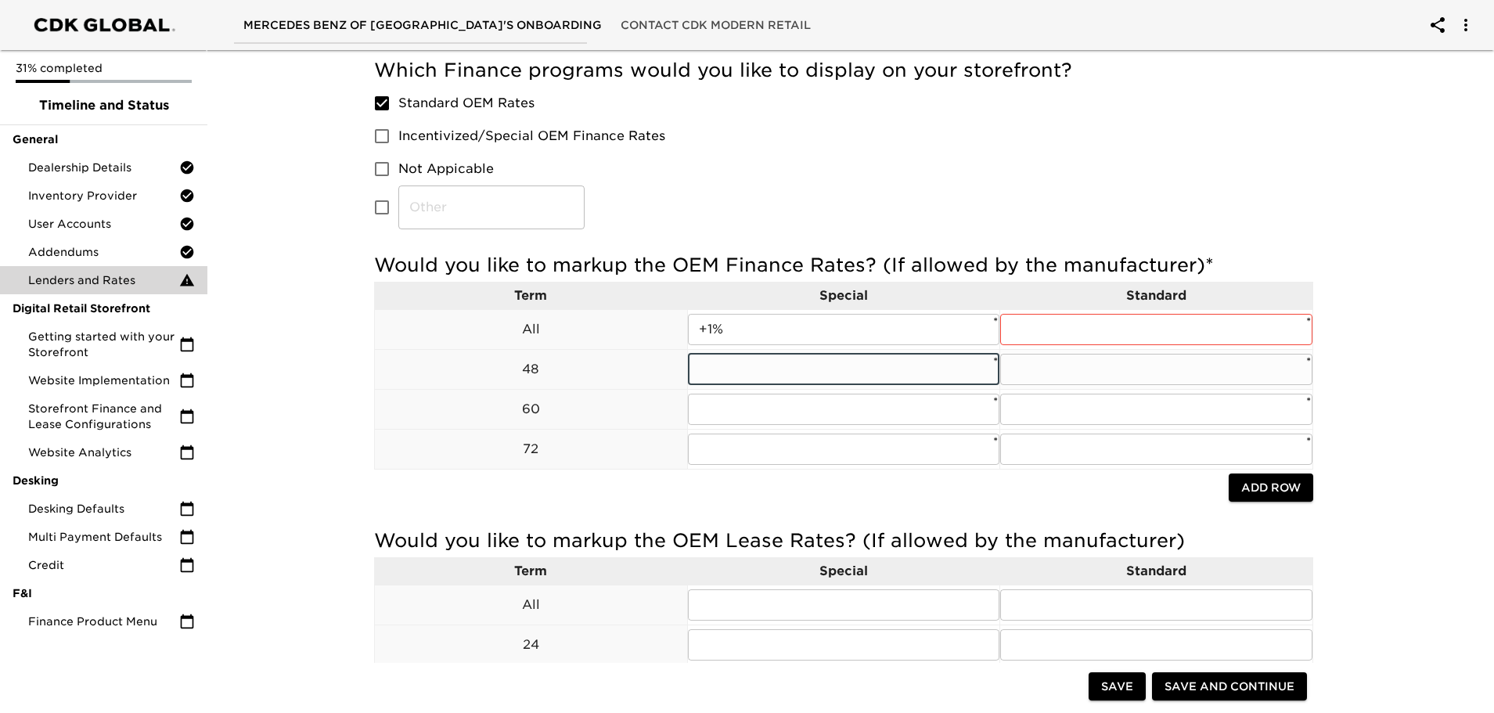
paste input "+1%"
click at [737, 395] on input "text" at bounding box center [844, 409] width 312 height 31
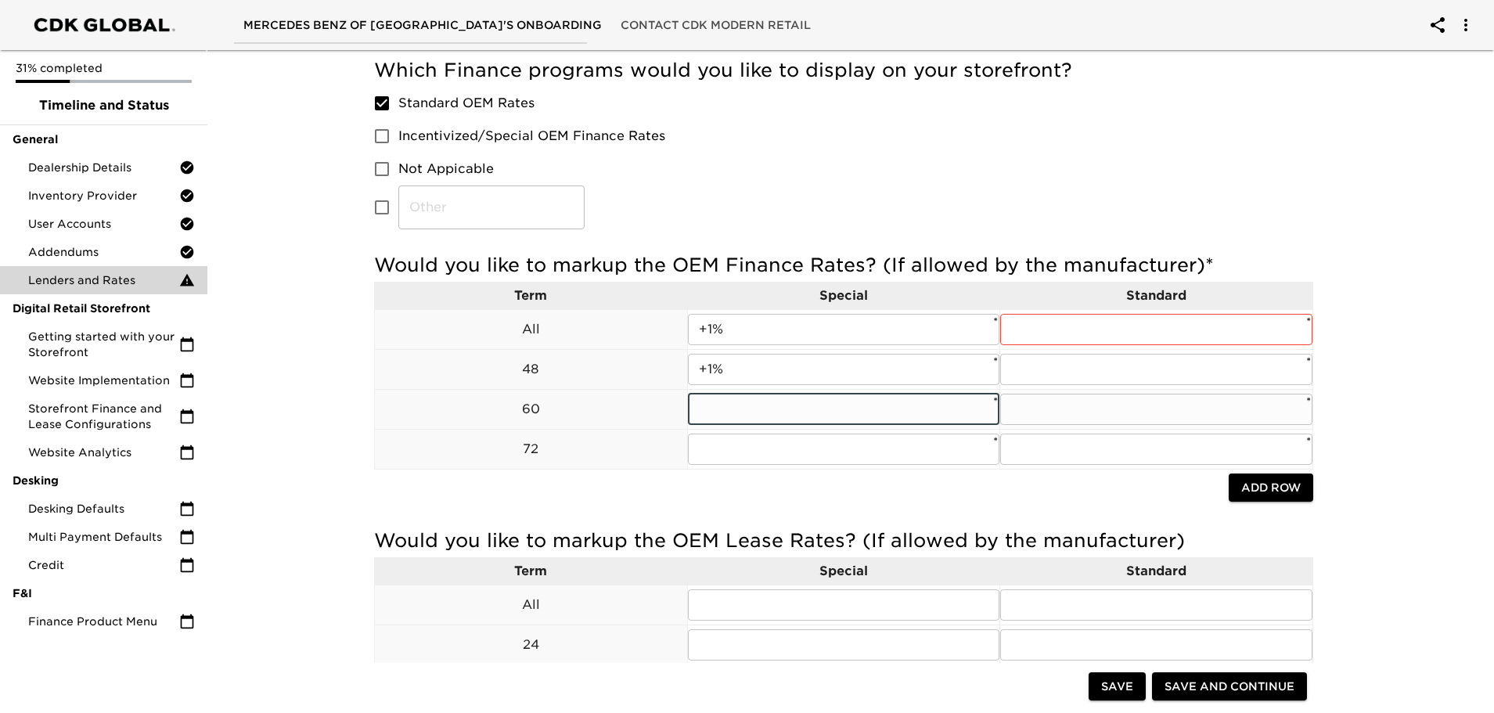
paste input "+1%"
click at [752, 373] on input "+1%" at bounding box center [844, 369] width 312 height 31
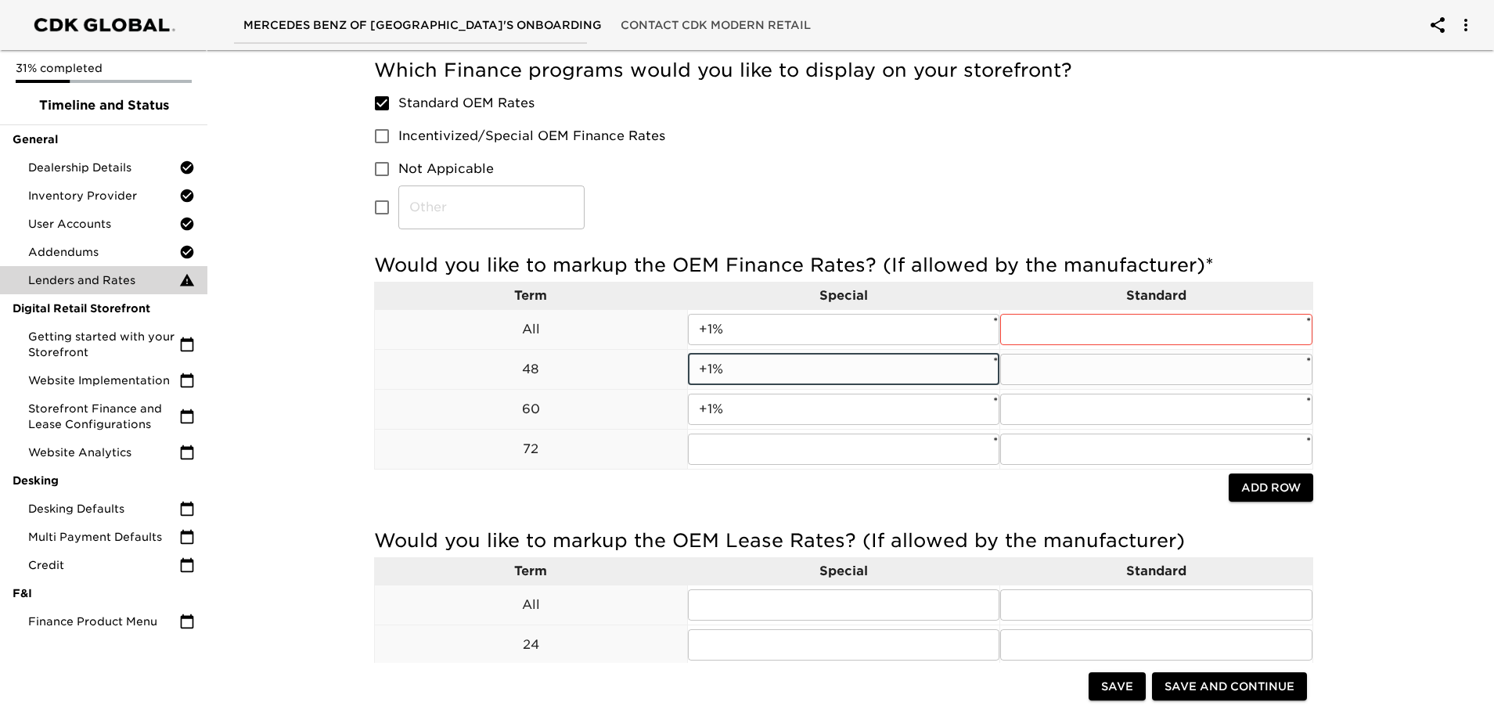
drag, startPoint x: 742, startPoint y: 366, endPoint x: 647, endPoint y: 362, distance: 94.8
click at [648, 362] on tr "48 +1% ​ * ​ *" at bounding box center [844, 369] width 939 height 40
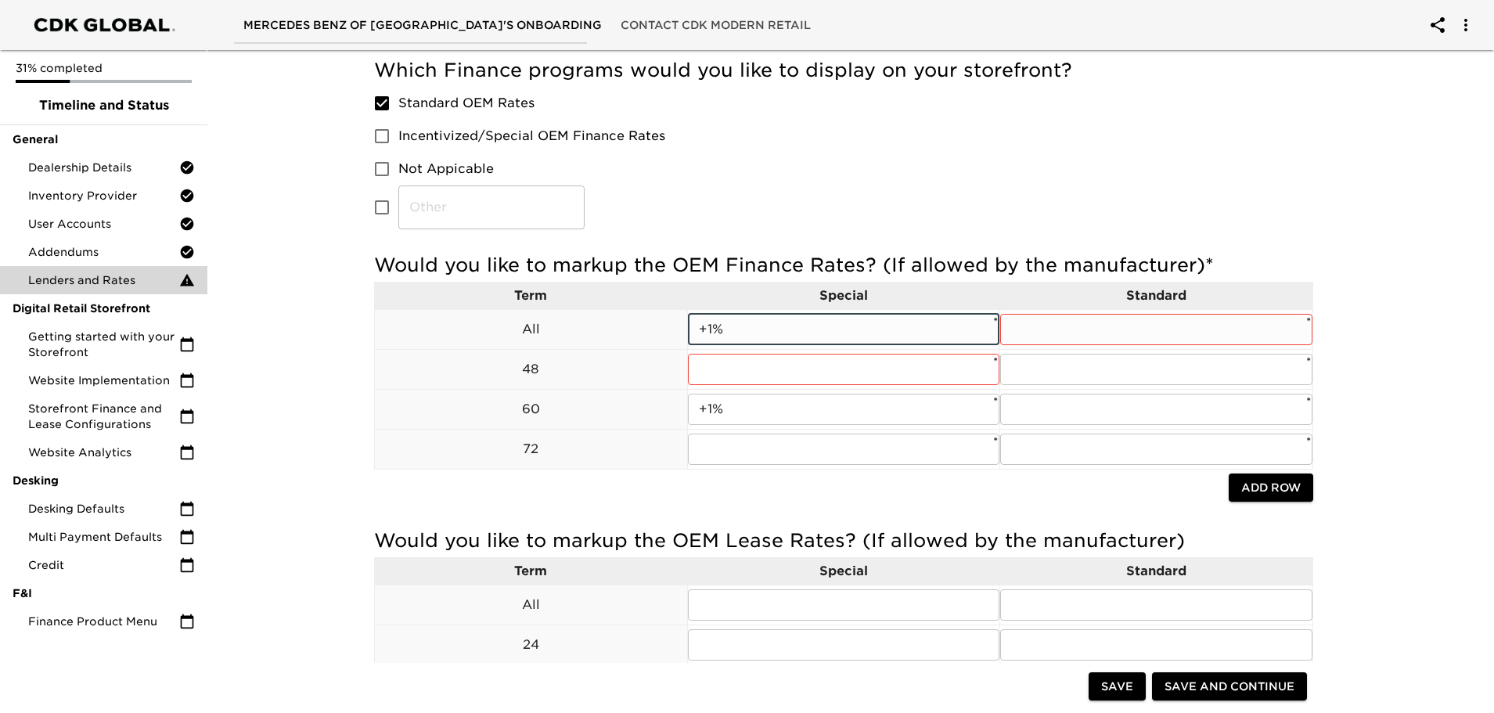
drag, startPoint x: 749, startPoint y: 331, endPoint x: 645, endPoint y: 335, distance: 104.2
click at [645, 335] on tr "All +1% ​ * ​ *" at bounding box center [844, 329] width 939 height 40
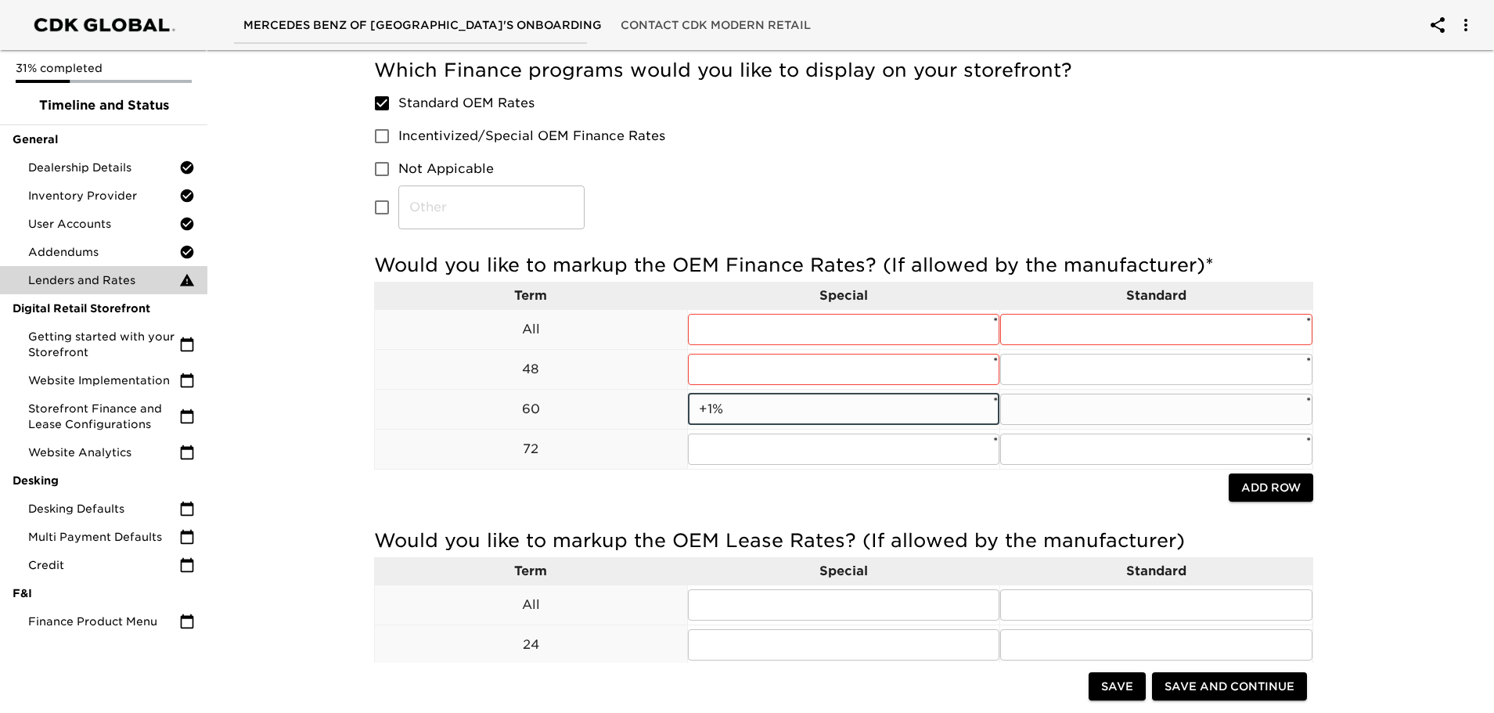
drag, startPoint x: 731, startPoint y: 410, endPoint x: 680, endPoint y: 414, distance: 51.8
click at [680, 414] on tr "60 +1% ​ * ​ *" at bounding box center [844, 409] width 939 height 40
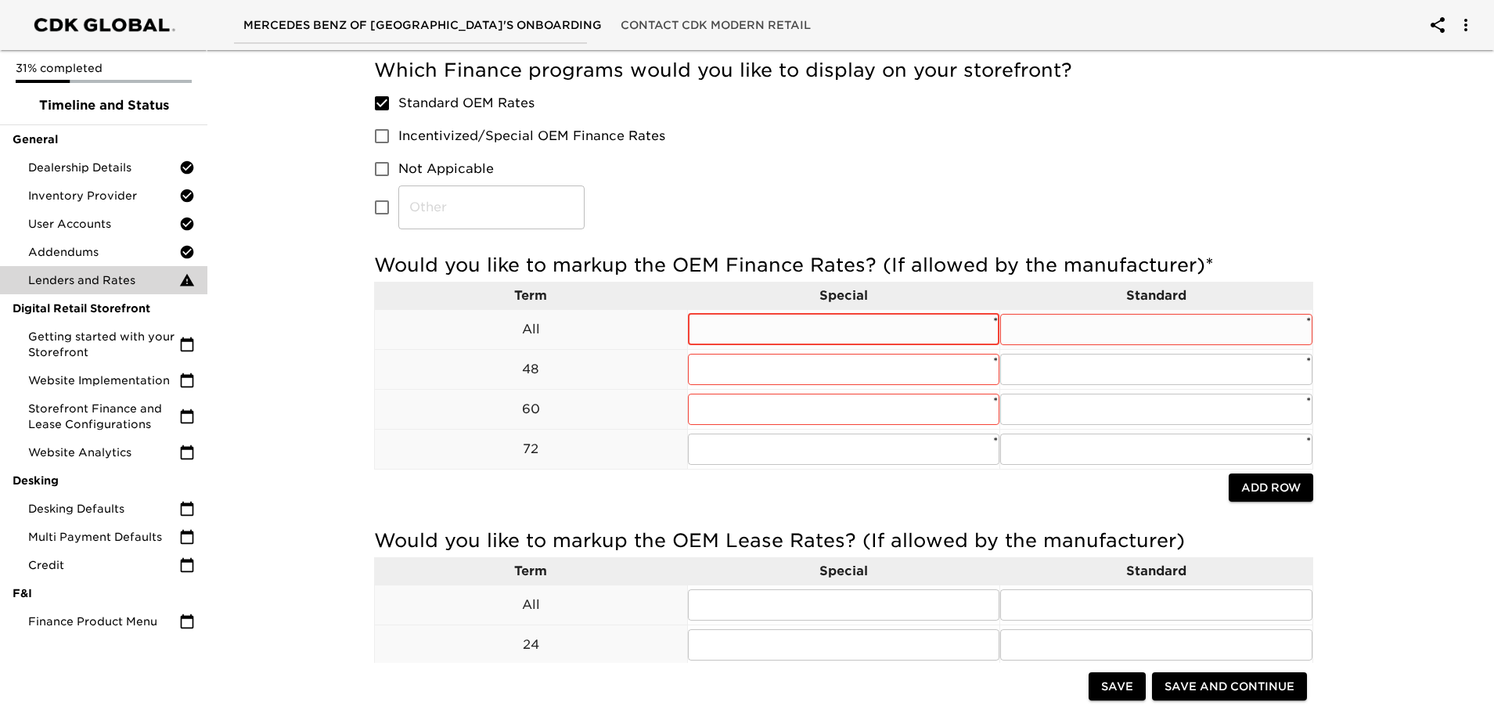
click at [730, 329] on input "text" at bounding box center [844, 329] width 312 height 31
click at [779, 364] on input "text" at bounding box center [844, 369] width 312 height 31
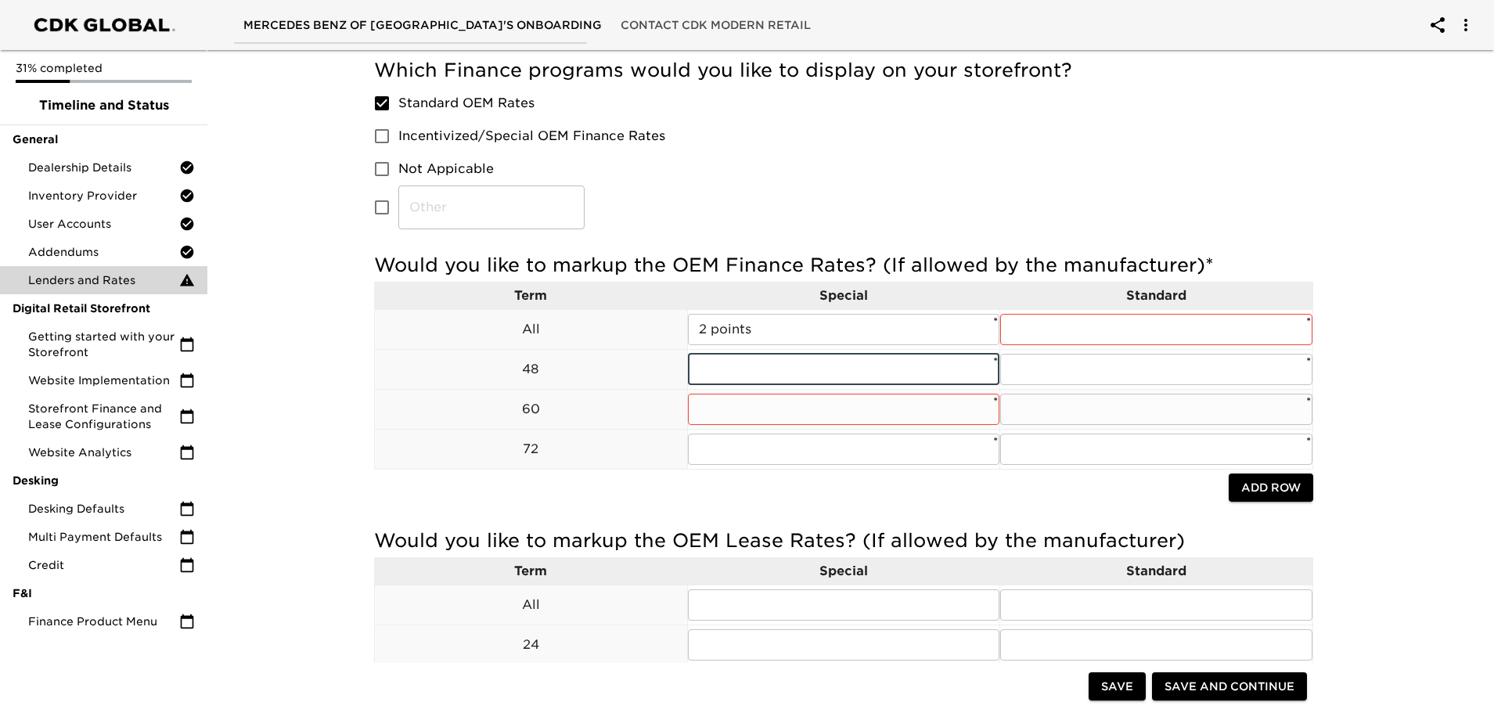
click at [772, 426] on td "​ *" at bounding box center [843, 409] width 313 height 40
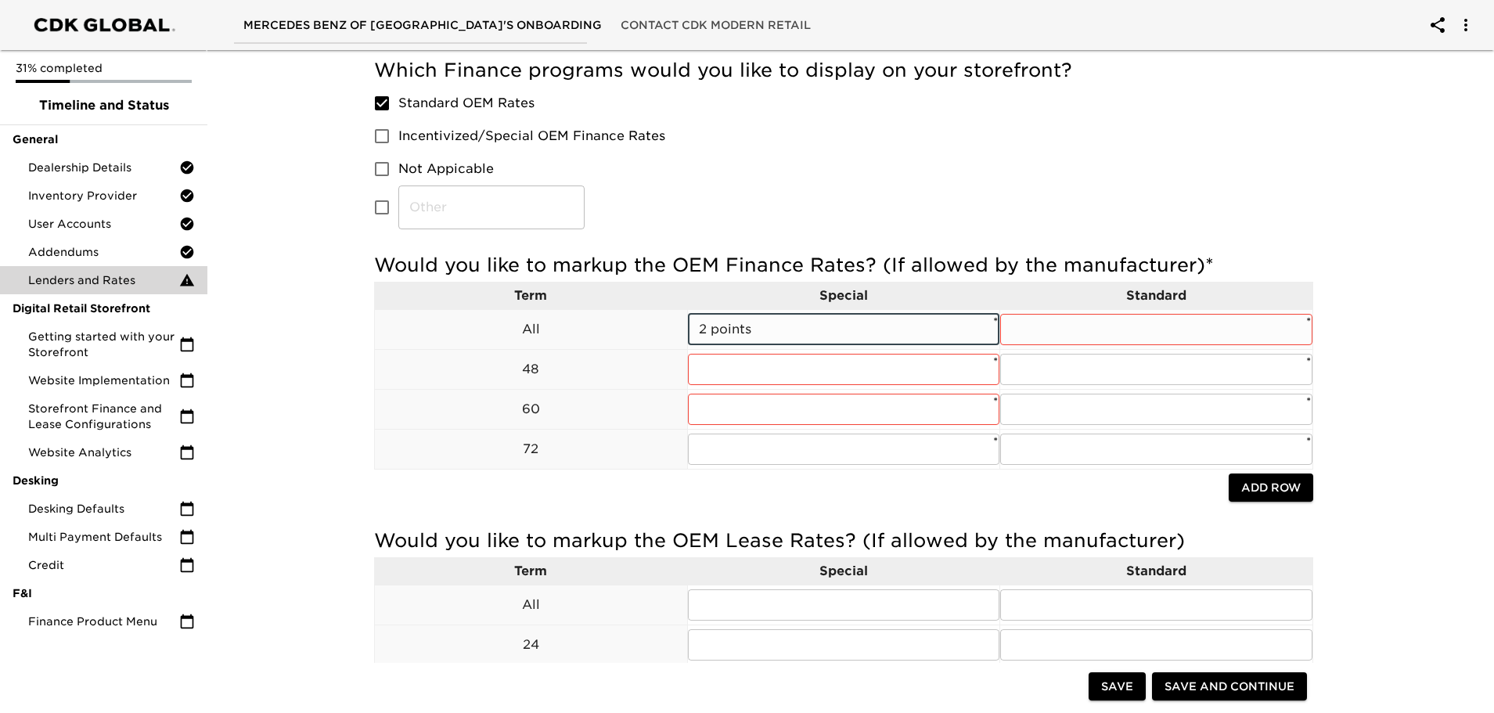
drag, startPoint x: 766, startPoint y: 330, endPoint x: 650, endPoint y: 332, distance: 116.7
click at [650, 333] on tr "All 2 points ​ * ​ *" at bounding box center [844, 329] width 939 height 40
click at [770, 376] on input "text" at bounding box center [844, 369] width 312 height 31
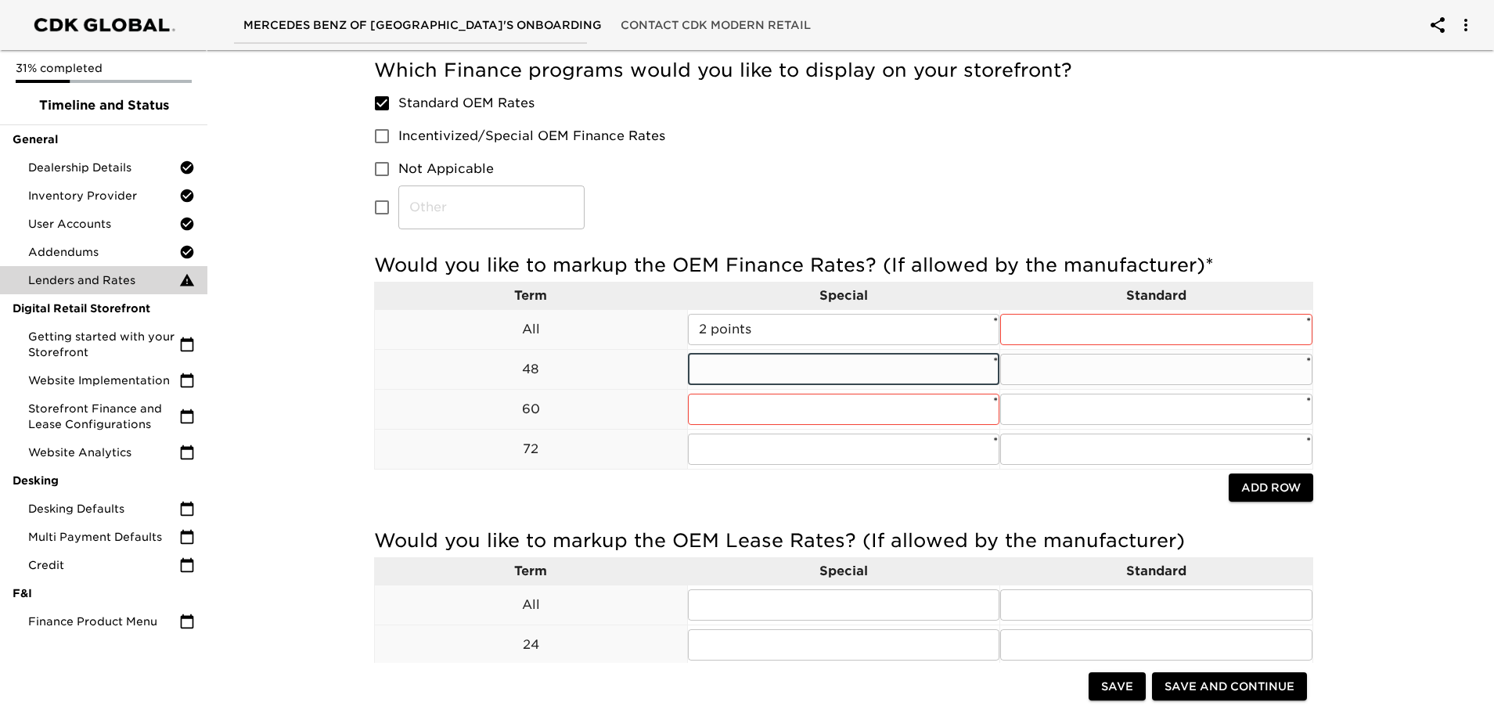
paste input "2 points"
click at [733, 402] on input "text" at bounding box center [844, 409] width 312 height 31
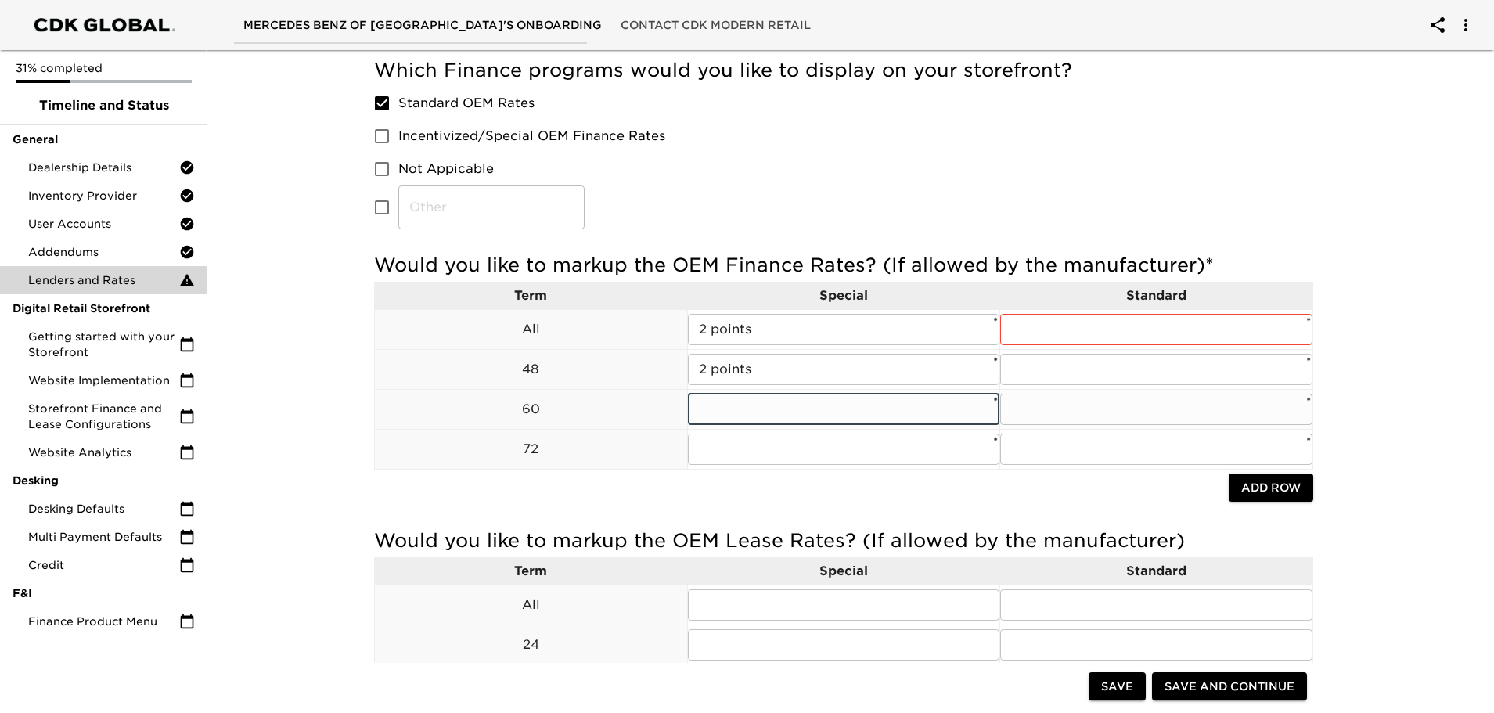
paste input "2 points"
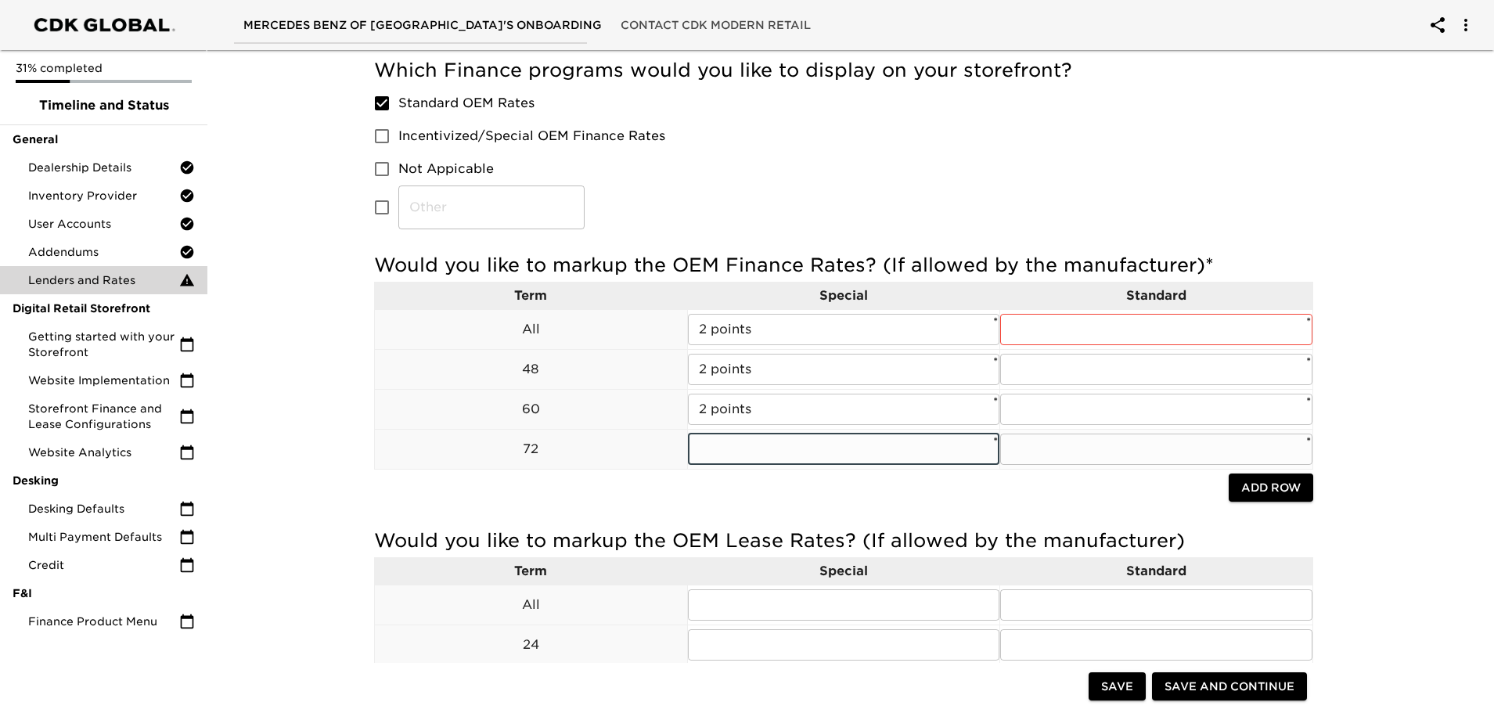
click at [705, 445] on input "text" at bounding box center [844, 449] width 312 height 31
paste input "2 points"
click at [1062, 316] on input "text" at bounding box center [1156, 329] width 312 height 31
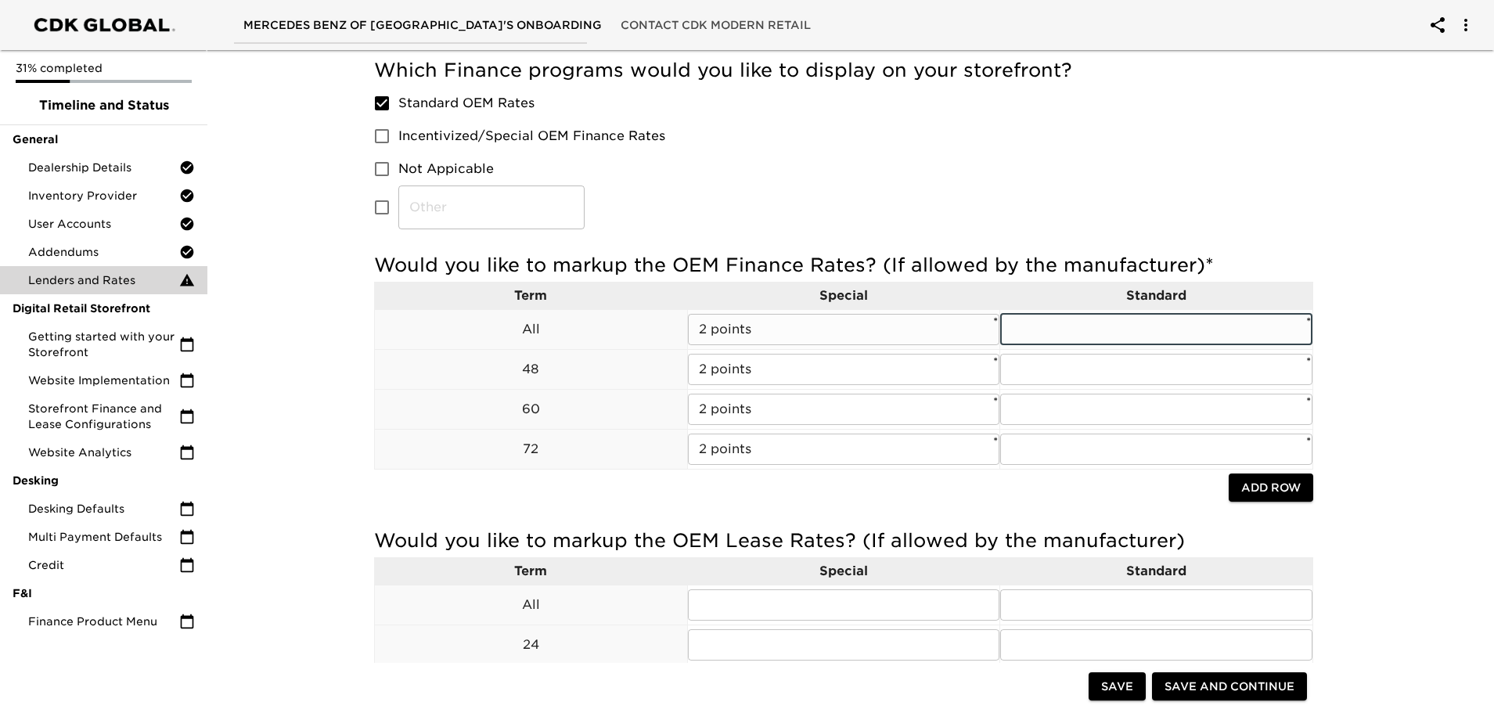
paste input "2 points"
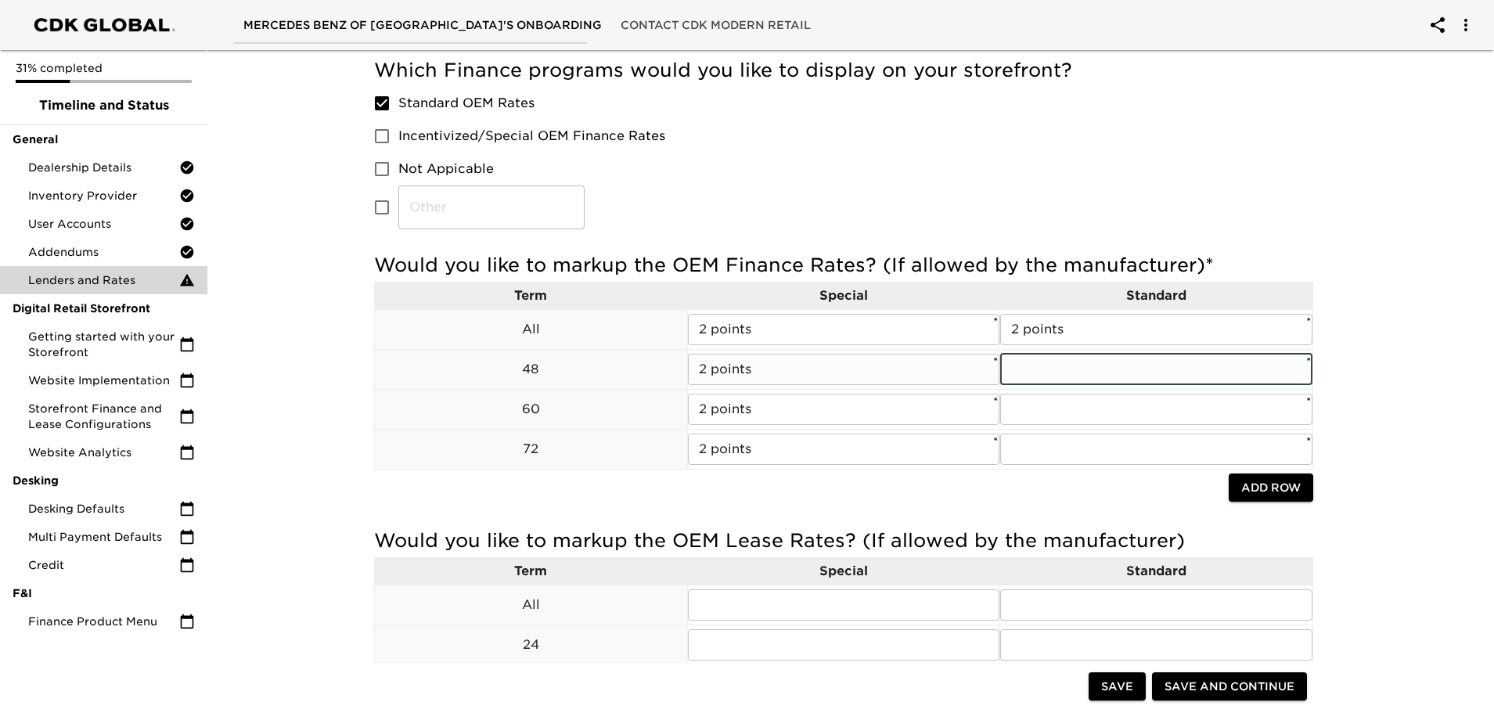
click at [1032, 373] on input "text" at bounding box center [1156, 369] width 312 height 31
paste input "2 points"
click at [1052, 401] on input "text" at bounding box center [1156, 409] width 312 height 31
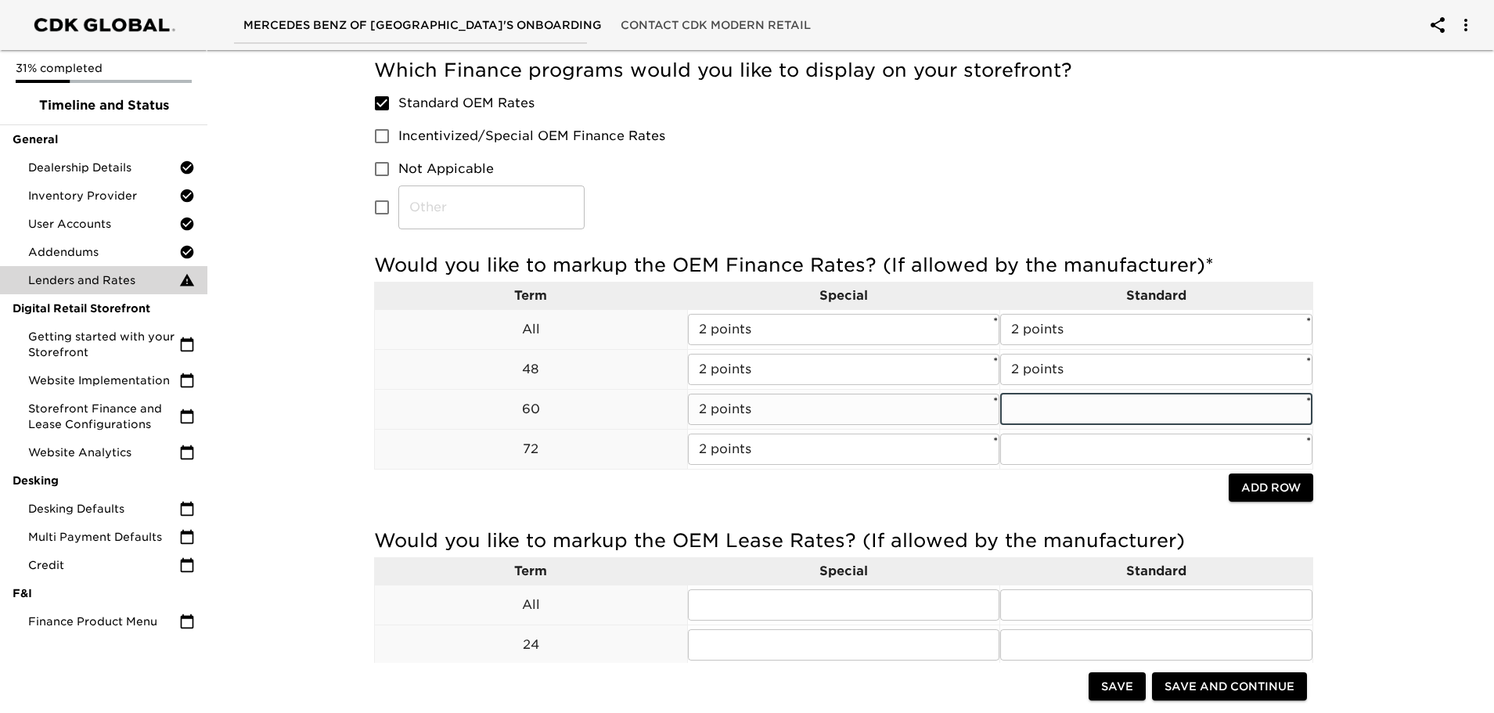
paste input "2 points"
click at [1040, 440] on input "text" at bounding box center [1156, 449] width 312 height 31
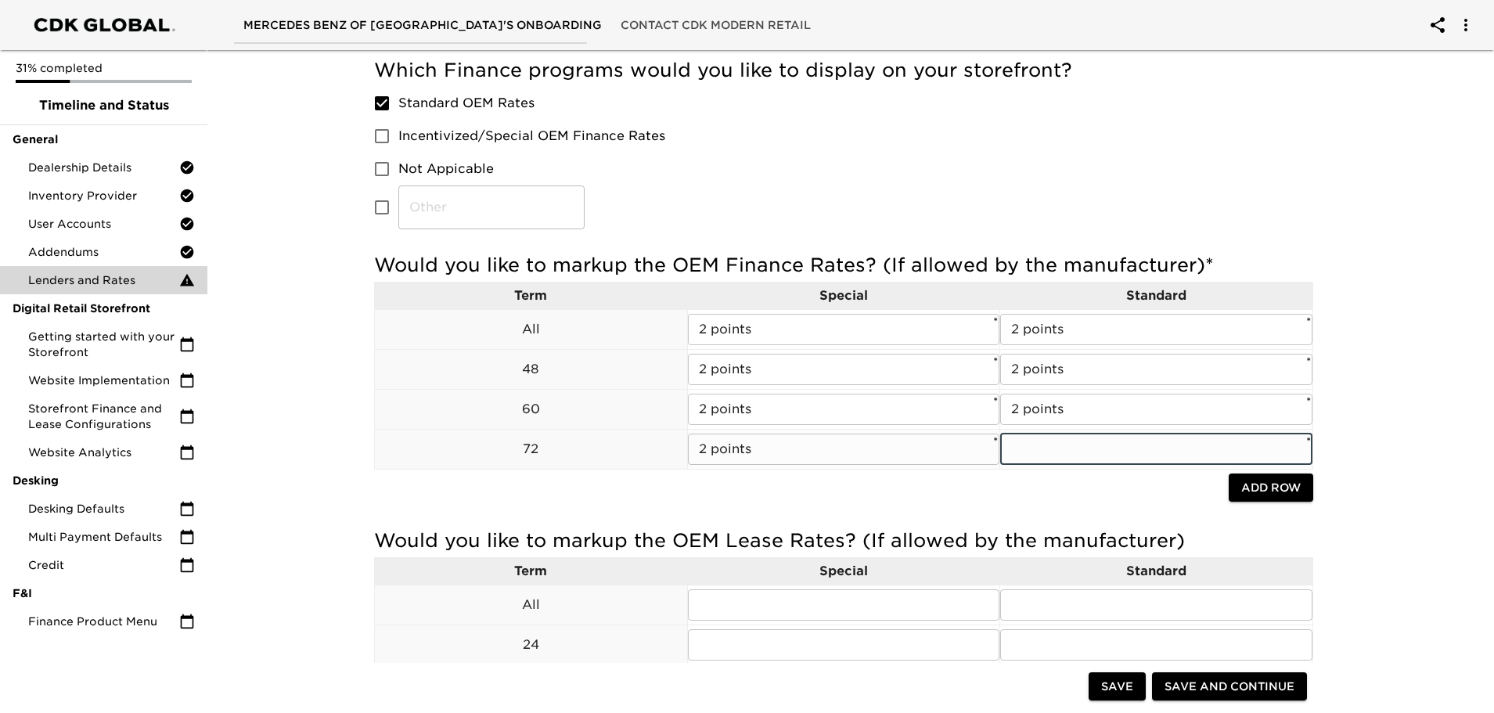
paste input "2 points"
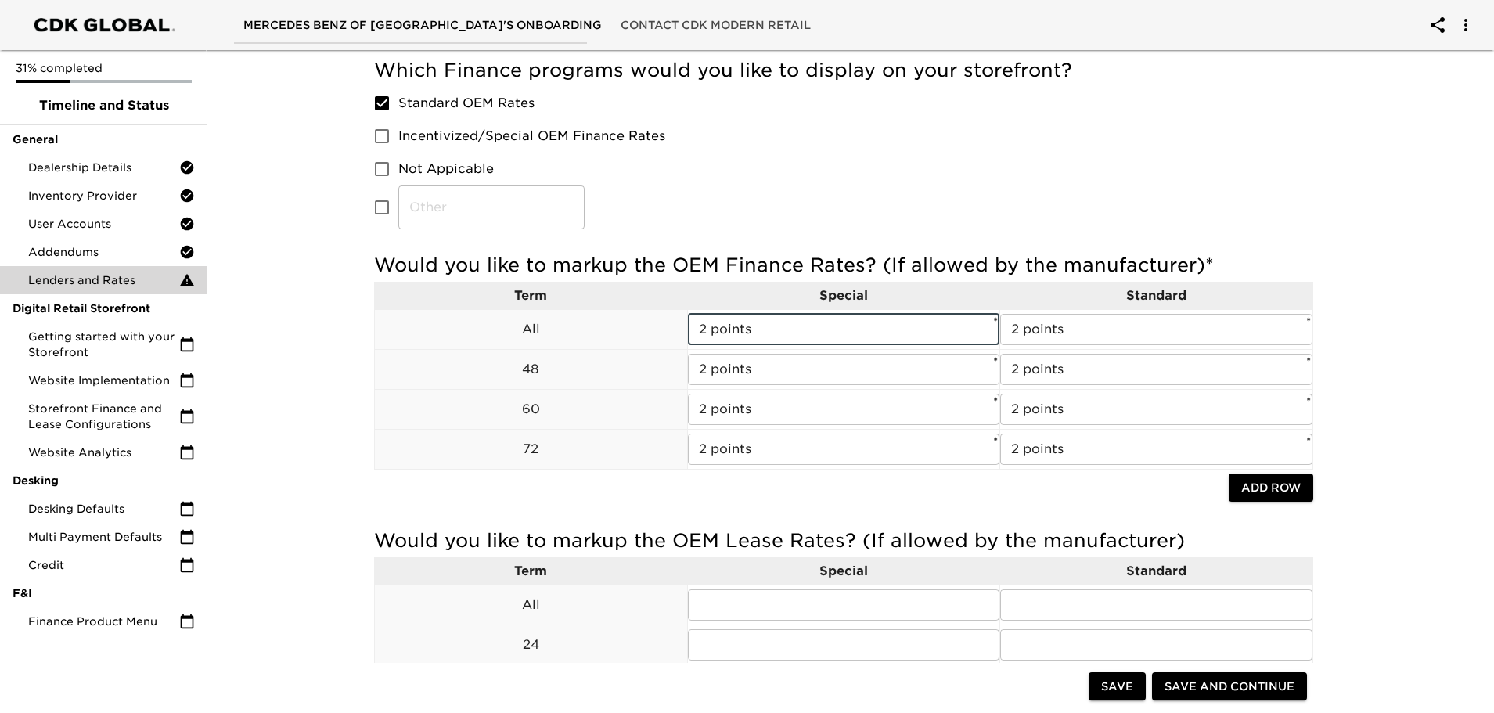
drag, startPoint x: 764, startPoint y: 329, endPoint x: 469, endPoint y: 294, distance: 297.1
click at [469, 294] on tbody "Term Special Standard All 2 points ​ * 2 points ​ * 48 2 points ​ * 2 points ​ …" at bounding box center [844, 375] width 939 height 187
drag, startPoint x: 737, startPoint y: 320, endPoint x: 684, endPoint y: 325, distance: 53.4
click at [683, 325] on tr "All .040 ​ * 2 points ​ *" at bounding box center [844, 329] width 939 height 40
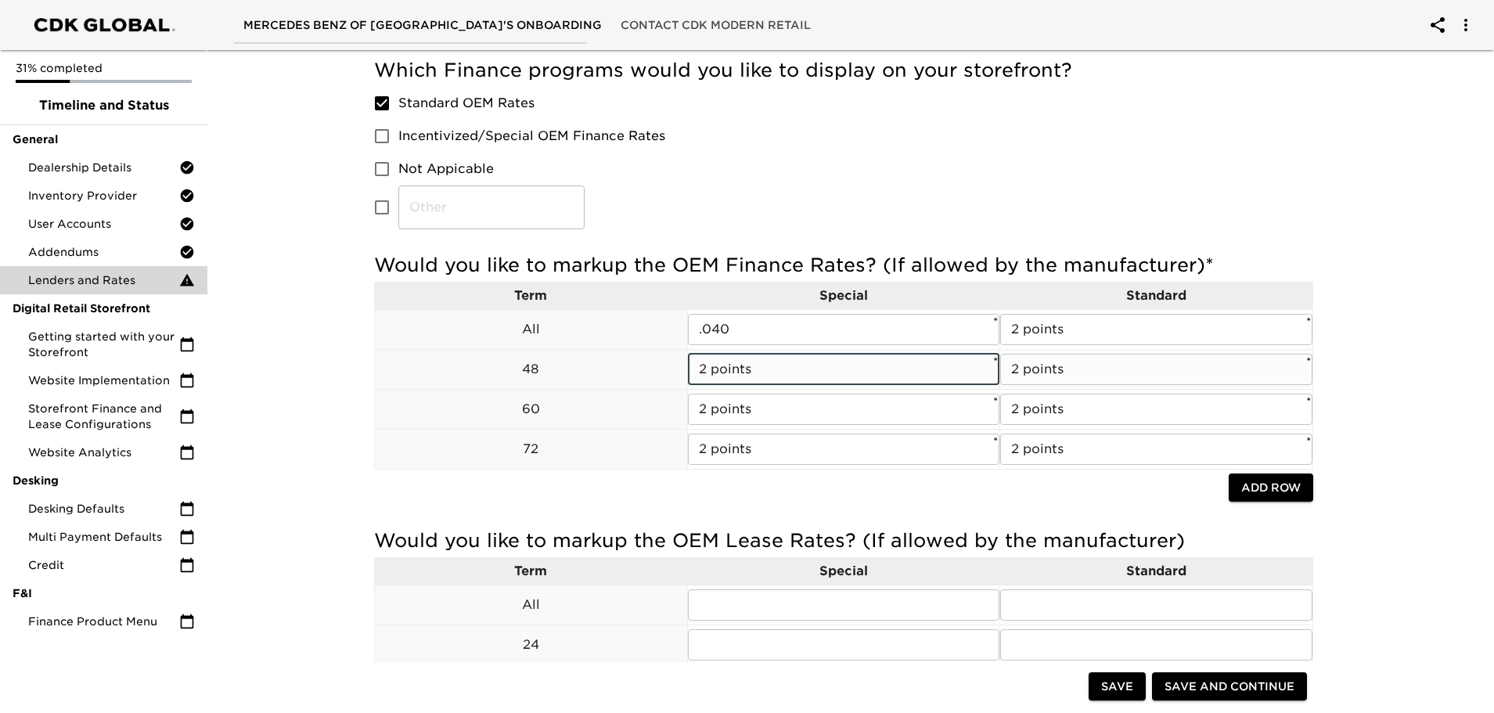
drag, startPoint x: 776, startPoint y: 370, endPoint x: 669, endPoint y: 377, distance: 107.5
click at [614, 367] on tr "48 2 points ​ * 2 points ​ *" at bounding box center [844, 369] width 939 height 40
paste input ".040"
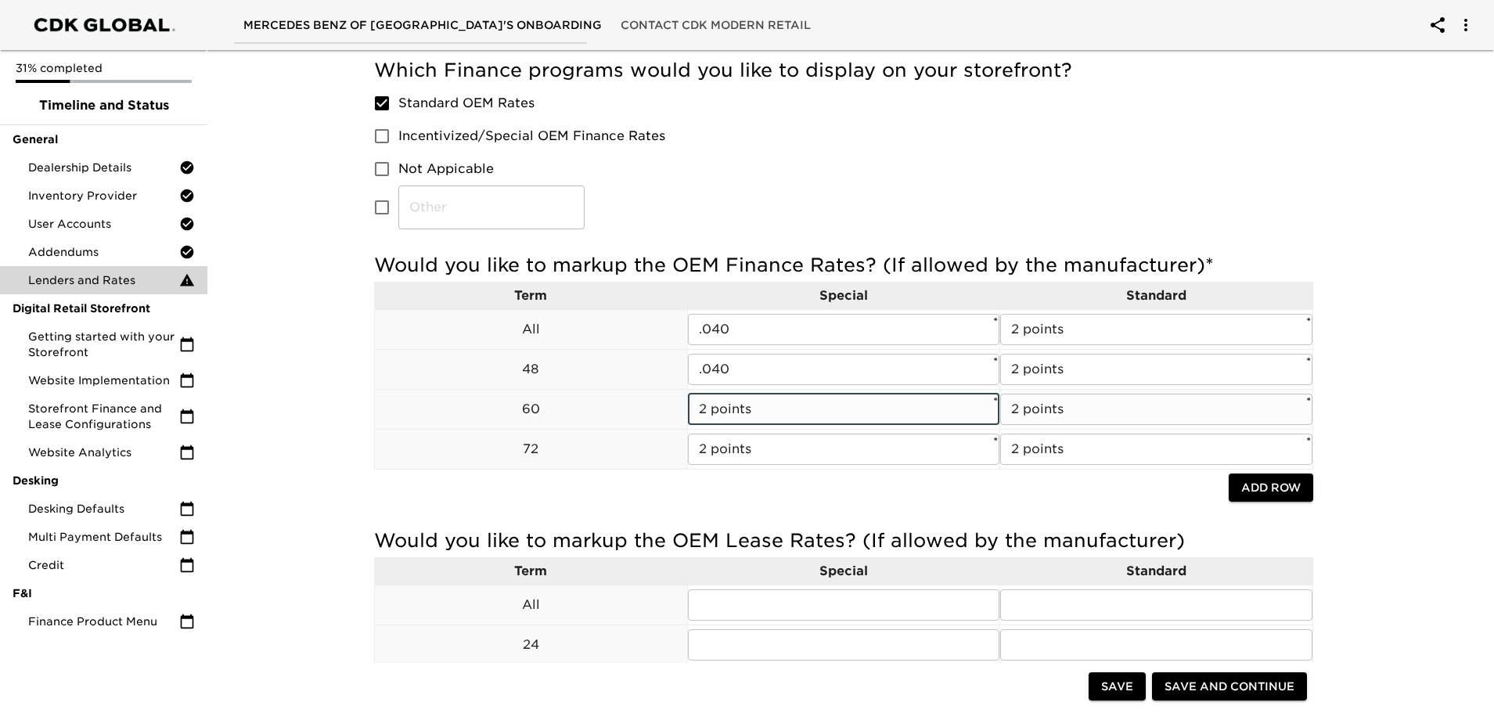
drag, startPoint x: 752, startPoint y: 410, endPoint x: 658, endPoint y: 403, distance: 94.2
click at [658, 403] on tr "60 2 points ​ * 2 points ​ *" at bounding box center [844, 409] width 939 height 40
paste input ".040"
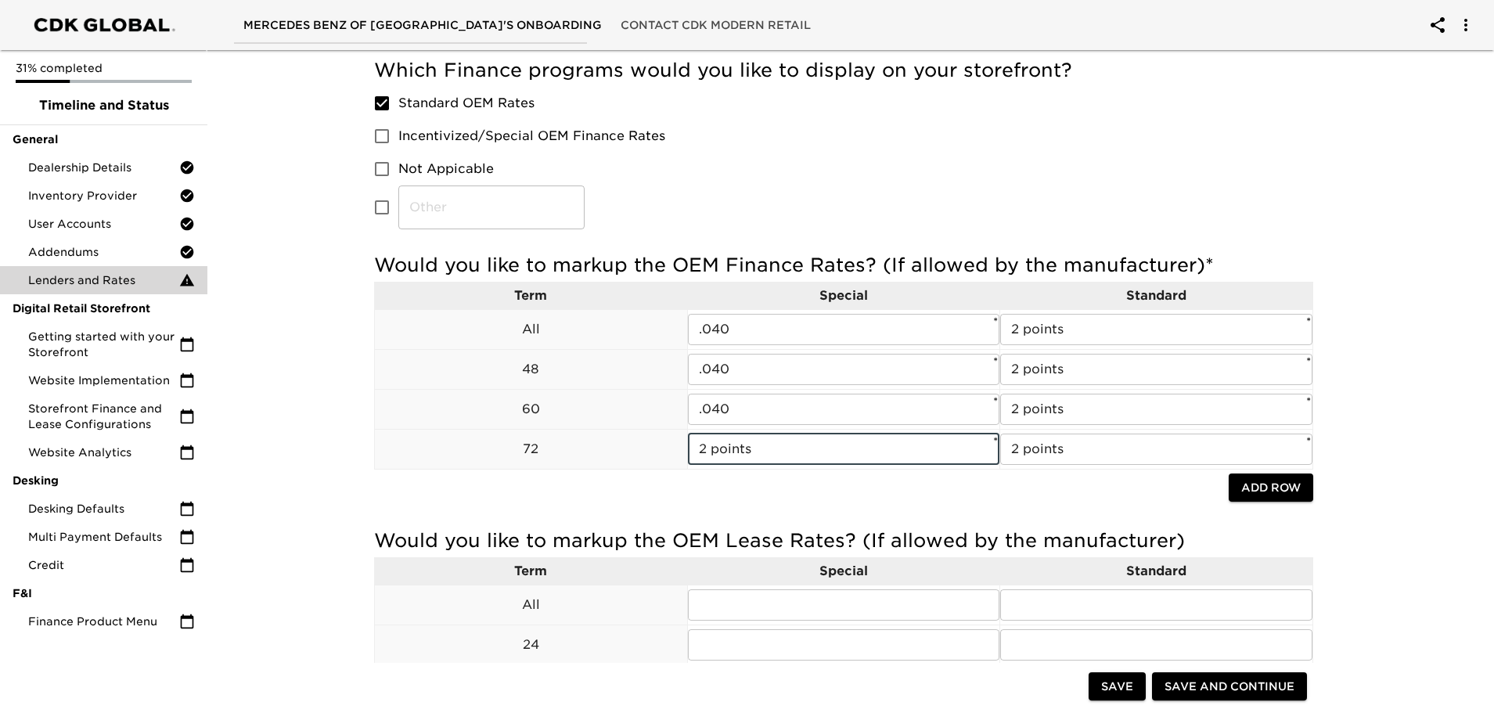
drag, startPoint x: 755, startPoint y: 449, endPoint x: 685, endPoint y: 445, distance: 70.5
click at [685, 445] on div "Would you like to markup the OEM Finance Rates? (If allowed by the manufacturer…" at bounding box center [843, 379] width 939 height 252
paste input ".040"
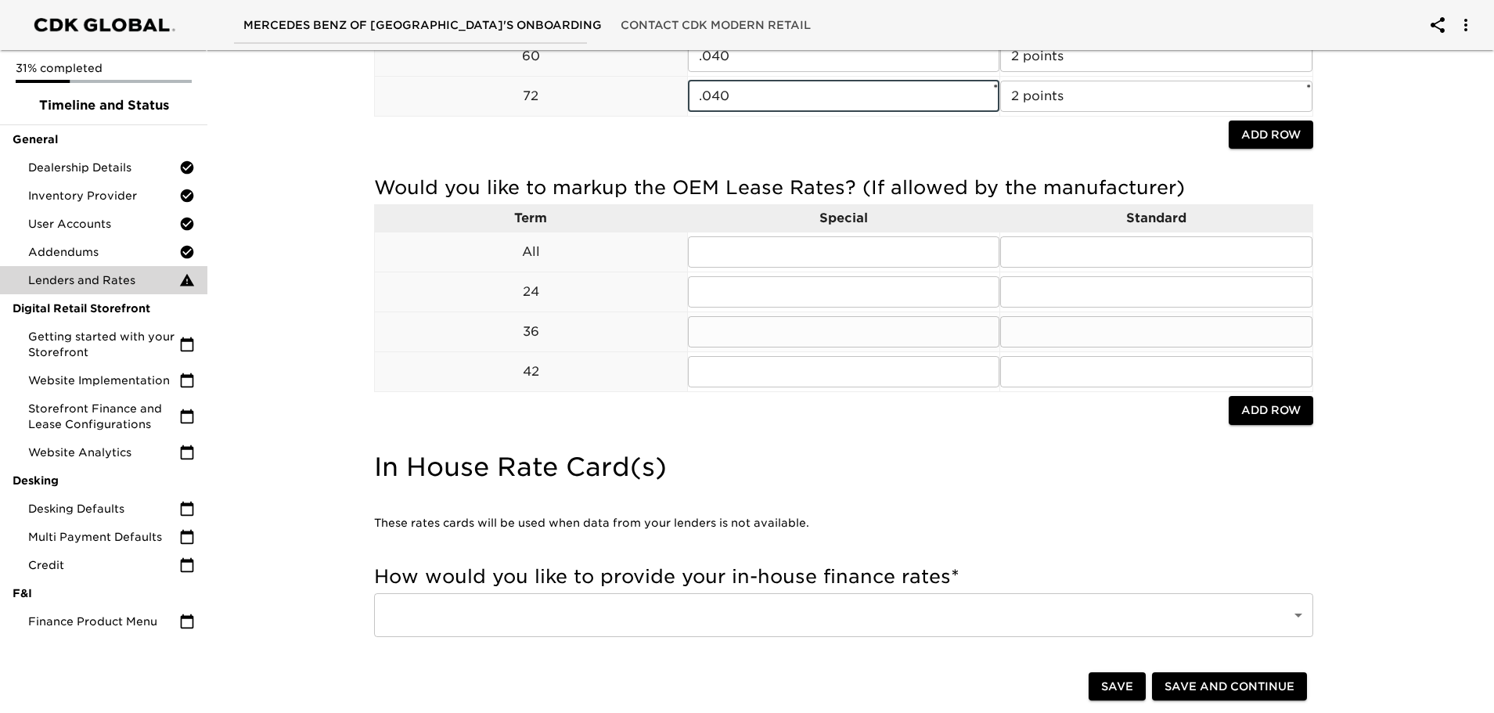
scroll to position [1096, 0]
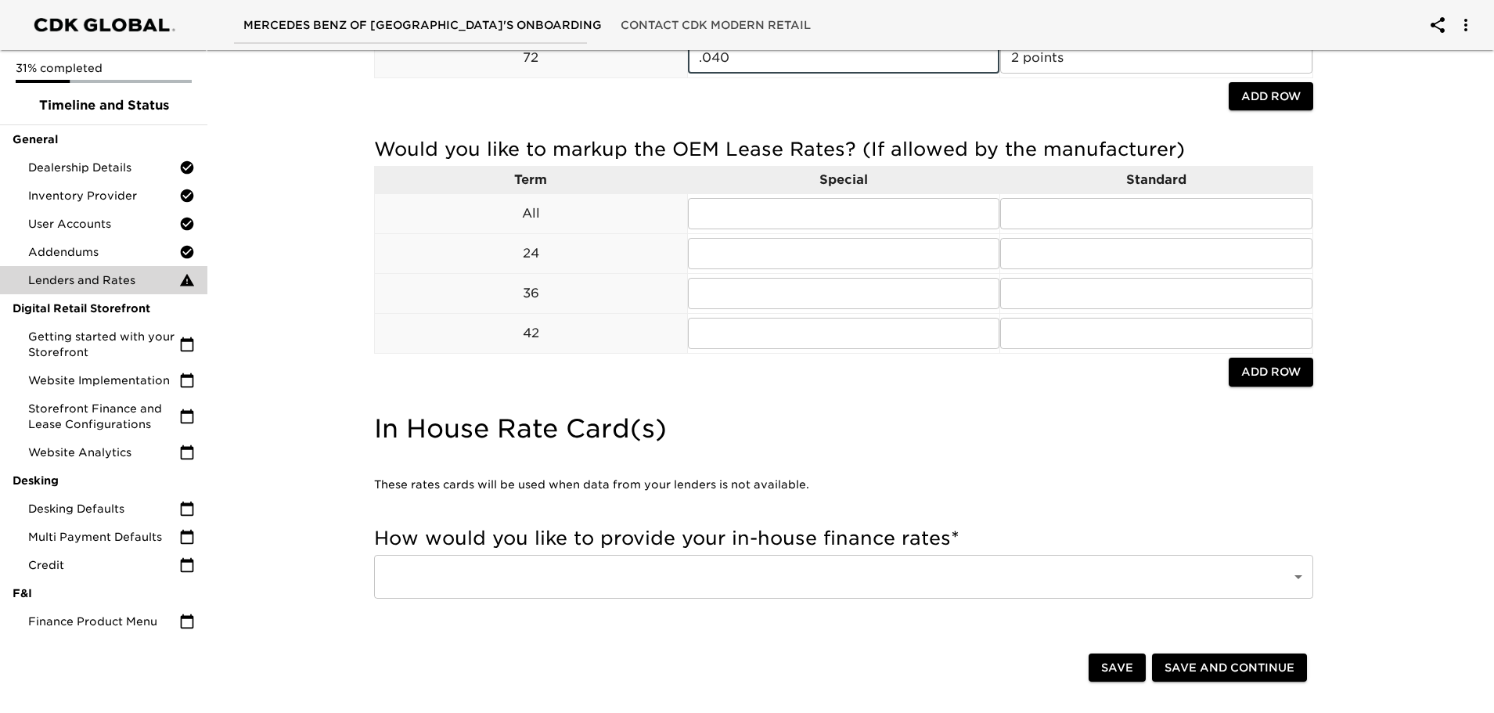
click at [1220, 666] on span "Save and Continue" at bounding box center [1230, 668] width 130 height 20
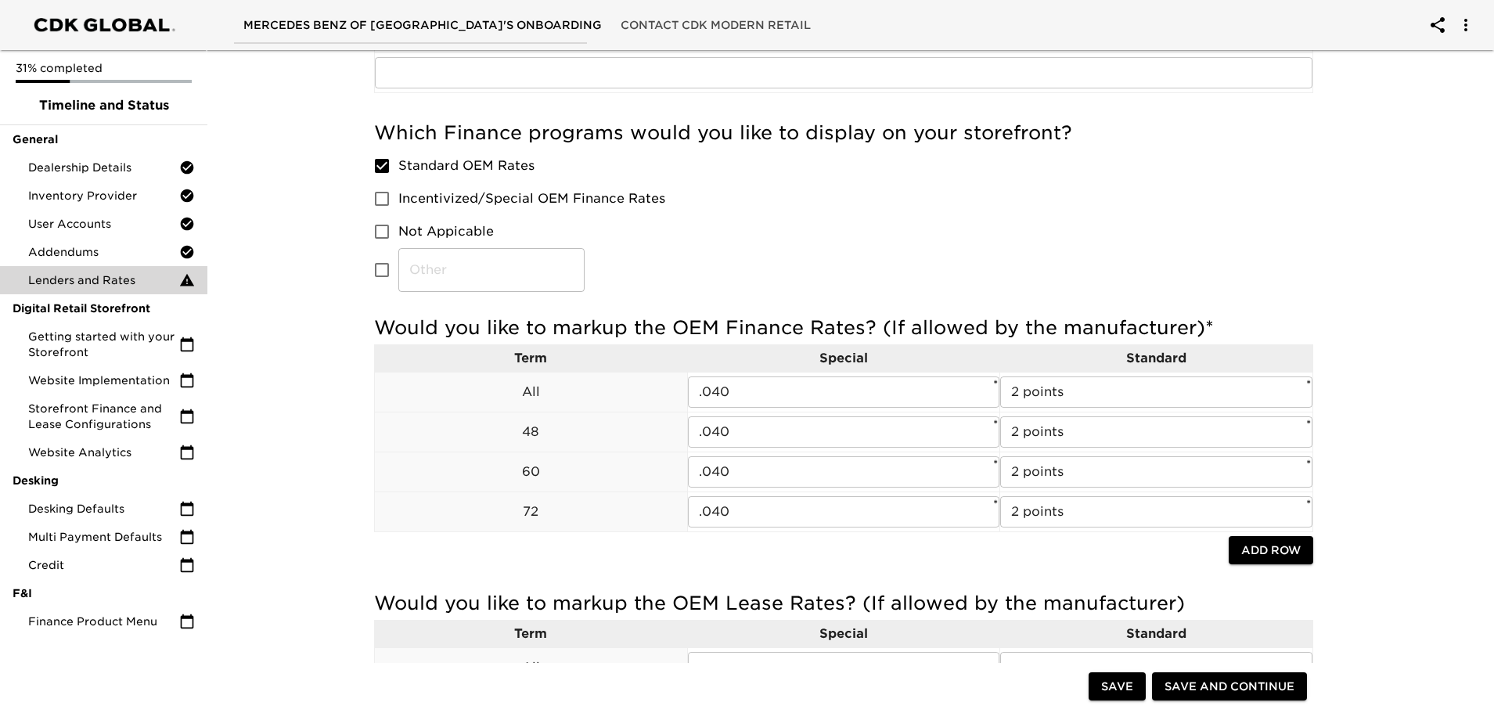
scroll to position [548, 0]
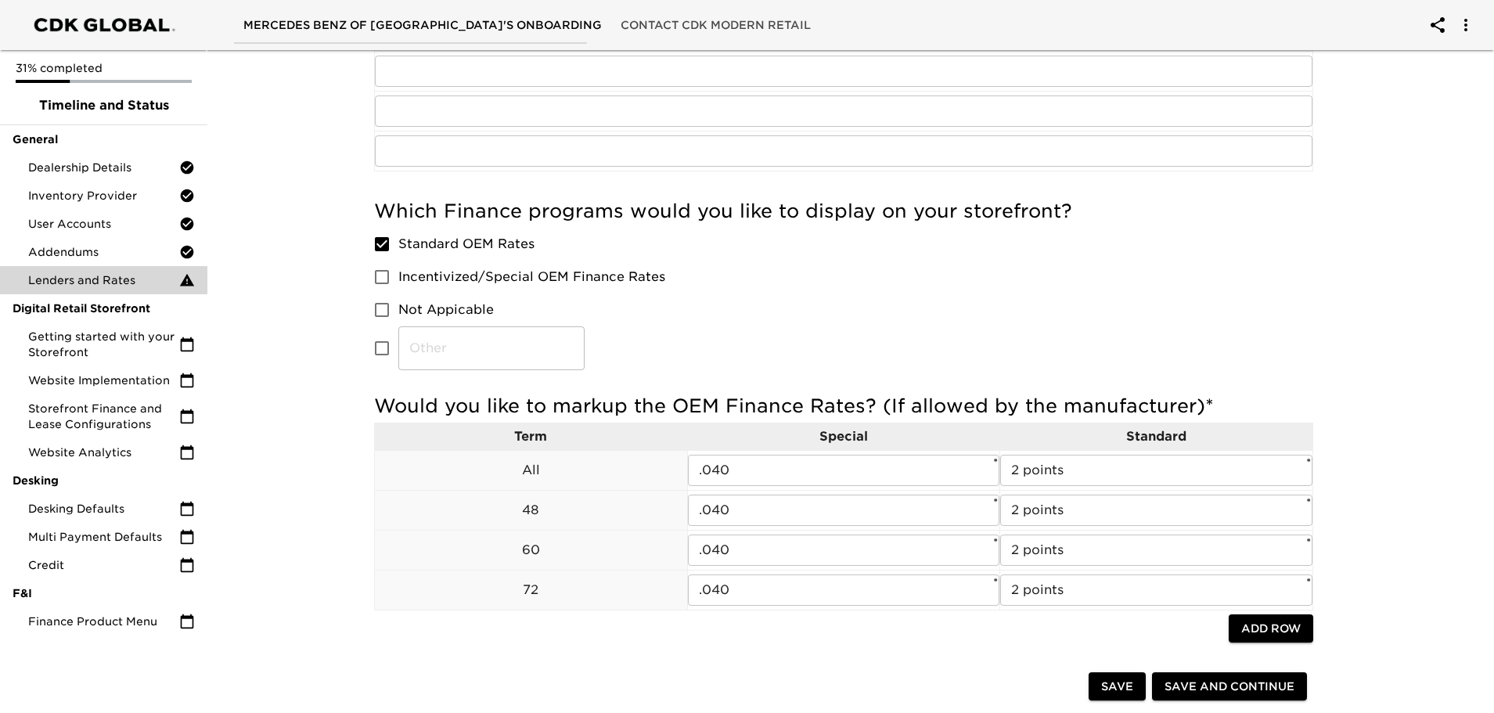
click at [384, 312] on input "Not Appicable" at bounding box center [382, 310] width 33 height 33
click at [377, 249] on input "Standard OEM Rates" at bounding box center [382, 244] width 33 height 33
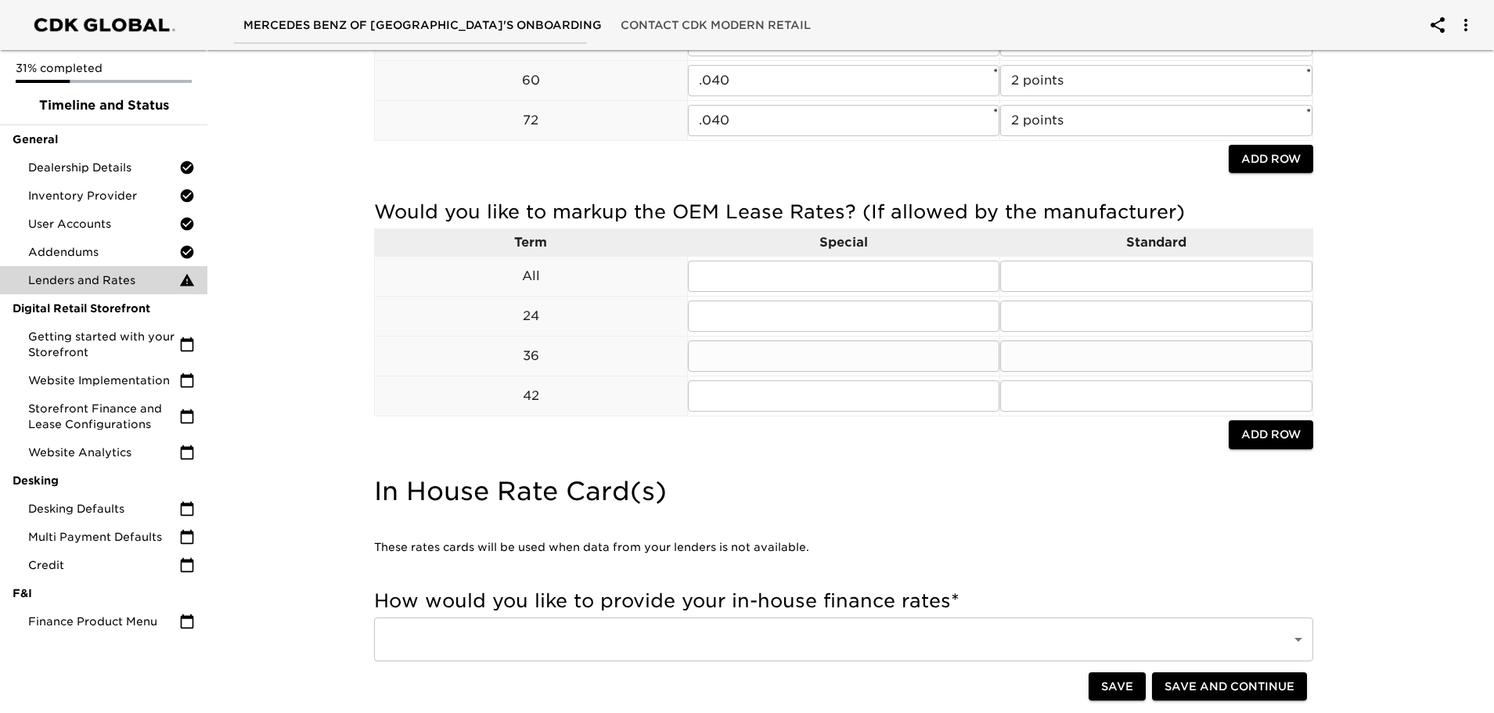
scroll to position [1096, 0]
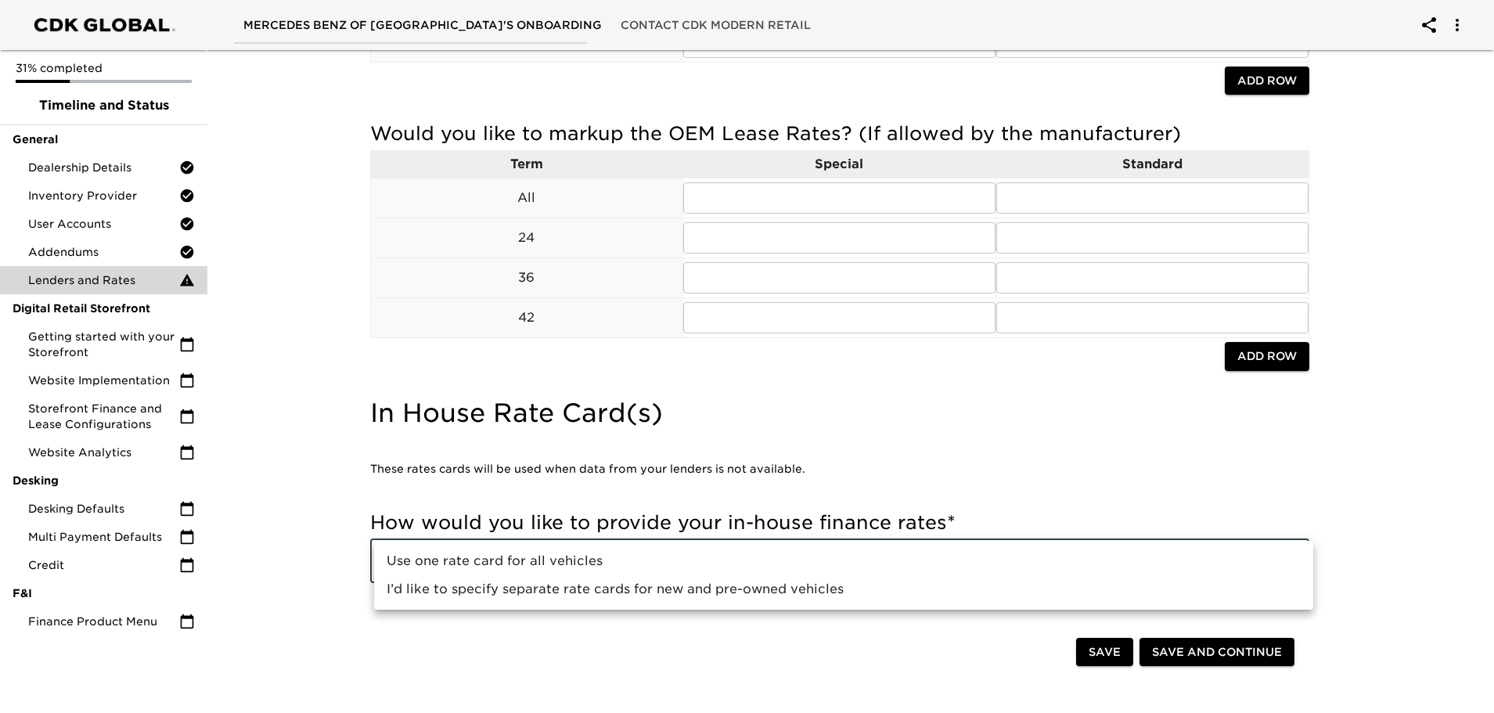
click at [946, 644] on div at bounding box center [751, 356] width 1503 height 713
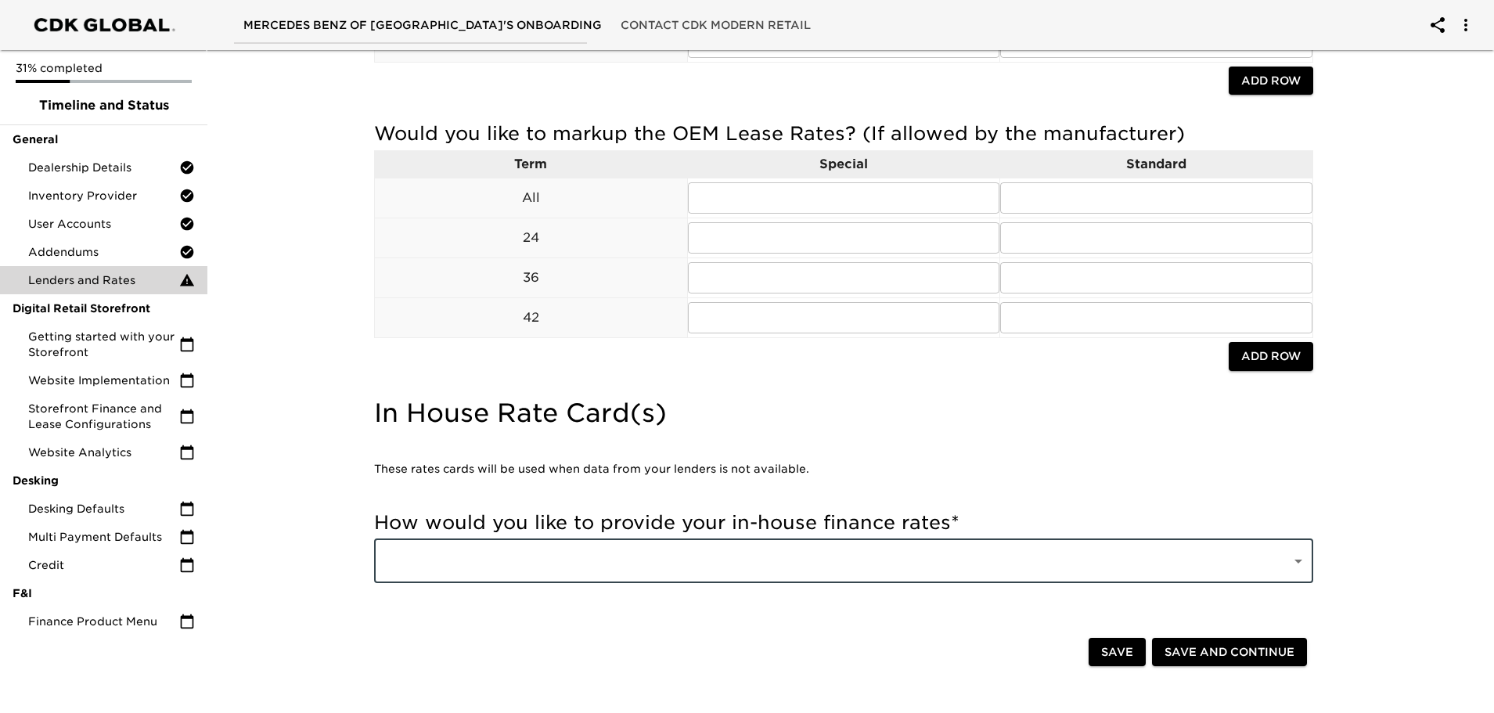
click at [1215, 657] on span "Save and Continue" at bounding box center [1230, 653] width 130 height 20
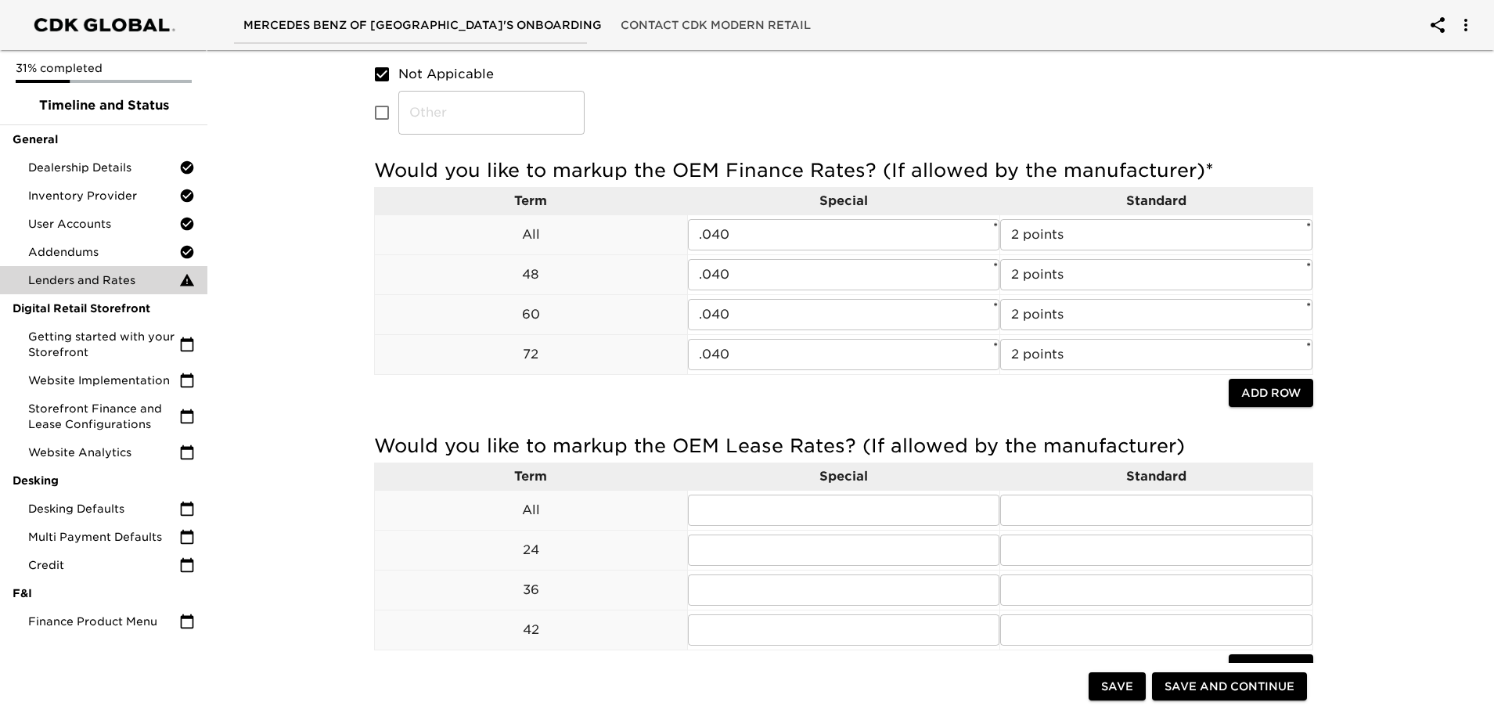
scroll to position [756, 0]
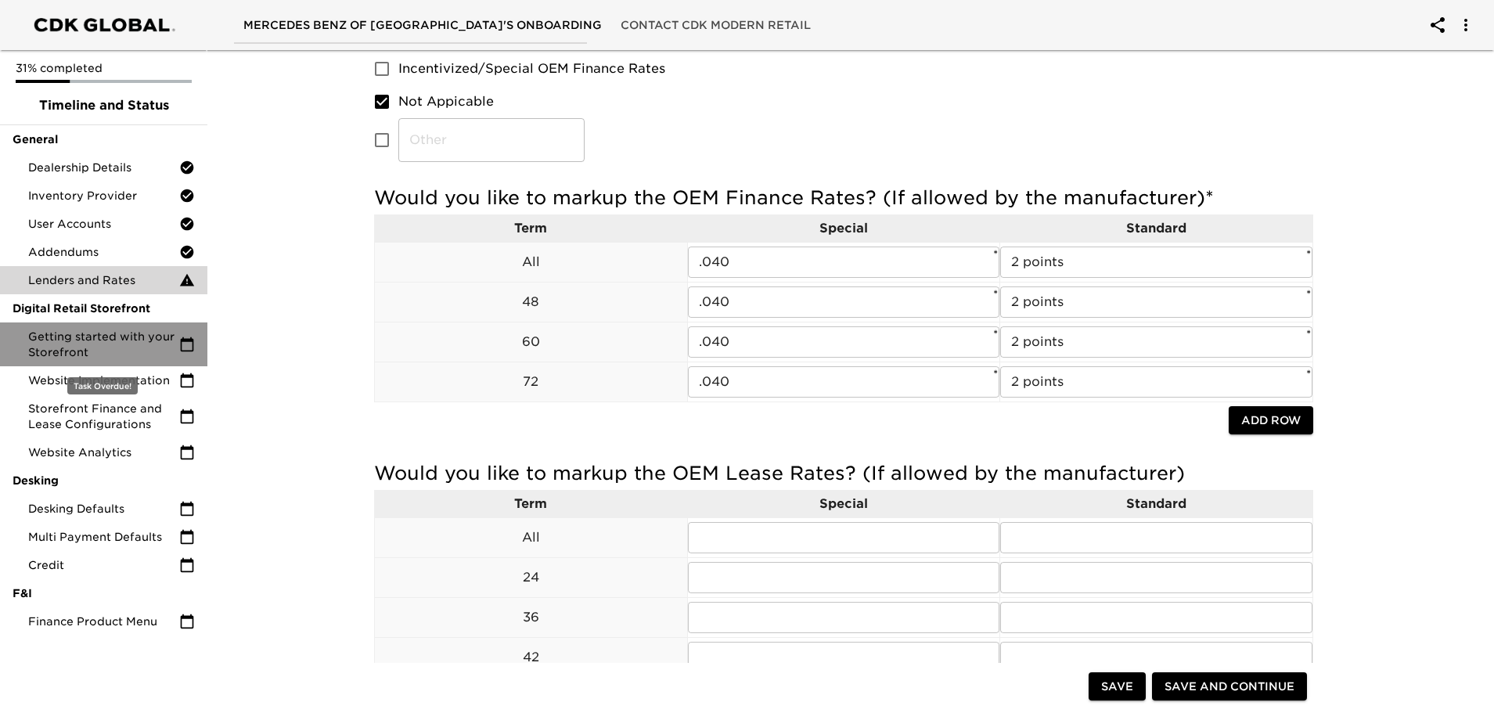
click at [128, 350] on span "Getting started with your Storefront" at bounding box center [103, 344] width 151 height 31
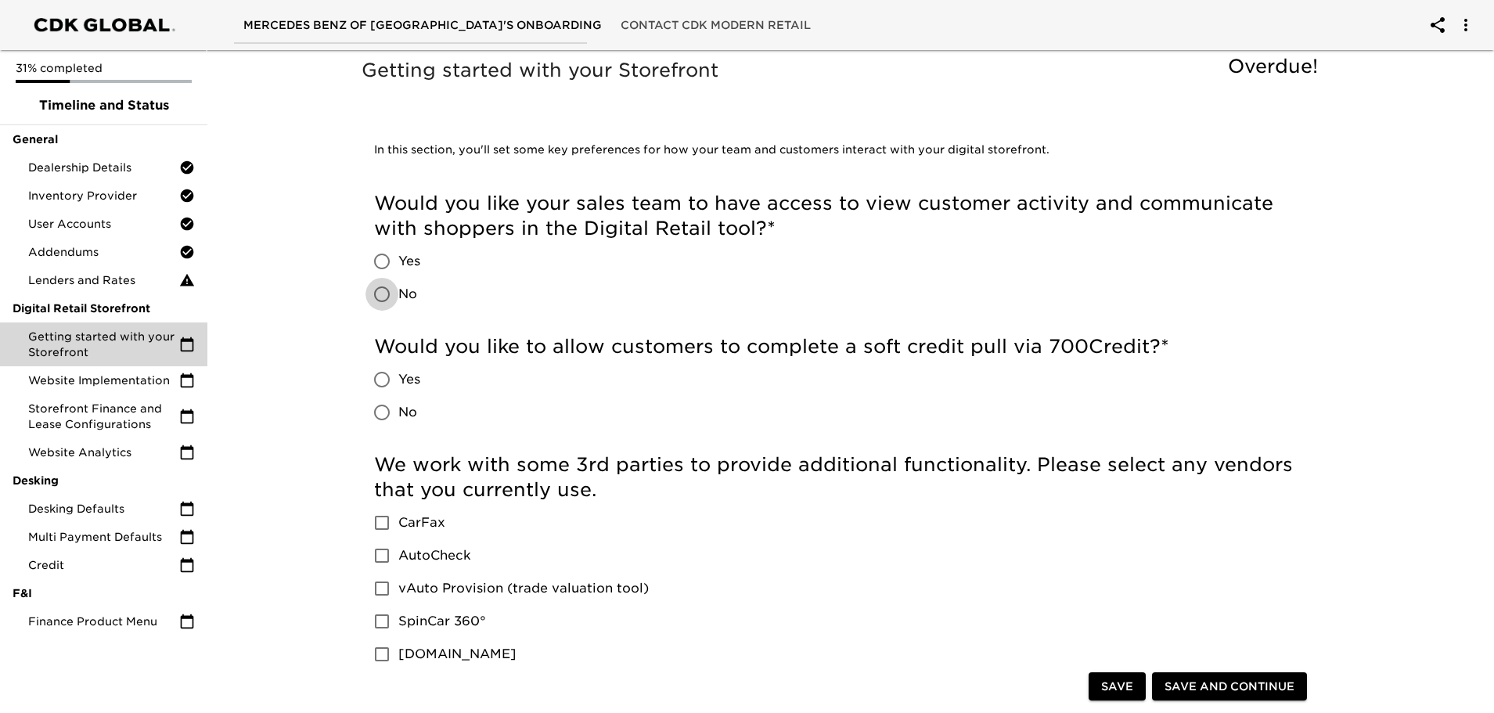
click at [379, 297] on input "No" at bounding box center [382, 294] width 33 height 33
click at [385, 379] on input "Yes" at bounding box center [382, 379] width 33 height 33
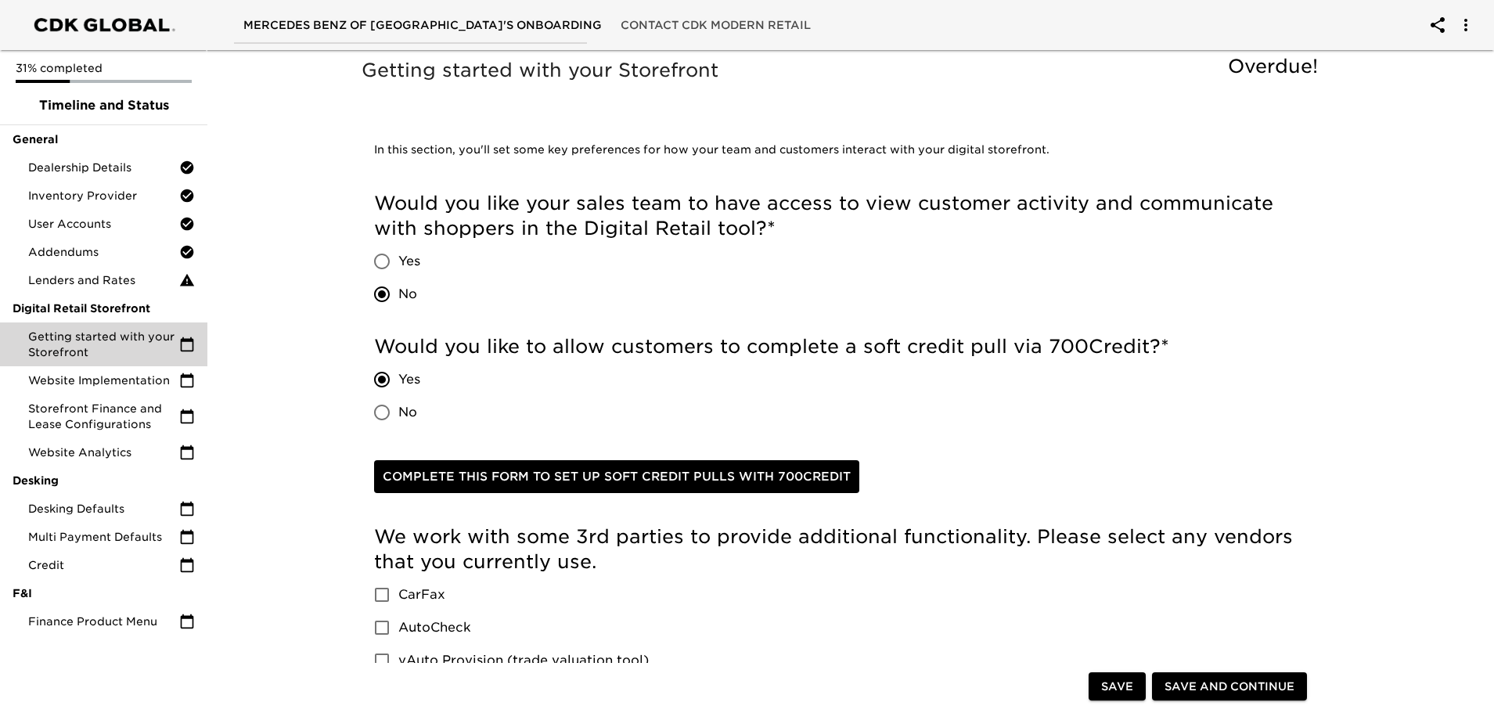
click at [478, 469] on span "Complete this form to set up soft credit pulls with 700Credit" at bounding box center [617, 477] width 468 height 20
click at [380, 413] on input "No" at bounding box center [382, 412] width 33 height 33
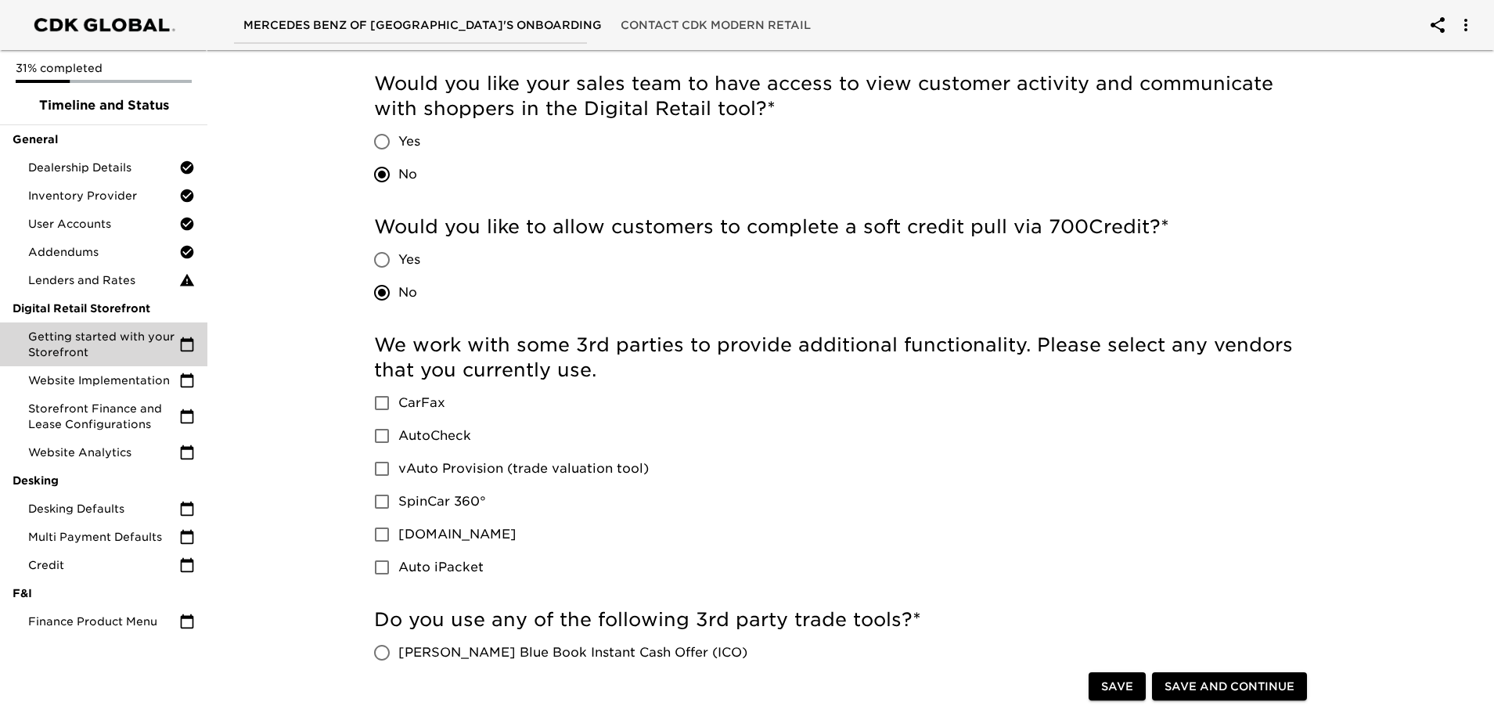
scroll to position [157, 0]
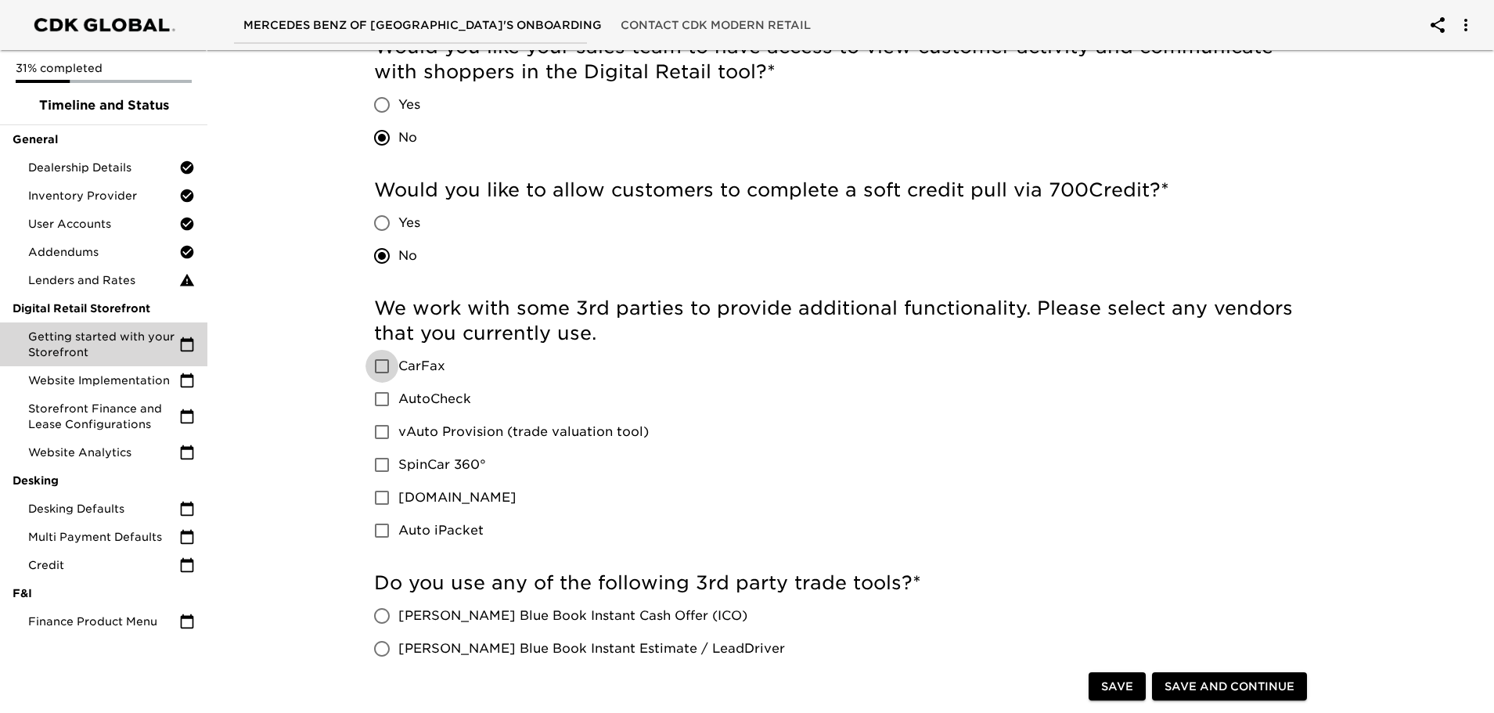
click at [374, 364] on input "CarFax" at bounding box center [382, 366] width 33 height 33
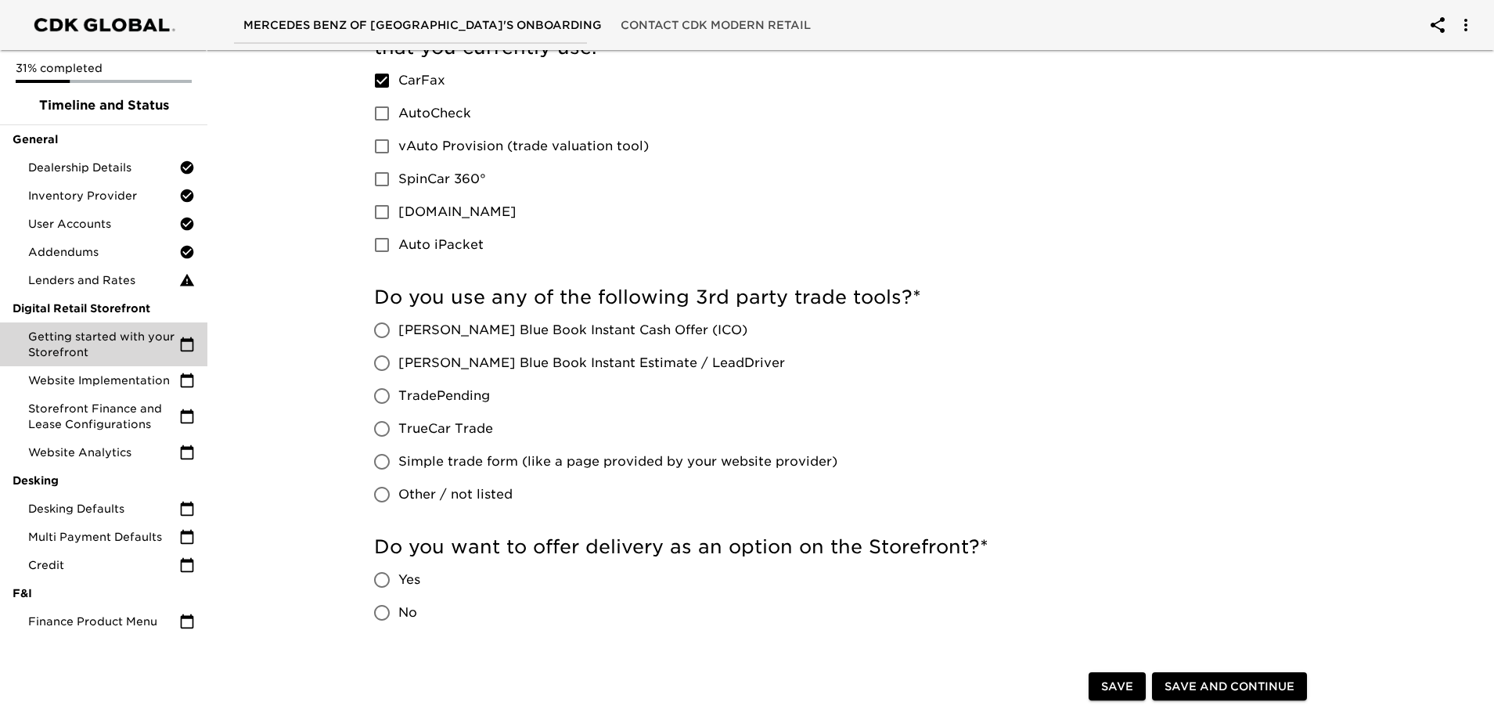
scroll to position [470, 0]
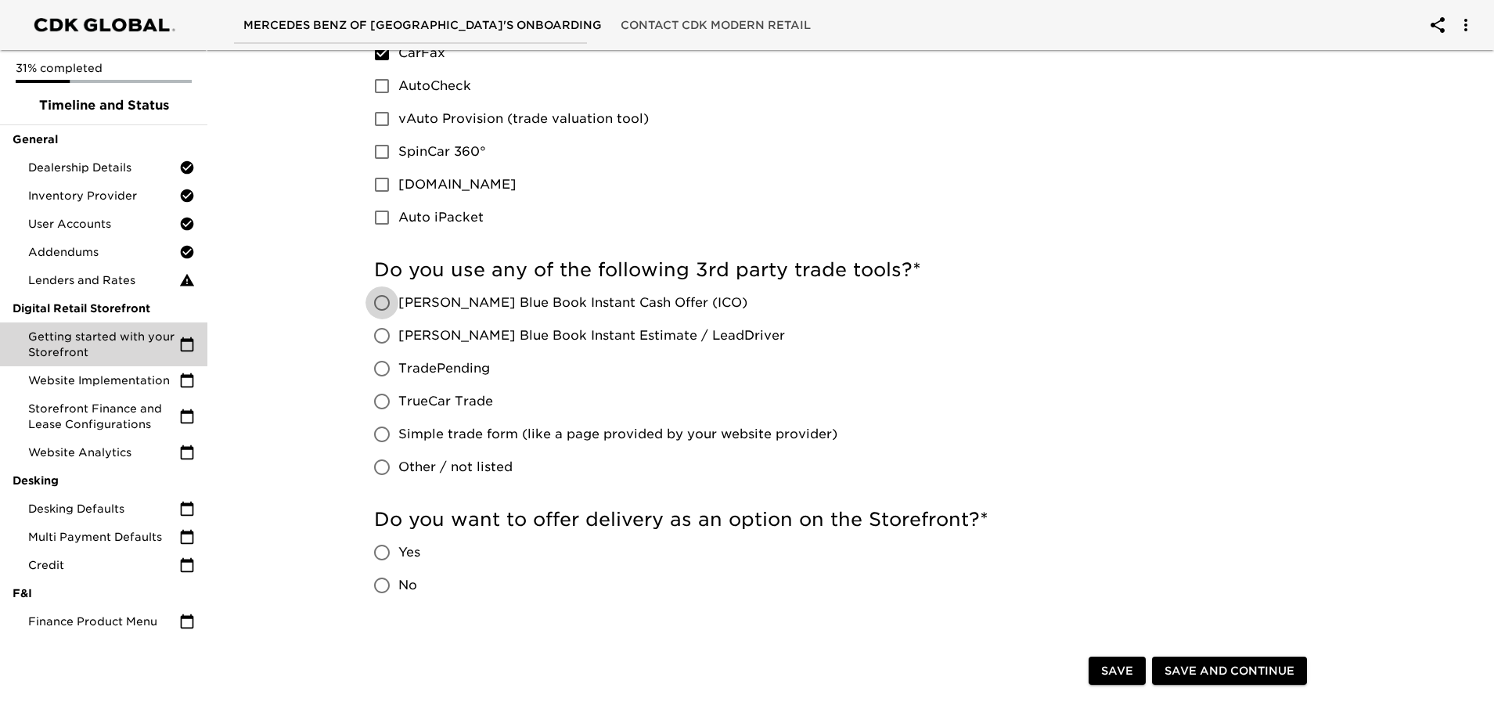
click at [386, 305] on input "[PERSON_NAME] Blue Book Instant Cash Offer (ICO)" at bounding box center [382, 303] width 33 height 33
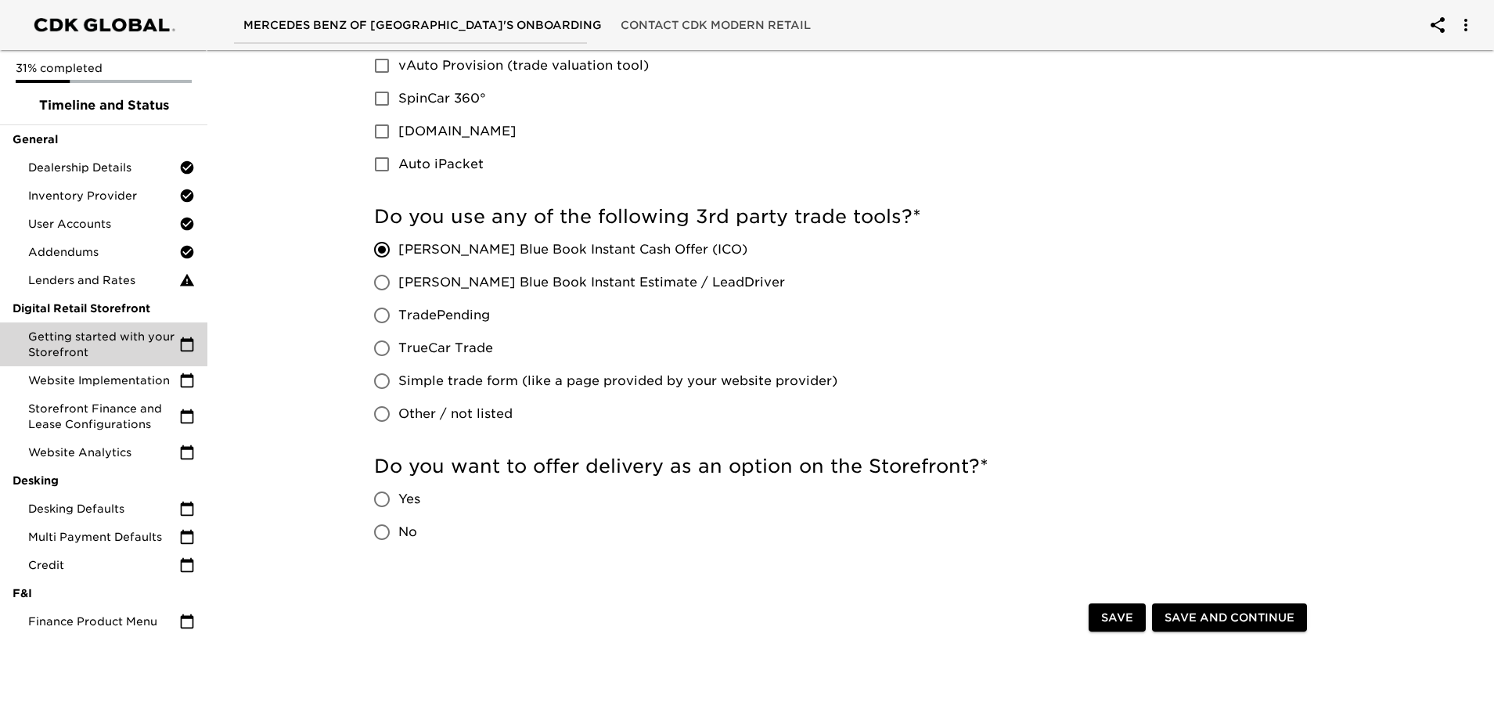
scroll to position [548, 0]
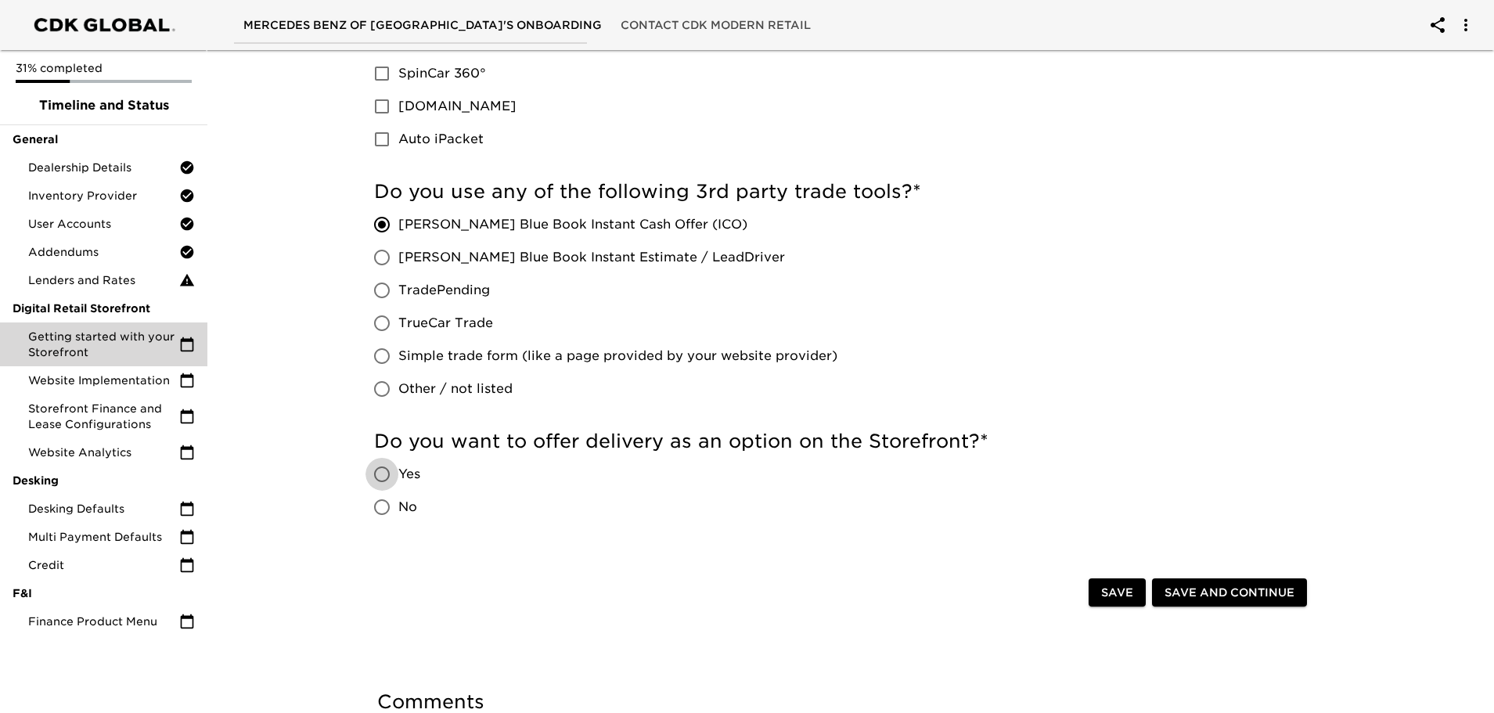
click at [383, 474] on input "Yes" at bounding box center [382, 474] width 33 height 33
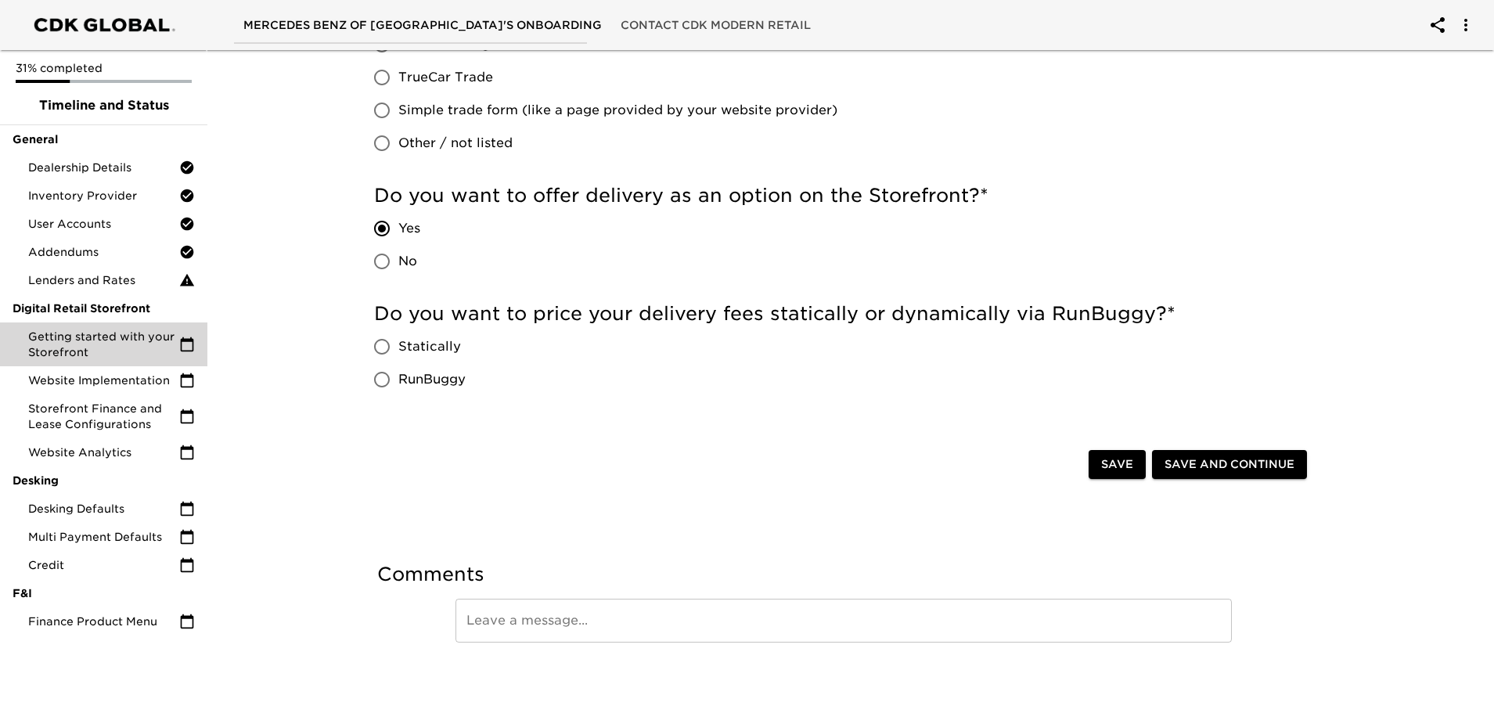
scroll to position [797, 0]
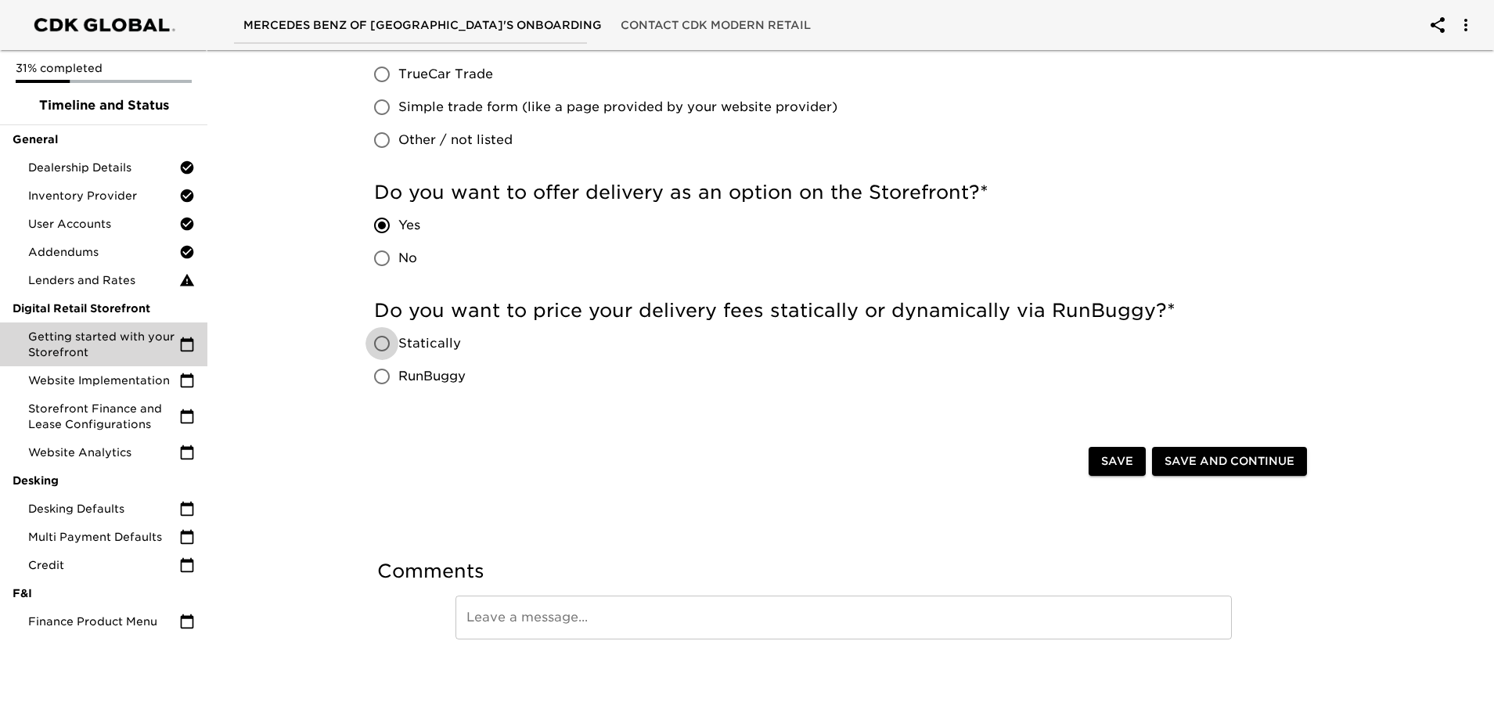
click at [373, 342] on input "Statically" at bounding box center [382, 343] width 33 height 33
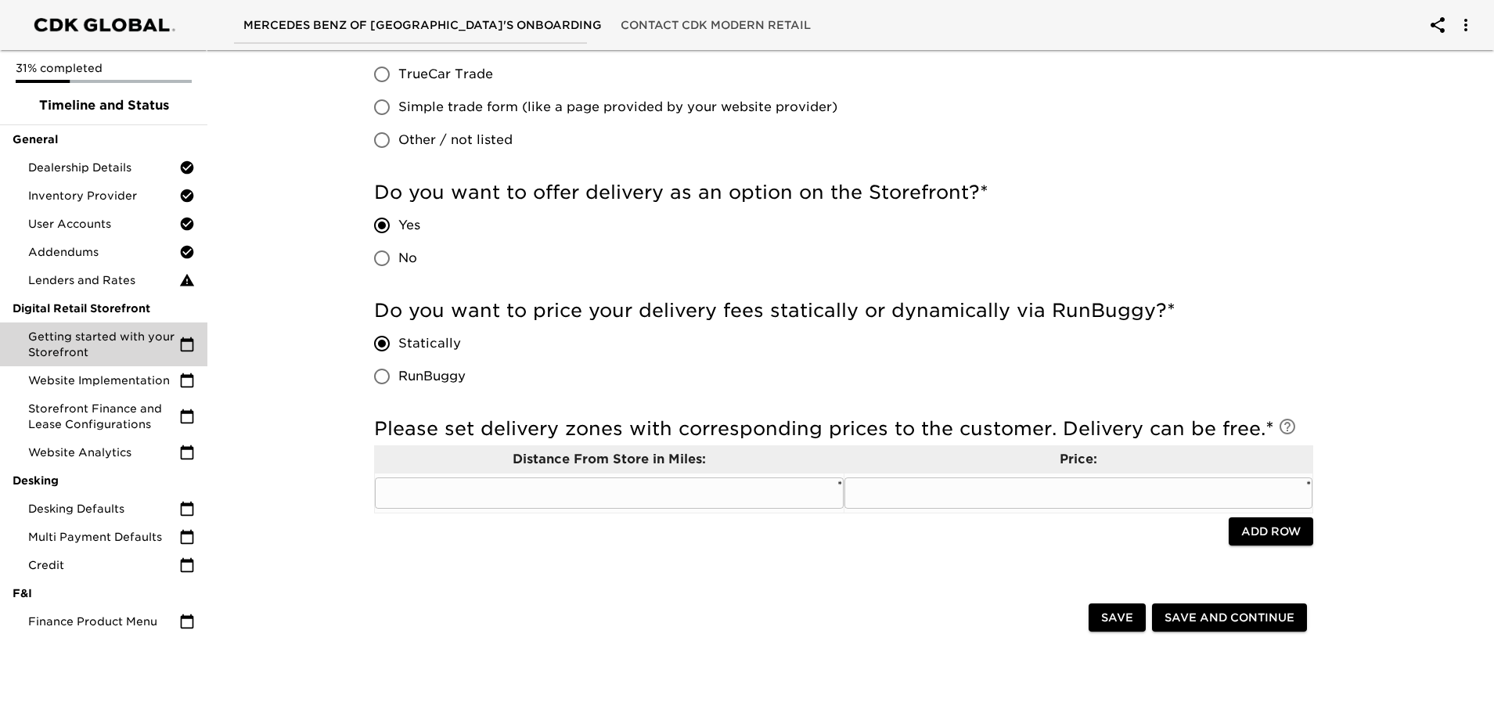
click at [880, 483] on input "text" at bounding box center [1079, 493] width 469 height 31
click at [680, 496] on input "text" at bounding box center [609, 493] width 469 height 31
click at [386, 260] on input "No" at bounding box center [382, 258] width 33 height 33
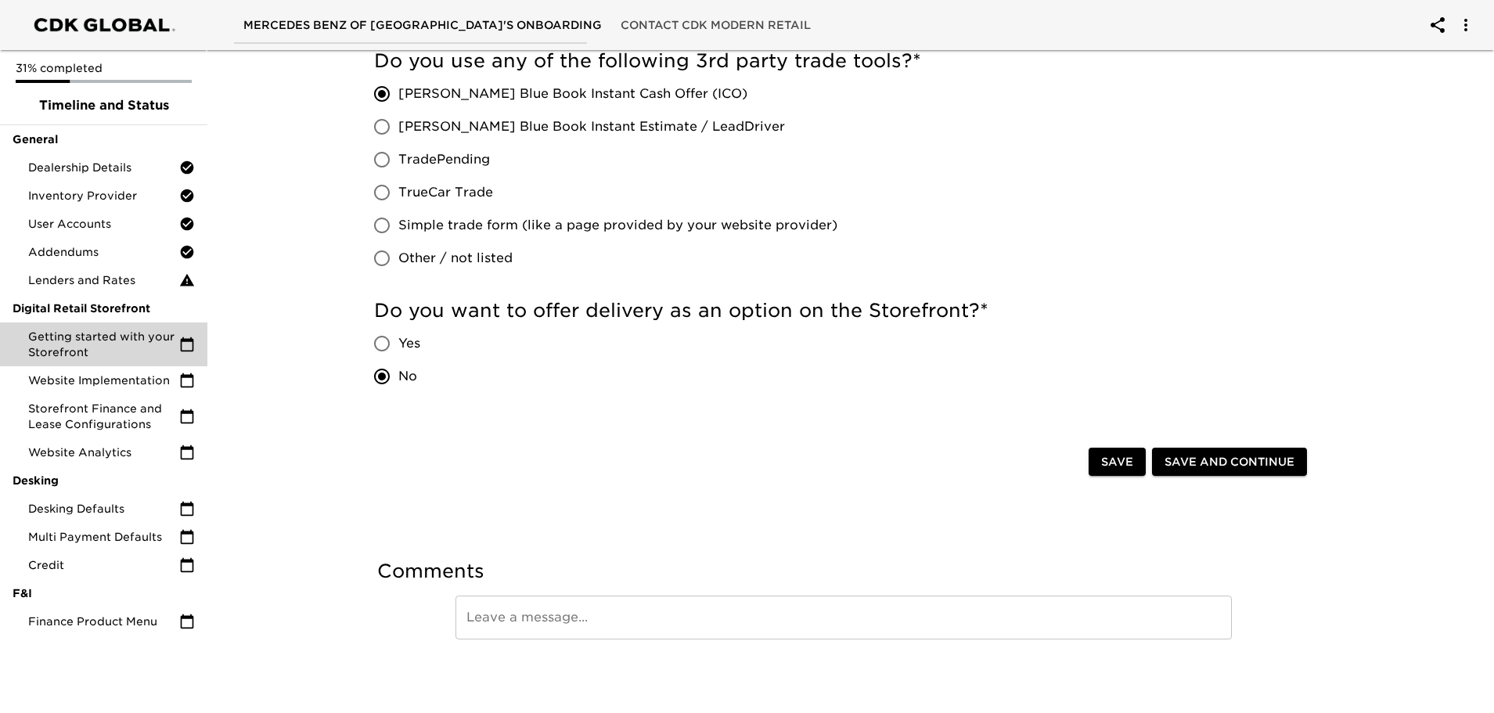
scroll to position [679, 0]
click at [1229, 462] on span "Save and Continue" at bounding box center [1230, 462] width 130 height 20
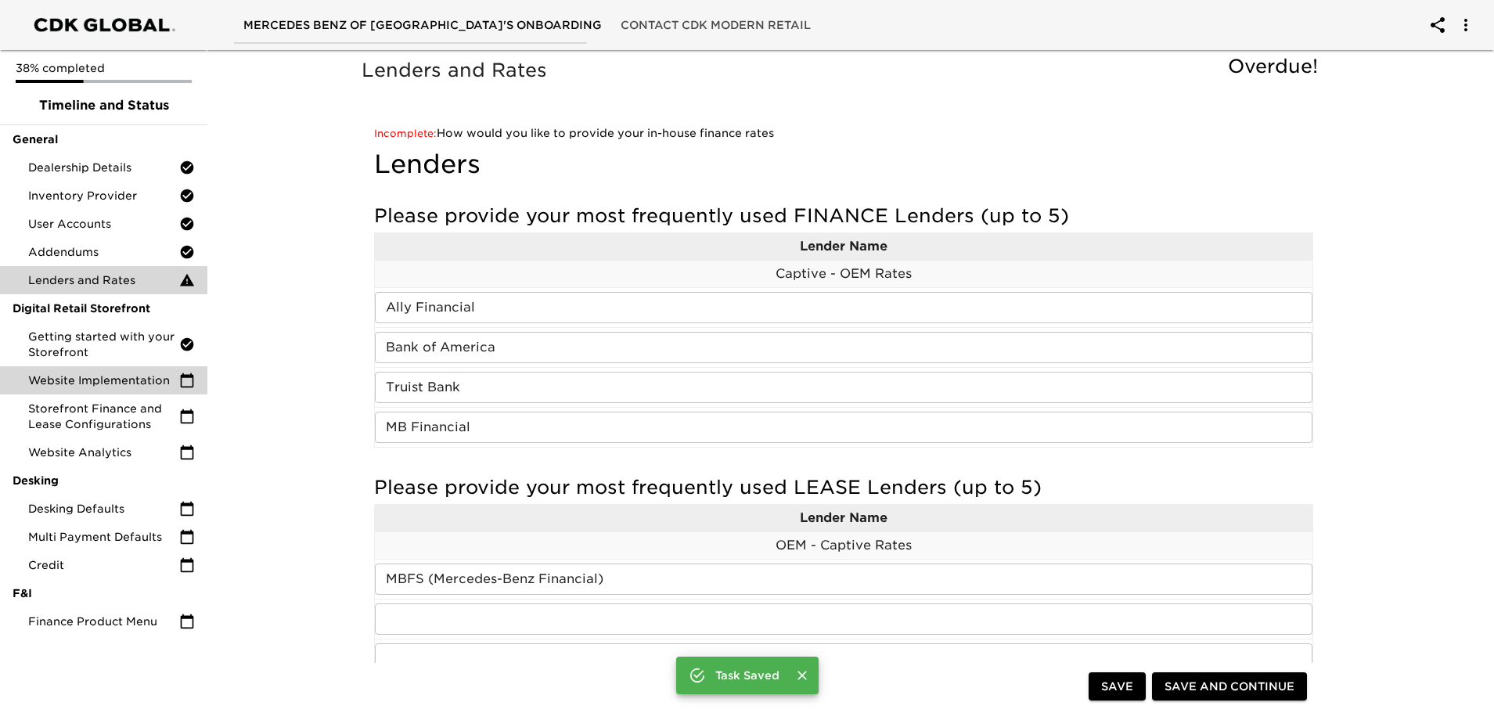
click at [120, 384] on span "Website Implementation" at bounding box center [103, 381] width 151 height 16
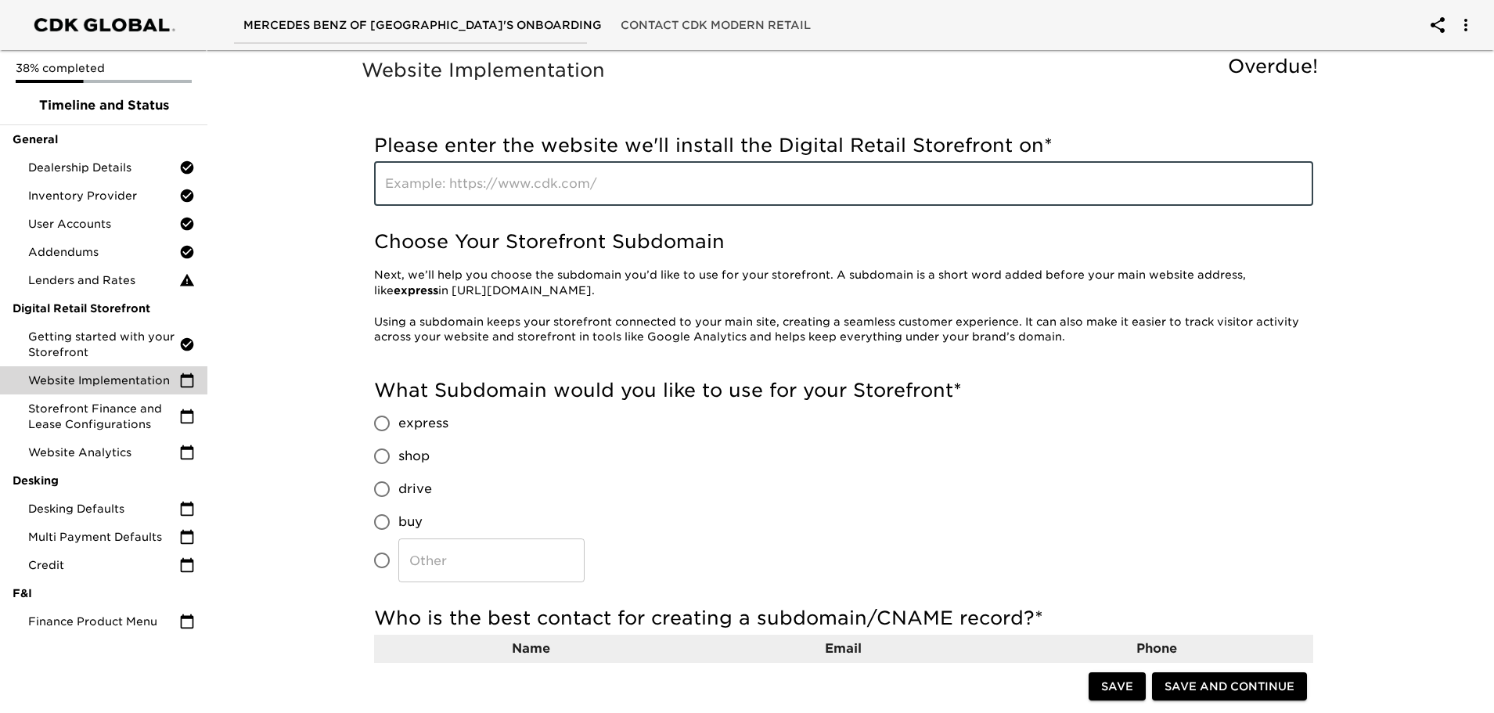
paste input "[URL][DOMAIN_NAME]"
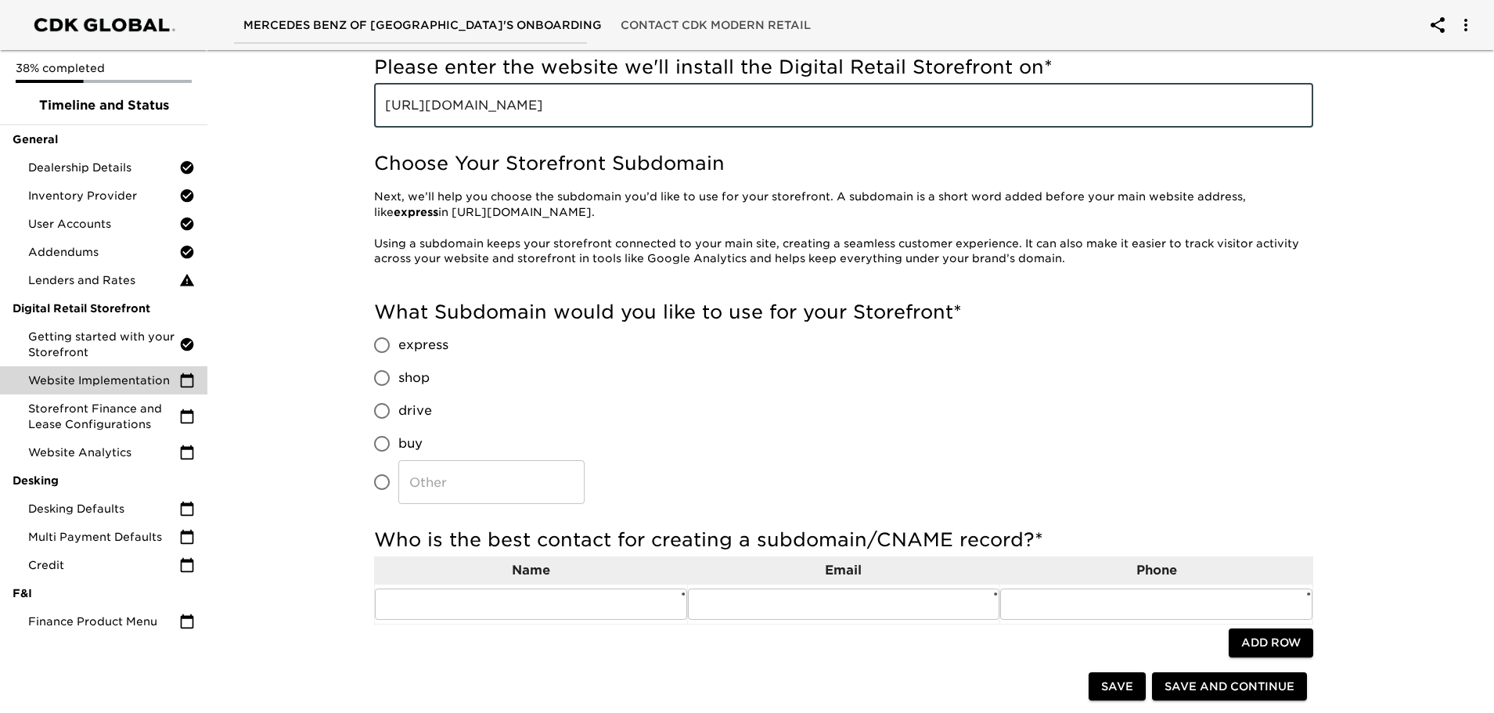
scroll to position [157, 0]
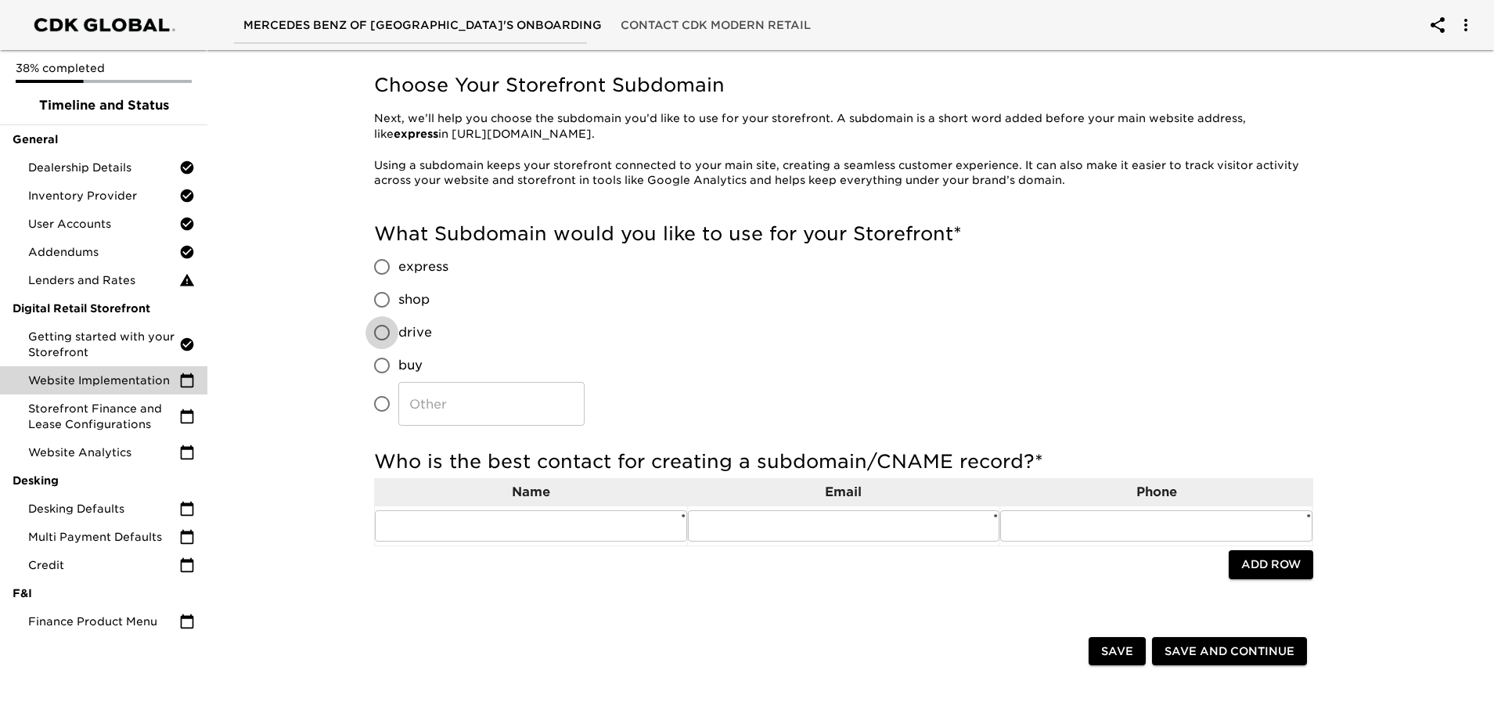
click at [389, 332] on input "drive" at bounding box center [382, 332] width 33 height 33
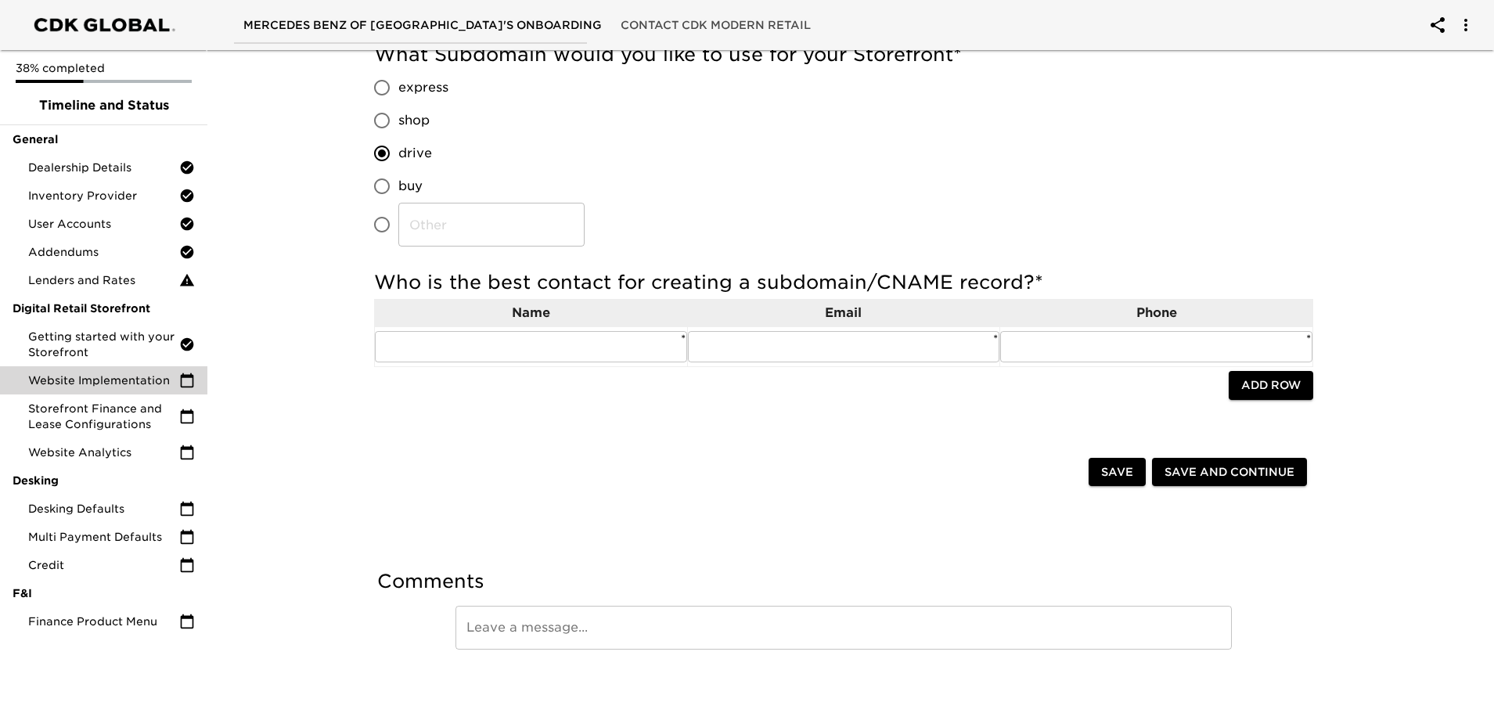
scroll to position [346, 0]
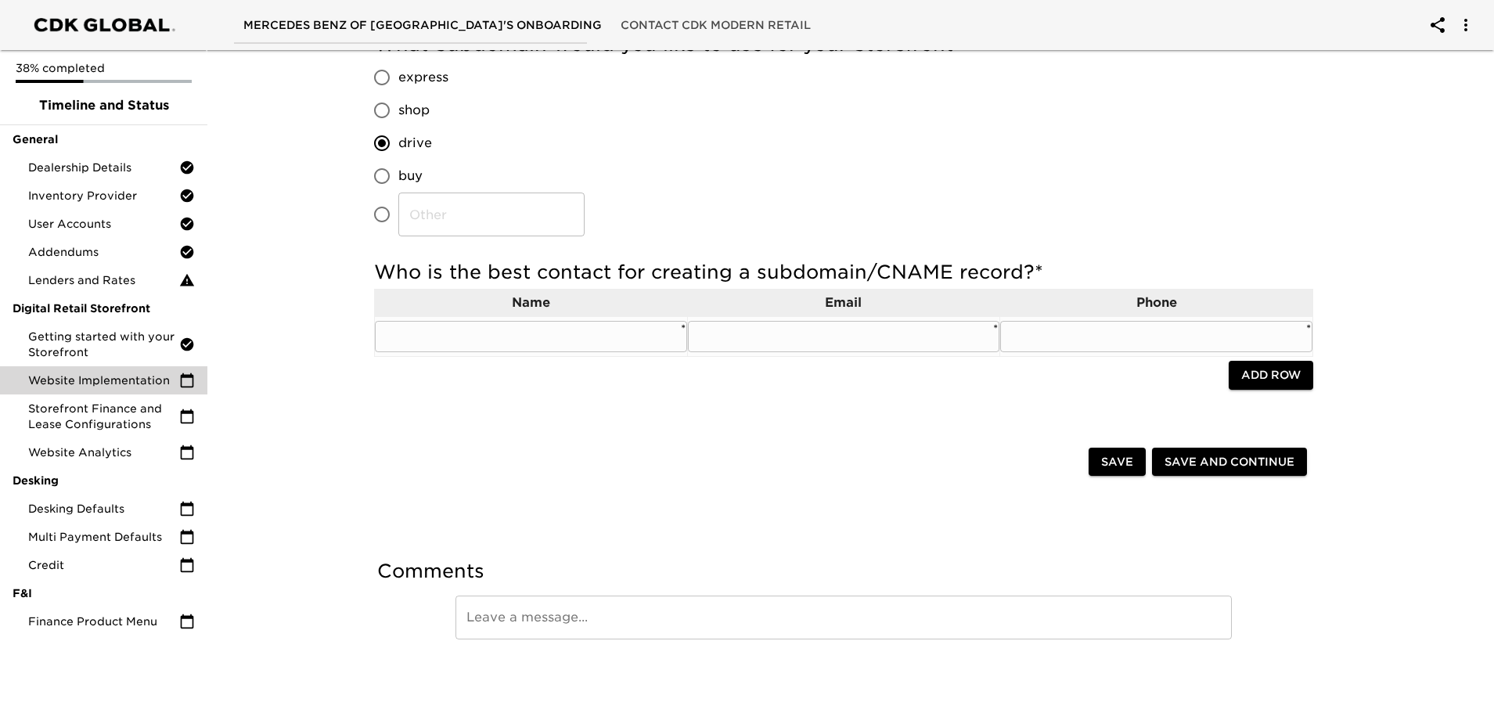
click at [432, 337] on input "text" at bounding box center [531, 336] width 312 height 31
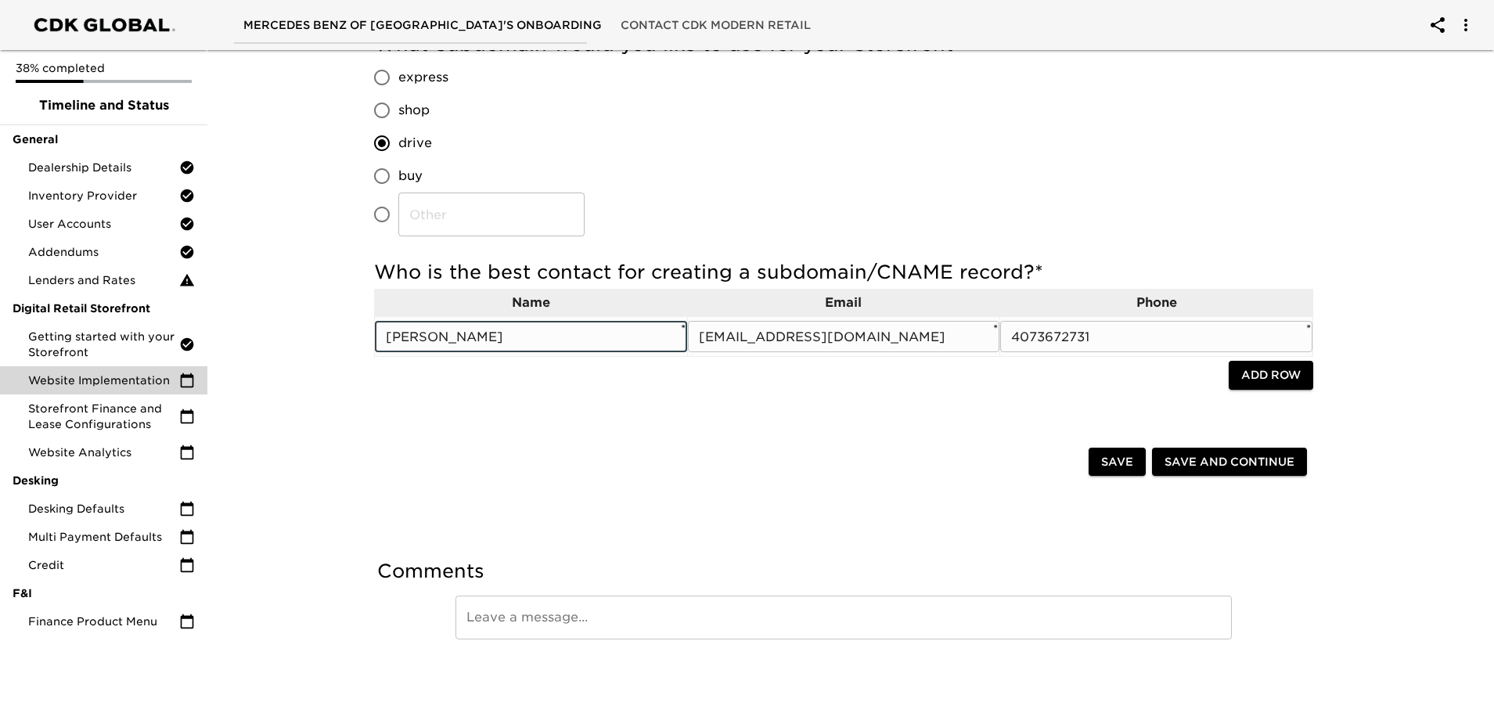
click at [530, 335] on input "[PERSON_NAME]" at bounding box center [531, 336] width 312 height 31
click at [1224, 470] on span "Save and Continue" at bounding box center [1230, 462] width 130 height 20
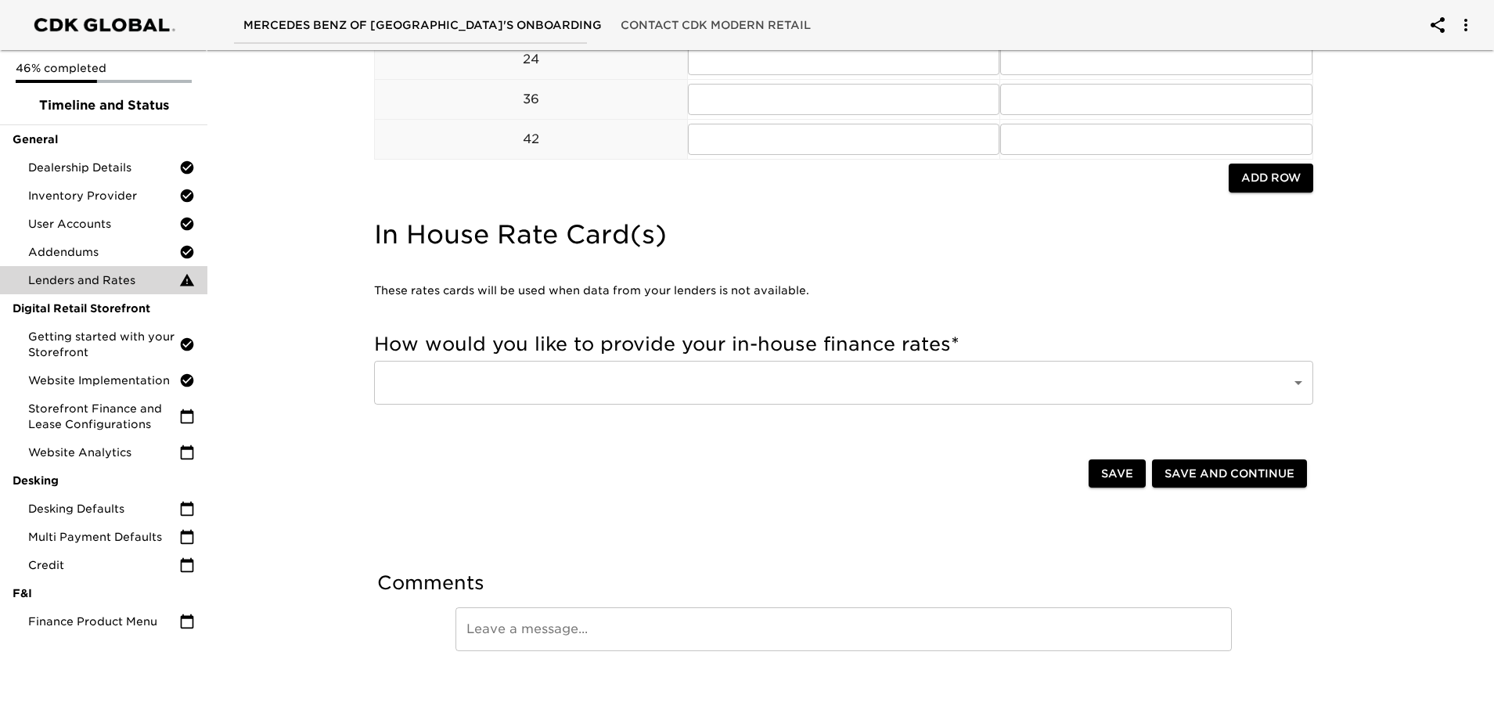
scroll to position [1286, 0]
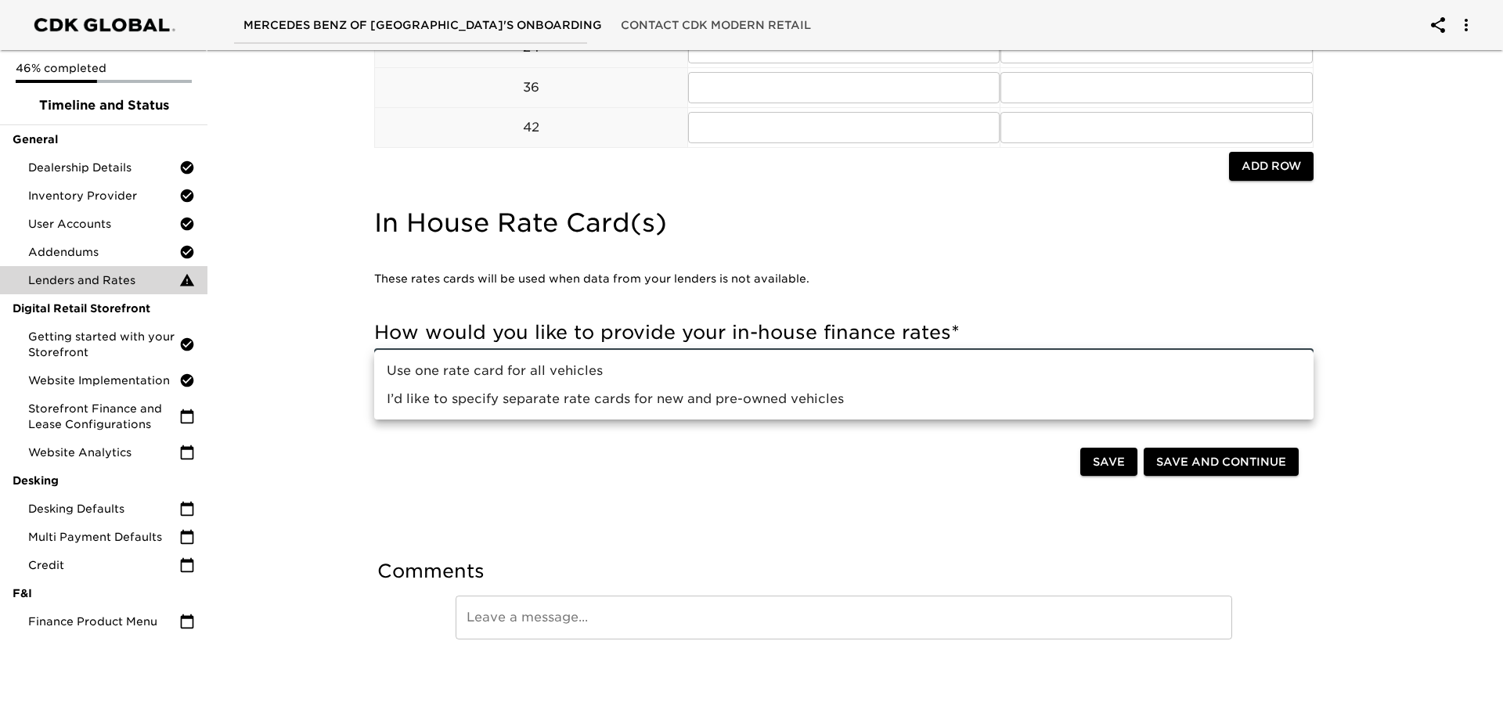
click at [583, 373] on li "Use one rate card for all vehicles" at bounding box center [843, 371] width 939 height 28
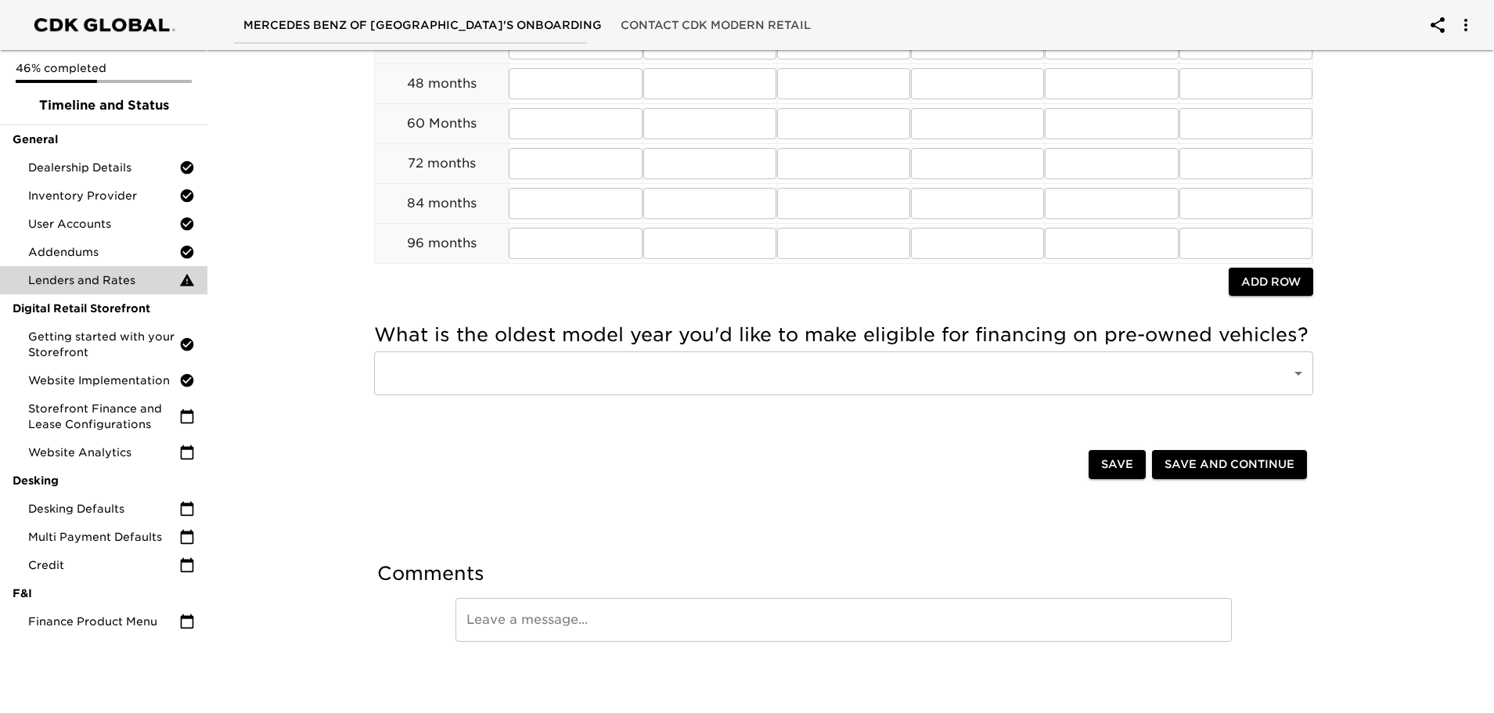
scroll to position [1797, 0]
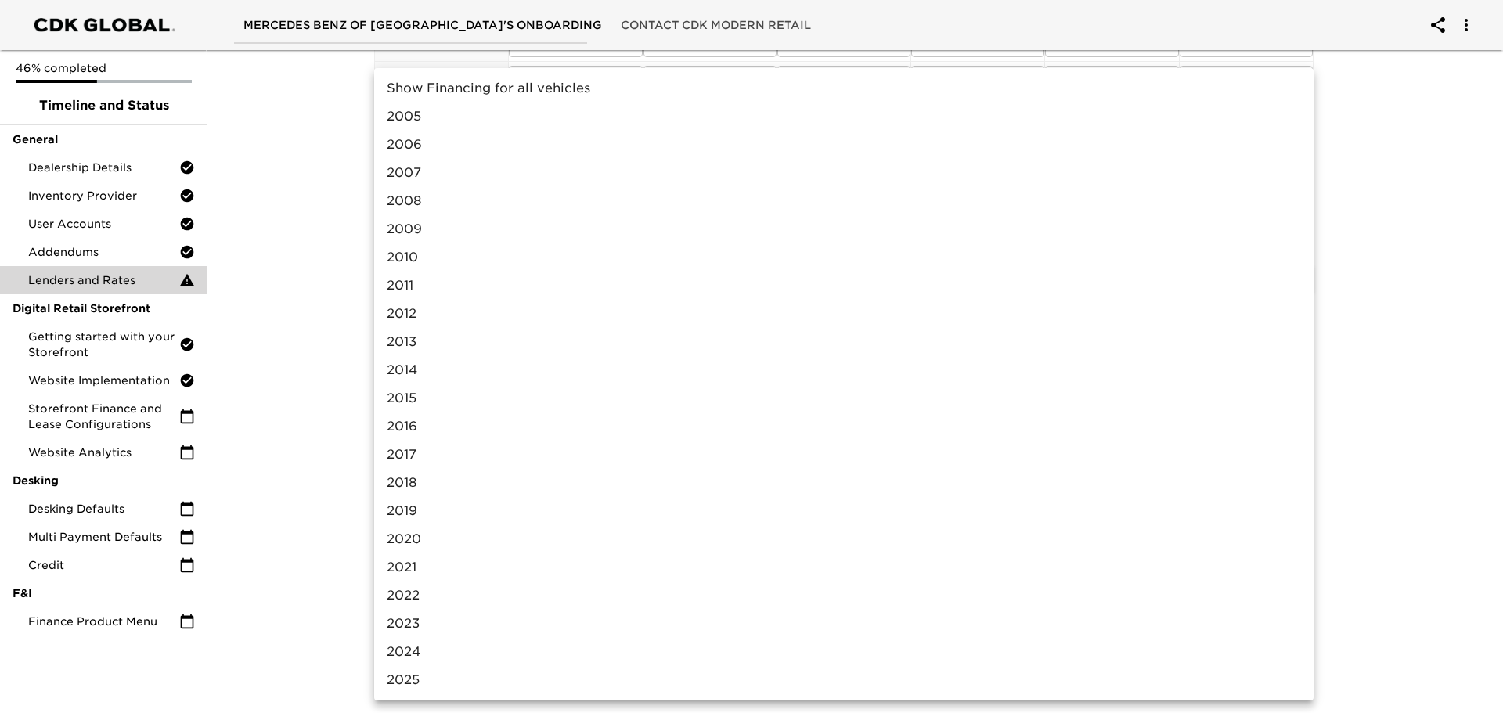
click at [333, 330] on div at bounding box center [751, 356] width 1503 height 713
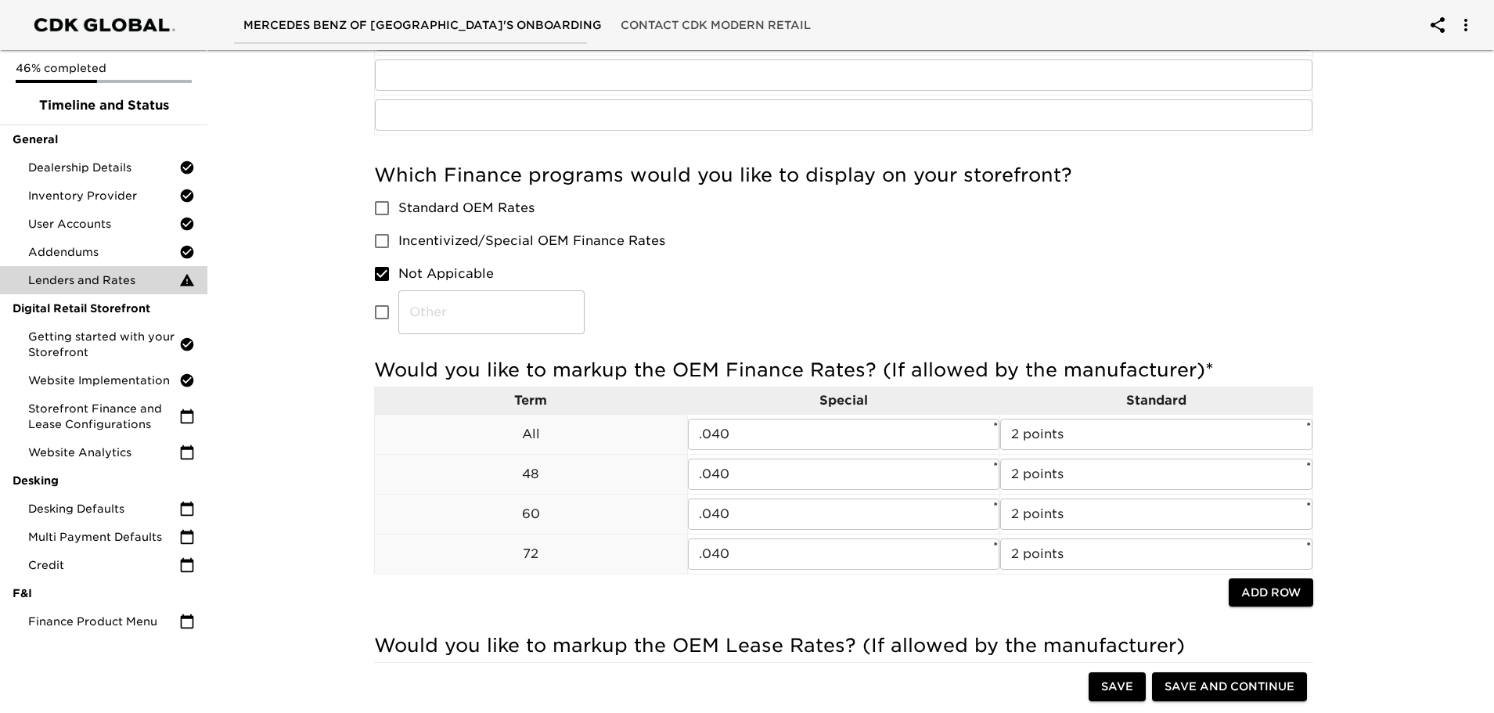
scroll to position [466, 0]
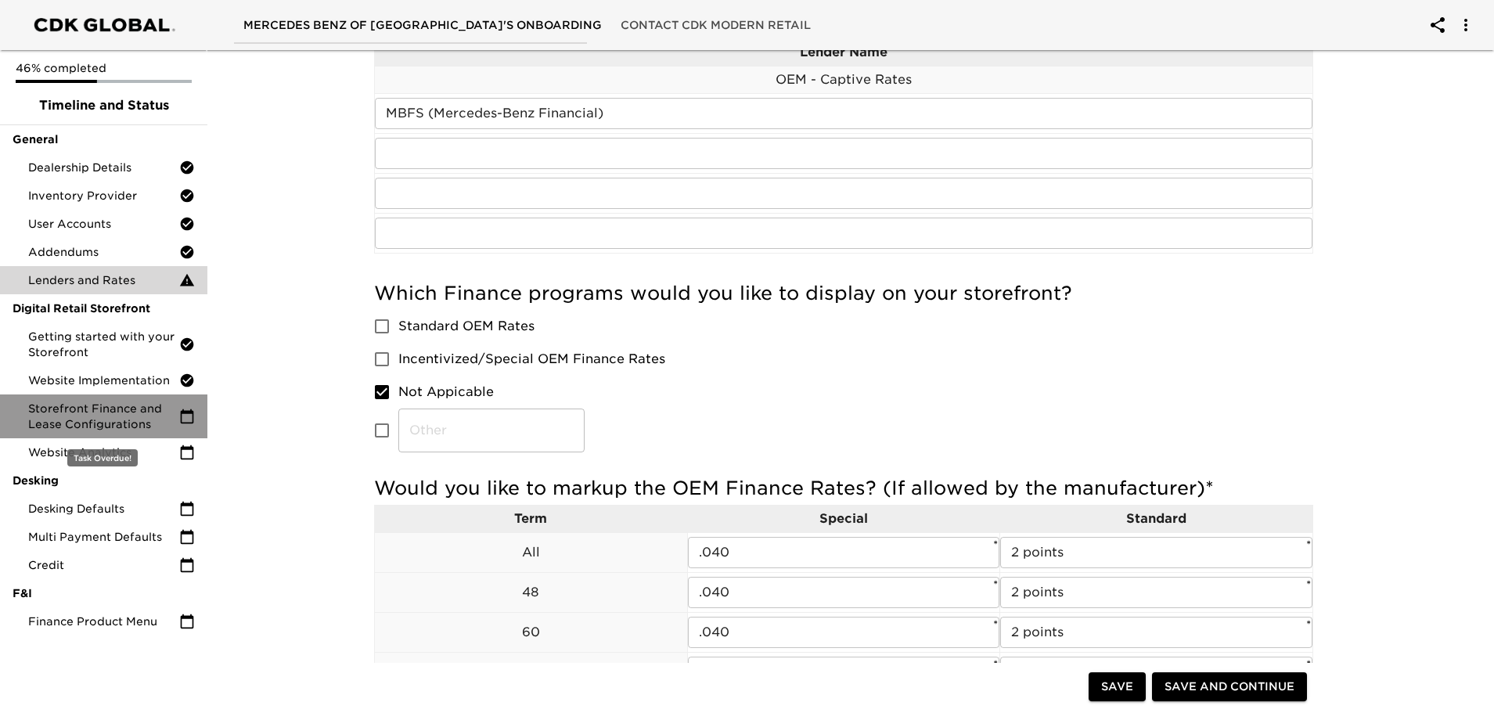
click at [122, 420] on span "Storefront Finance and Lease Configurations" at bounding box center [103, 416] width 151 height 31
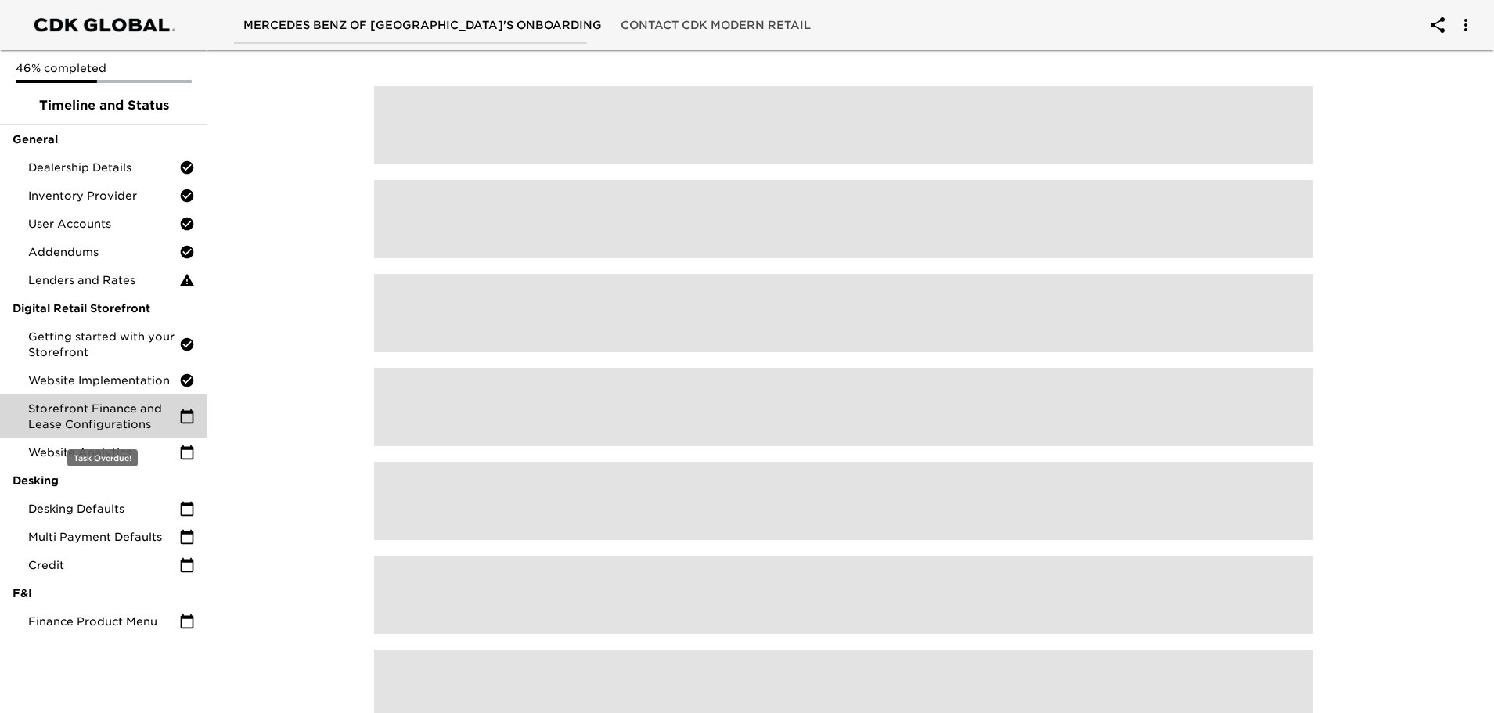
click at [122, 420] on span "Storefront Finance and Lease Configurations" at bounding box center [103, 416] width 151 height 31
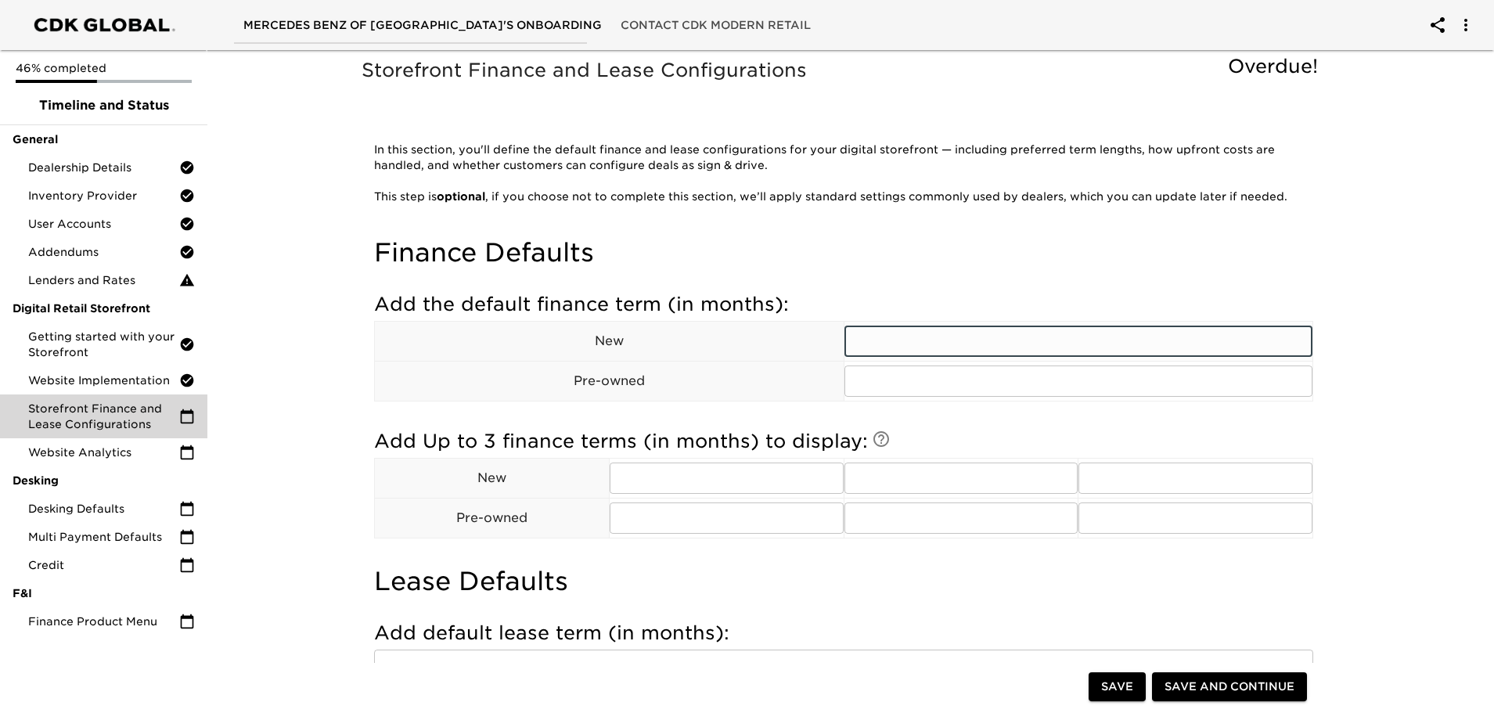
click at [896, 344] on input "text" at bounding box center [1079, 341] width 469 height 31
click at [894, 382] on input "text" at bounding box center [1079, 381] width 469 height 31
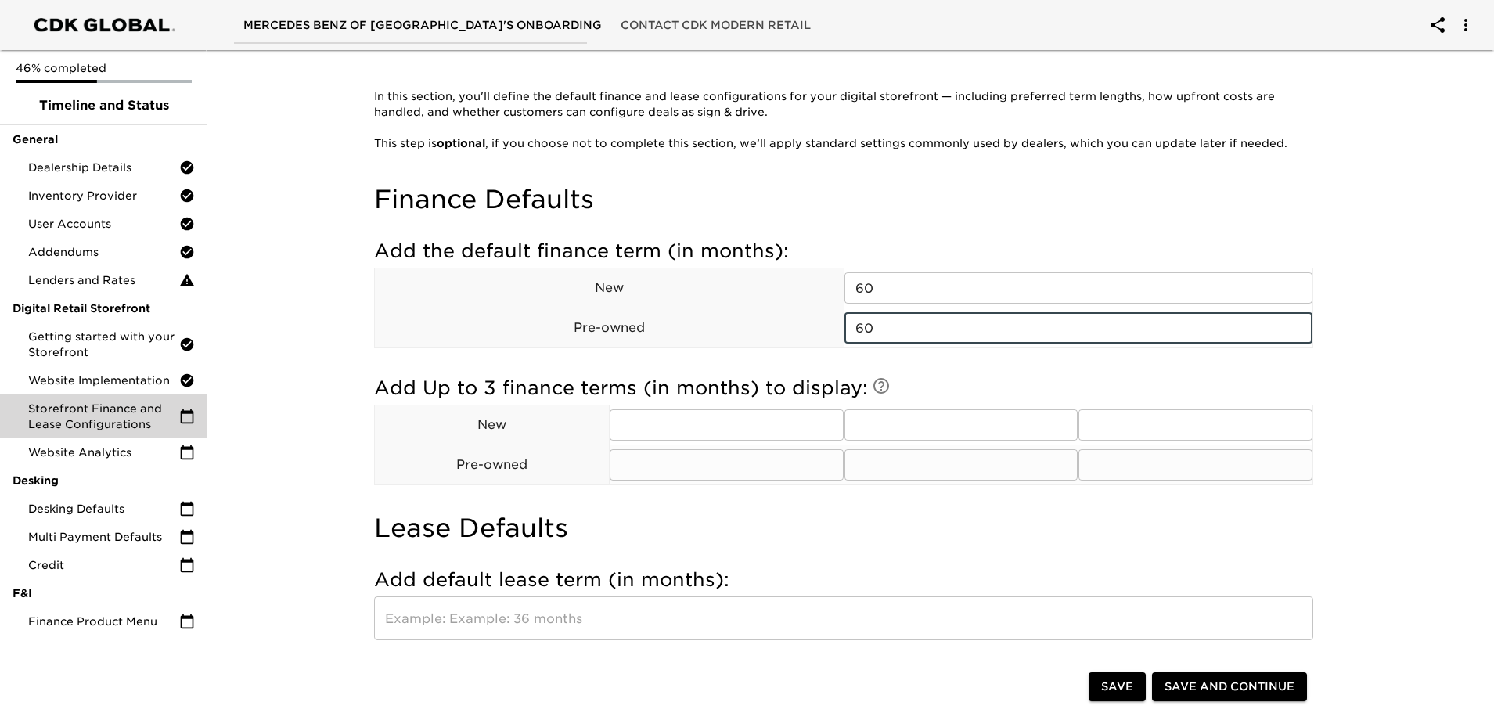
scroll to position [78, 0]
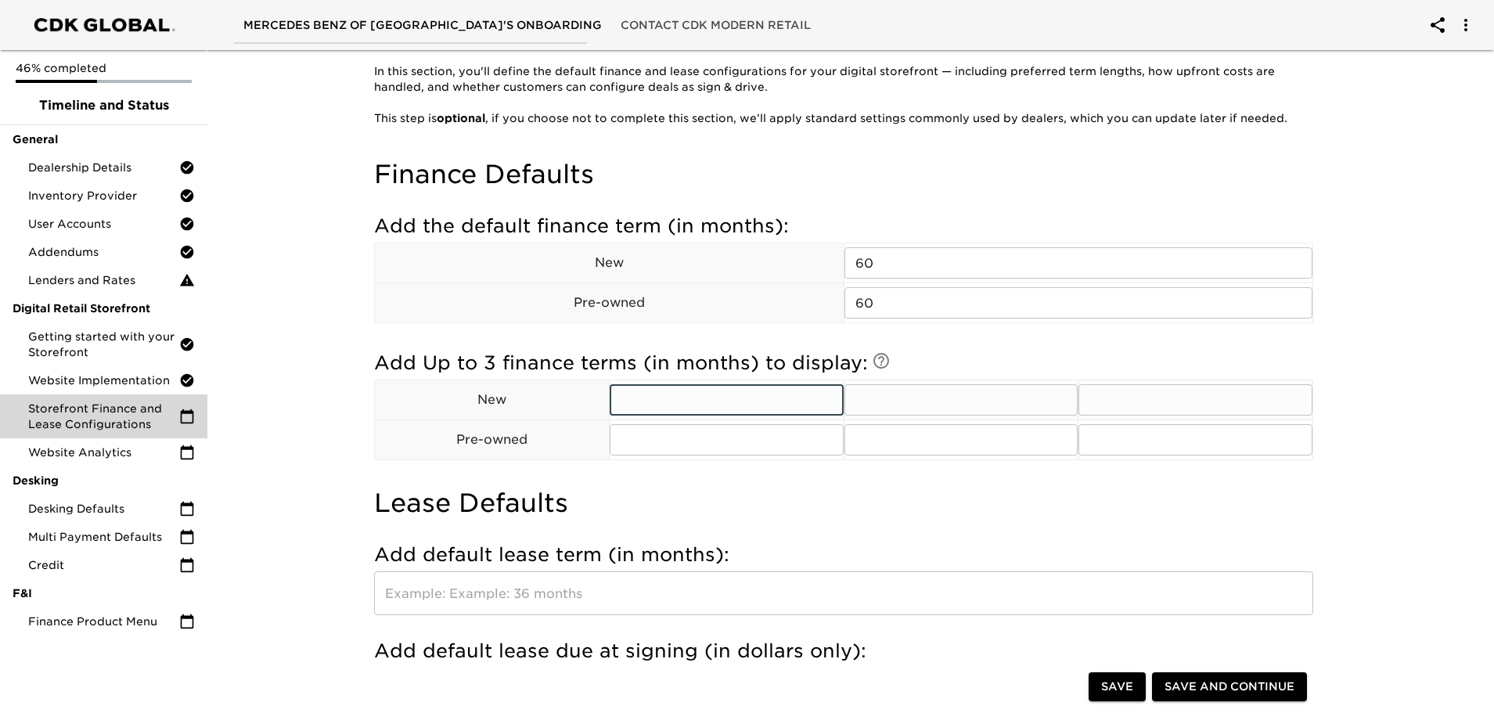
click at [696, 400] on input "text" at bounding box center [727, 399] width 234 height 31
click at [867, 398] on input "text" at bounding box center [962, 399] width 234 height 31
click at [1107, 396] on input "text" at bounding box center [1196, 399] width 234 height 31
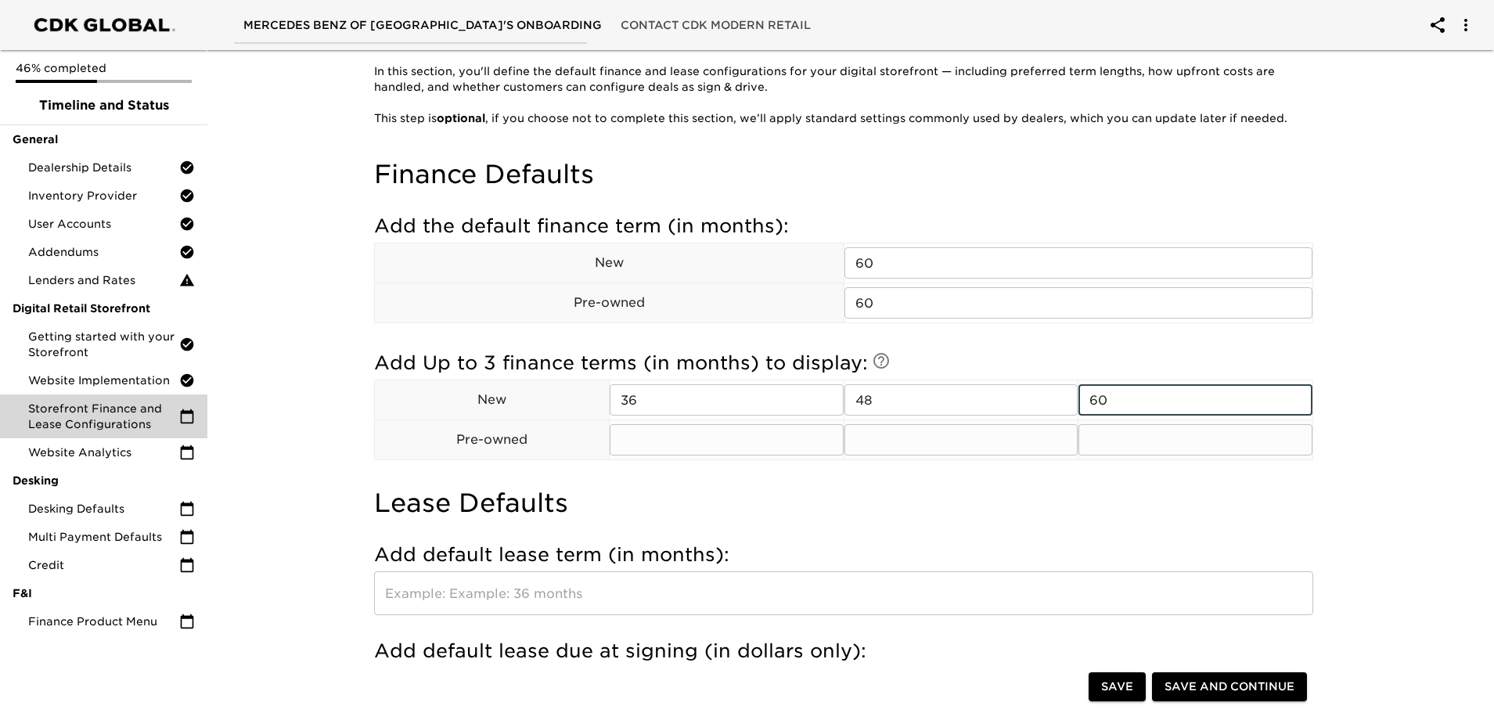
click at [730, 438] on input "text" at bounding box center [727, 439] width 234 height 31
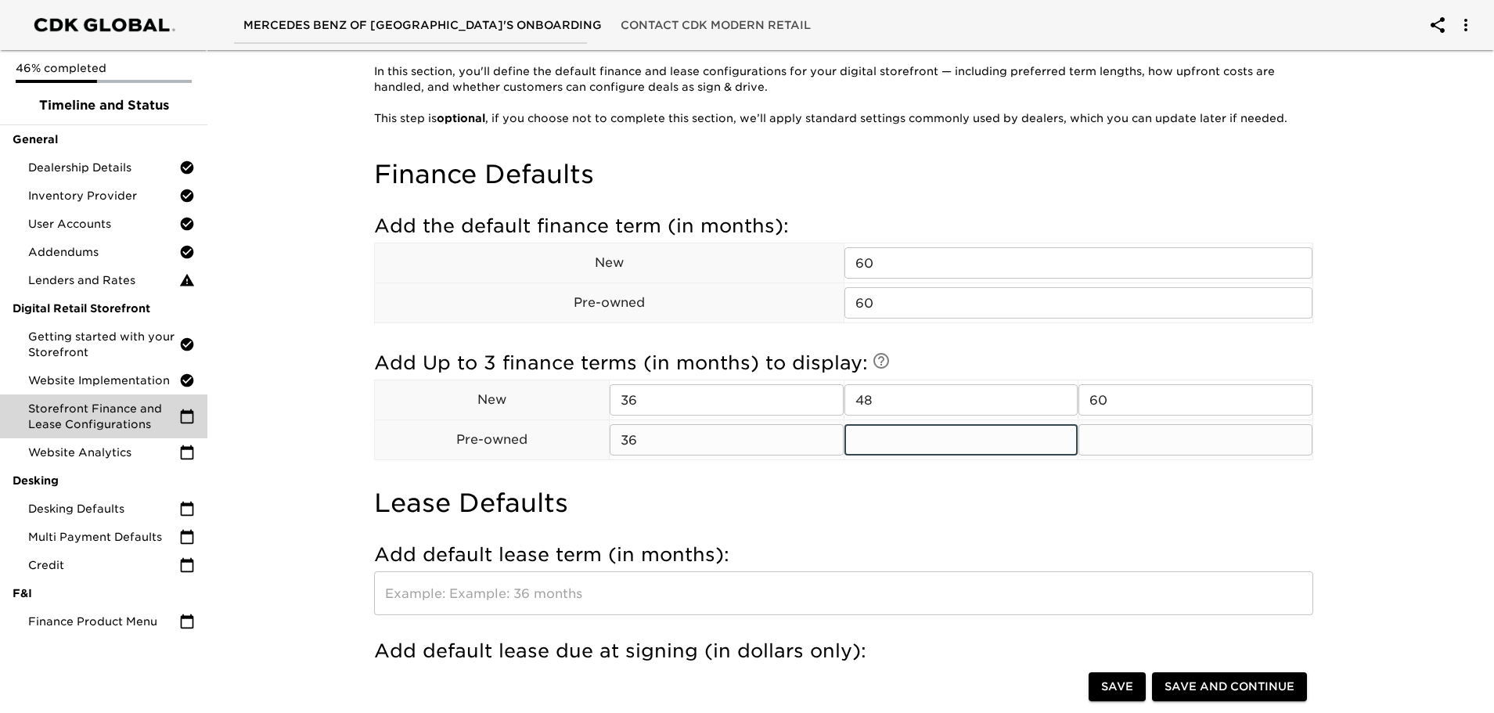
click at [928, 443] on input "text" at bounding box center [962, 439] width 234 height 31
click at [1116, 439] on input "text" at bounding box center [1196, 439] width 234 height 31
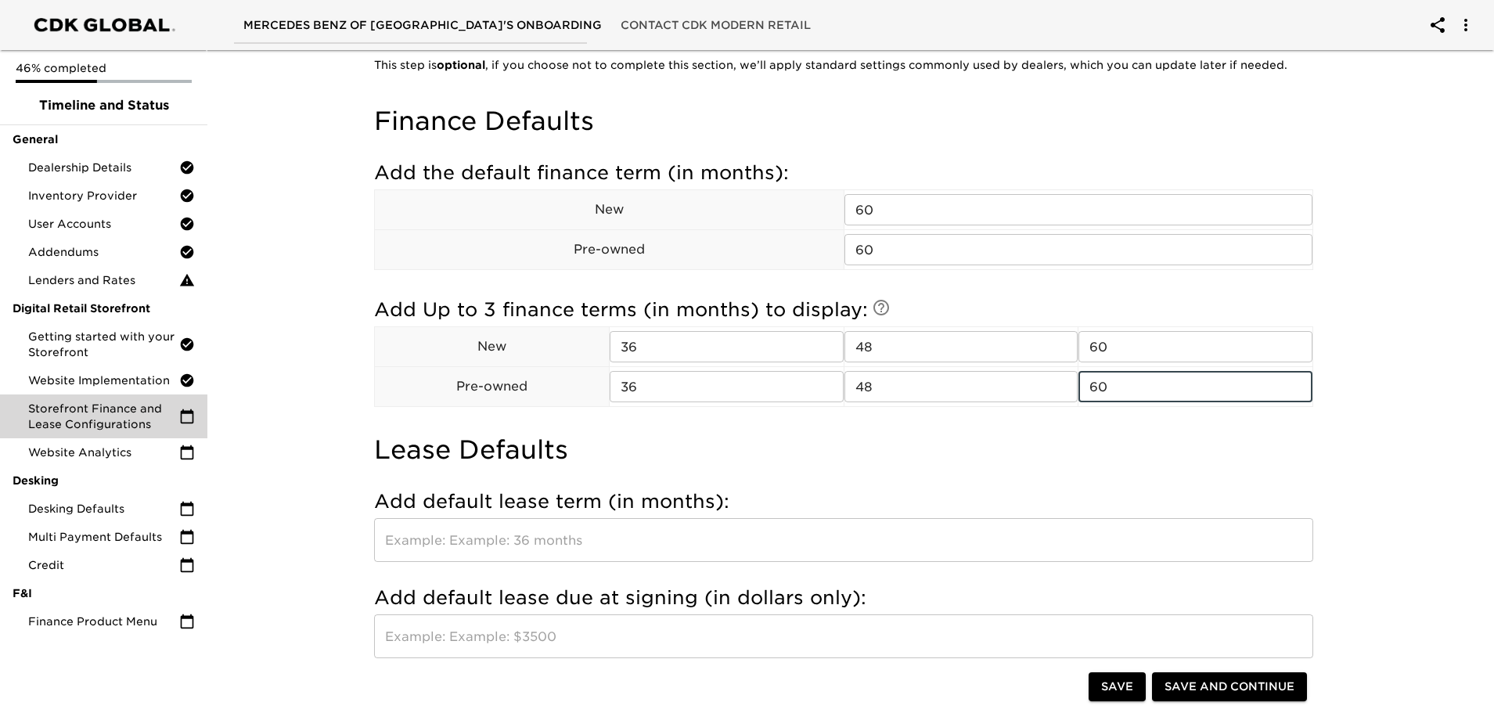
scroll to position [235, 0]
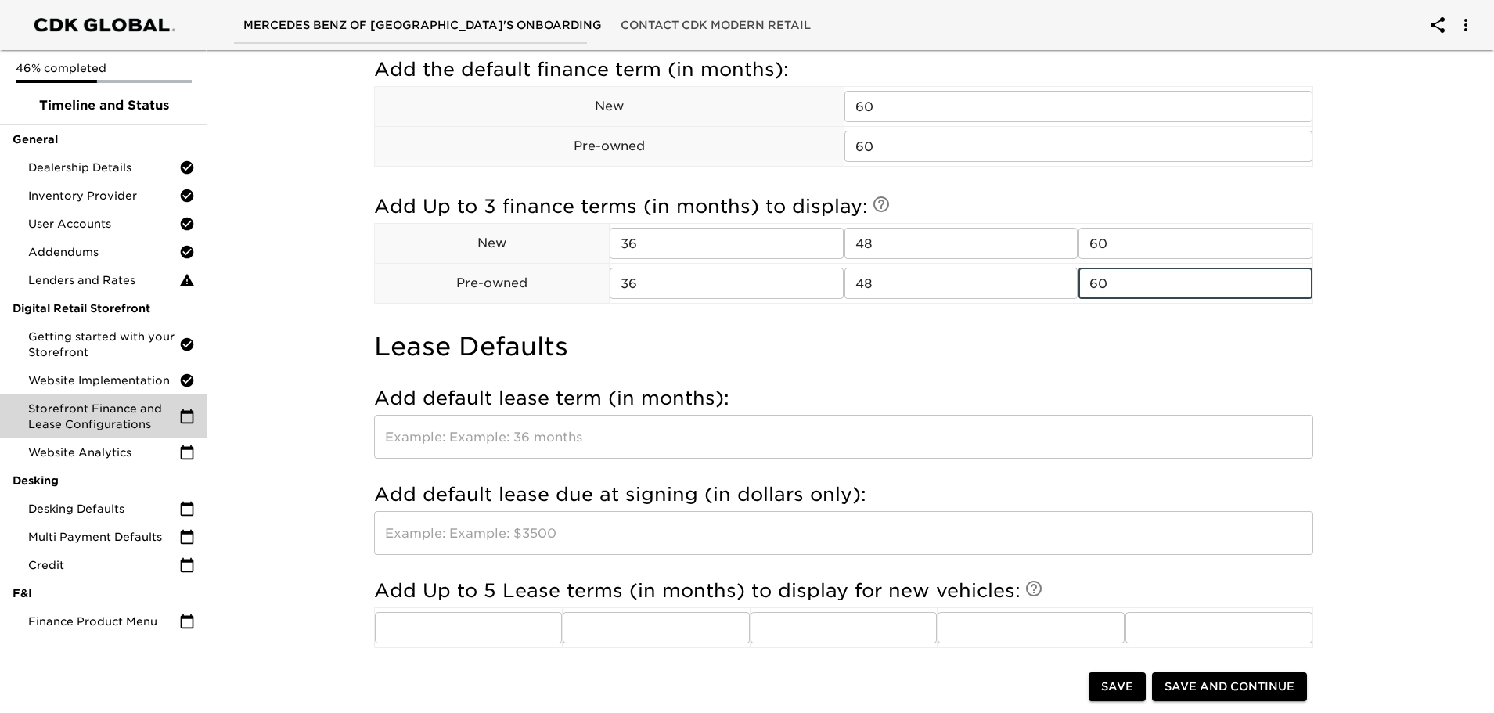
click at [453, 442] on input "text" at bounding box center [843, 437] width 939 height 44
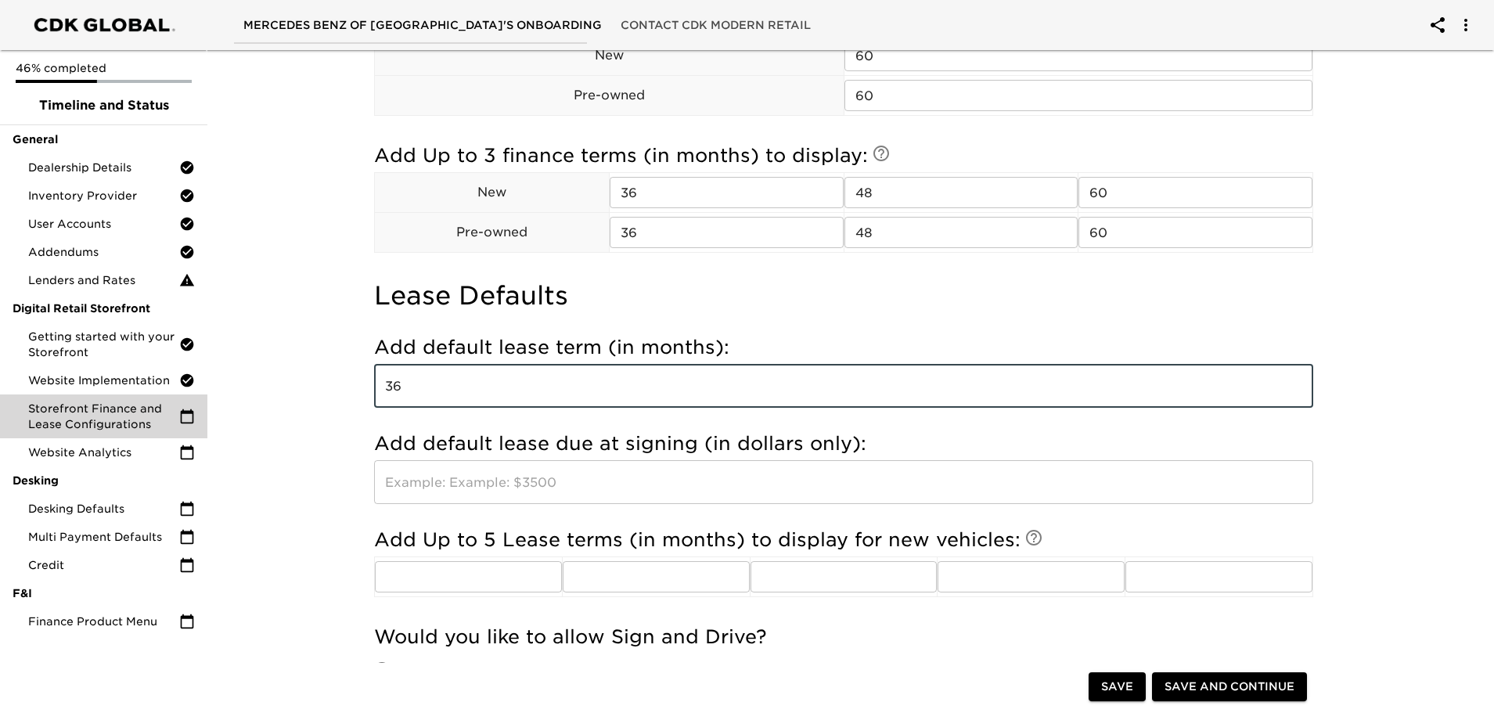
scroll to position [313, 0]
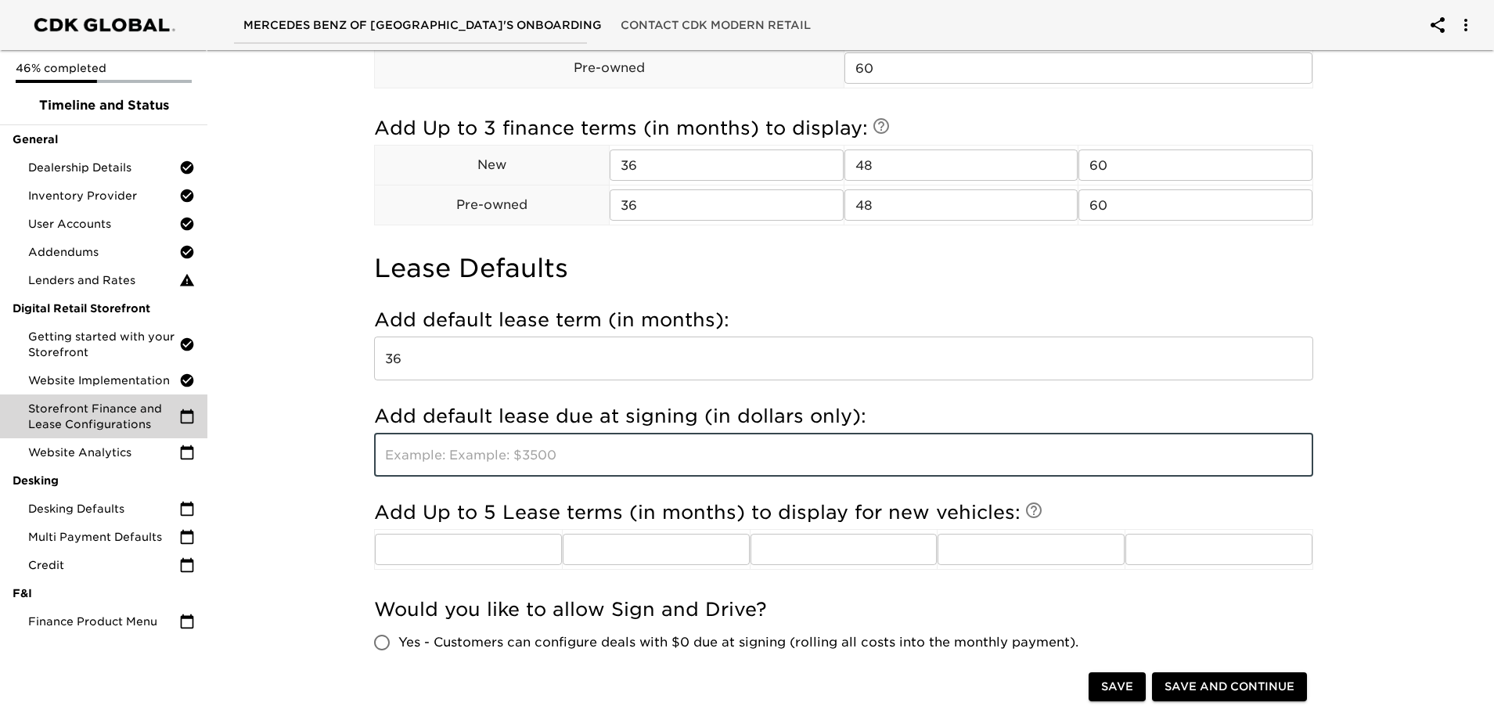
click at [407, 456] on input "text" at bounding box center [843, 455] width 939 height 44
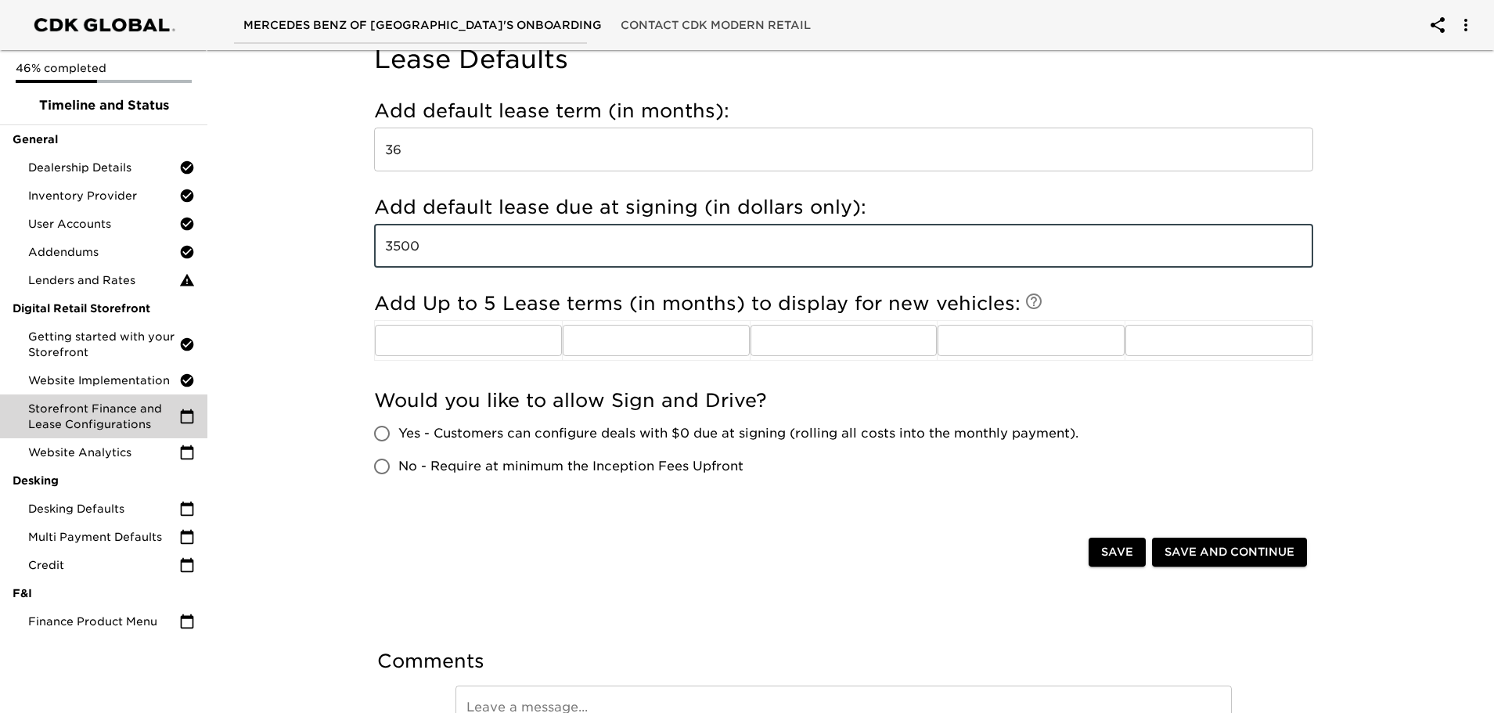
scroll to position [548, 0]
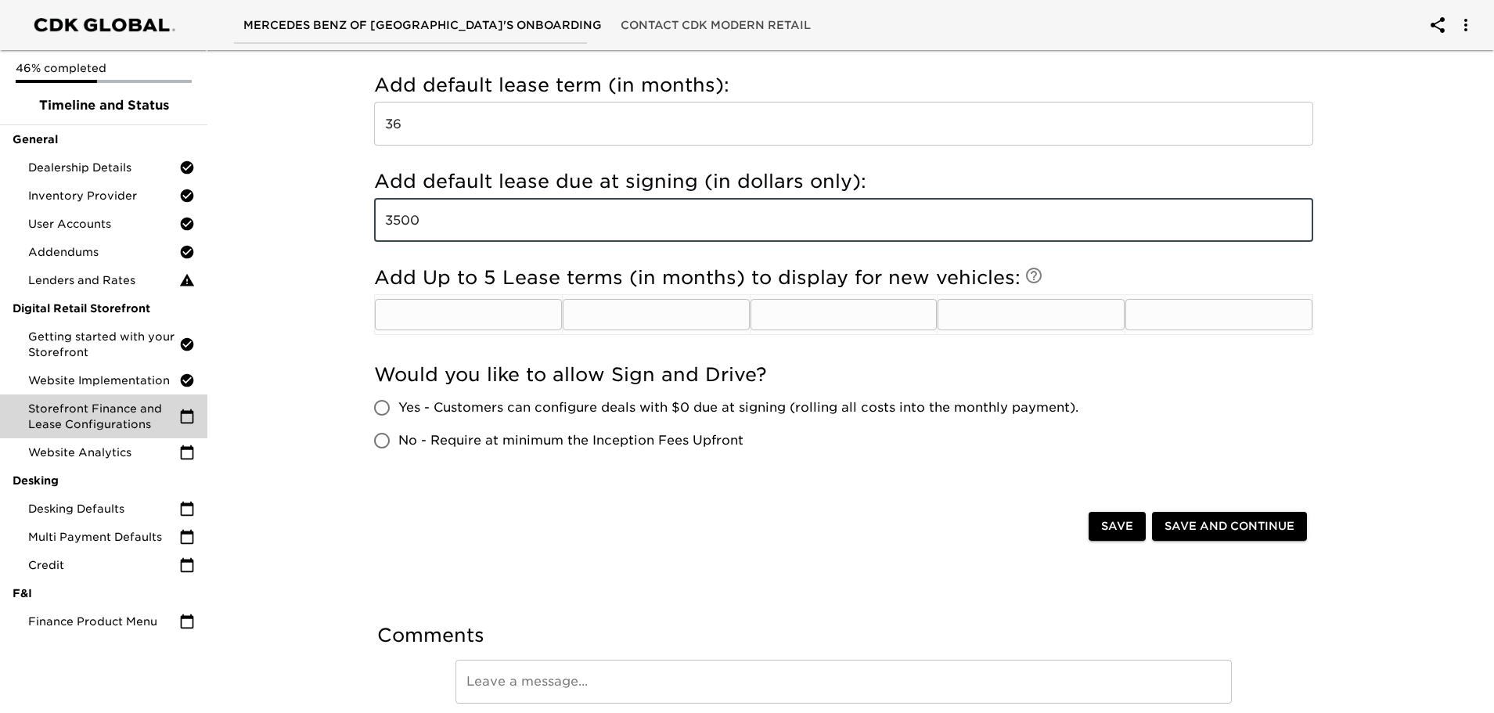
click at [477, 316] on input "text" at bounding box center [468, 314] width 187 height 31
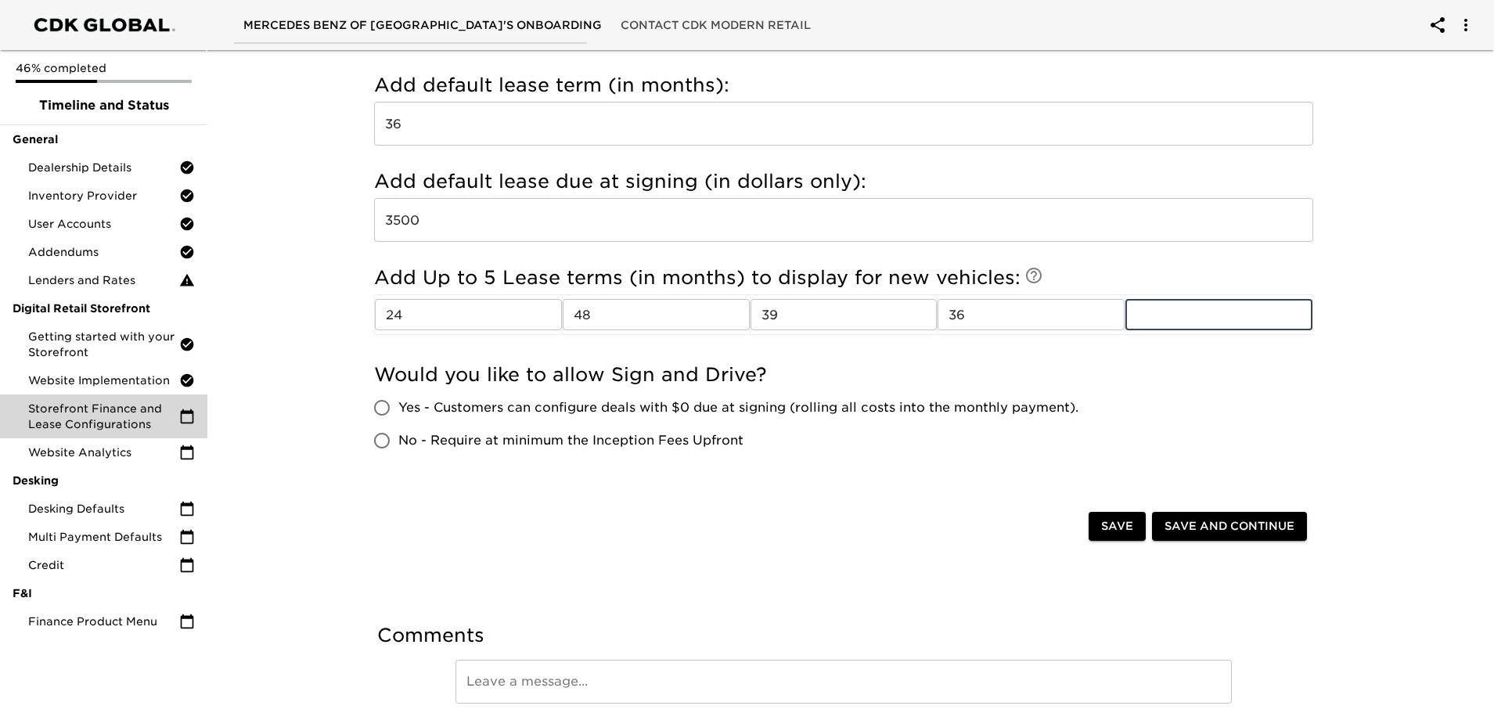
click at [384, 438] on input "No - Require at minimum the Inception Fees Upfront" at bounding box center [382, 440] width 33 height 33
click at [1202, 535] on span "Save and Continue" at bounding box center [1230, 527] width 130 height 20
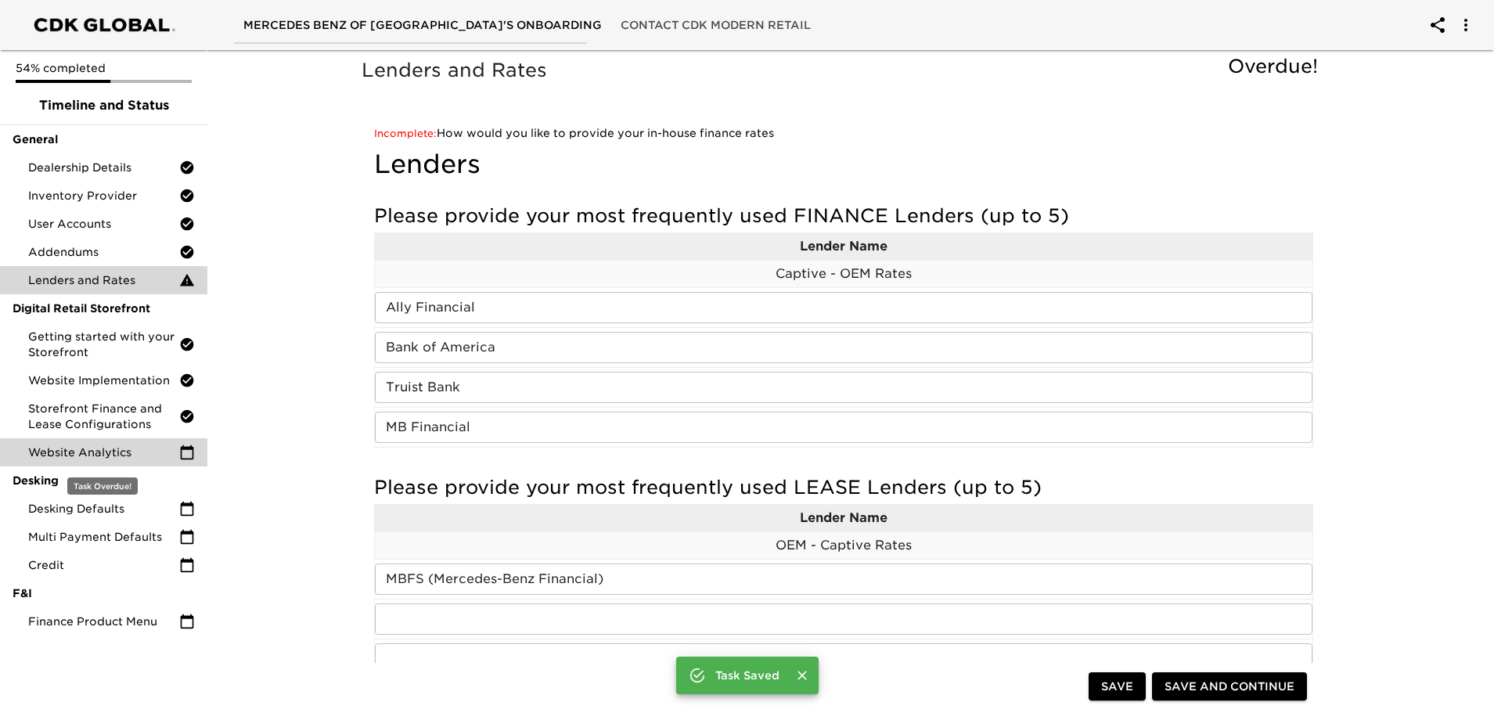
click at [92, 450] on span "Website Analytics" at bounding box center [103, 453] width 151 height 16
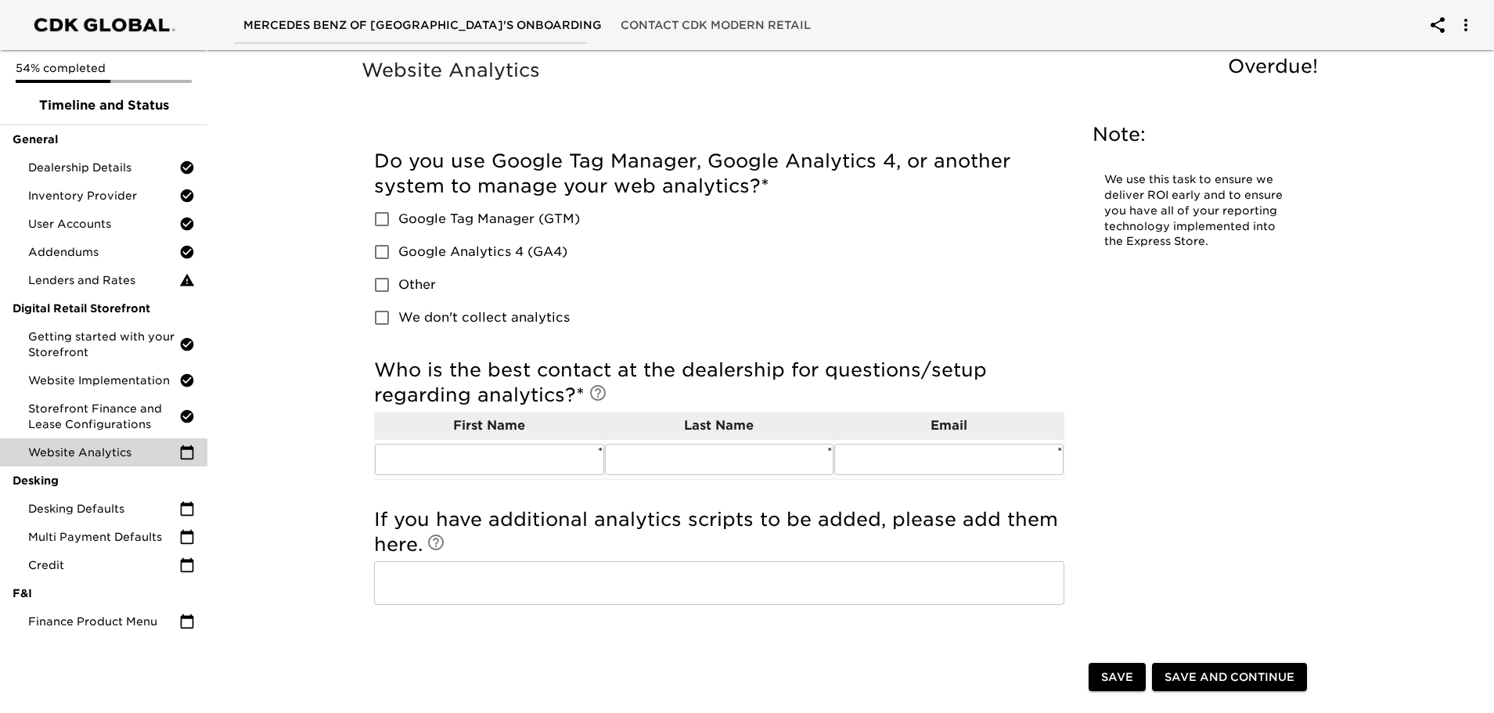
click at [385, 250] on input "Google Analytics 4 (GA4)" at bounding box center [382, 252] width 33 height 33
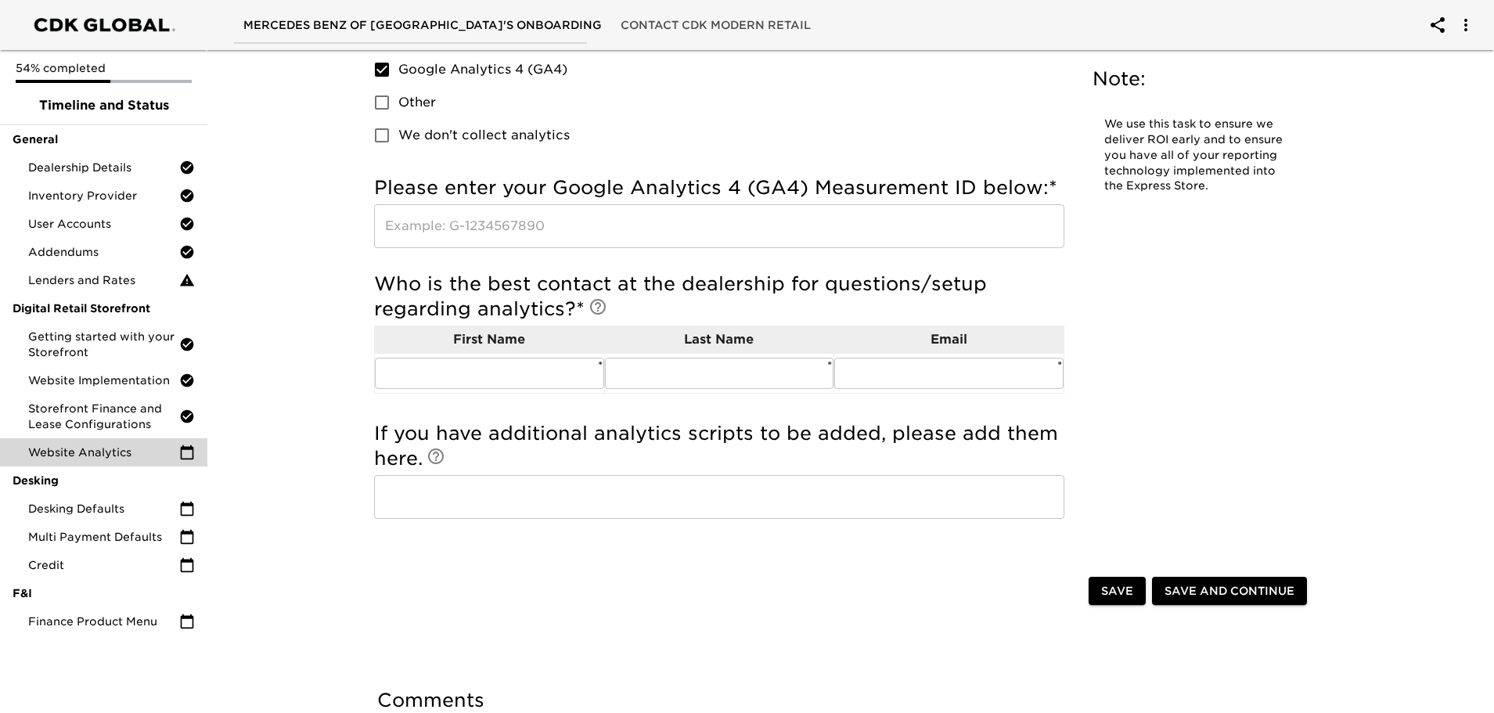
scroll to position [155, 0]
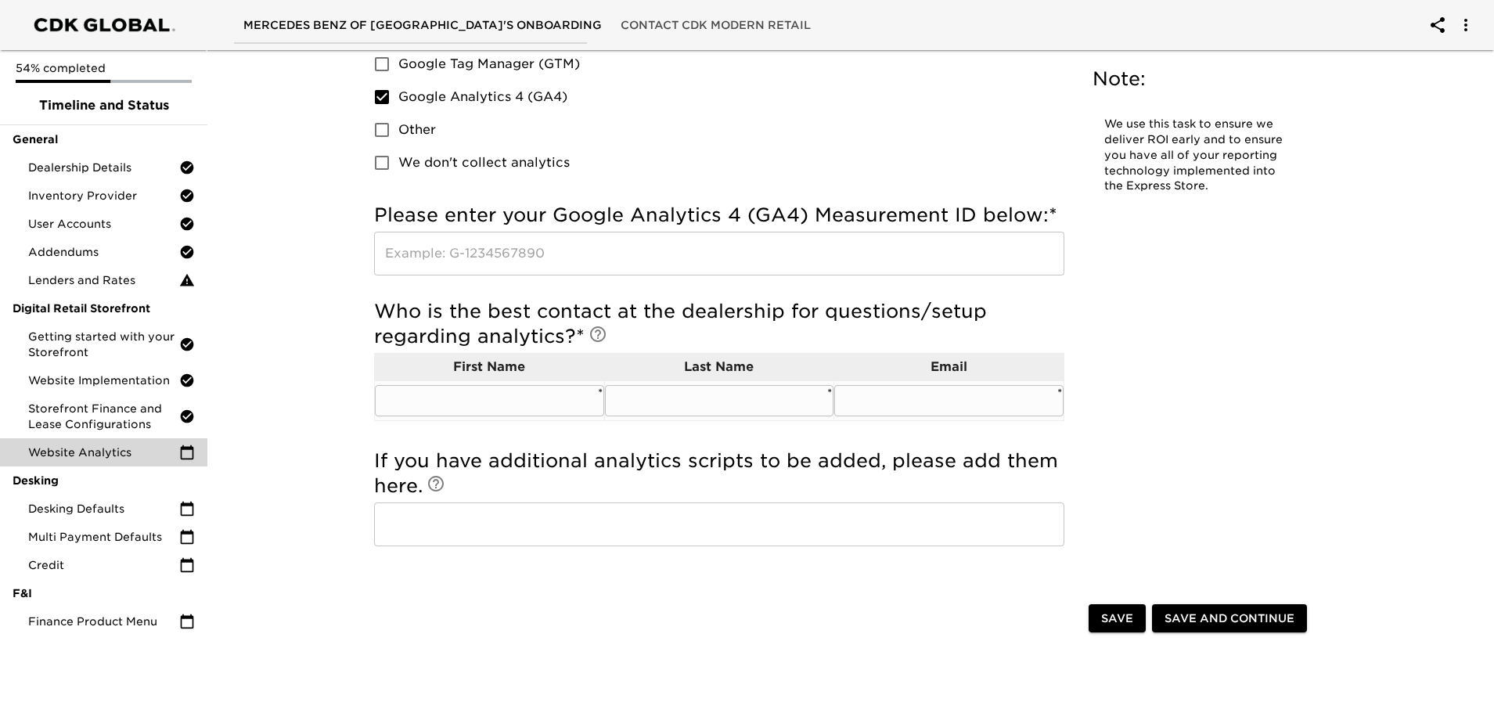
click at [495, 409] on input "text" at bounding box center [489, 400] width 229 height 31
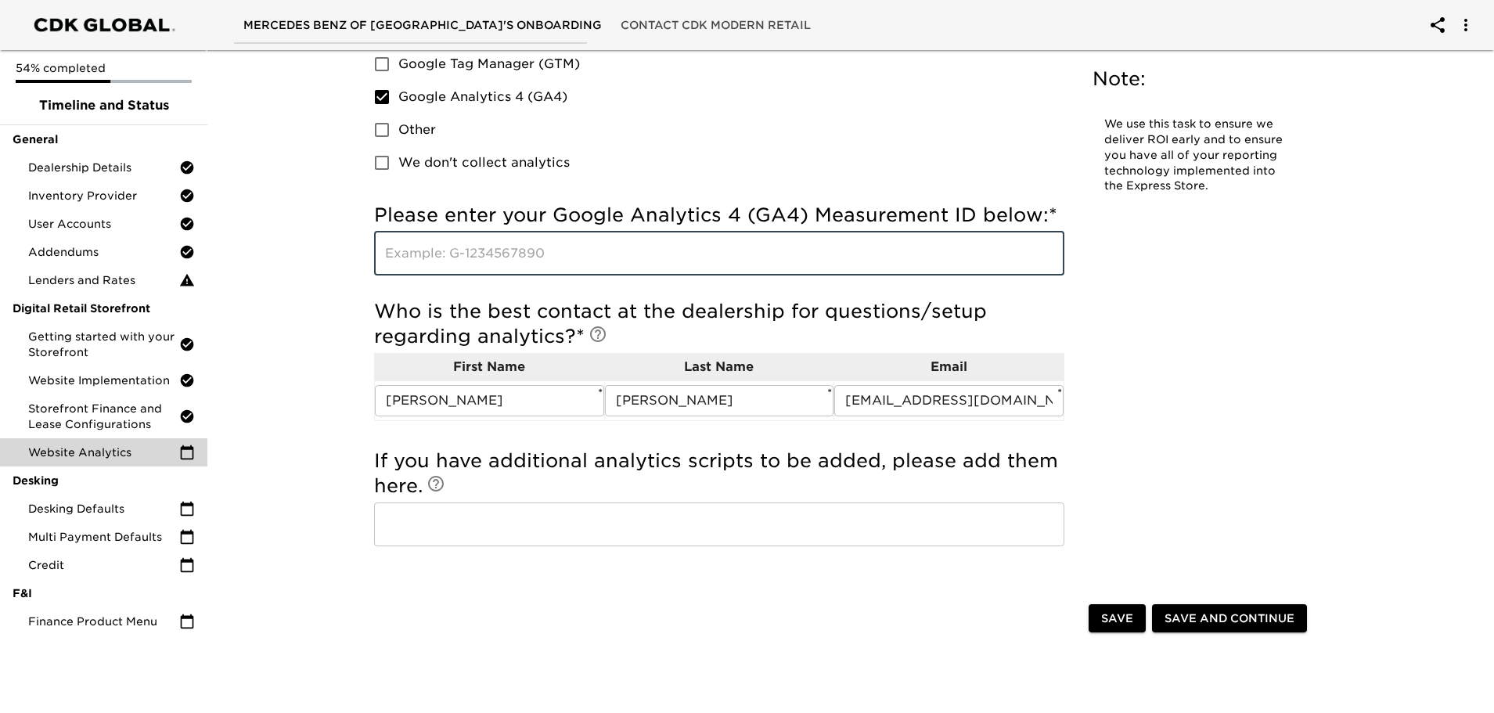
click at [452, 253] on input "text" at bounding box center [719, 254] width 690 height 44
paste input "27239736"
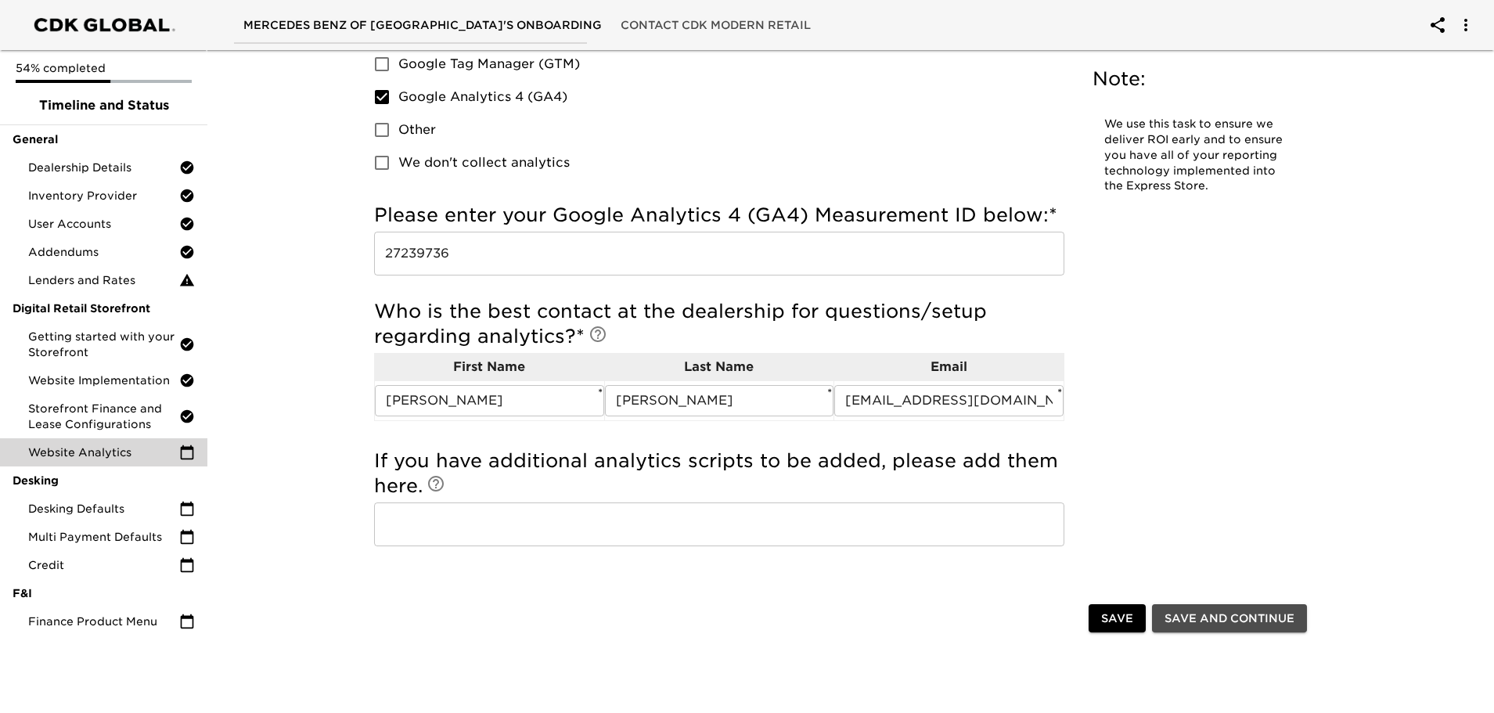
click at [1227, 621] on span "Save and Continue" at bounding box center [1230, 619] width 130 height 20
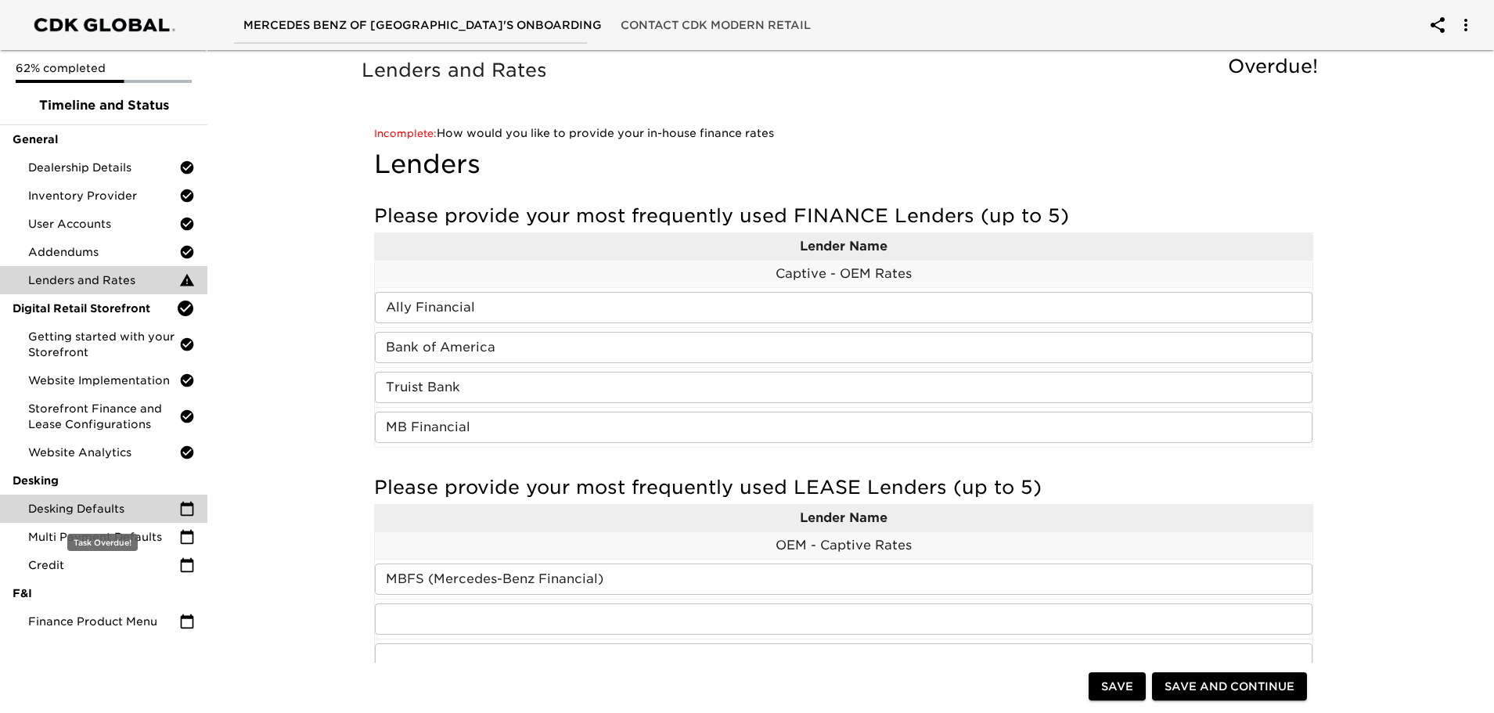
click at [96, 508] on span "Desking Defaults" at bounding box center [103, 509] width 151 height 16
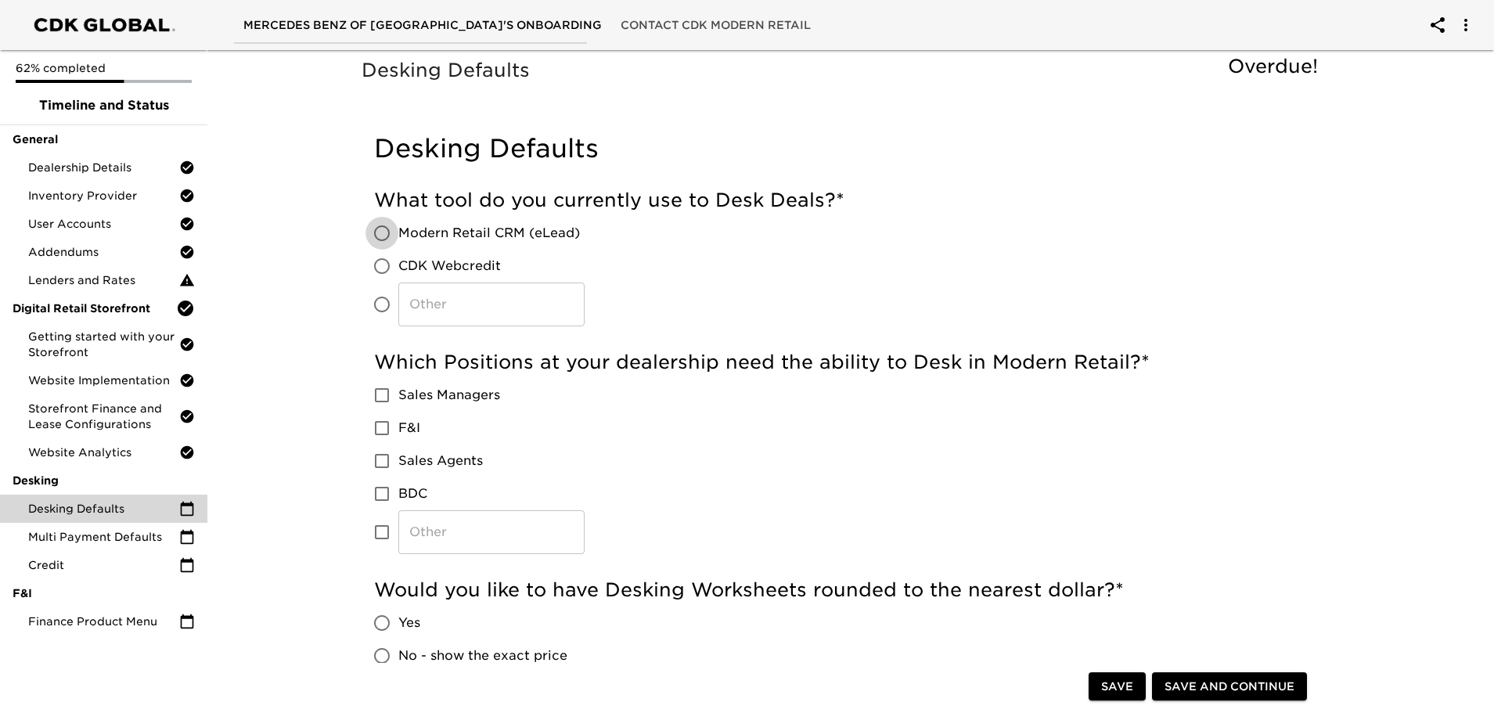
click at [378, 229] on input "Modern Retail CRM (eLead)" at bounding box center [382, 233] width 33 height 33
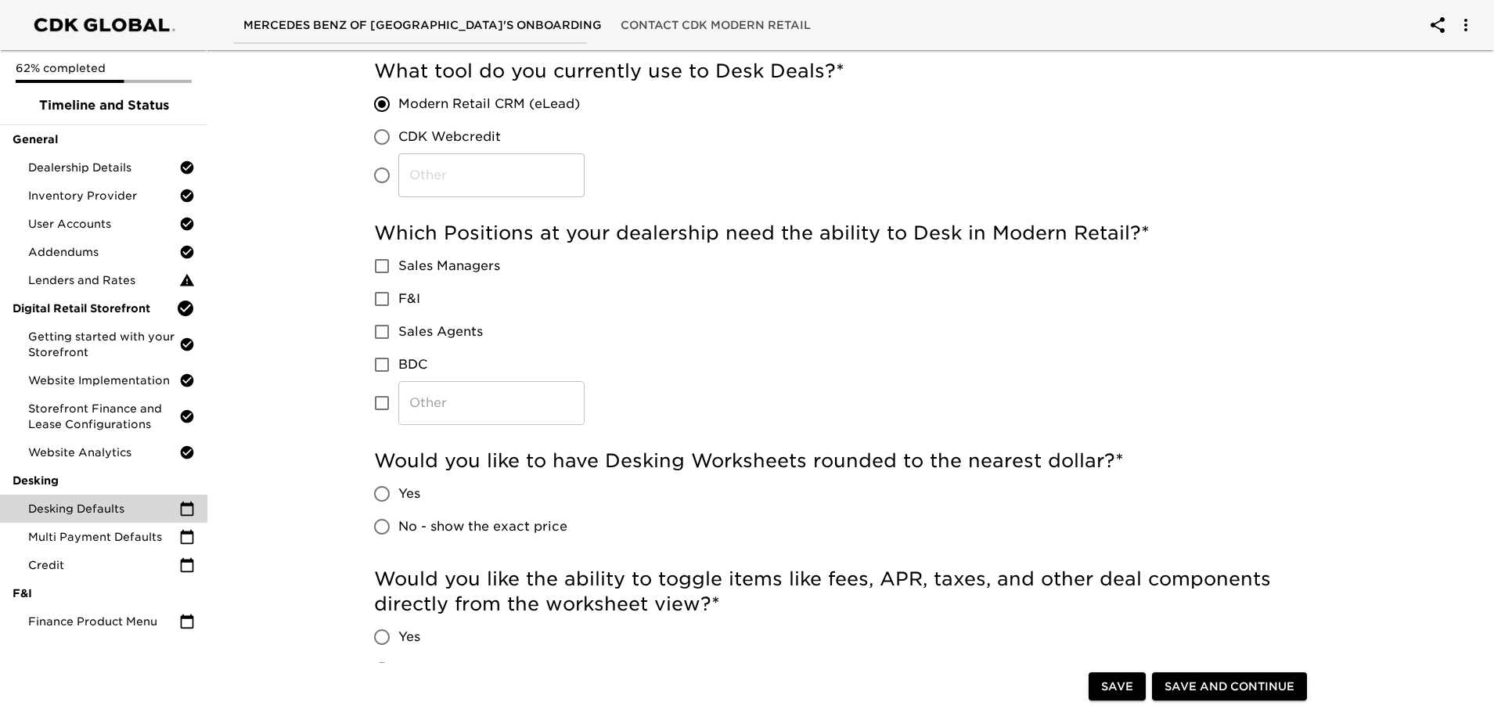
scroll to position [157, 0]
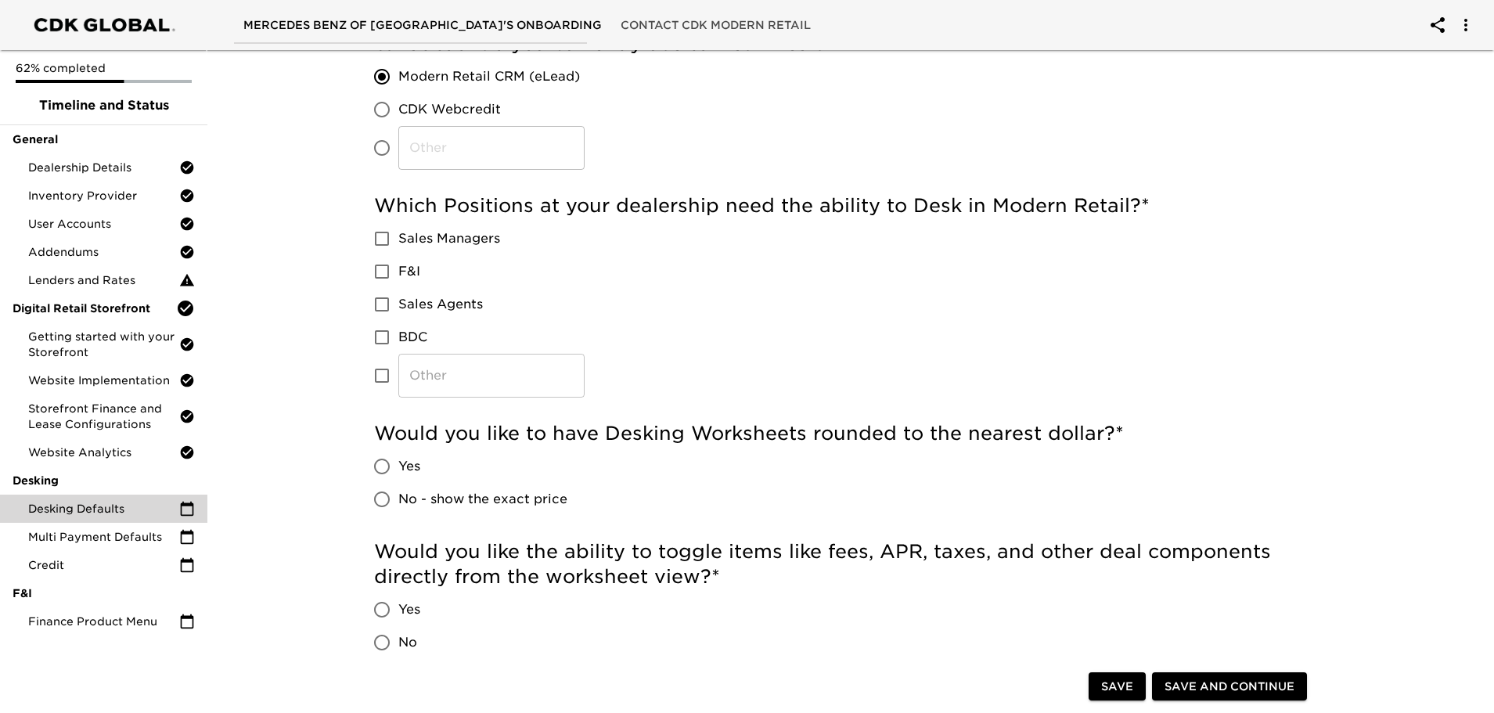
click at [382, 241] on input "Sales Managers" at bounding box center [382, 238] width 33 height 33
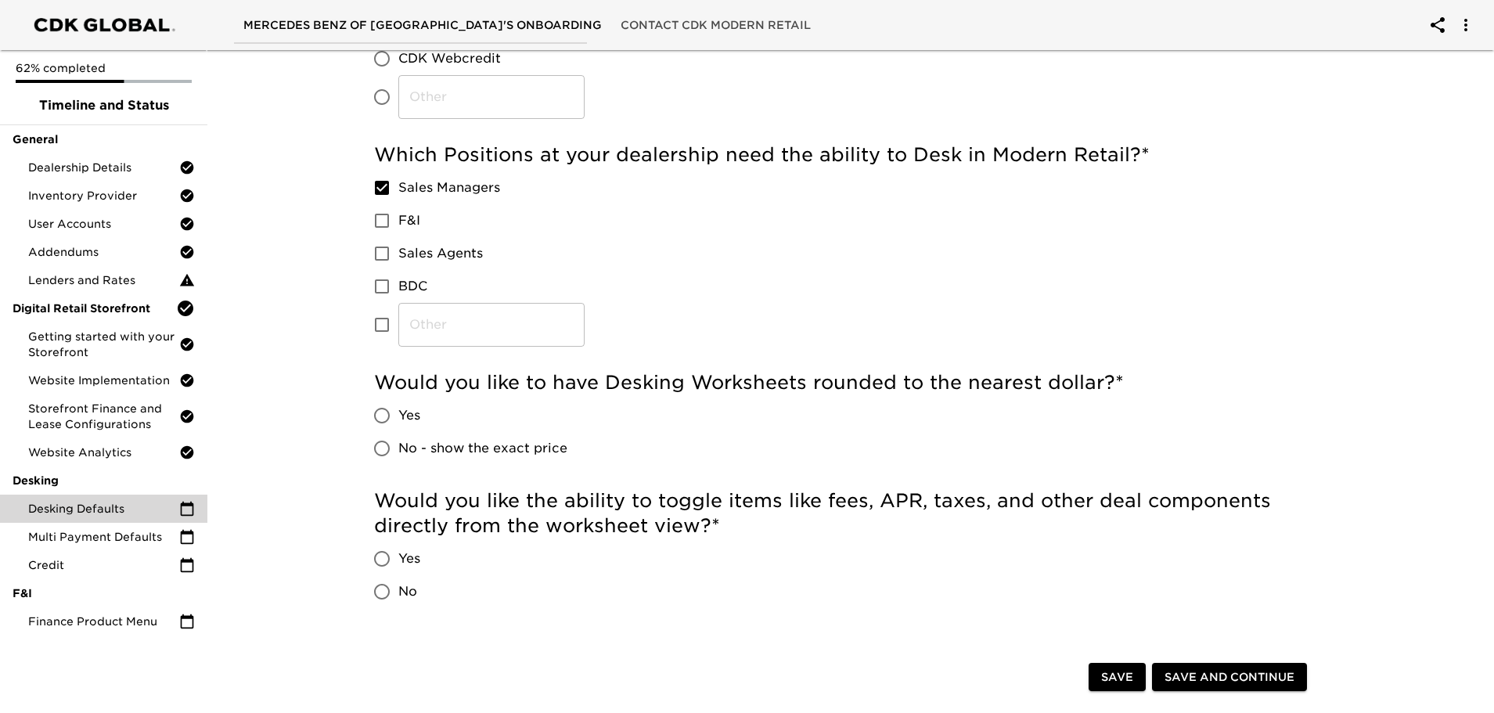
scroll to position [313, 0]
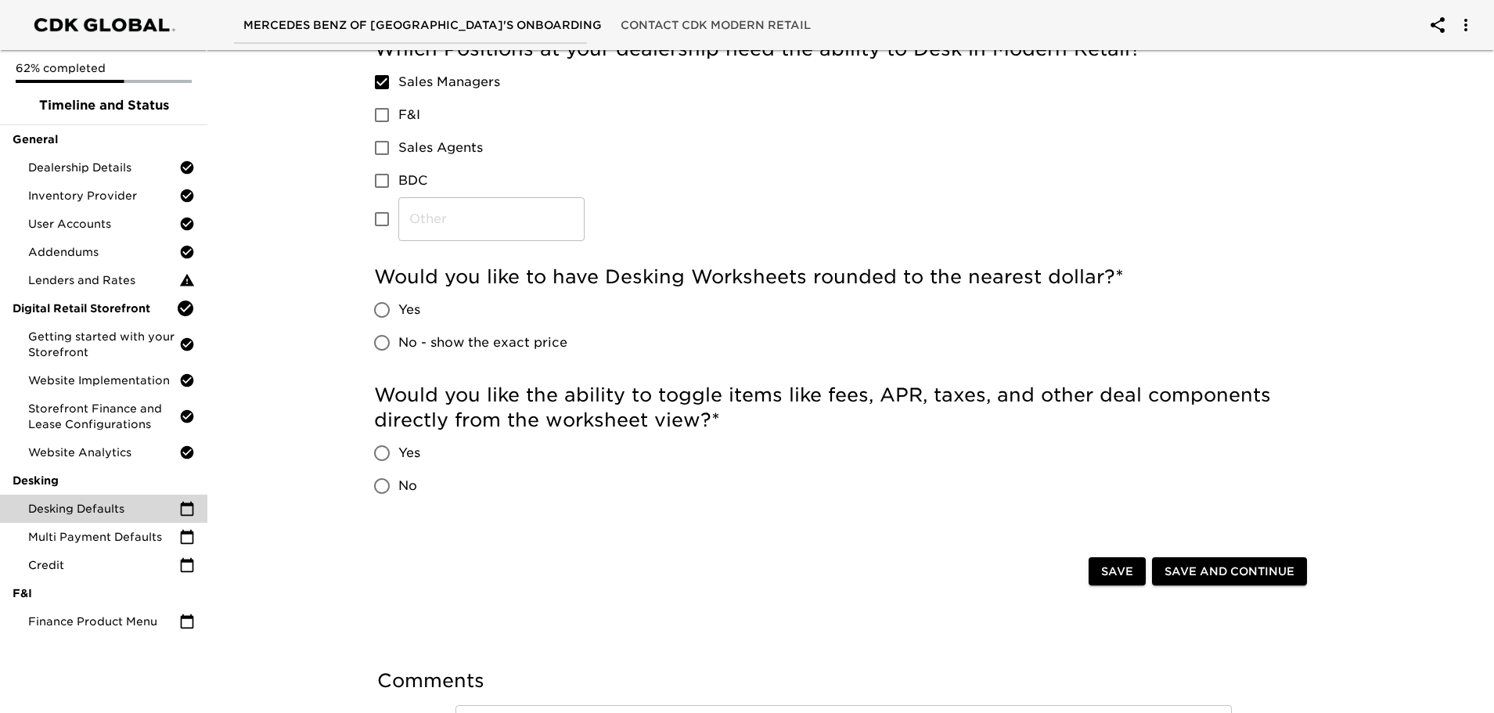
click at [386, 308] on input "Yes" at bounding box center [382, 310] width 33 height 33
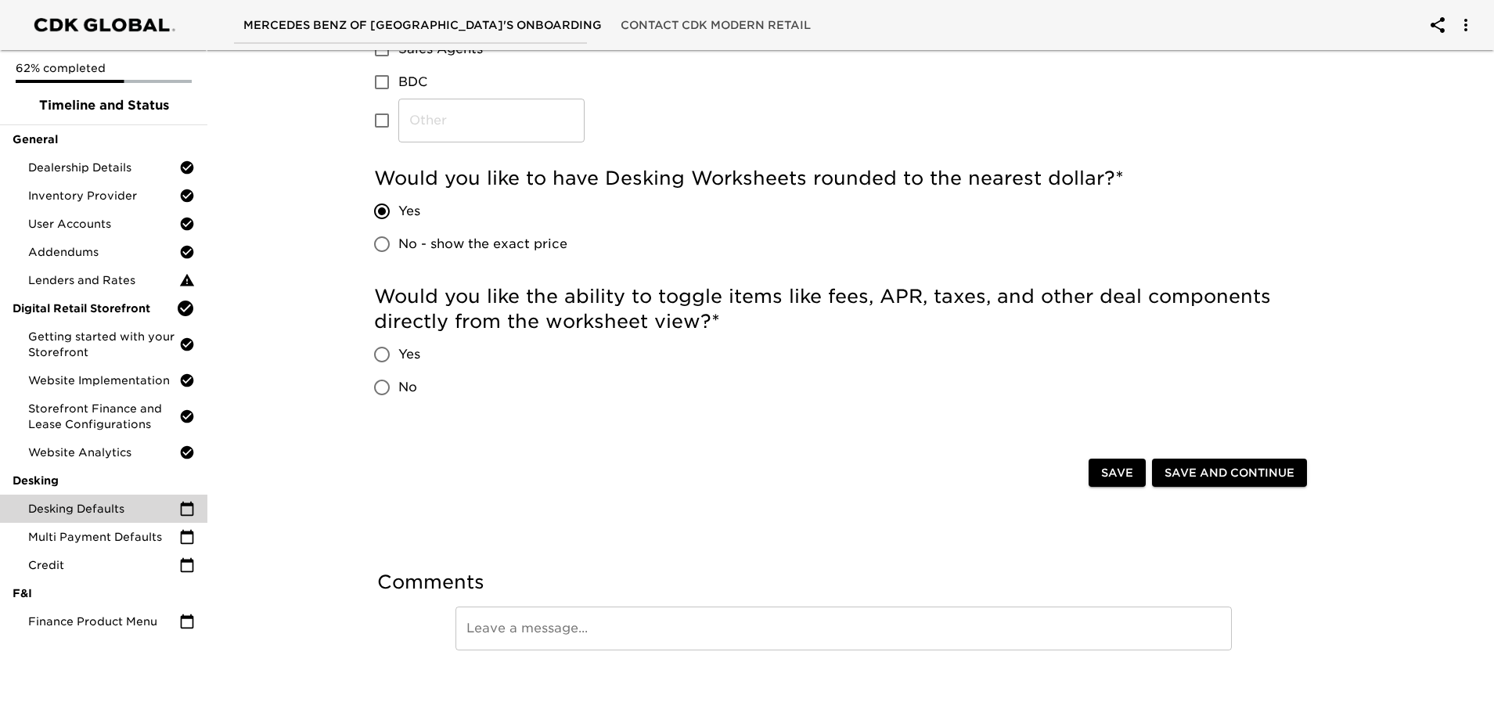
scroll to position [423, 0]
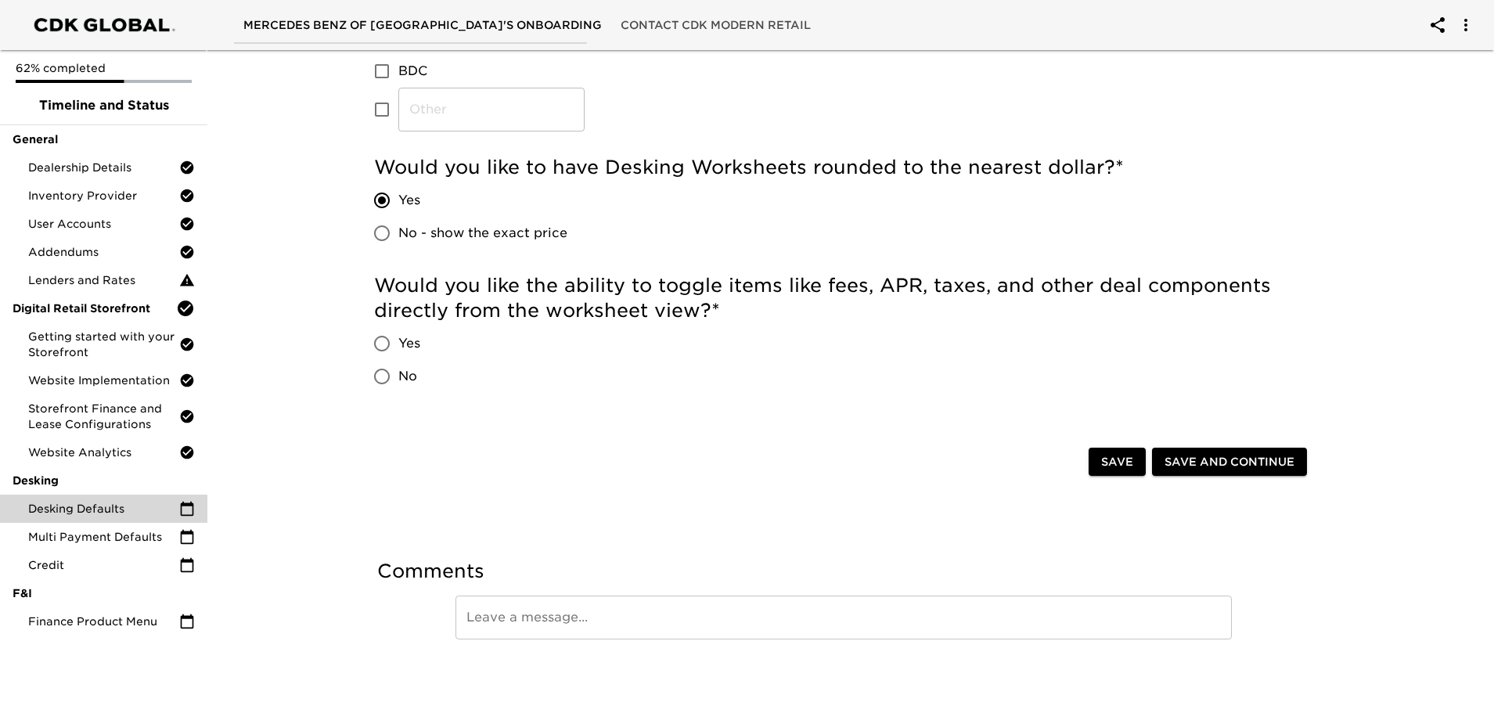
click at [377, 345] on input "Yes" at bounding box center [382, 343] width 33 height 33
click at [1220, 467] on span "Save and Continue" at bounding box center [1230, 462] width 130 height 20
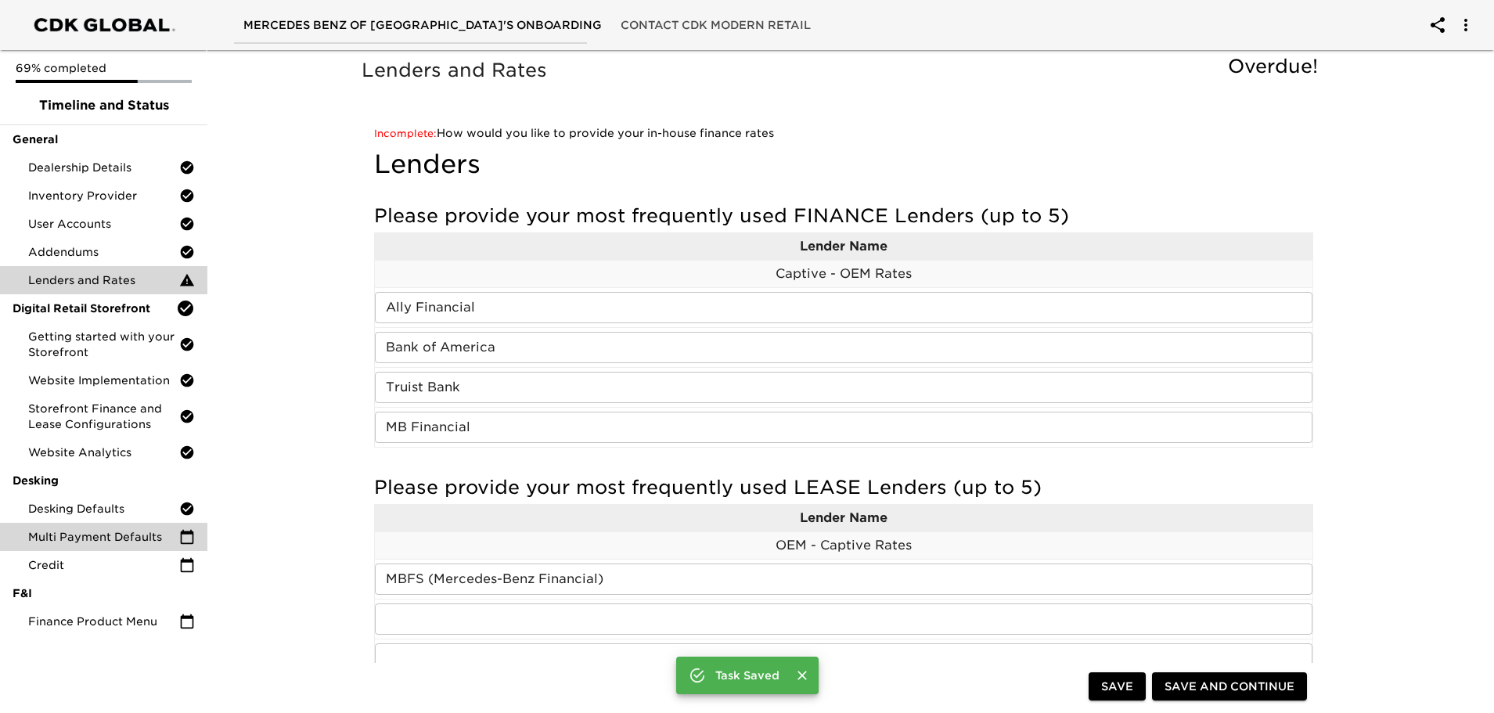
scroll to position [157, 0]
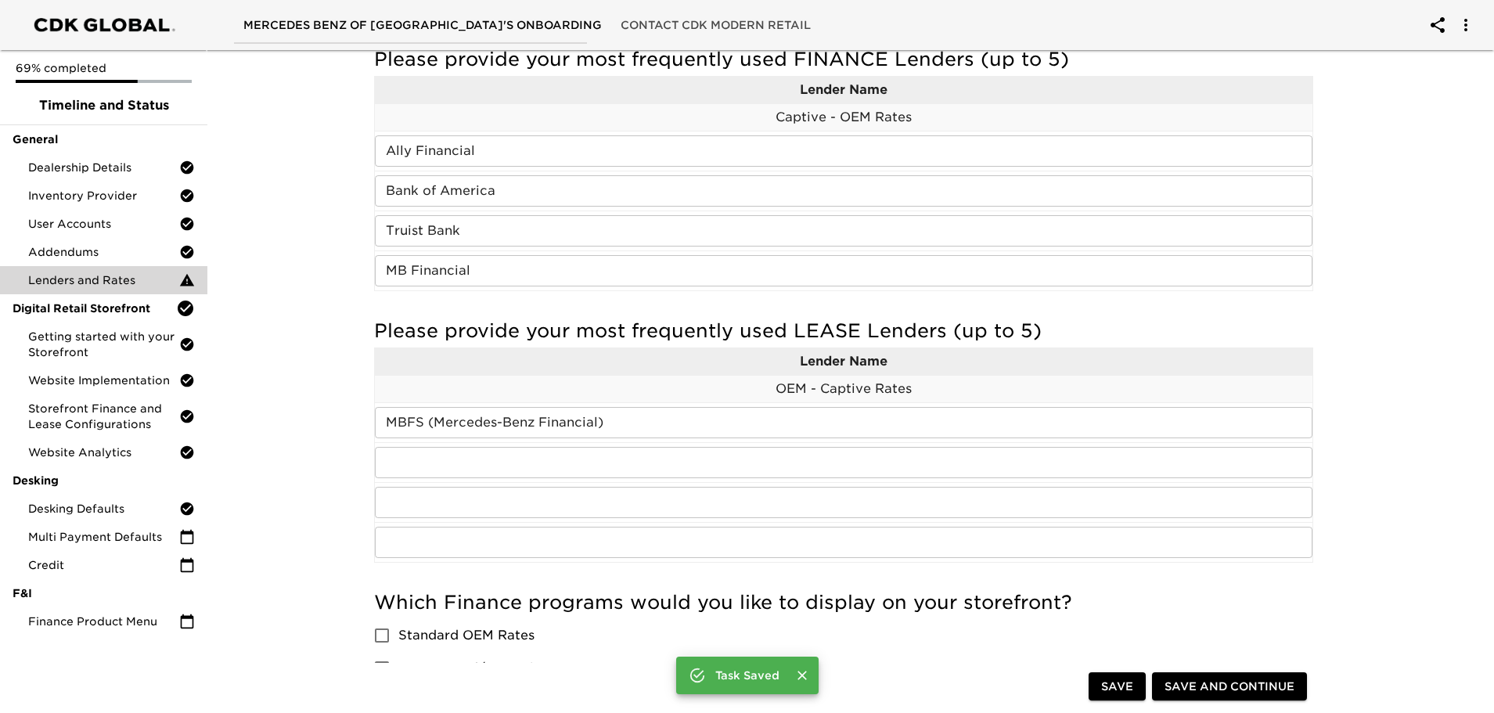
click at [106, 538] on span "Multi Payment Defaults" at bounding box center [103, 537] width 151 height 16
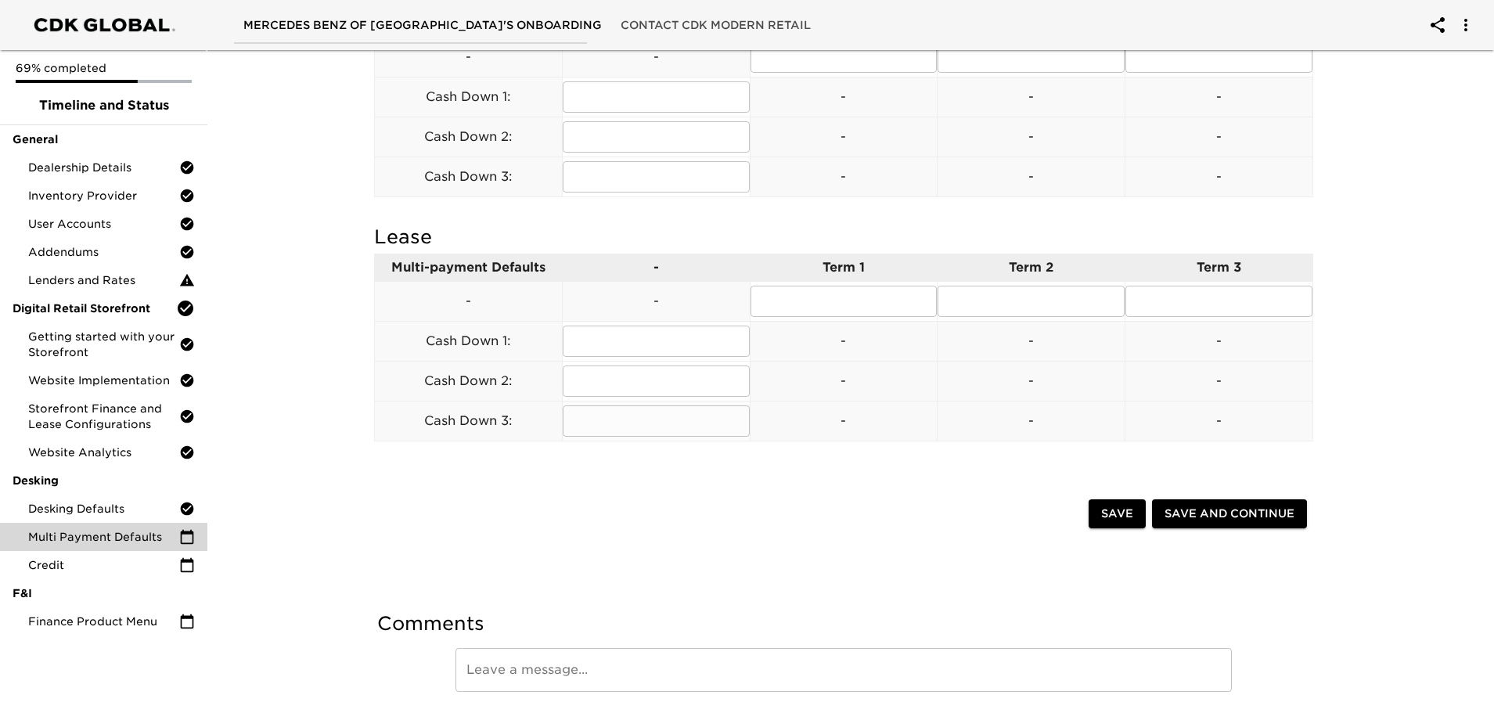
scroll to position [615, 0]
